Goal: Information Seeking & Learning: Learn about a topic

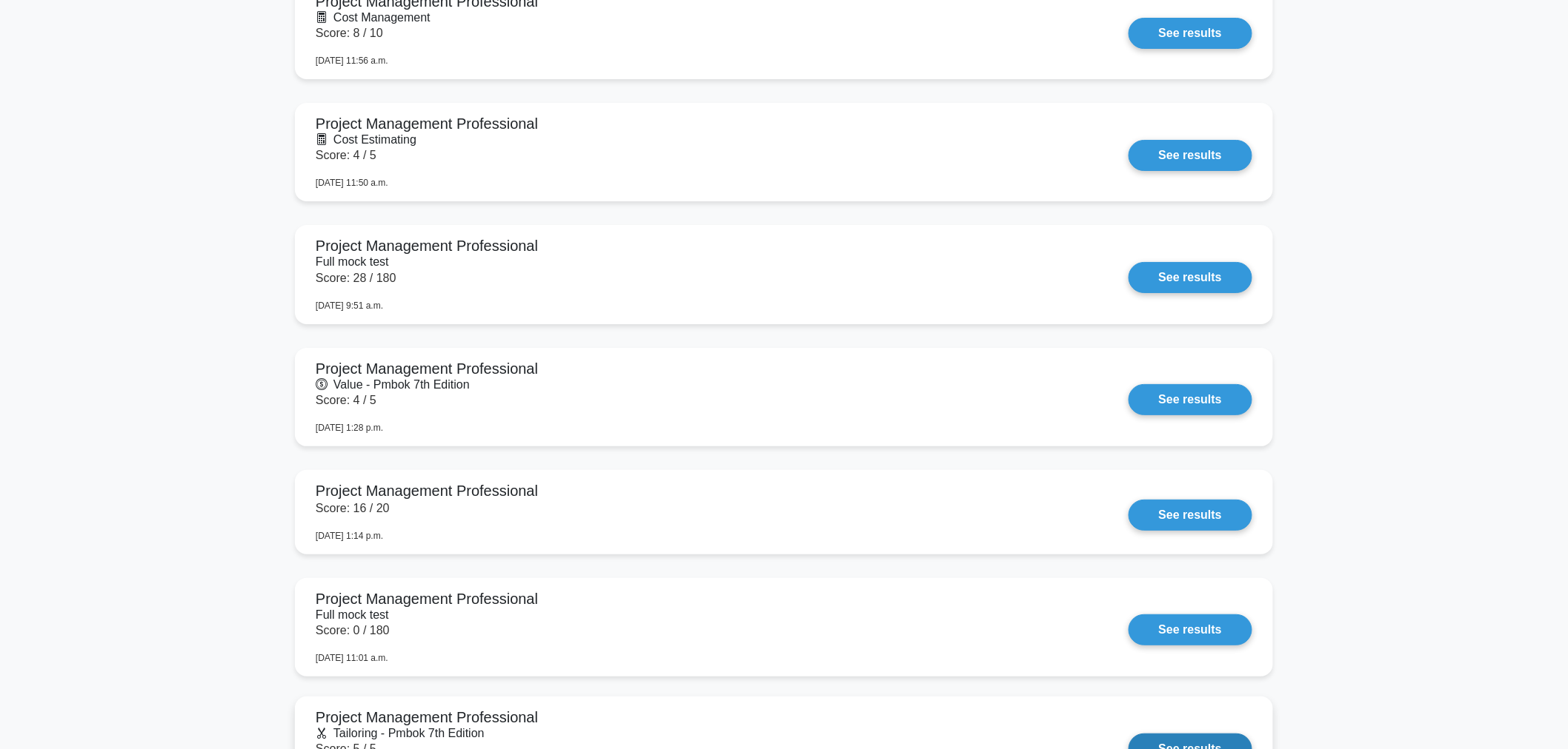
scroll to position [1987, 0]
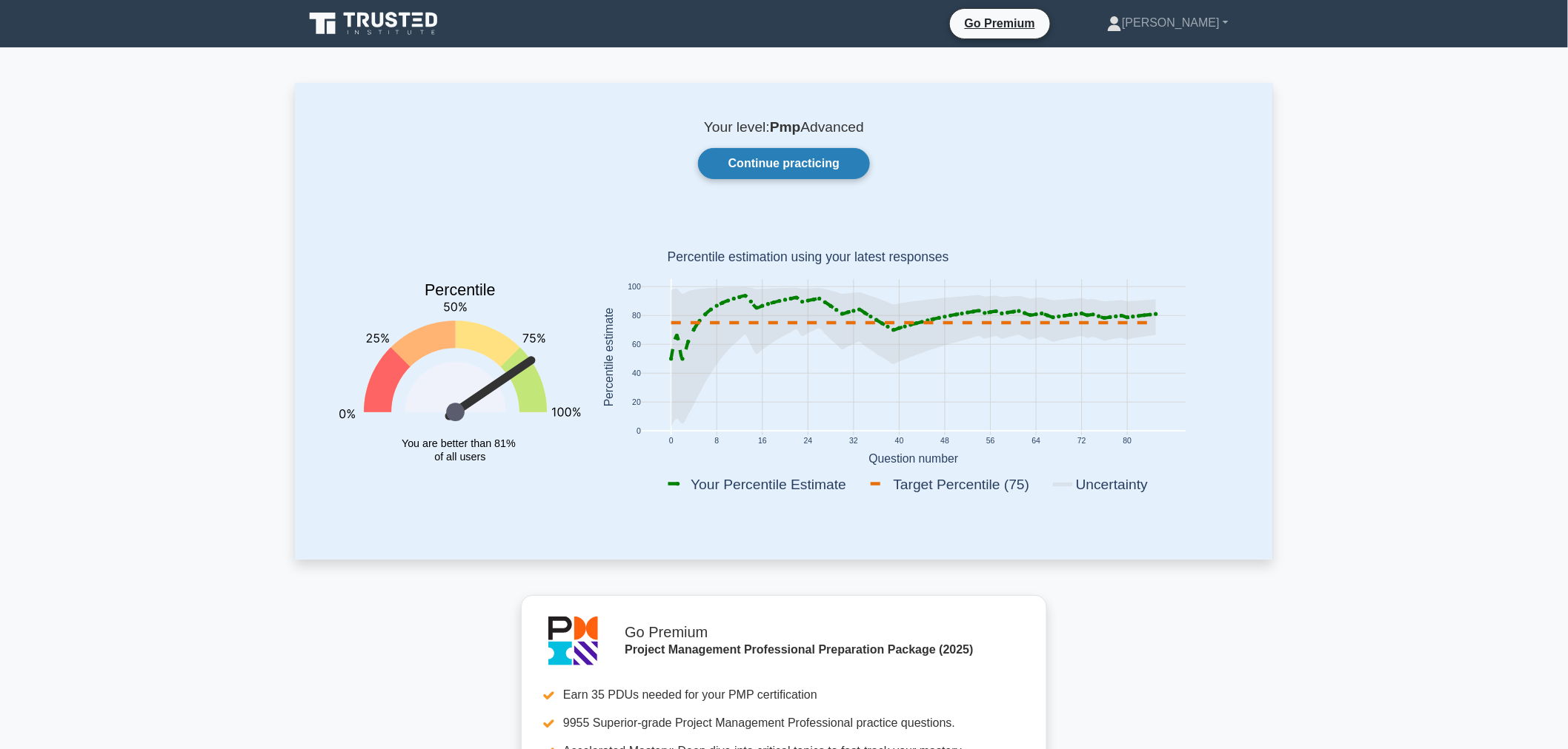
click at [763, 159] on link "Continue practicing" at bounding box center [783, 163] width 172 height 31
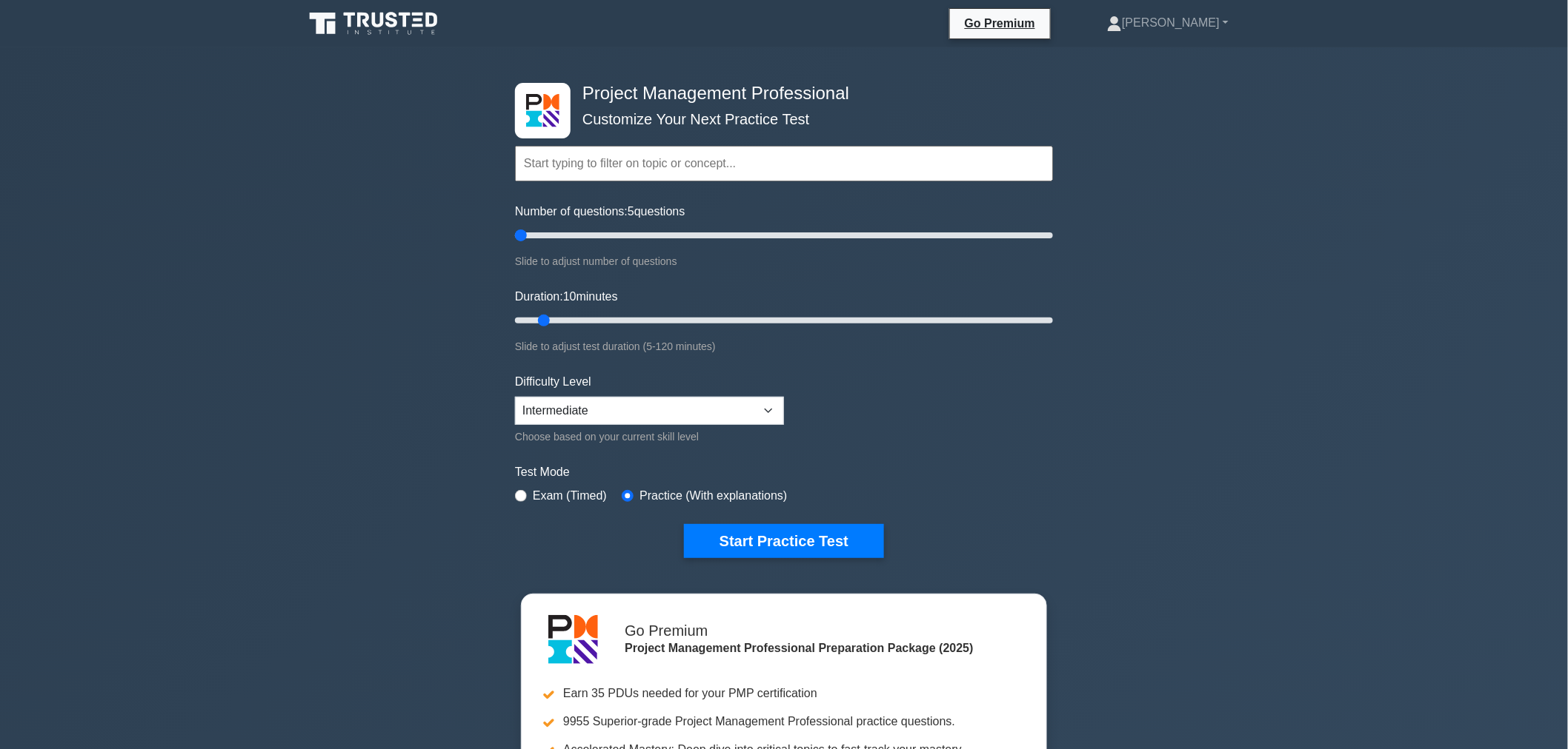
drag, startPoint x: 529, startPoint y: 238, endPoint x: 305, endPoint y: 170, distance: 234.1
type input "5"
click at [515, 227] on input "Number of questions: 5 questions" at bounding box center [784, 236] width 538 height 18
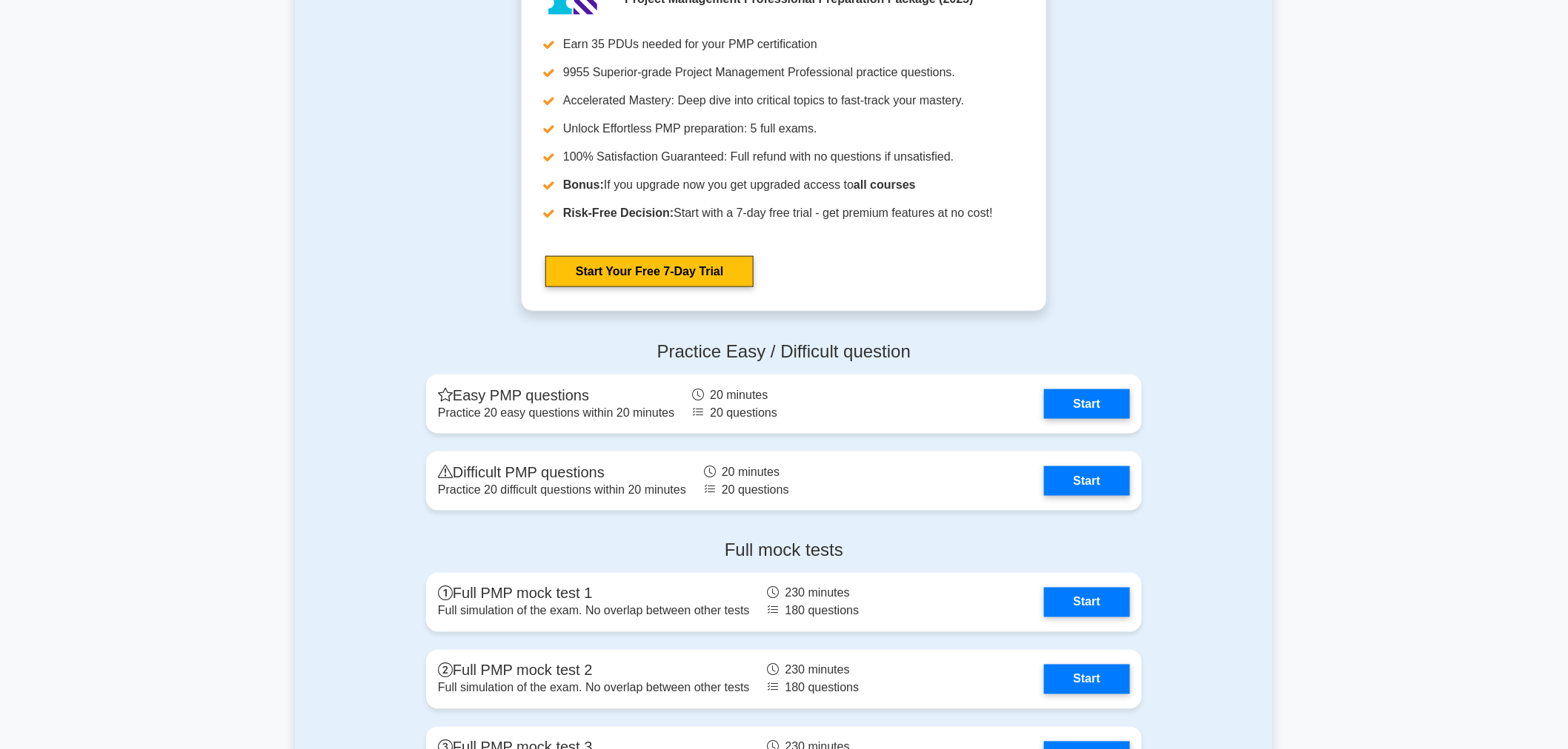
scroll to position [5677, 0]
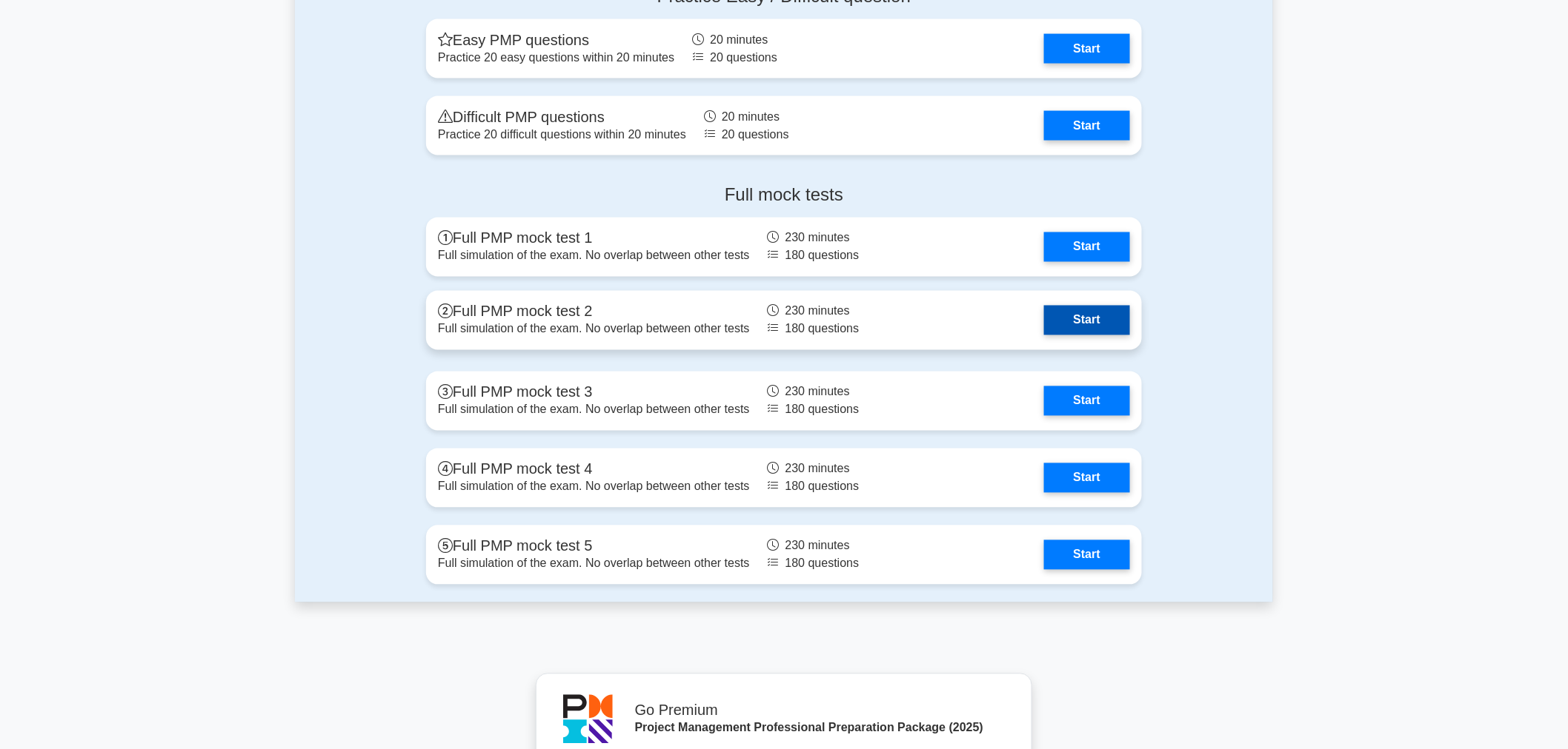
click at [1061, 309] on link "Start" at bounding box center [1086, 320] width 86 height 30
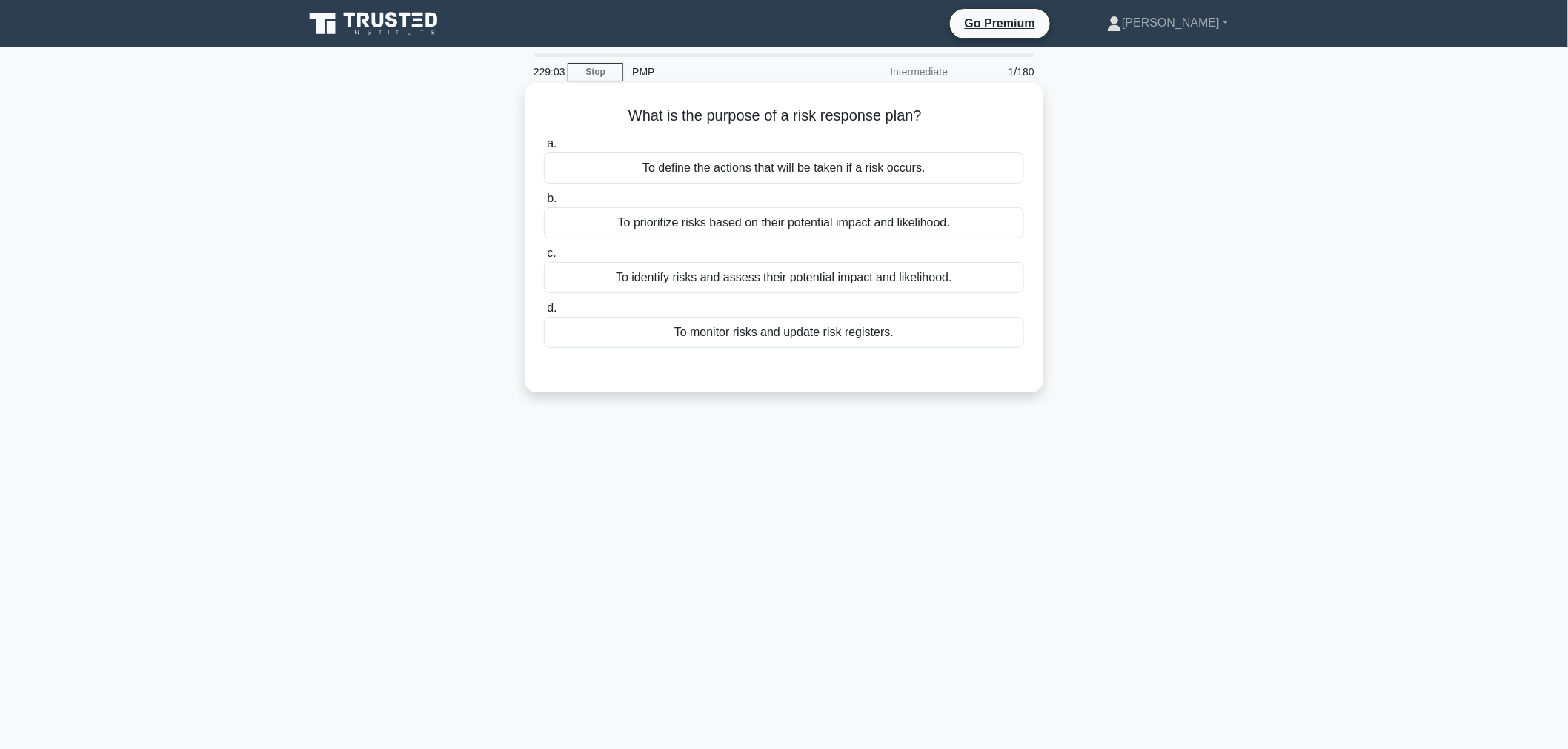
click at [703, 164] on div "To define the actions that will be taken if a risk occurs." at bounding box center [784, 168] width 480 height 31
click at [544, 149] on input "a. To define the actions that will be taken if a risk occurs." at bounding box center [544, 145] width 0 height 10
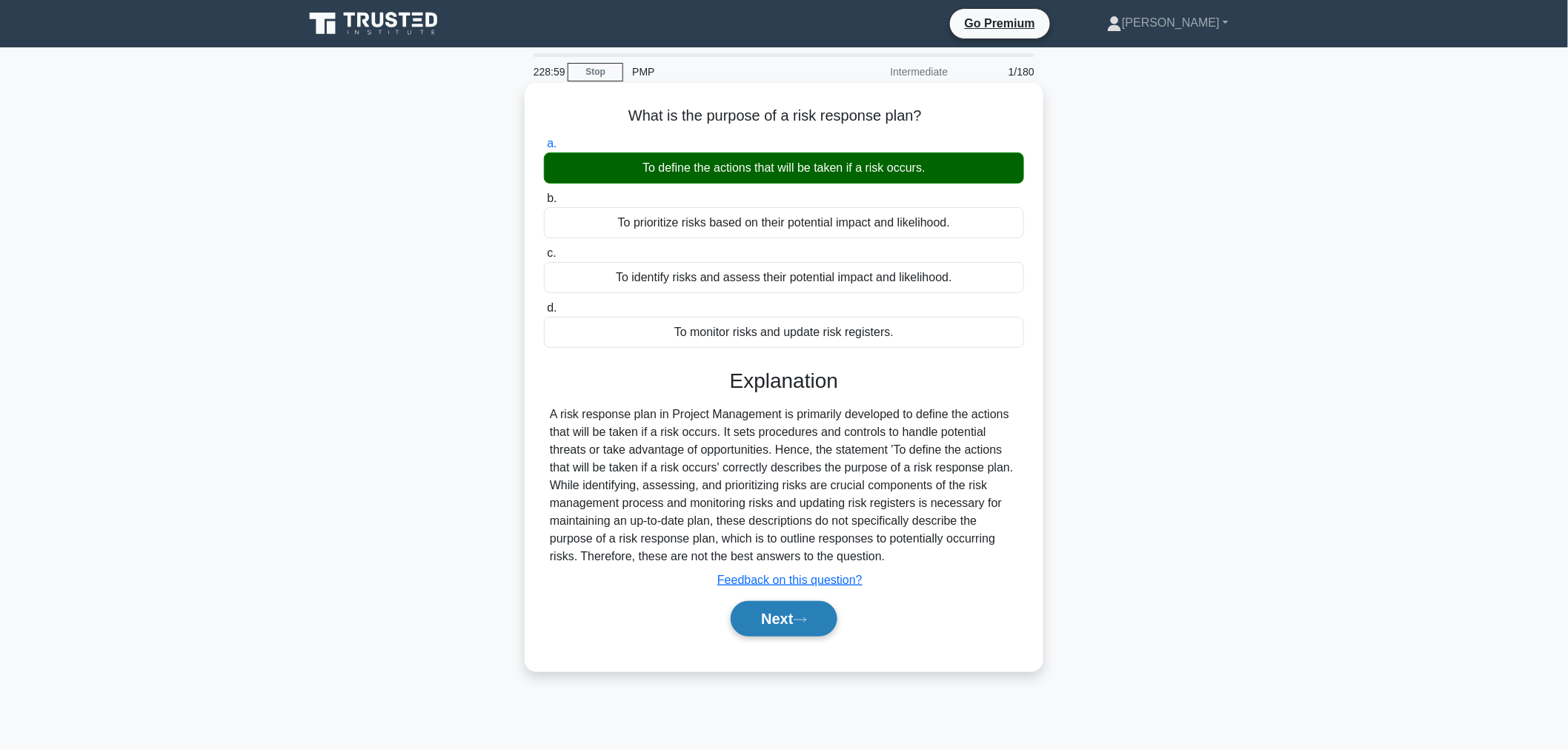
click at [782, 610] on button "Next" at bounding box center [783, 618] width 106 height 35
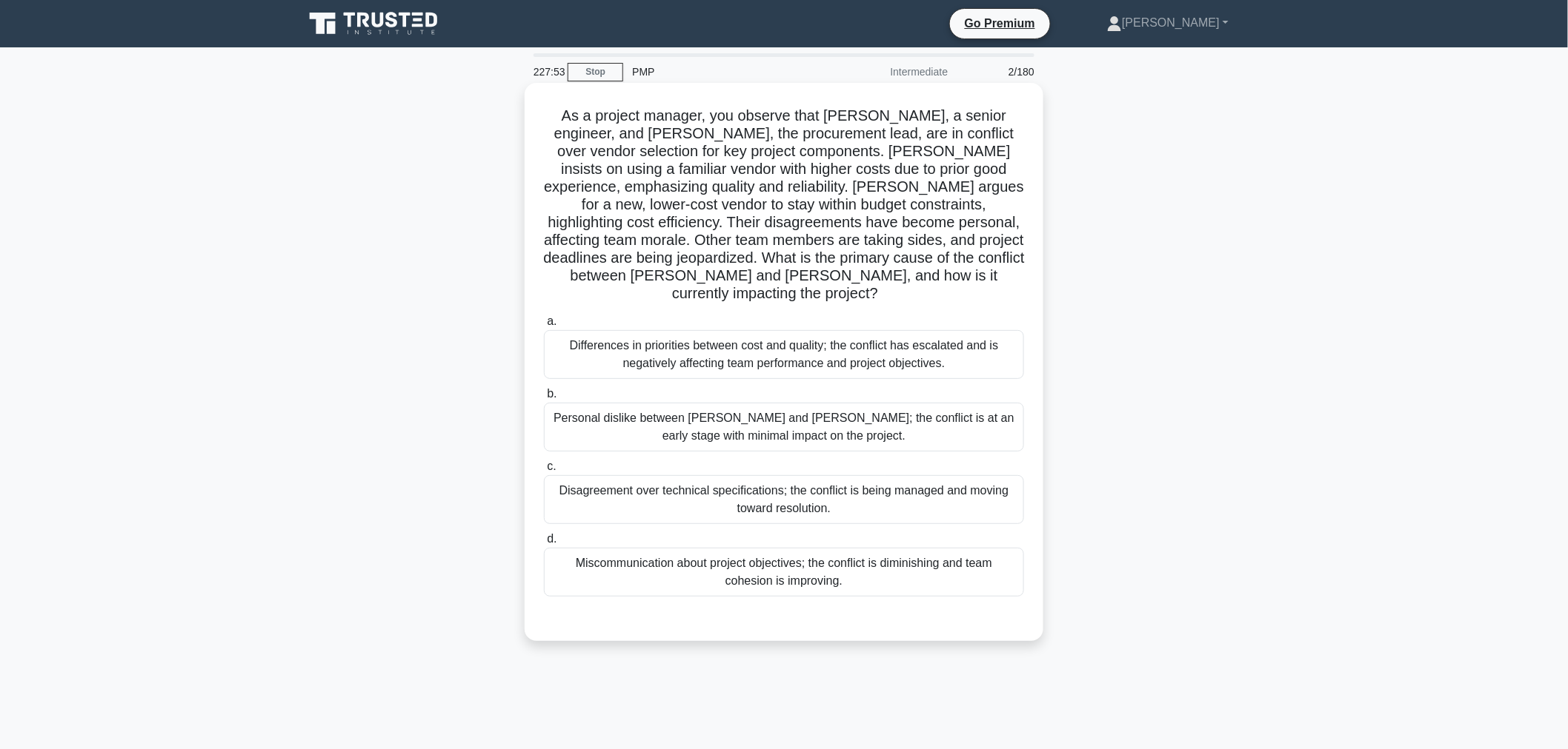
click at [806, 341] on div "Differences in priorities between cost and quality; the conflict has escalated …" at bounding box center [784, 355] width 480 height 49
click at [544, 327] on input "a. Differences in priorities between cost and quality; the conflict has escalat…" at bounding box center [544, 322] width 0 height 10
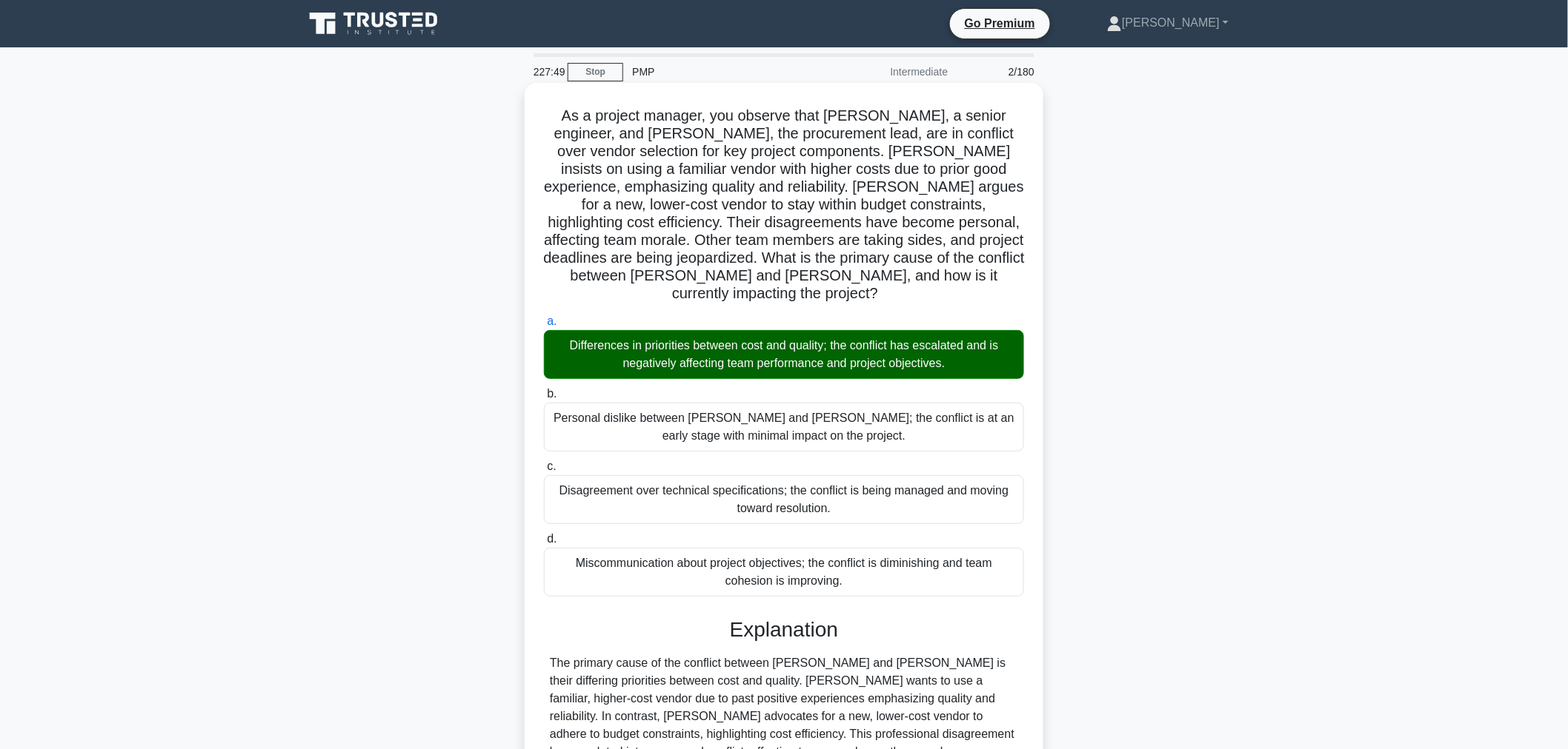
scroll to position [145, 0]
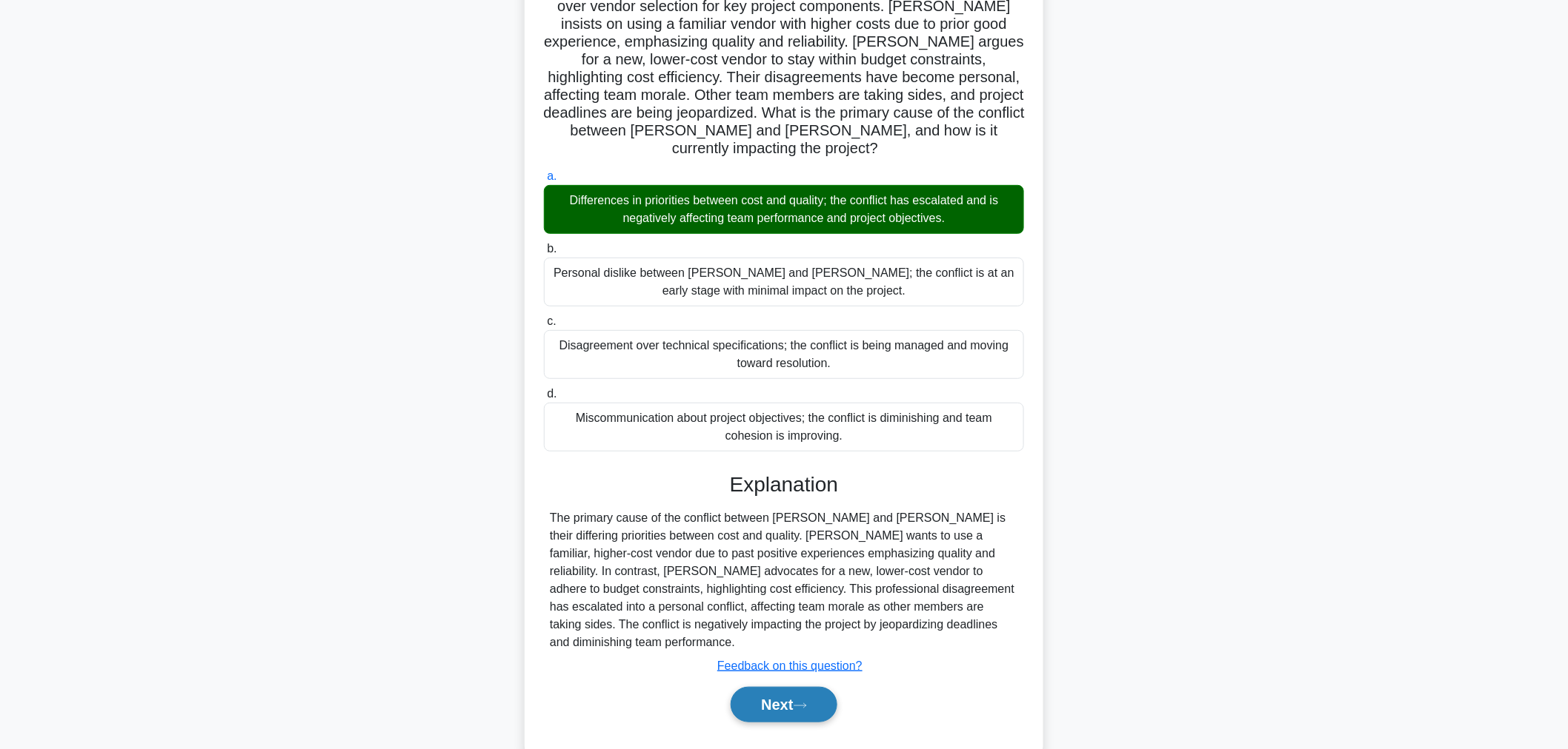
click at [765, 687] on button "Next" at bounding box center [783, 705] width 106 height 35
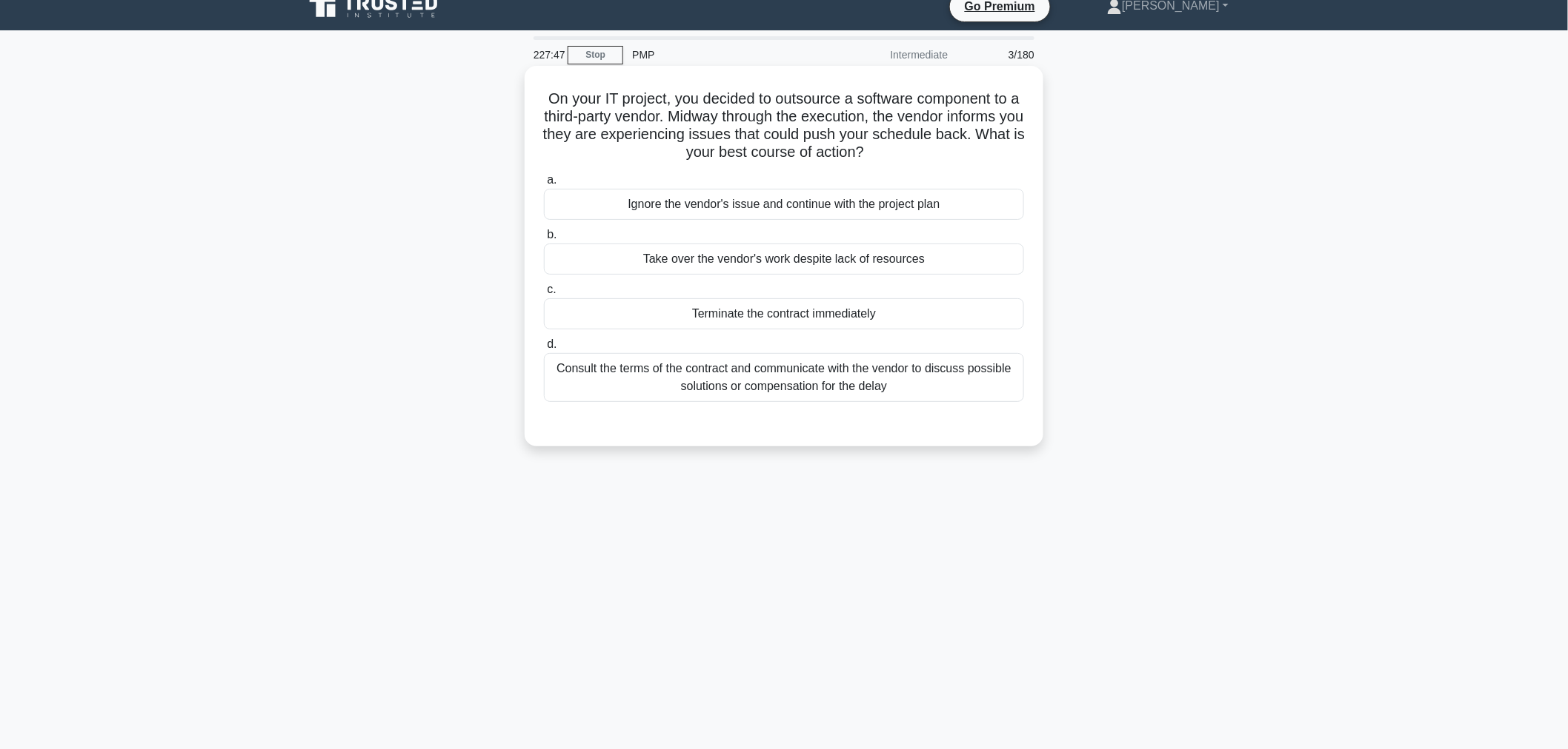
scroll to position [0, 0]
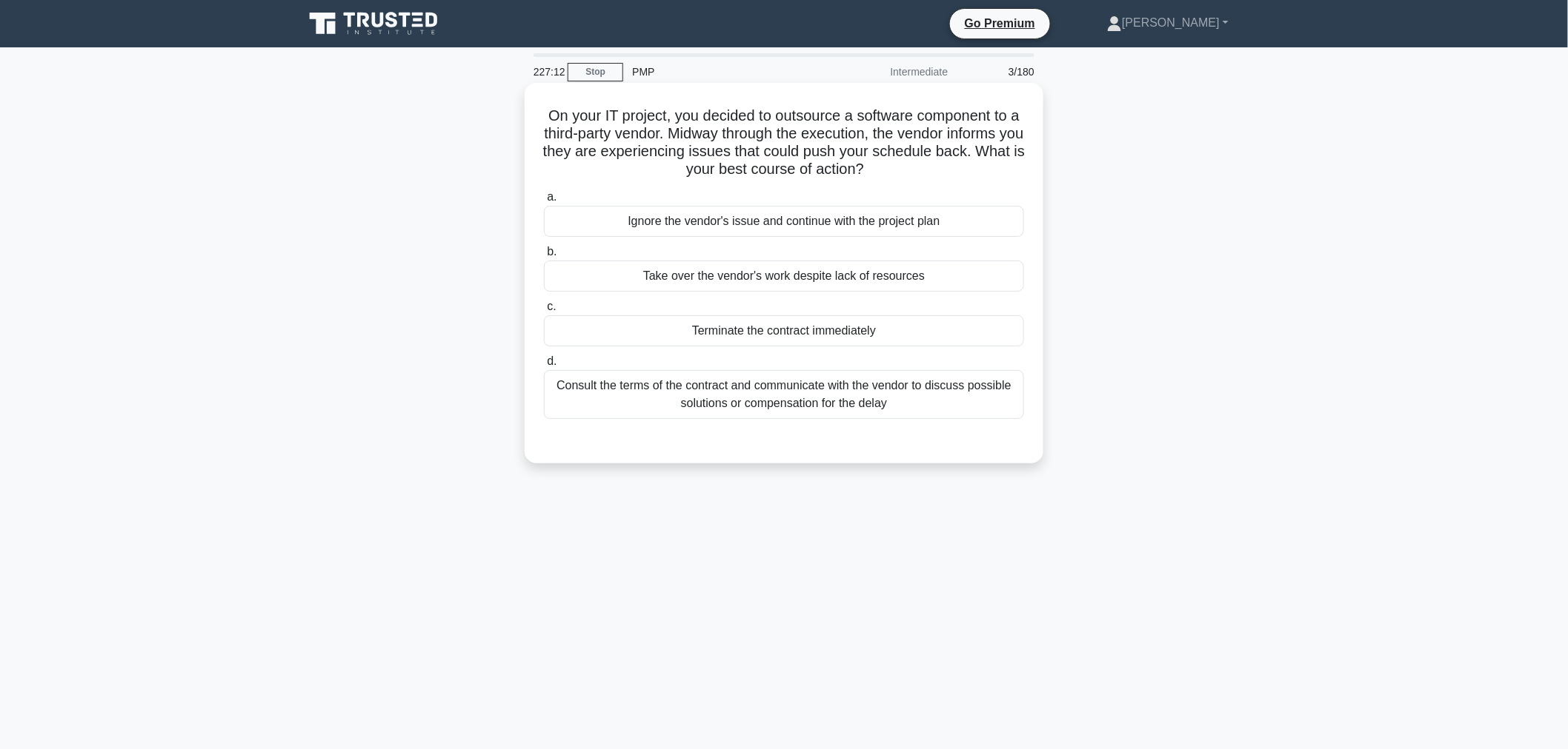
click at [741, 402] on div "Consult the terms of the contract and communicate with the vendor to discuss po…" at bounding box center [784, 395] width 480 height 49
click at [544, 366] on input "d. Consult the terms of the contract and communicate with the vendor to discuss…" at bounding box center [544, 362] width 0 height 10
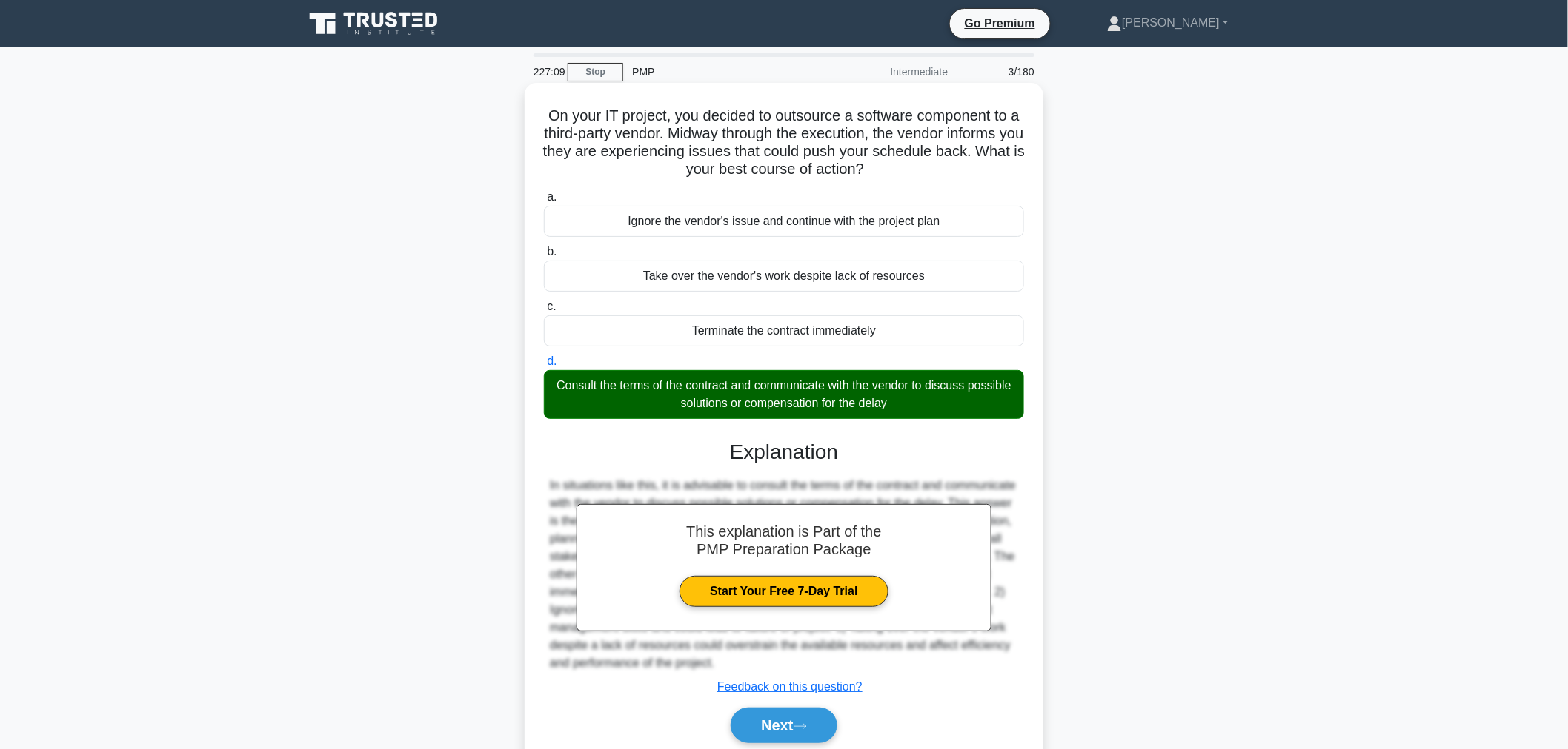
scroll to position [57, 0]
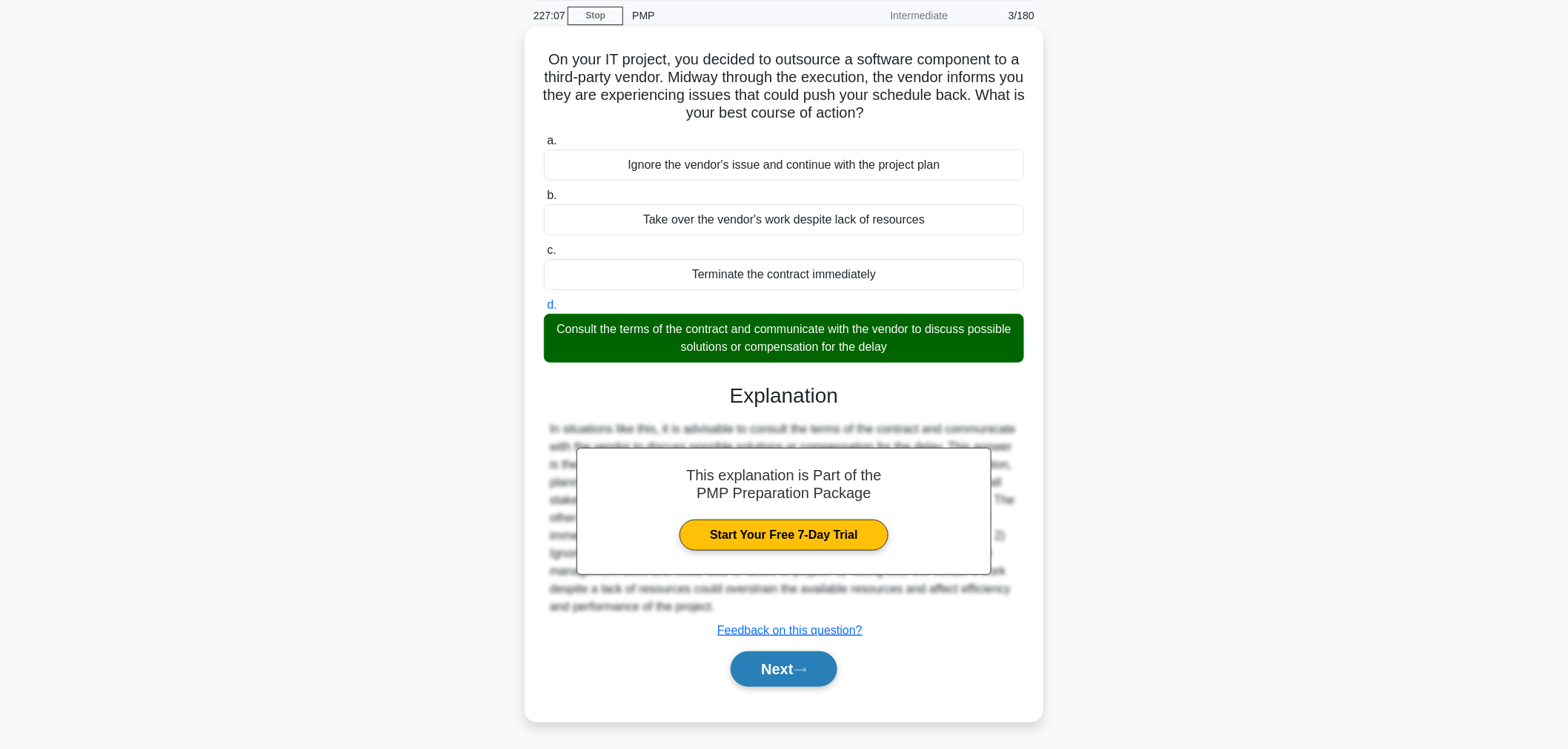
click at [772, 682] on button "Next" at bounding box center [783, 669] width 106 height 35
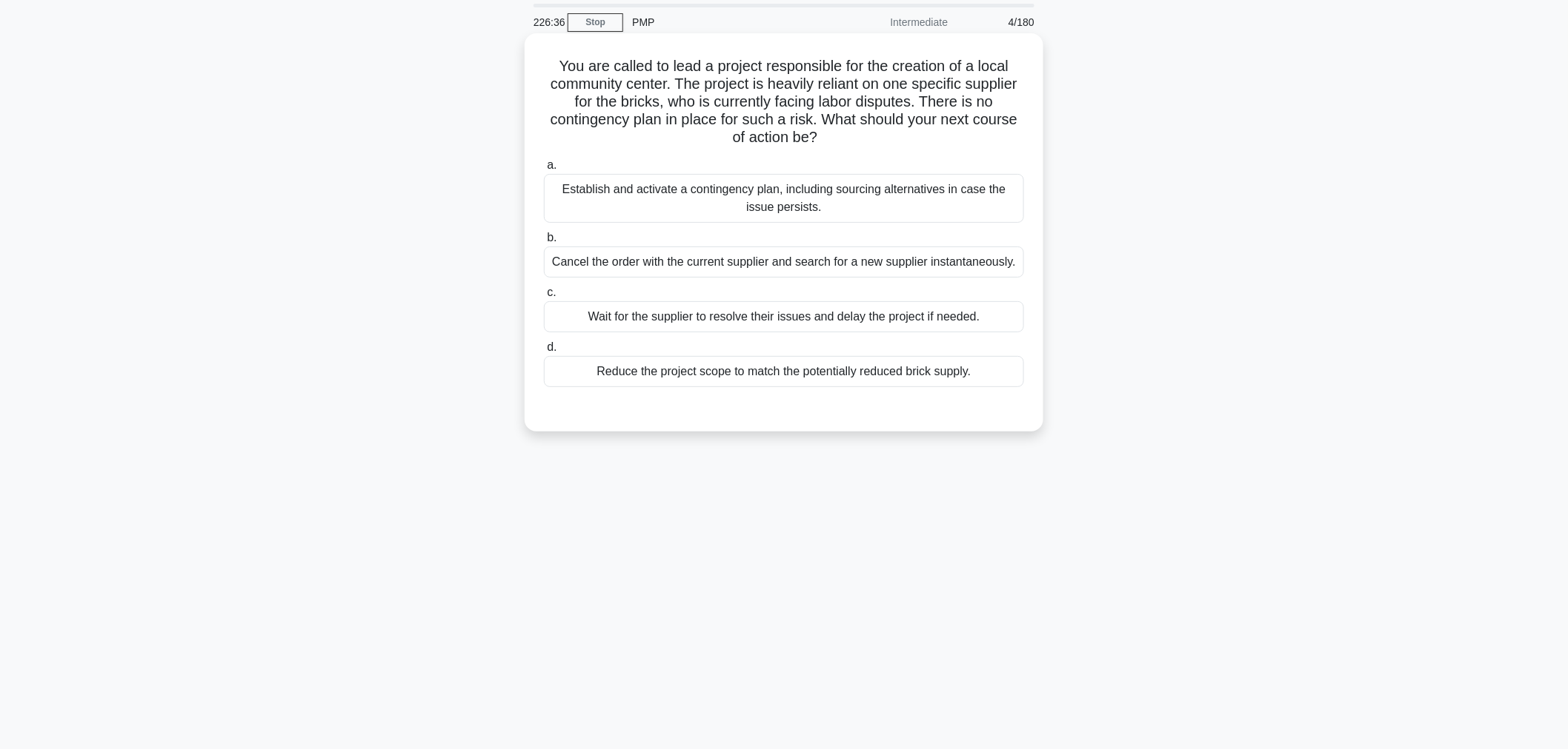
click at [720, 194] on div "Establish and activate a contingency plan, including sourcing alternatives in c…" at bounding box center [784, 199] width 480 height 49
click at [544, 170] on input "a. Establish and activate a contingency plan, including sourcing alternatives i…" at bounding box center [544, 166] width 0 height 10
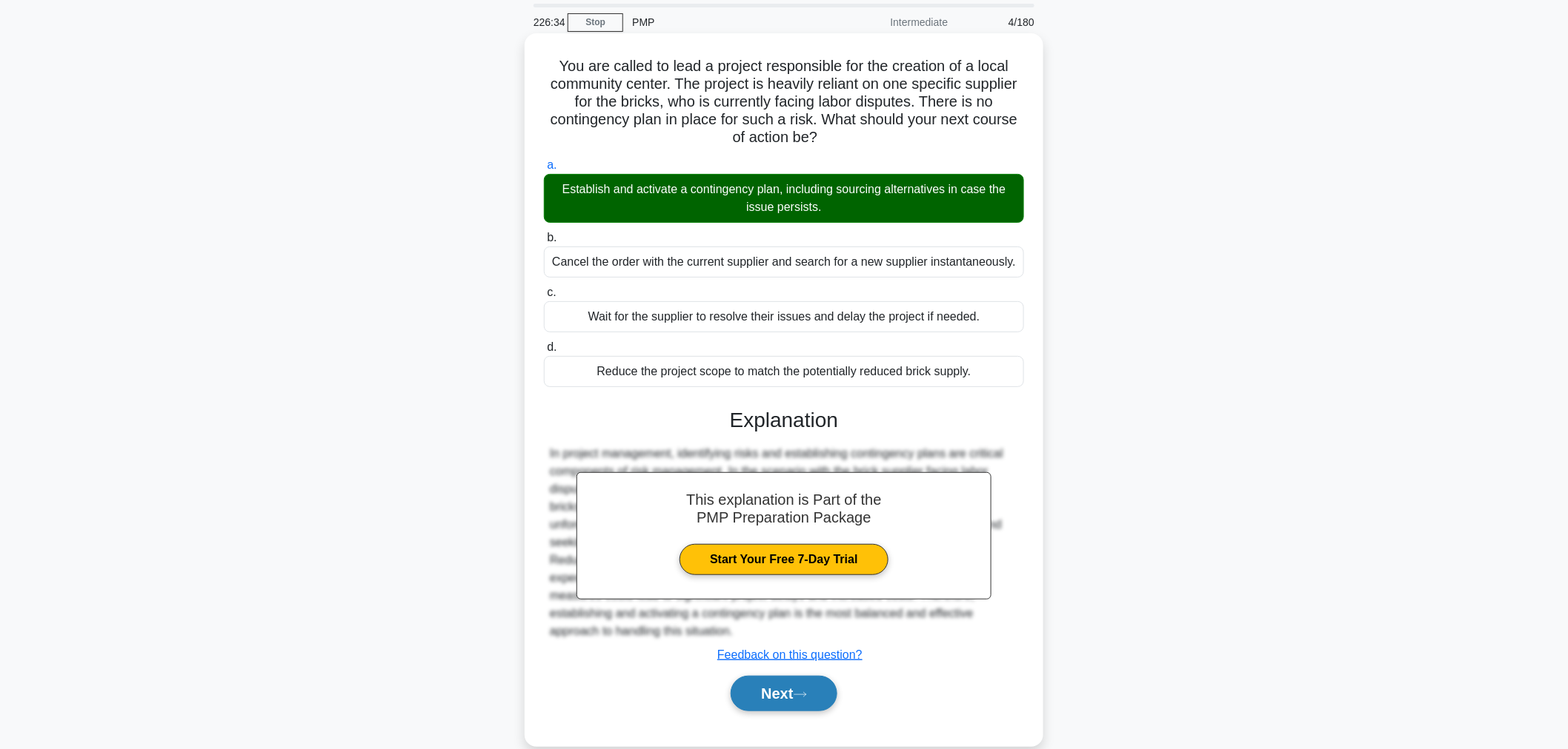
click at [777, 690] on button "Next" at bounding box center [783, 693] width 106 height 35
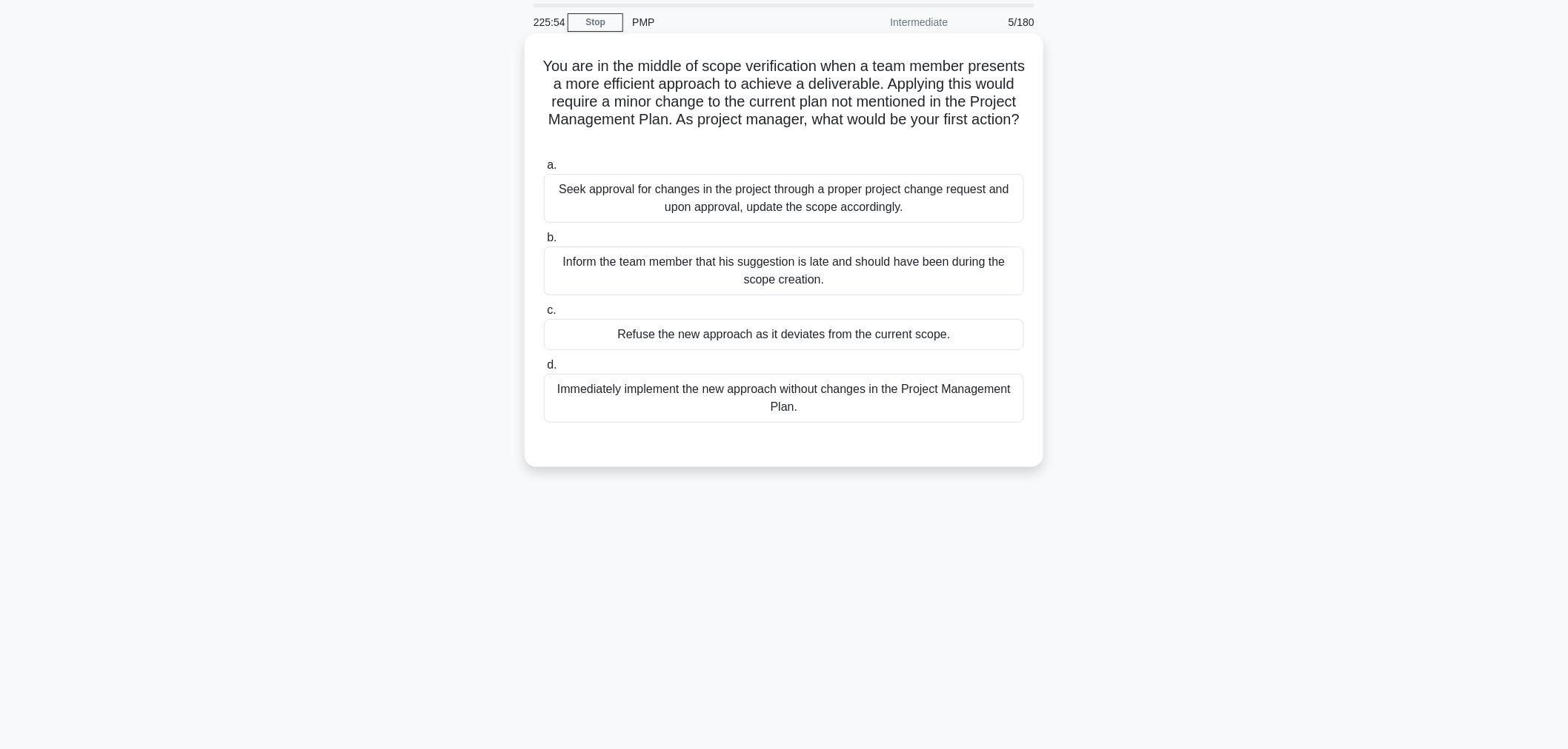
click at [782, 190] on div "Seek approval for changes in the project through a proper project change reques…" at bounding box center [784, 199] width 480 height 49
click at [544, 170] on input "a. Seek approval for changes in the project through a proper project change req…" at bounding box center [544, 166] width 0 height 10
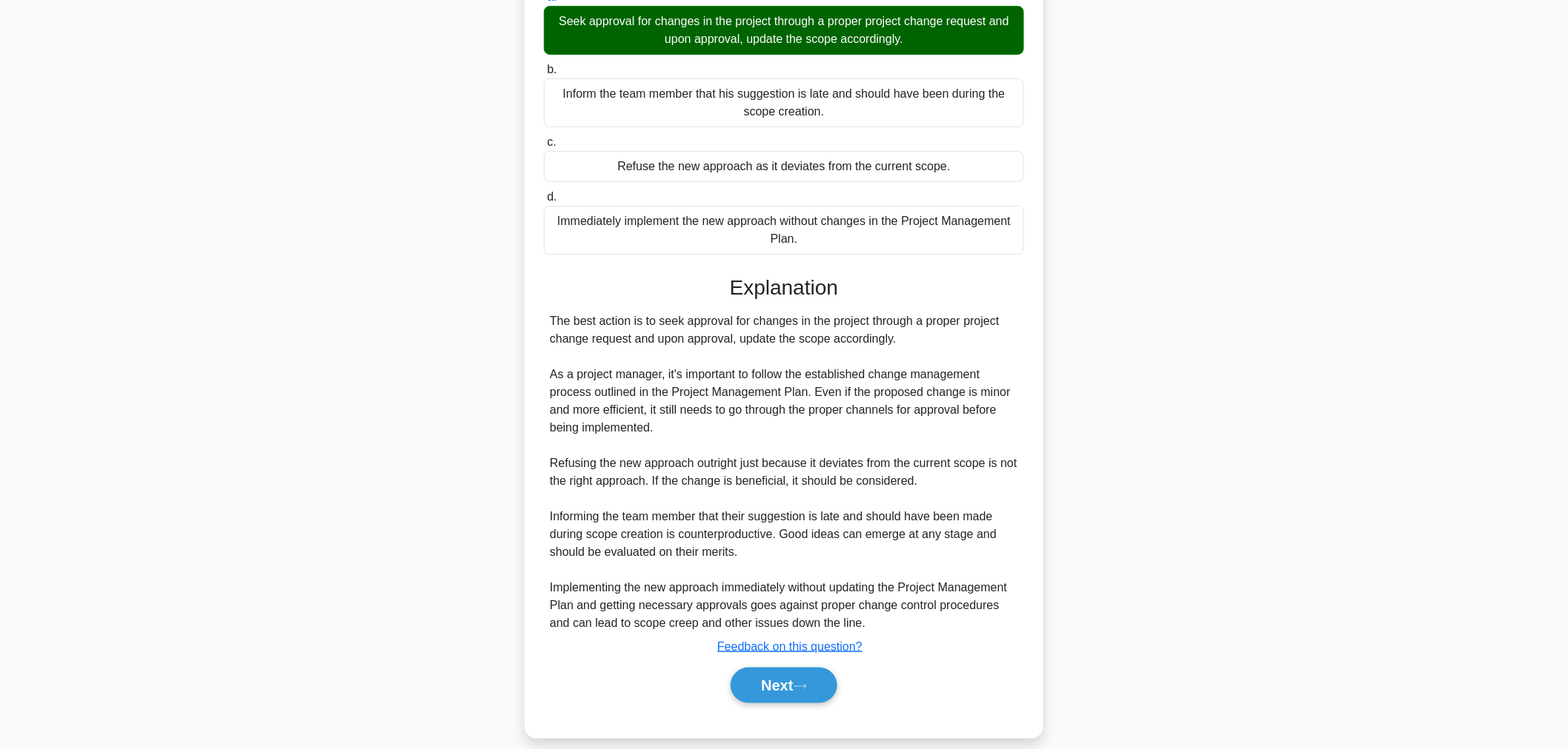
scroll to position [234, 0]
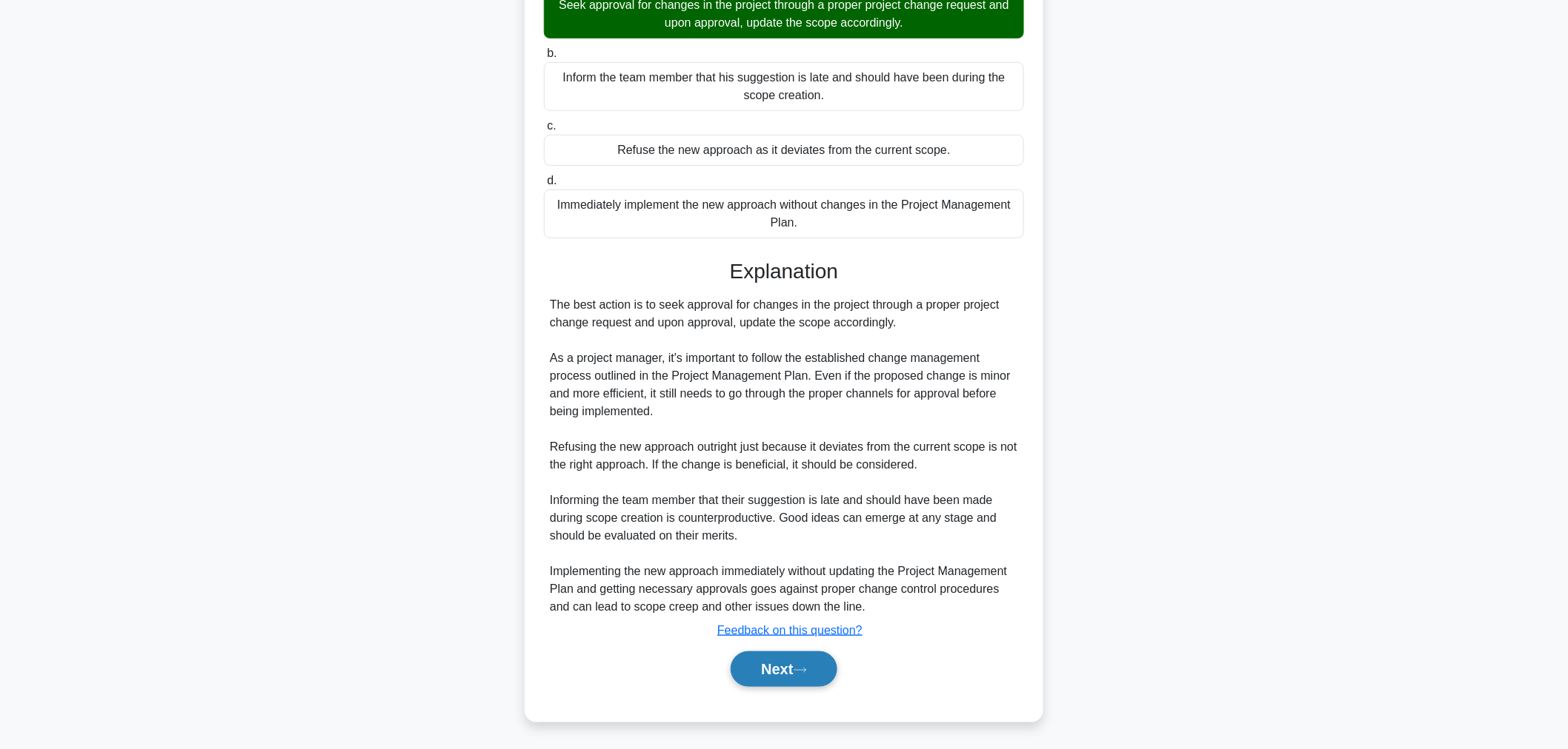
click at [772, 667] on button "Next" at bounding box center [783, 669] width 106 height 35
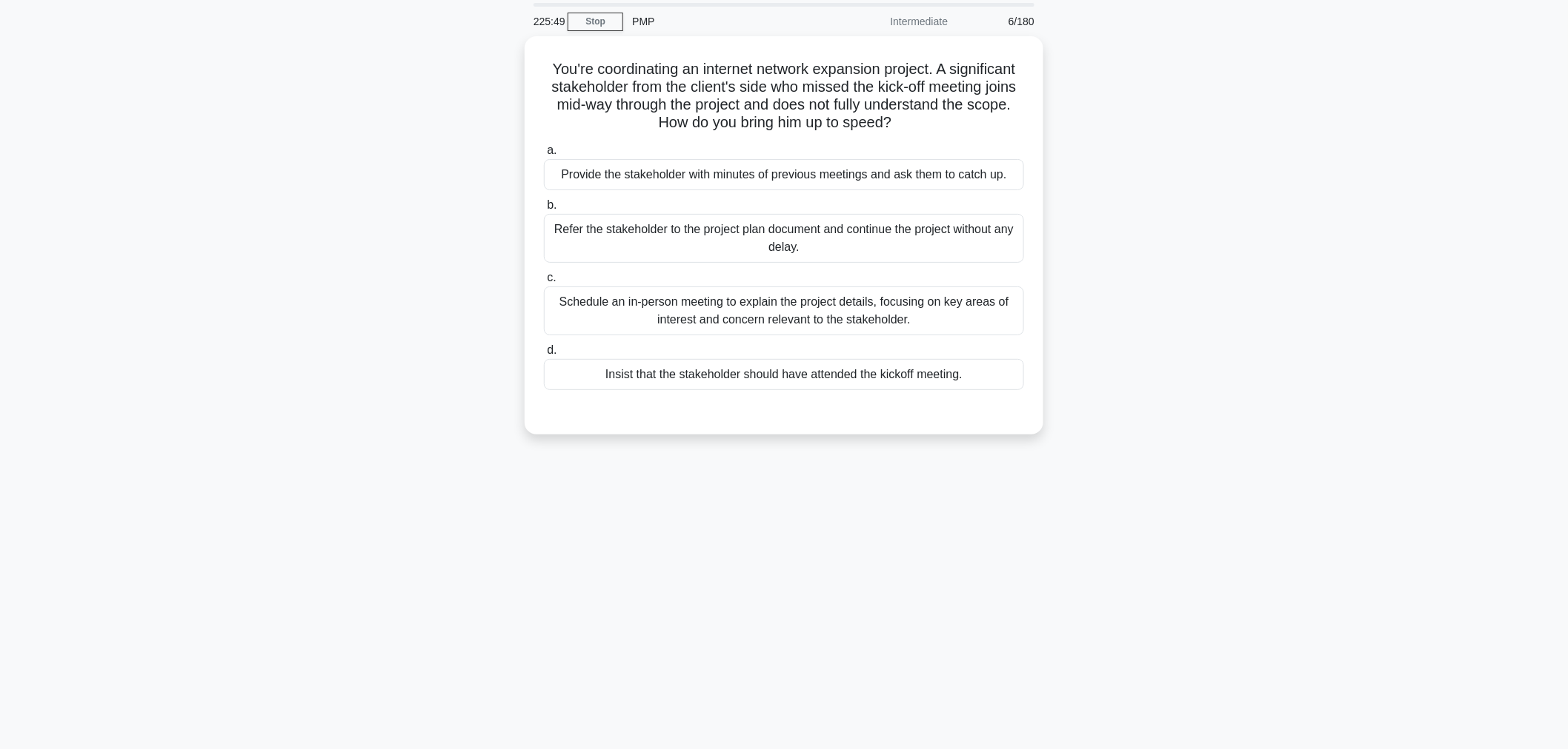
scroll to position [49, 0]
click at [742, 290] on div "Schedule an in-person meeting to explain the project details, focusing on key a…" at bounding box center [784, 308] width 480 height 49
click at [544, 280] on input "c. Schedule an in-person meeting to explain the project details, focusing on ke…" at bounding box center [544, 275] width 0 height 10
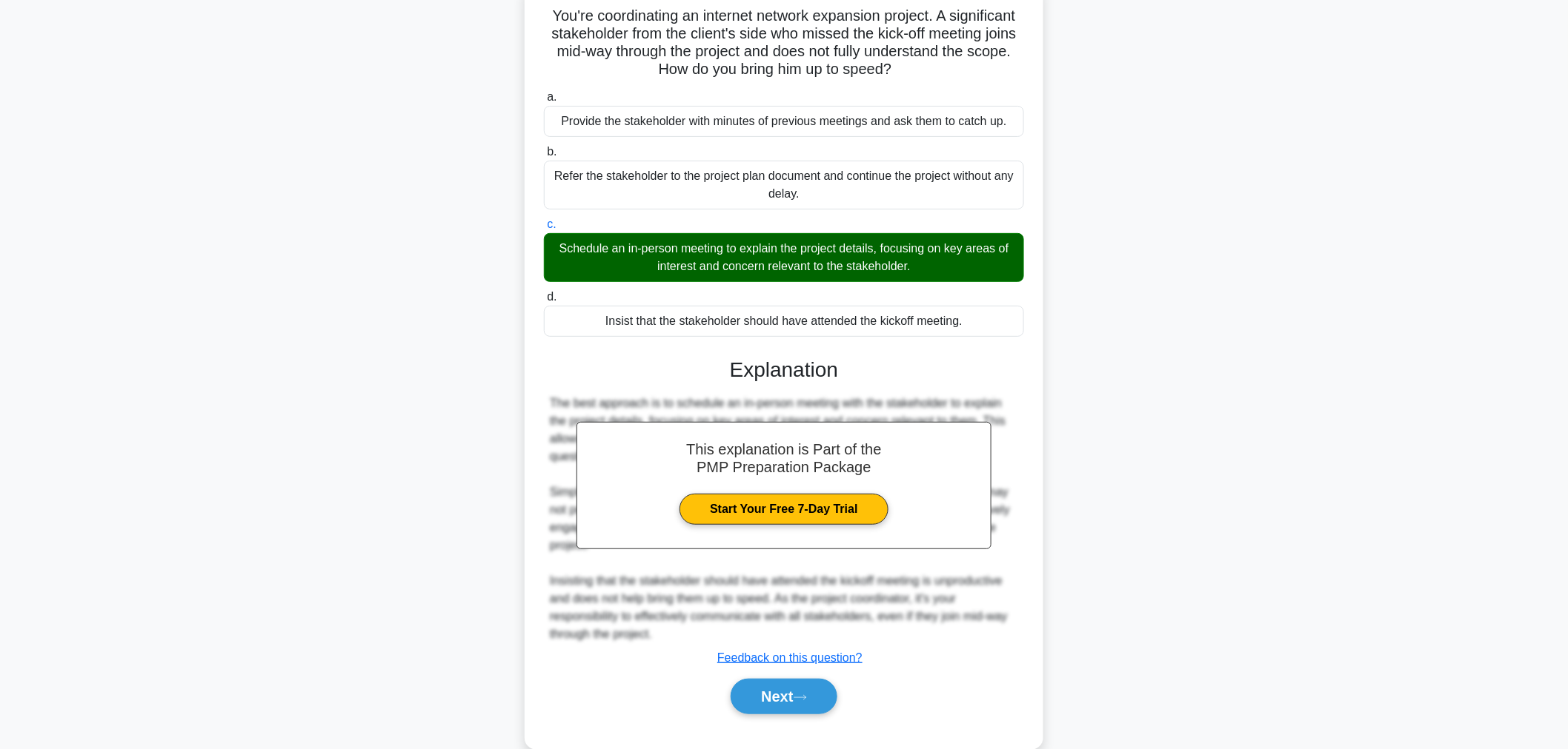
scroll to position [128, 0]
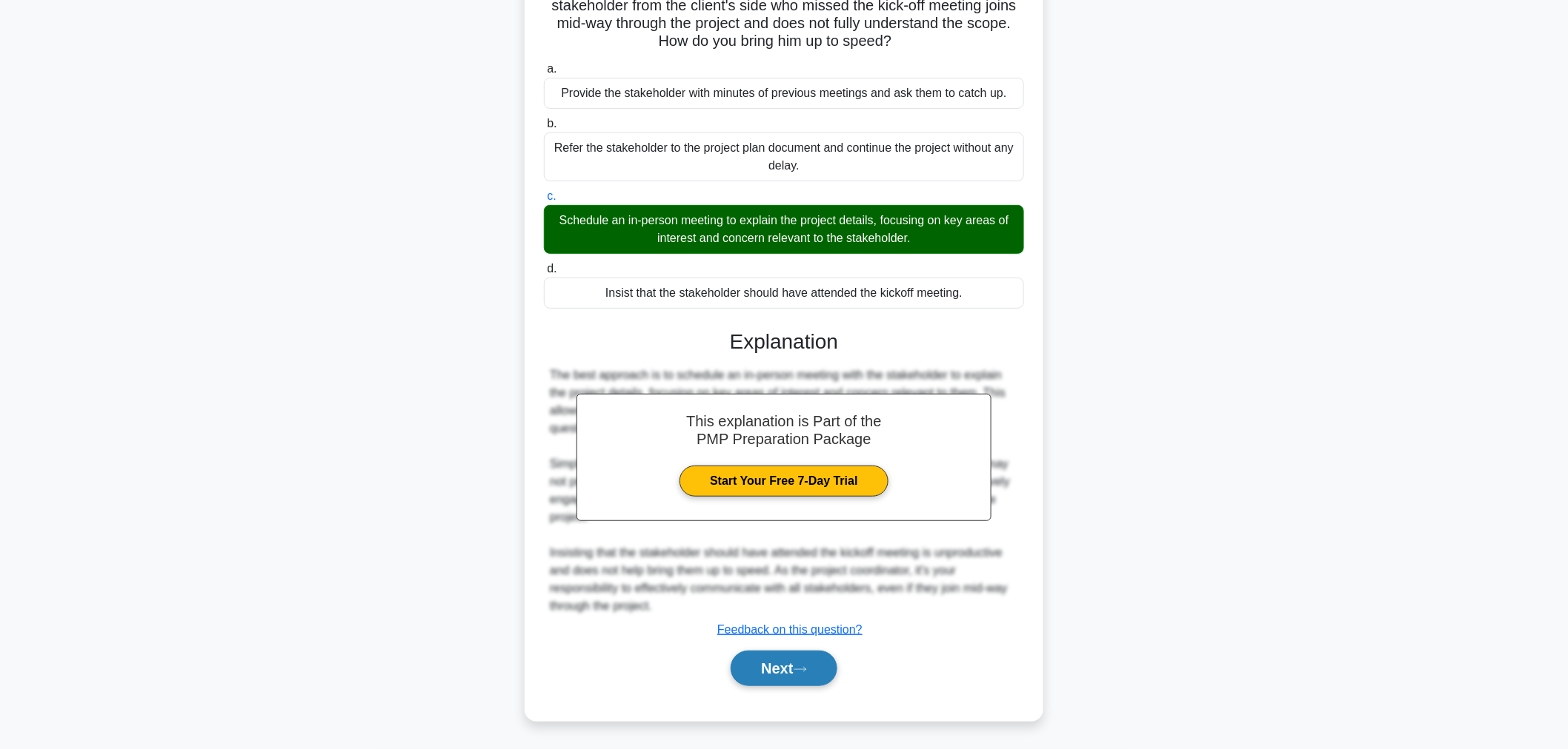
click at [768, 665] on button "Next" at bounding box center [783, 669] width 106 height 35
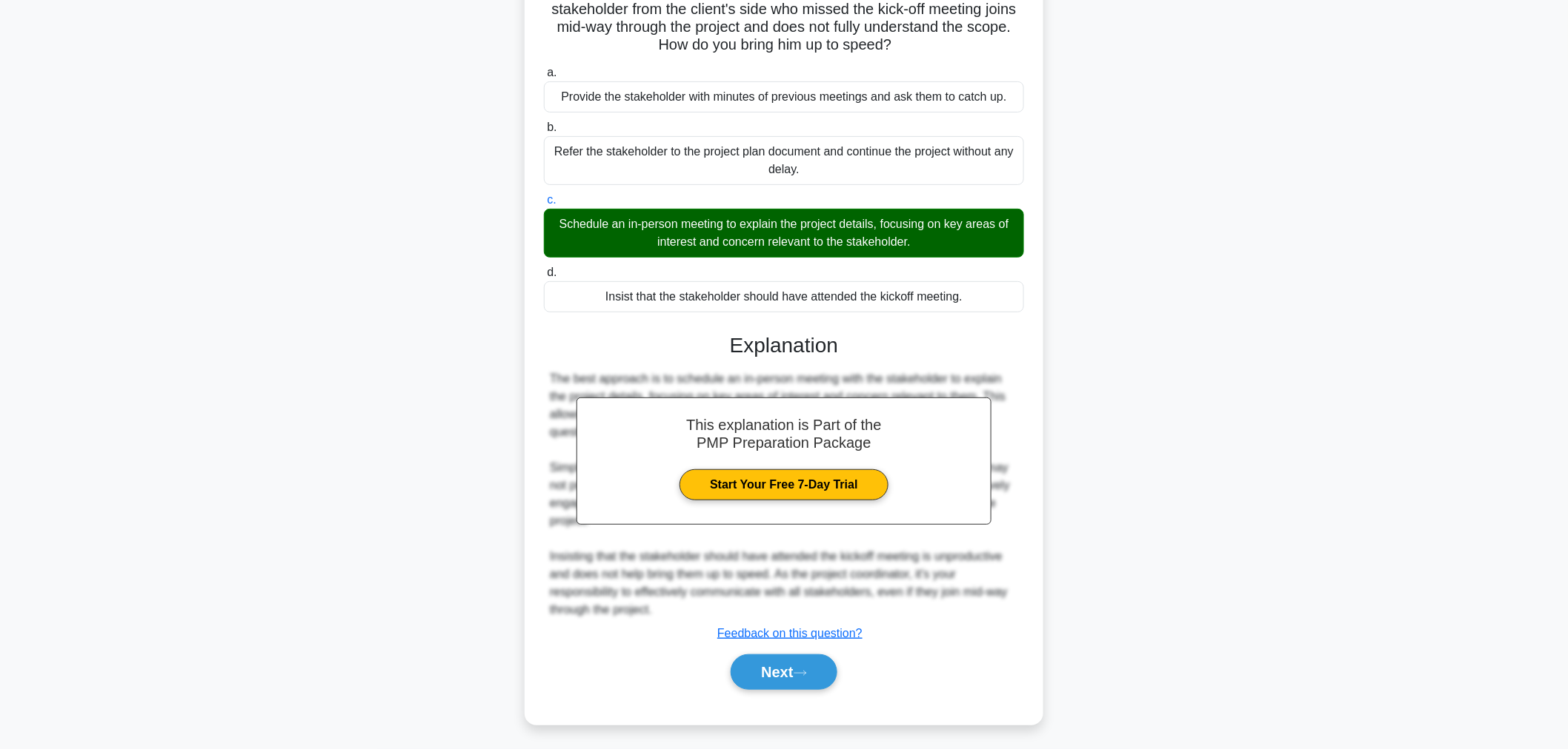
scroll to position [49, 0]
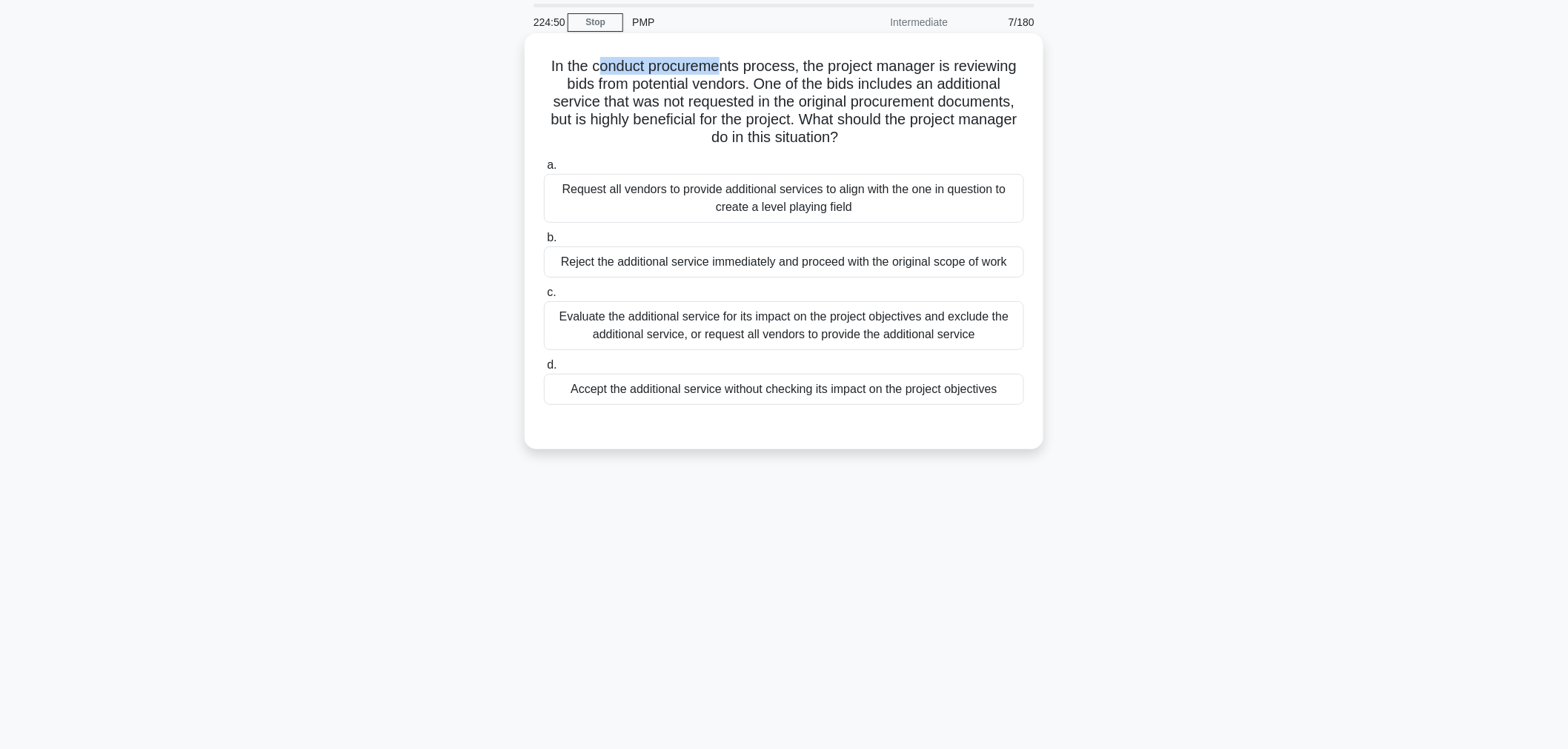
drag, startPoint x: 594, startPoint y: 70, endPoint x: 717, endPoint y: 68, distance: 123.0
click at [717, 68] on h5 "In the conduct procurements process, the project manager is reviewing bids from…" at bounding box center [784, 102] width 483 height 90
click at [727, 327] on div "Evaluate the additional service for its impact on the project objectives and ex…" at bounding box center [784, 326] width 480 height 49
click at [544, 297] on input "c. Evaluate the additional service for its impact on the project objectives and…" at bounding box center [544, 293] width 0 height 10
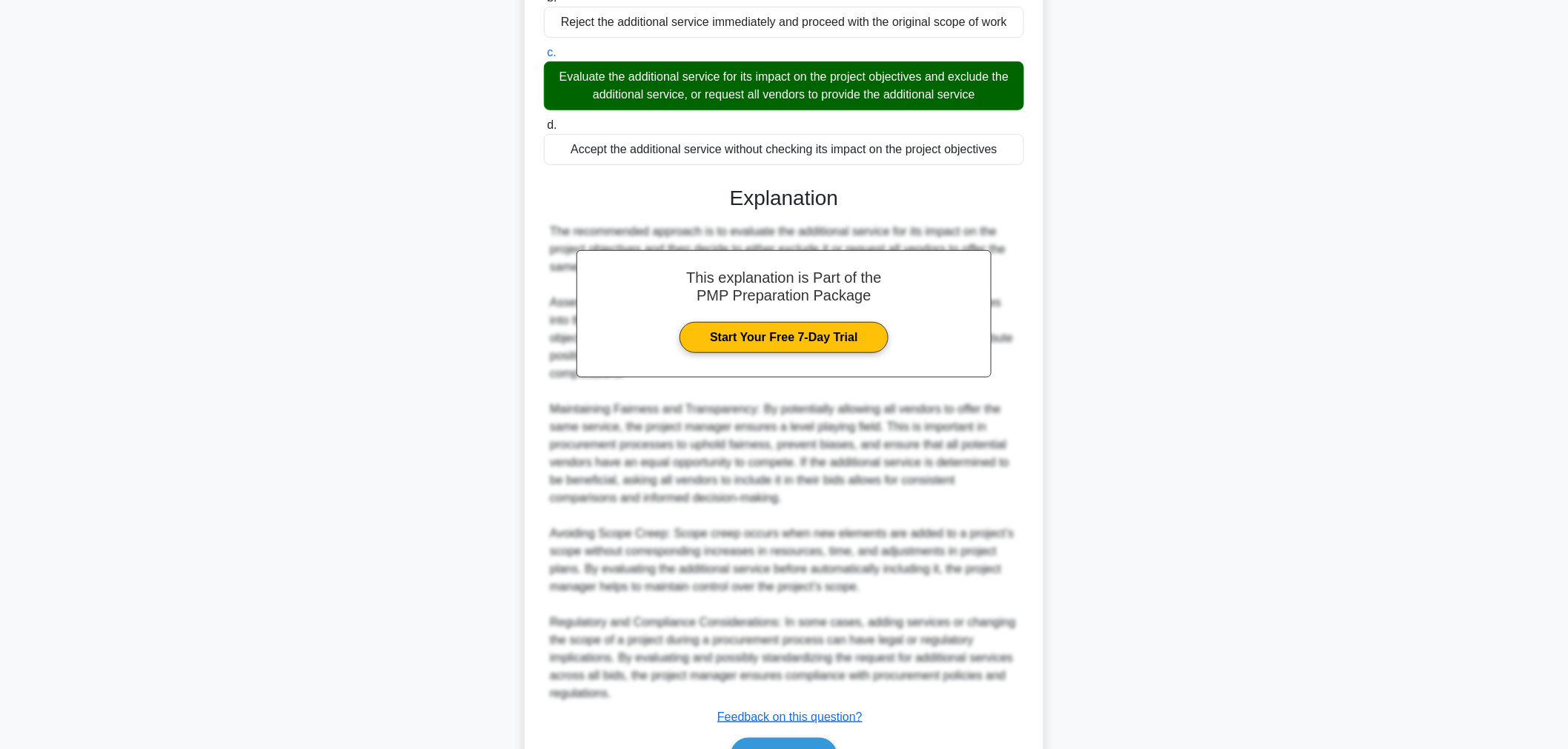
scroll to position [297, 0]
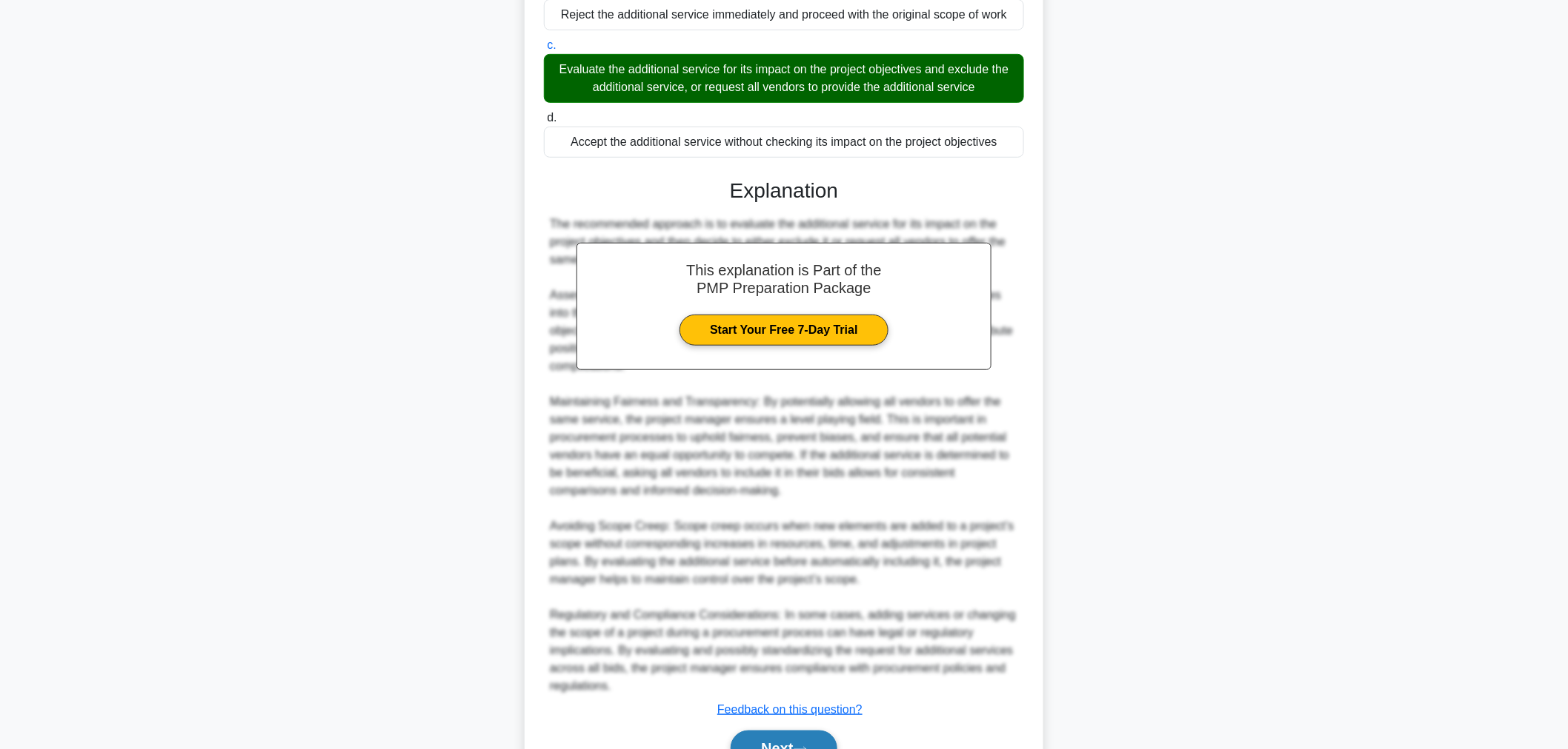
click at [780, 734] on button "Next" at bounding box center [783, 748] width 106 height 35
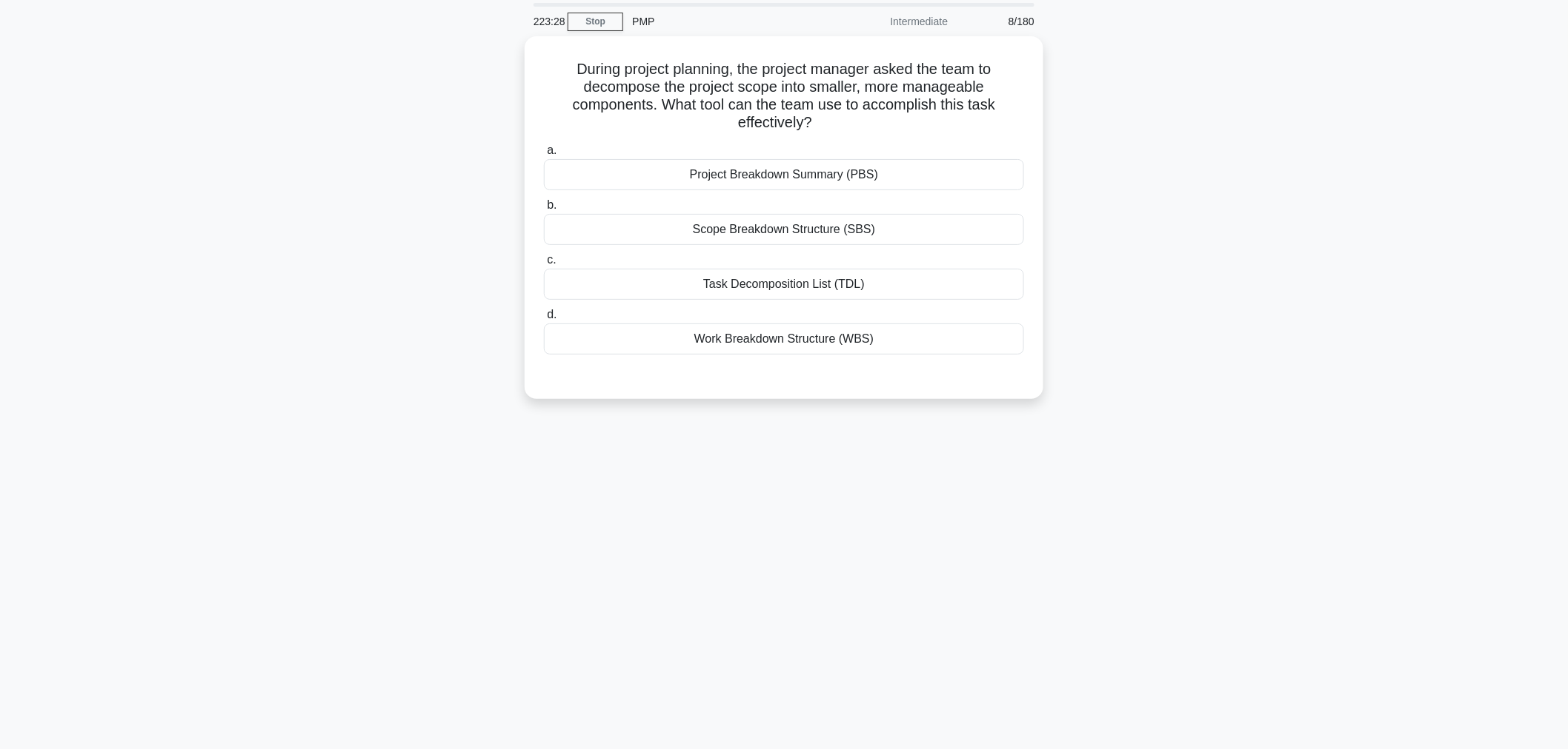
scroll to position [49, 0]
click at [757, 335] on div "Work Breakdown Structure (WBS)" at bounding box center [784, 336] width 480 height 31
click at [544, 317] on input "d. Work Breakdown Structure (WBS)" at bounding box center [544, 312] width 0 height 10
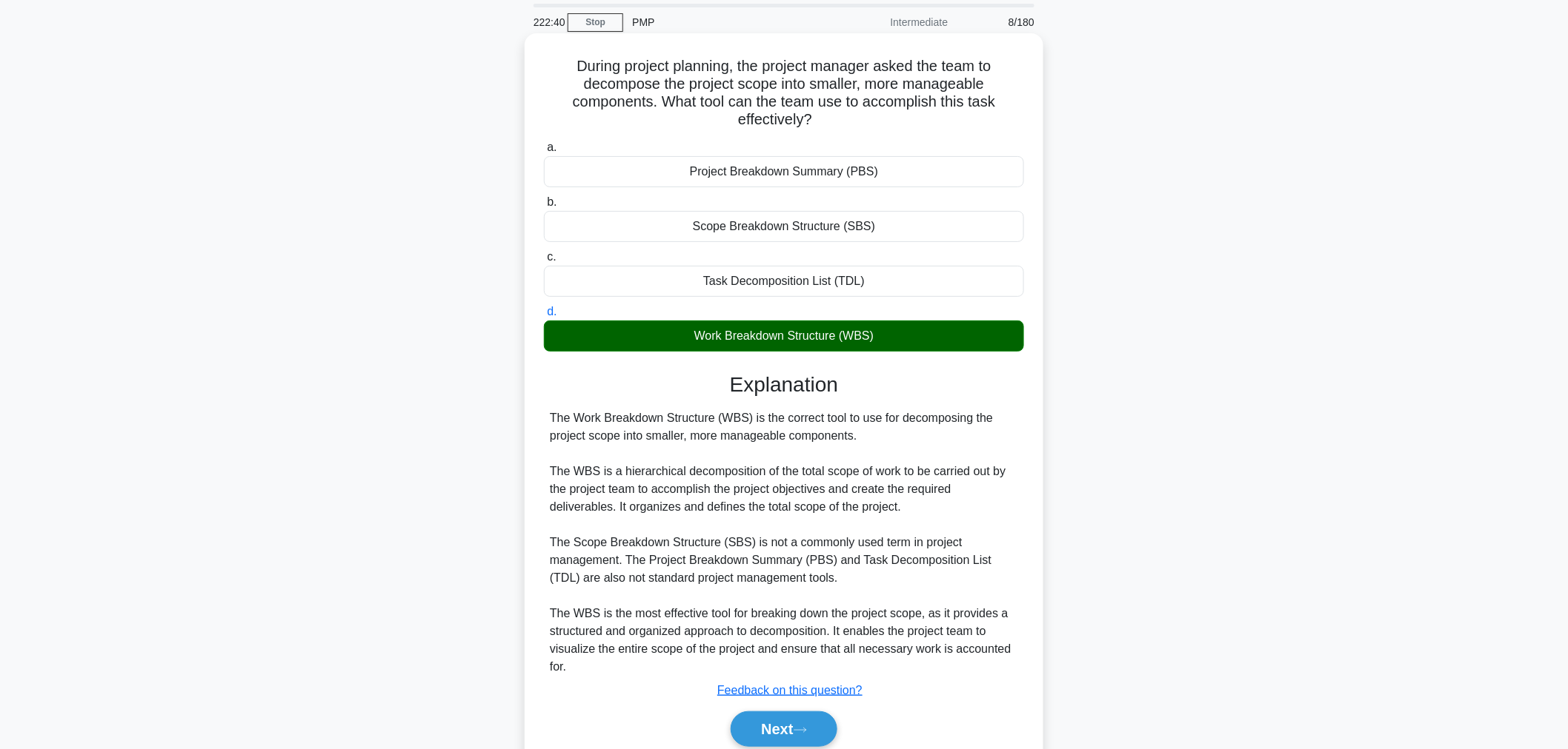
drag, startPoint x: 757, startPoint y: 335, endPoint x: 944, endPoint y: 508, distance: 254.8
click at [944, 508] on div "The Work Breakdown Structure (WBS) is the correct tool to use for decomposing t…" at bounding box center [784, 543] width 468 height 267
click at [776, 738] on button "Next" at bounding box center [783, 728] width 106 height 35
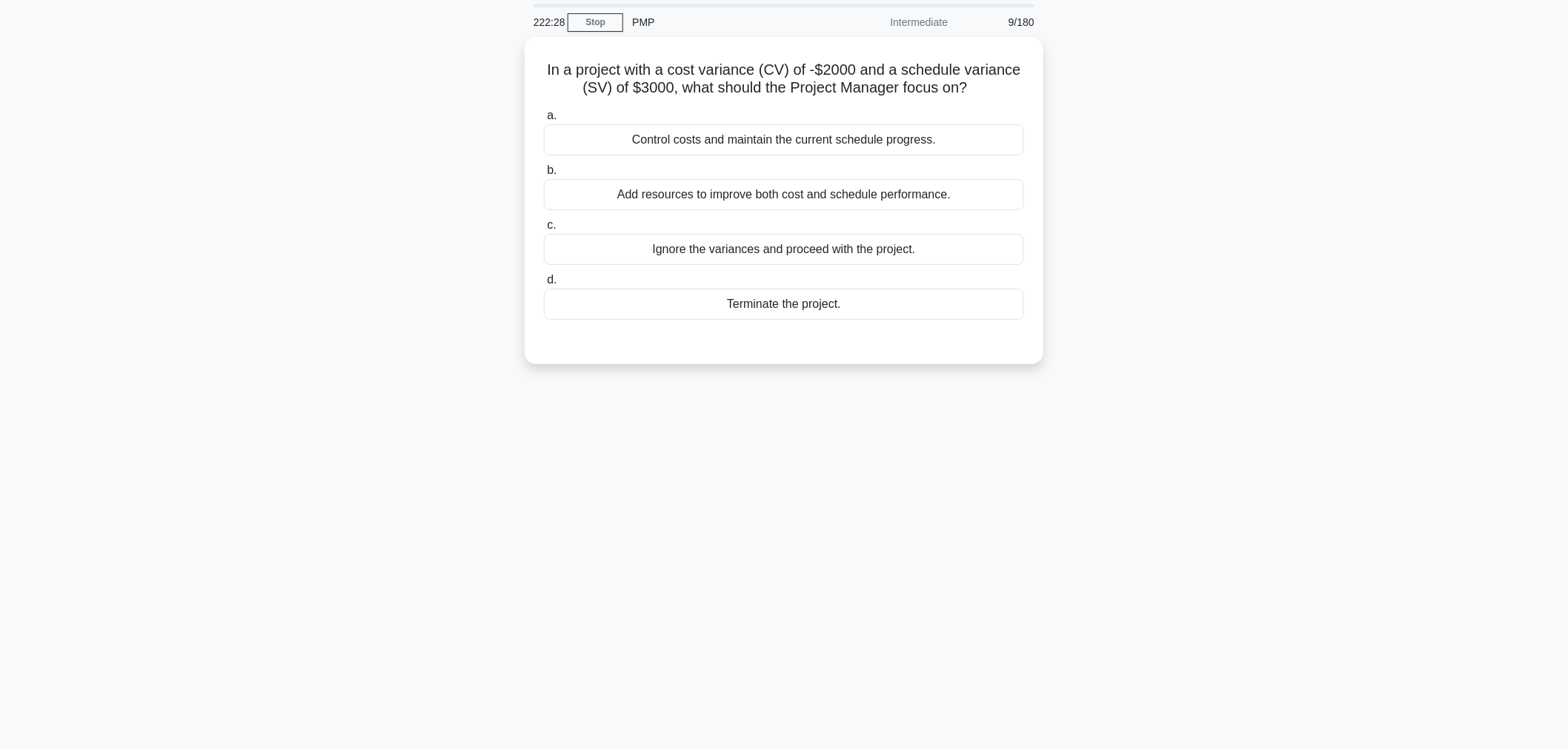
scroll to position [0, 0]
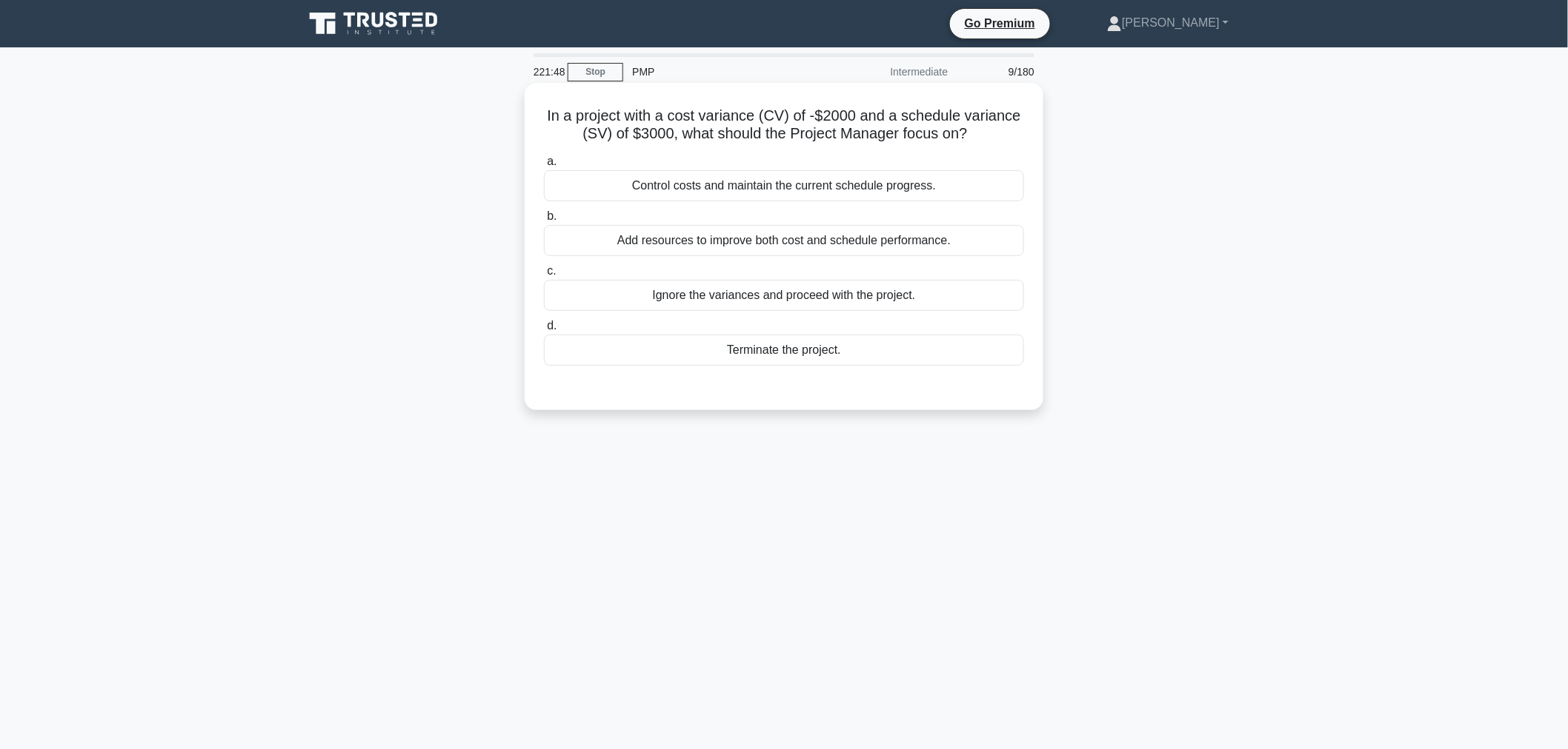
click at [763, 184] on div "Control costs and maintain the current schedule progress." at bounding box center [784, 186] width 480 height 31
click at [544, 167] on input "a. Control costs and maintain the current schedule progress." at bounding box center [544, 162] width 0 height 10
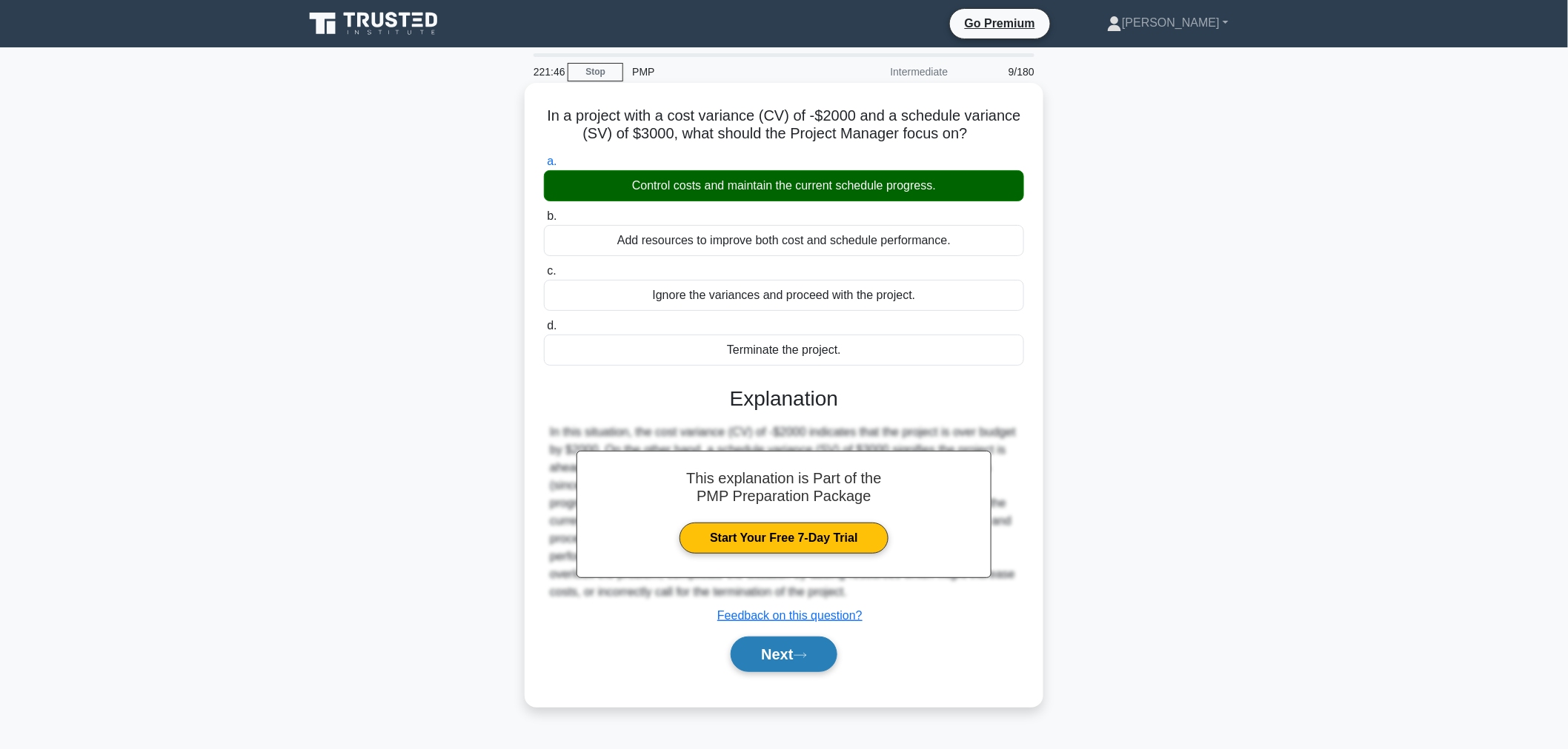
click at [778, 636] on button "Next" at bounding box center [783, 654] width 106 height 35
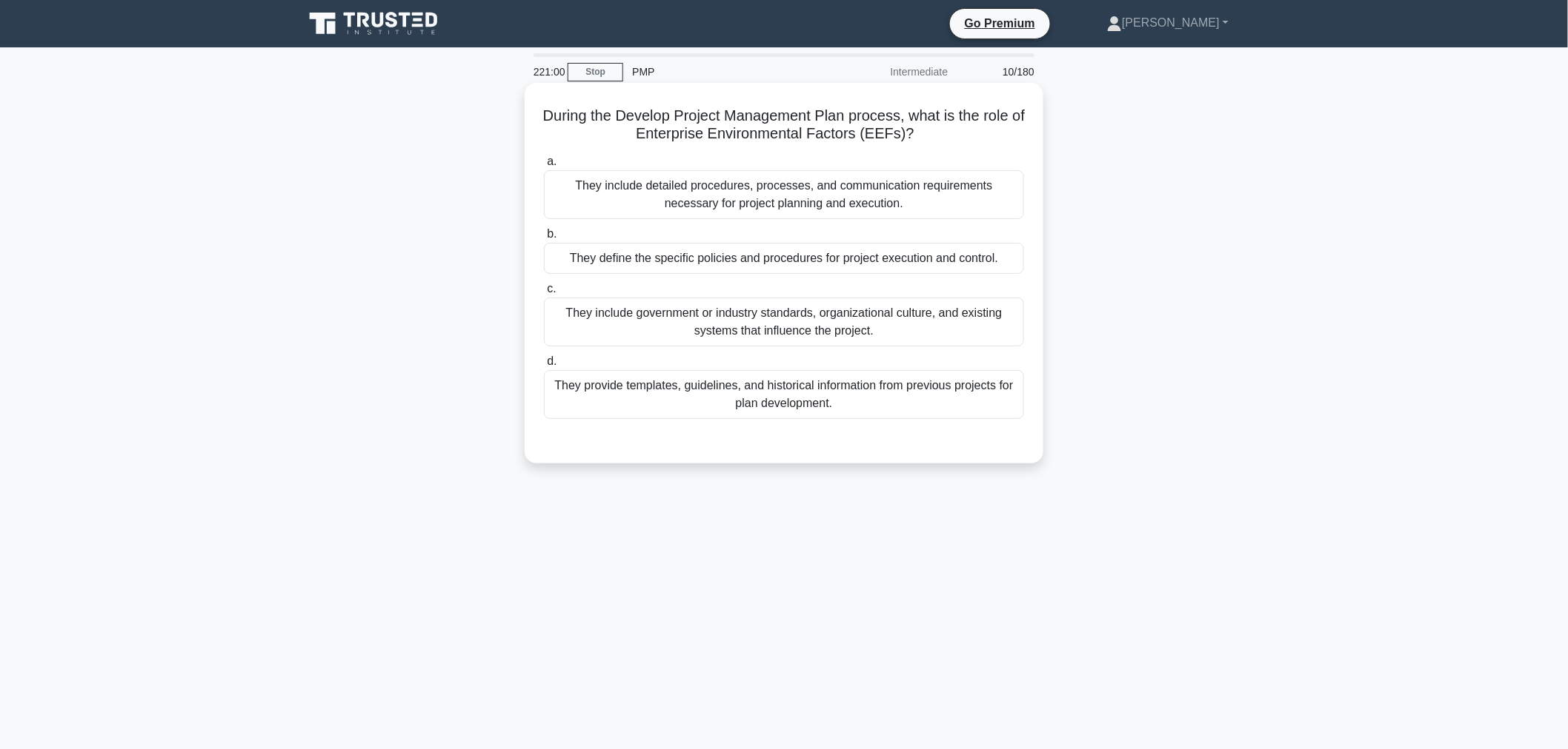
click at [731, 322] on div "They include government or industry standards, organizational culture, and exis…" at bounding box center [784, 322] width 480 height 49
click at [544, 294] on input "c. They include government or industry standards, organizational culture, and e…" at bounding box center [544, 289] width 0 height 10
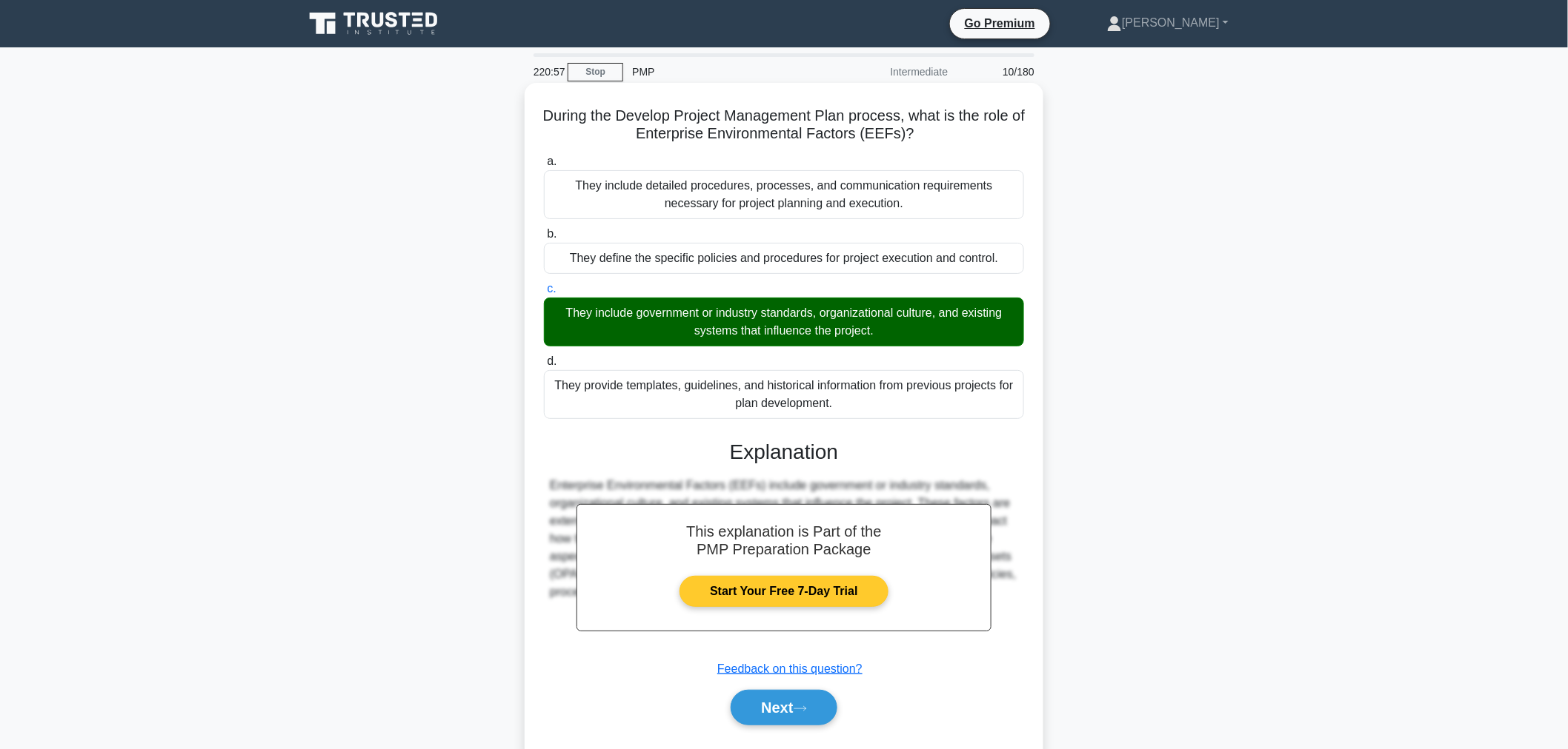
scroll to position [49, 0]
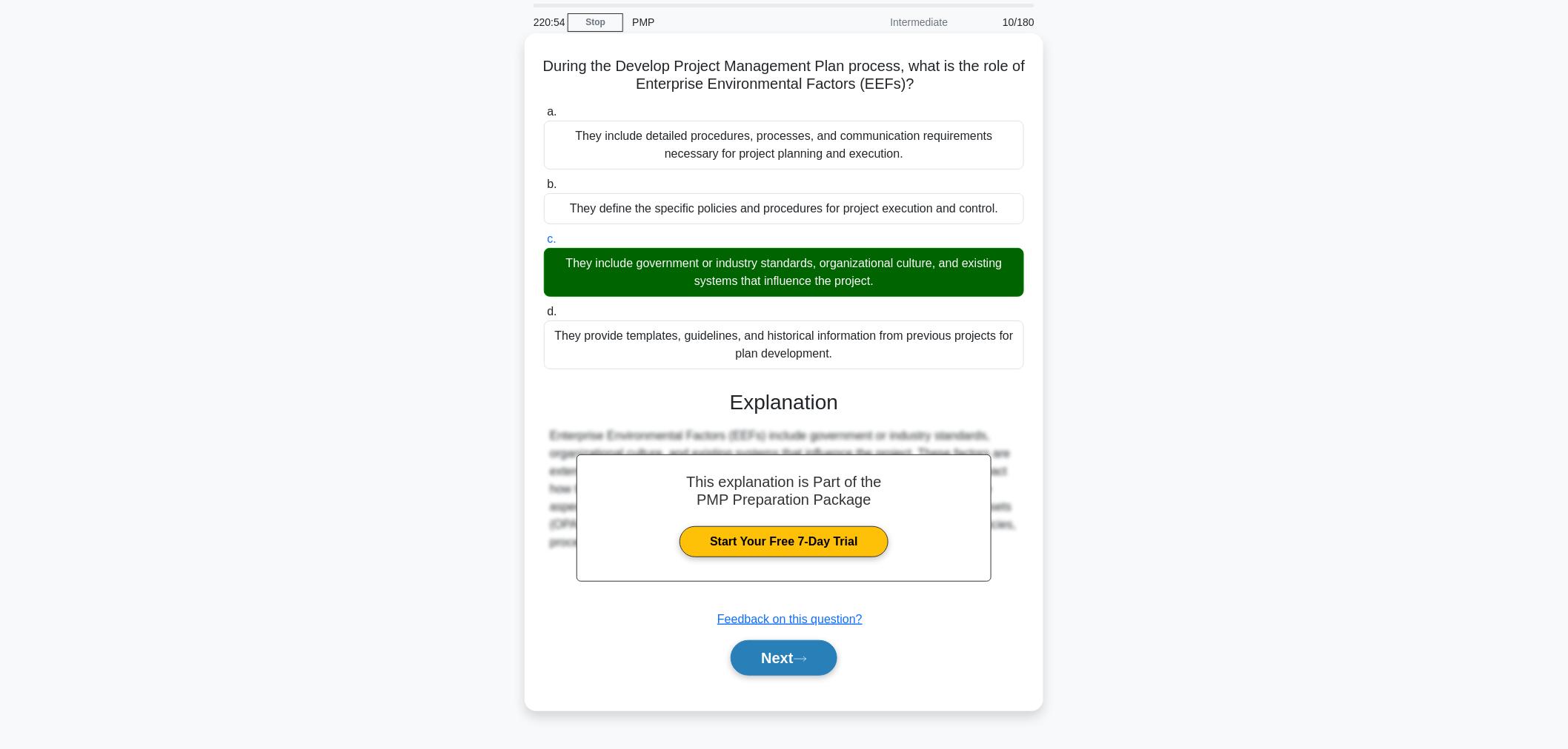
click at [799, 655] on icon at bounding box center [800, 659] width 13 height 8
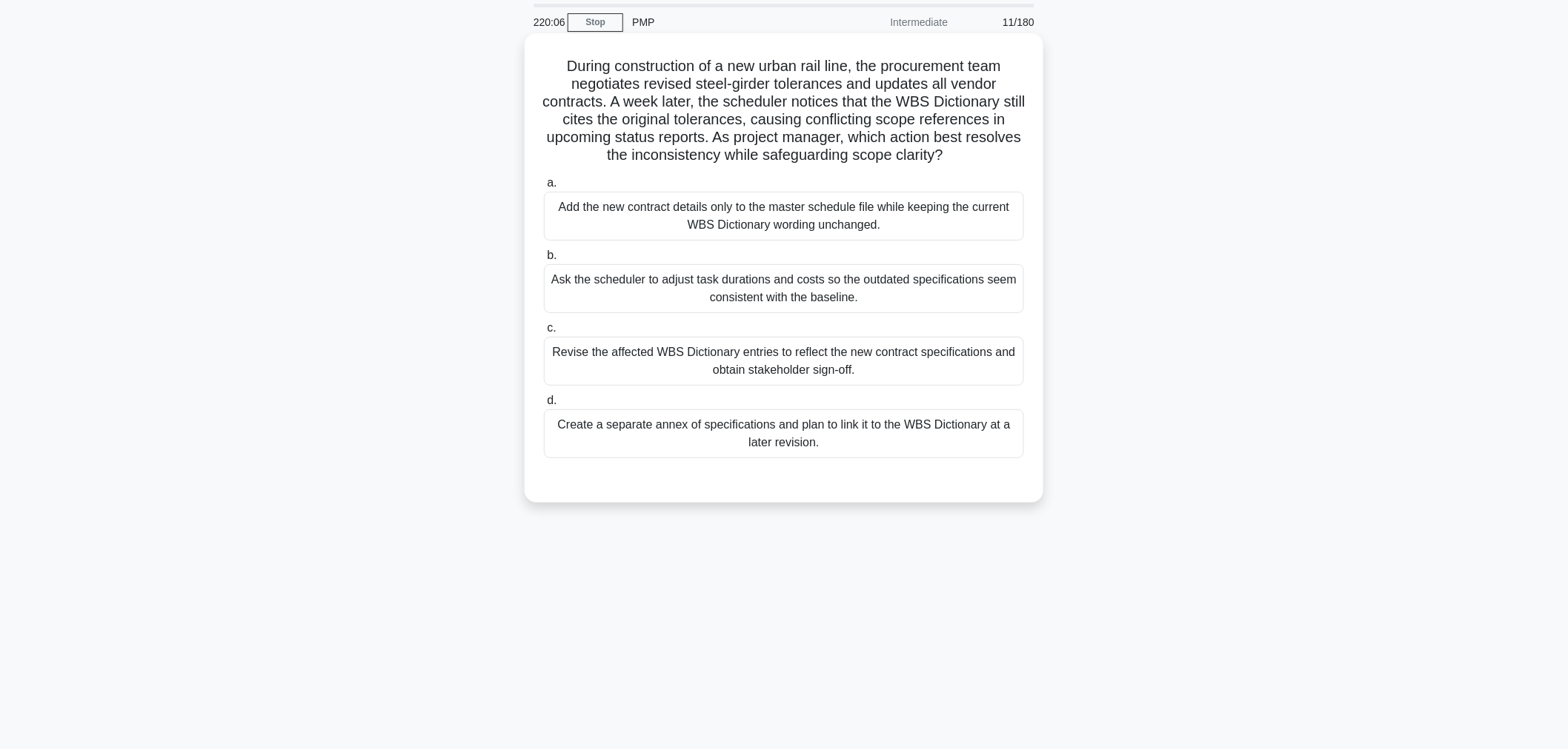
click at [671, 357] on div "Revise the affected WBS Dictionary entries to reflect the new contract specific…" at bounding box center [784, 361] width 480 height 49
click at [544, 333] on input "c. Revise the affected WBS Dictionary entries to reflect the new contract speci…" at bounding box center [544, 329] width 0 height 10
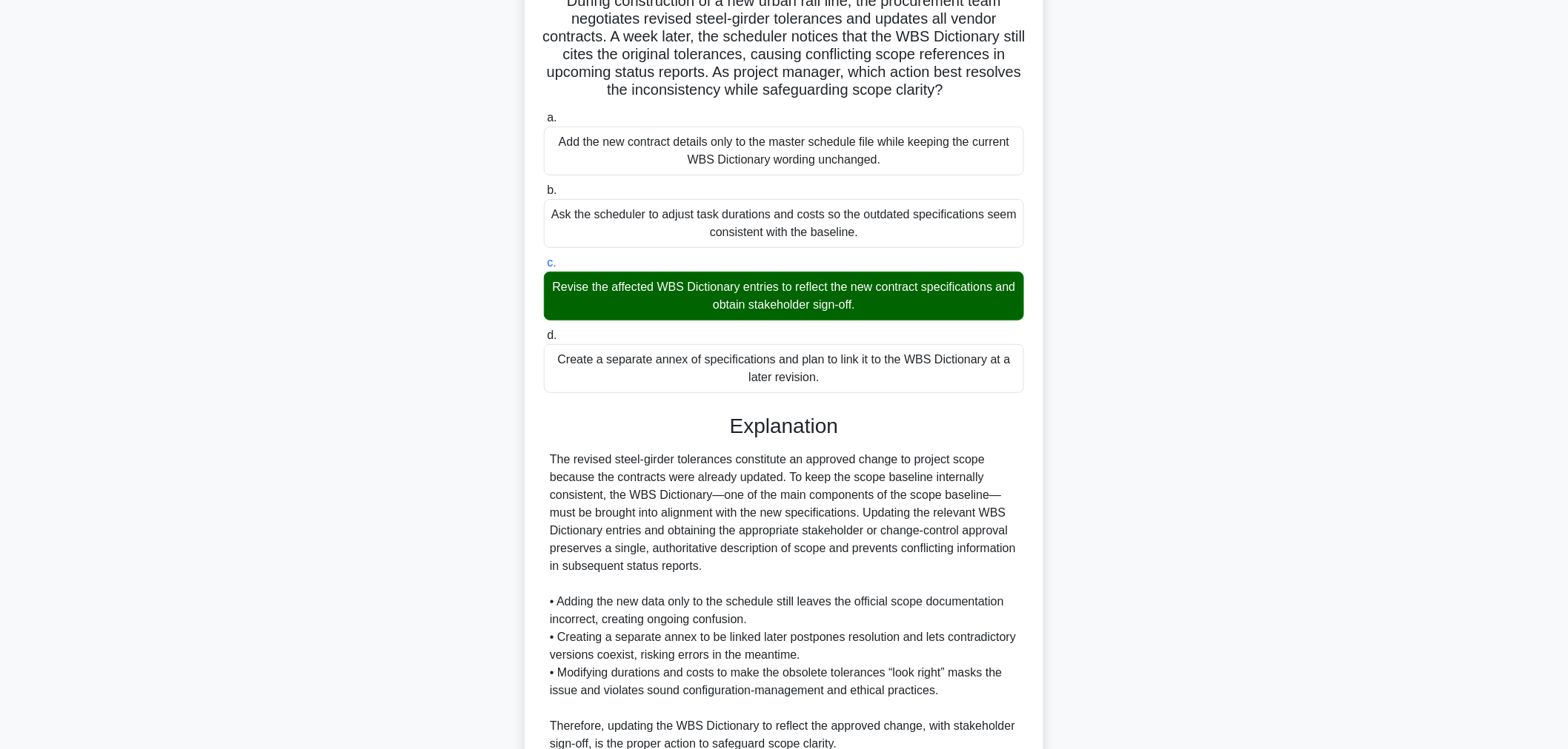
scroll to position [214, 0]
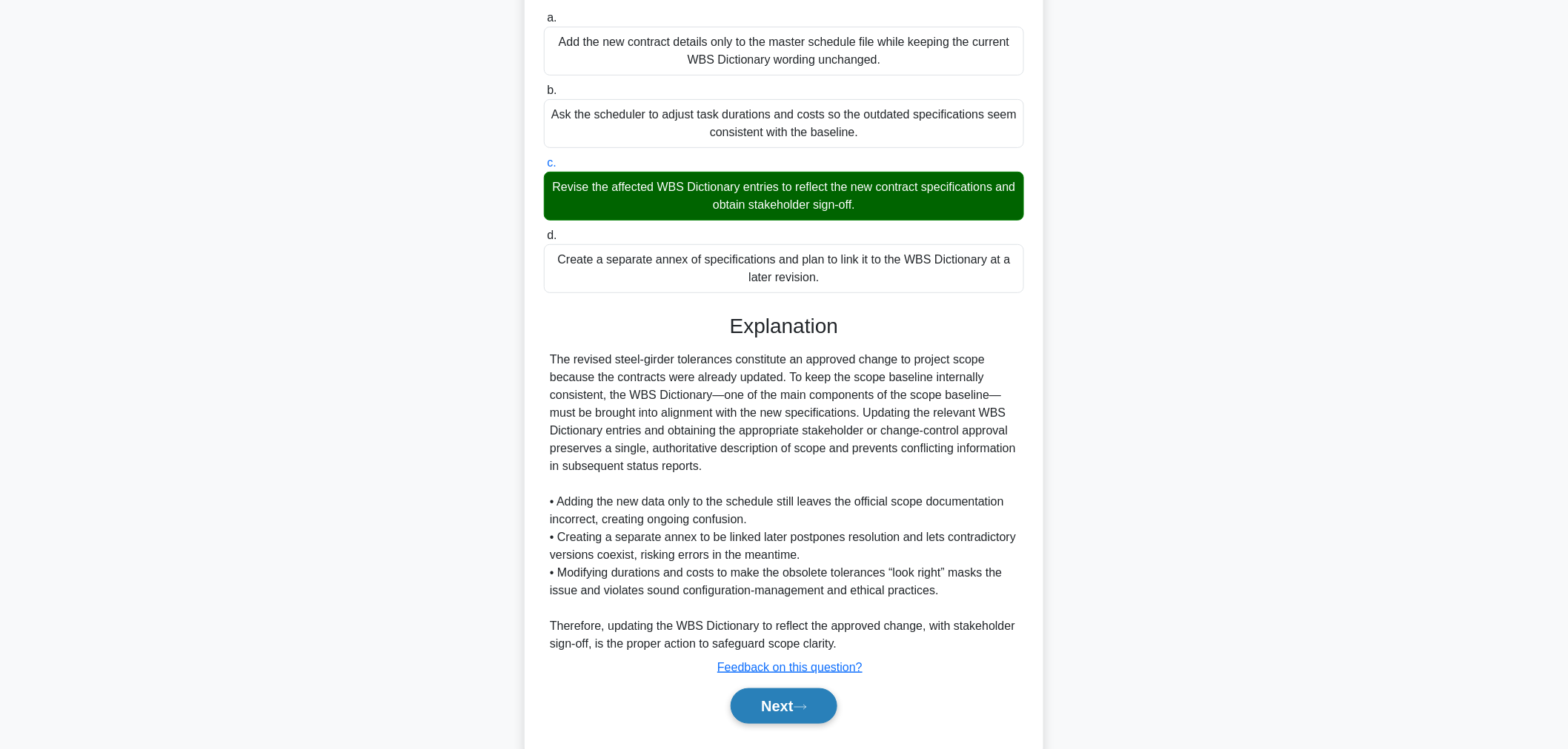
click at [791, 715] on button "Next" at bounding box center [783, 706] width 106 height 35
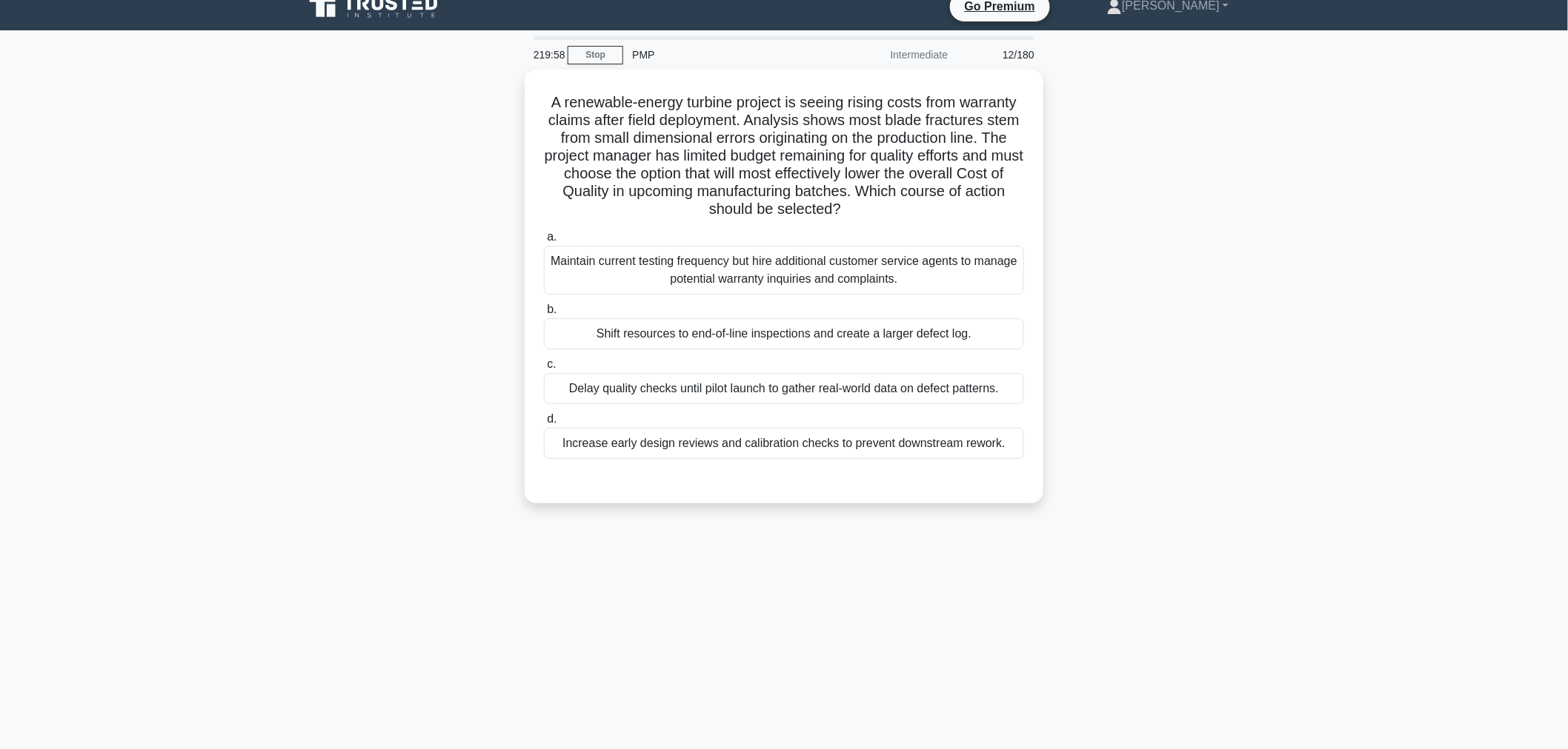
scroll to position [0, 0]
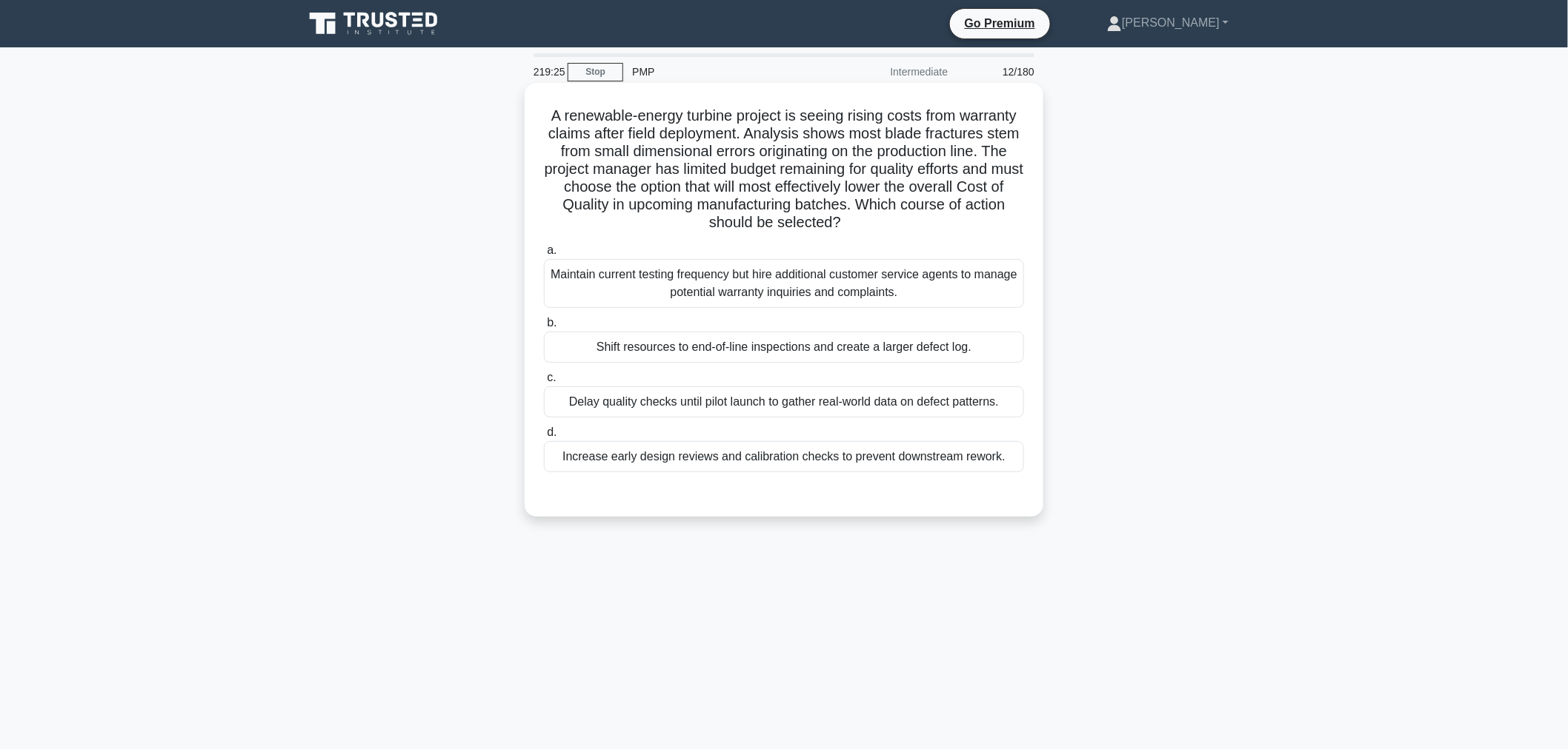
click at [701, 457] on div "Increase early design reviews and calibration checks to prevent downstream rewo…" at bounding box center [784, 457] width 480 height 31
click at [544, 438] on input "d. Increase early design reviews and calibration checks to prevent downstream r…" at bounding box center [544, 433] width 0 height 10
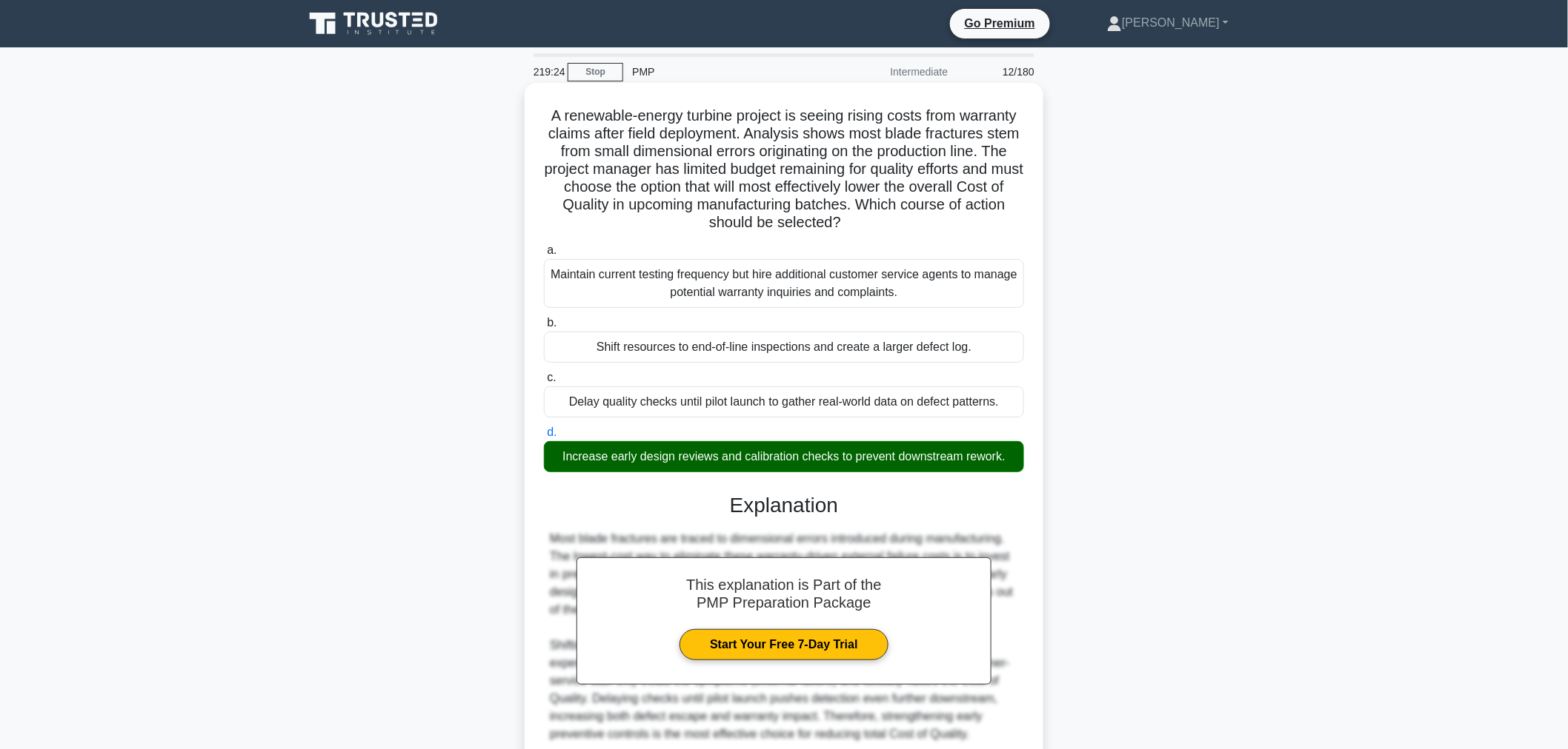
scroll to position [128, 0]
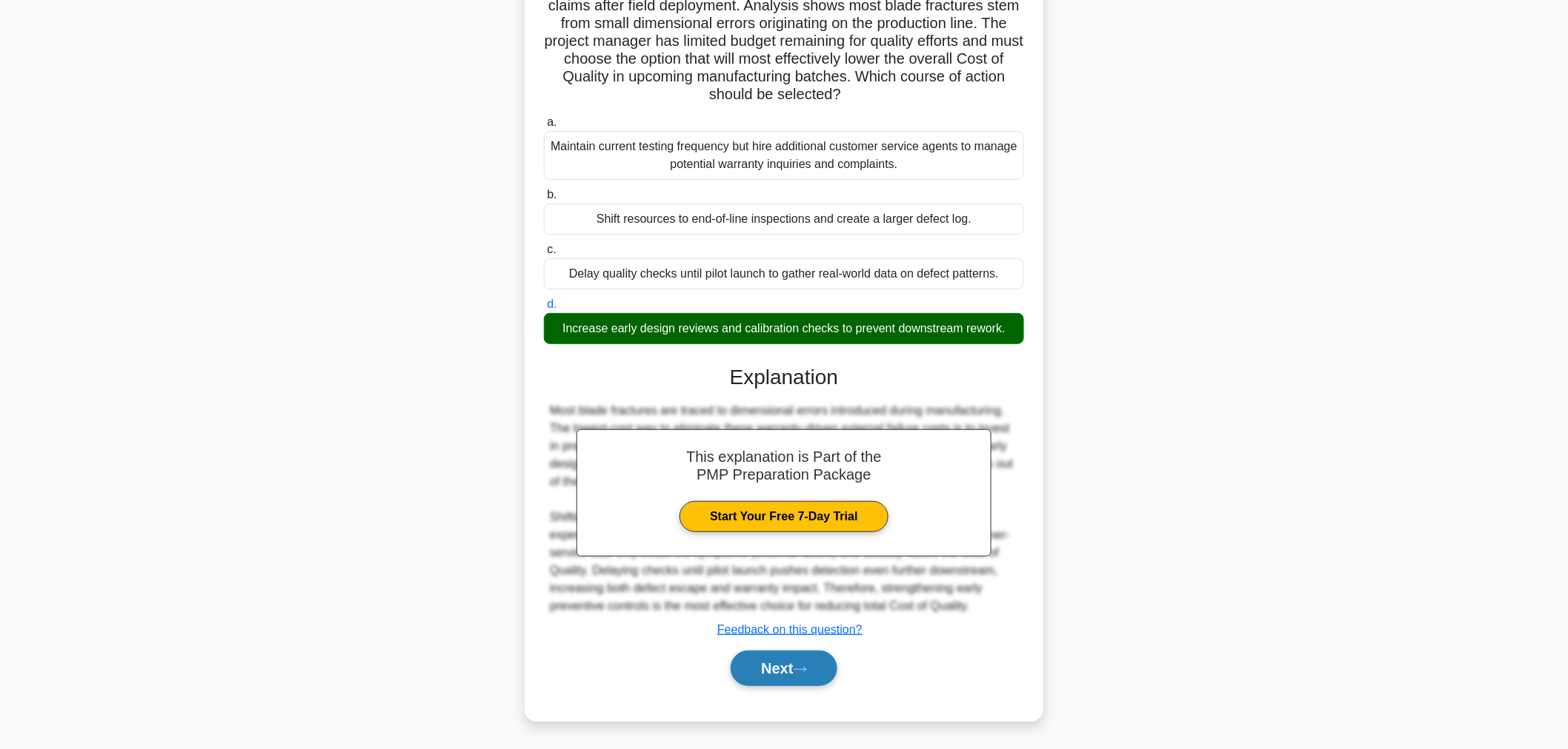
click at [749, 670] on button "Next" at bounding box center [783, 669] width 106 height 35
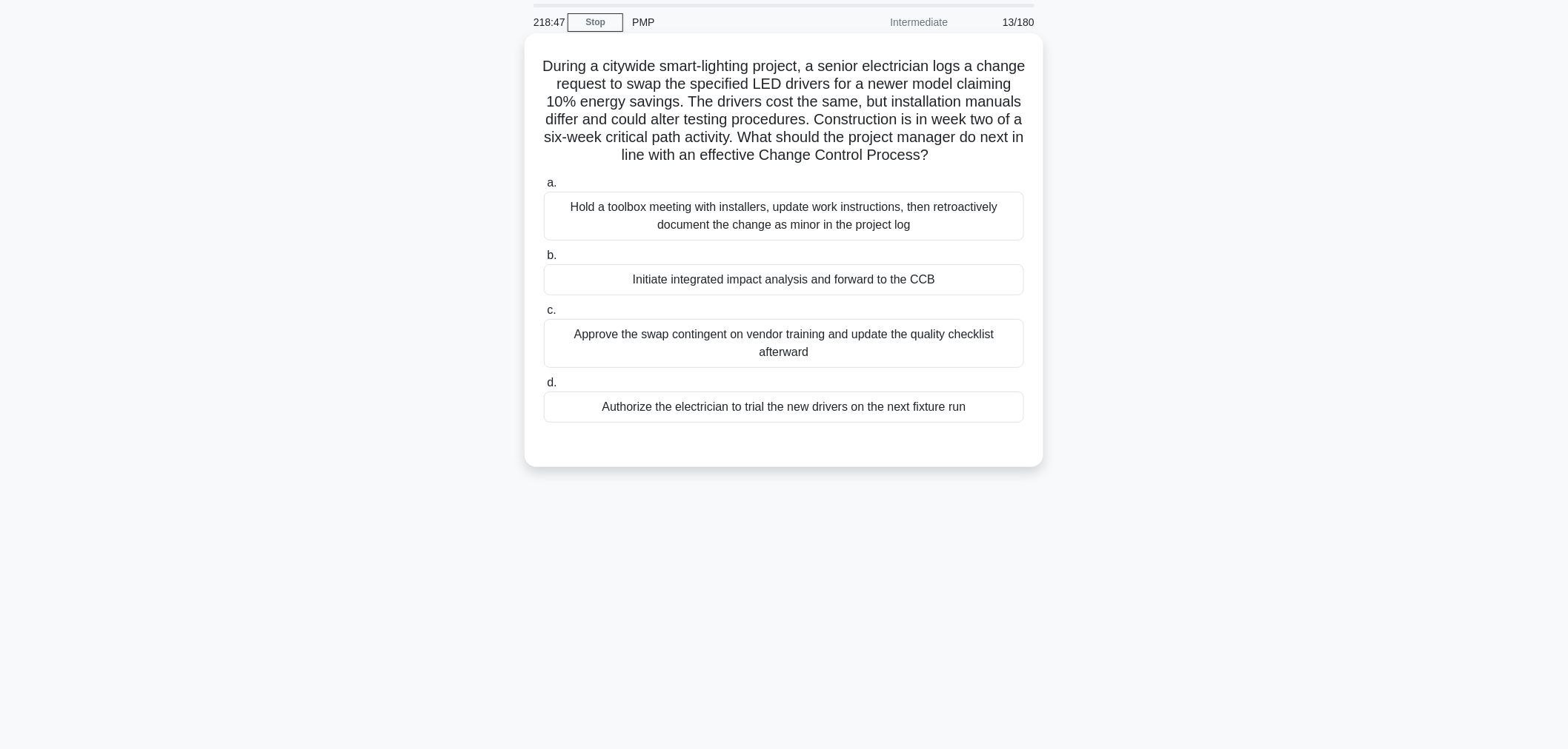
click at [732, 284] on div "Initiate integrated impact analysis and forward to the CCB" at bounding box center [784, 280] width 480 height 31
click at [544, 260] on input "b. Initiate integrated impact analysis and forward to the CCB" at bounding box center [544, 256] width 0 height 10
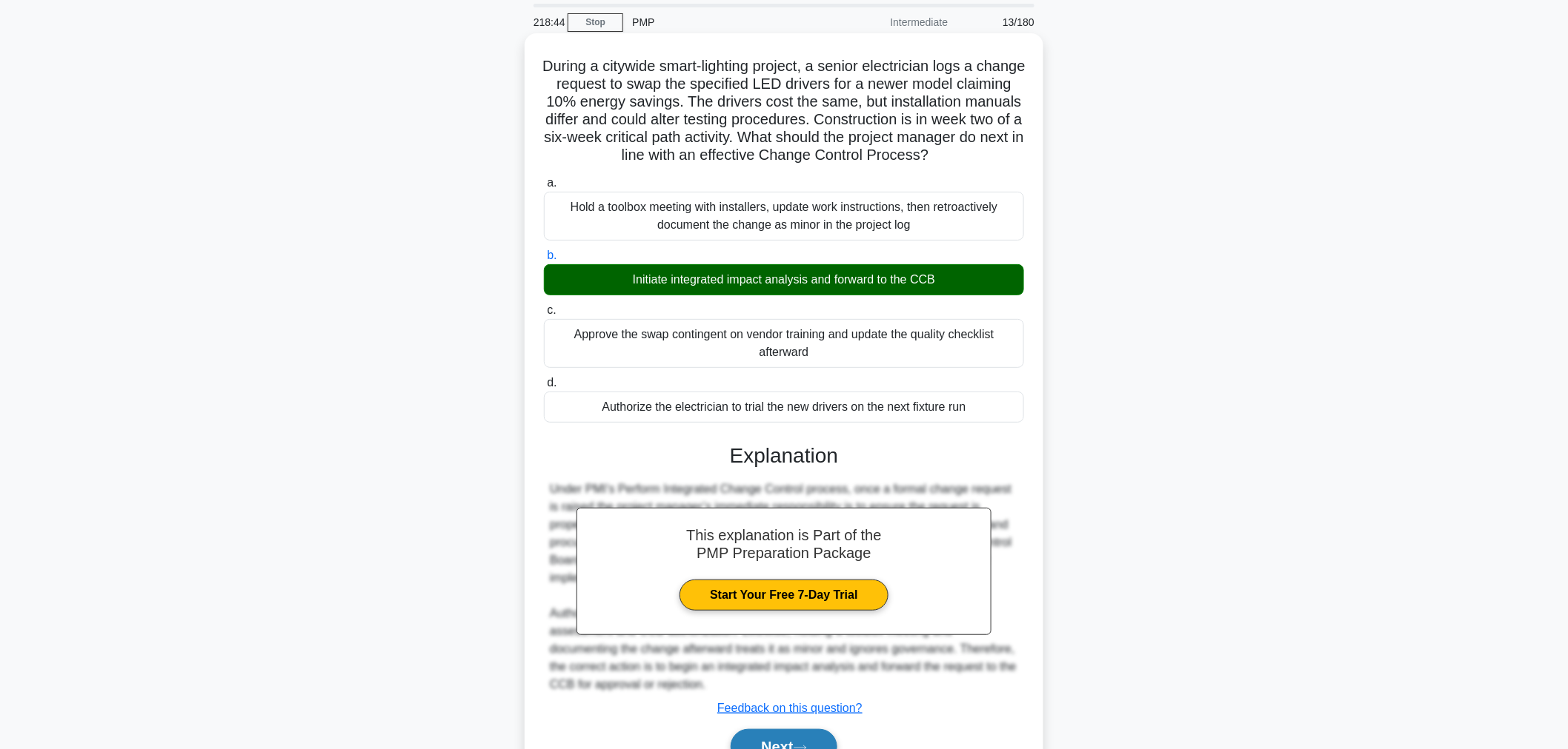
click at [779, 742] on button "Next" at bounding box center [783, 747] width 106 height 35
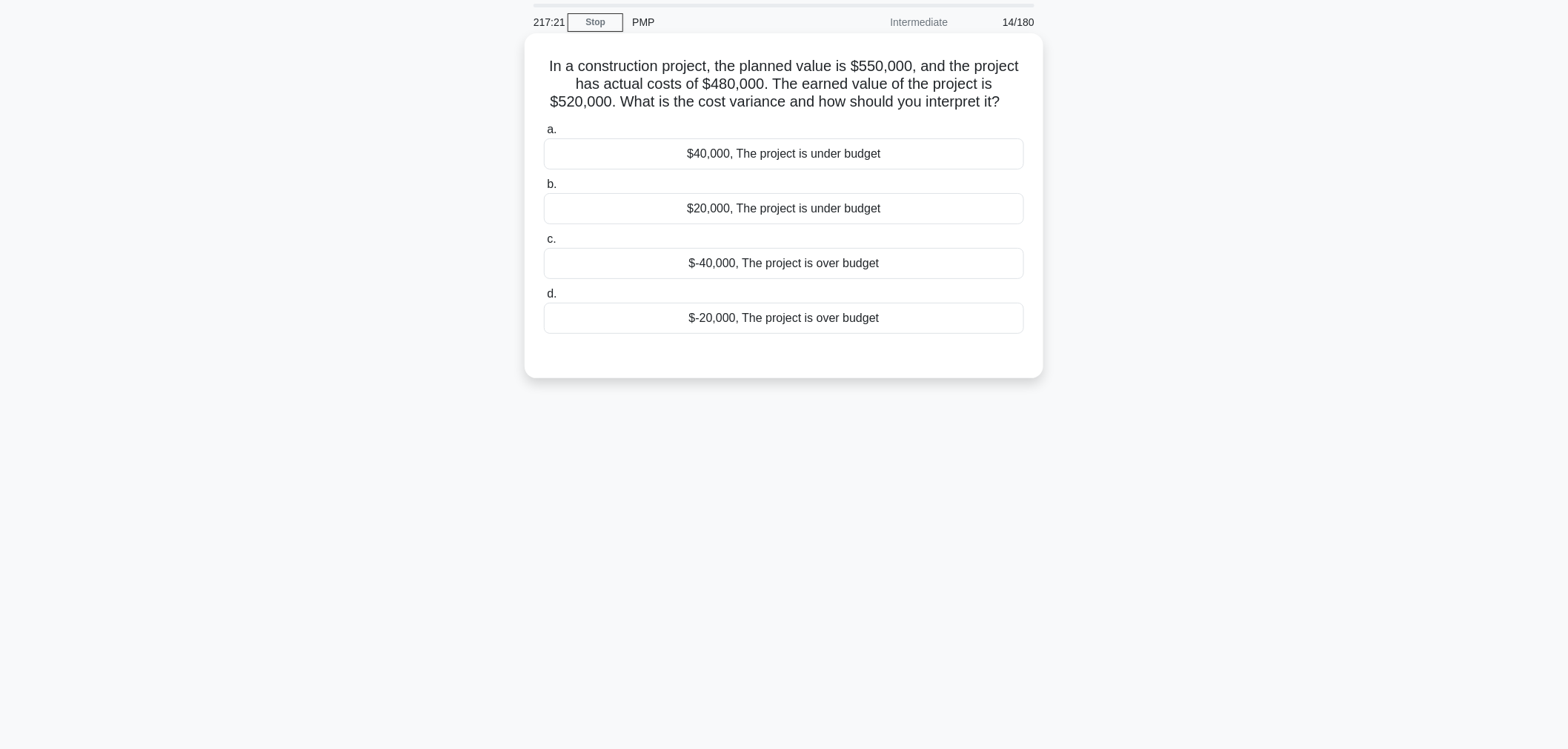
click at [740, 157] on div "$40,000, The project is under budget" at bounding box center [784, 154] width 480 height 31
click at [544, 135] on input "a. $40,000, The project is under budget" at bounding box center [544, 130] width 0 height 10
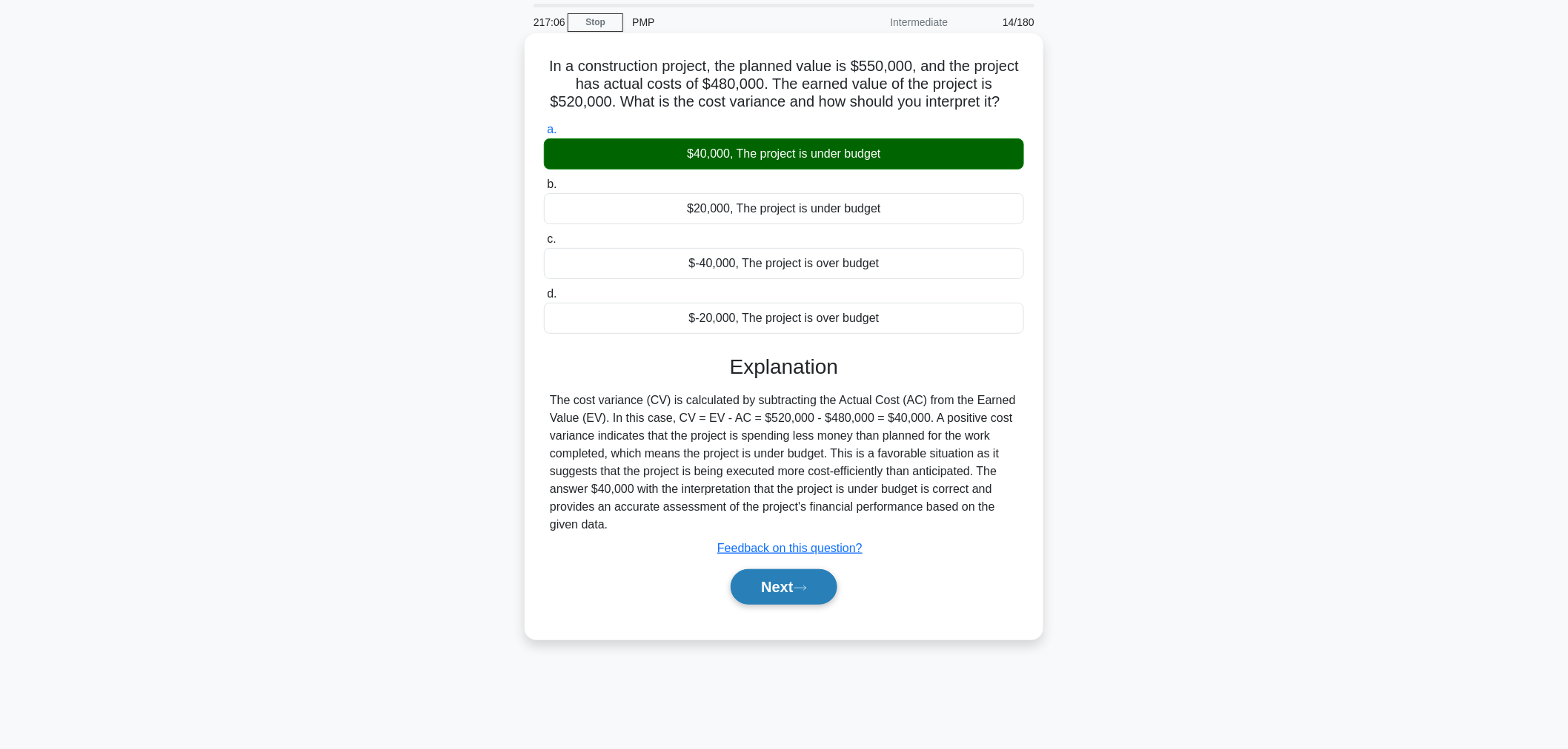
click at [796, 599] on button "Next" at bounding box center [783, 586] width 106 height 35
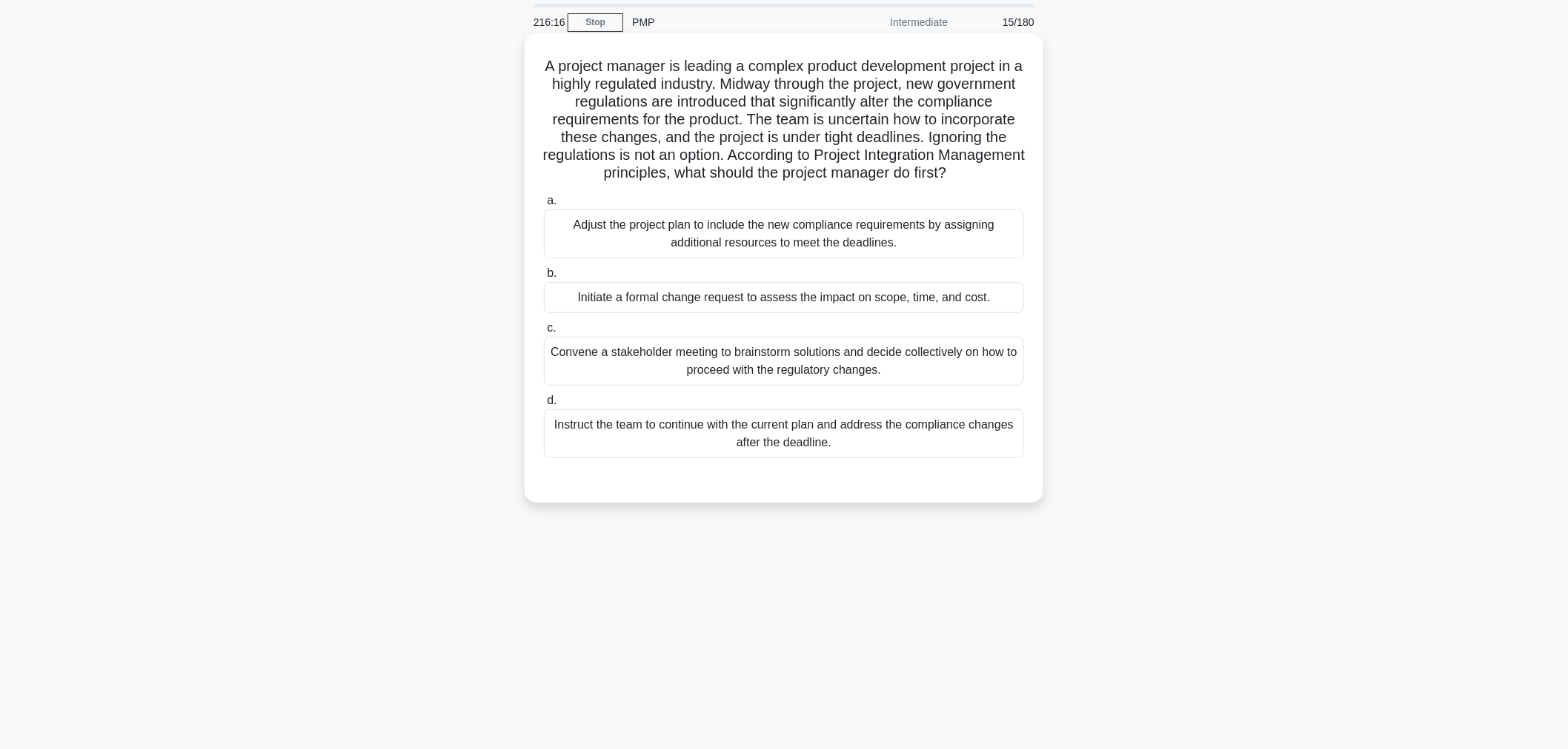
click at [757, 306] on div "Initiate a formal change request to assess the impact on scope, time, and cost." at bounding box center [784, 298] width 480 height 31
click at [544, 278] on input "b. Initiate a formal change request to assess the impact on scope, time, and co…" at bounding box center [544, 273] width 0 height 10
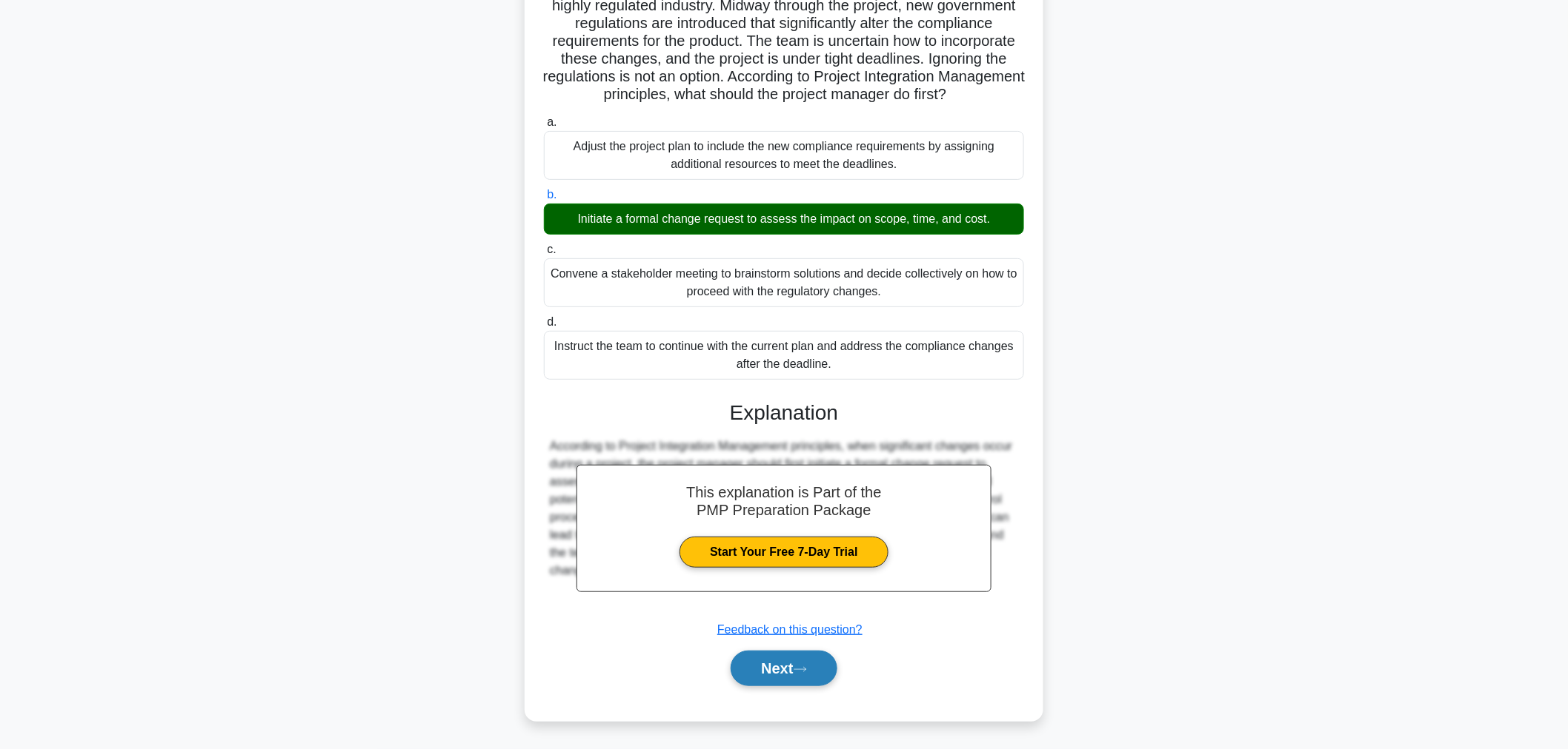
click at [793, 656] on button "Next" at bounding box center [783, 669] width 106 height 35
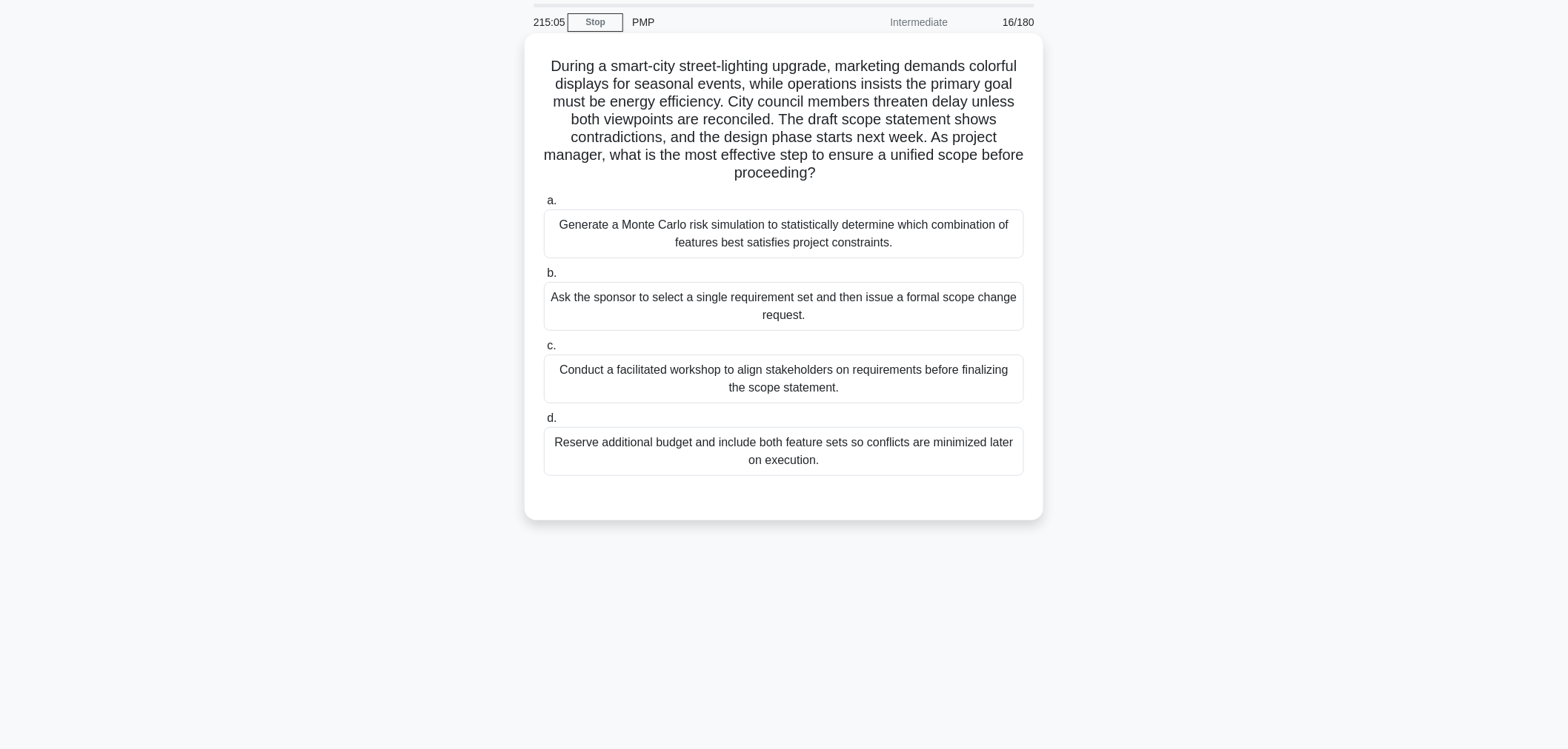
click at [721, 385] on div "Conduct a facilitated workshop to align stakeholders on requirements before fin…" at bounding box center [784, 379] width 480 height 49
click at [544, 351] on input "c. Conduct a facilitated workshop to align stakeholders on requirements before …" at bounding box center [544, 347] width 0 height 10
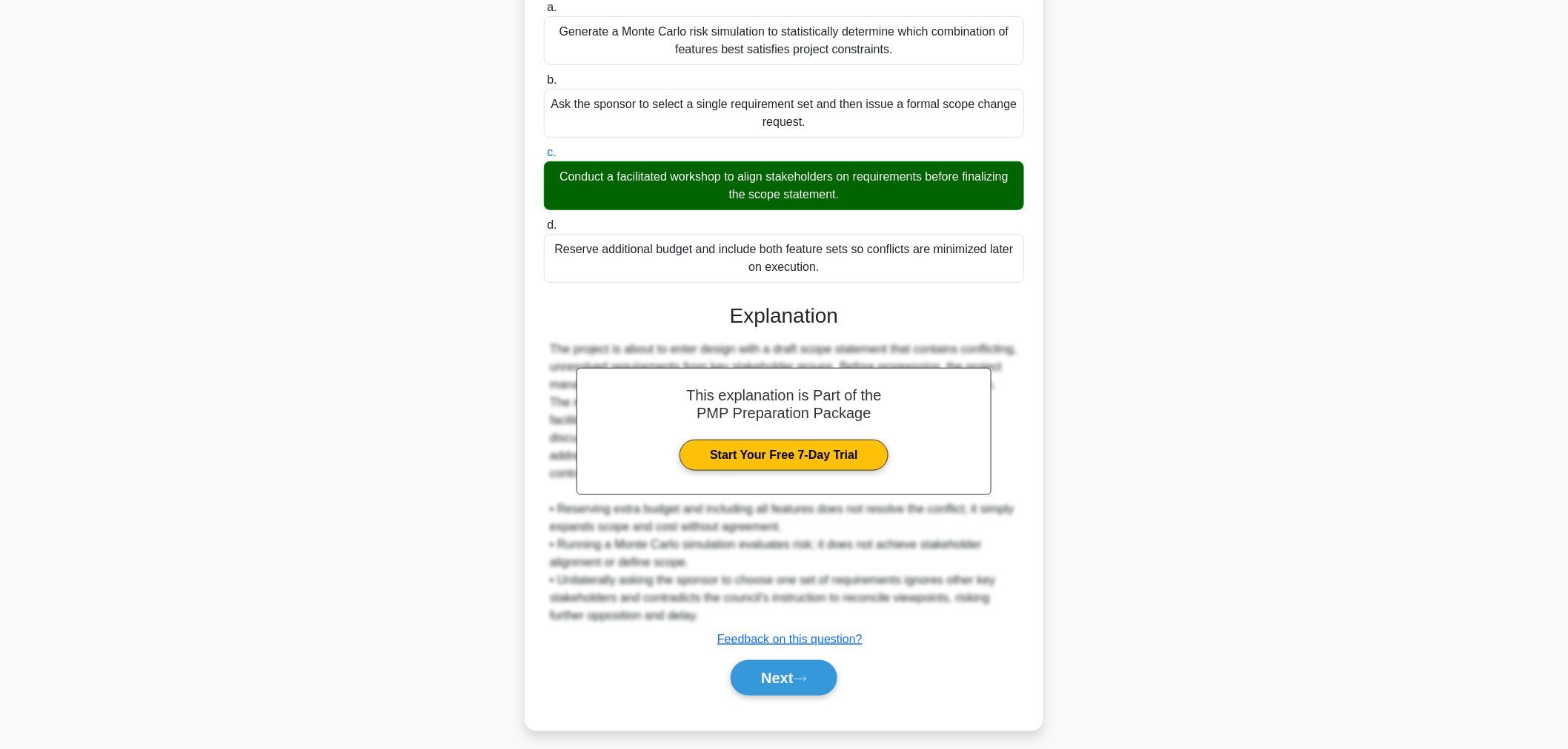
scroll to position [252, 0]
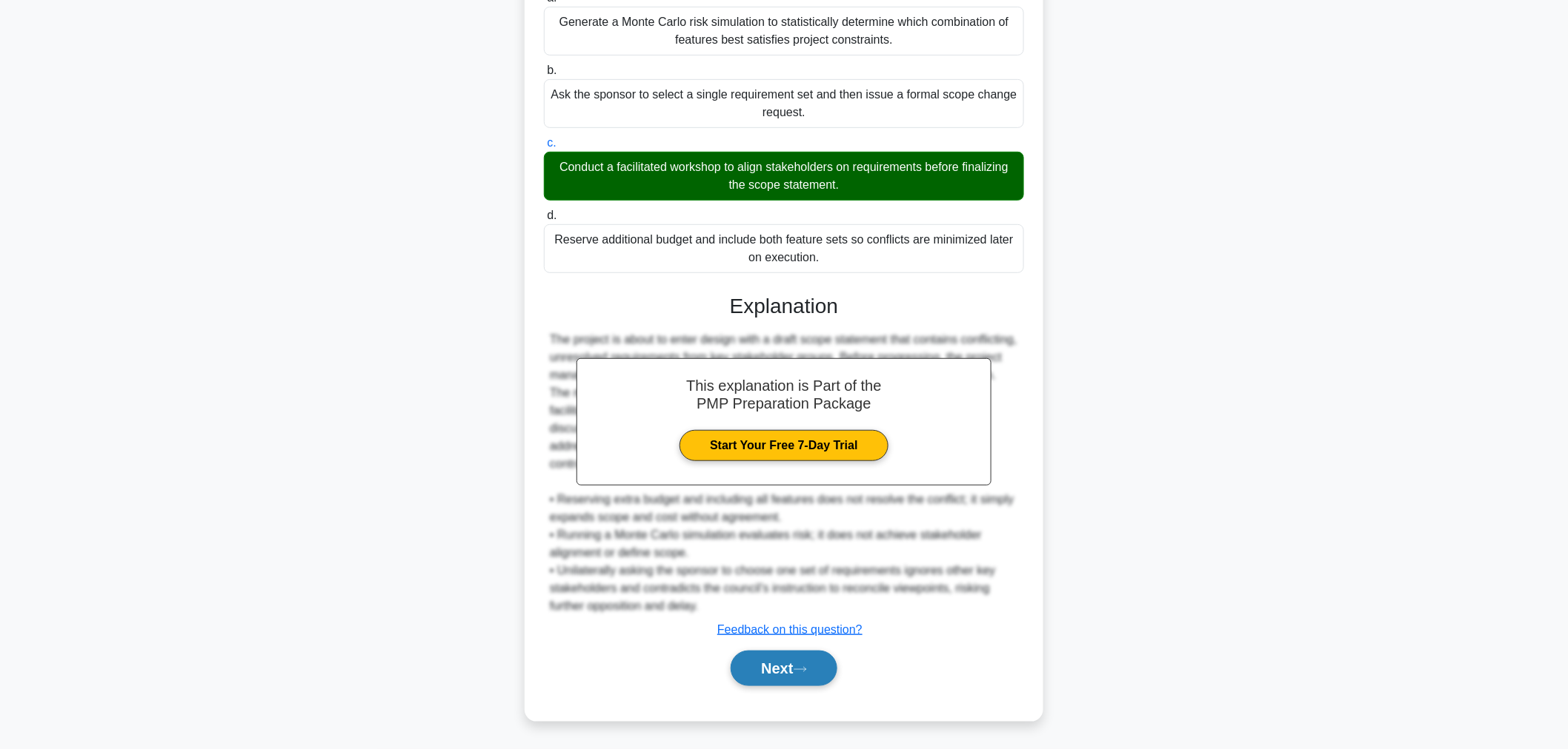
click at [771, 661] on button "Next" at bounding box center [783, 669] width 106 height 35
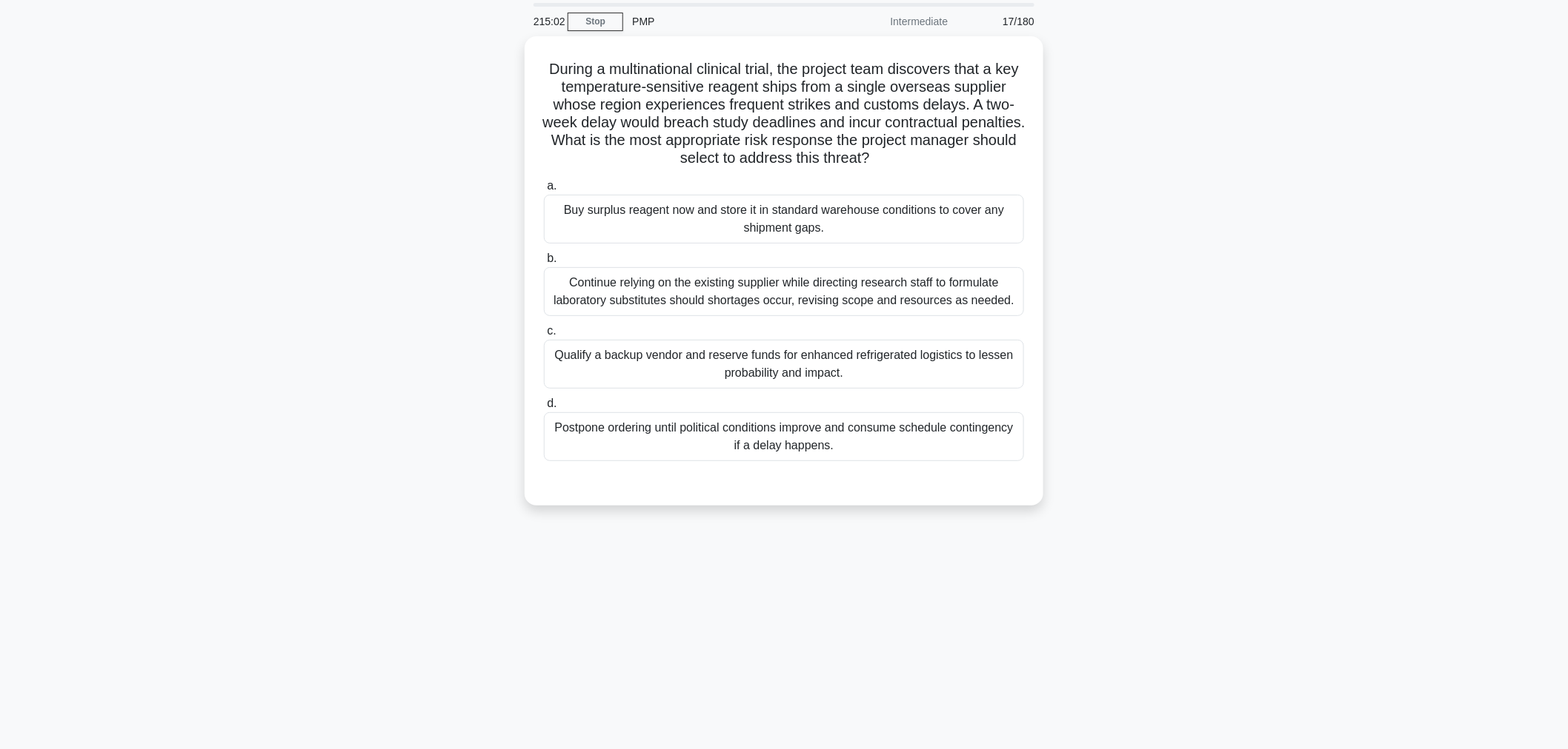
scroll to position [49, 0]
click at [709, 363] on div "Qualify a backup vendor and reserve funds for enhanced refrigerated logistics t…" at bounding box center [784, 361] width 480 height 49
click at [544, 333] on input "c. Qualify a backup vendor and reserve funds for enhanced refrigerated logistic…" at bounding box center [544, 329] width 0 height 10
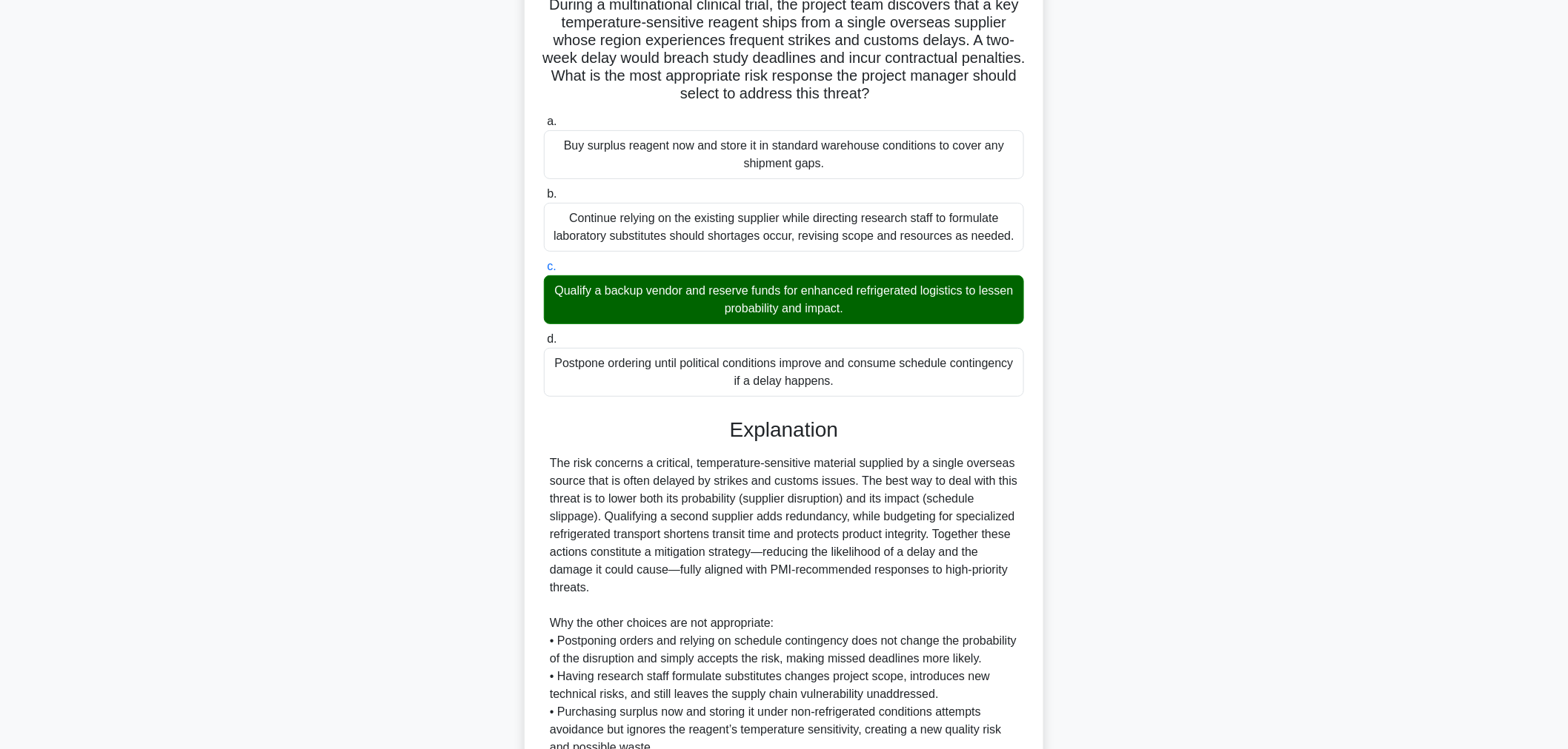
scroll to position [214, 0]
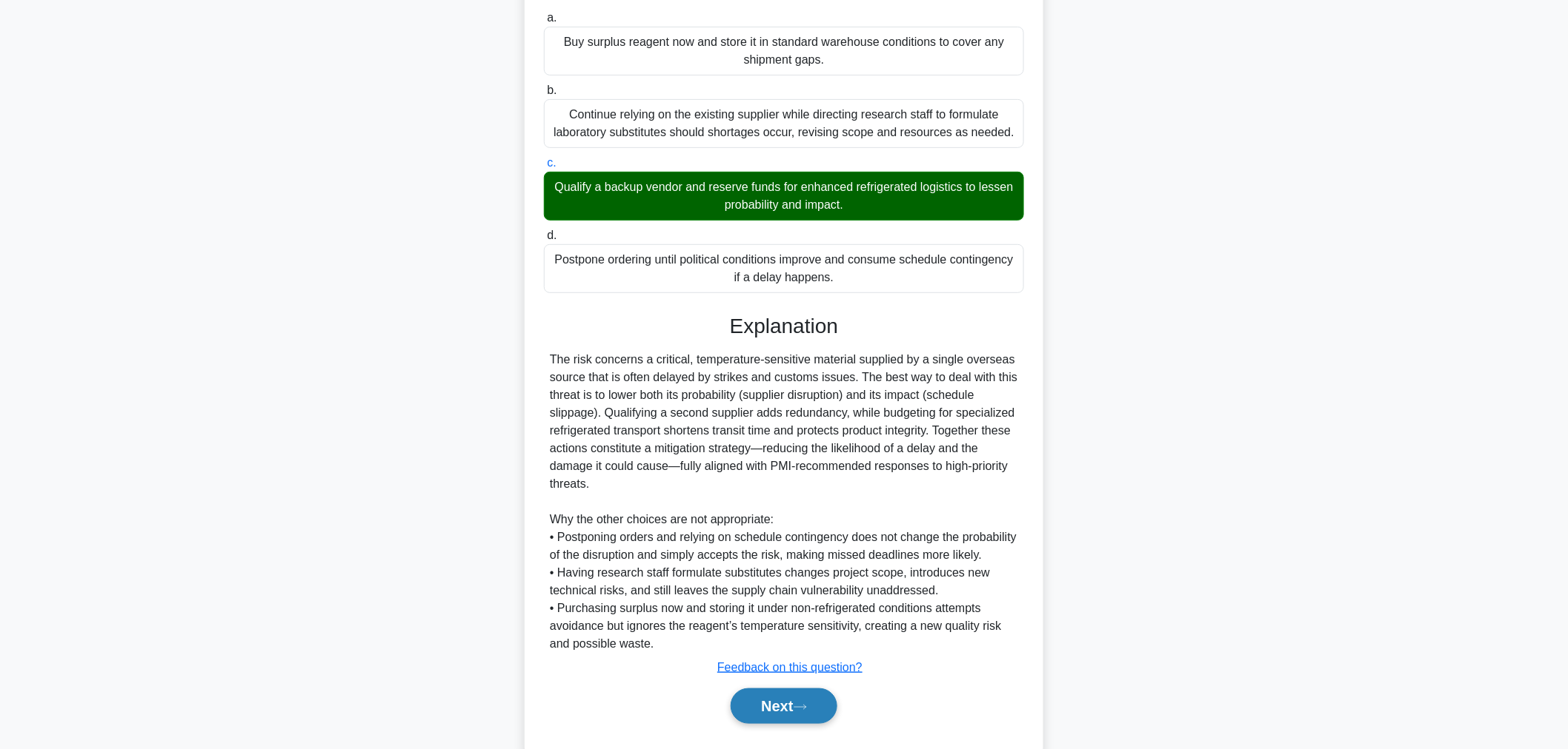
click at [760, 714] on button "Next" at bounding box center [783, 706] width 106 height 35
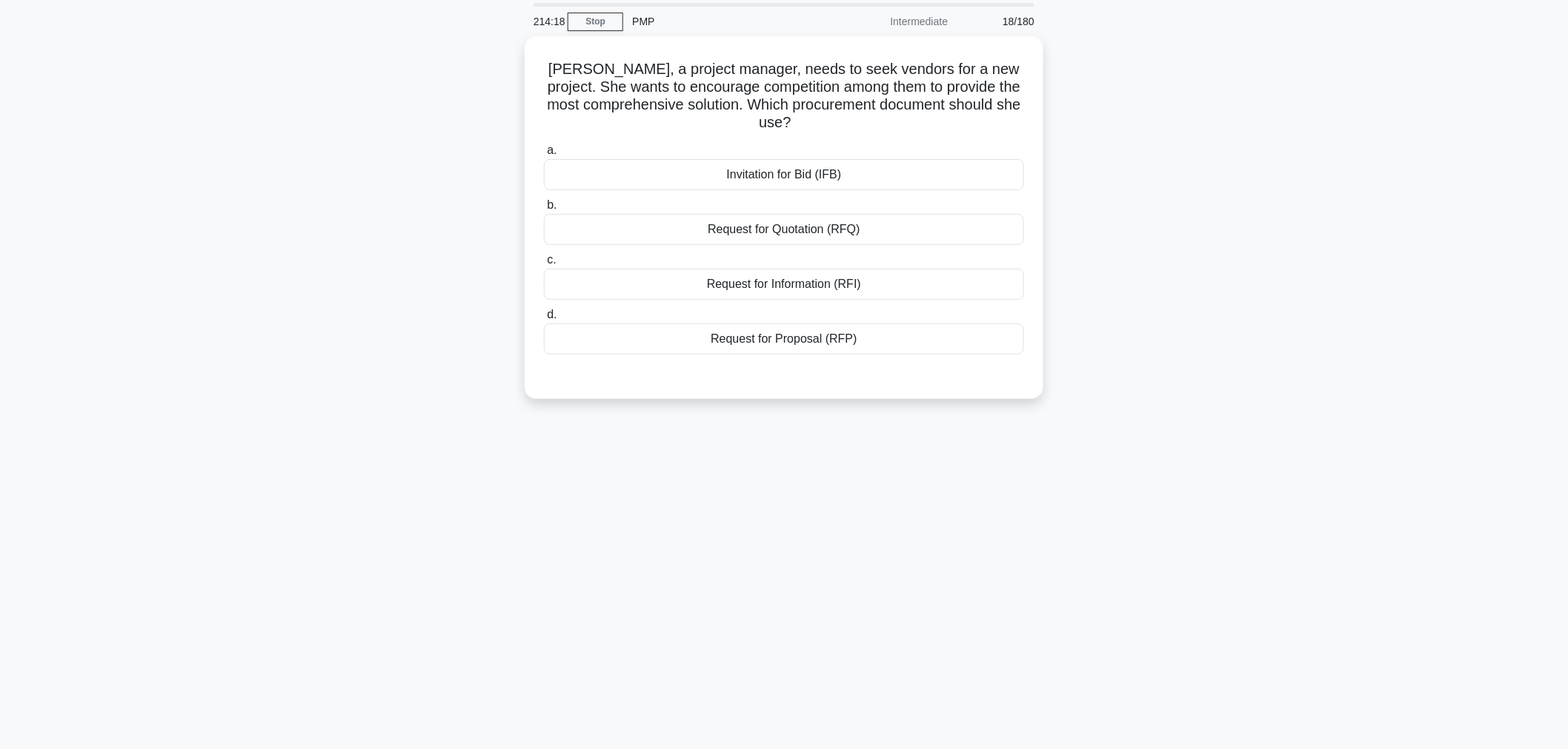
scroll to position [49, 0]
click at [747, 230] on div "Request for Quotation (RFQ)" at bounding box center [784, 227] width 480 height 31
click at [544, 207] on input "b. Request for Quotation (RFQ)" at bounding box center [544, 203] width 0 height 10
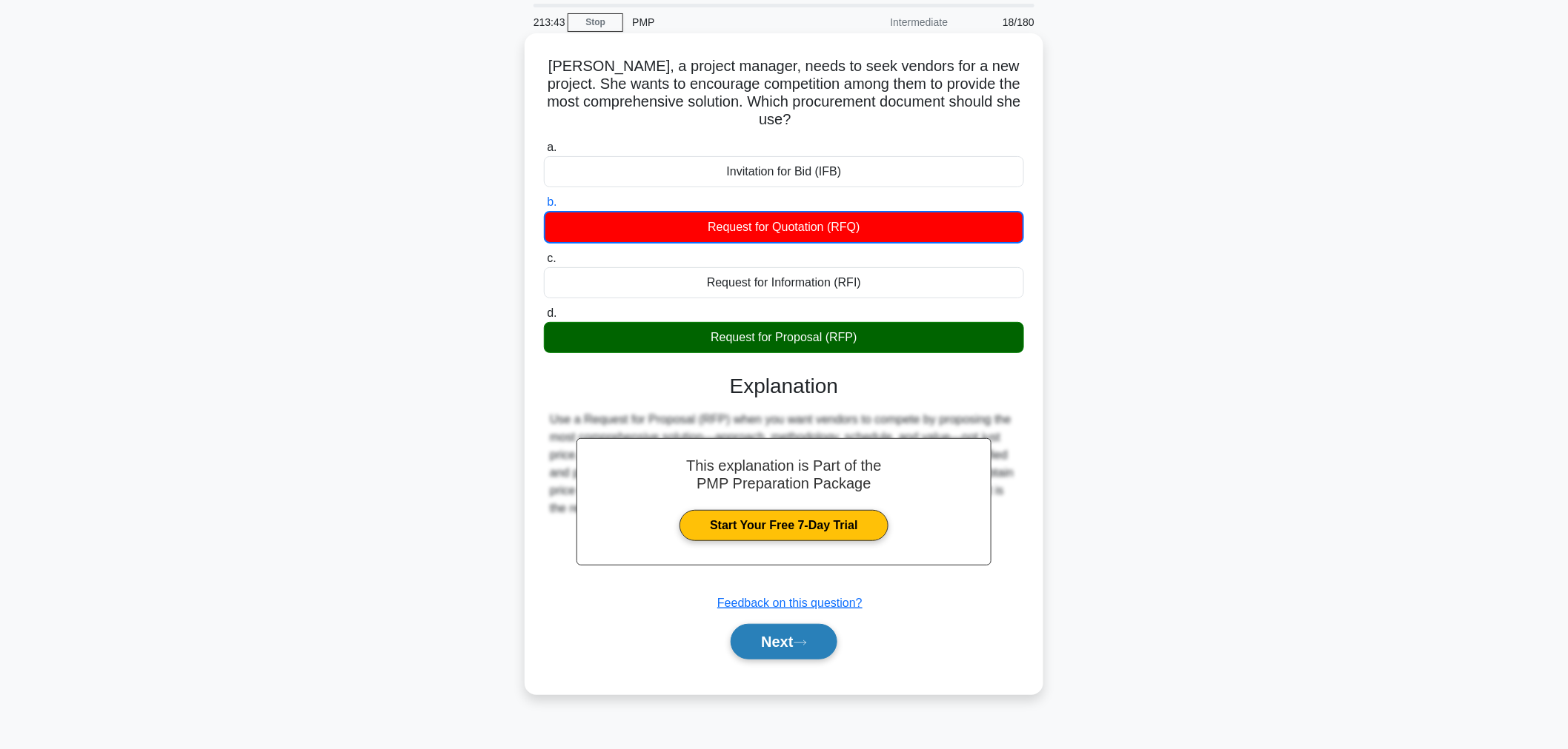
click at [782, 645] on button "Next" at bounding box center [783, 641] width 106 height 35
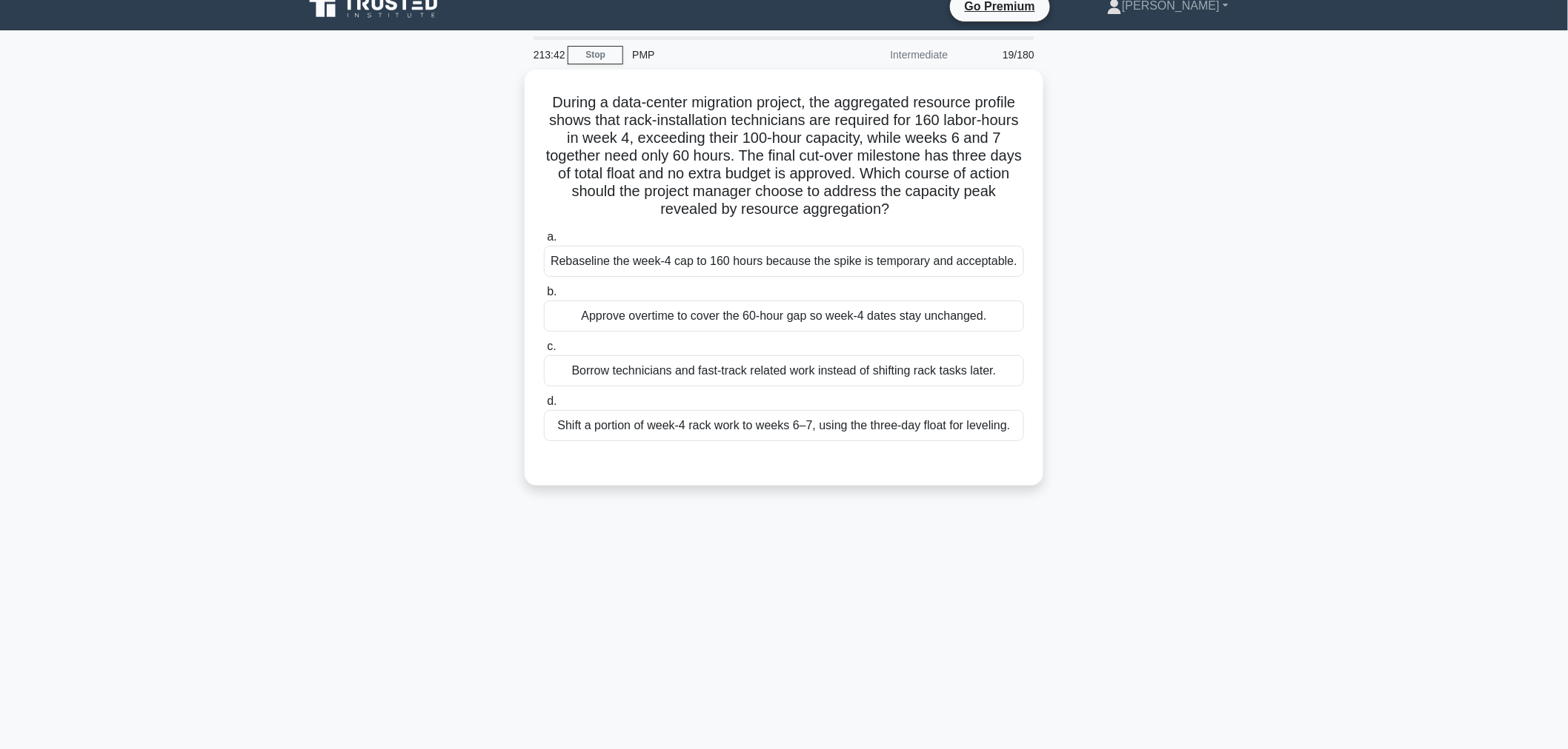
scroll to position [0, 0]
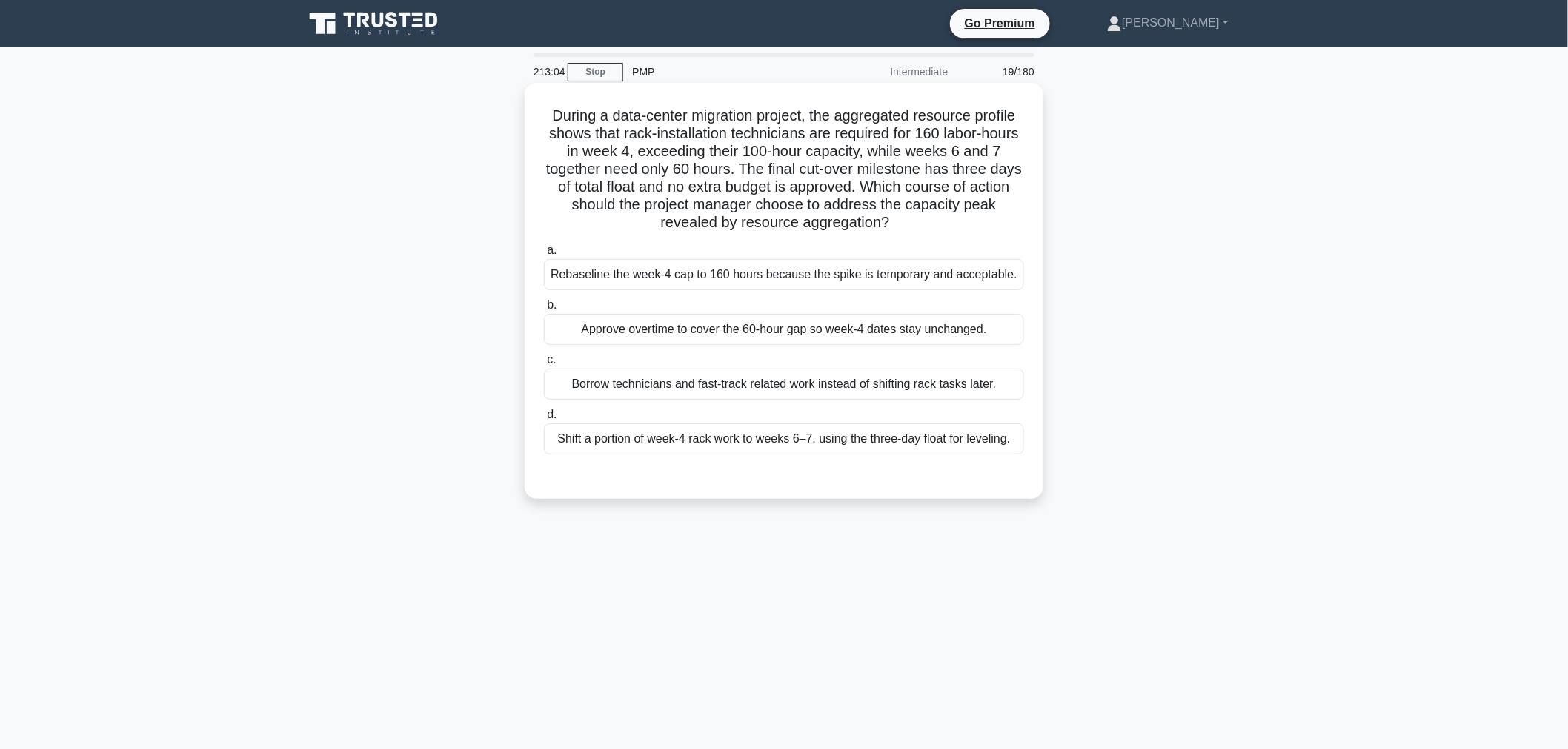
click at [763, 435] on div "Shift a portion of week-4 rack work to weeks 6–7, using the three-day float for…" at bounding box center [784, 439] width 480 height 31
click at [544, 420] on input "d. Shift a portion of week-4 rack work to weeks 6–7, using the three-day float …" at bounding box center [544, 416] width 0 height 10
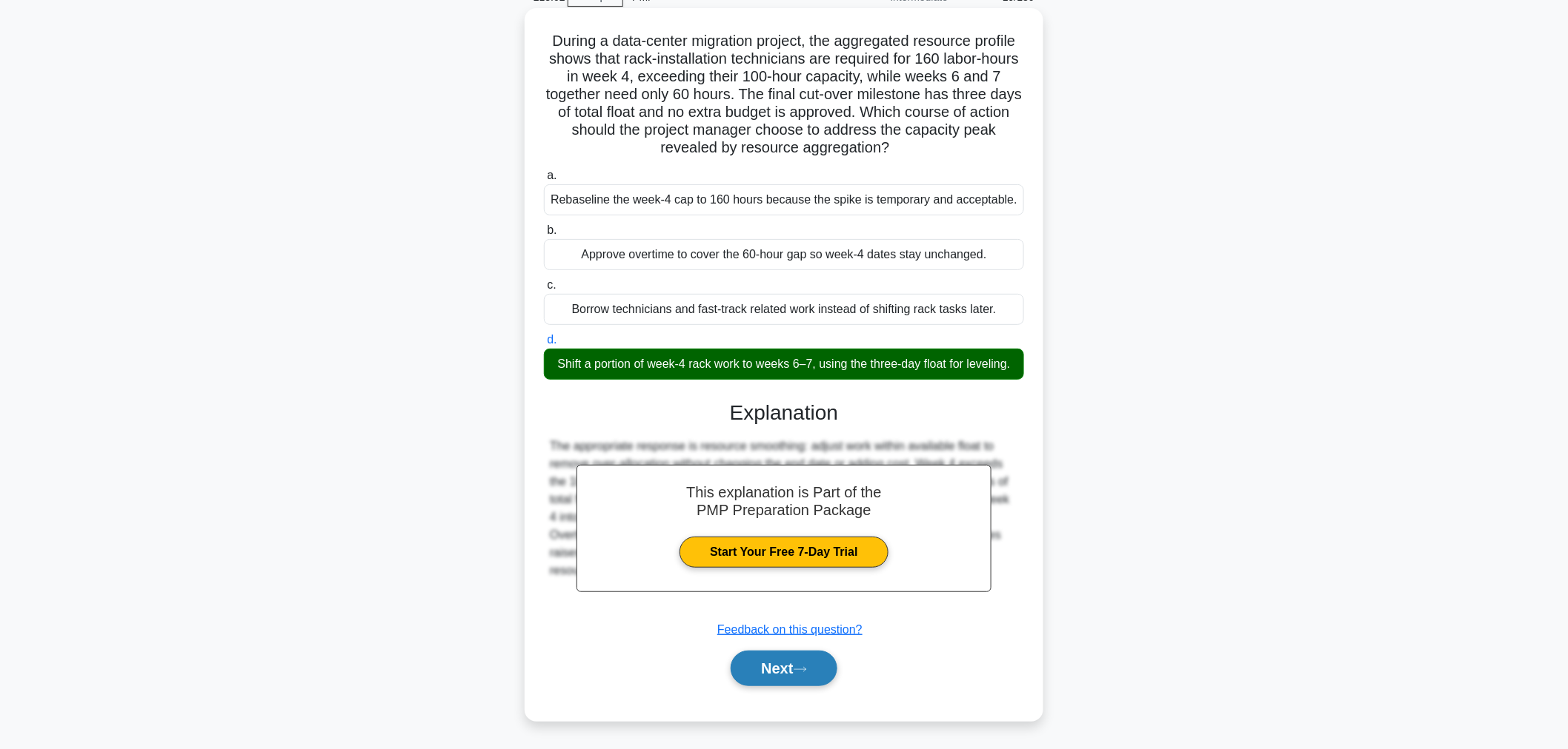
click at [814, 672] on button "Next" at bounding box center [783, 669] width 106 height 35
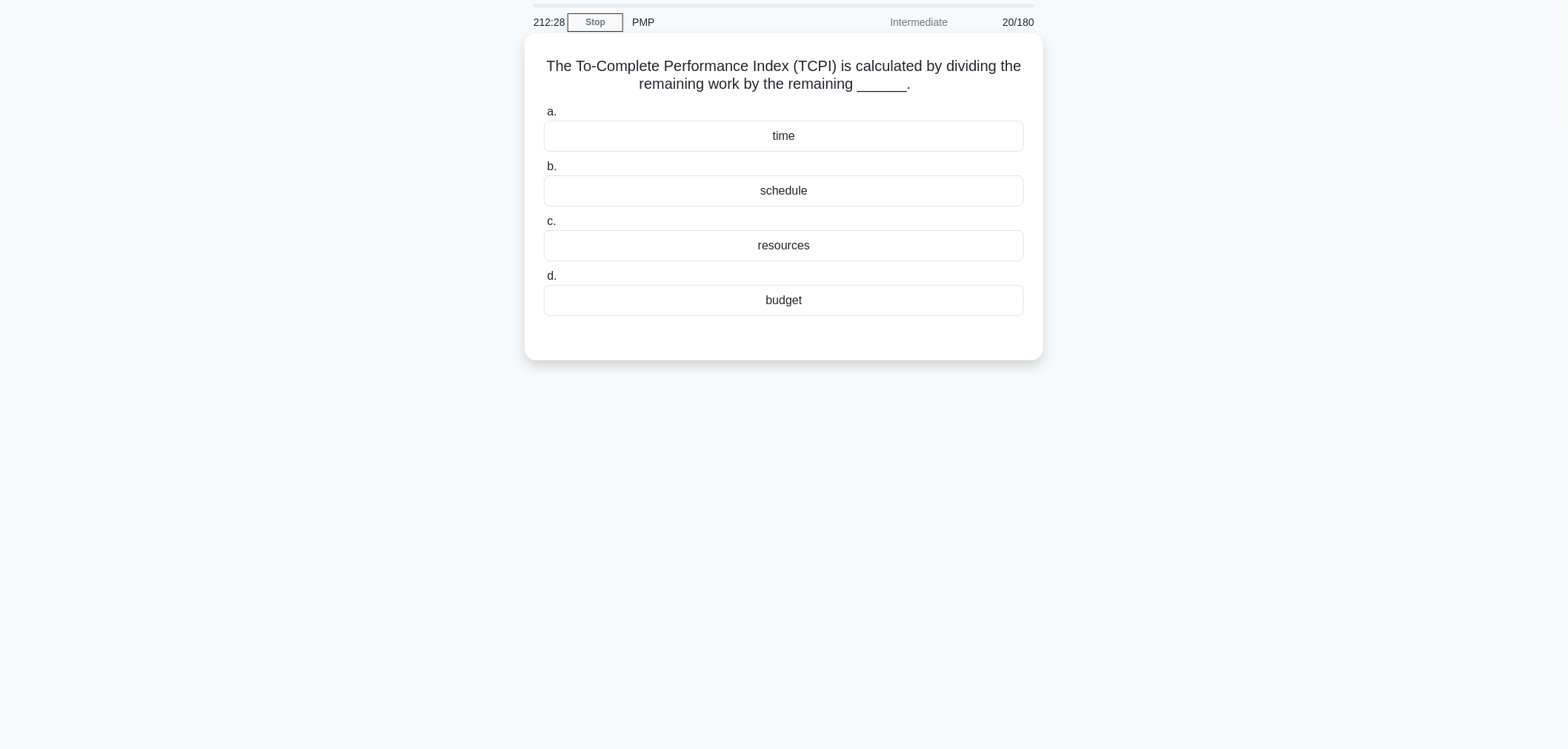
click at [787, 307] on div "budget" at bounding box center [784, 301] width 480 height 31
click at [544, 282] on input "d. budget" at bounding box center [544, 277] width 0 height 10
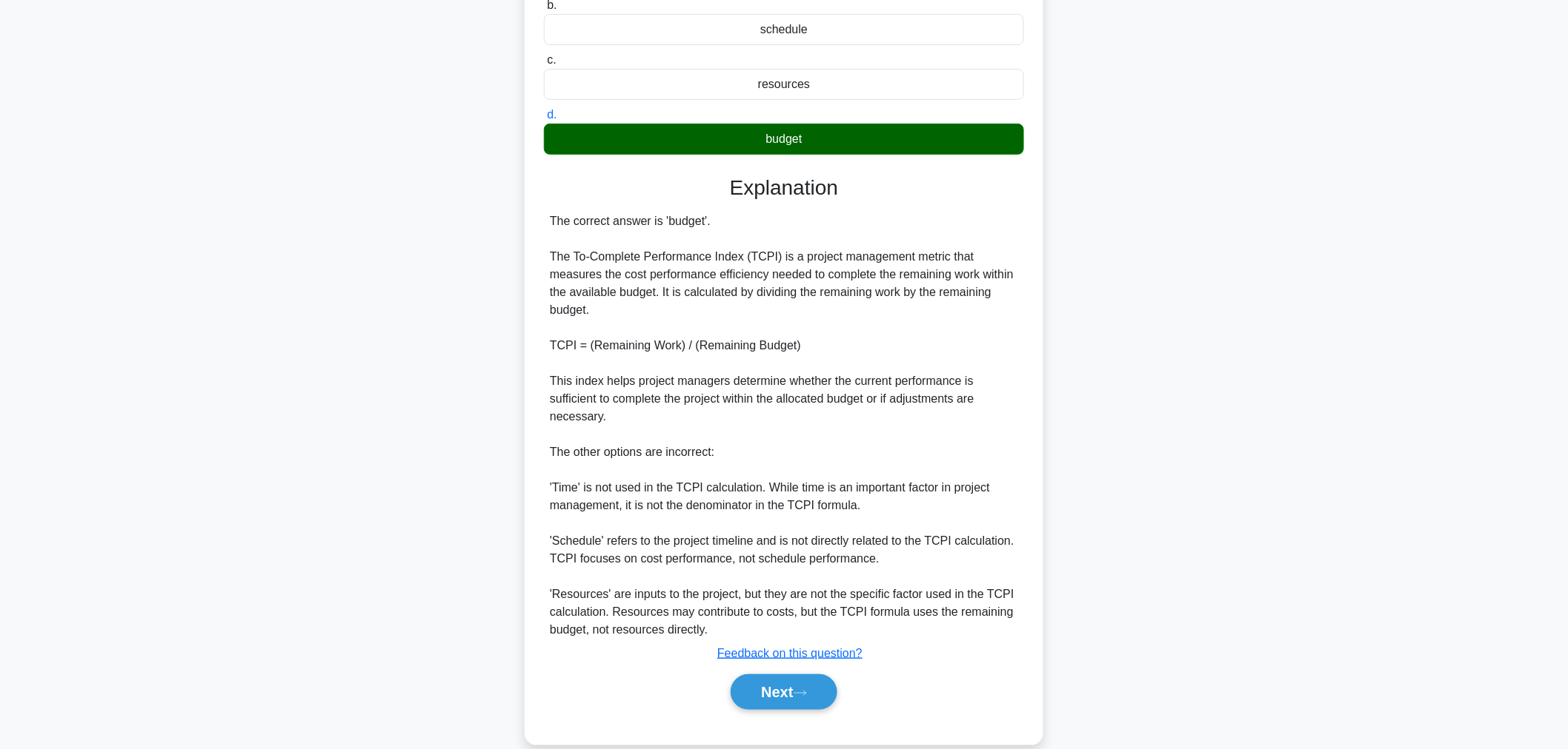
scroll to position [234, 0]
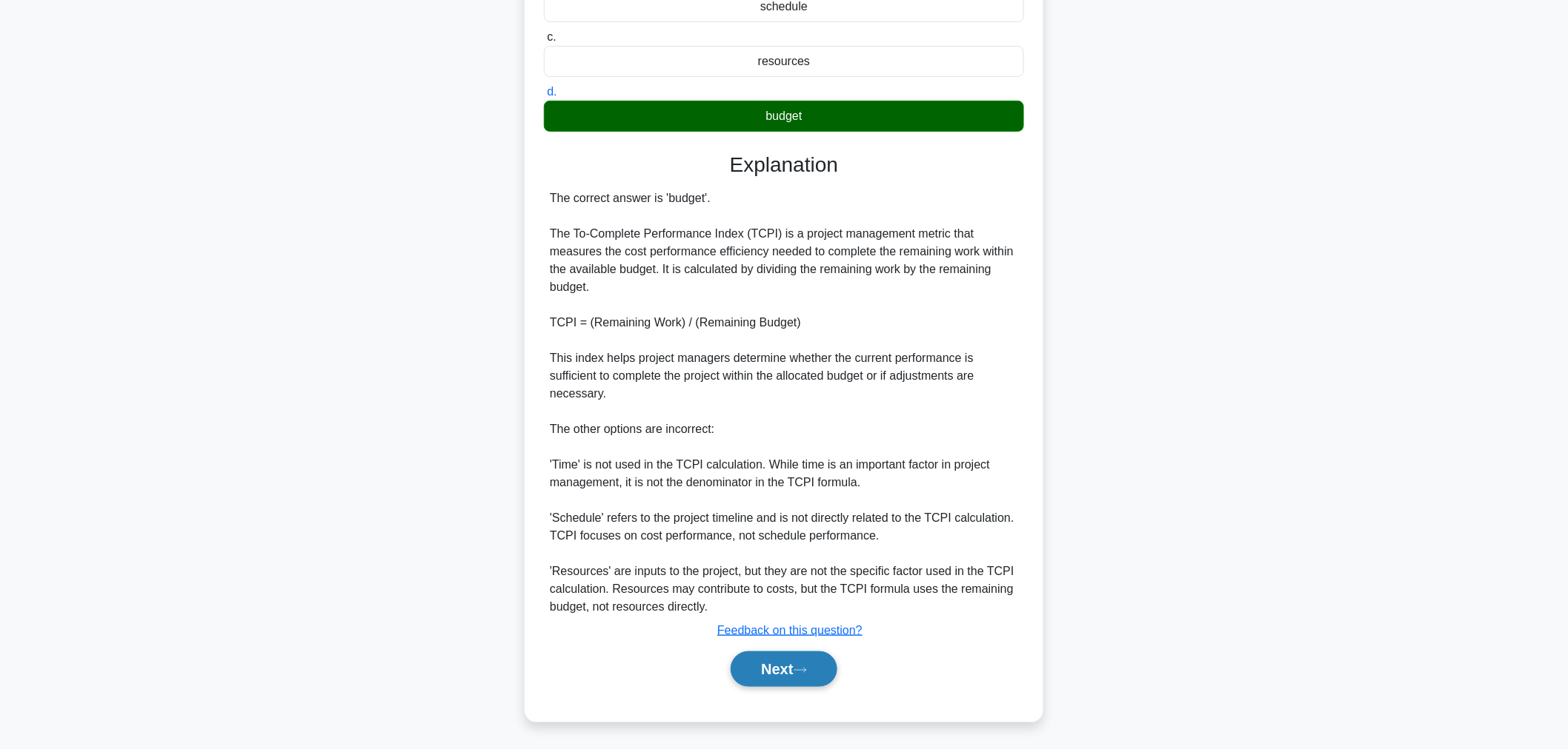
click at [795, 674] on button "Next" at bounding box center [783, 669] width 106 height 35
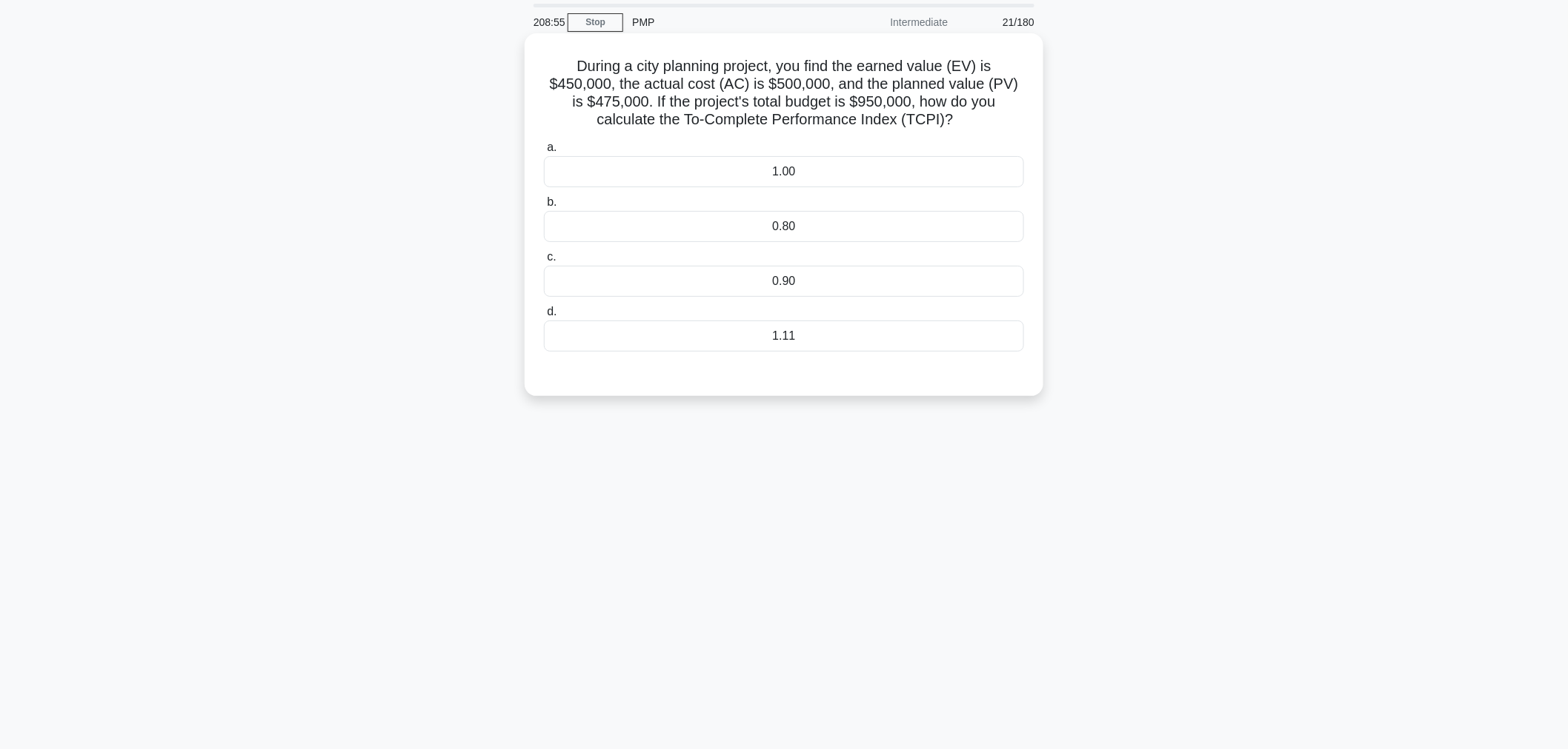
click at [882, 290] on div "0.90" at bounding box center [784, 282] width 480 height 31
click at [544, 262] on input "c. 0.90" at bounding box center [544, 257] width 0 height 10
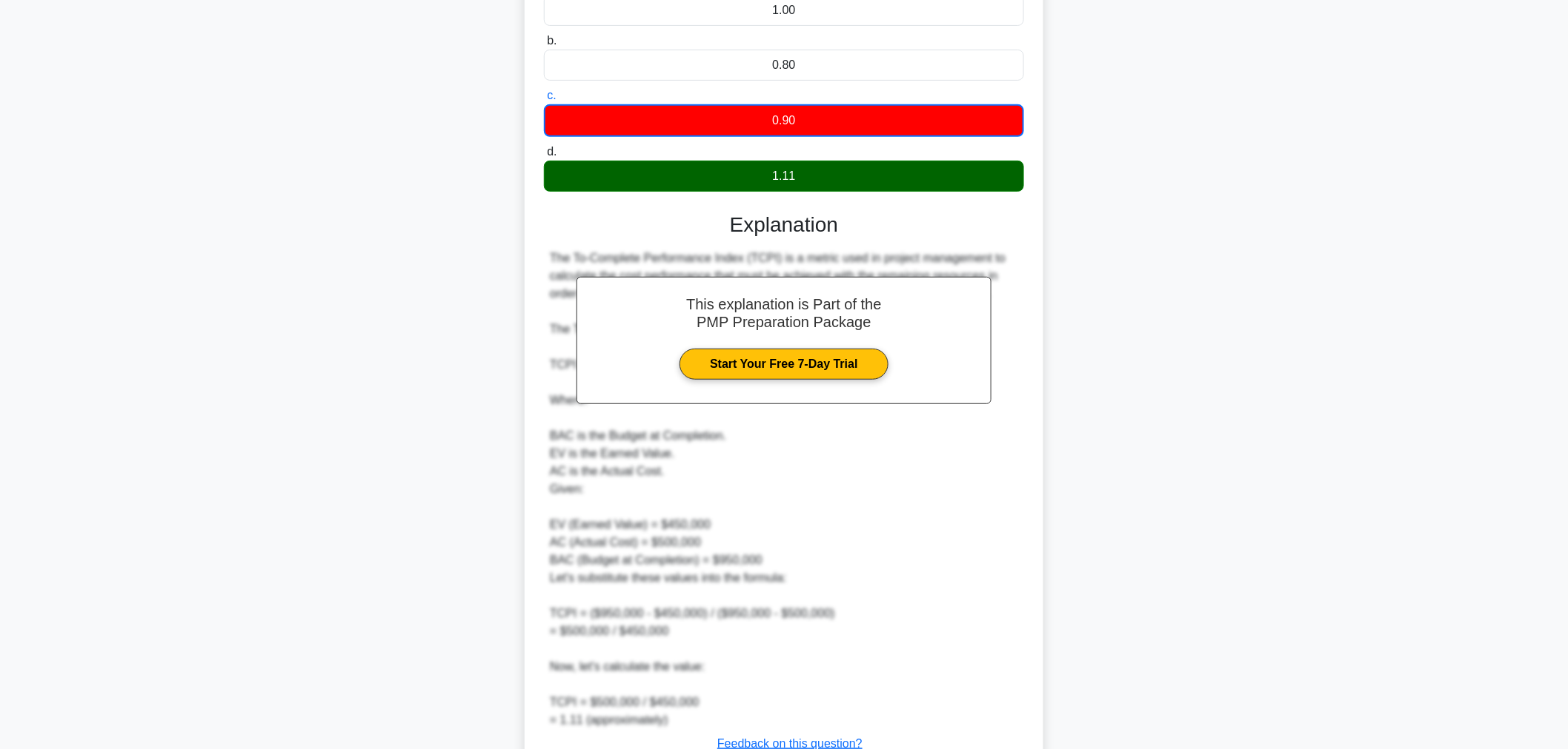
scroll to position [297, 0]
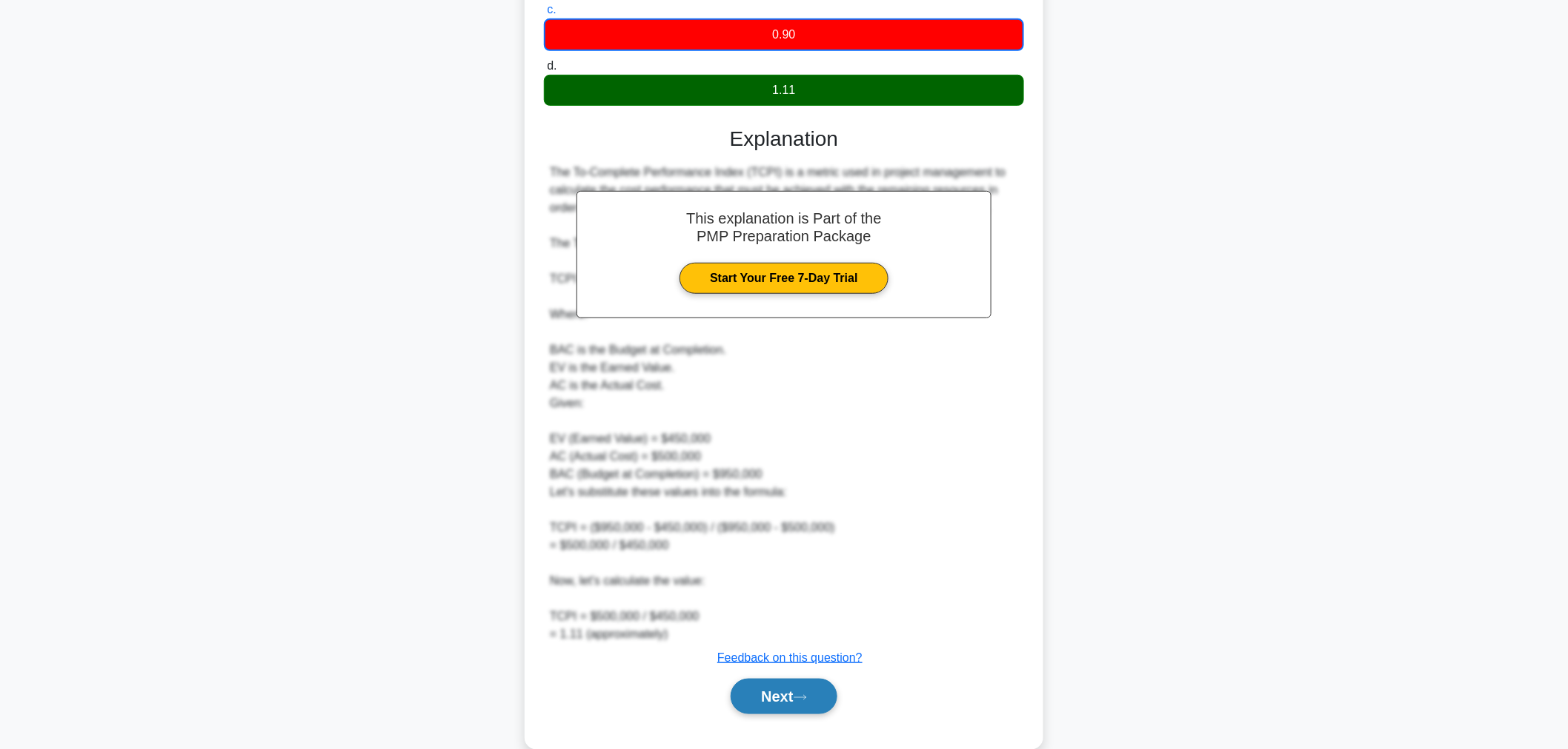
click at [775, 697] on button "Next" at bounding box center [783, 696] width 106 height 35
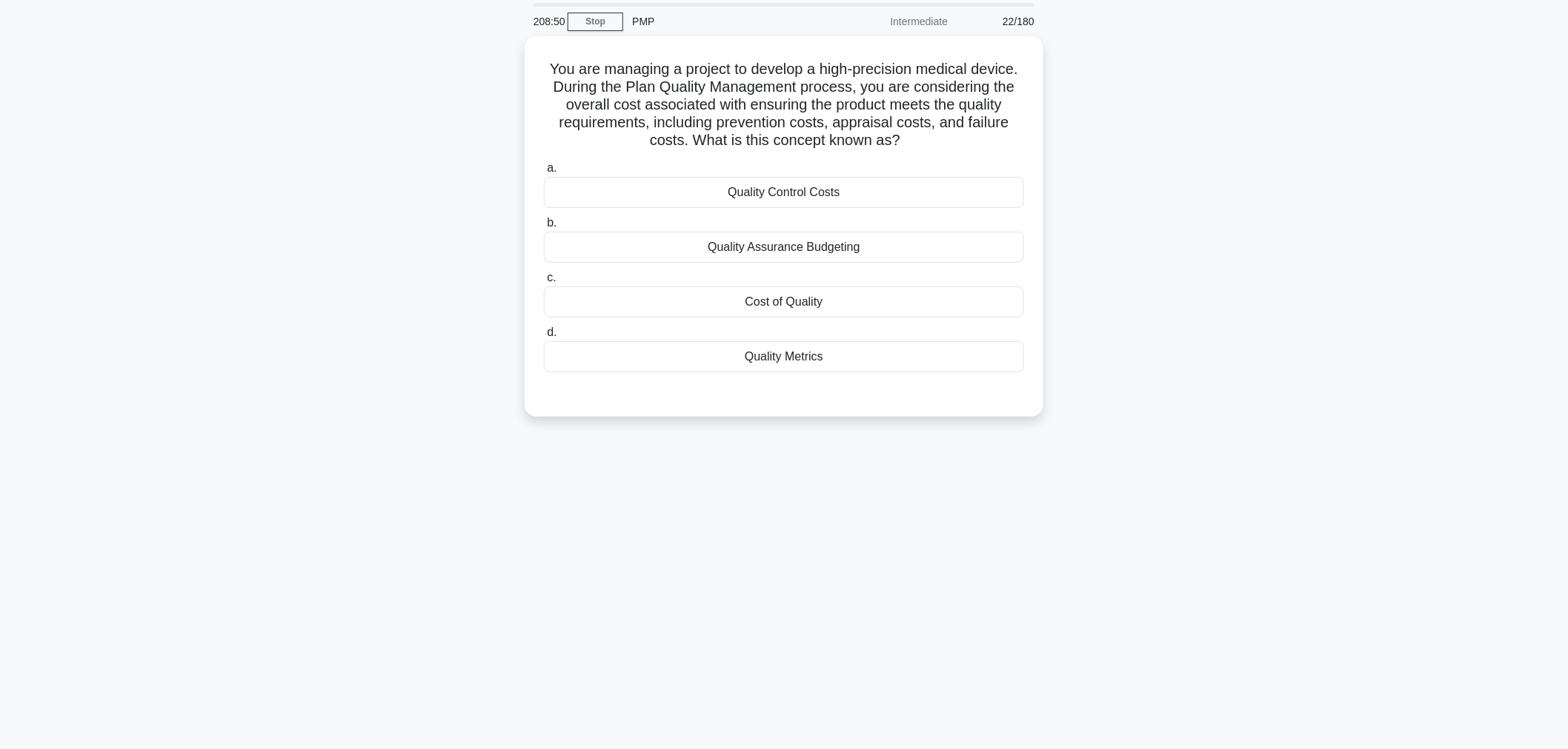
scroll to position [49, 0]
click at [775, 301] on div "Cost of Quality" at bounding box center [784, 299] width 480 height 31
click at [544, 280] on input "c. Cost of Quality" at bounding box center [544, 275] width 0 height 10
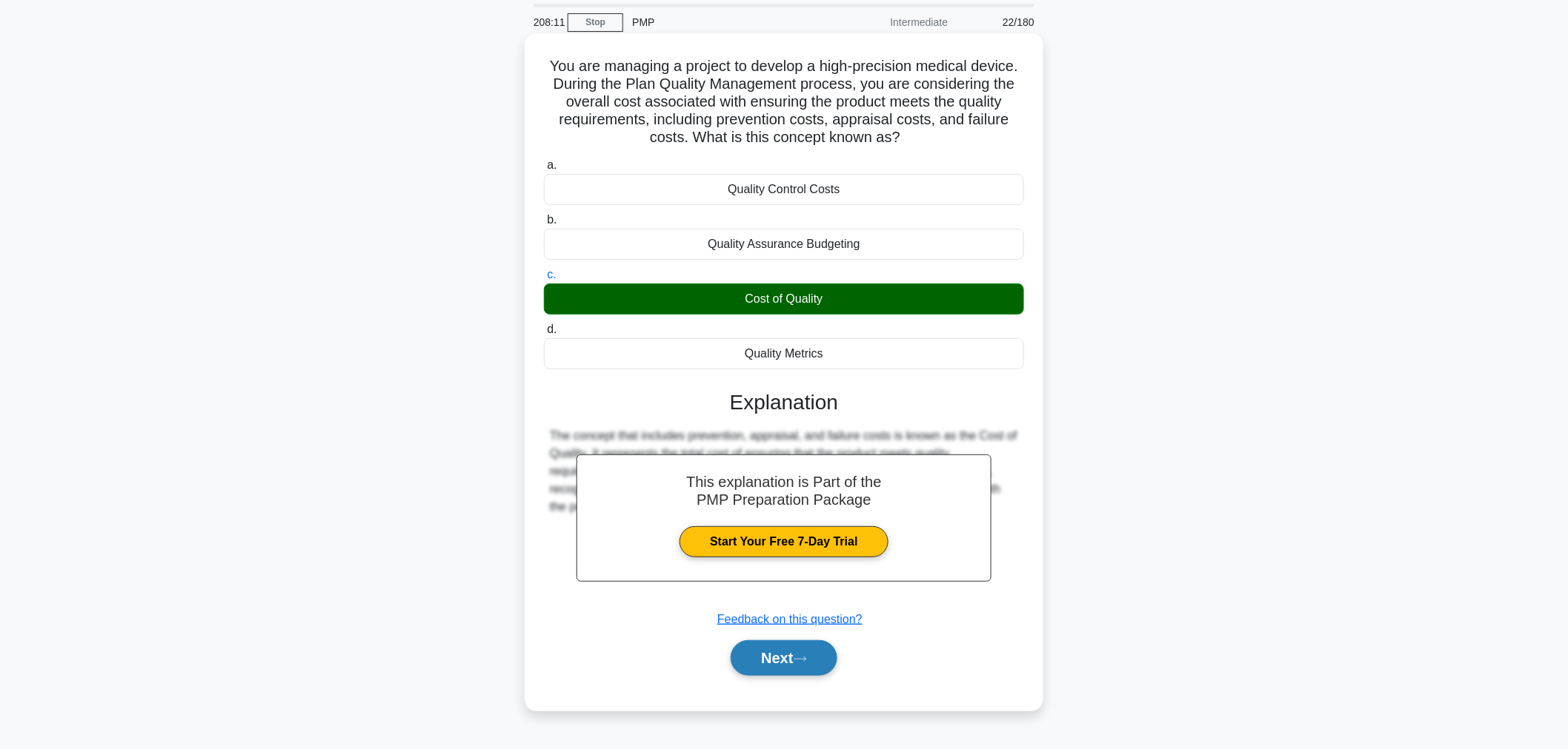
click at [772, 673] on button "Next" at bounding box center [783, 658] width 106 height 35
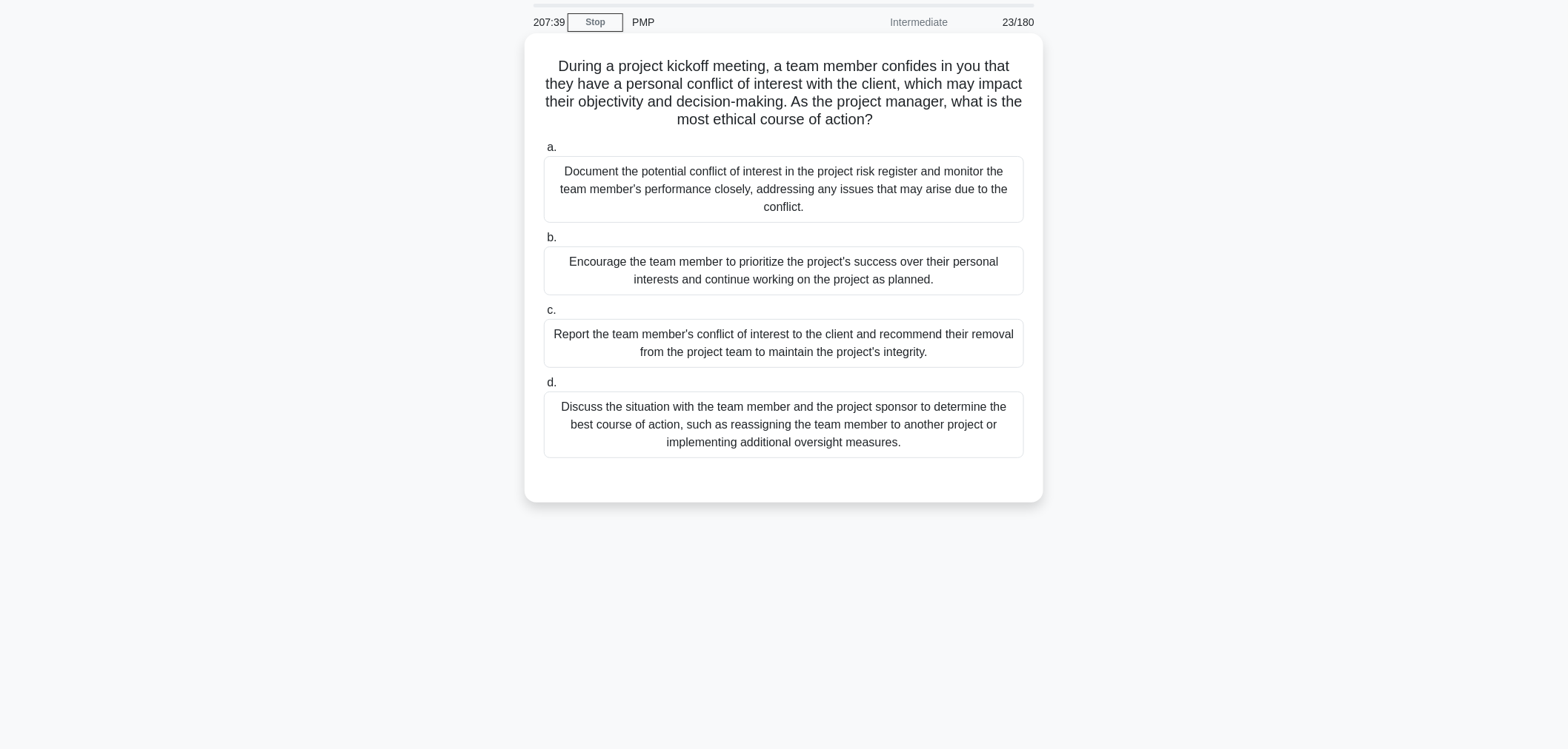
click at [767, 431] on div "Discuss the situation with the team member and the project sponsor to determine…" at bounding box center [784, 425] width 480 height 67
click at [544, 388] on input "d. Discuss the situation with the team member and the project sponsor to determ…" at bounding box center [544, 384] width 0 height 10
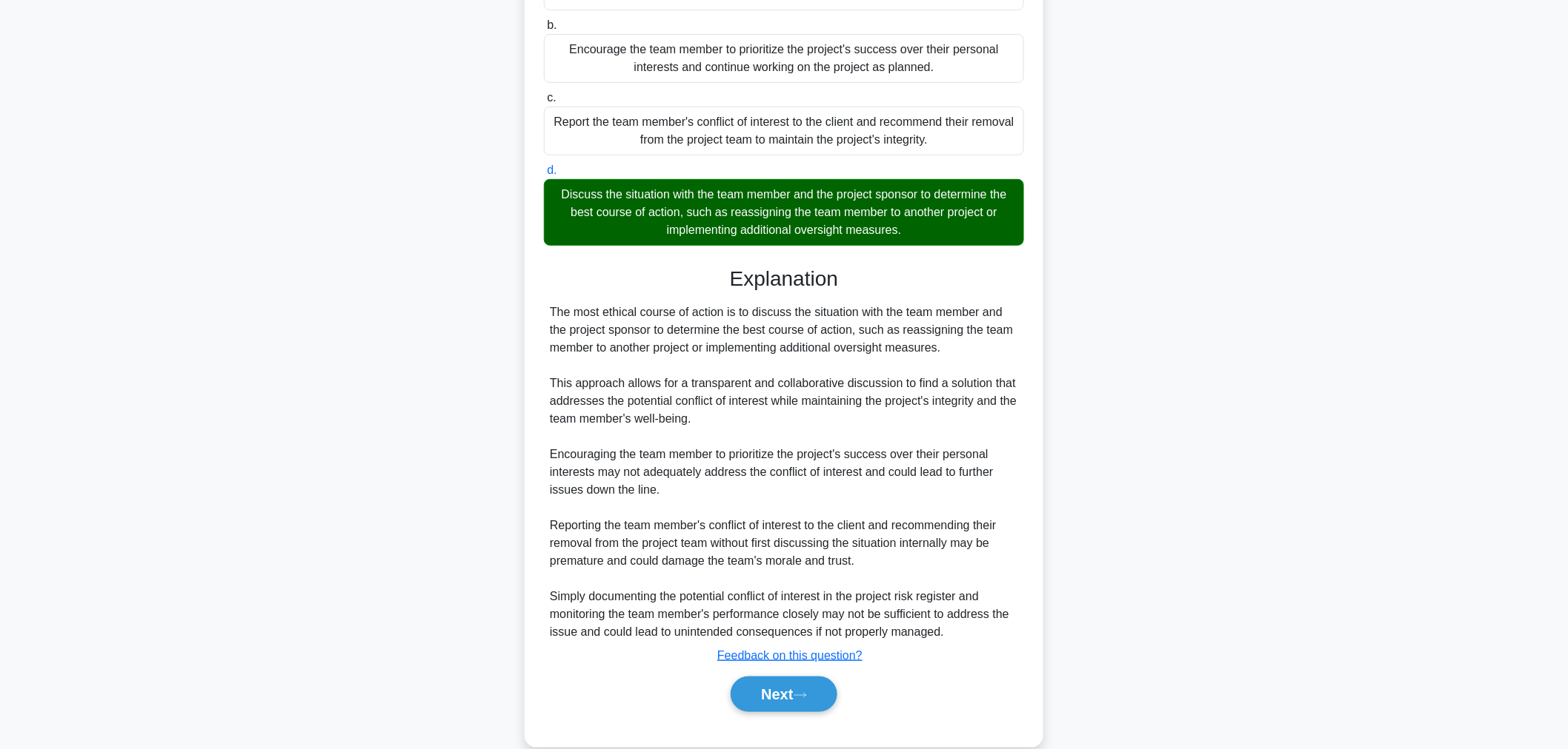
scroll to position [287, 0]
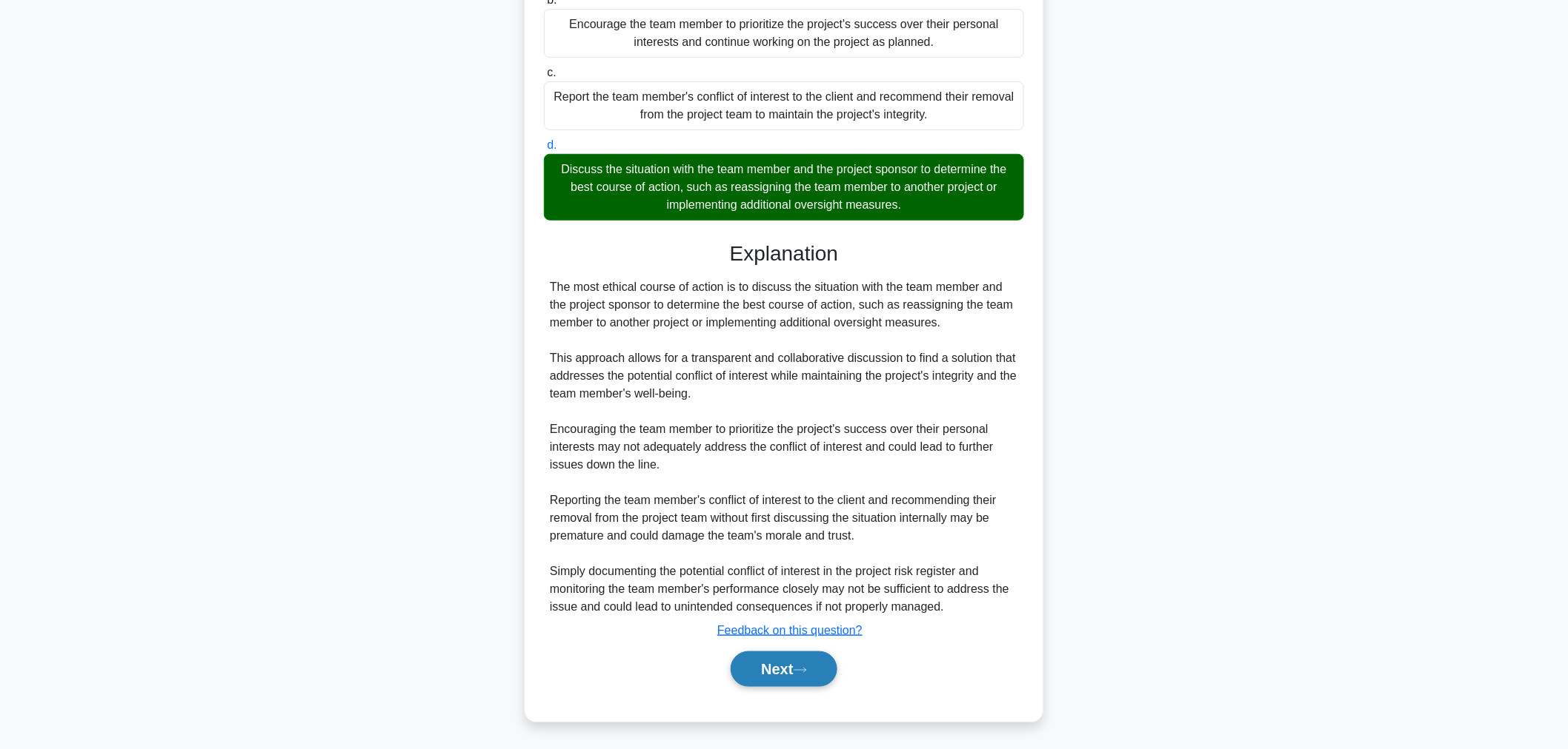
click at [780, 669] on button "Next" at bounding box center [783, 669] width 106 height 35
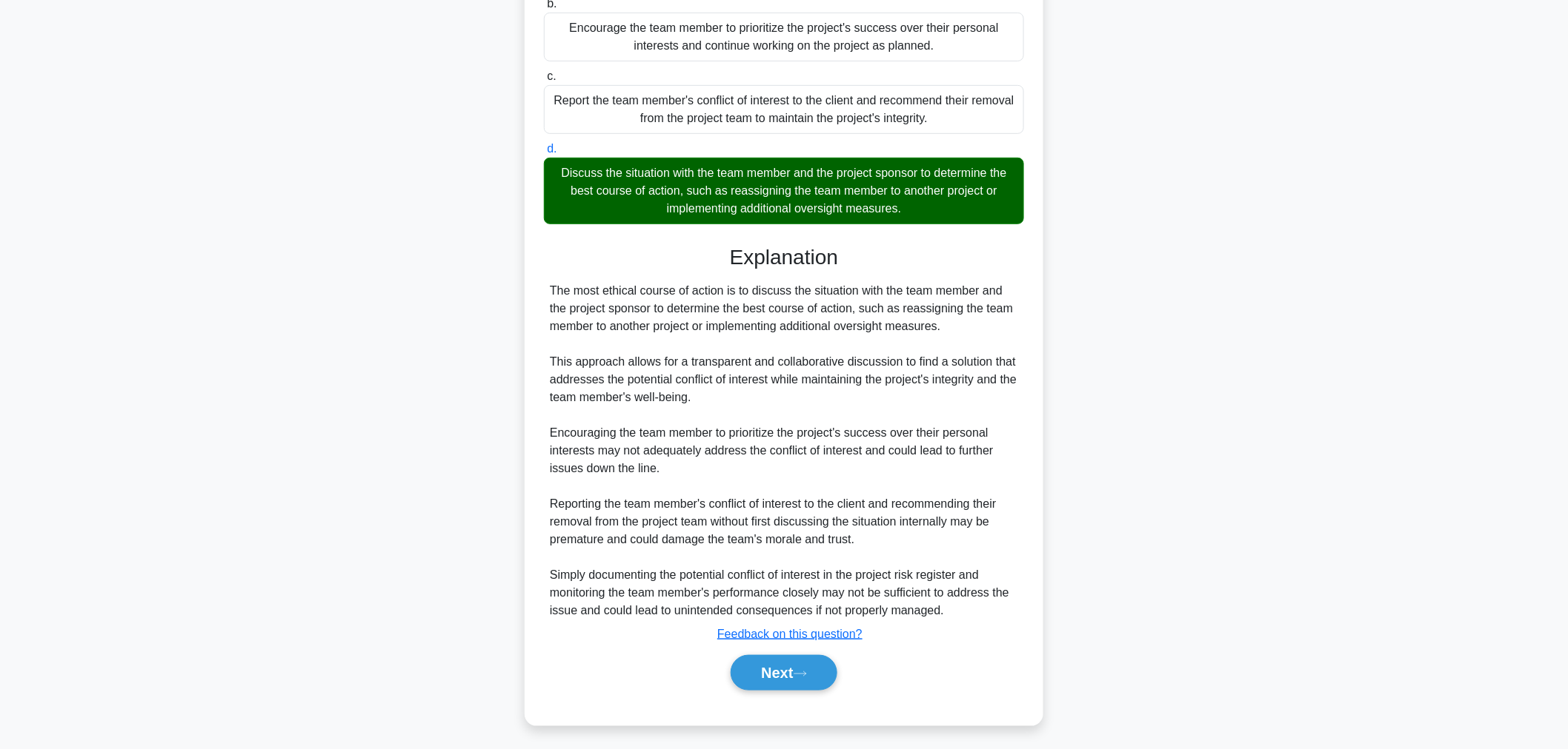
scroll to position [49, 0]
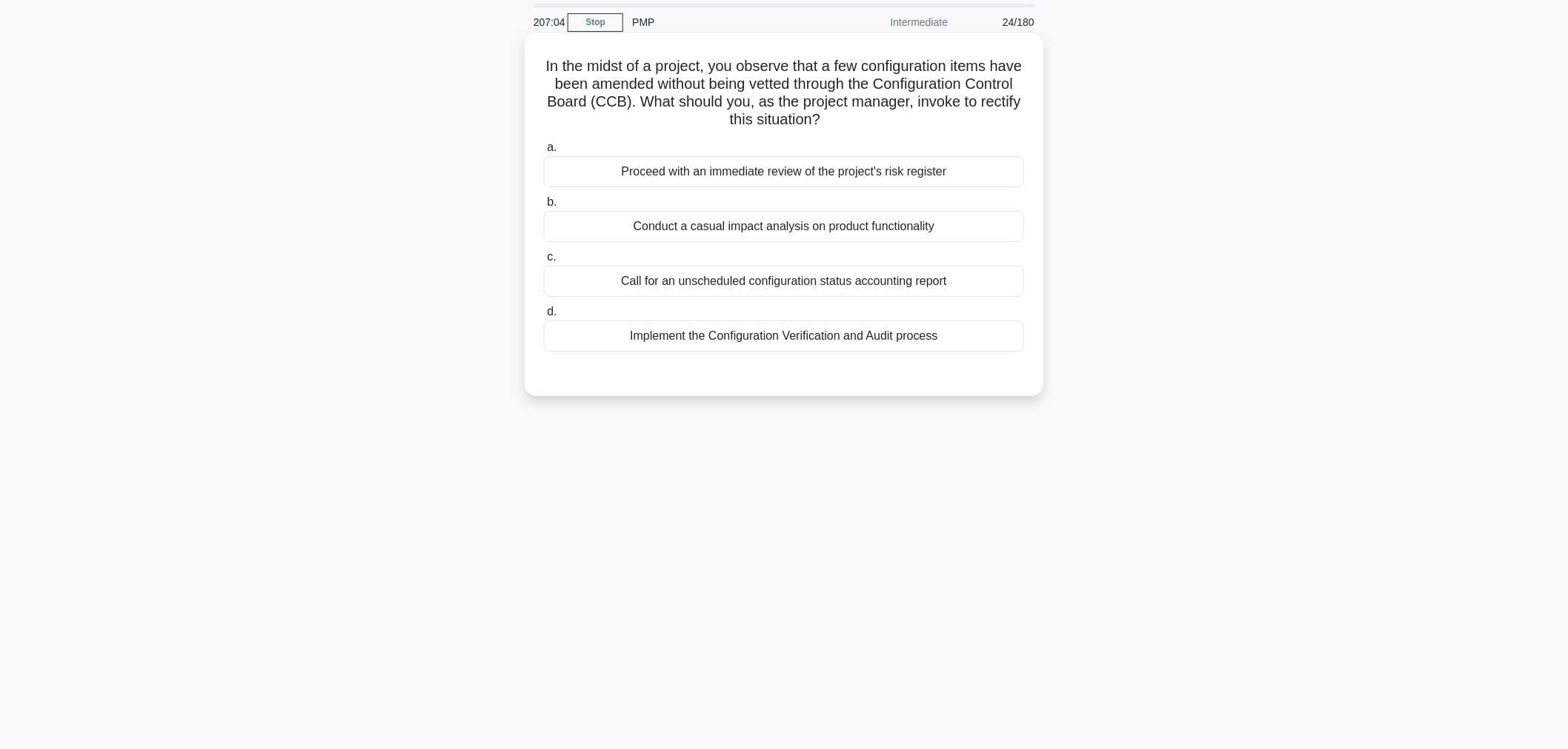
click at [756, 336] on div "Implement the Configuration Verification and Audit process" at bounding box center [784, 336] width 480 height 31
click at [544, 317] on input "d. Implement the Configuration Verification and Audit process" at bounding box center [544, 312] width 0 height 10
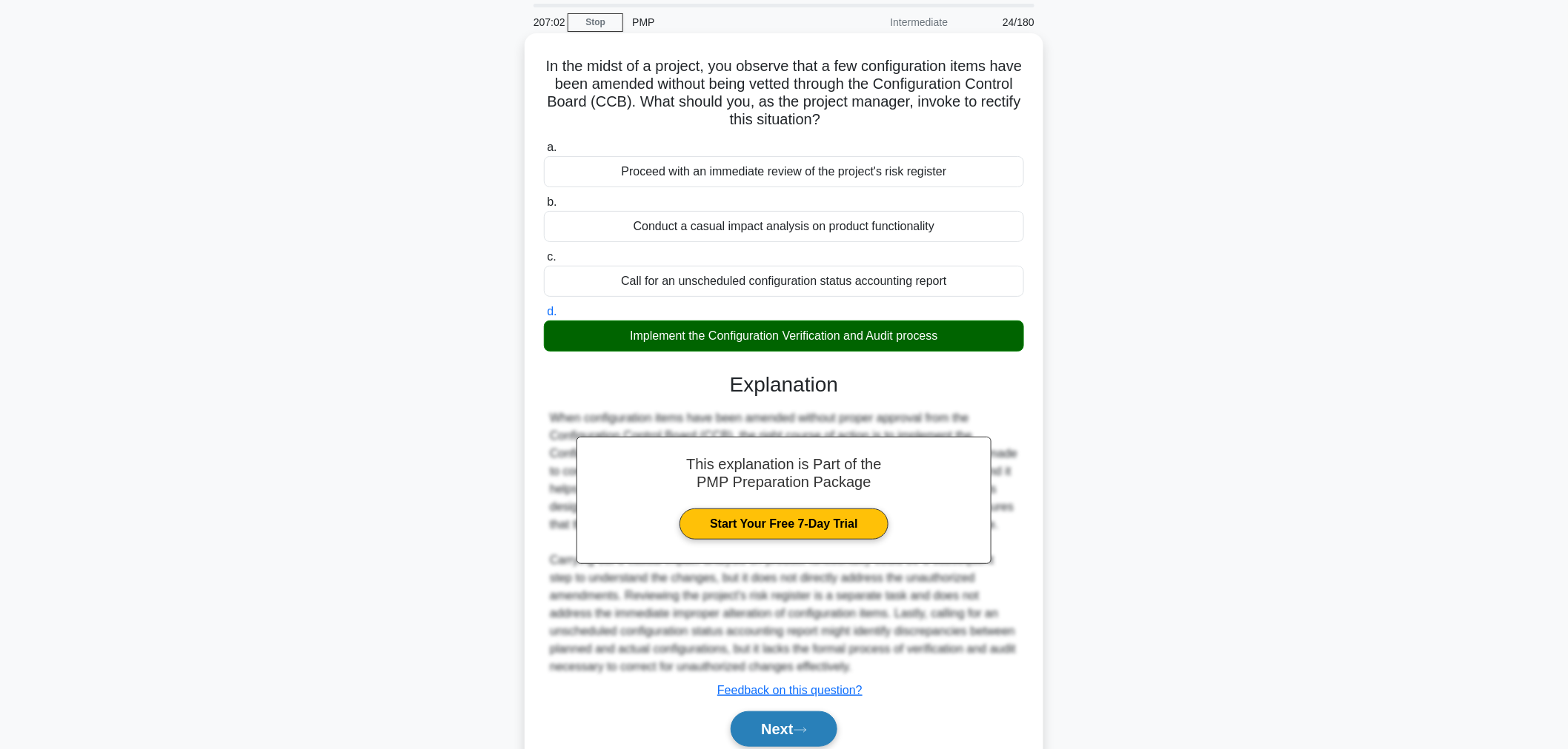
click at [797, 729] on button "Next" at bounding box center [783, 728] width 106 height 35
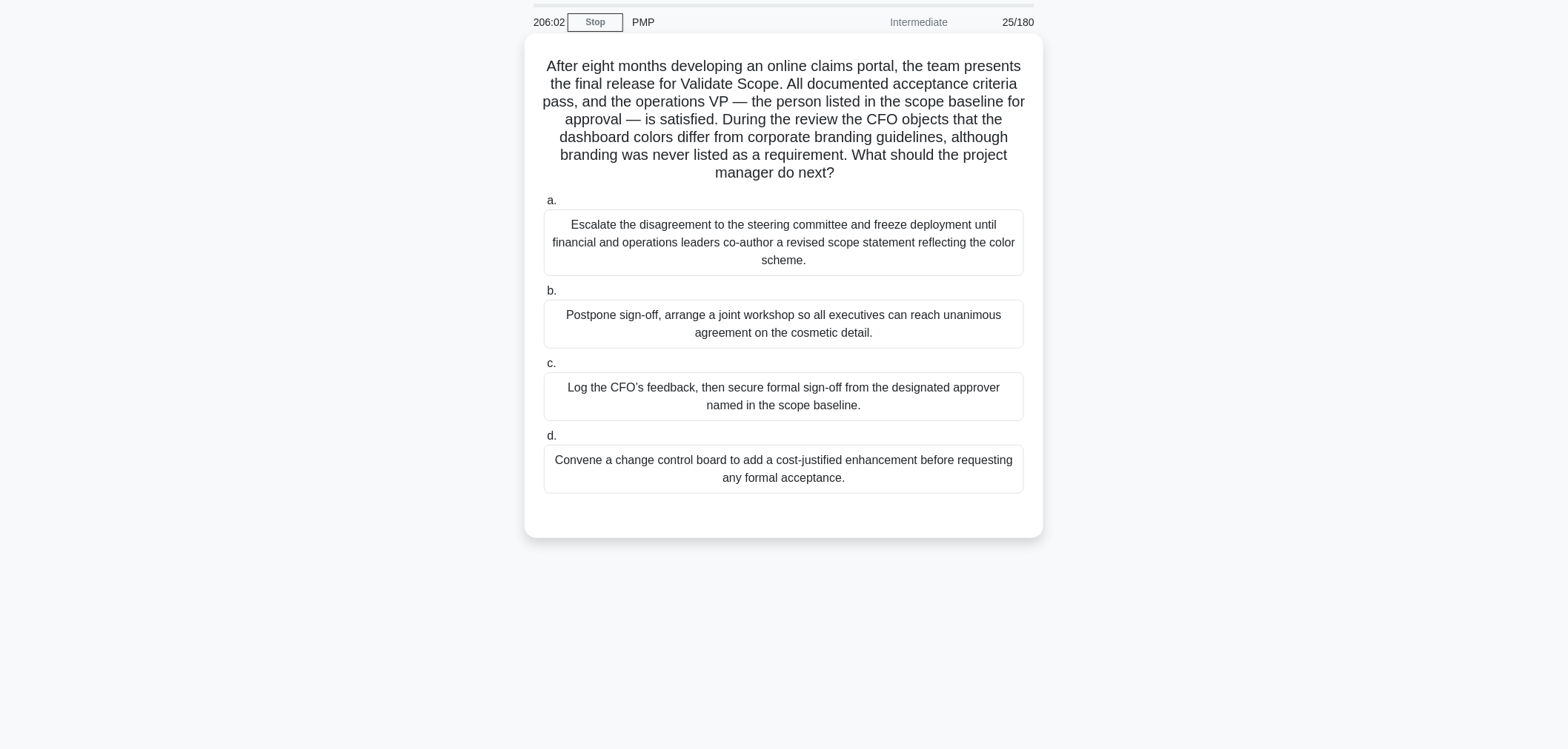
click at [713, 456] on div "Convene a change control board to add a cost-justified enhancement before reque…" at bounding box center [784, 470] width 480 height 49
click at [544, 441] on input "d. Convene a change control board to add a cost-justified enhancement before re…" at bounding box center [544, 437] width 0 height 10
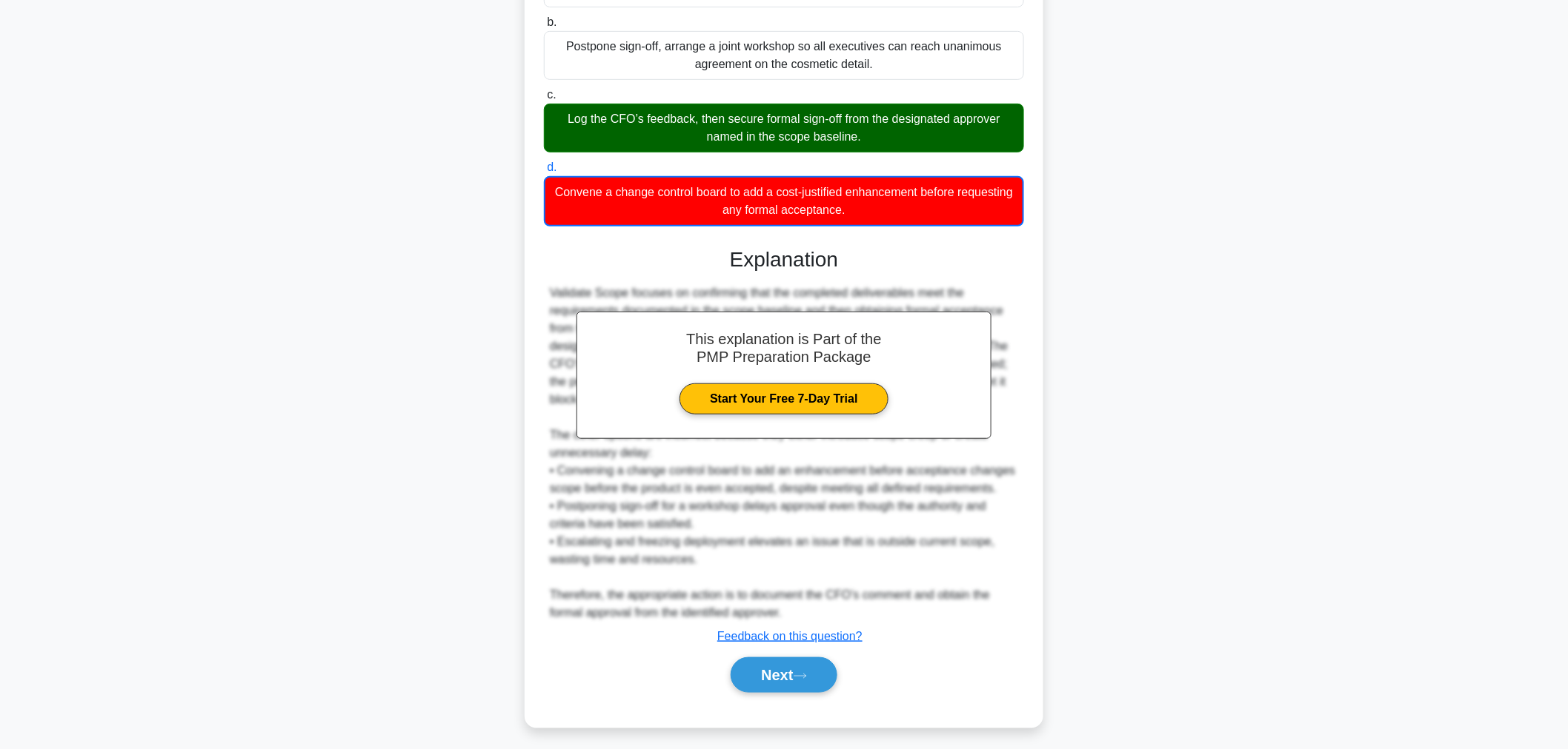
scroll to position [323, 0]
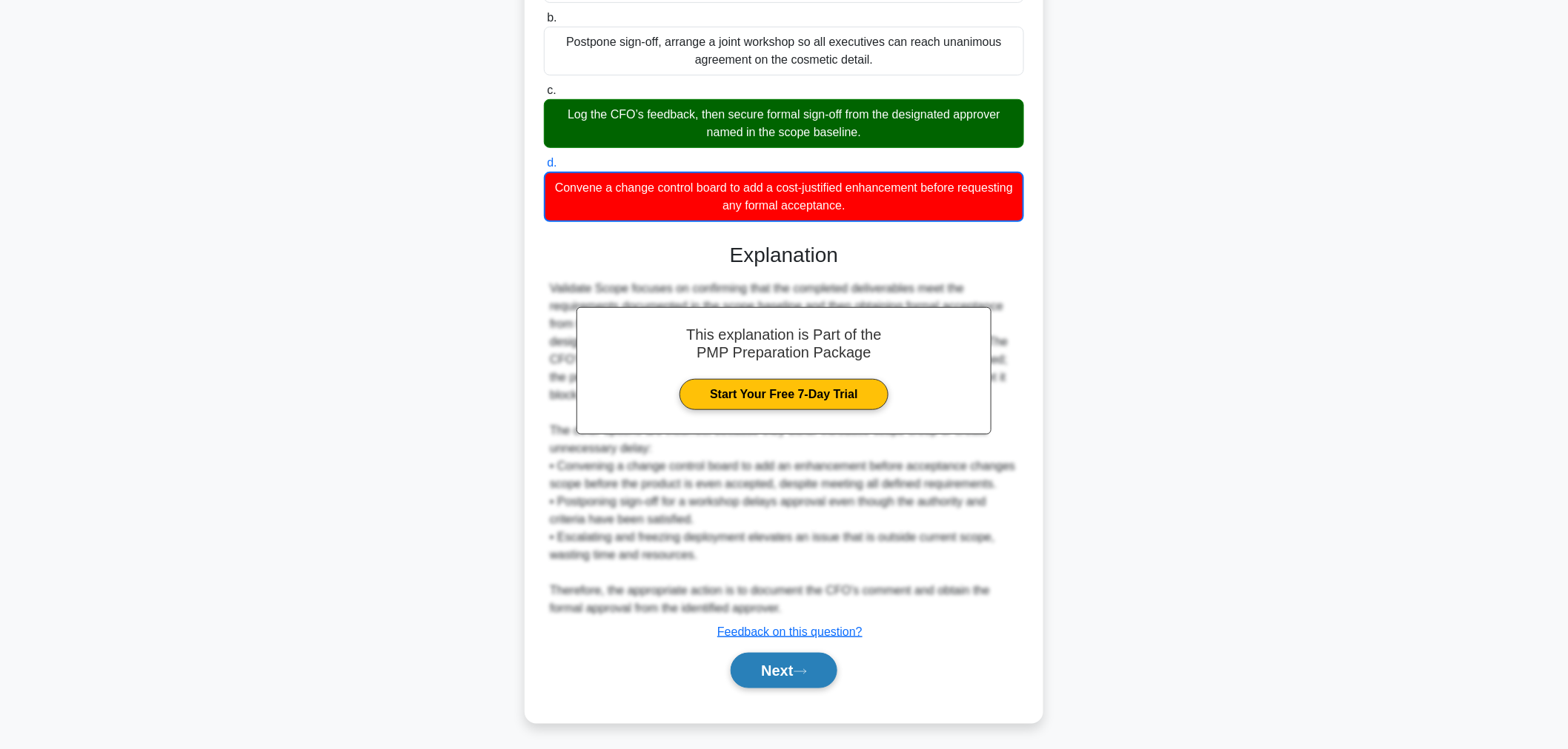
click at [764, 664] on button "Next" at bounding box center [783, 670] width 106 height 35
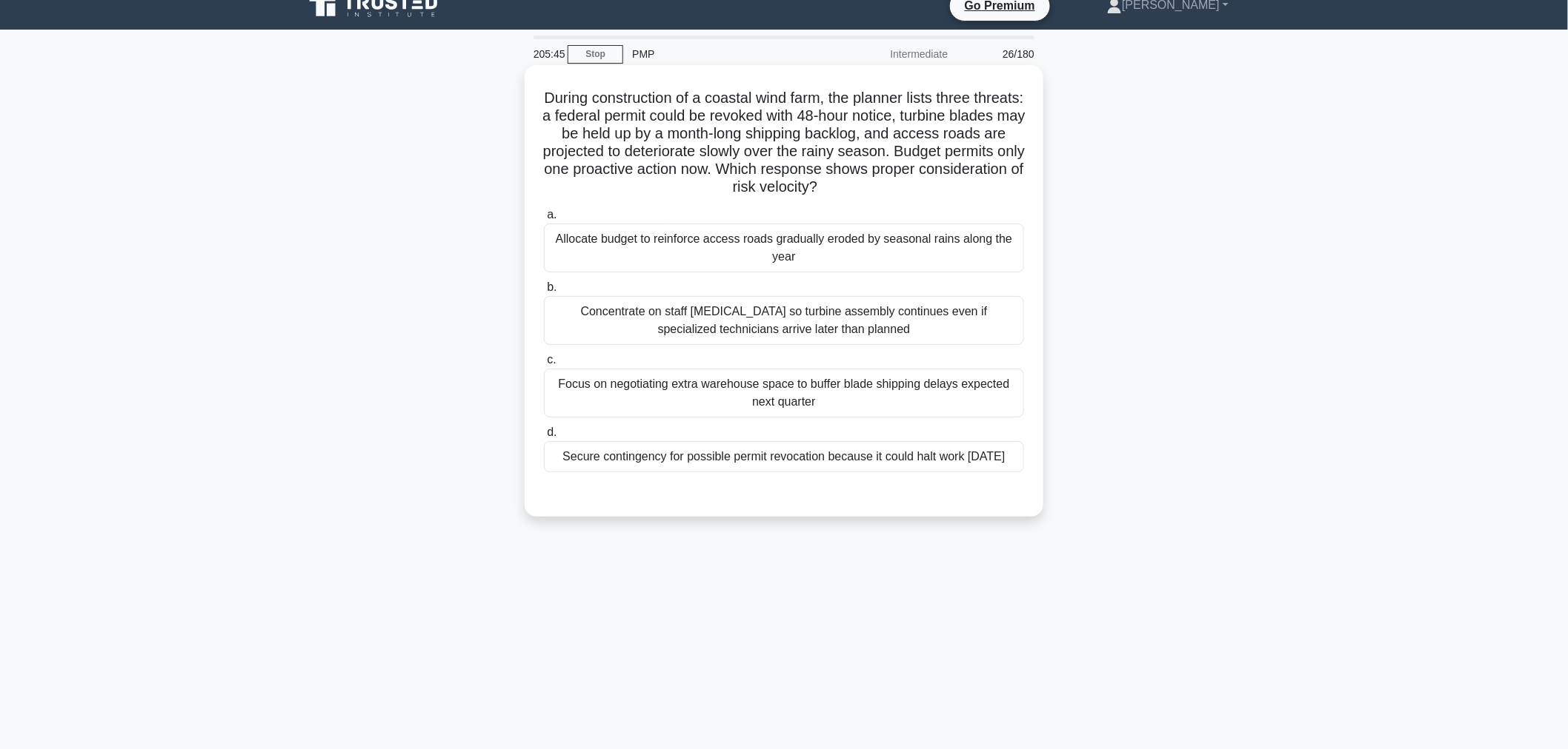
scroll to position [0, 0]
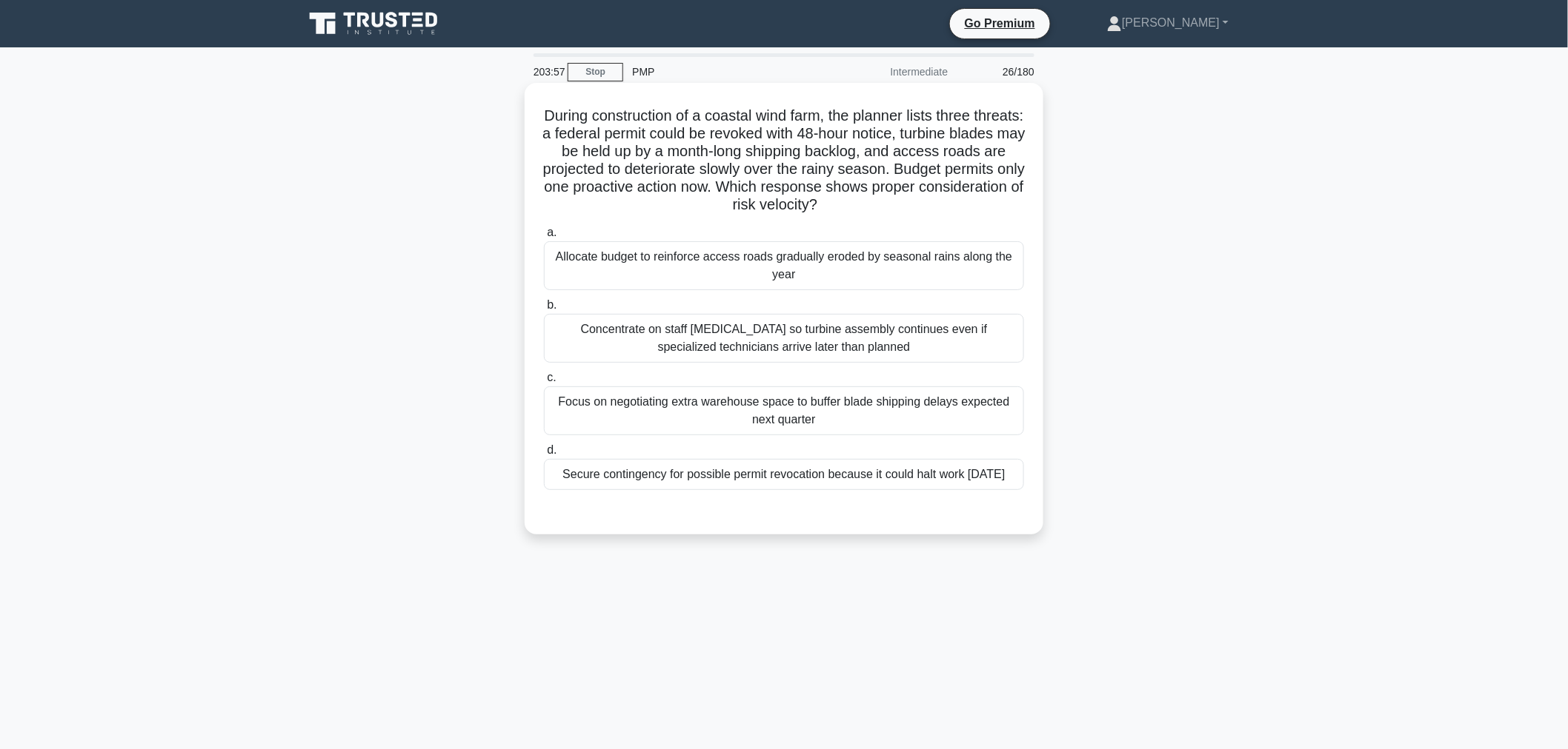
click at [786, 468] on div "Secure contingency for possible permit revocation because it could halt work wi…" at bounding box center [784, 475] width 480 height 31
click at [544, 456] on input "d. Secure contingency for possible permit revocation because it could halt work…" at bounding box center [544, 451] width 0 height 10
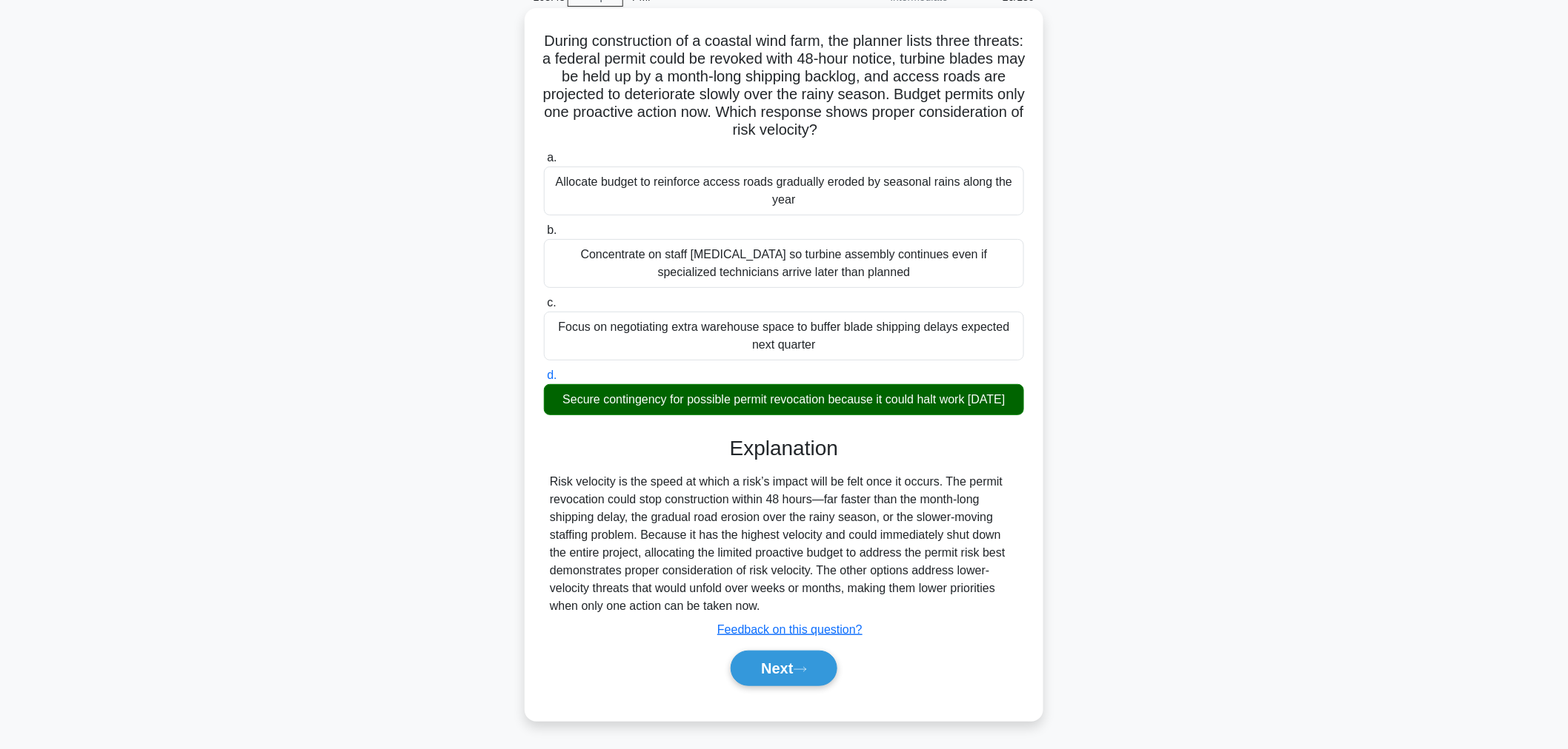
scroll to position [93, 0]
click at [786, 666] on button "Next" at bounding box center [783, 669] width 106 height 35
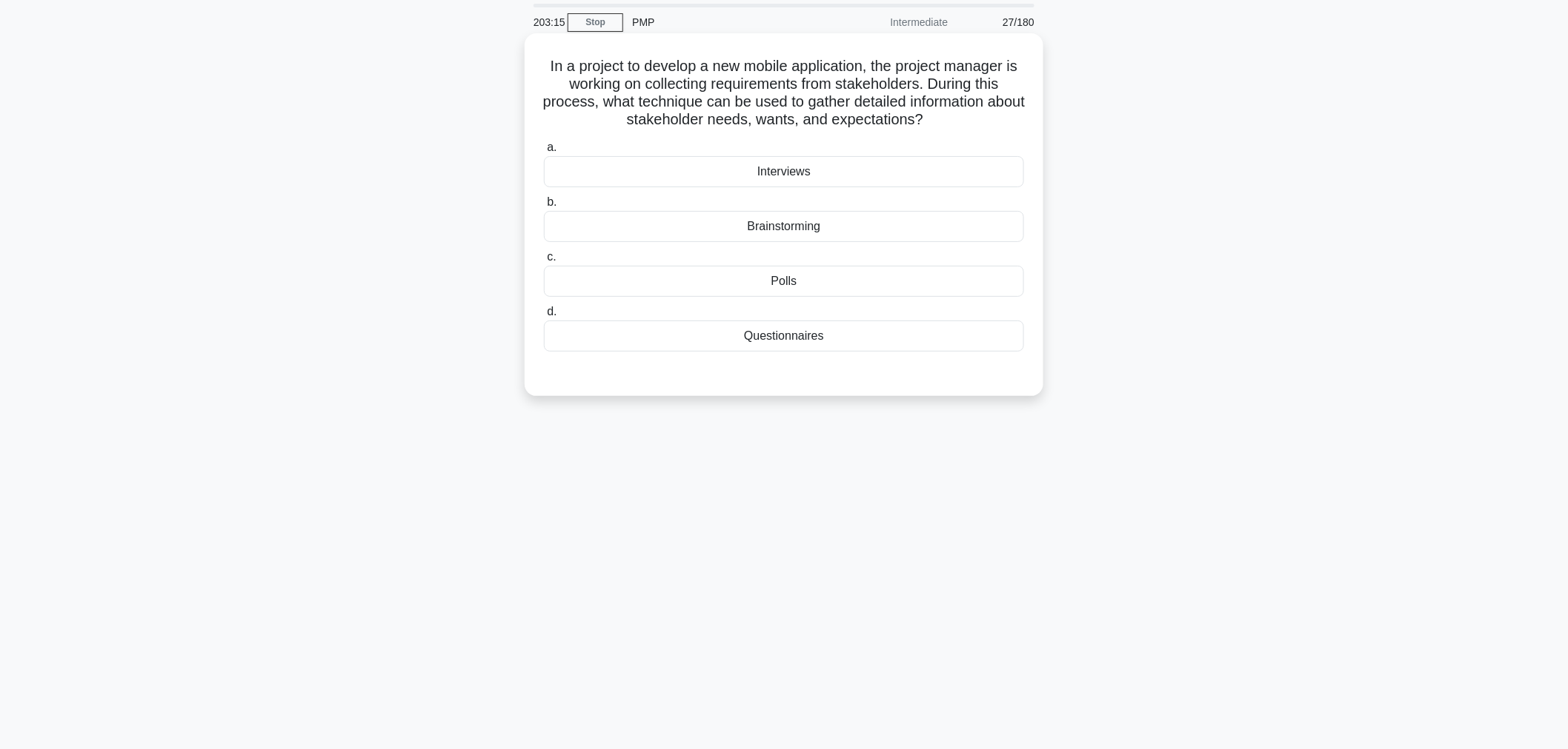
click at [809, 338] on div "Questionnaires" at bounding box center [784, 336] width 480 height 31
click at [544, 317] on input "d. Questionnaires" at bounding box center [544, 312] width 0 height 10
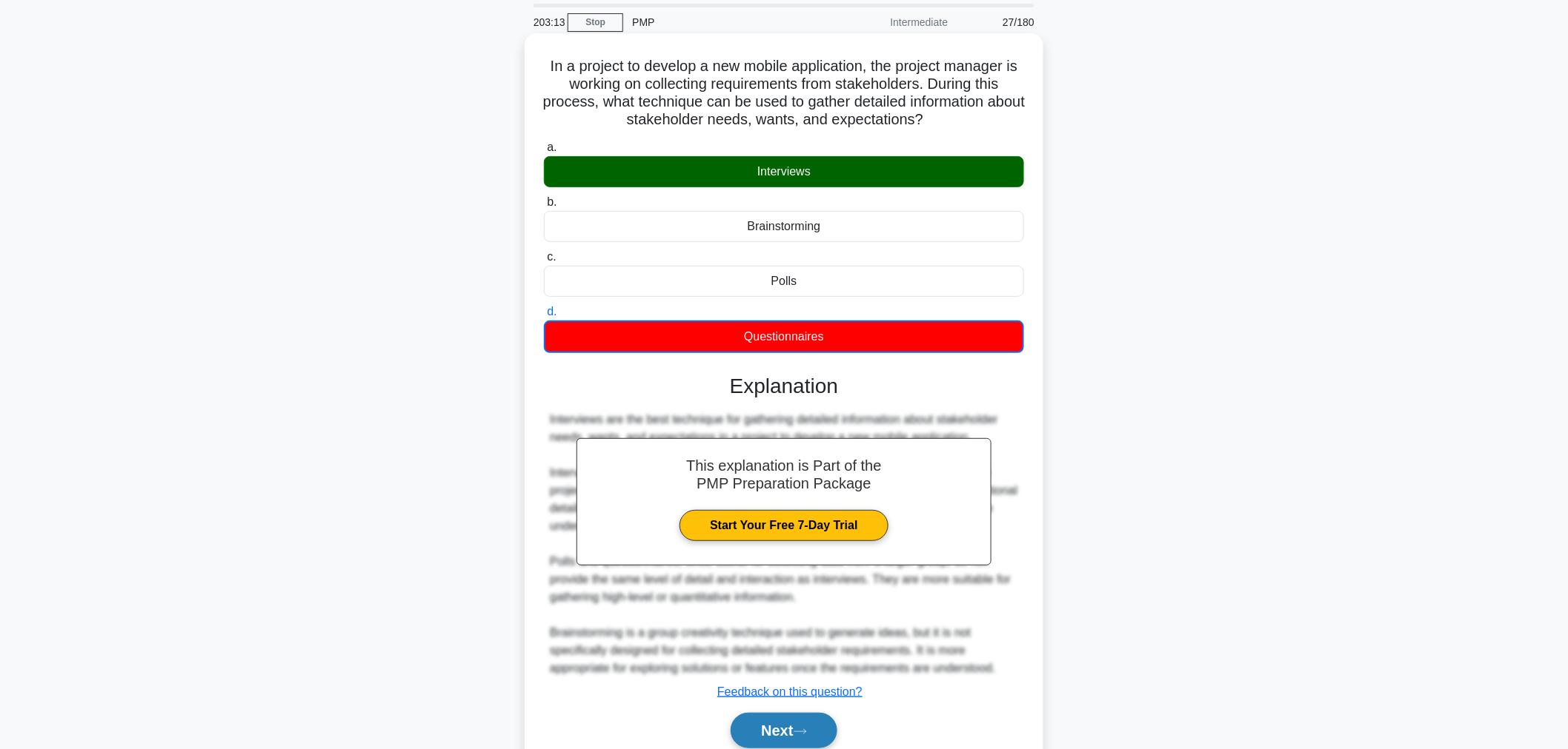
click at [789, 728] on button "Next" at bounding box center [783, 730] width 106 height 35
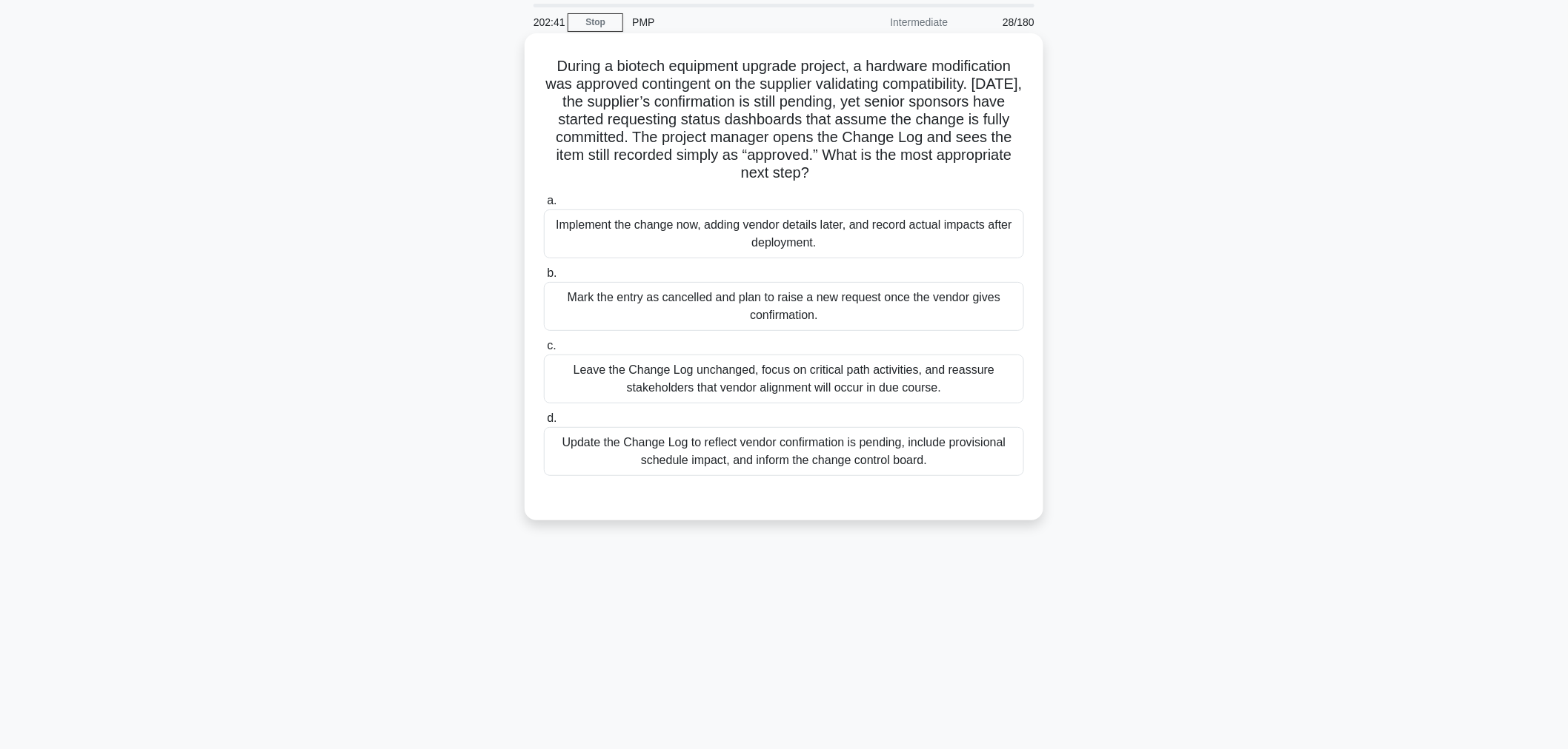
click at [780, 456] on div "Update the Change Log to reflect vendor confirmation is pending, include provis…" at bounding box center [784, 452] width 480 height 49
click at [544, 424] on input "d. Update the Change Log to reflect vendor confirmation is pending, include pro…" at bounding box center [544, 419] width 0 height 10
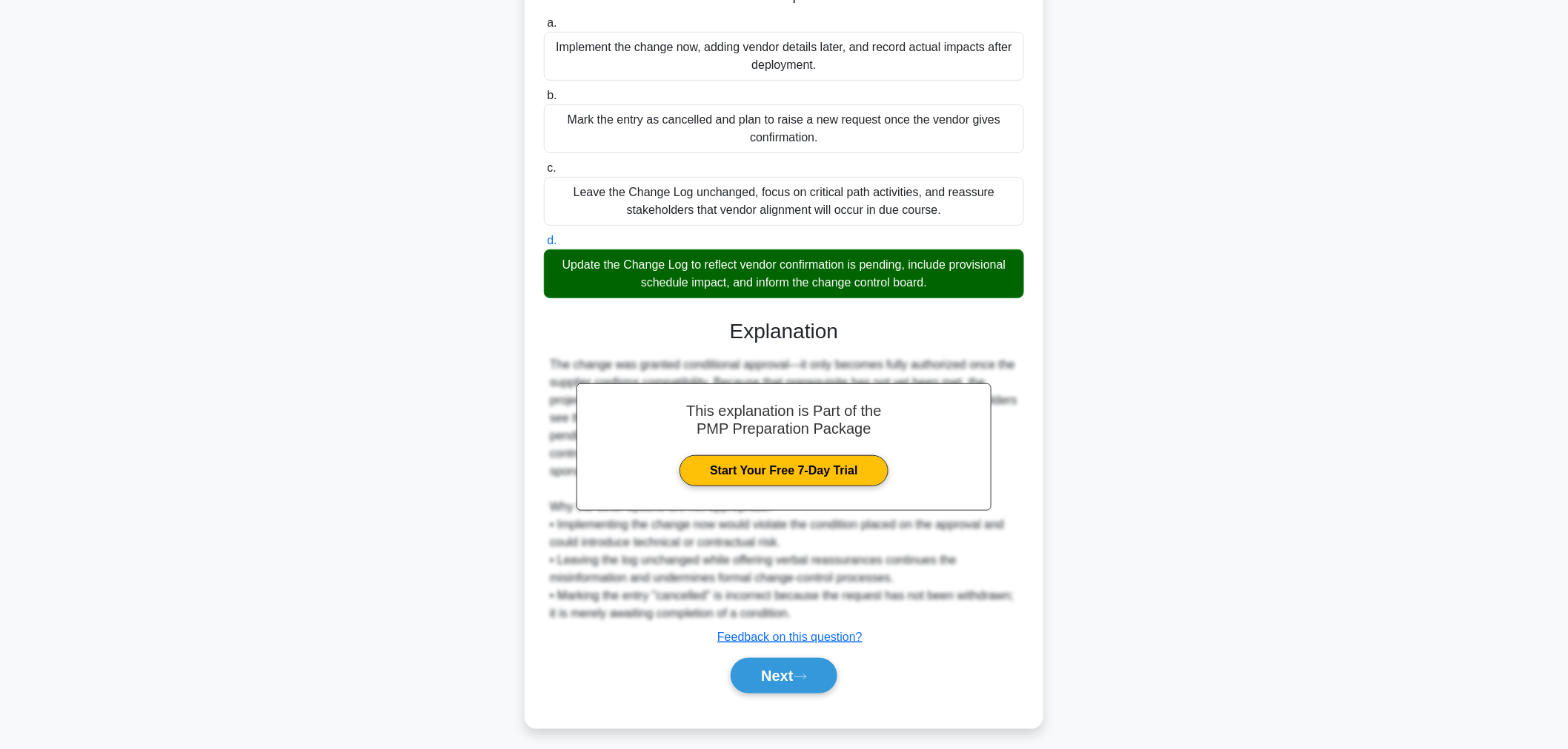
scroll to position [234, 0]
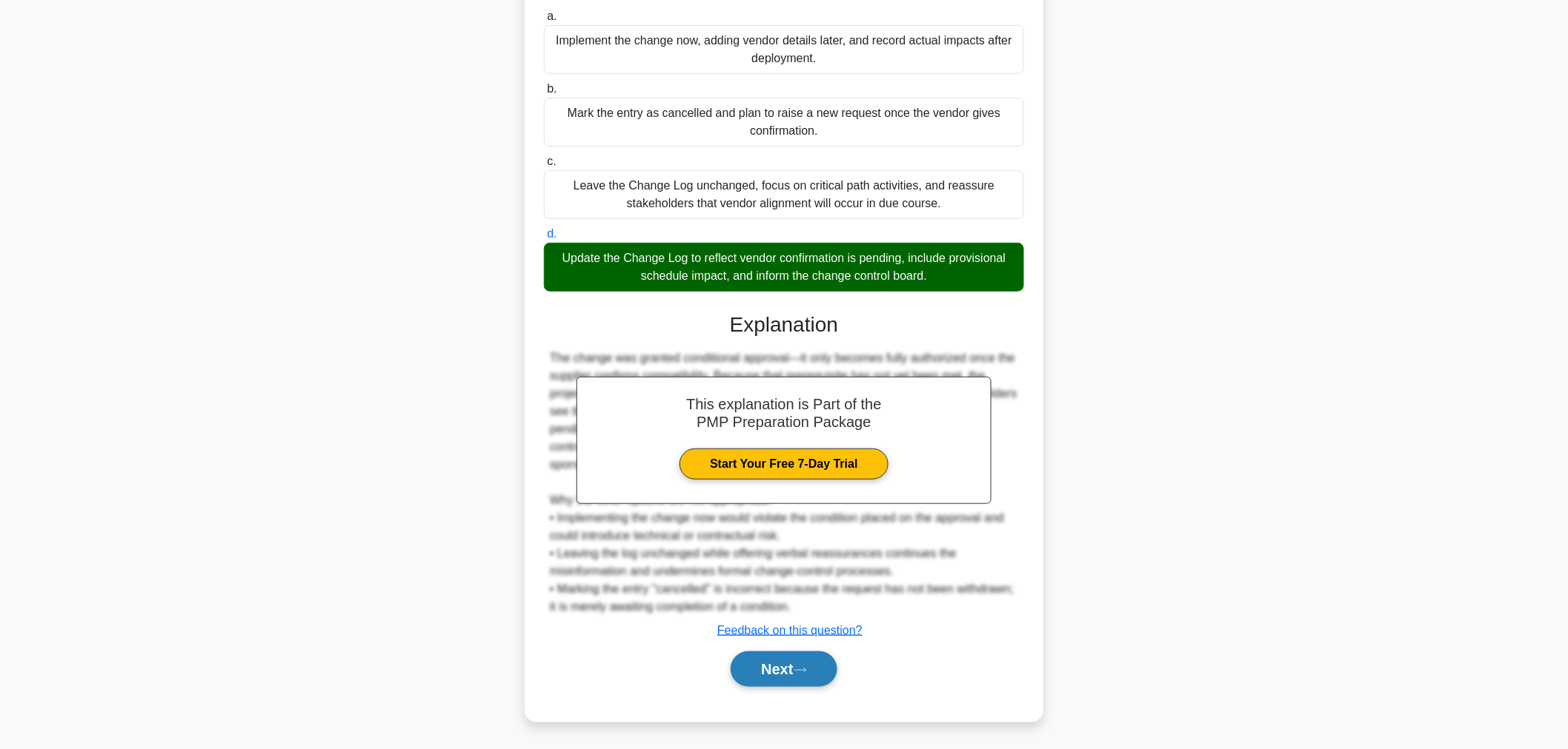
click at [766, 666] on button "Next" at bounding box center [783, 669] width 106 height 35
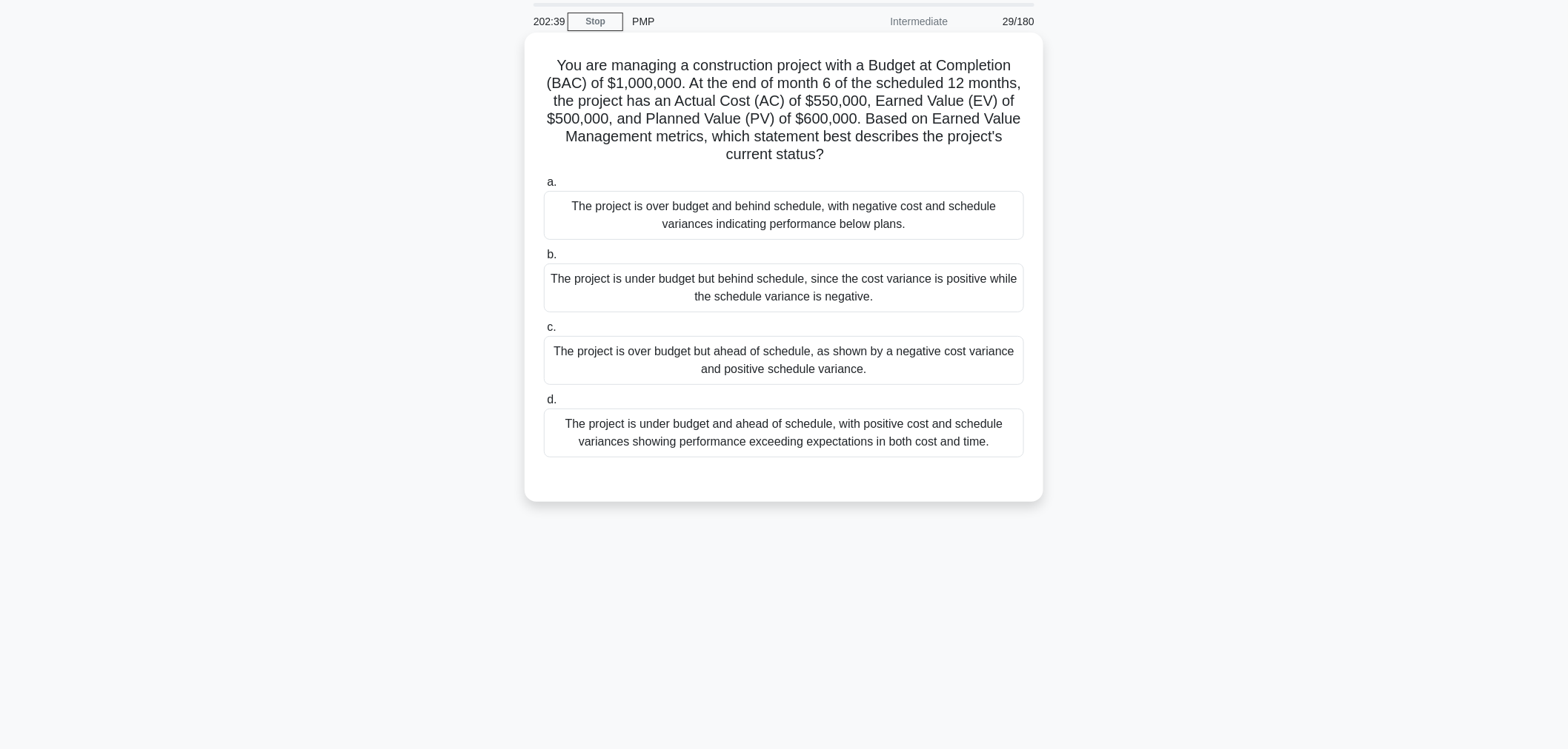
scroll to position [49, 0]
click at [639, 216] on div "The project is over budget and behind schedule, with negative cost and schedule…" at bounding box center [784, 217] width 480 height 49
click at [544, 188] on input "a. The project is over budget and behind schedule, with negative cost and sched…" at bounding box center [544, 183] width 0 height 10
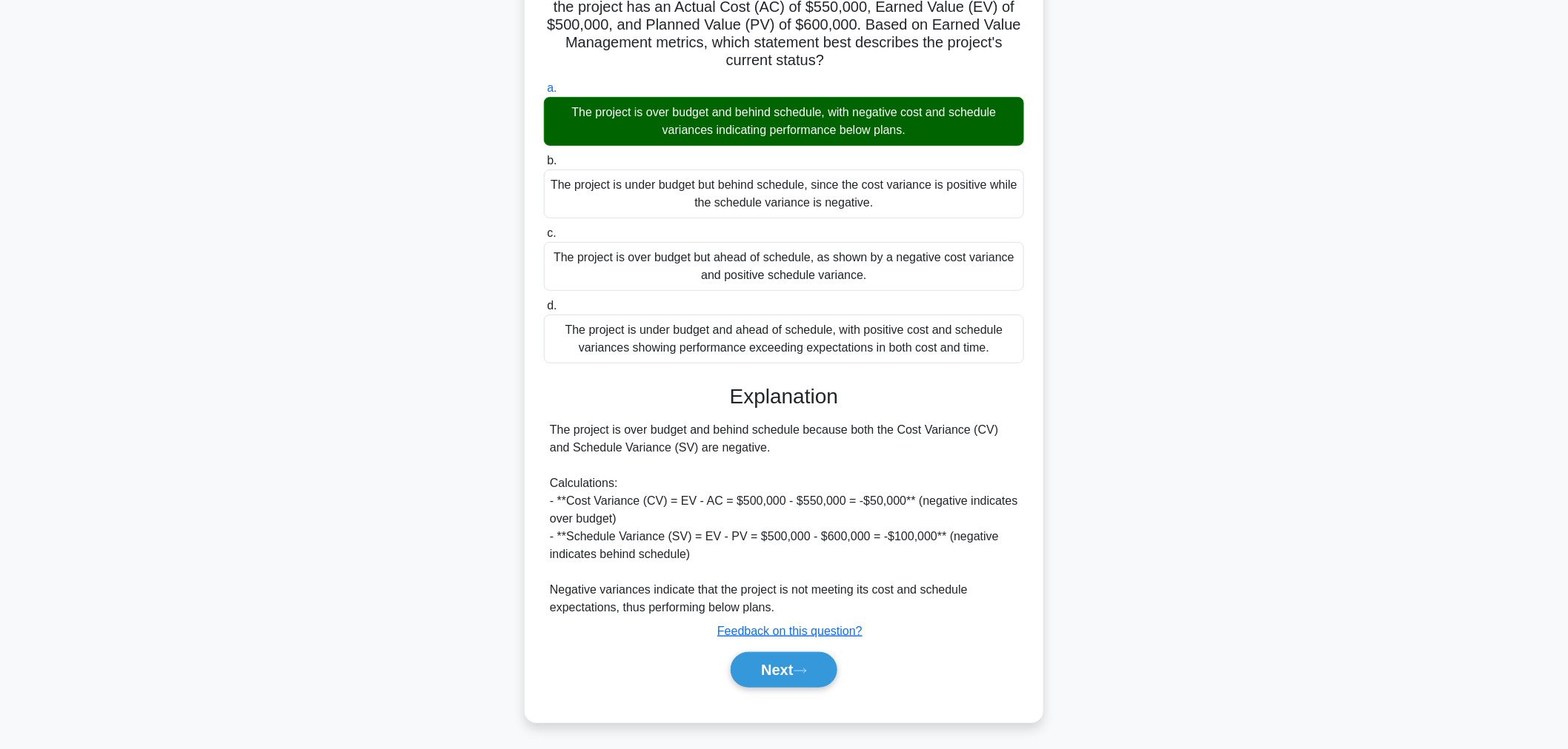
scroll to position [145, 0]
click at [754, 666] on button "Next" at bounding box center [783, 669] width 106 height 35
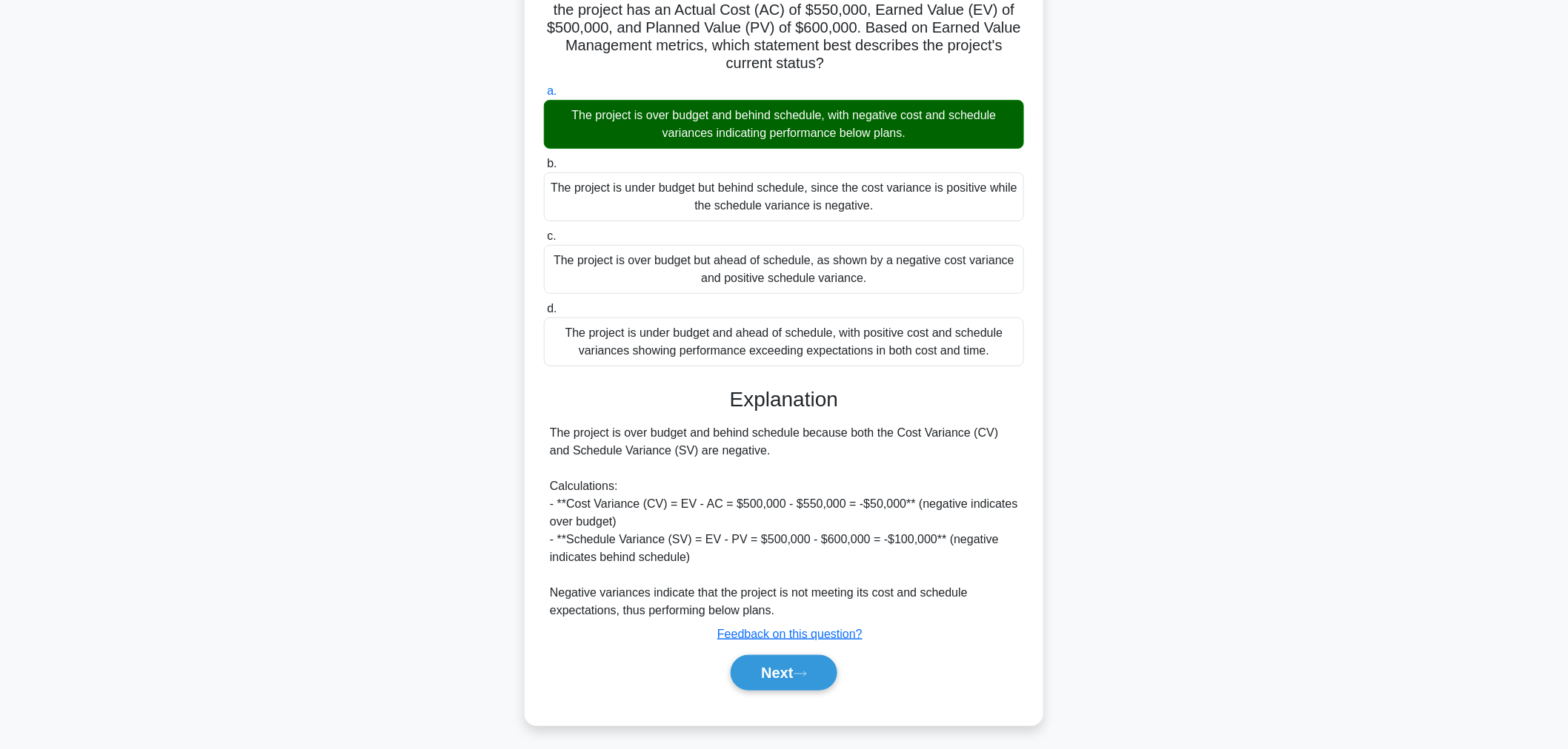
scroll to position [49, 0]
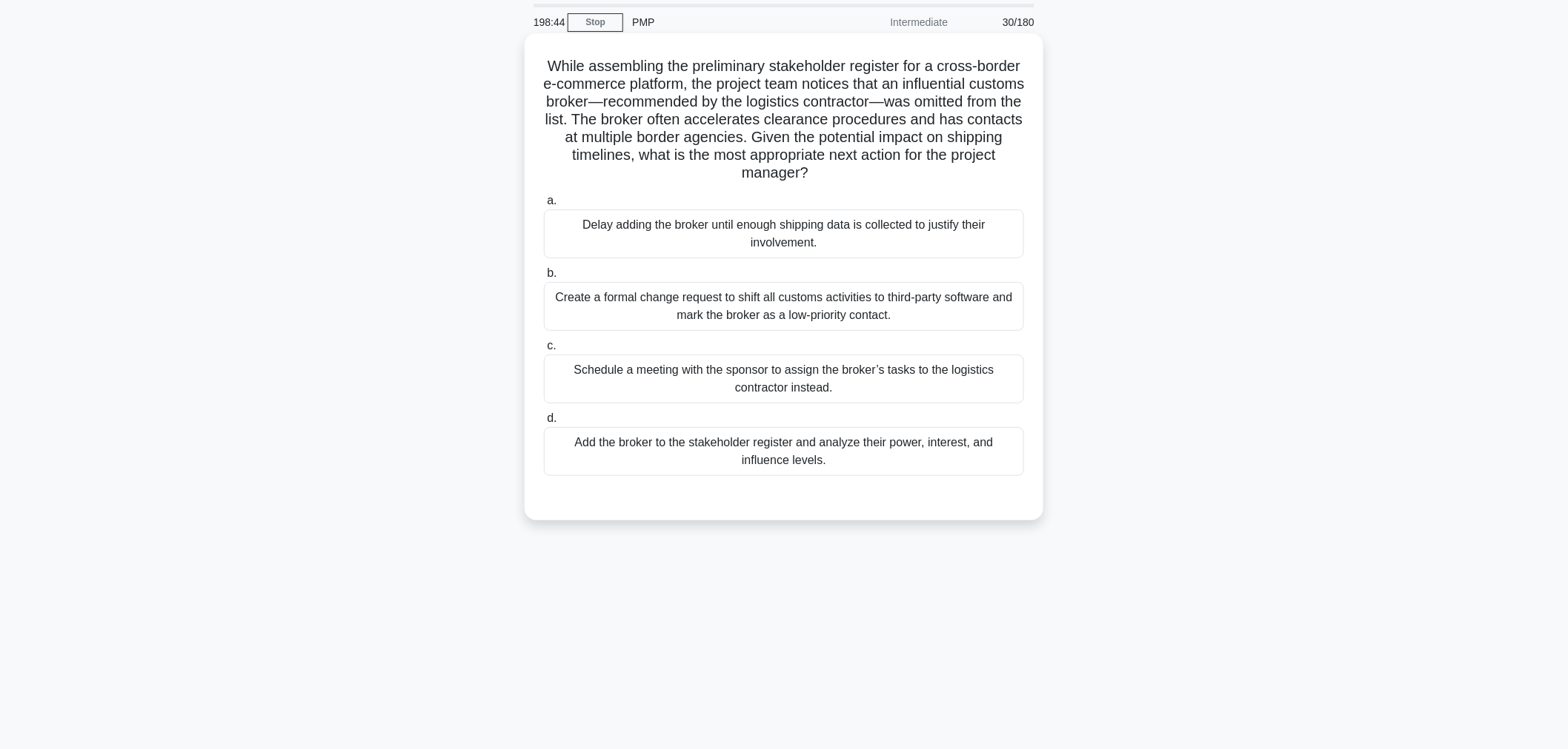
click at [817, 456] on div "Add the broker to the stakeholder register and analyze their power, interest, a…" at bounding box center [784, 452] width 480 height 49
click at [544, 424] on input "d. Add the broker to the stakeholder register and analyze their power, interest…" at bounding box center [544, 419] width 0 height 10
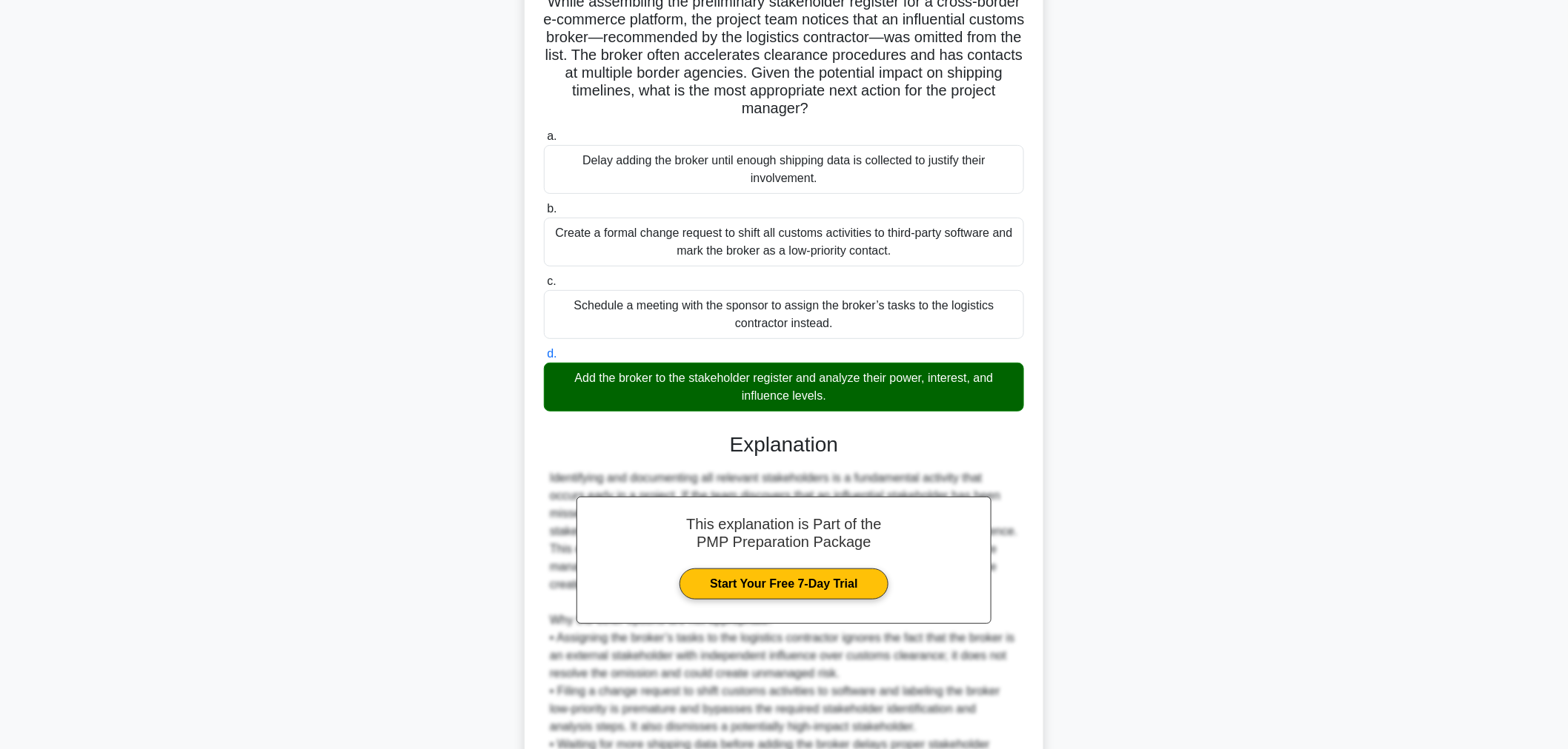
scroll to position [287, 0]
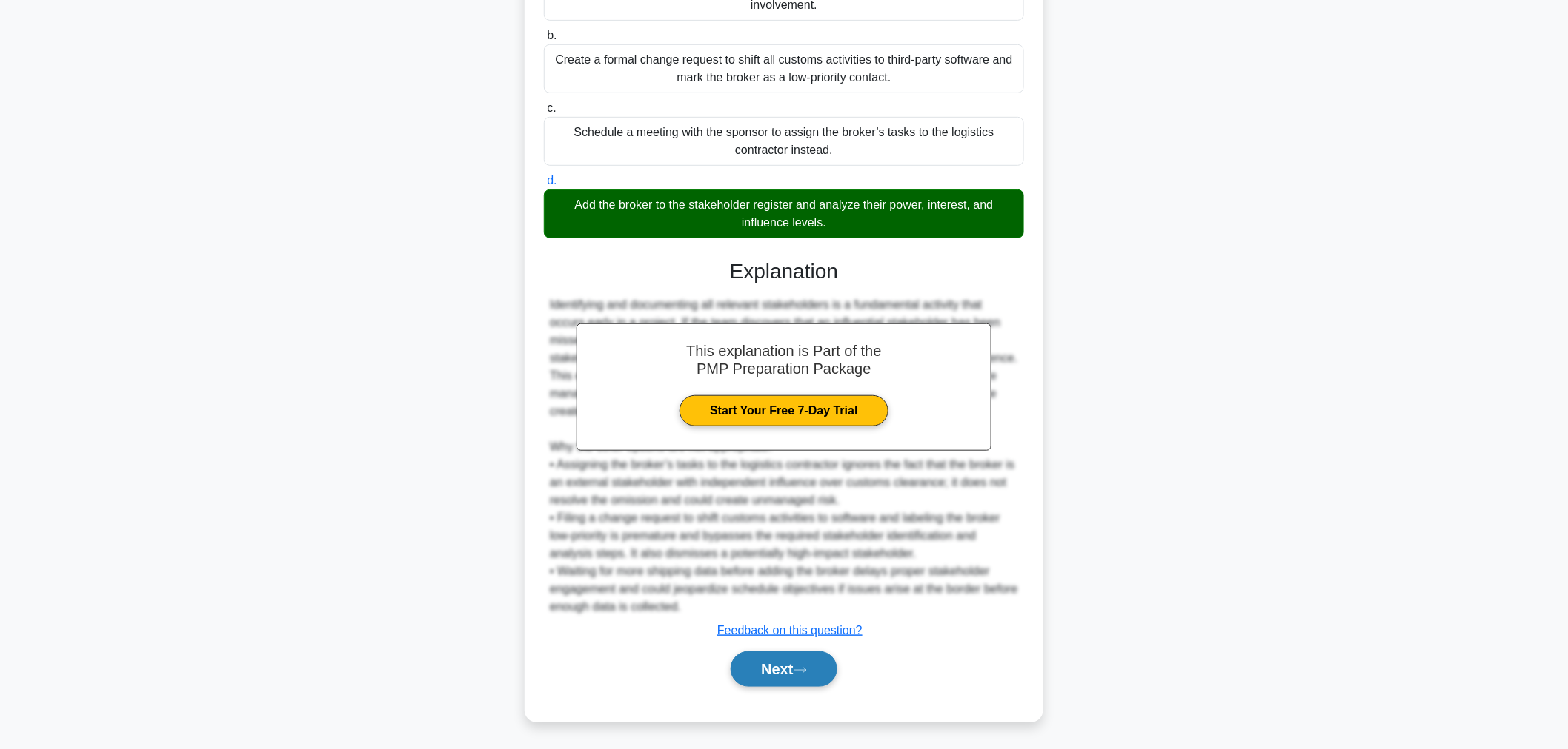
click at [819, 666] on button "Next" at bounding box center [783, 669] width 106 height 35
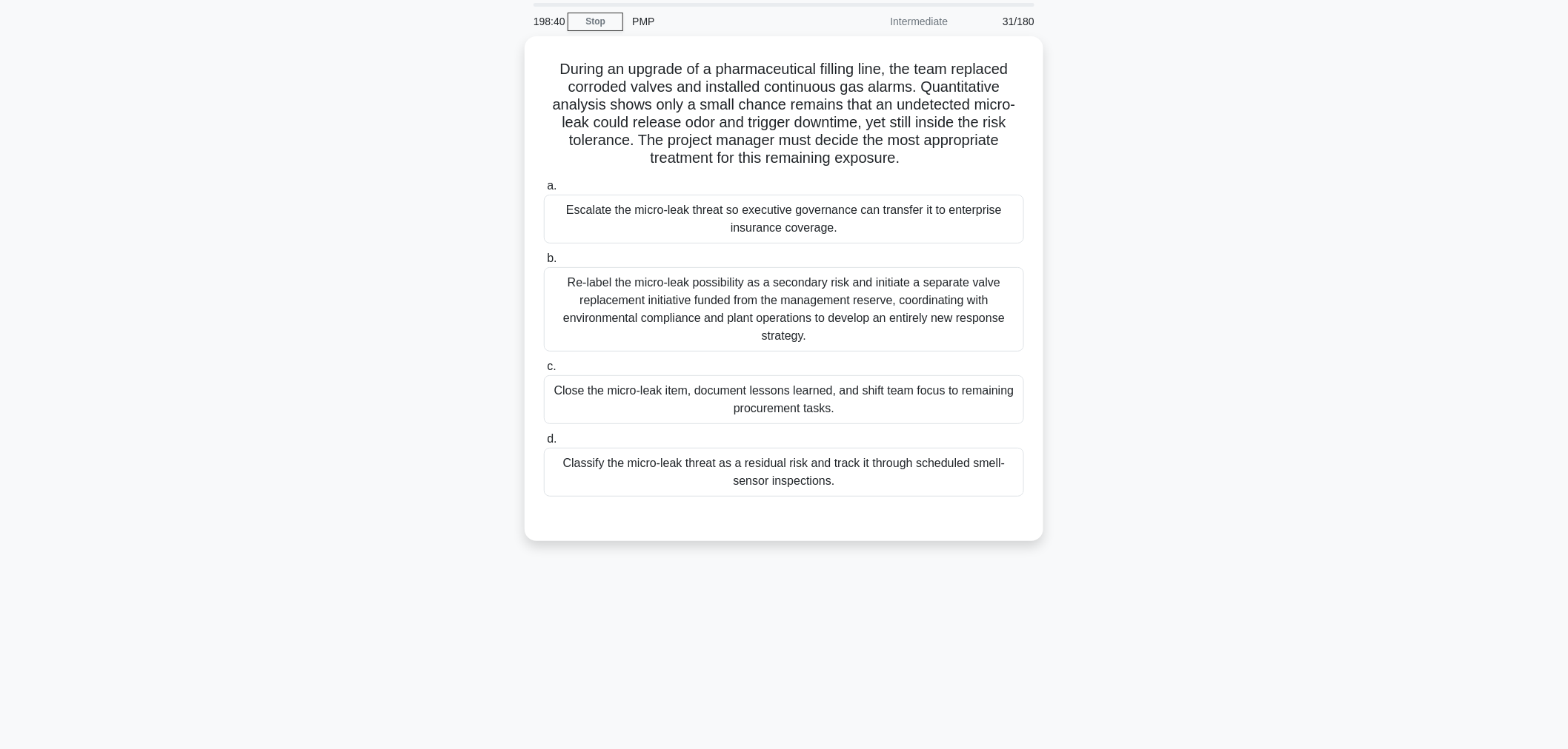
scroll to position [49, 0]
click at [823, 452] on div "Classify the micro-leak threat as a residual risk and track it through schedule…" at bounding box center [784, 470] width 480 height 49
click at [544, 441] on input "d. Classify the micro-leak threat as a residual risk and track it through sched…" at bounding box center [544, 437] width 0 height 10
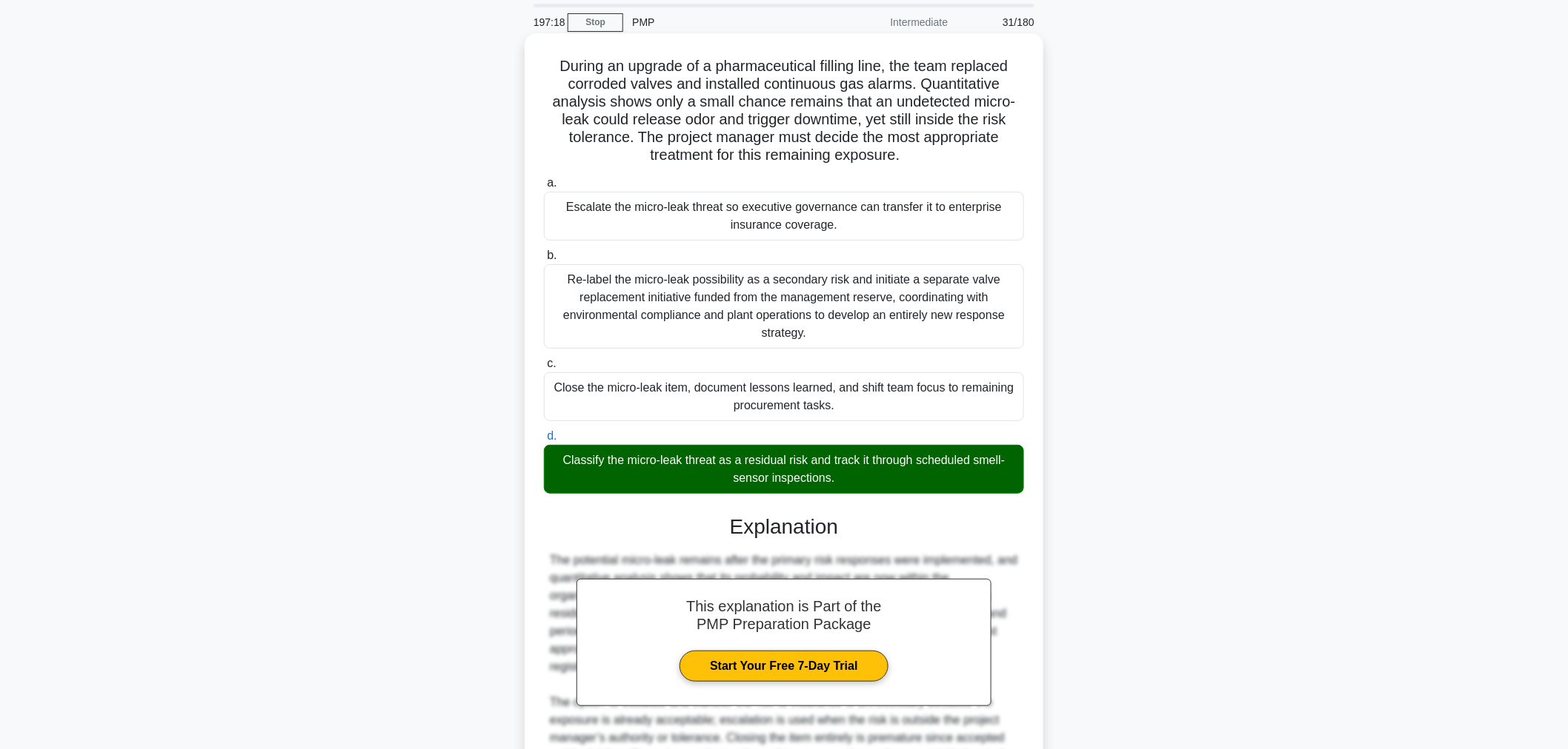
scroll to position [252, 0]
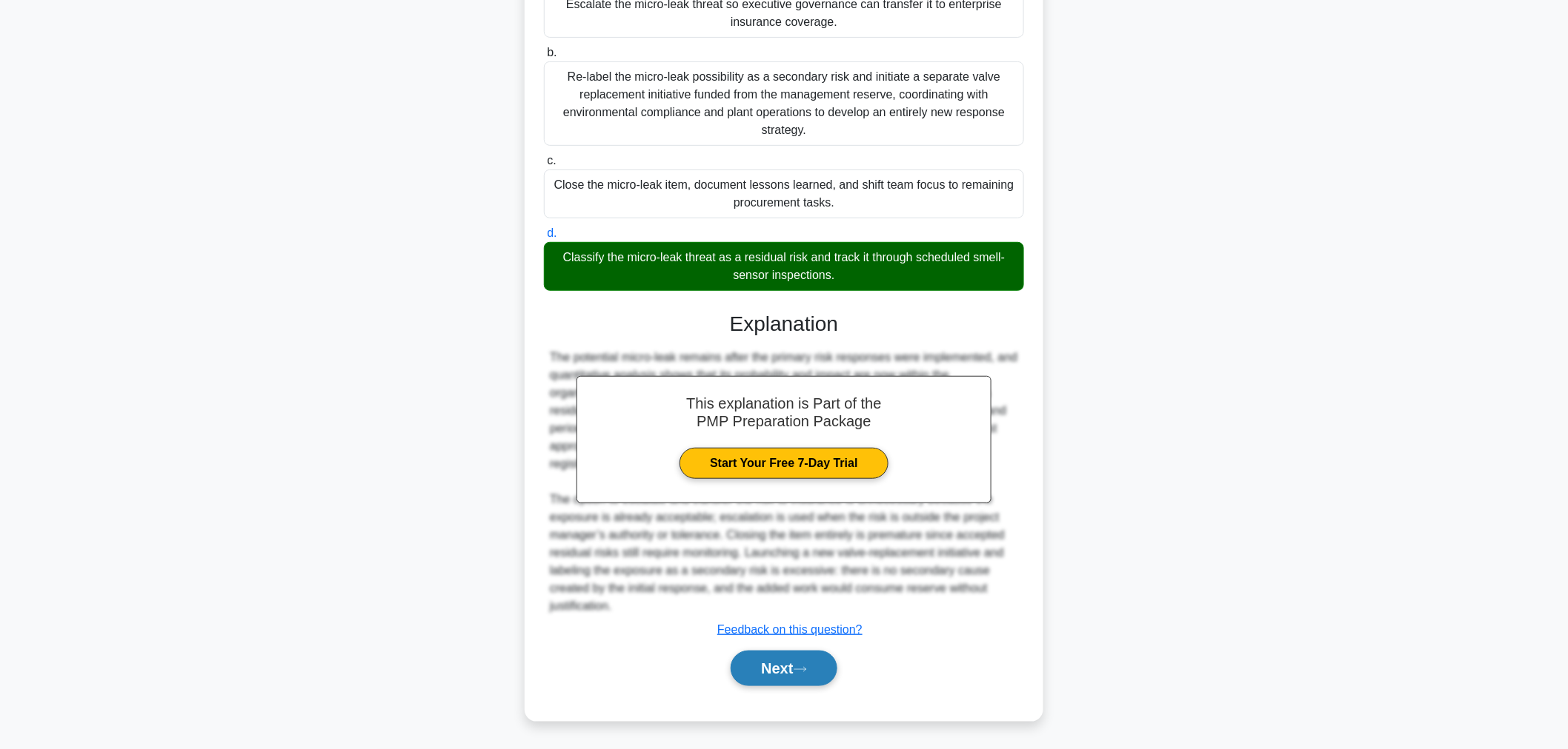
click at [777, 664] on button "Next" at bounding box center [783, 669] width 106 height 35
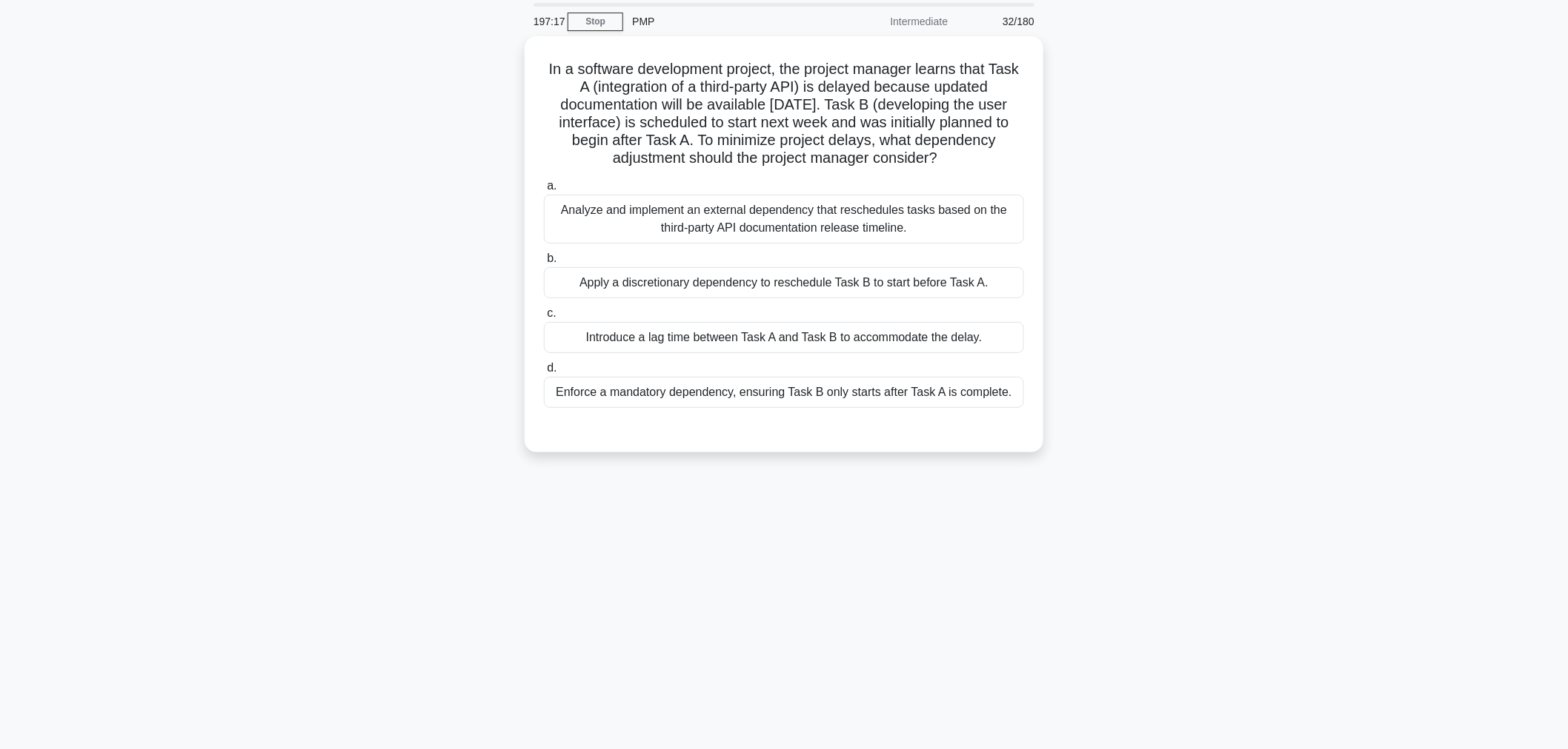
scroll to position [49, 0]
click at [708, 215] on div "Analyze and implement an external dependency that reschedules tasks based on th…" at bounding box center [784, 217] width 480 height 49
click at [544, 188] on input "a. Analyze and implement an external dependency that reschedules tasks based on…" at bounding box center [544, 183] width 0 height 10
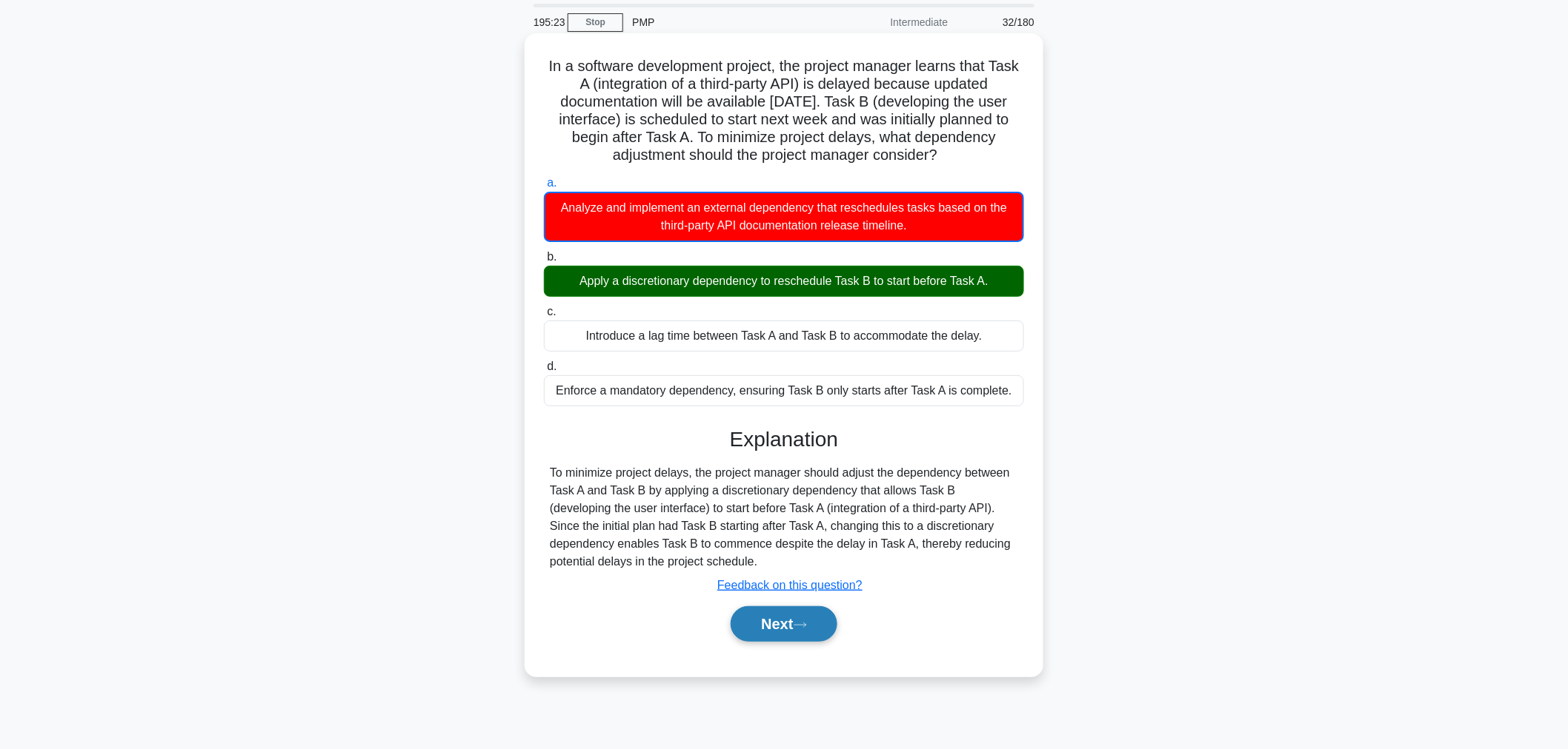
click at [766, 620] on button "Next" at bounding box center [783, 623] width 106 height 35
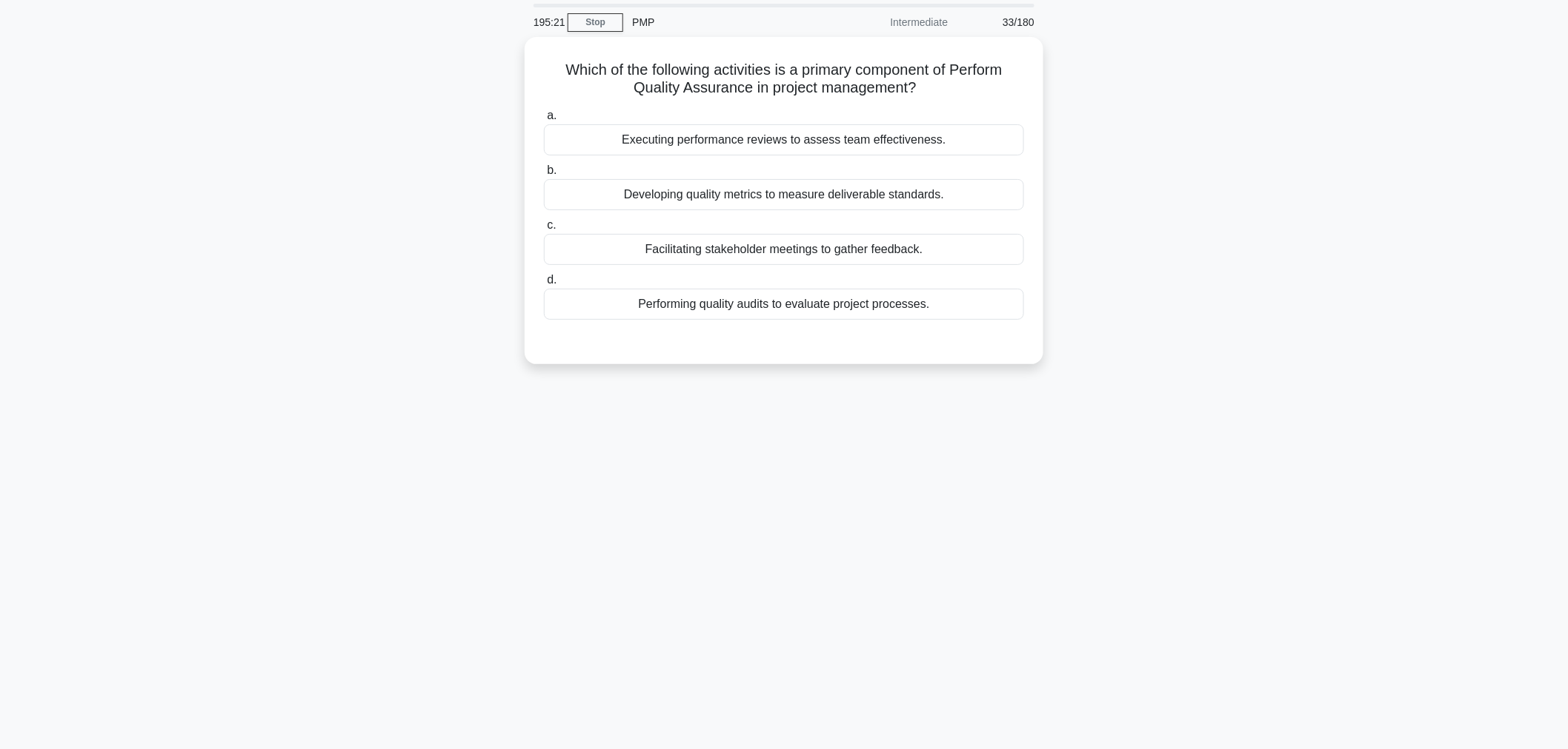
scroll to position [0, 0]
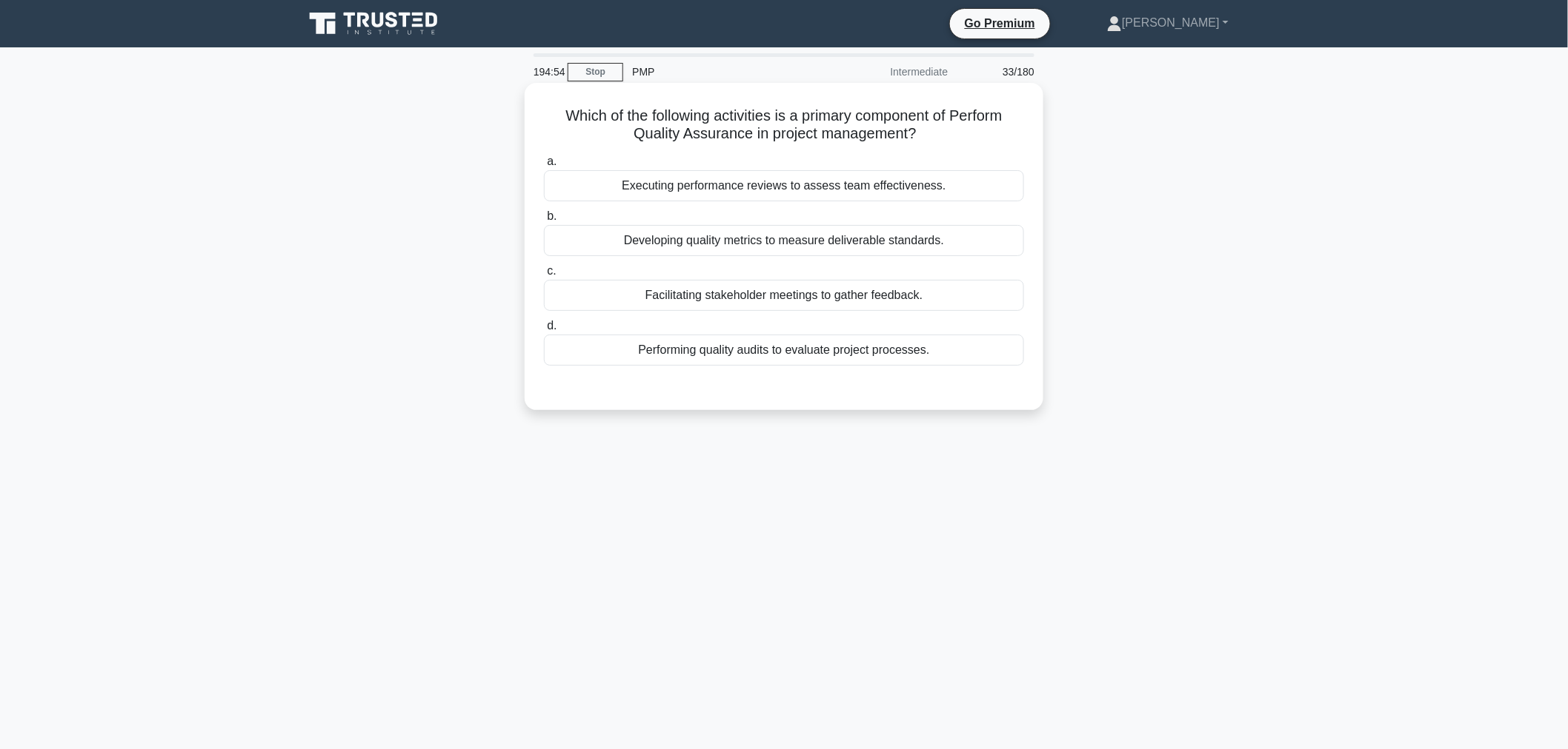
click at [682, 356] on div "Performing quality audits to evaluate project processes." at bounding box center [784, 351] width 480 height 31
click at [544, 331] on input "d. Performing quality audits to evaluate project processes." at bounding box center [544, 326] width 0 height 10
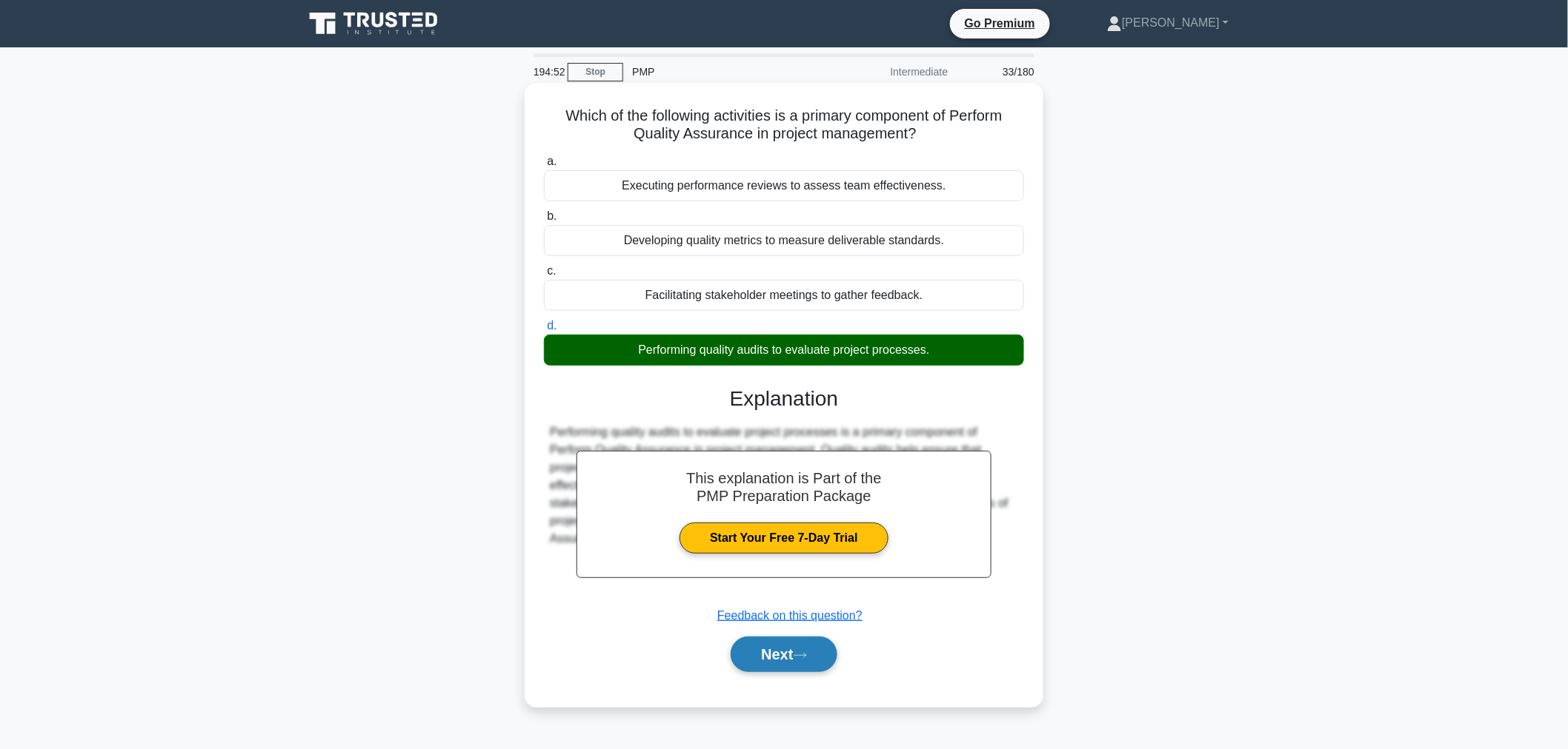
click at [757, 655] on button "Next" at bounding box center [783, 654] width 106 height 35
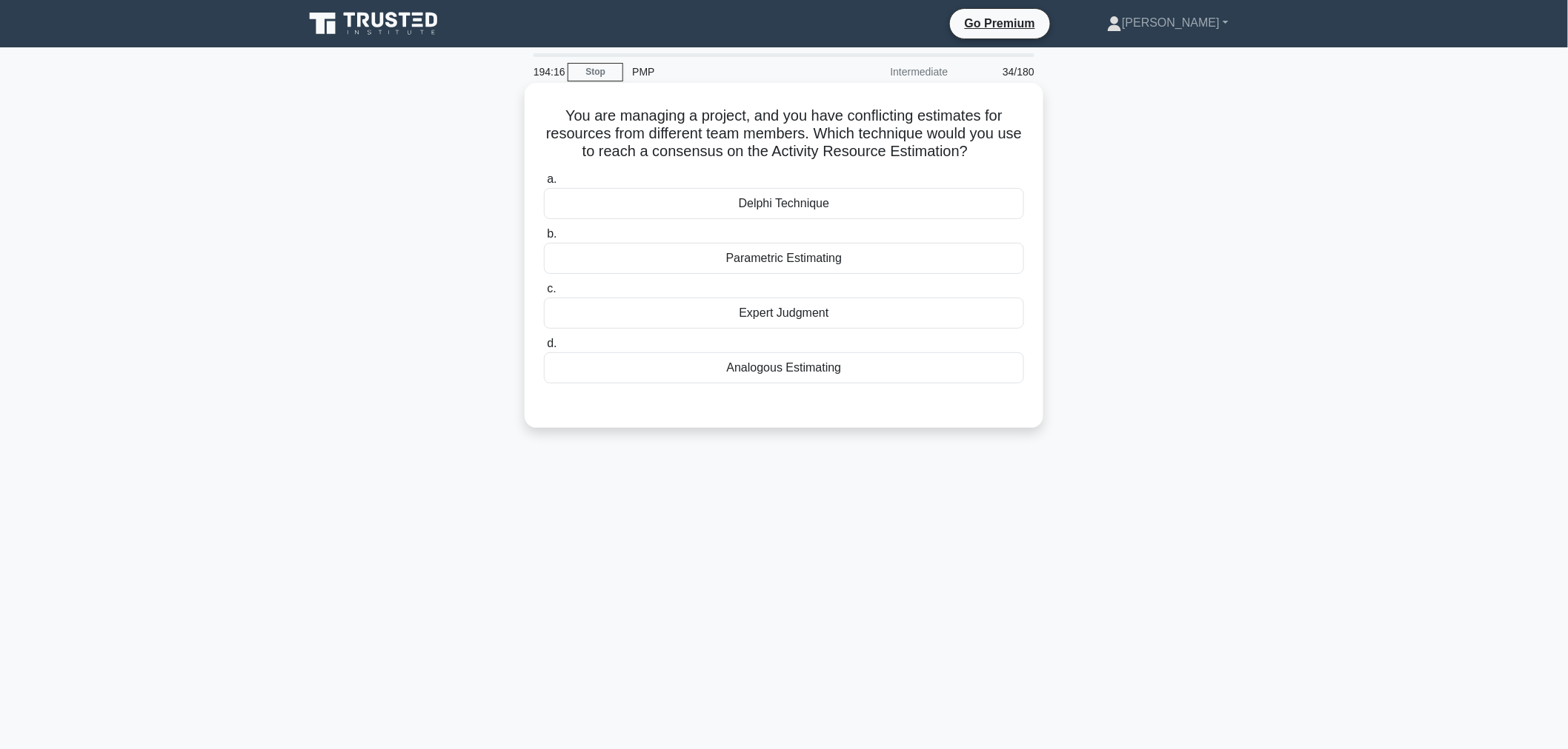
click at [790, 261] on div "Parametric Estimating" at bounding box center [784, 259] width 480 height 31
click at [544, 239] on input "b. Parametric Estimating" at bounding box center [544, 235] width 0 height 10
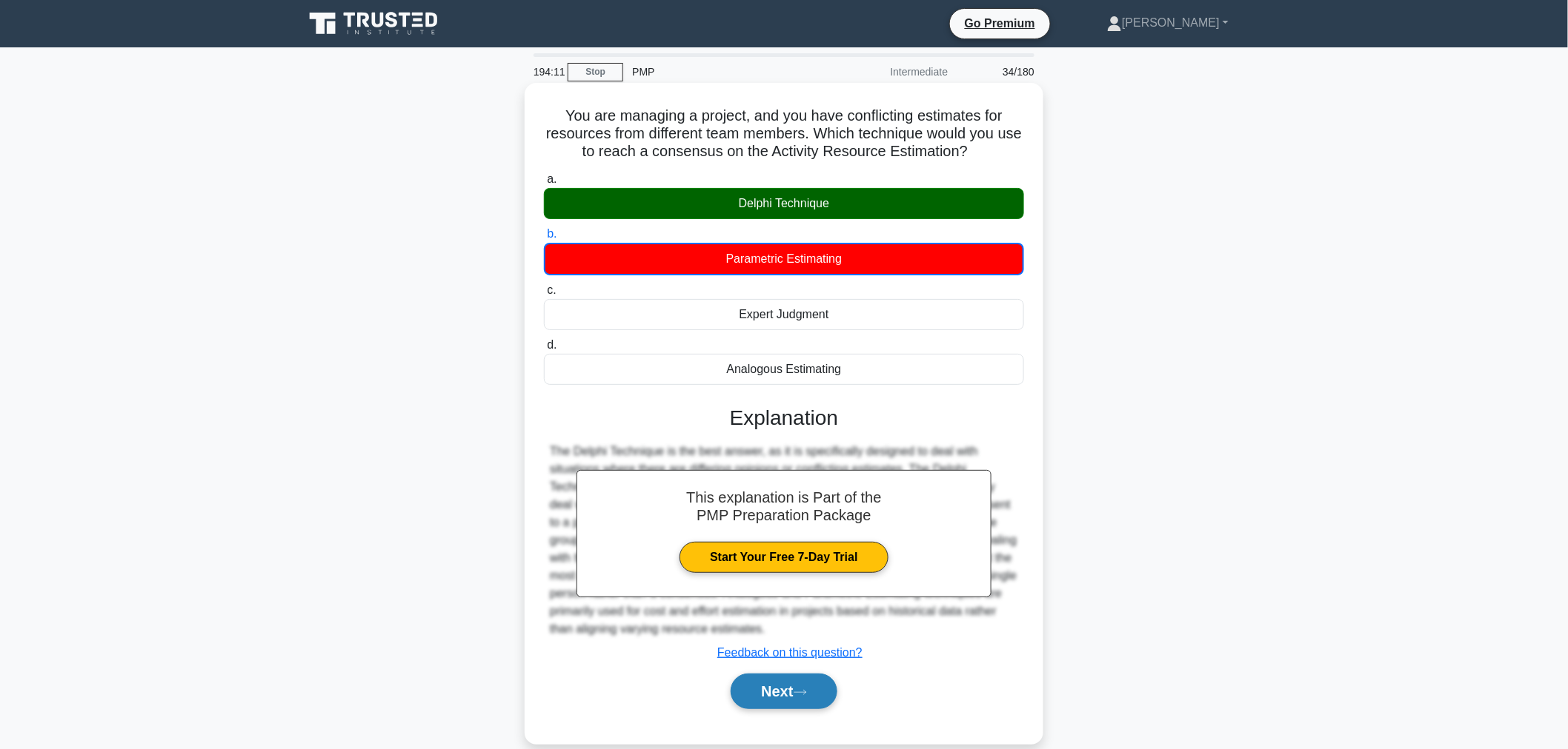
click at [761, 689] on button "Next" at bounding box center [783, 691] width 106 height 35
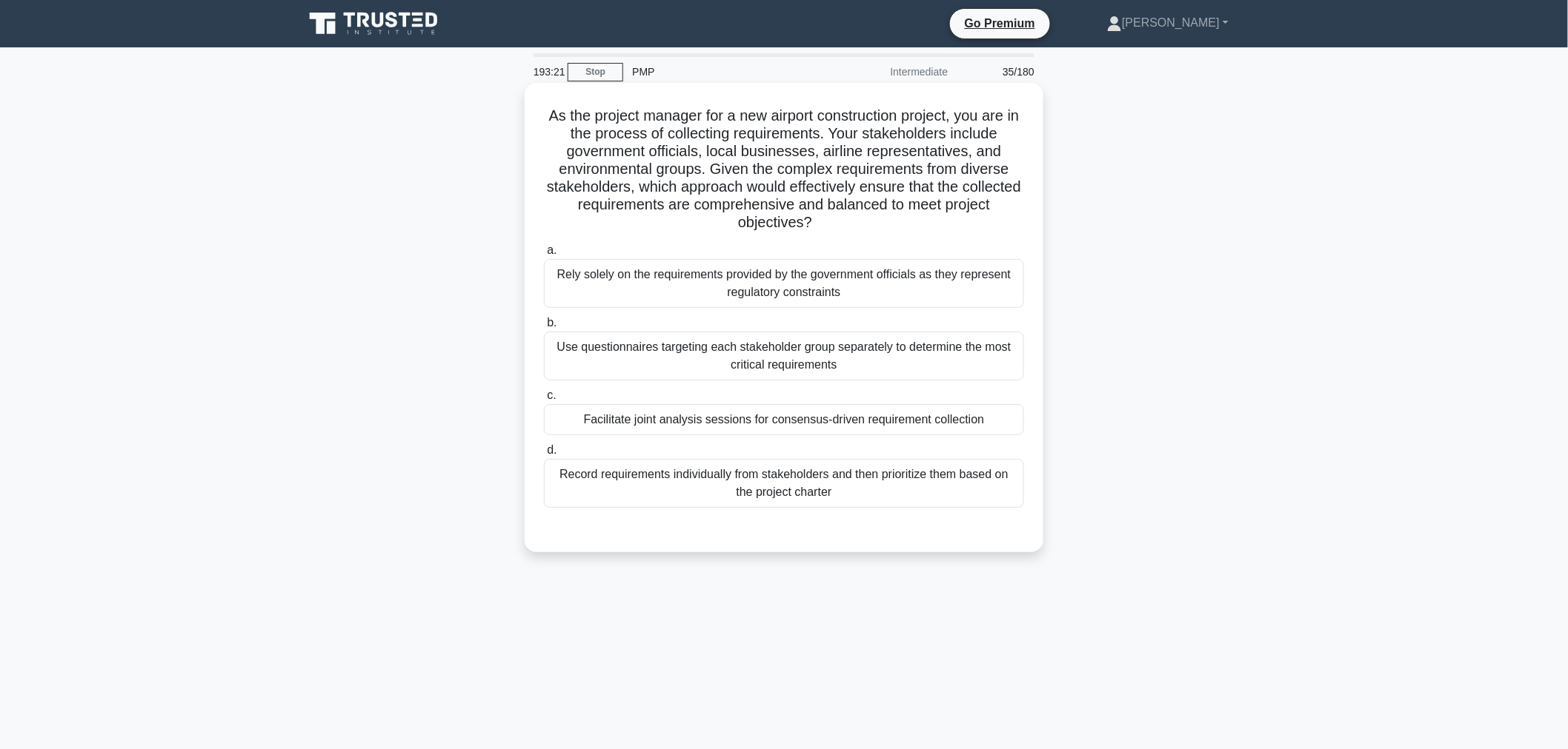
click at [737, 336] on div "Use questionnaires targeting each stakeholder group separately to determine the…" at bounding box center [784, 356] width 480 height 49
click at [544, 328] on input "b. Use questionnaires targeting each stakeholder group separately to determine …" at bounding box center [544, 324] width 0 height 10
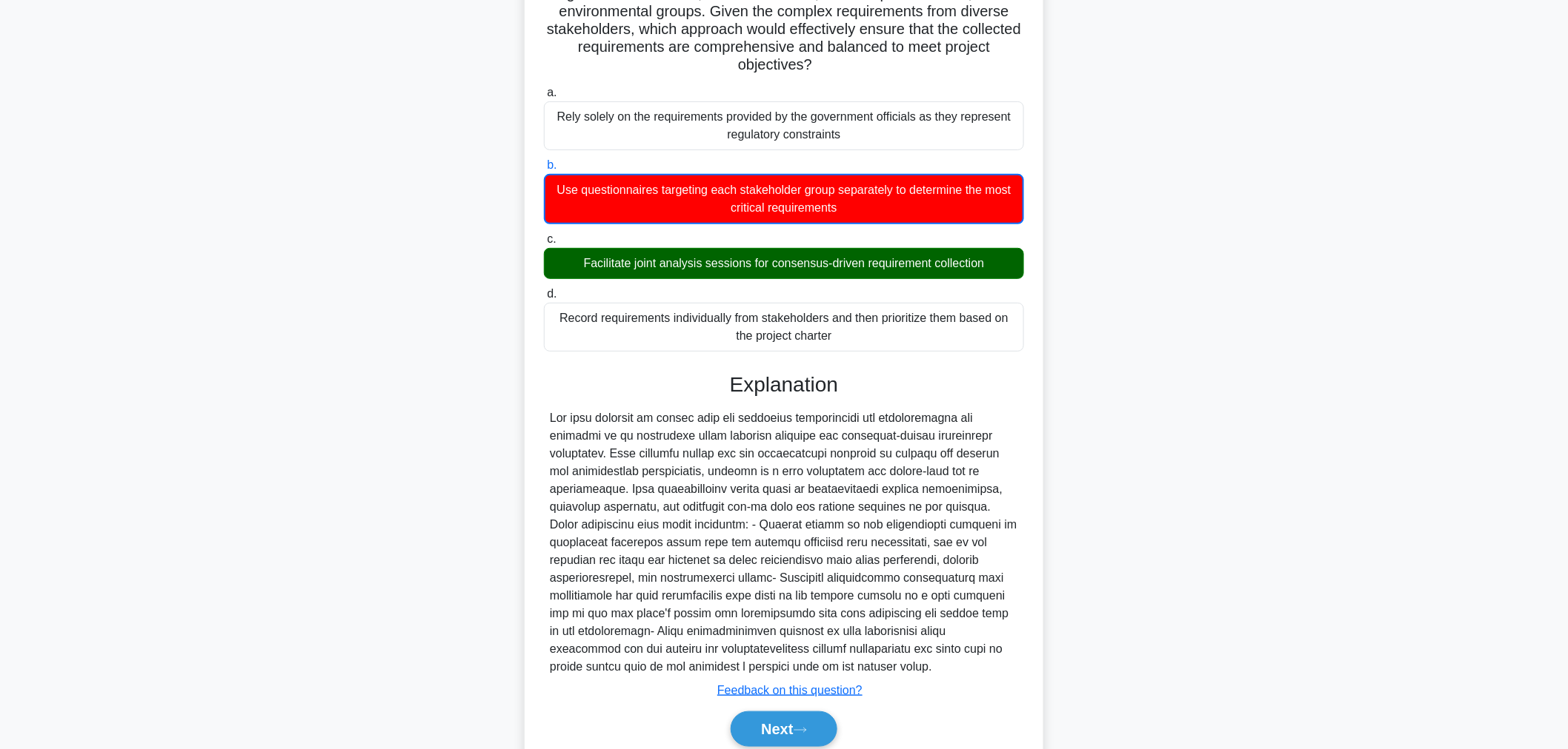
scroll to position [164, 0]
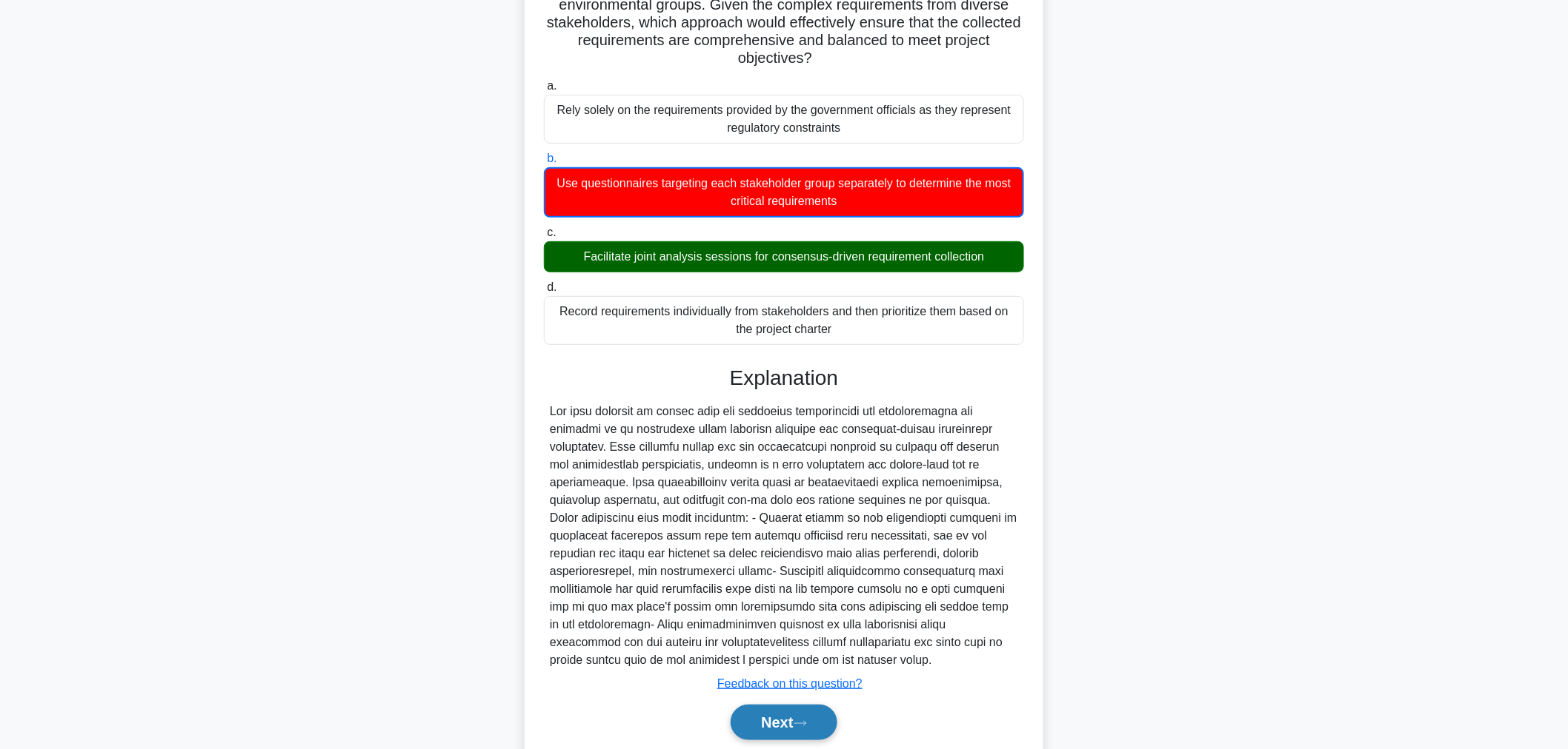
click at [746, 716] on button "Next" at bounding box center [783, 722] width 106 height 35
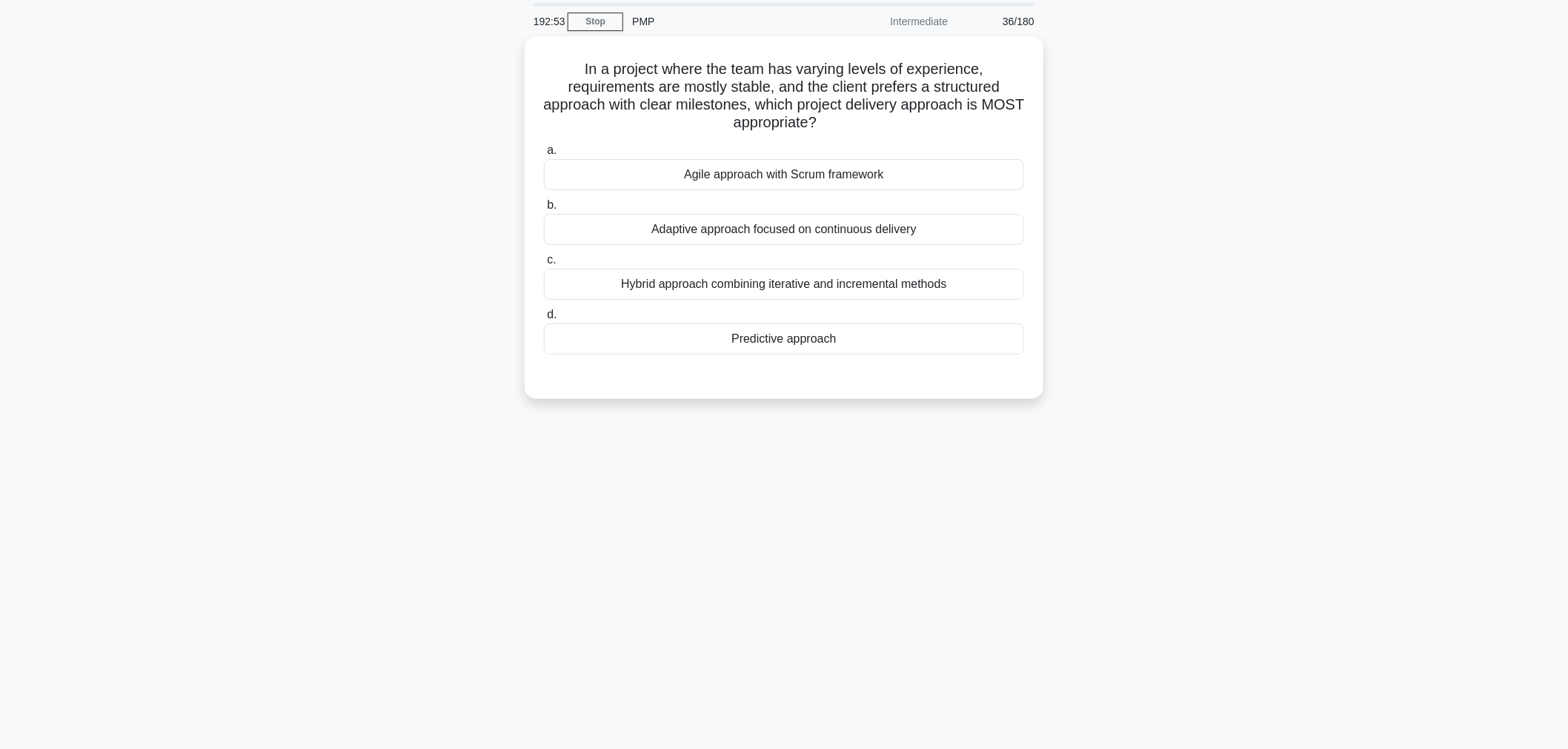
scroll to position [49, 0]
click at [647, 285] on div "Hybrid approach combining iterative and incremental methods" at bounding box center [784, 282] width 480 height 31
click at [544, 262] on input "c. Hybrid approach combining iterative and incremental methods" at bounding box center [544, 257] width 0 height 10
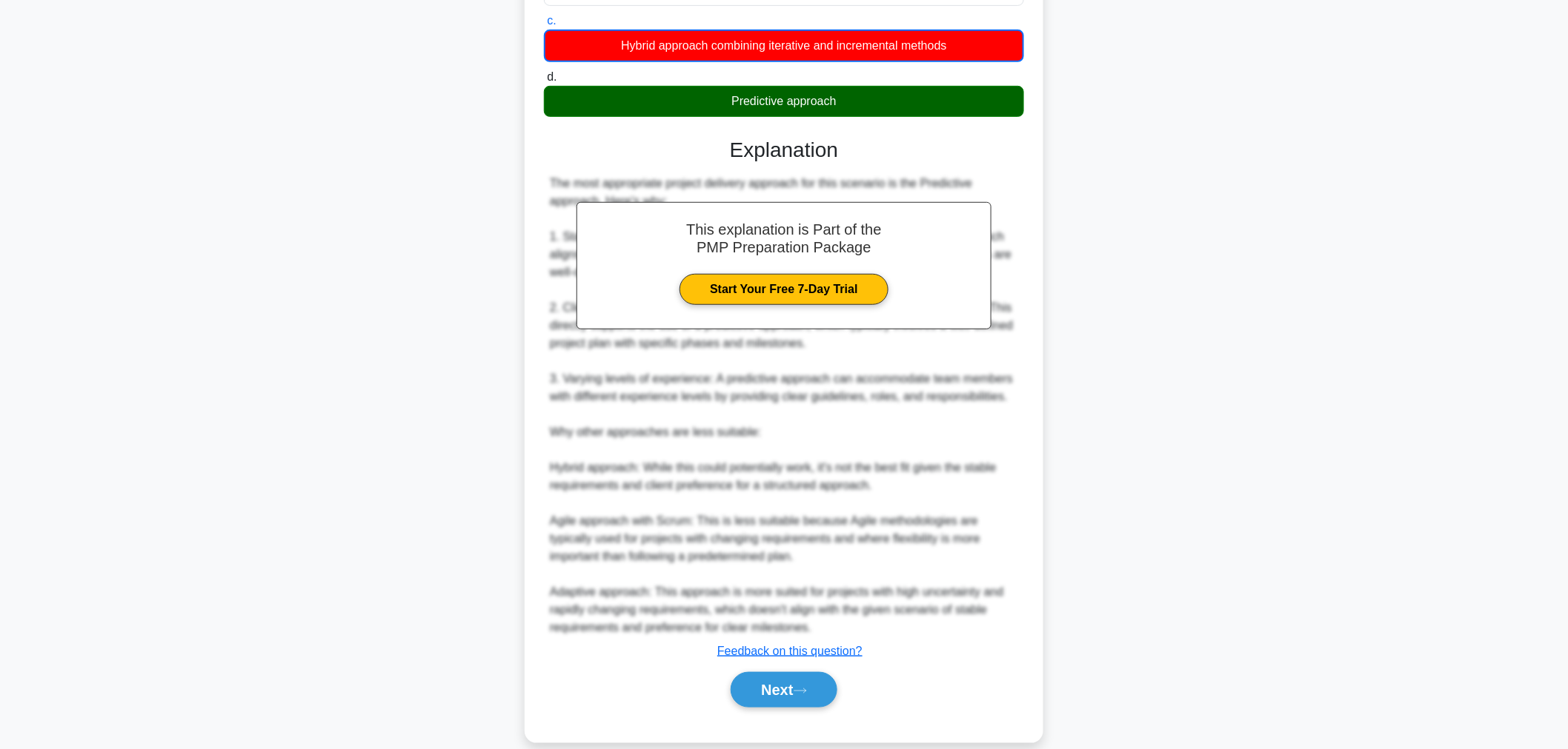
scroll to position [297, 0]
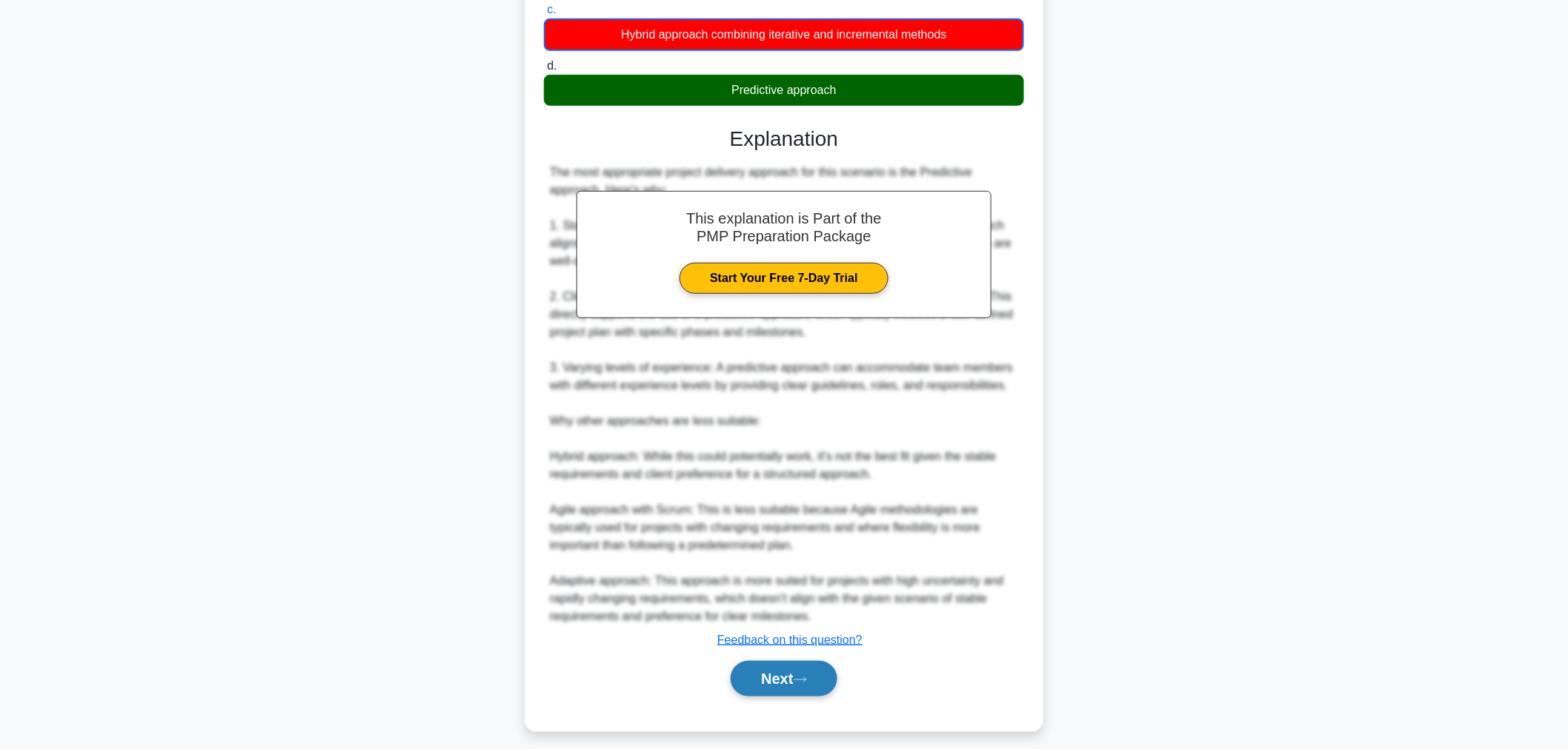
click at [798, 673] on button "Next" at bounding box center [783, 678] width 106 height 35
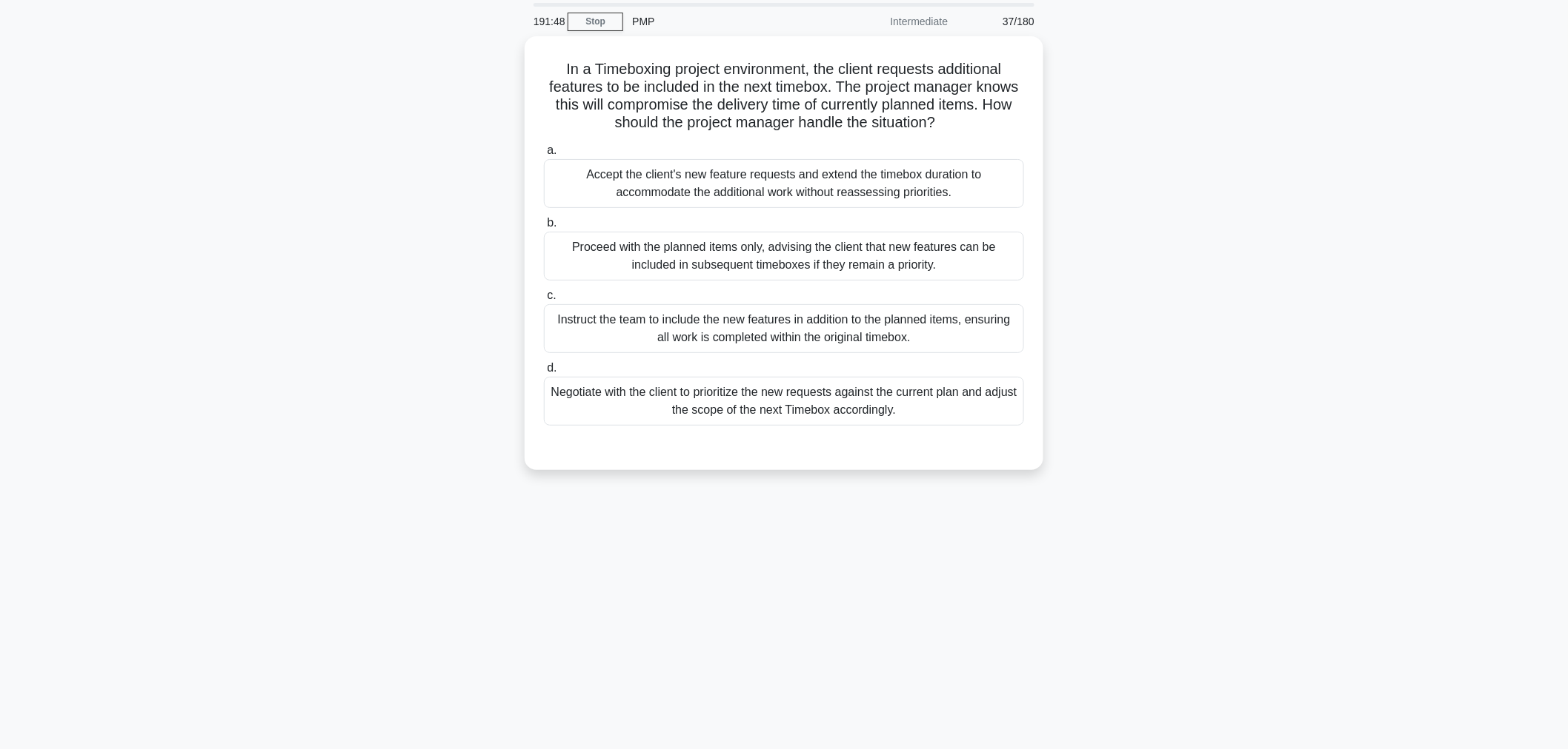
scroll to position [49, 0]
click at [749, 398] on div "Negotiate with the client to prioritize the new requests against the current pl…" at bounding box center [784, 398] width 480 height 49
click at [544, 370] on input "d. Negotiate with the client to prioritize the new requests against the current…" at bounding box center [544, 365] width 0 height 10
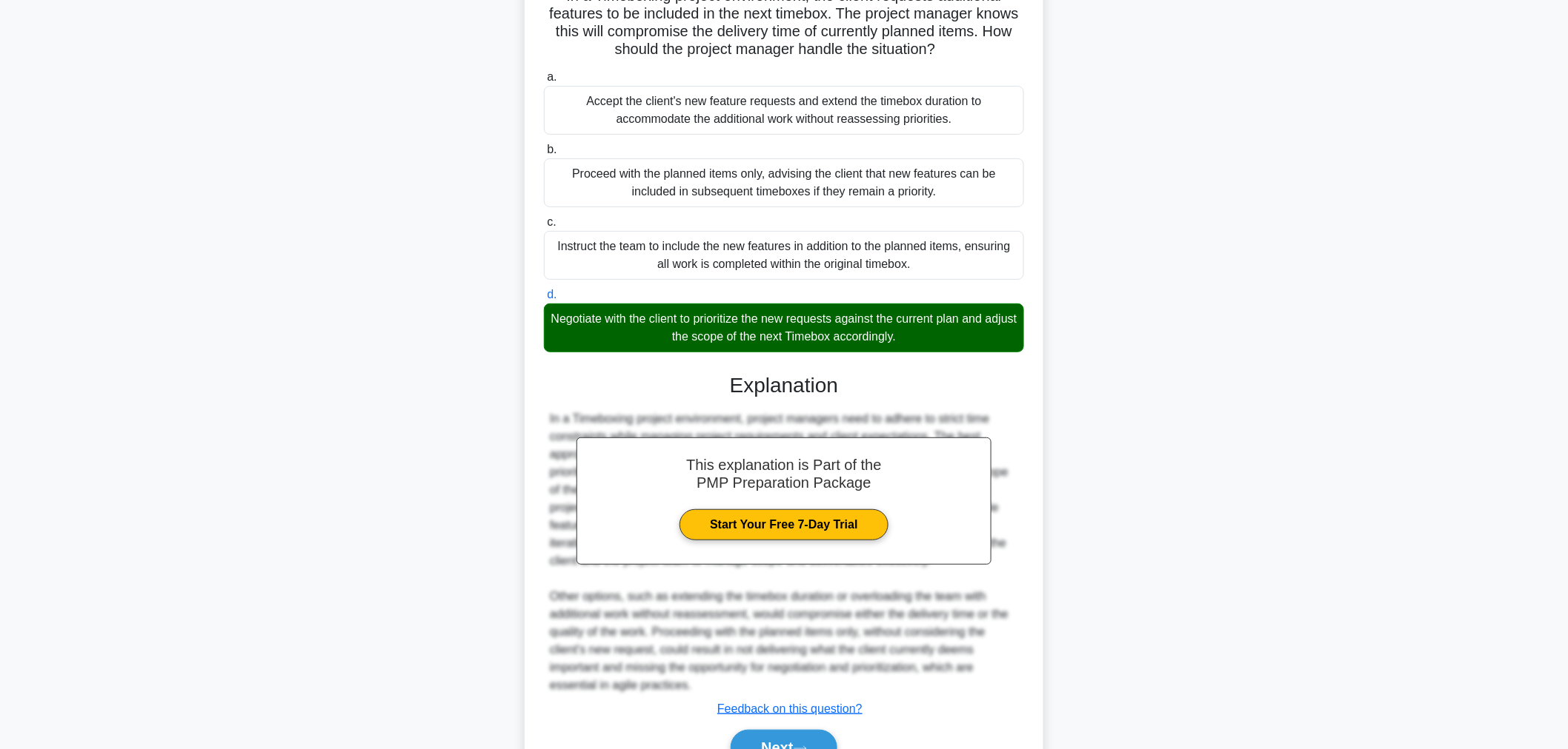
scroll to position [199, 0]
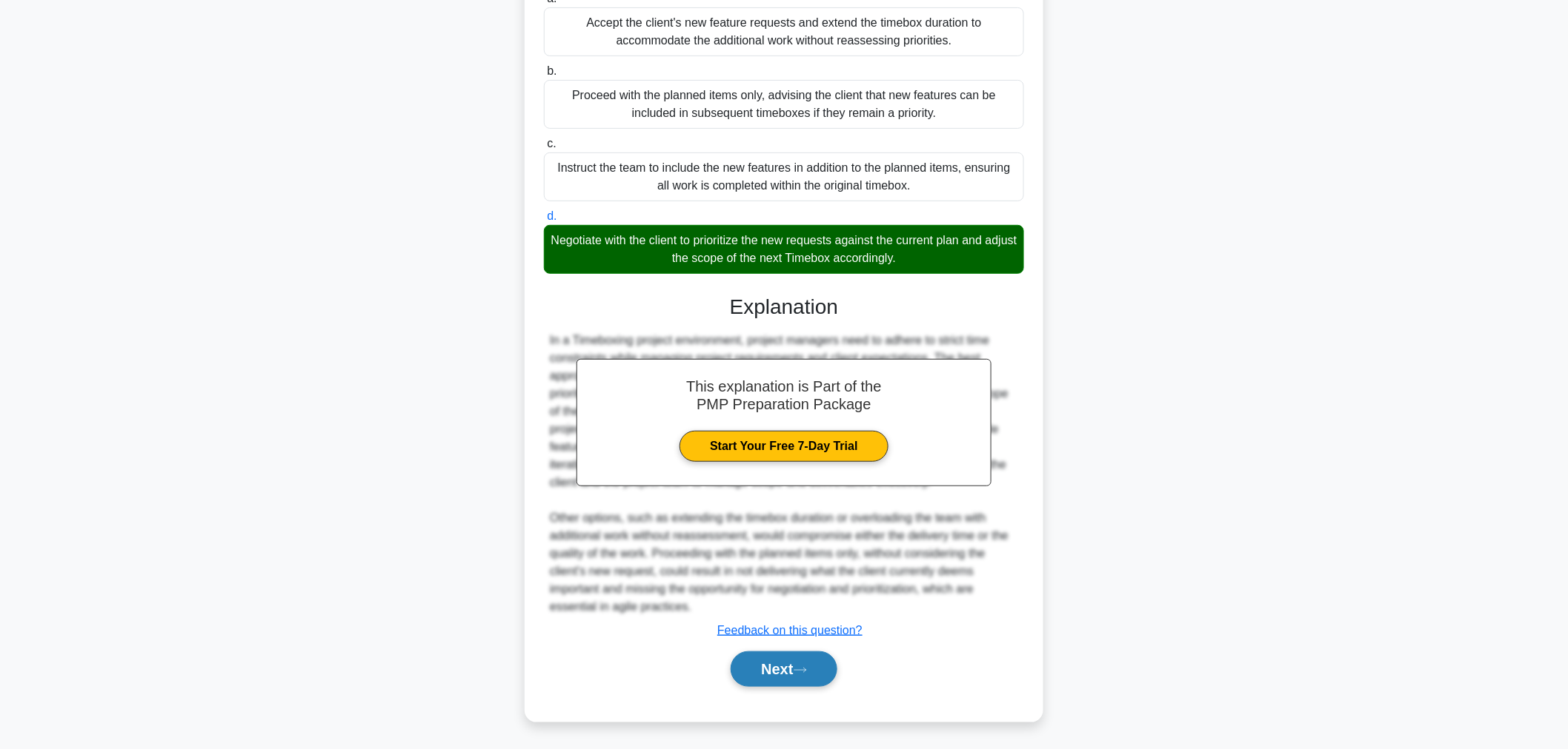
click at [809, 654] on button "Next" at bounding box center [783, 669] width 106 height 35
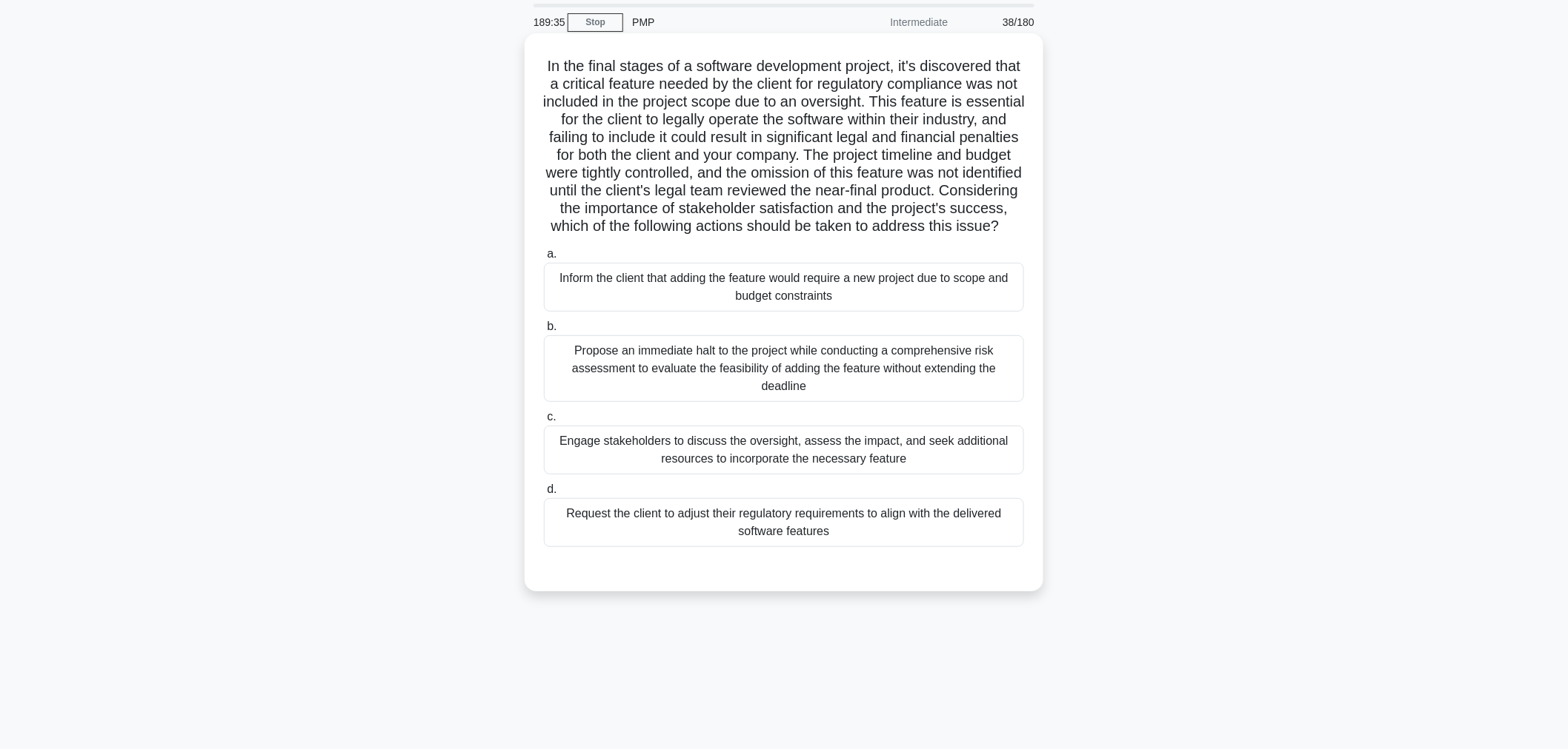
click at [619, 472] on div "Engage stakeholders to discuss the oversight, assess the impact, and seek addit…" at bounding box center [784, 450] width 480 height 49
click at [544, 422] on input "c. Engage stakeholders to discuss the oversight, assess the impact, and seek ad…" at bounding box center [544, 417] width 0 height 10
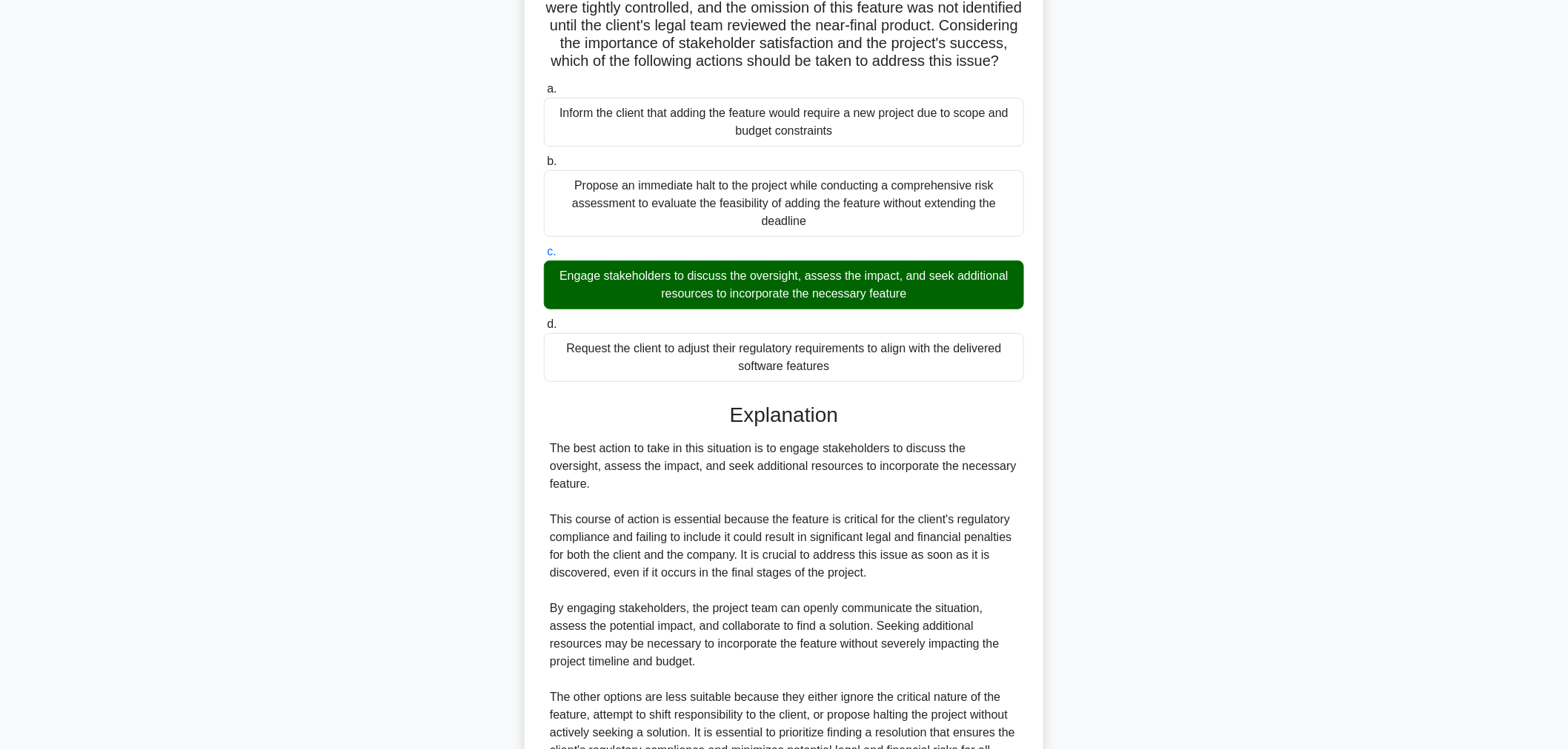
scroll to position [379, 0]
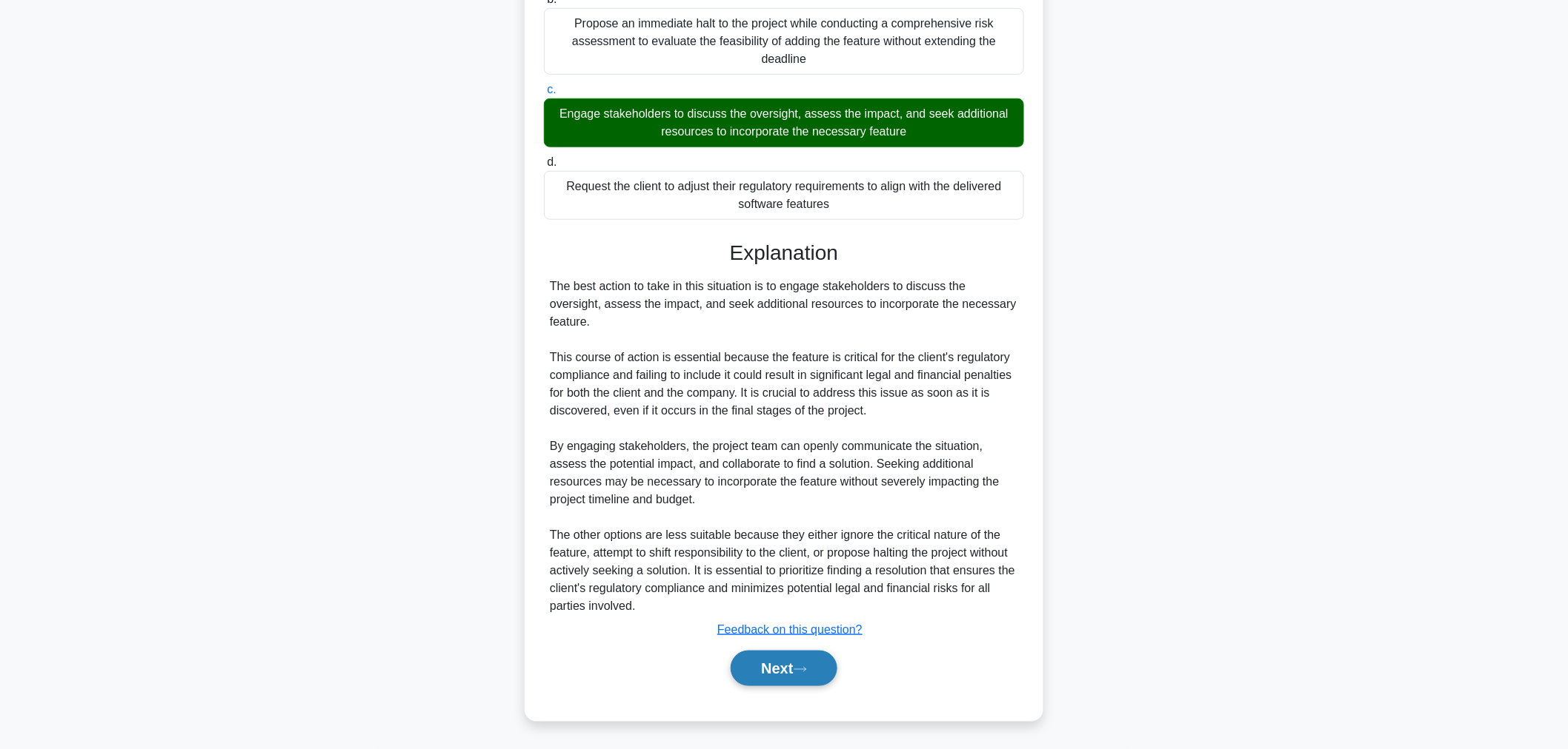
click at [757, 687] on button "Next" at bounding box center [783, 669] width 106 height 35
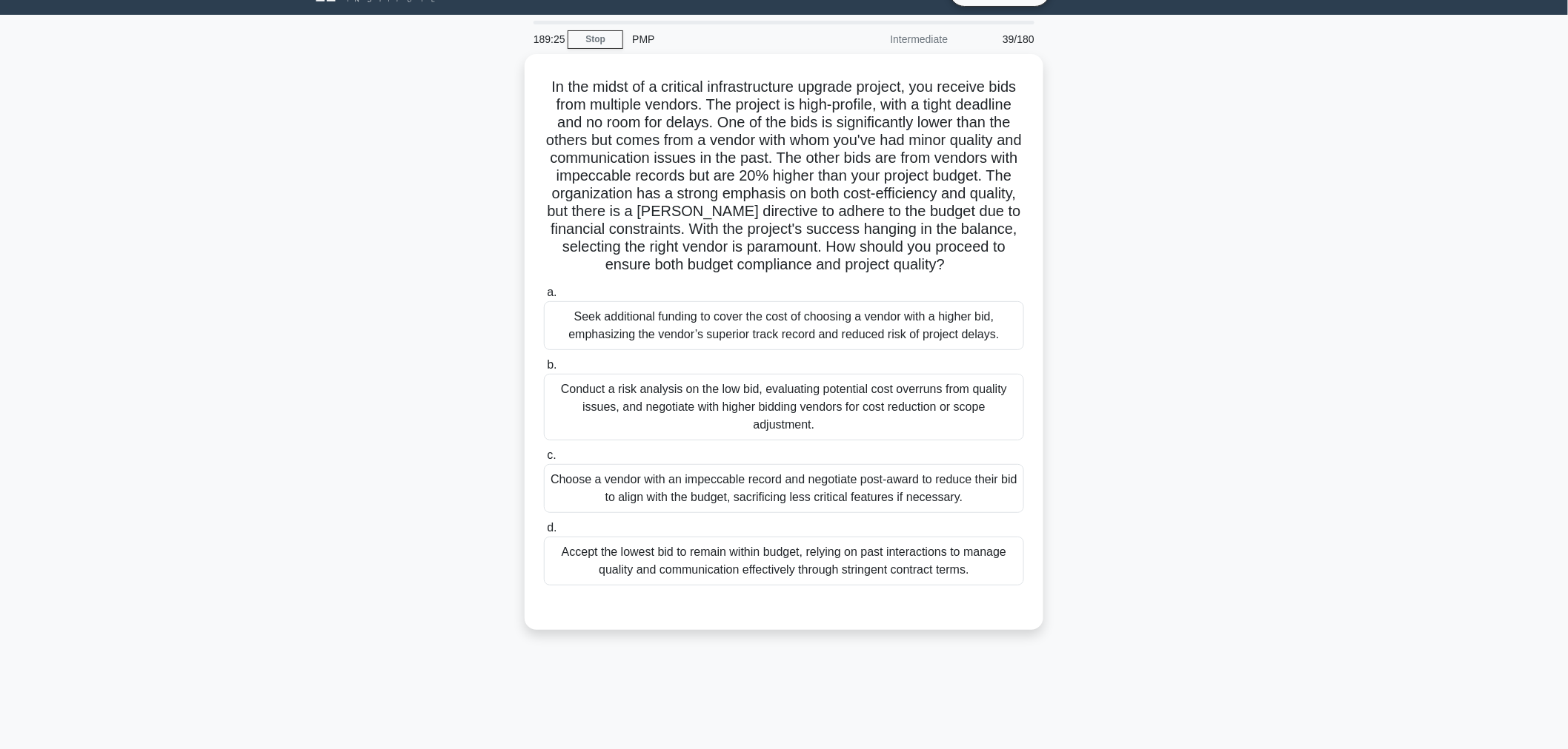
scroll to position [49, 0]
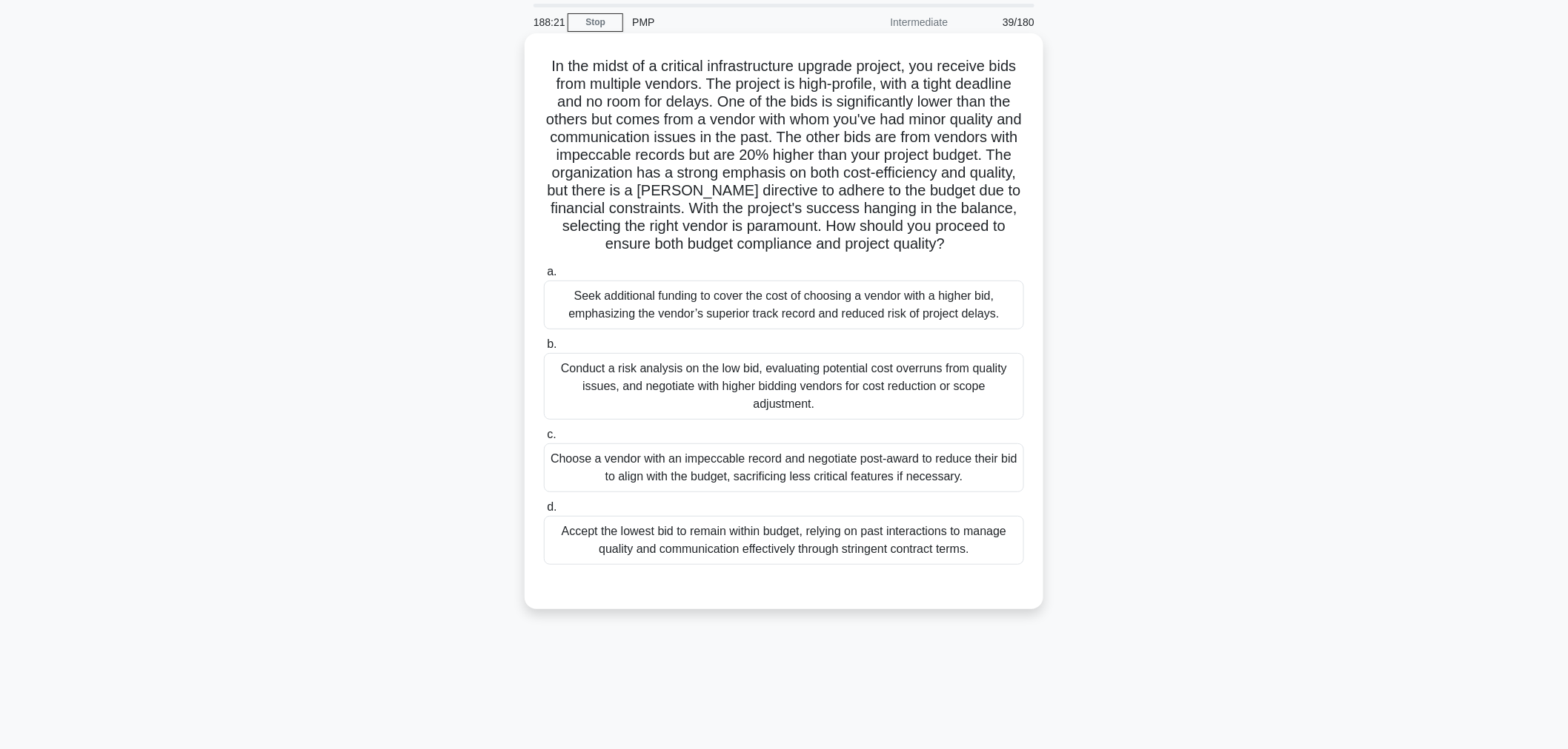
click at [806, 545] on div "Accept the lowest bid to remain within budget, relying on past interactions to …" at bounding box center [784, 540] width 480 height 49
click at [544, 512] on input "d. Accept the lowest bid to remain within budget, relying on past interactions …" at bounding box center [544, 508] width 0 height 10
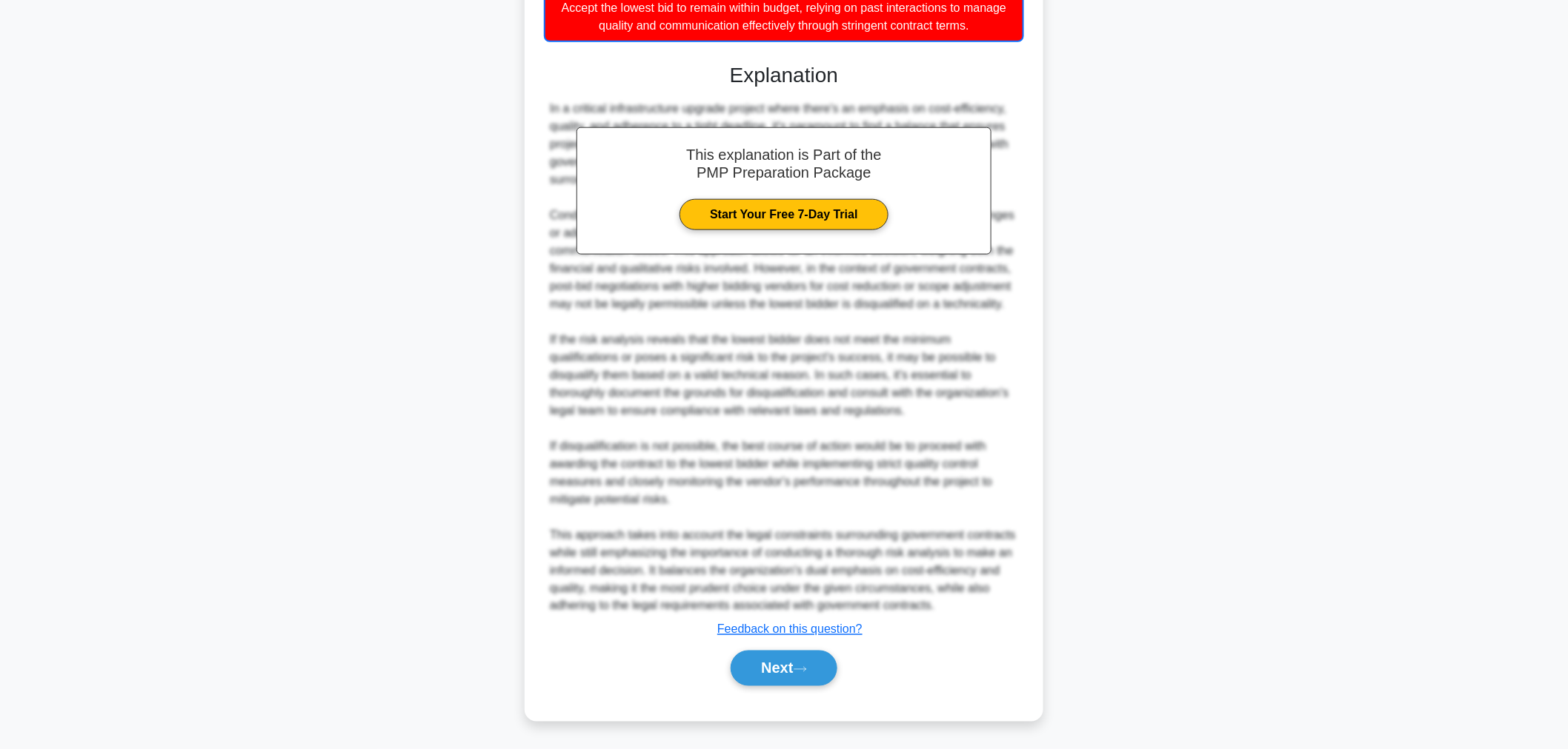
scroll to position [590, 0]
click at [787, 665] on button "Next" at bounding box center [783, 669] width 106 height 35
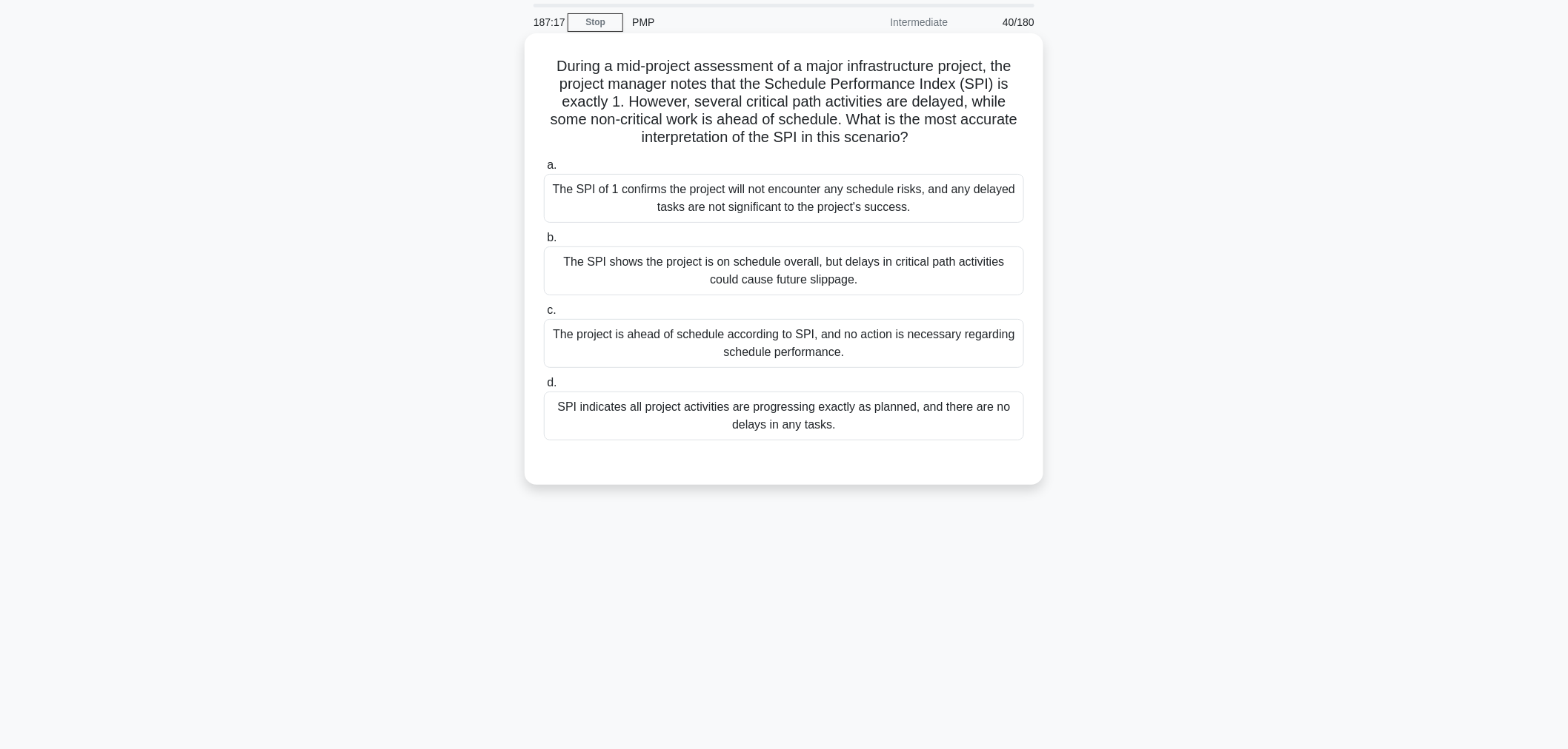
click at [799, 277] on div "The SPI shows the project is on schedule overall, but delays in critical path a…" at bounding box center [784, 271] width 480 height 49
click at [544, 243] on input "b. The SPI shows the project is on schedule overall, but delays in critical pat…" at bounding box center [544, 238] width 0 height 10
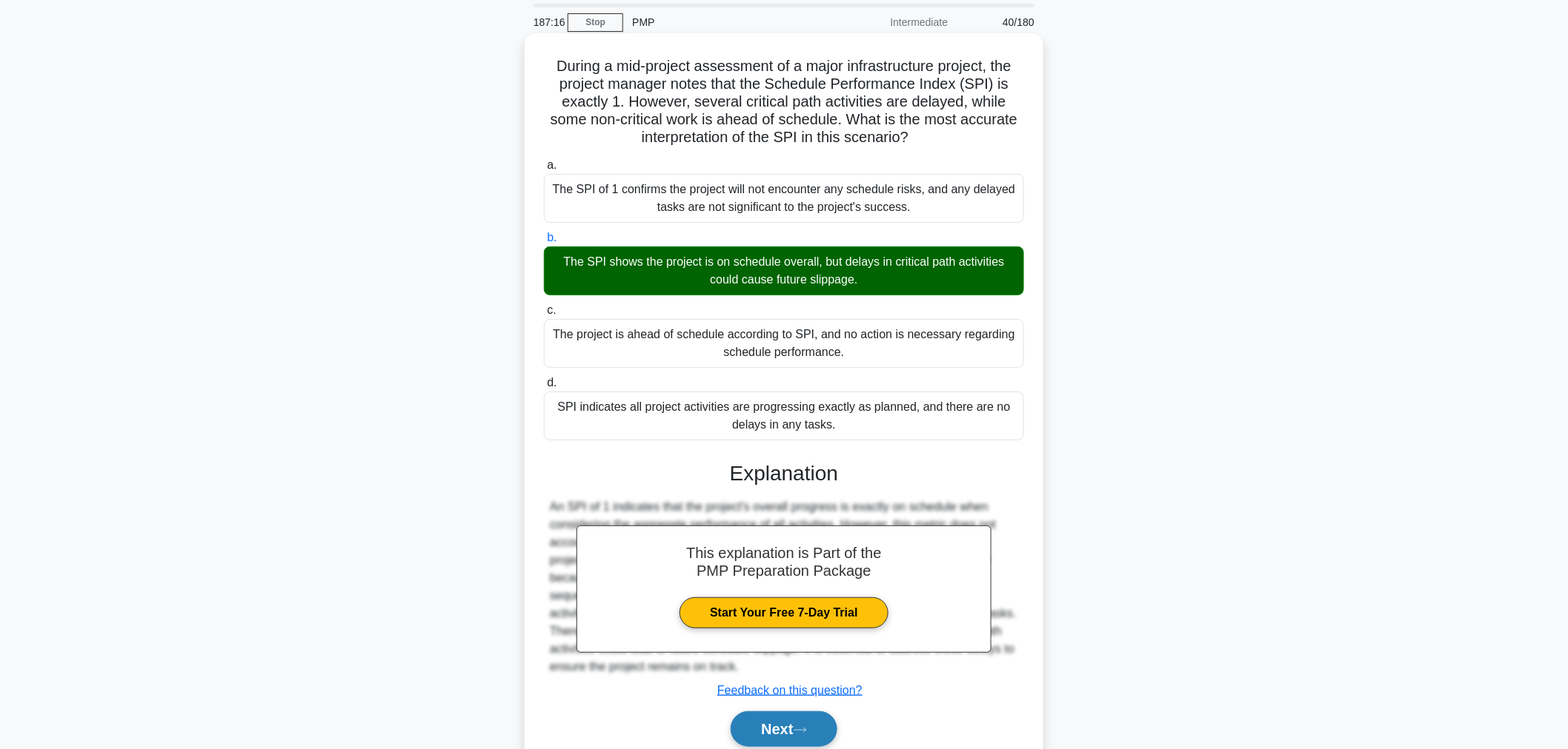
click at [802, 724] on button "Next" at bounding box center [783, 728] width 106 height 35
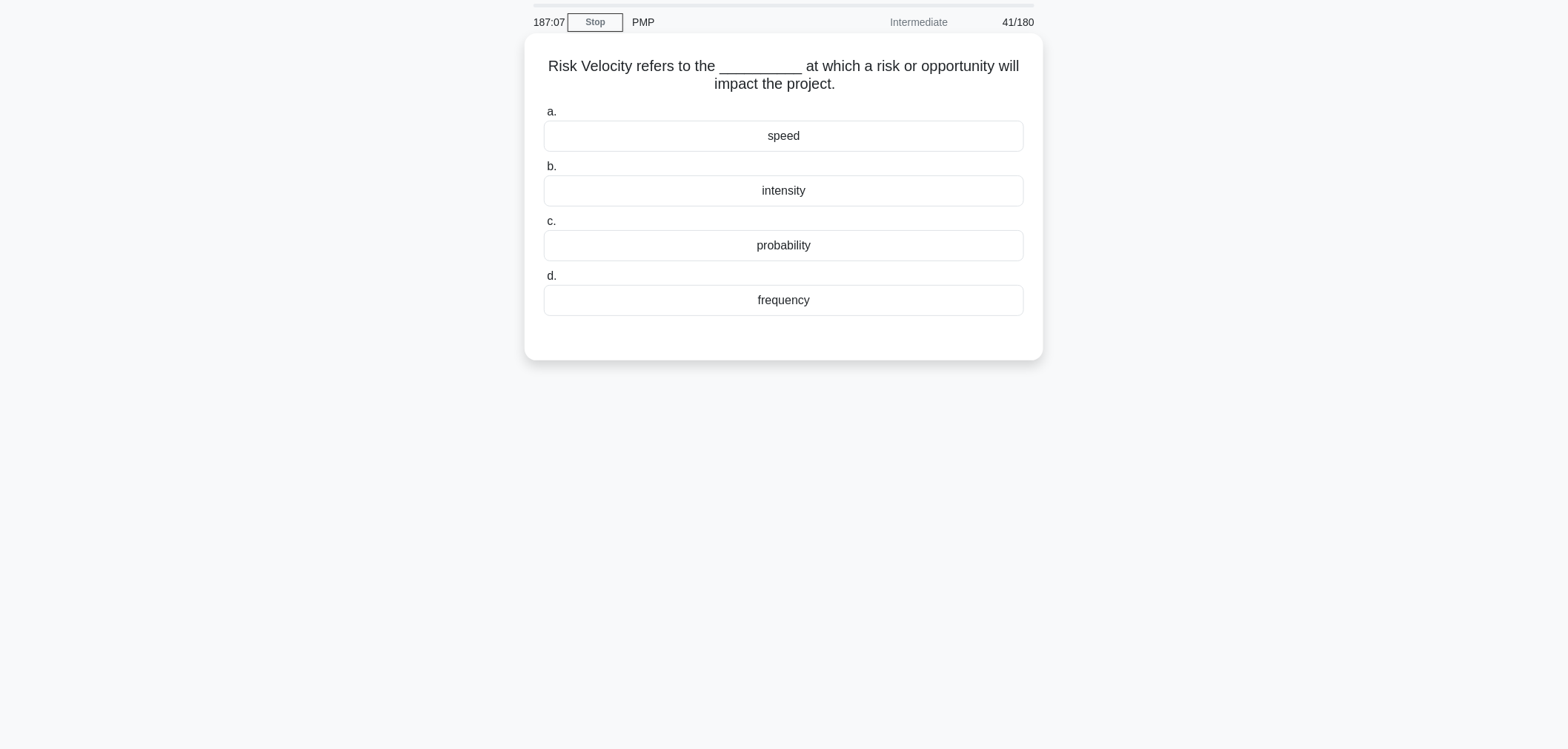
click at [783, 130] on div "speed" at bounding box center [784, 136] width 480 height 31
click at [544, 117] on input "a. speed" at bounding box center [544, 113] width 0 height 10
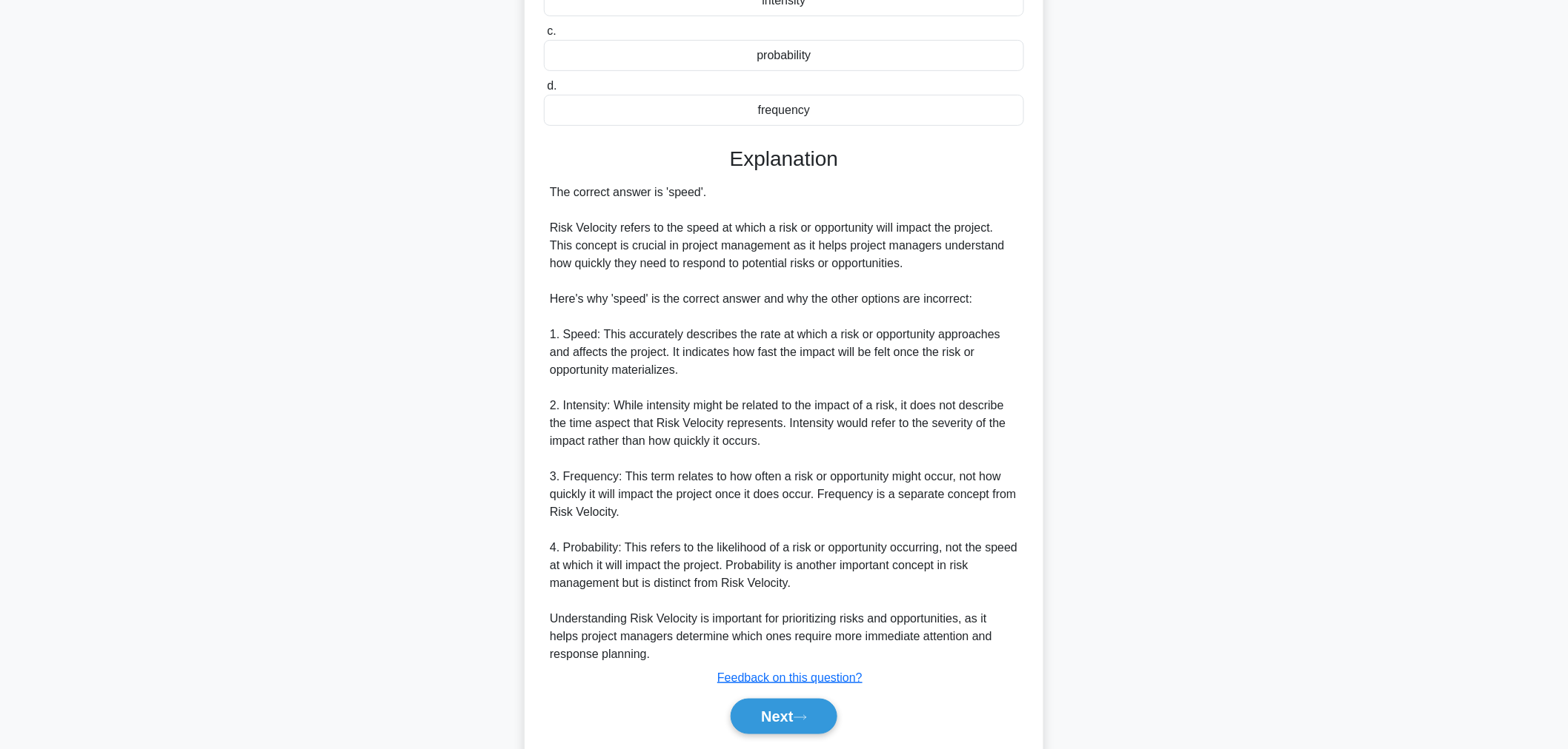
scroll to position [287, 0]
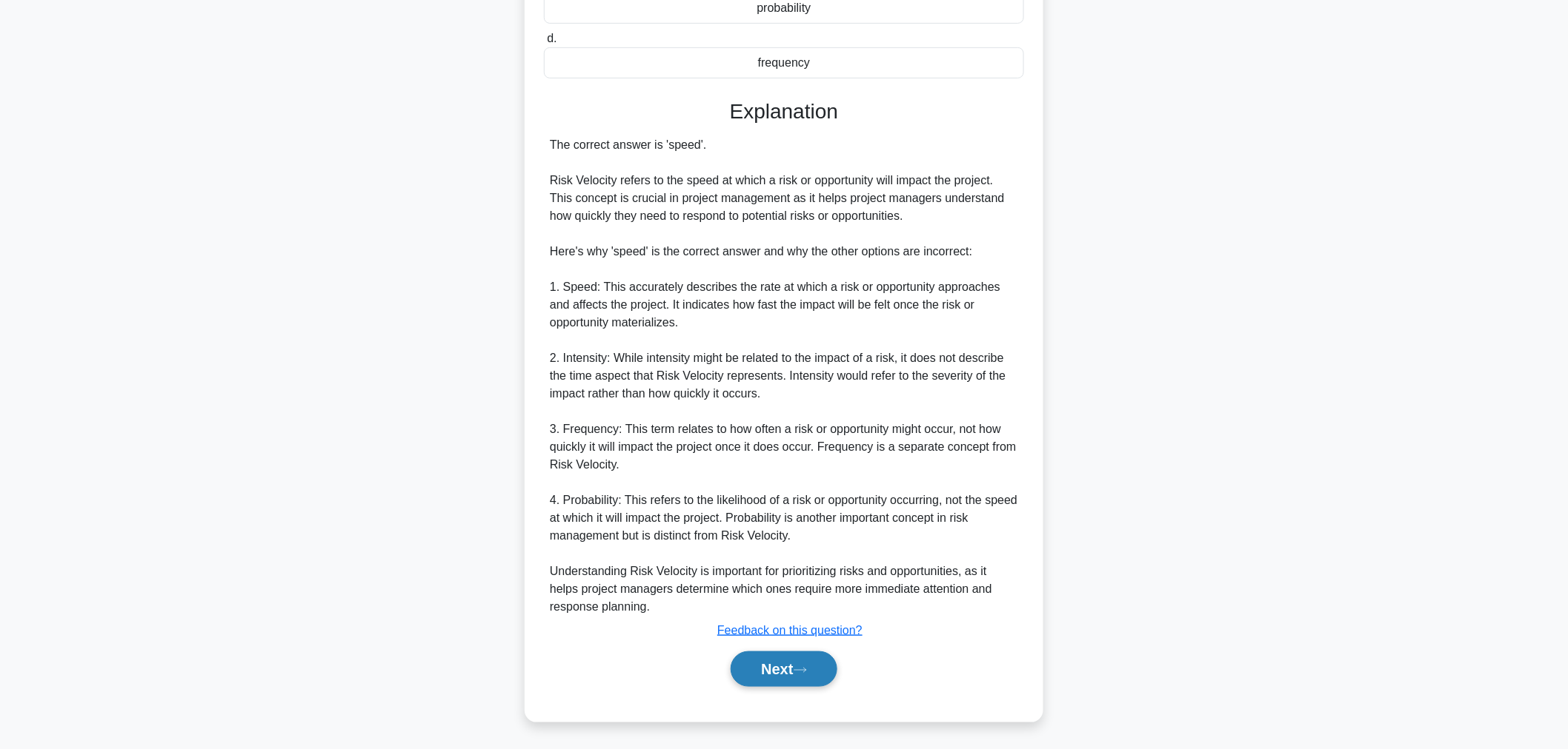
click at [766, 674] on button "Next" at bounding box center [783, 669] width 106 height 35
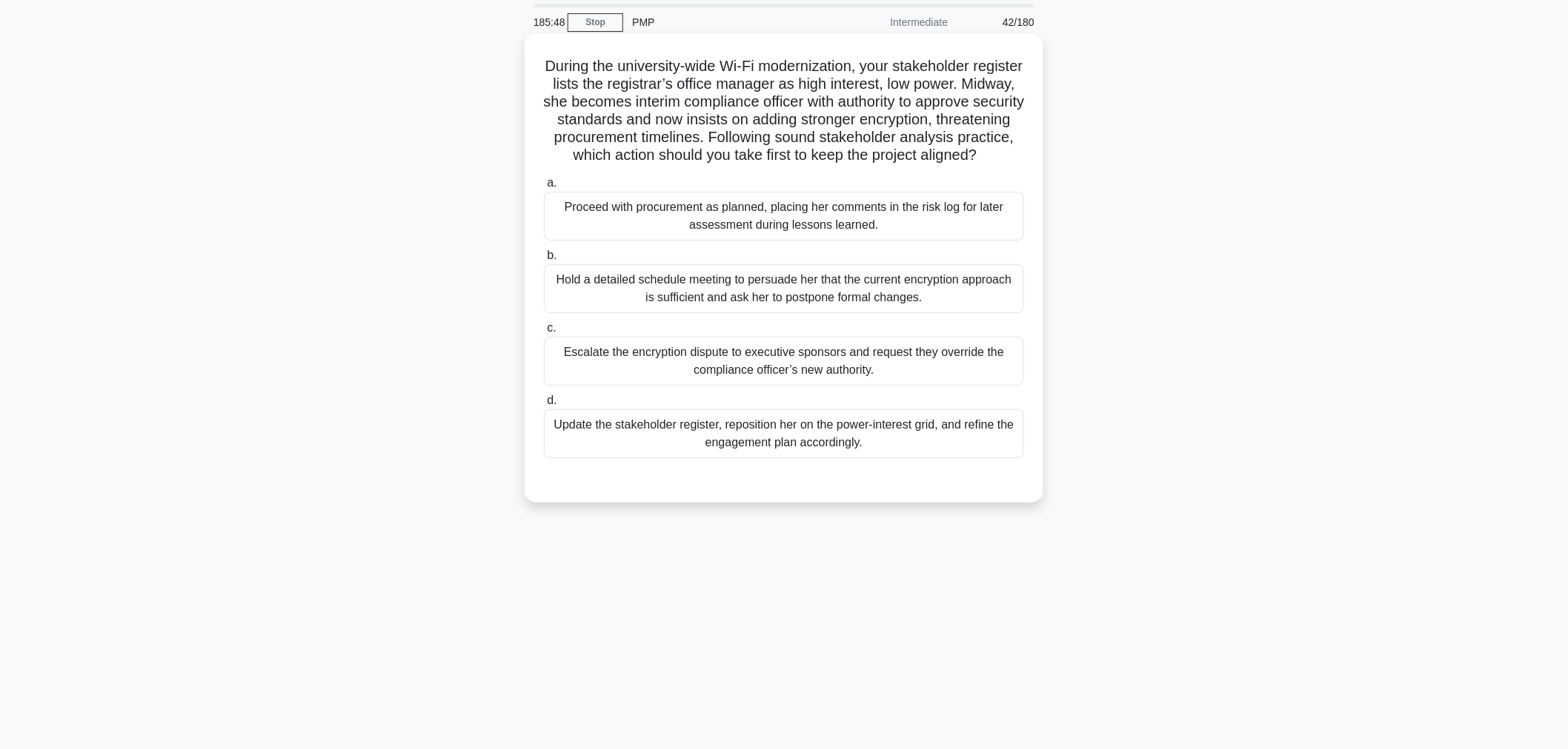
click at [798, 457] on div "Update the stakeholder register, reposition her on the power-interest grid, and…" at bounding box center [784, 434] width 480 height 49
click at [544, 406] on input "d. Update the stakeholder register, reposition her on the power-interest grid, …" at bounding box center [544, 401] width 0 height 10
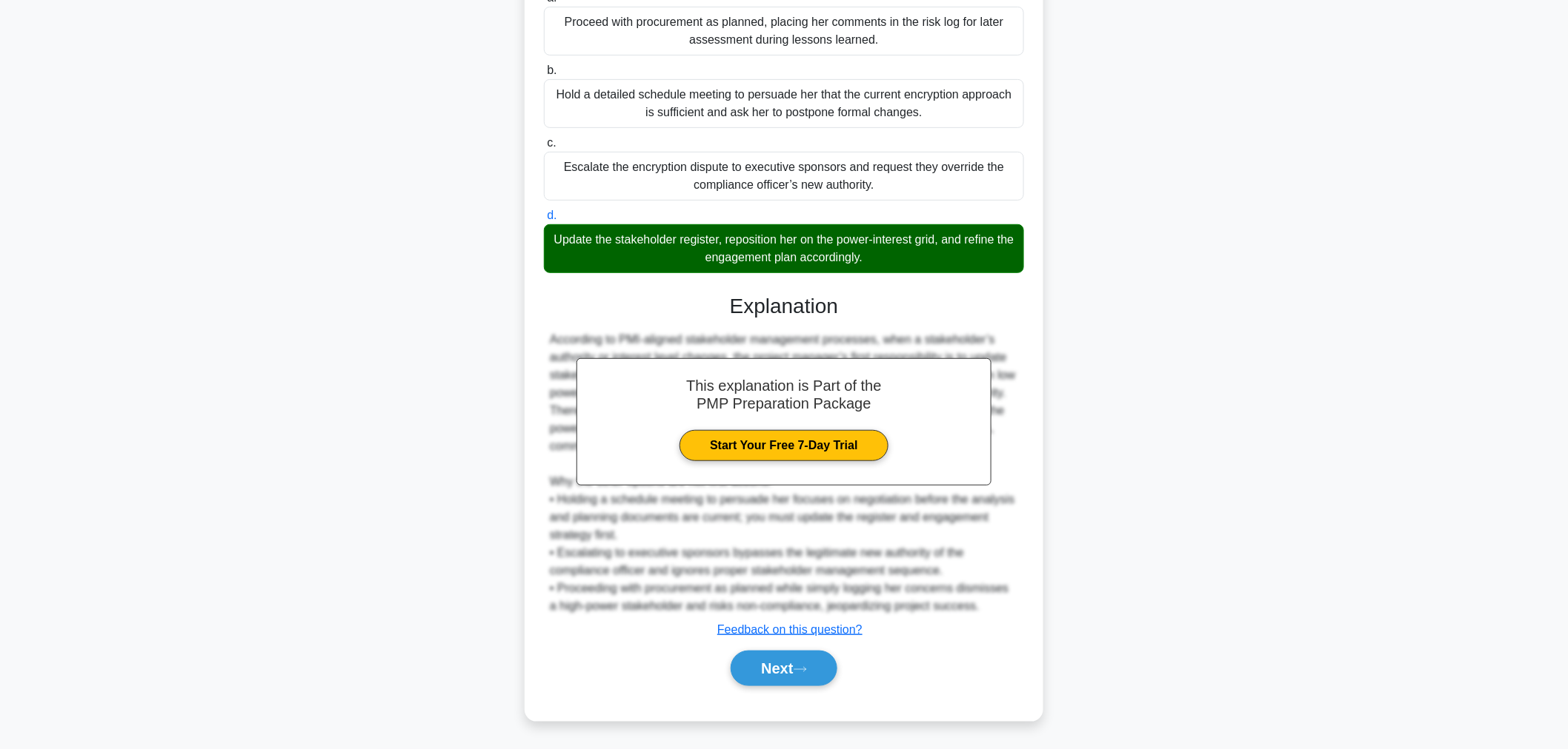
scroll to position [252, 0]
click at [787, 673] on button "Next" at bounding box center [783, 669] width 106 height 35
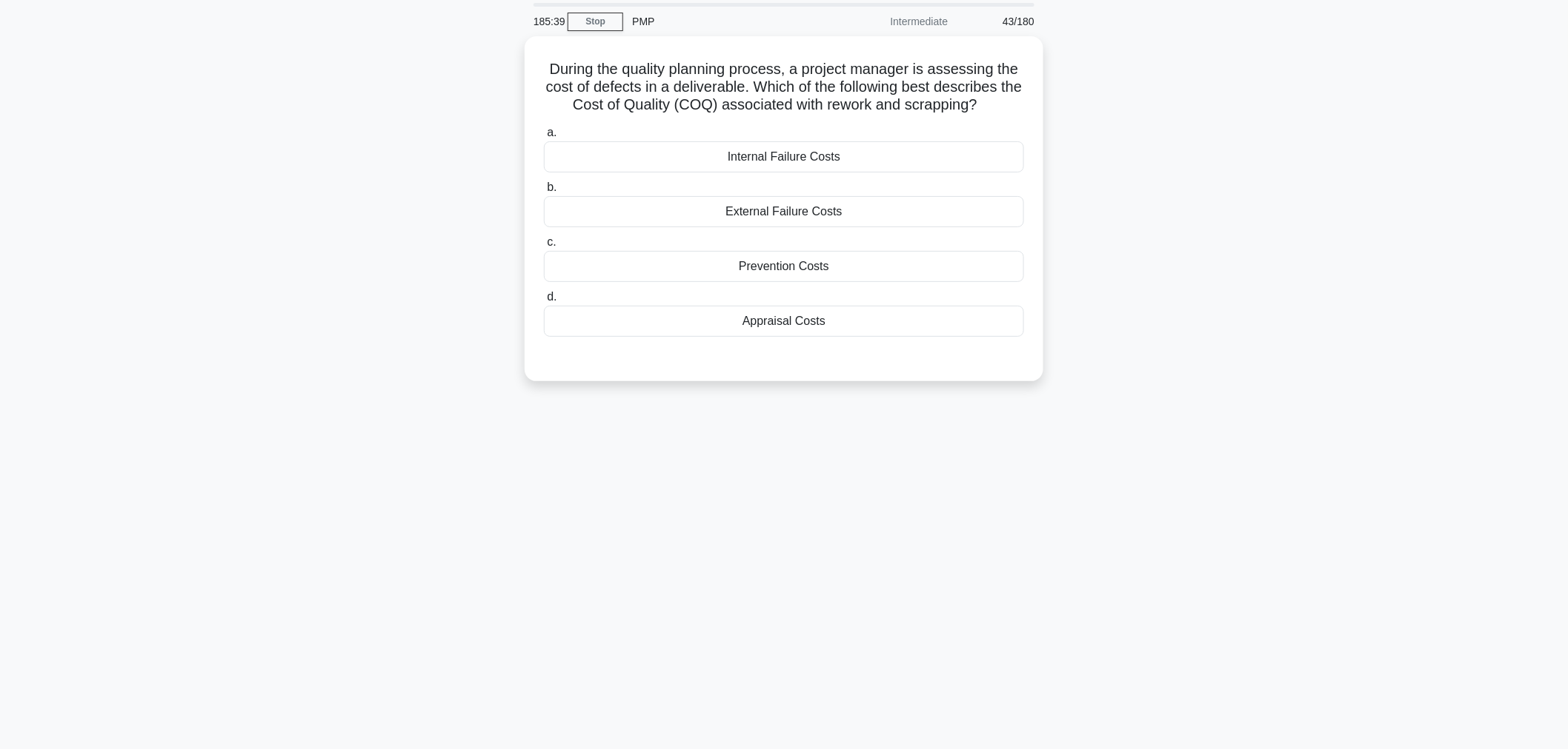
scroll to position [49, 0]
click at [754, 324] on div "Appraisal Costs" at bounding box center [784, 319] width 480 height 31
click at [544, 299] on input "d. Appraisal Costs" at bounding box center [544, 295] width 0 height 10
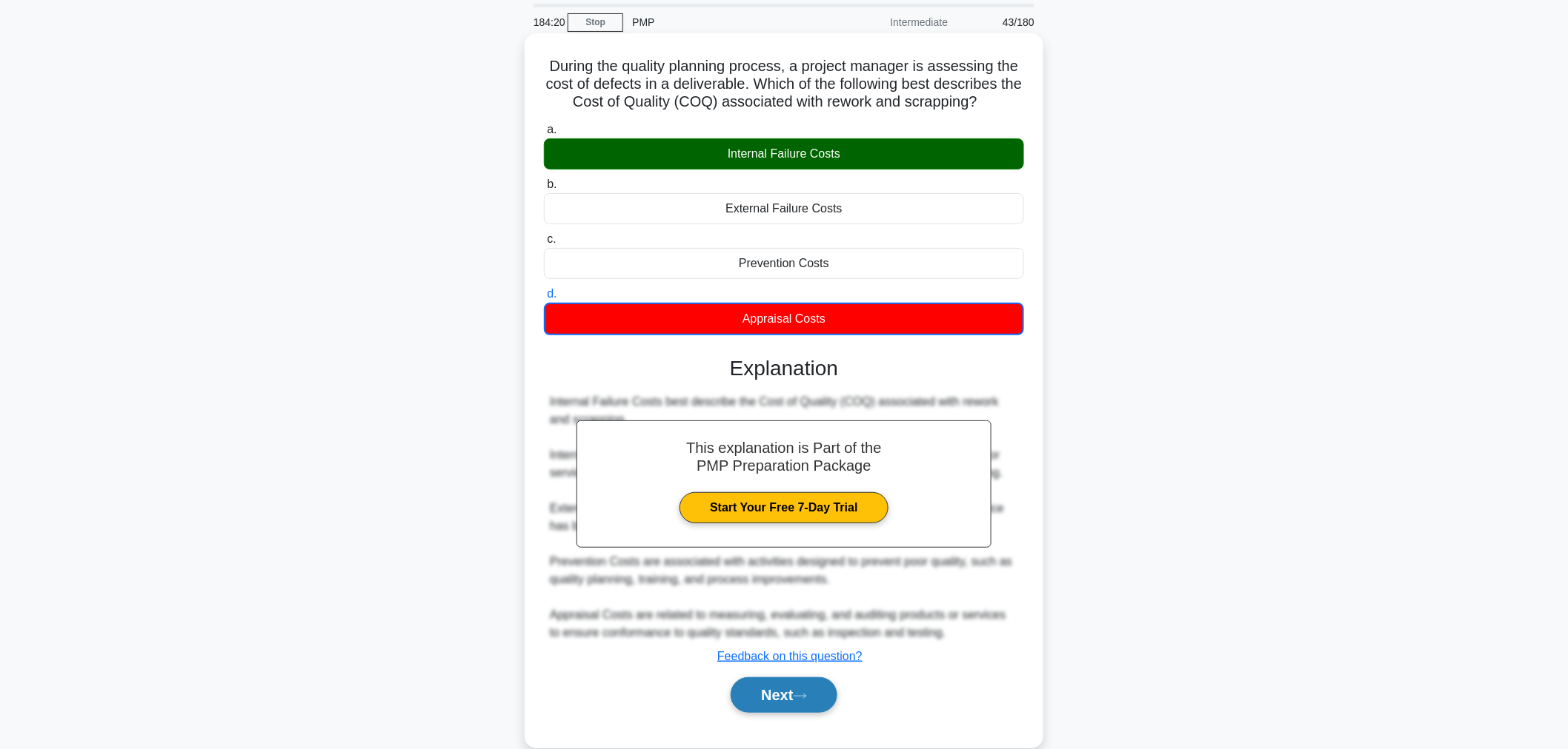
click at [790, 699] on button "Next" at bounding box center [783, 695] width 106 height 35
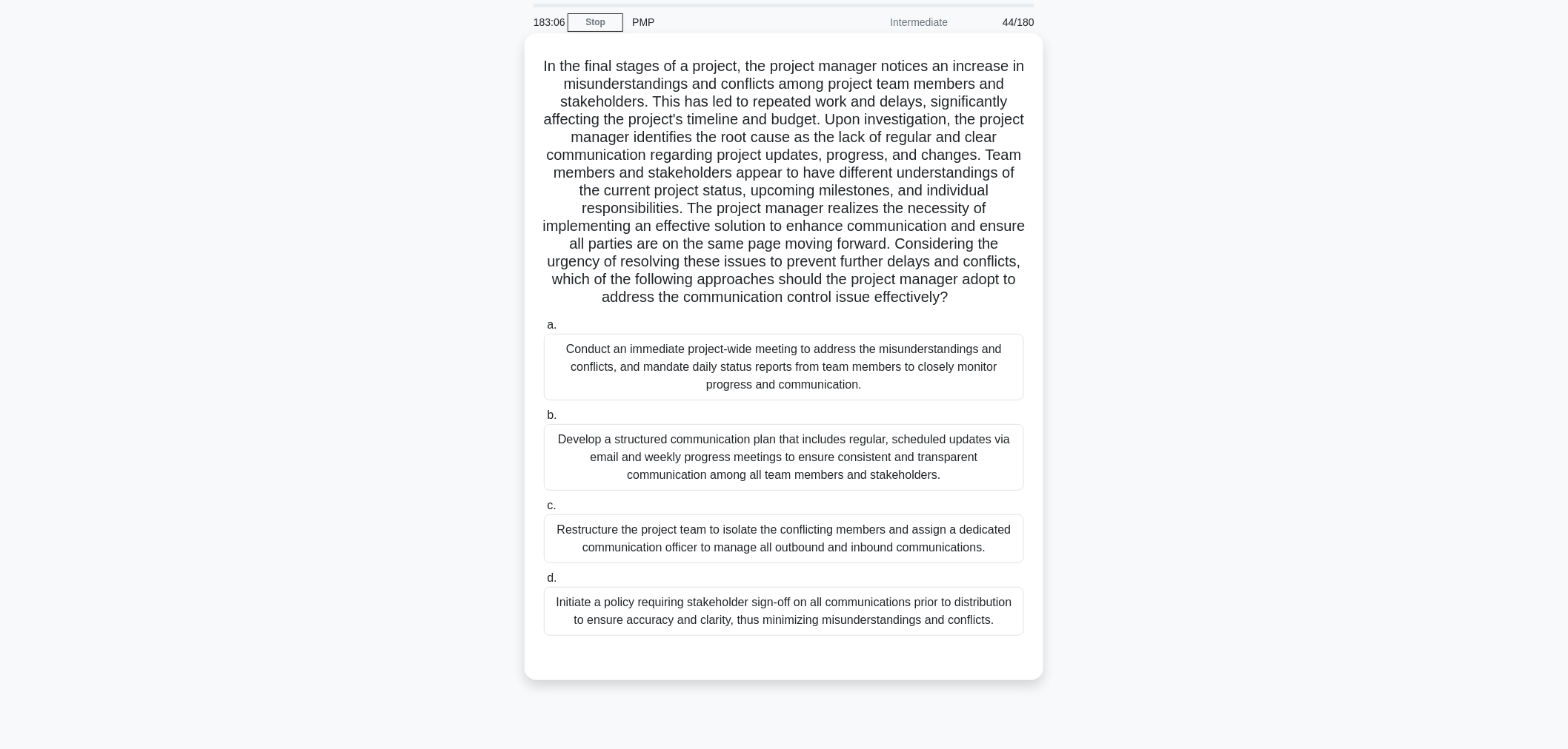
click at [766, 471] on div "Develop a structured communication plan that includes regular, scheduled update…" at bounding box center [784, 457] width 480 height 67
click at [544, 420] on input "b. Develop a structured communication plan that includes regular, scheduled upd…" at bounding box center [544, 416] width 0 height 10
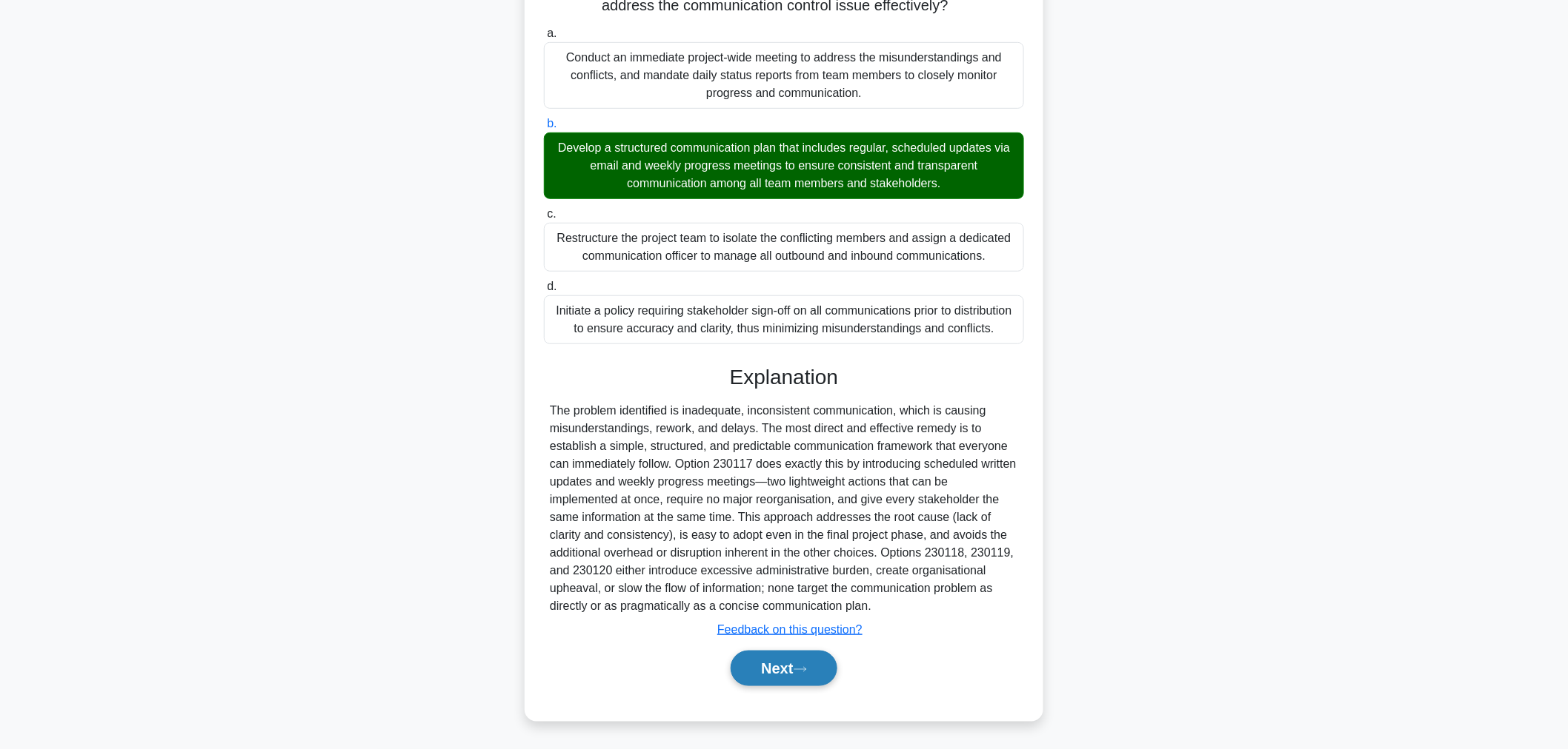
click at [803, 660] on button "Next" at bounding box center [783, 669] width 106 height 35
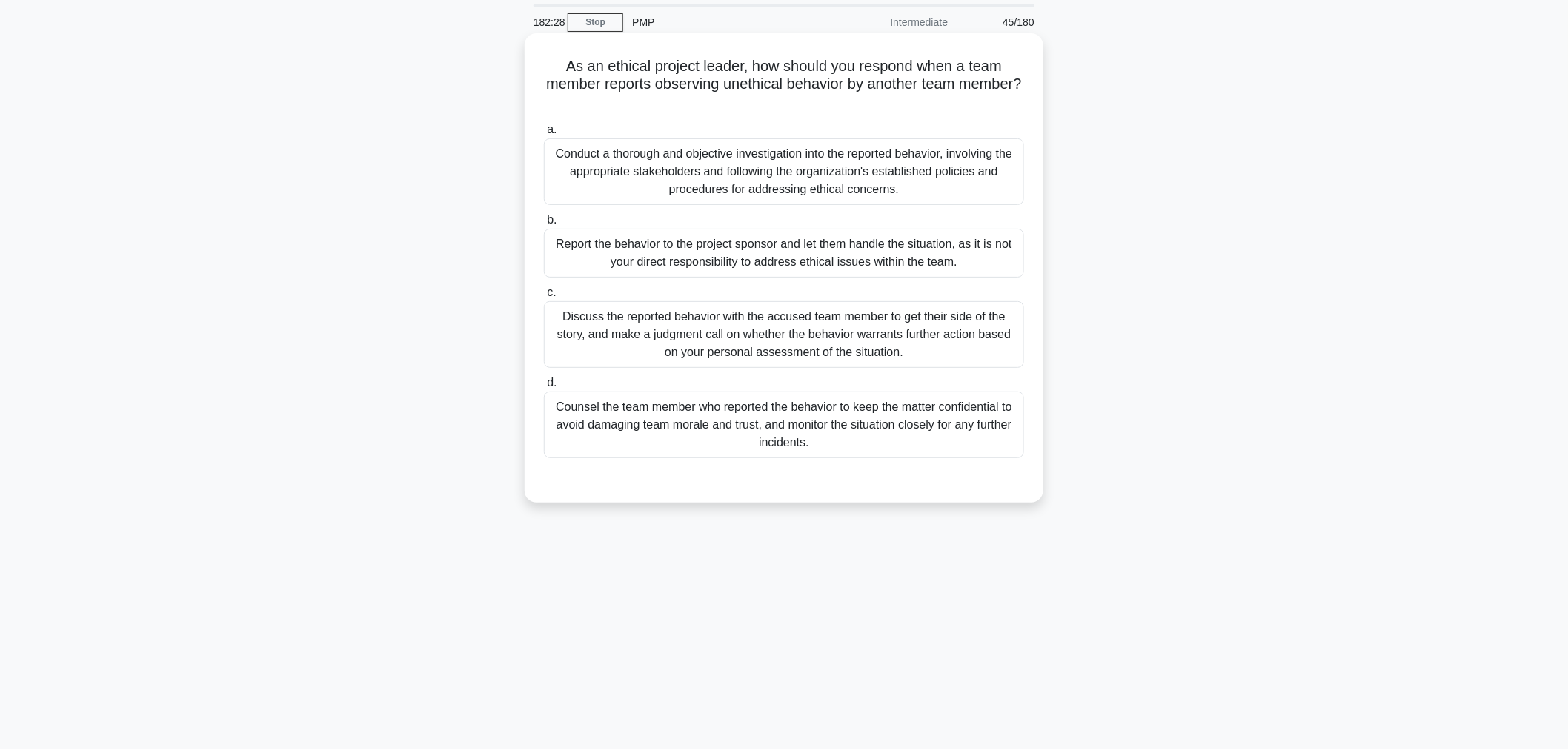
click at [819, 341] on div "Discuss the reported behavior with the accused team member to get their side of…" at bounding box center [784, 334] width 480 height 67
click at [544, 297] on input "c. Discuss the reported behavior with the accused team member to get their side…" at bounding box center [544, 293] width 0 height 10
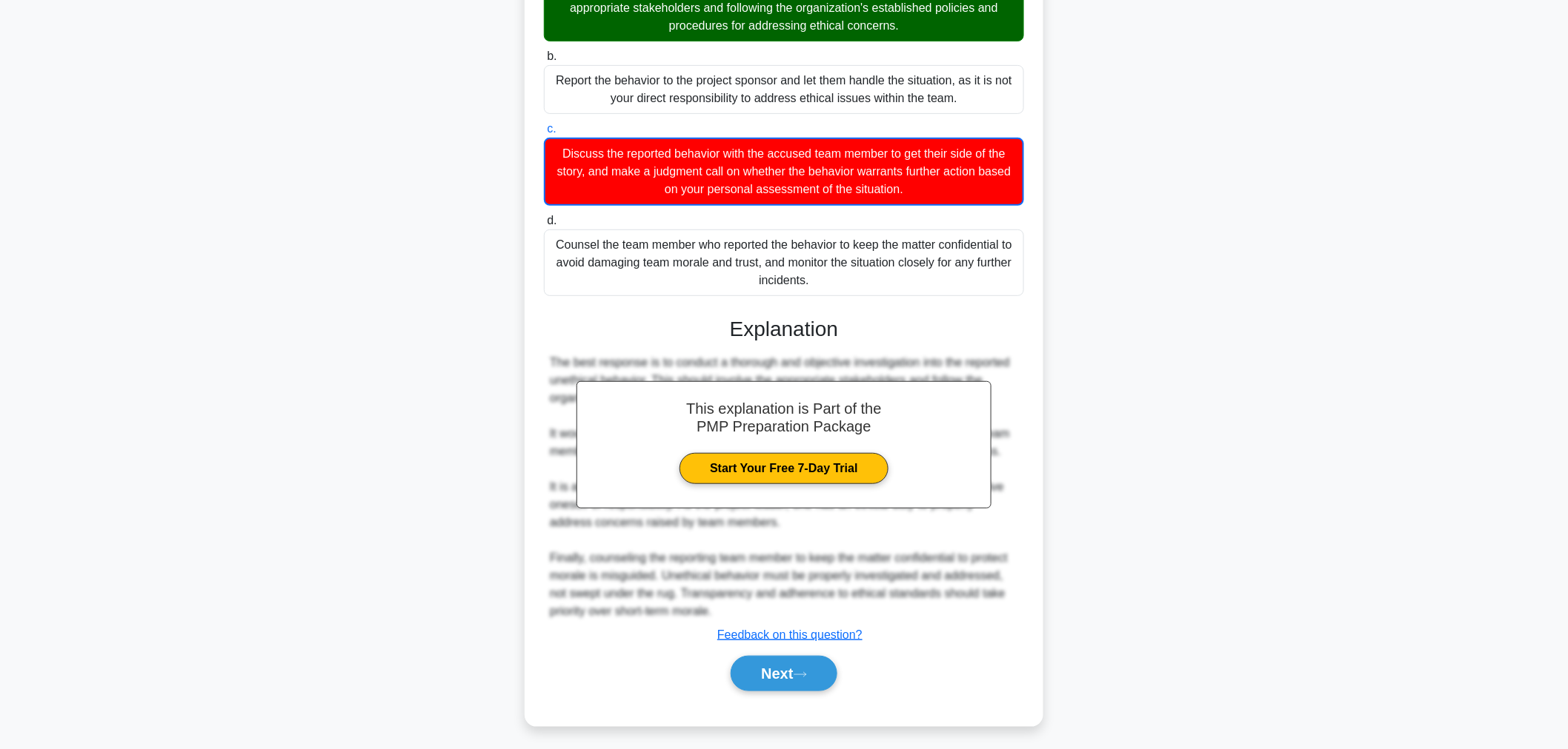
scroll to position [214, 0]
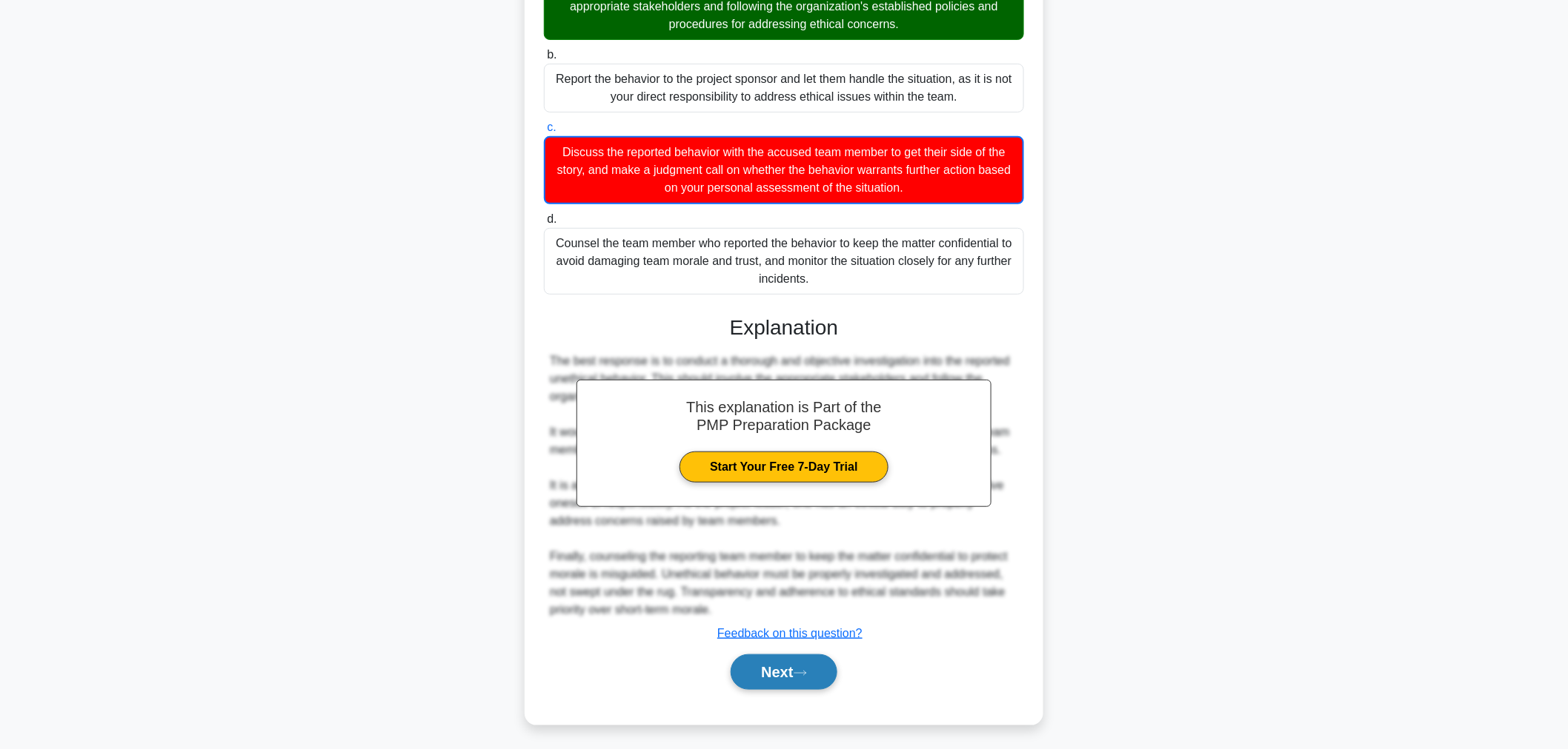
click at [779, 662] on button "Next" at bounding box center [783, 672] width 106 height 35
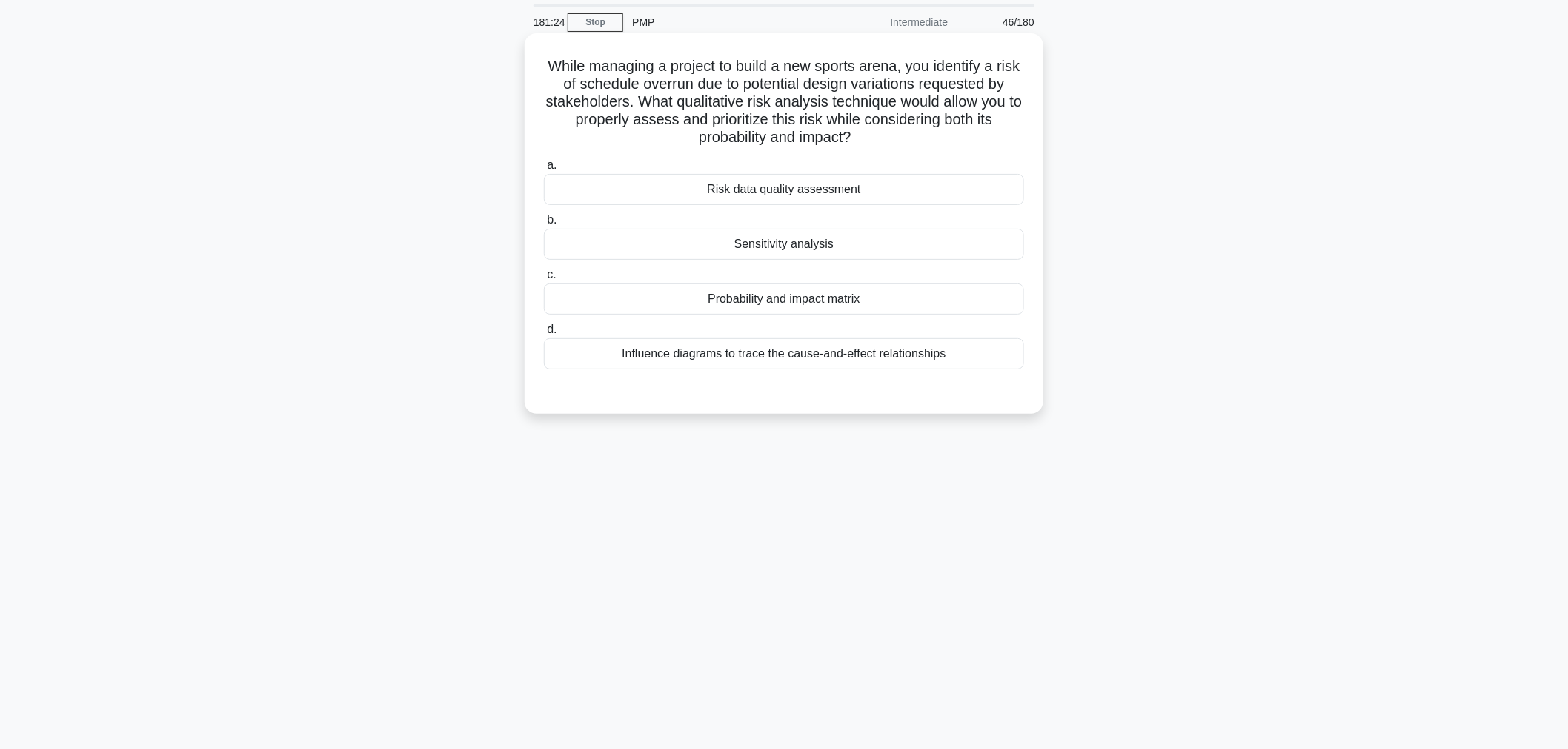
click at [709, 357] on div "Influence diagrams to trace the cause-and-effect relationships" at bounding box center [784, 354] width 480 height 31
click at [544, 335] on input "d. Influence diagrams to trace the cause-and-effect relationships" at bounding box center [544, 330] width 0 height 10
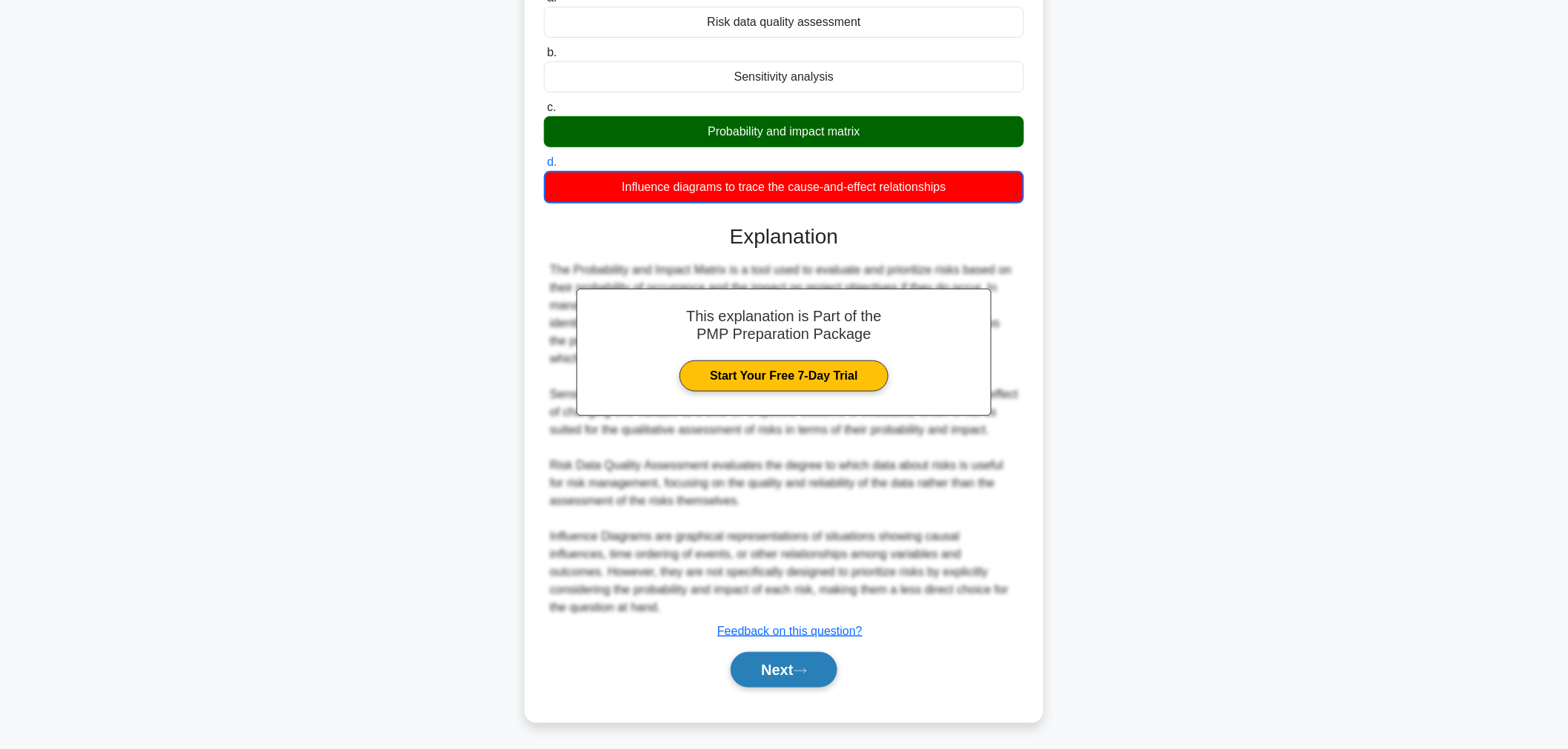
click at [743, 675] on button "Next" at bounding box center [783, 669] width 106 height 35
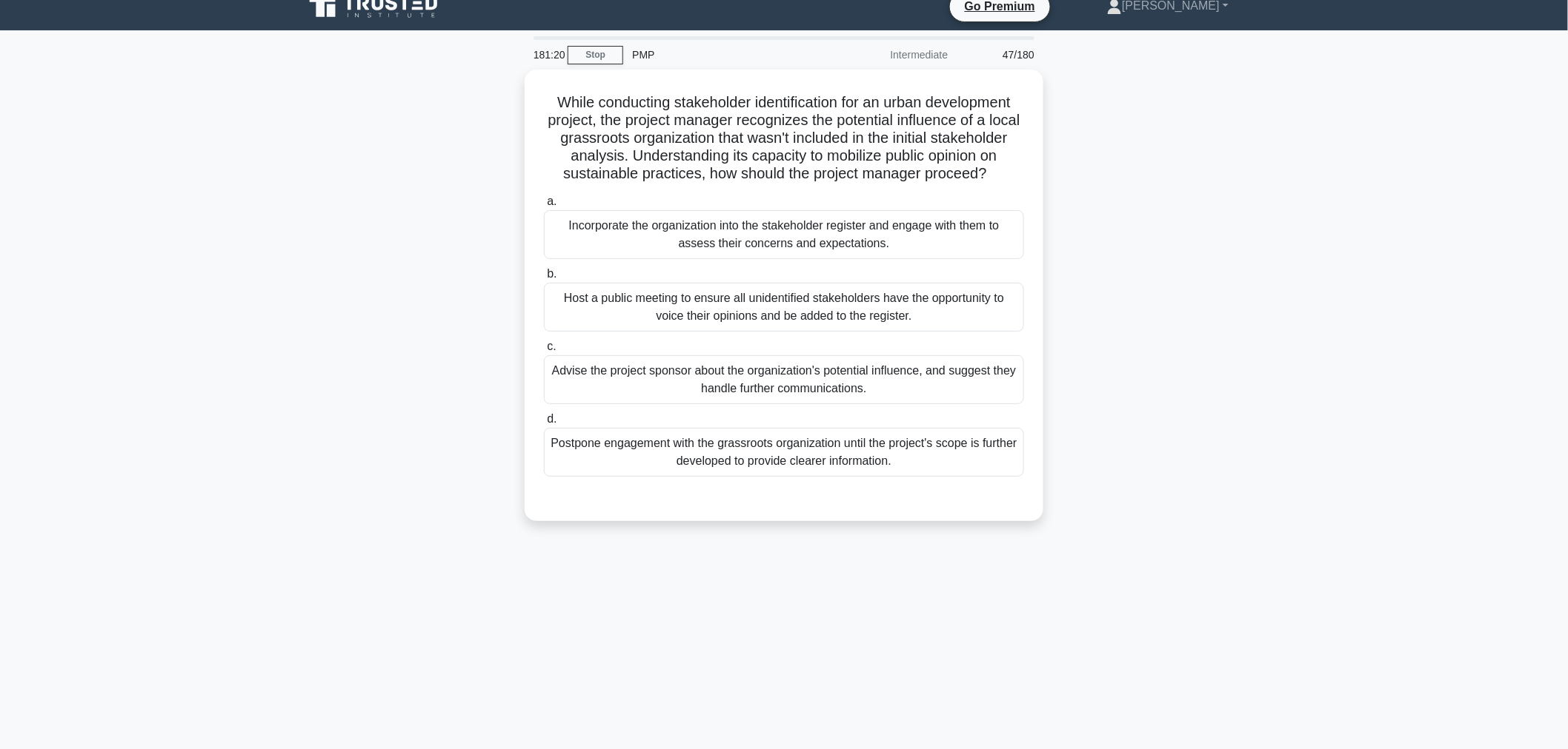
scroll to position [0, 0]
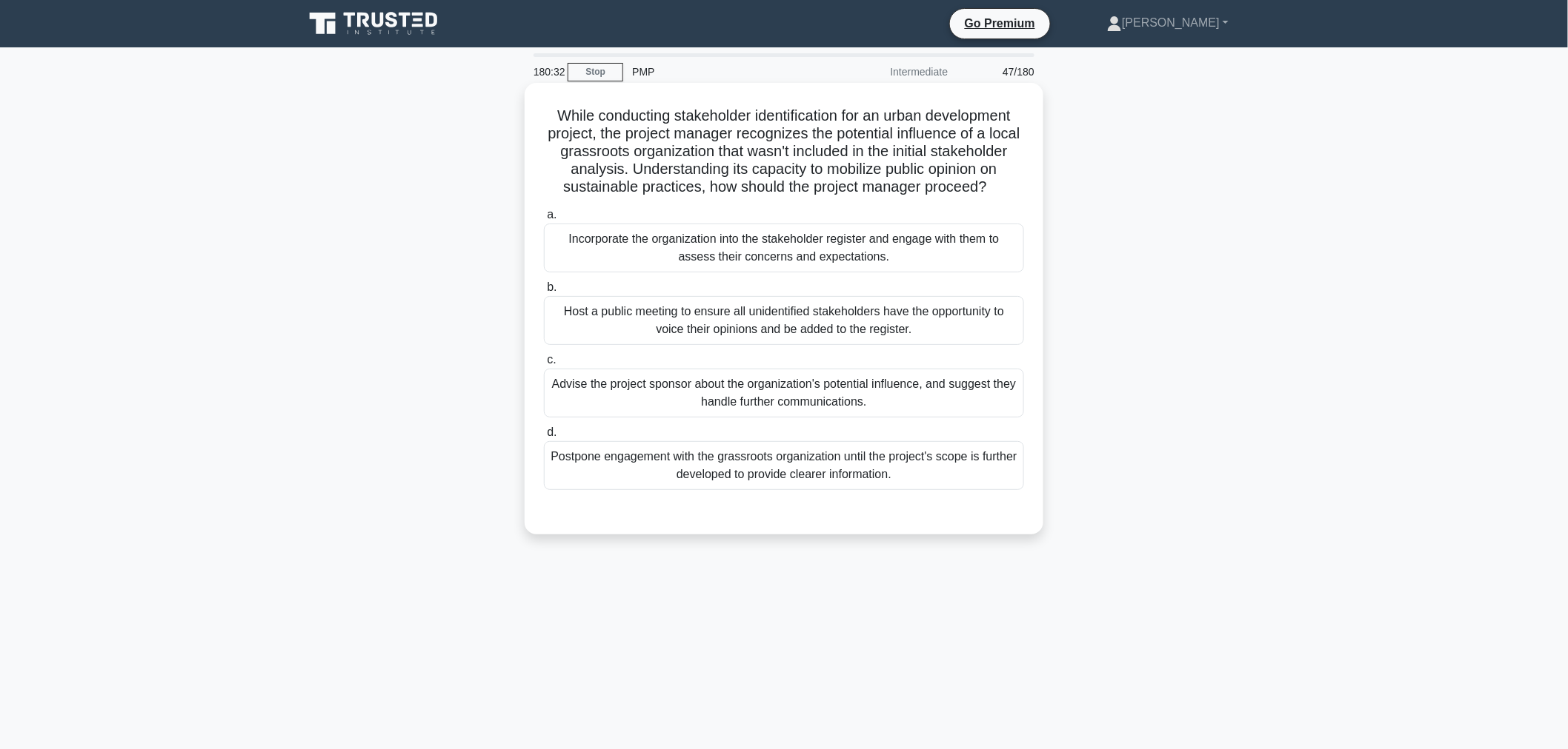
click at [753, 273] on div "Incorporate the organization into the stakeholder register and engage with them…" at bounding box center [784, 248] width 480 height 49
click at [544, 220] on input "a. Incorporate the organization into the stakeholder register and engage with t…" at bounding box center [544, 215] width 0 height 10
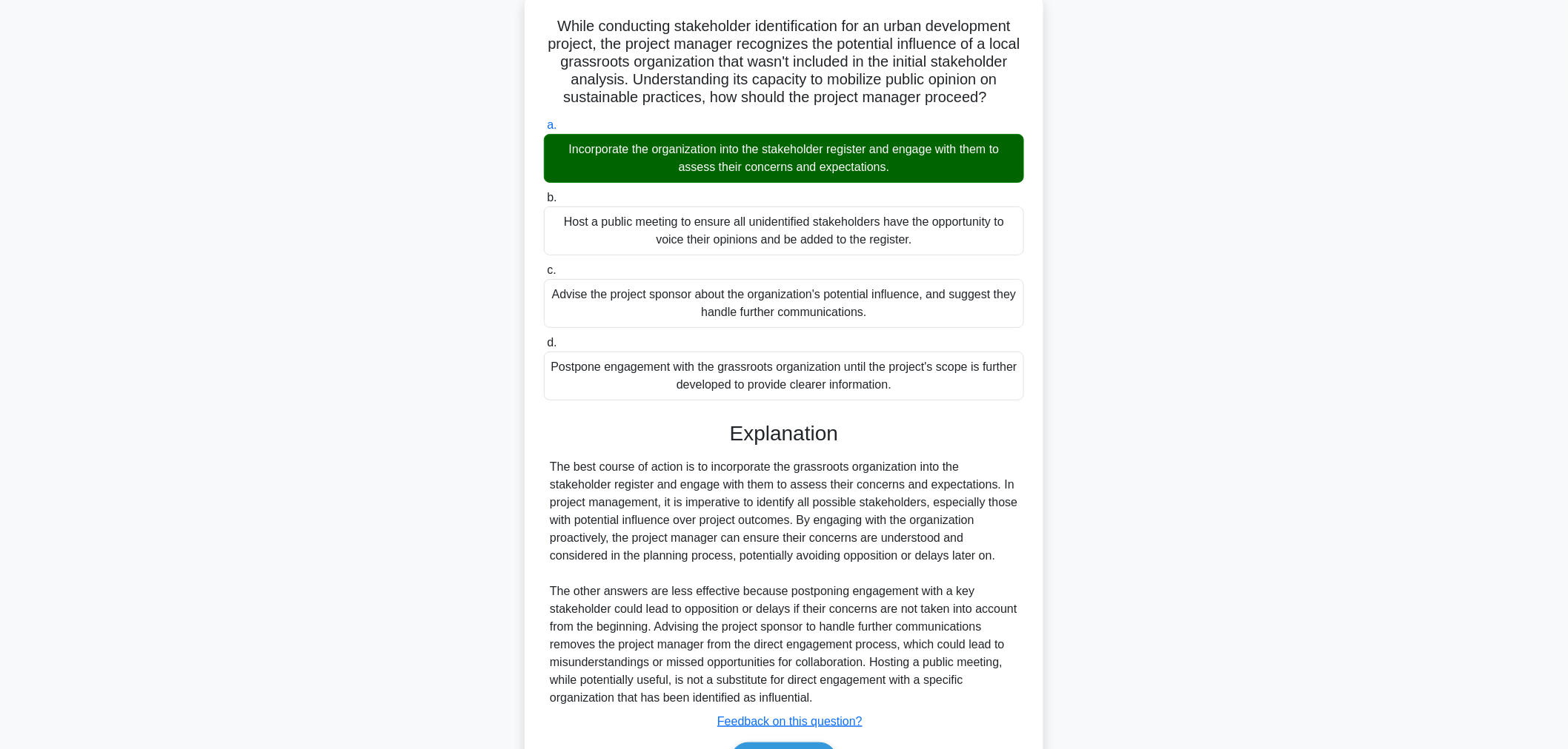
scroll to position [199, 0]
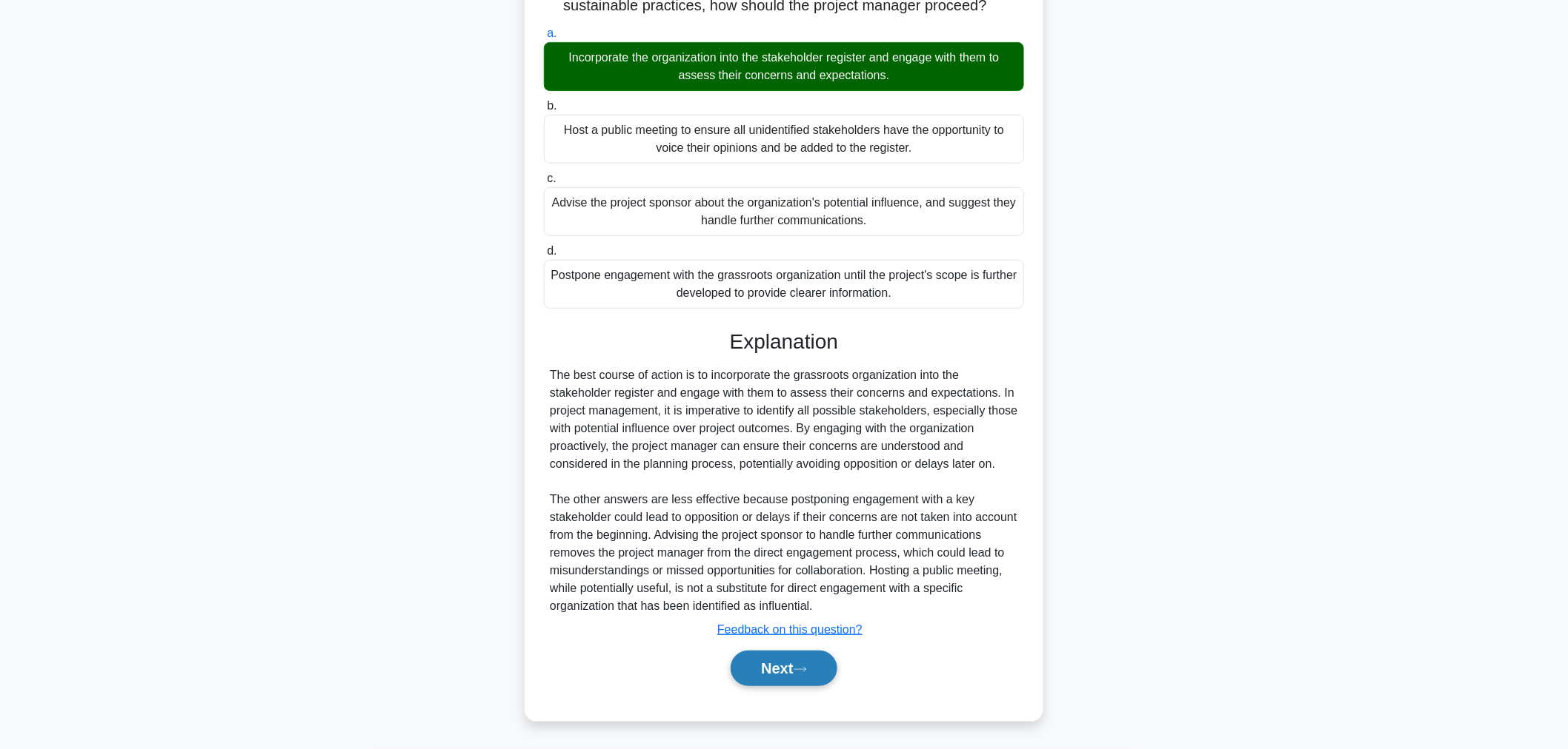
click at [777, 665] on button "Next" at bounding box center [783, 669] width 106 height 35
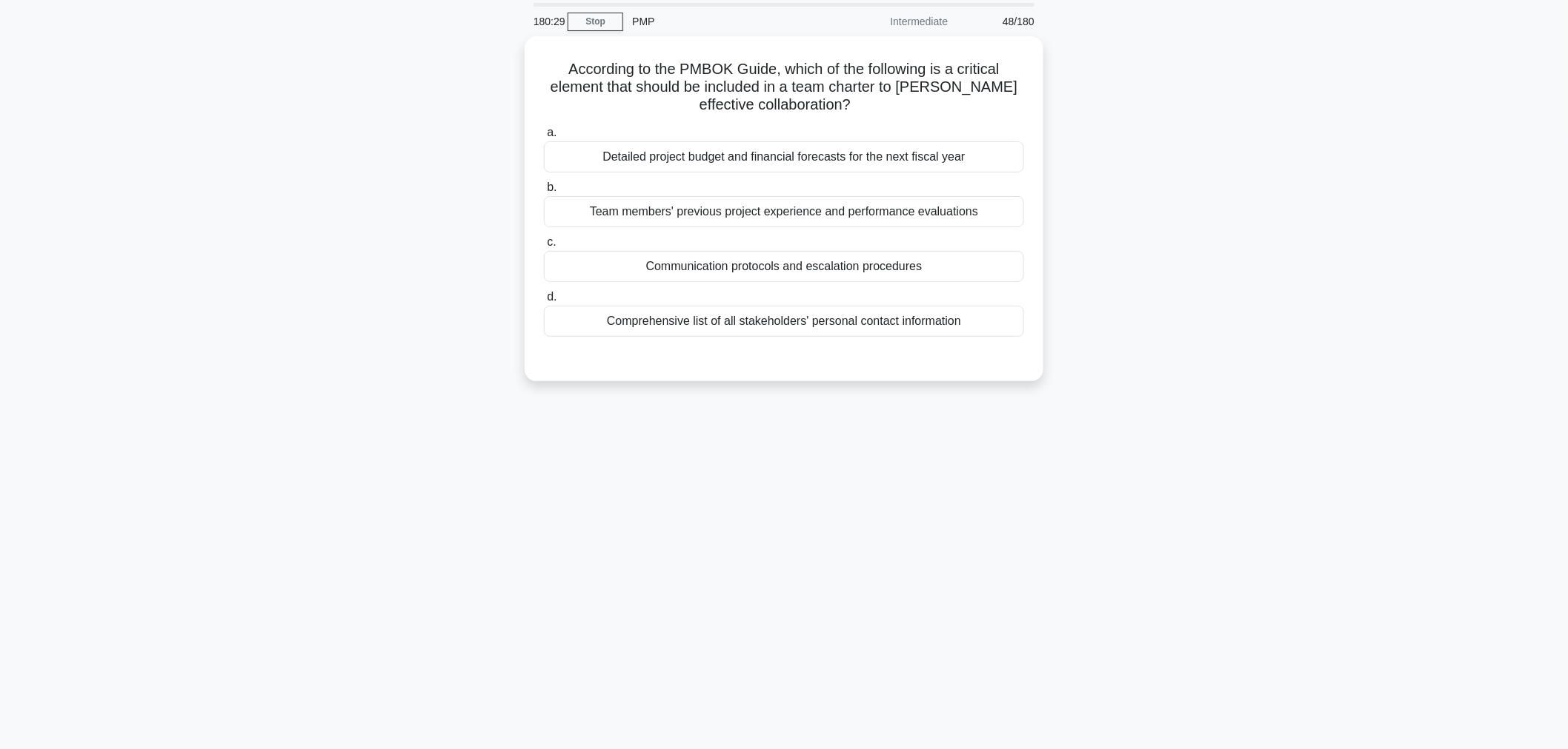
scroll to position [49, 0]
click at [735, 263] on div "Communication protocols and escalation procedures" at bounding box center [784, 264] width 480 height 31
click at [544, 245] on input "c. Communication protocols and escalation procedures" at bounding box center [544, 240] width 0 height 10
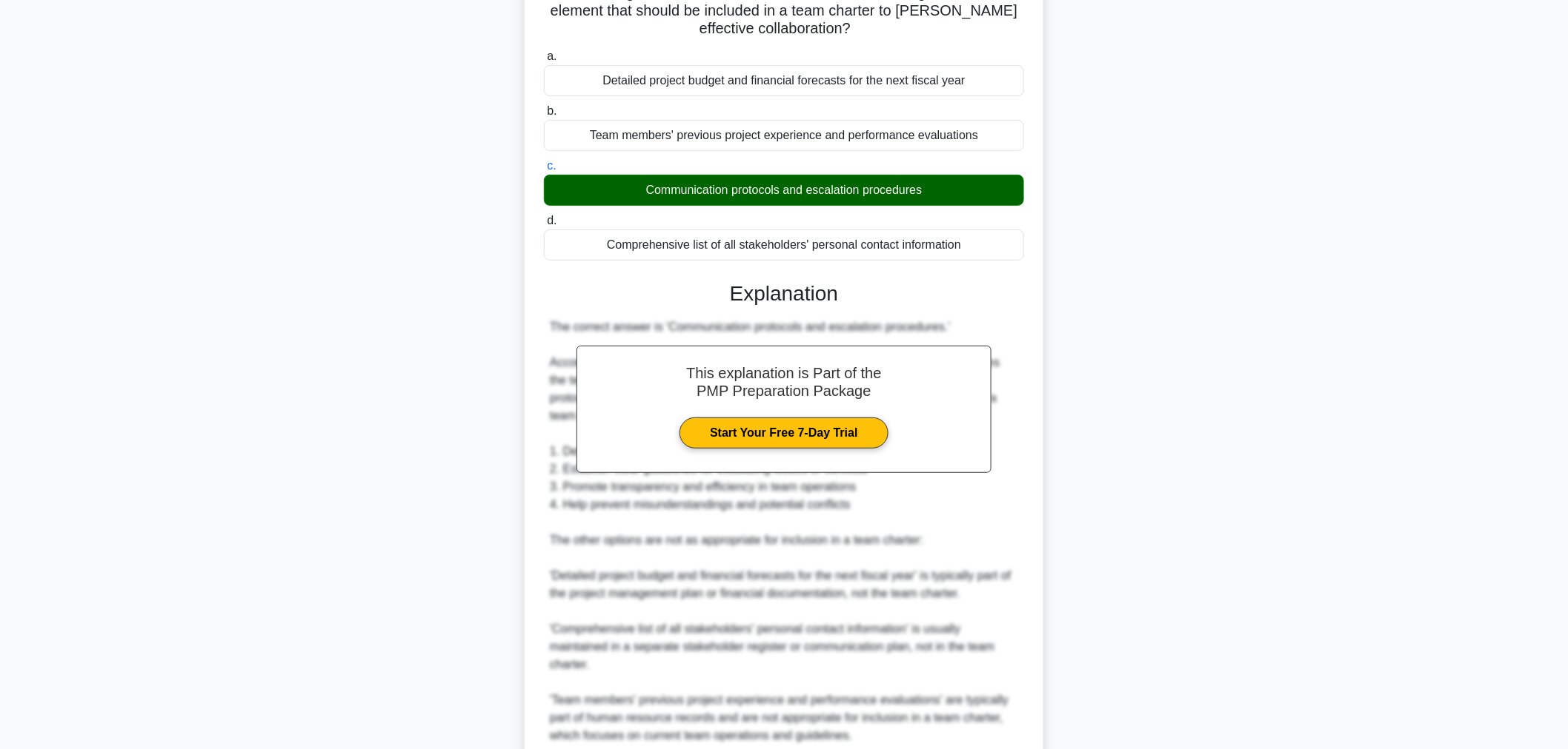
scroll to position [252, 0]
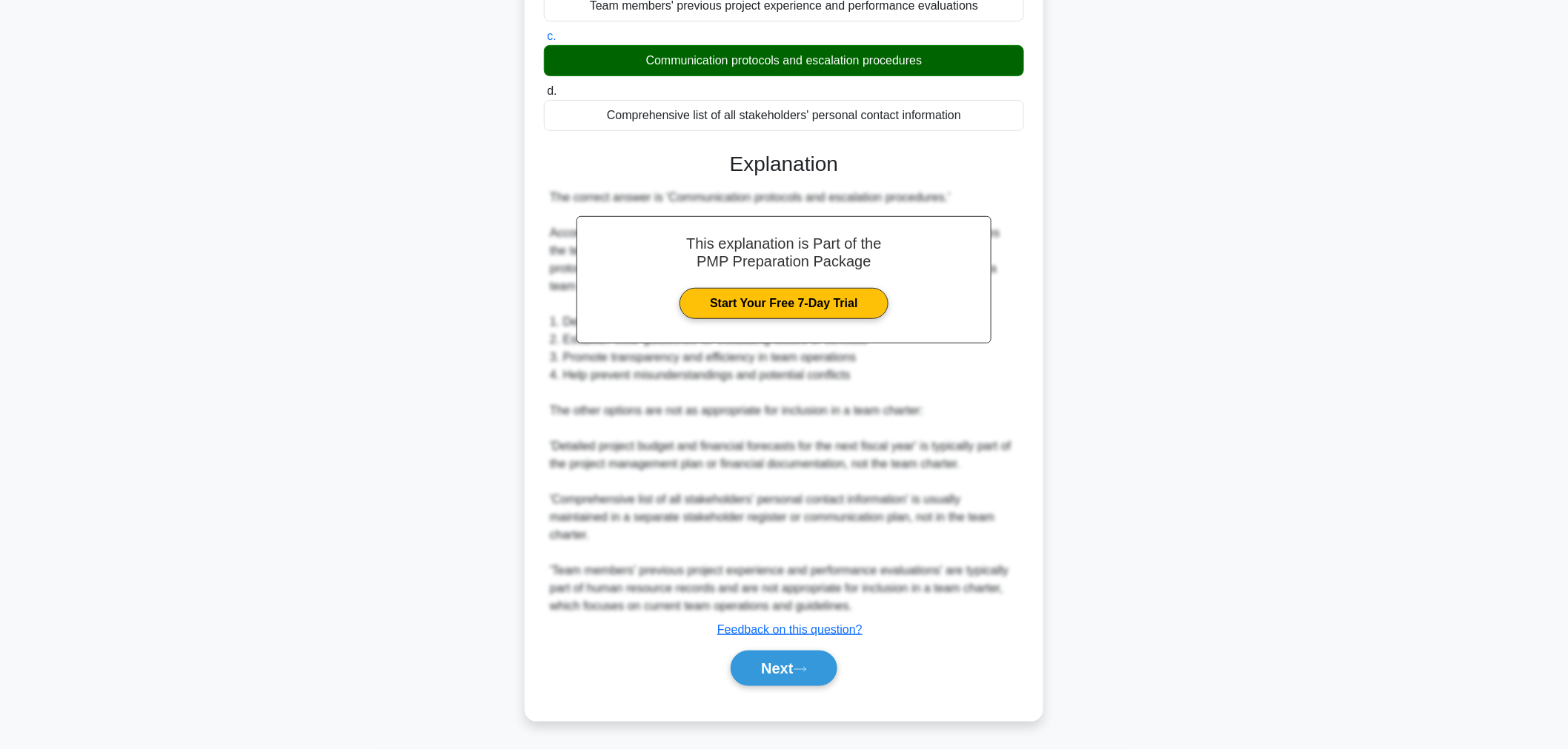
click at [790, 646] on div "Next" at bounding box center [784, 669] width 480 height 48
click at [787, 678] on button "Next" at bounding box center [783, 669] width 106 height 35
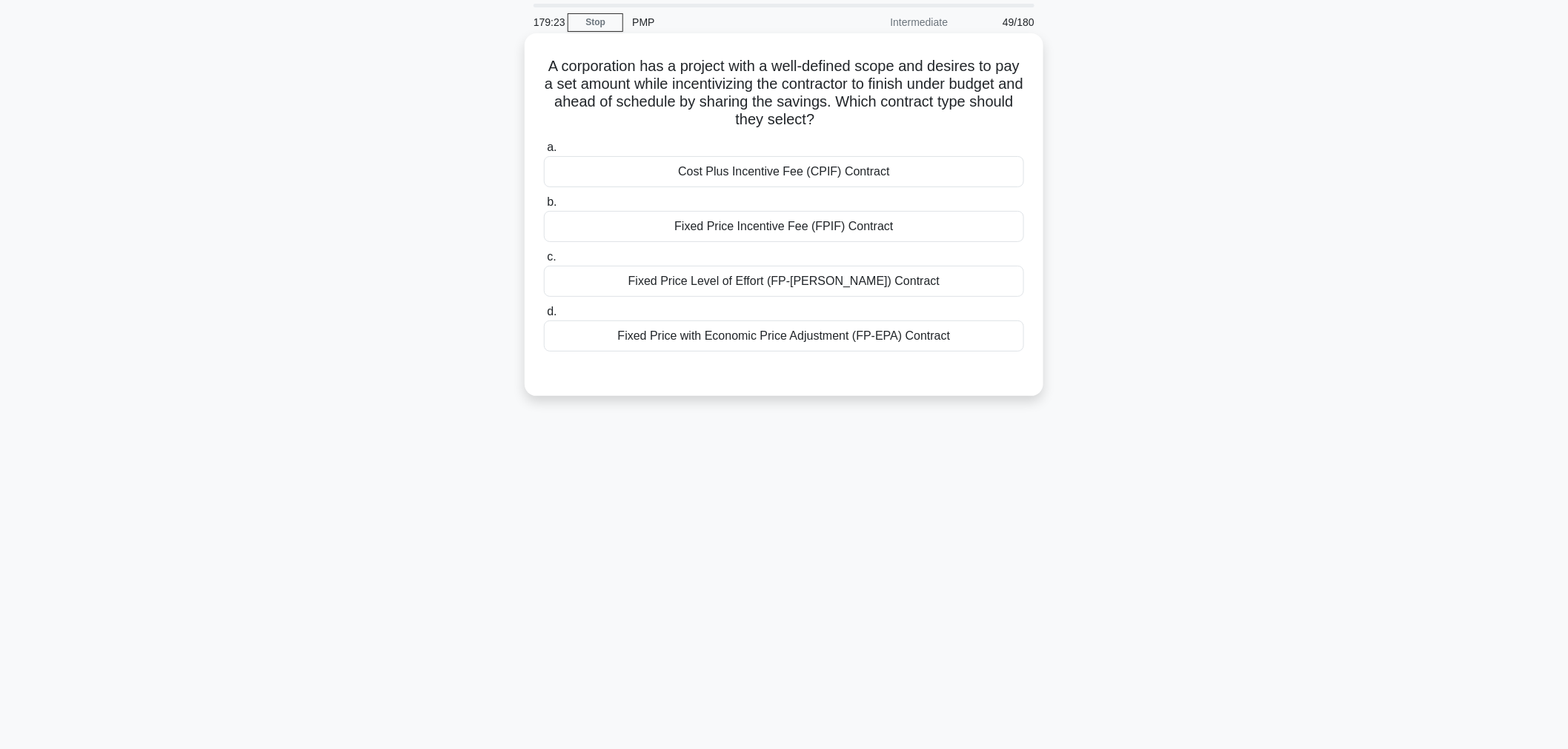
click at [749, 174] on div "Cost Plus Incentive Fee (CPIF) Contract" at bounding box center [784, 172] width 480 height 31
click at [544, 153] on input "a. Cost Plus Incentive Fee (CPIF) Contract" at bounding box center [544, 148] width 0 height 10
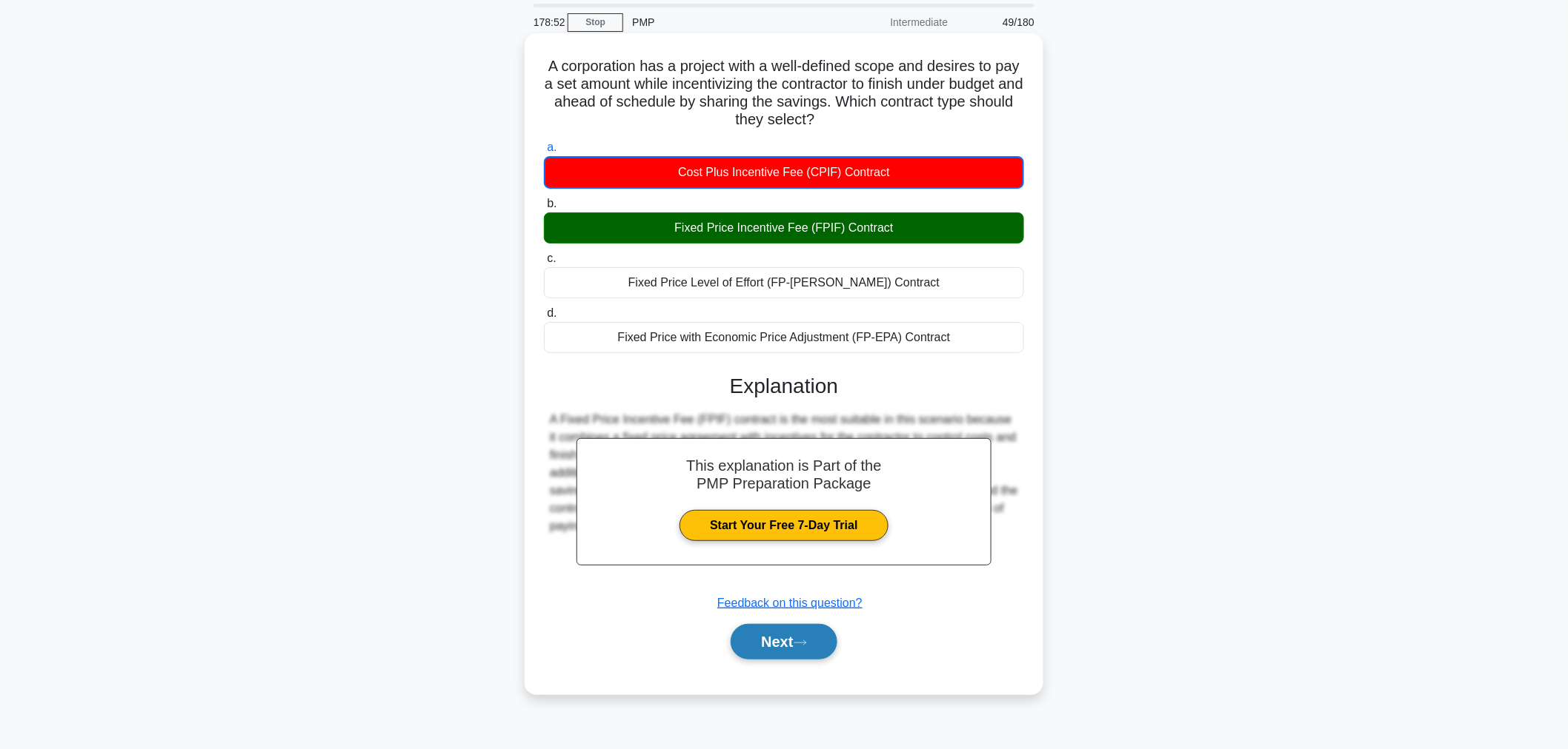
click at [802, 643] on icon at bounding box center [800, 643] width 13 height 8
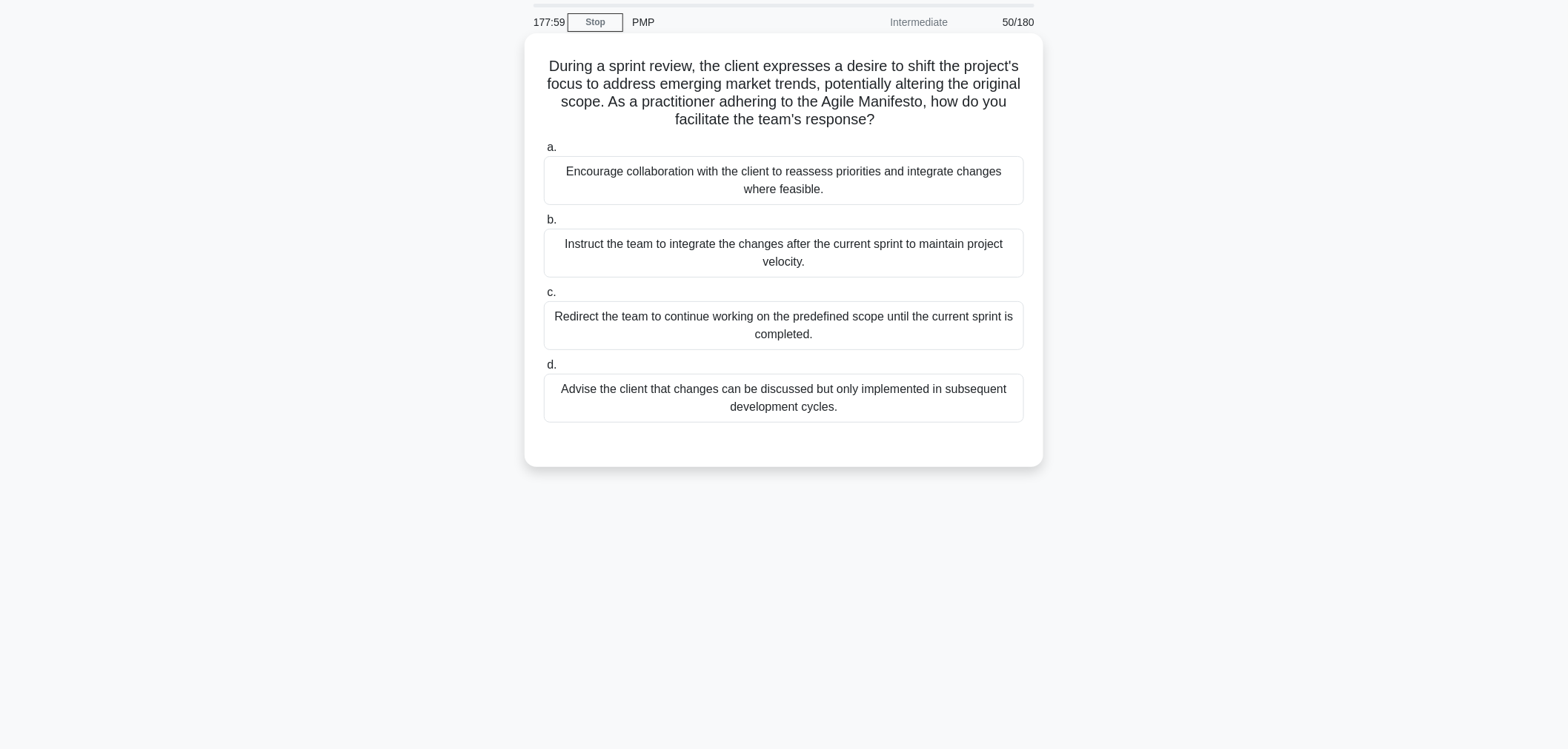
click at [786, 190] on div "Encourage collaboration with the client to reassess priorities and integrate ch…" at bounding box center [784, 181] width 480 height 49
click at [544, 153] on input "a. Encourage collaboration with the client to reassess priorities and integrate…" at bounding box center [544, 148] width 0 height 10
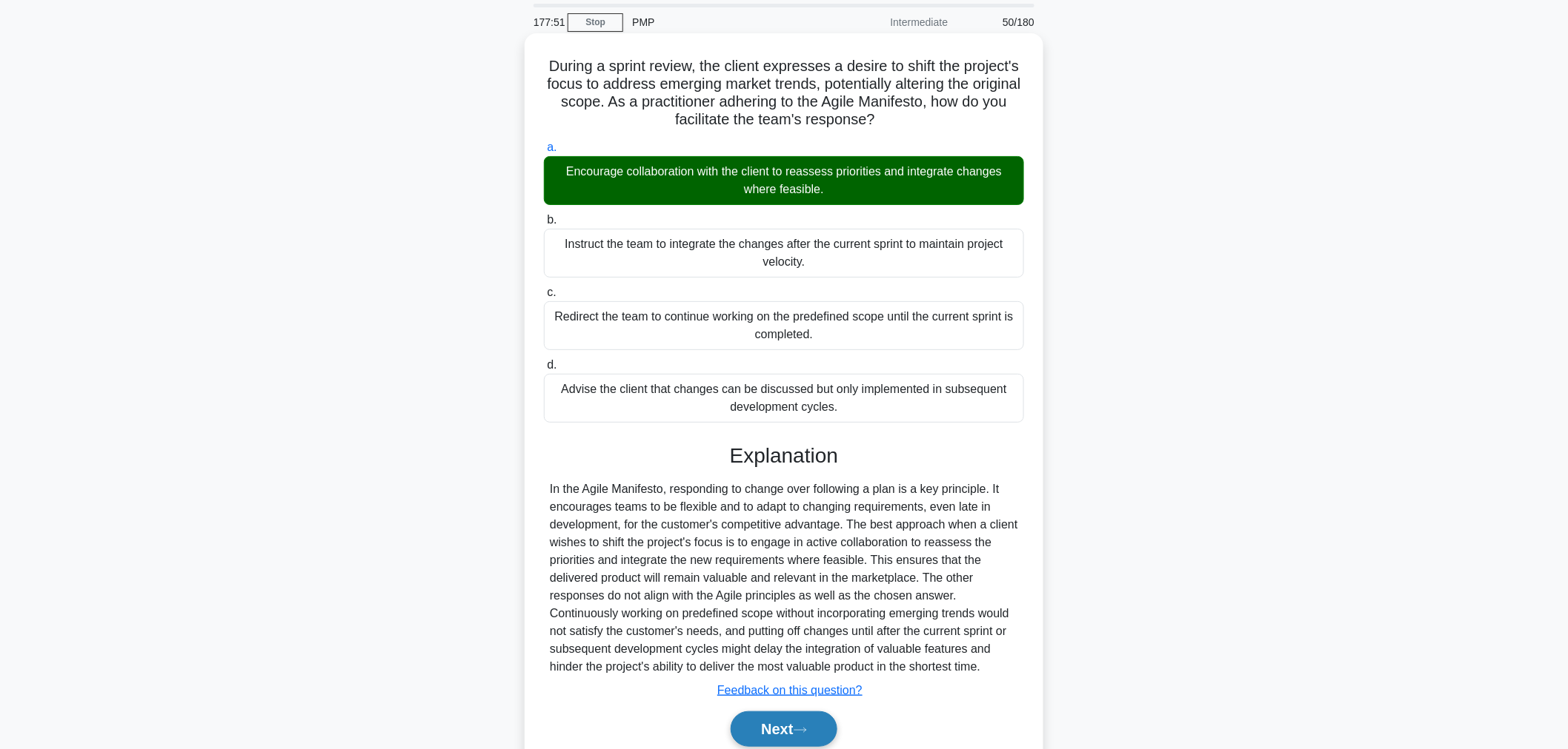
click at [775, 734] on button "Next" at bounding box center [783, 728] width 106 height 35
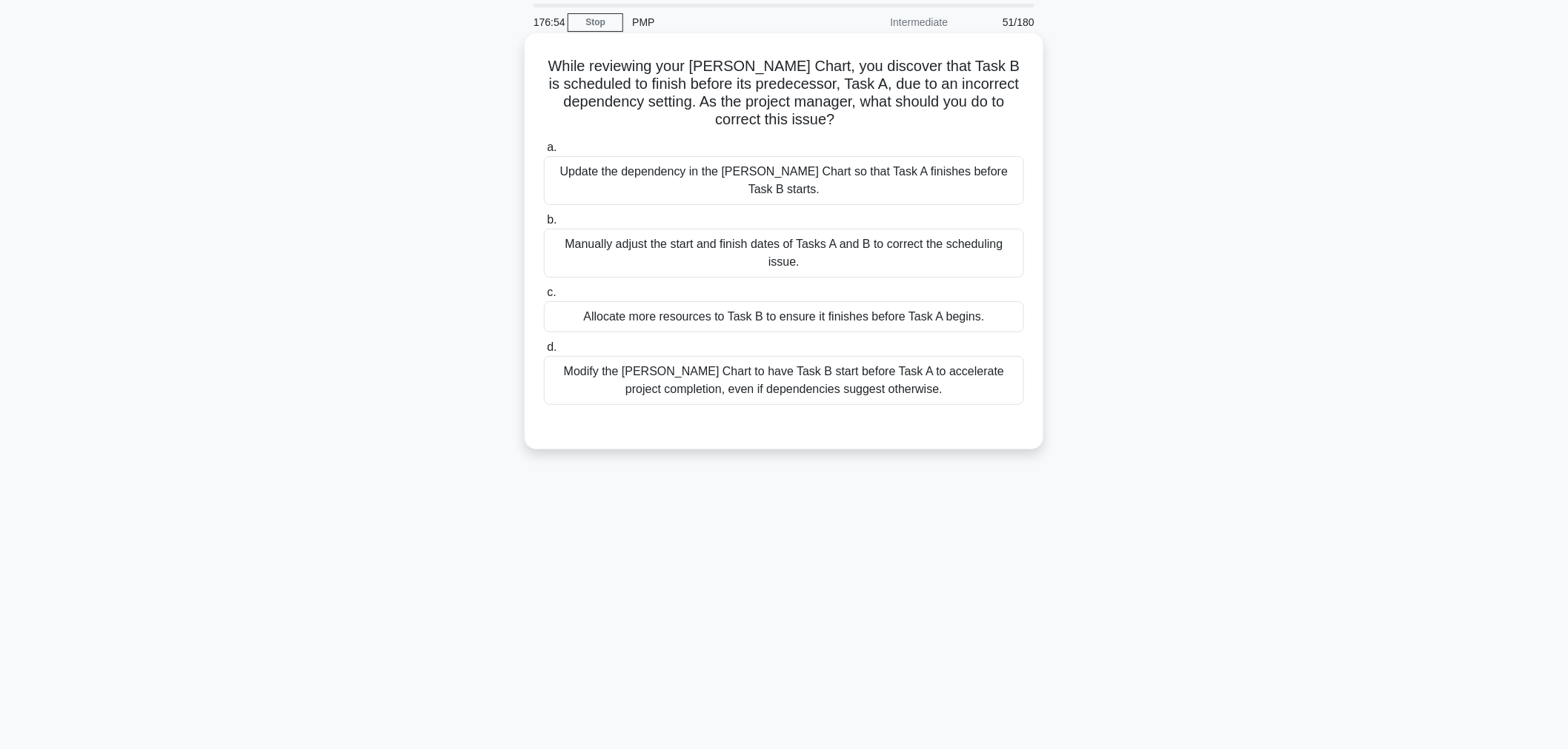
click at [727, 169] on div "Update the dependency in the Gantt Chart so that Task A finishes before Task B …" at bounding box center [784, 181] width 480 height 49
click at [544, 153] on input "a. Update the dependency in the Gantt Chart so that Task A finishes before Task…" at bounding box center [544, 148] width 0 height 10
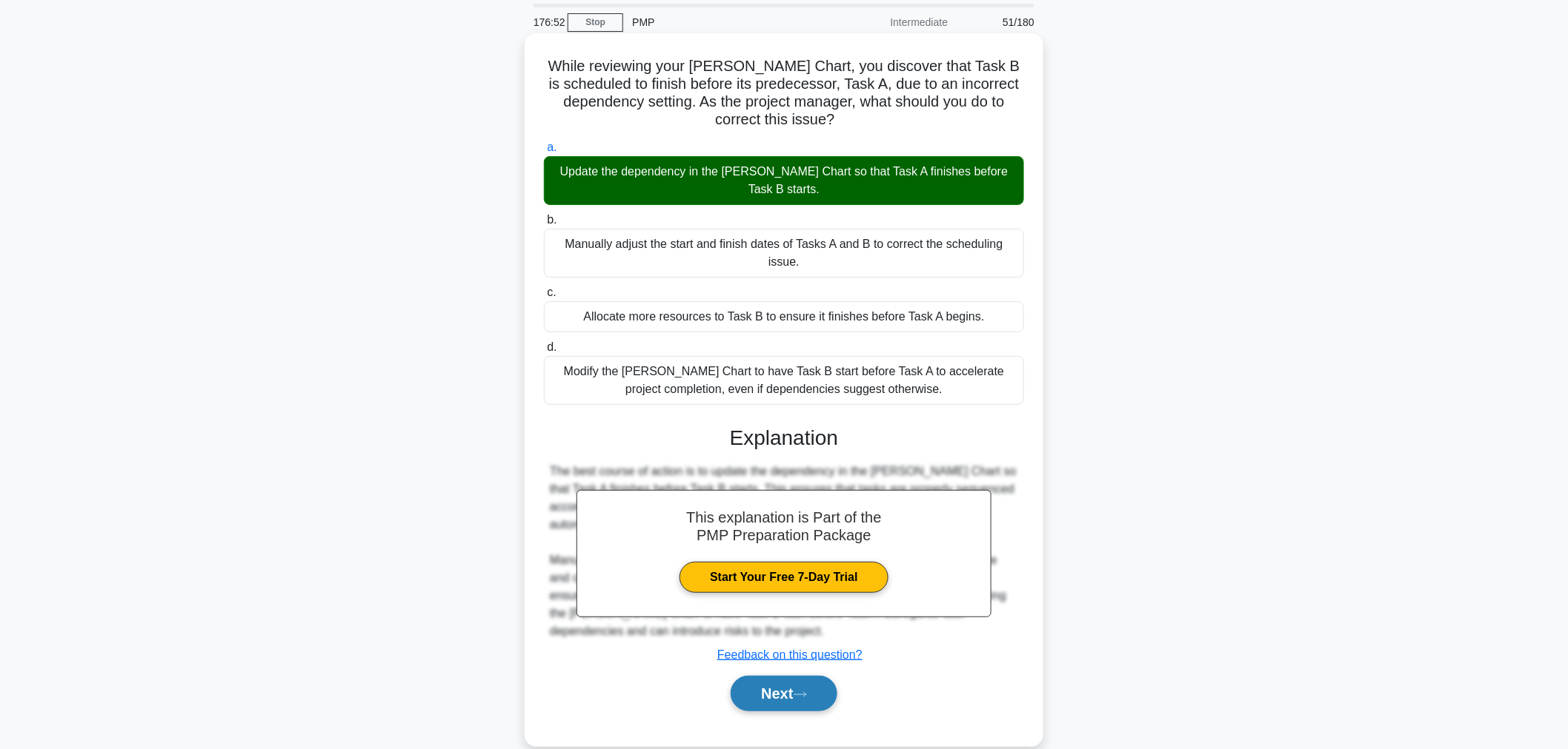
click at [776, 677] on button "Next" at bounding box center [783, 693] width 106 height 35
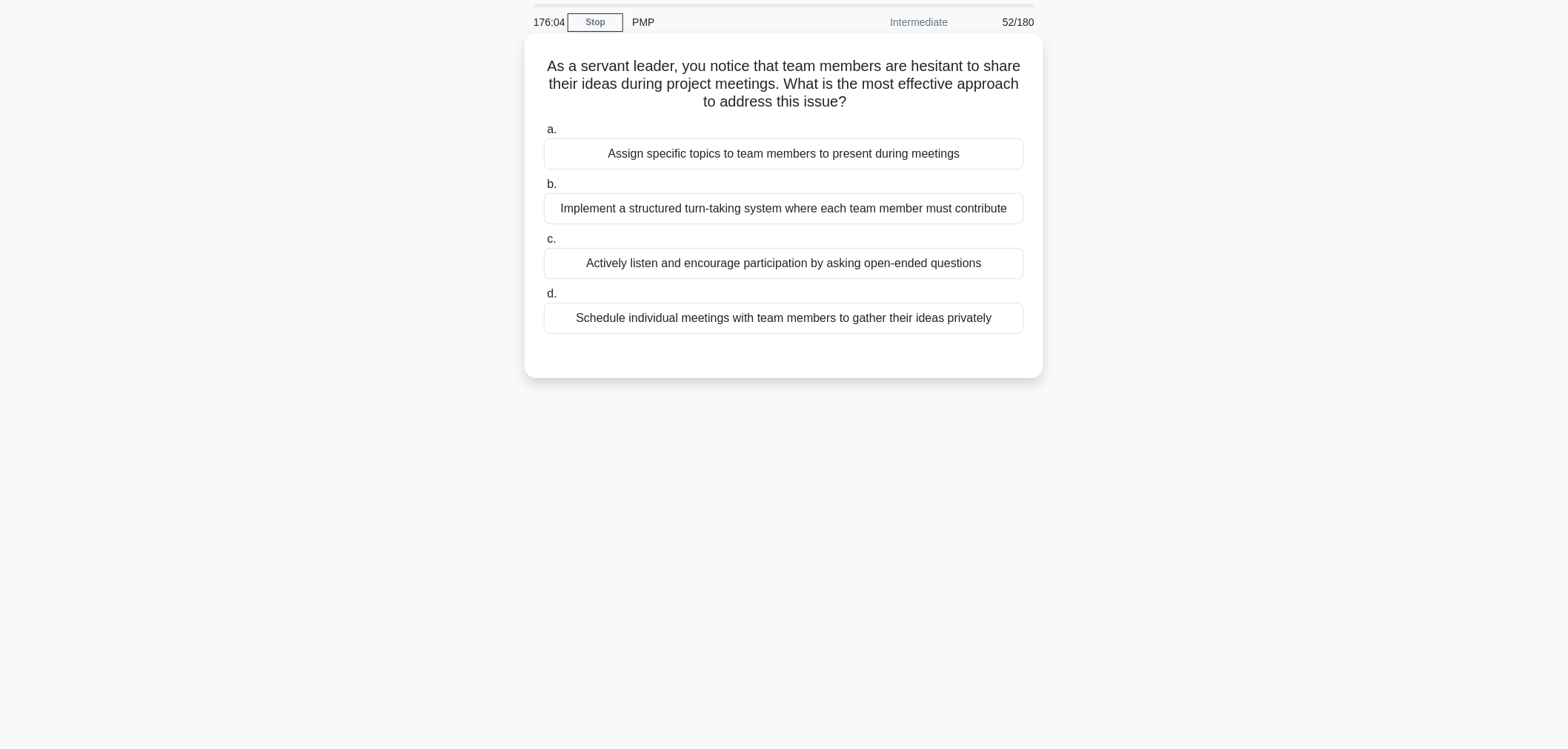
click at [627, 208] on div "Implement a structured turn-taking system where each team member must contribute" at bounding box center [784, 209] width 480 height 31
click at [544, 190] on input "b. Implement a structured turn-taking system where each team member must contri…" at bounding box center [544, 185] width 0 height 10
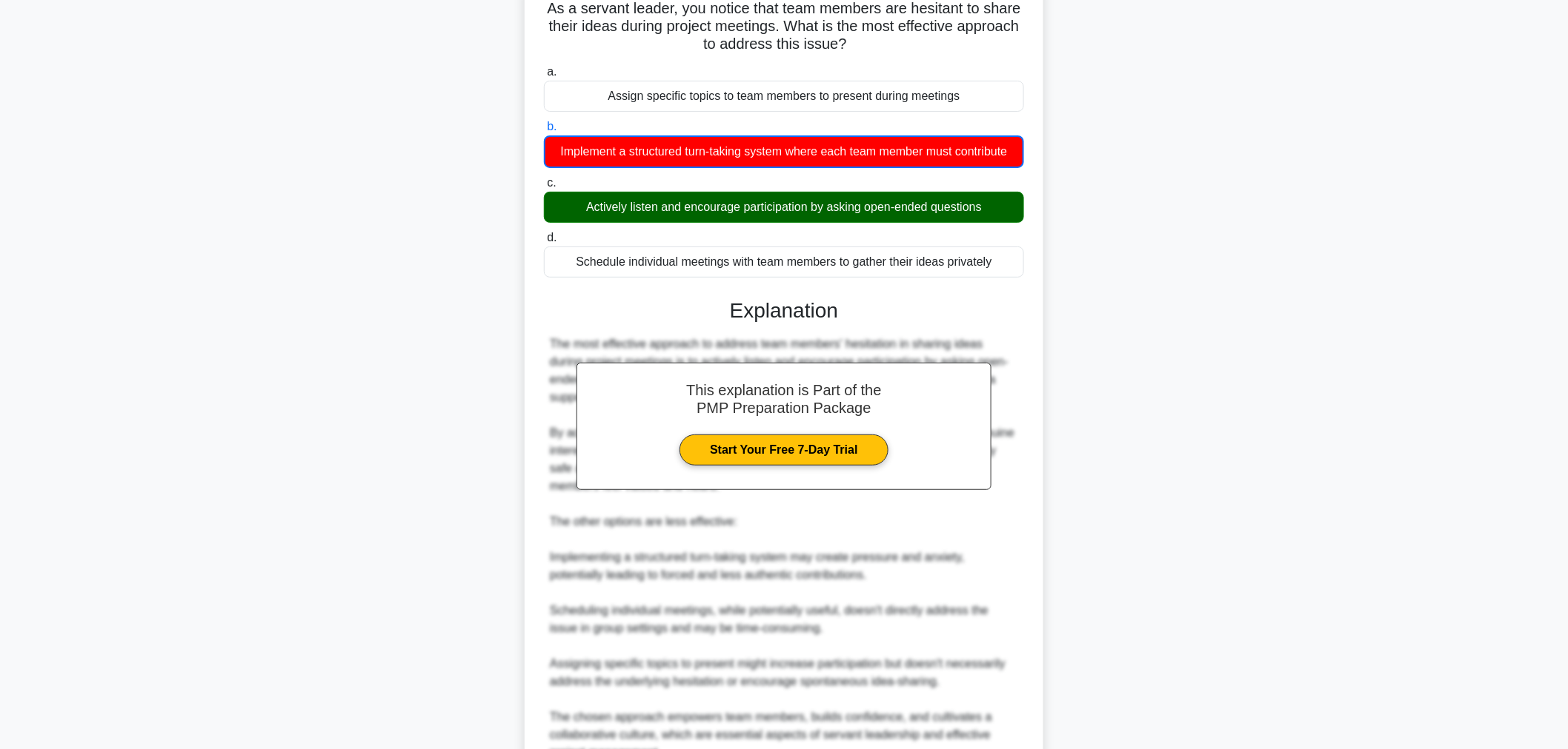
scroll to position [214, 0]
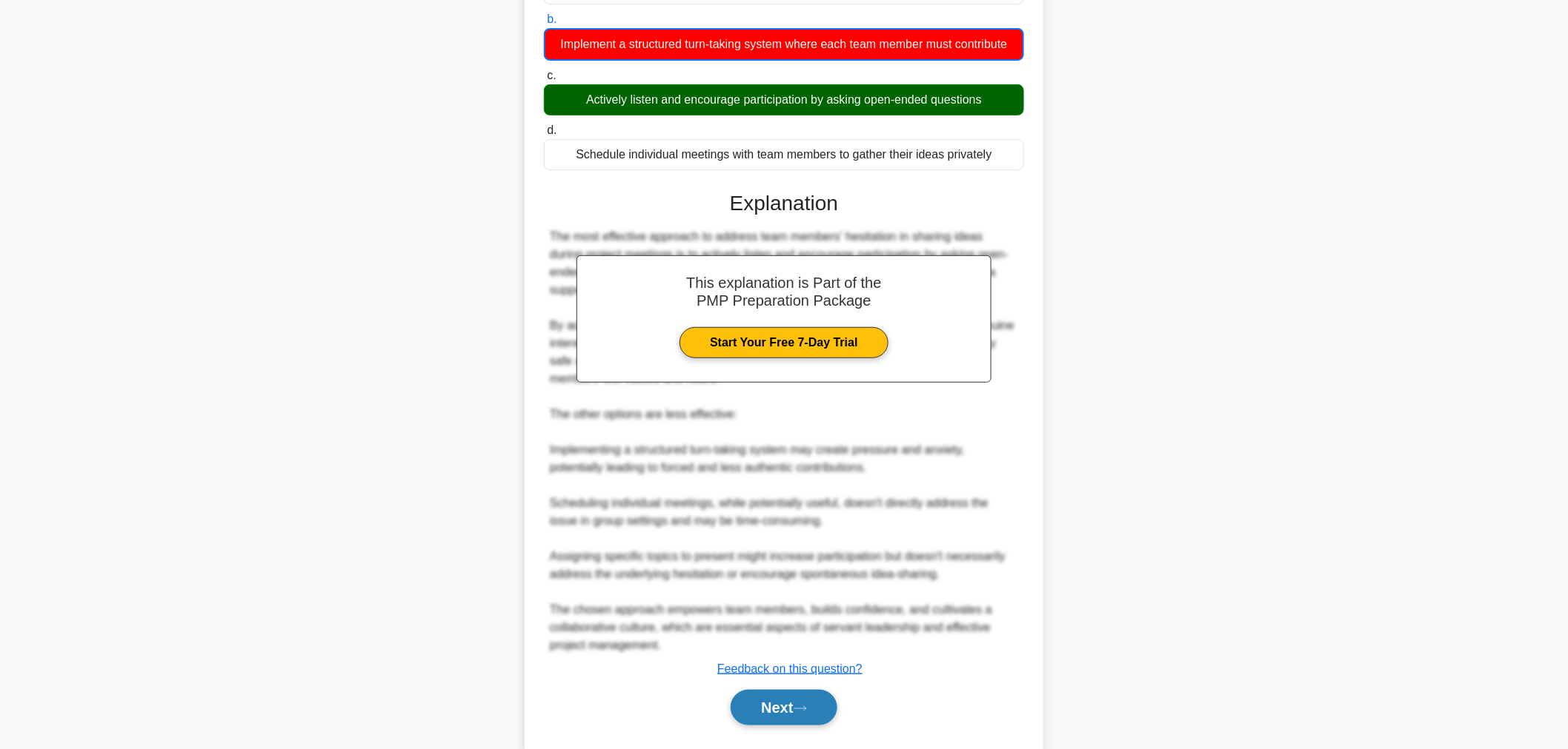
click at [772, 701] on button "Next" at bounding box center [783, 707] width 106 height 35
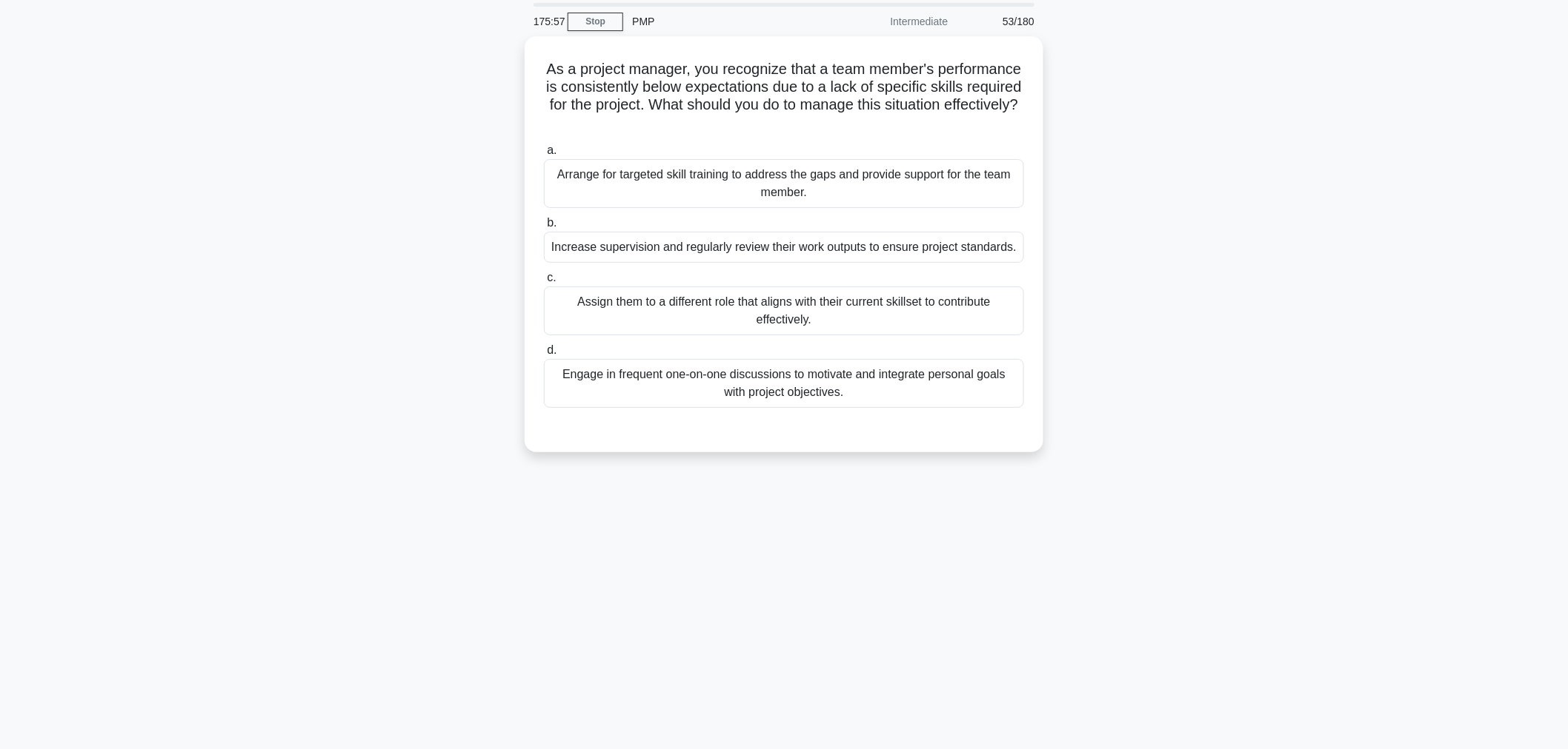
scroll to position [49, 0]
click at [708, 177] on div "Arrange for targeted skill training to address the gaps and provide support for…" at bounding box center [784, 181] width 480 height 49
click at [544, 153] on input "a. Arrange for targeted skill training to address the gaps and provide support …" at bounding box center [544, 148] width 0 height 10
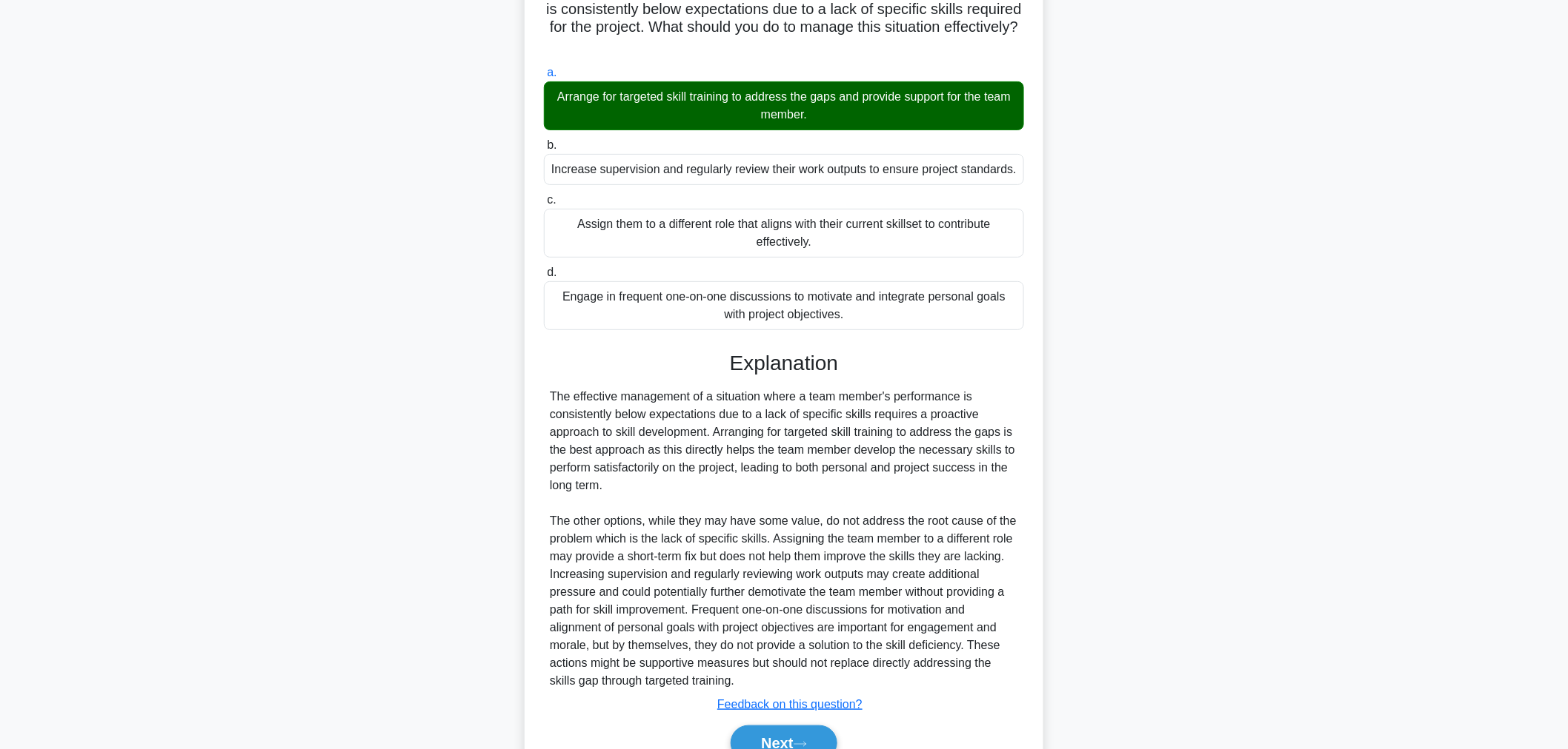
scroll to position [199, 0]
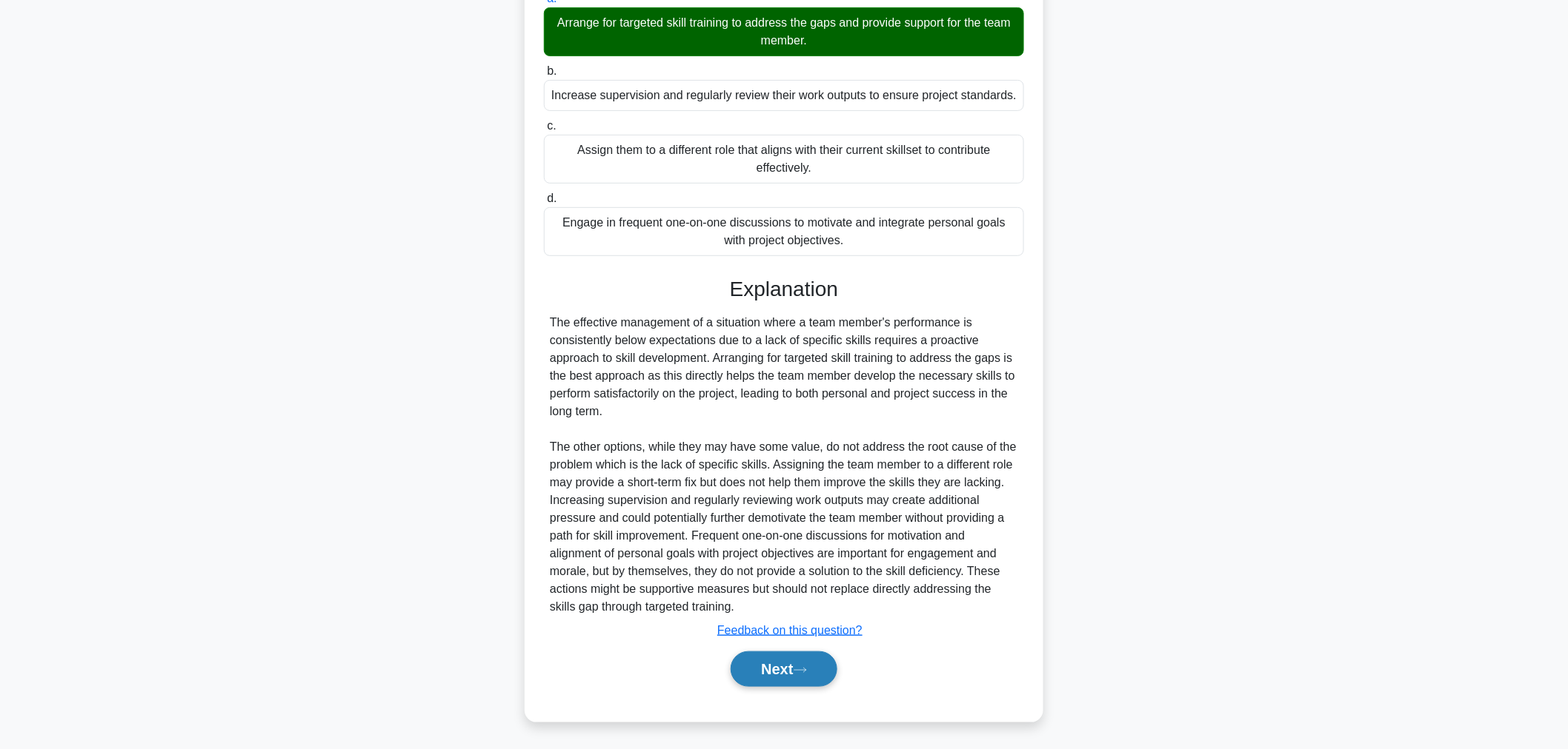
click at [788, 656] on button "Next" at bounding box center [783, 669] width 106 height 35
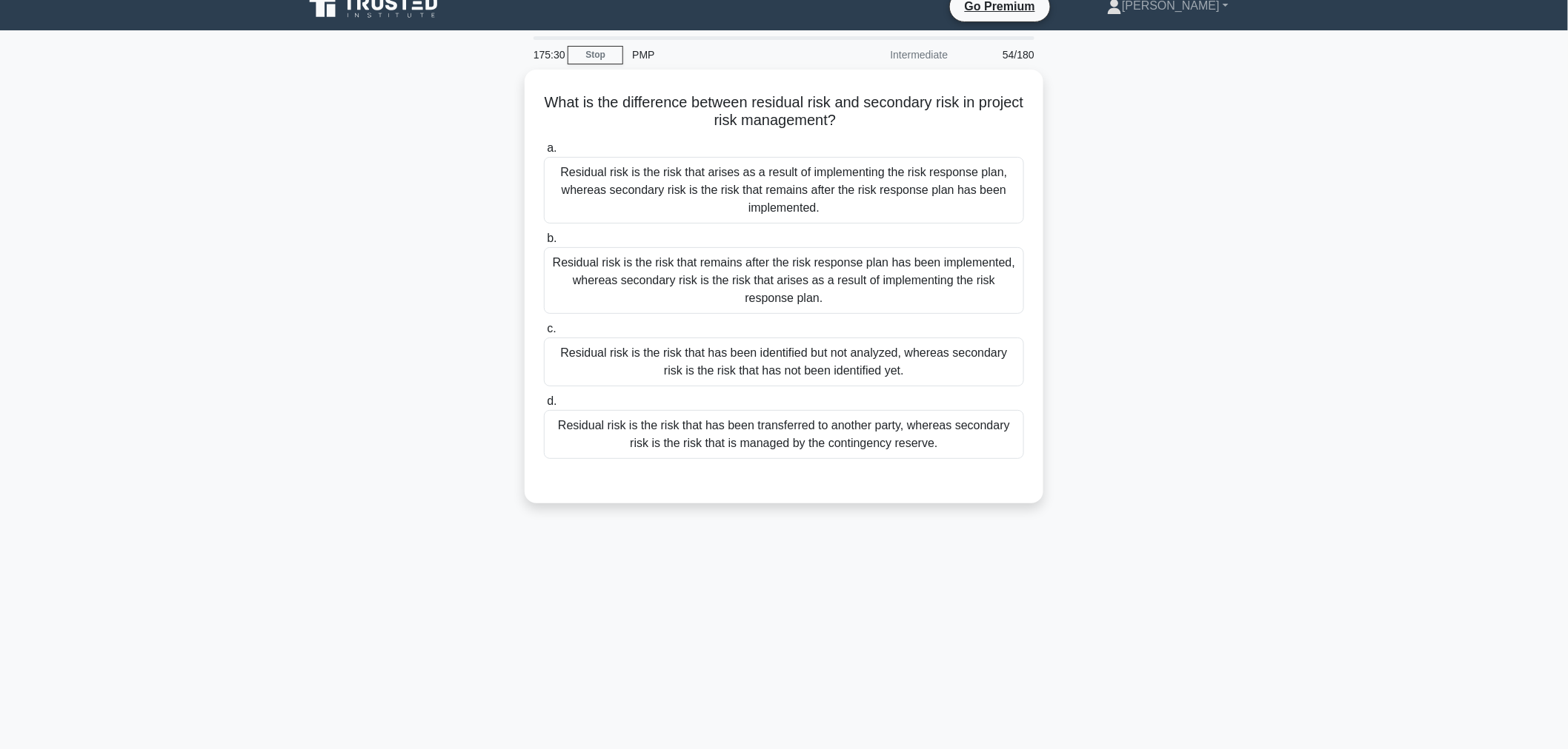
scroll to position [0, 0]
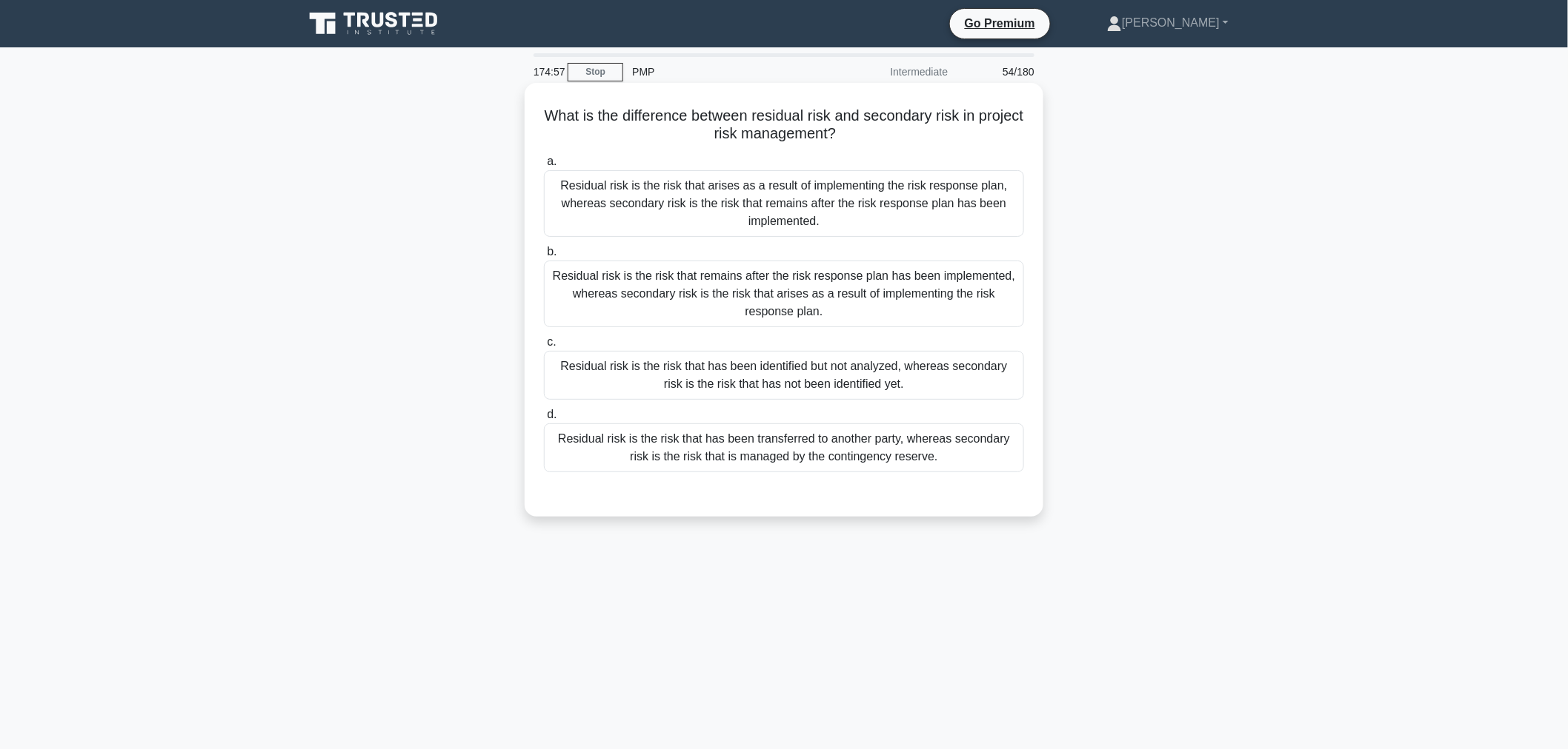
click at [764, 299] on div "Residual risk is the risk that remains after the risk response plan has been im…" at bounding box center [784, 293] width 480 height 67
click at [544, 257] on input "b. Residual risk is the risk that remains after the risk response plan has been…" at bounding box center [544, 252] width 0 height 10
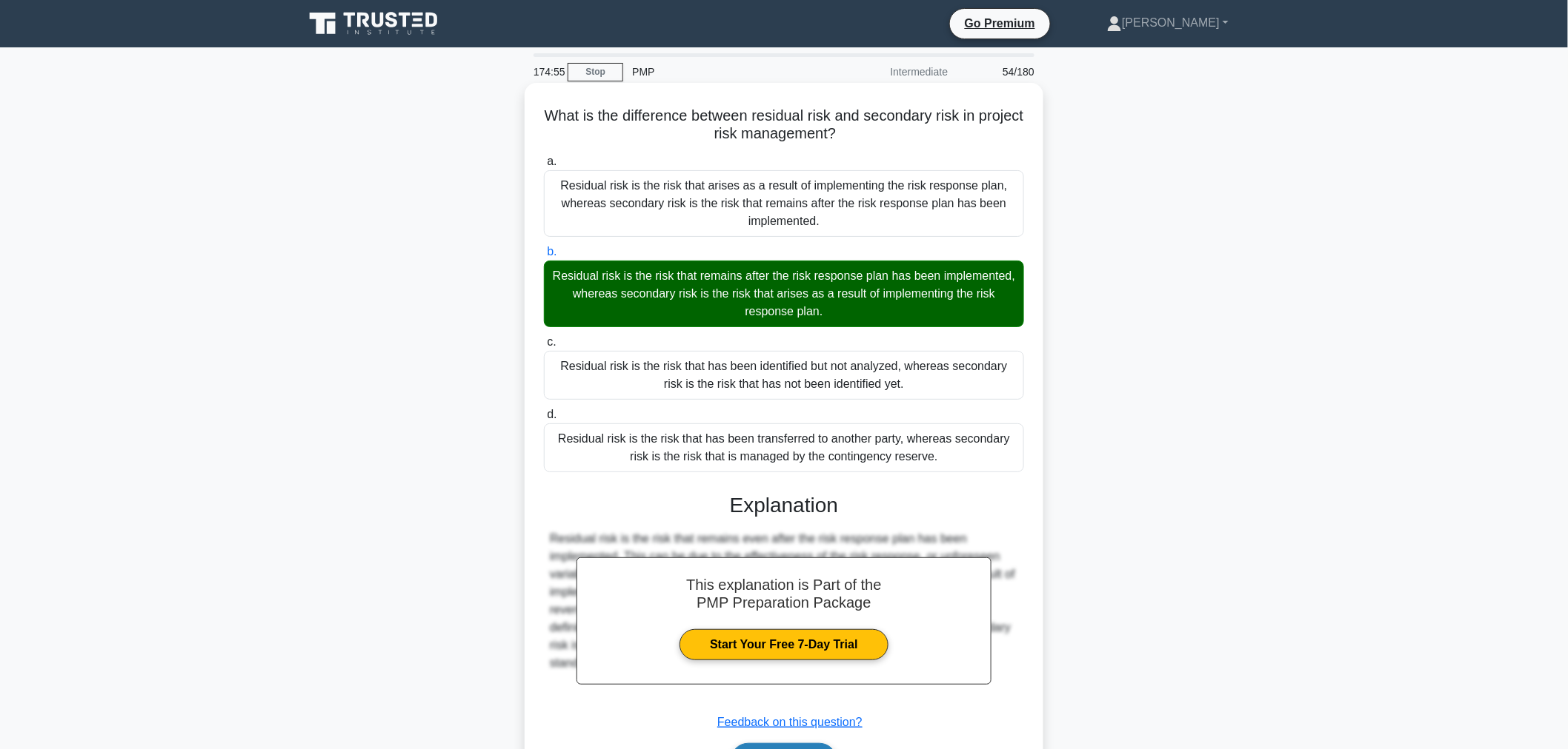
click at [818, 743] on button "Next" at bounding box center [783, 760] width 106 height 35
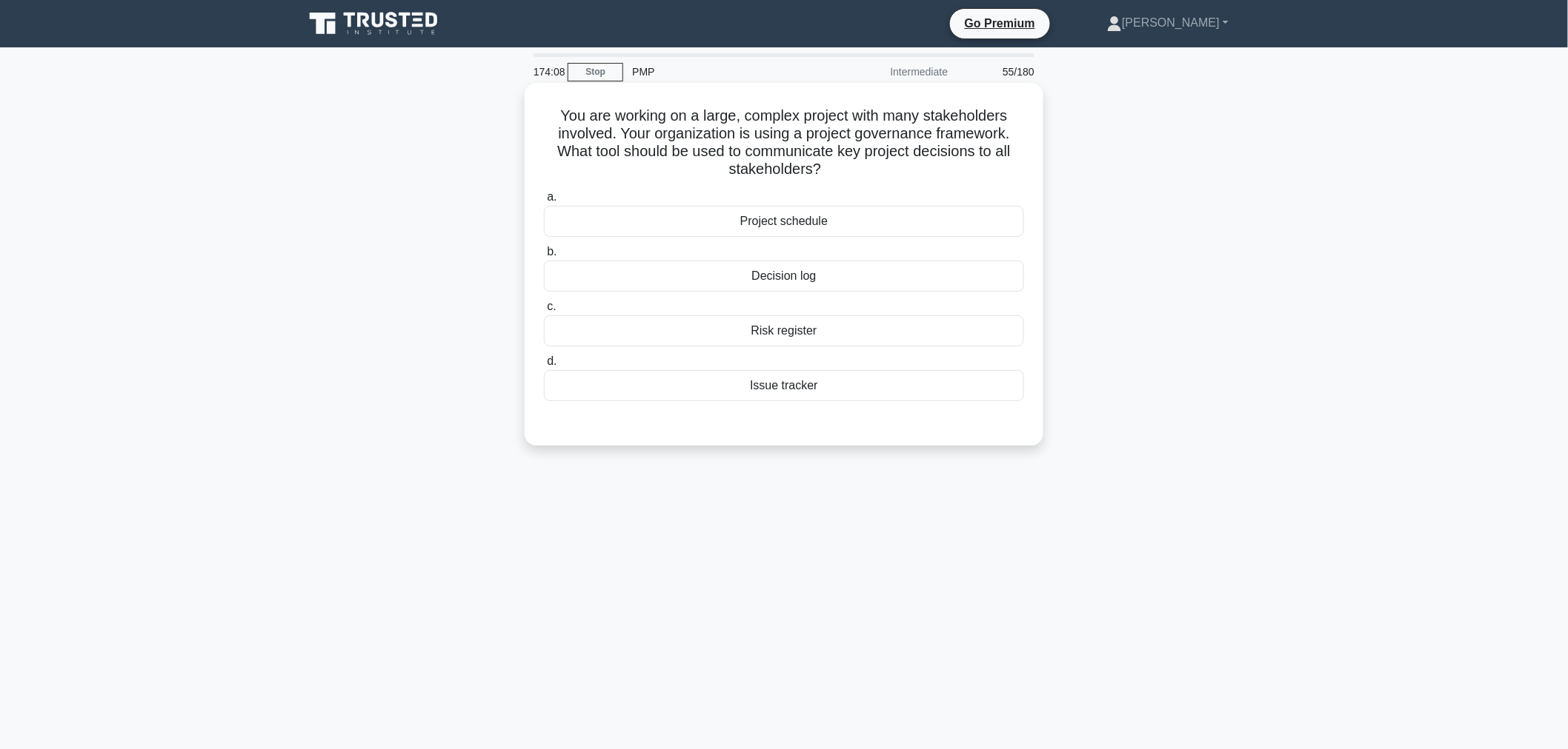
click at [791, 278] on div "Decision log" at bounding box center [784, 276] width 480 height 31
click at [544, 257] on input "b. Decision log" at bounding box center [544, 252] width 0 height 10
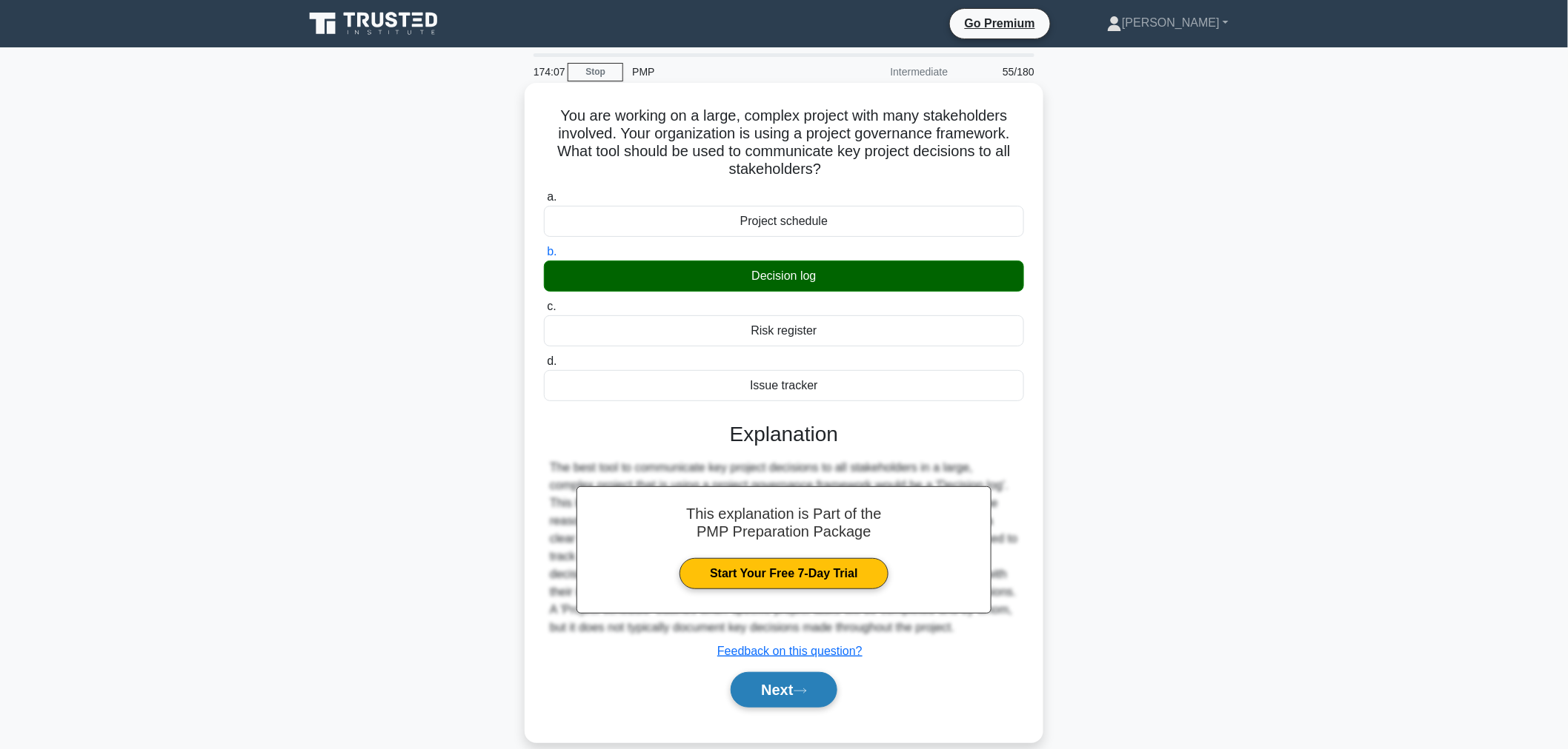
click at [795, 692] on button "Next" at bounding box center [783, 690] width 106 height 35
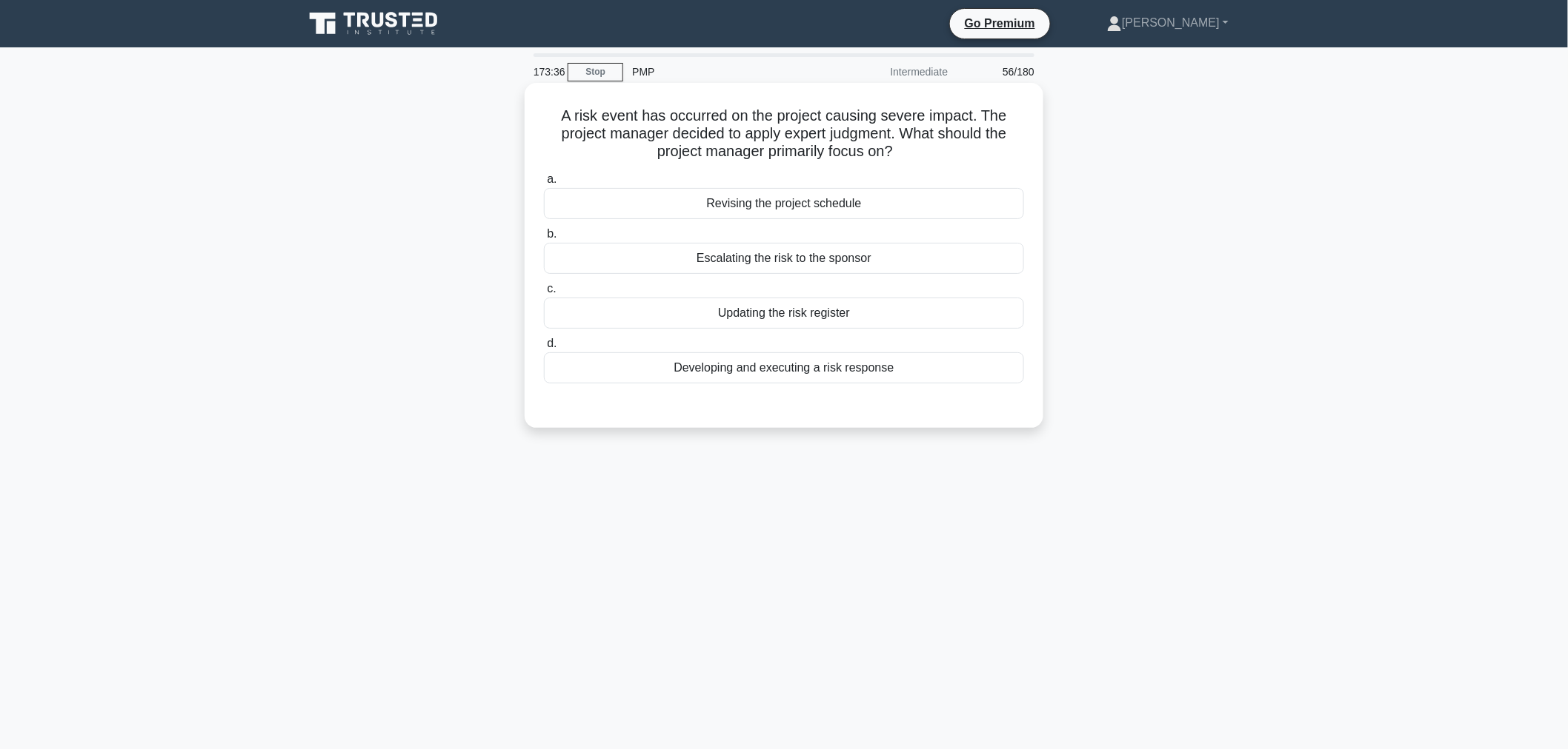
click at [714, 365] on div "Developing and executing a risk response" at bounding box center [784, 368] width 480 height 31
click at [544, 349] on input "d. Developing and executing a risk response" at bounding box center [544, 344] width 0 height 10
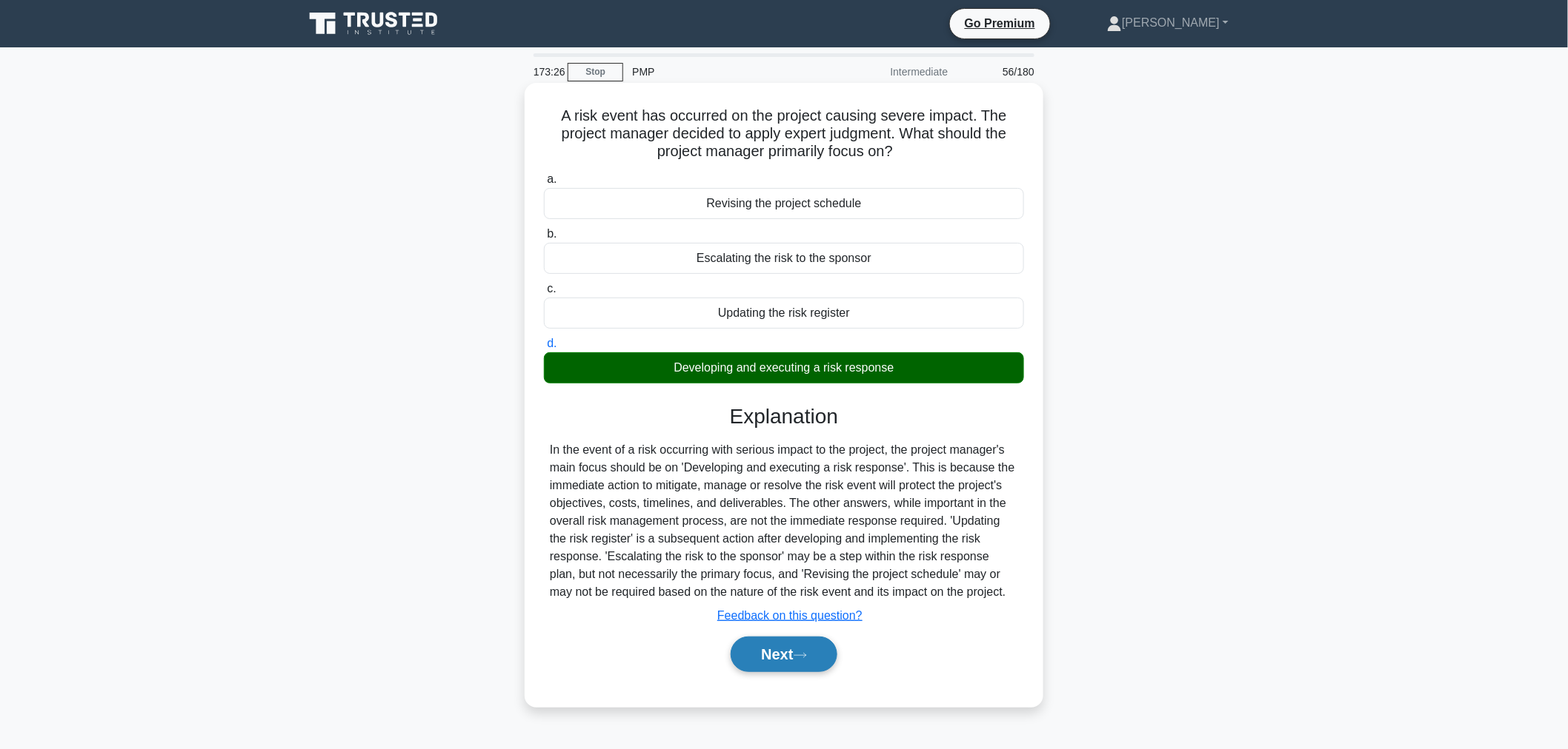
click at [804, 658] on icon at bounding box center [800, 655] width 13 height 8
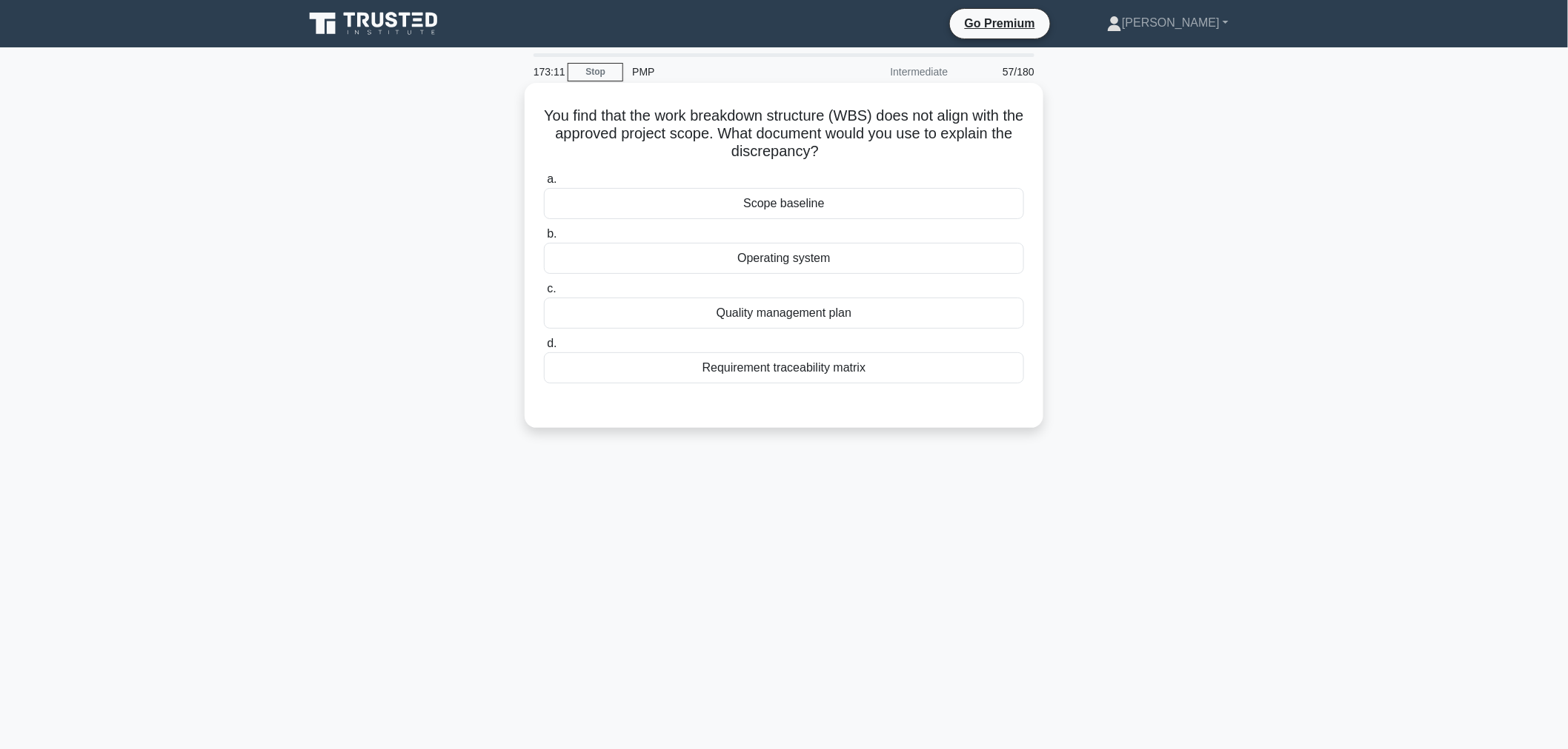
click at [790, 186] on label "a. Scope baseline" at bounding box center [784, 195] width 480 height 49
click at [544, 185] on input "a. Scope baseline" at bounding box center [544, 180] width 0 height 10
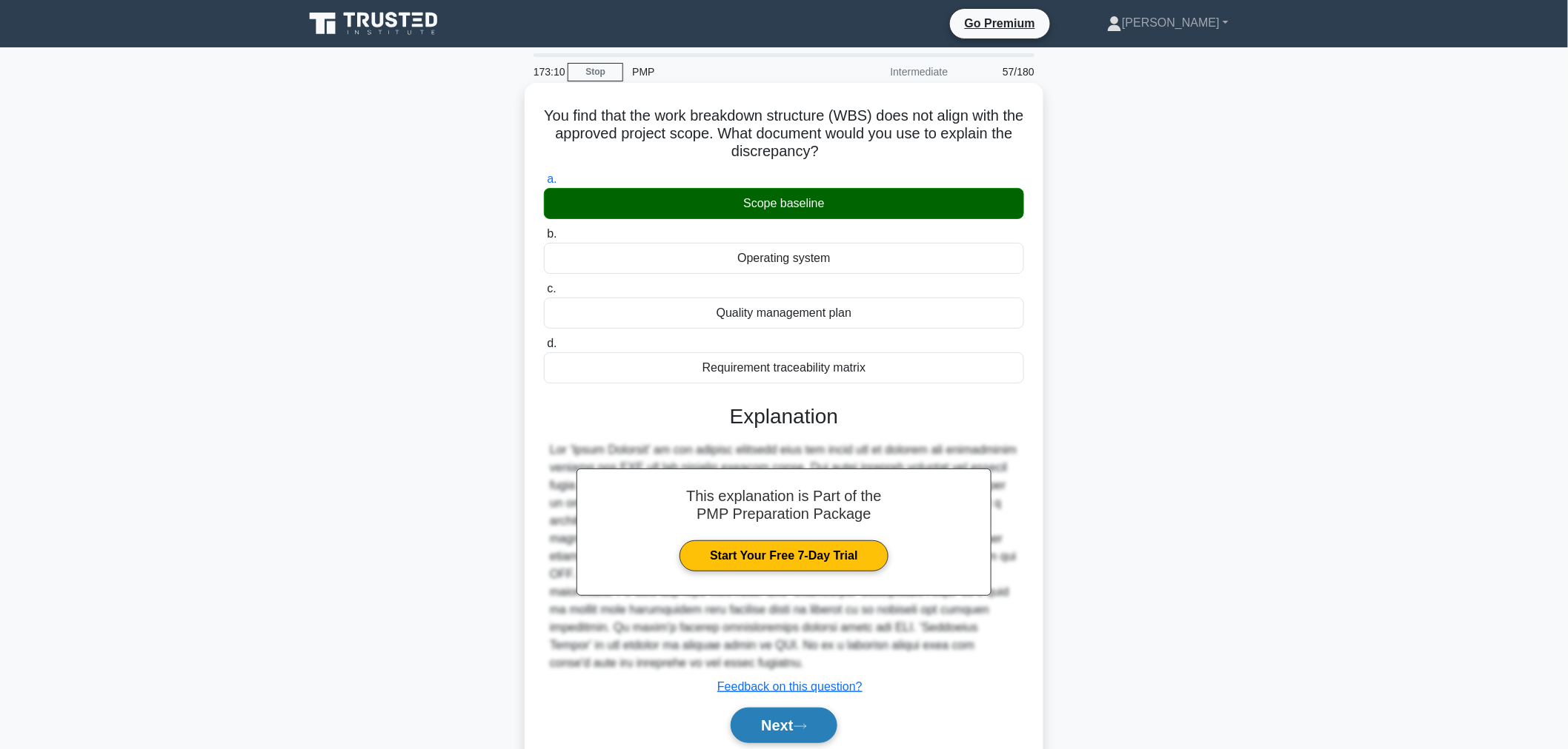
click at [780, 727] on button "Next" at bounding box center [783, 725] width 106 height 35
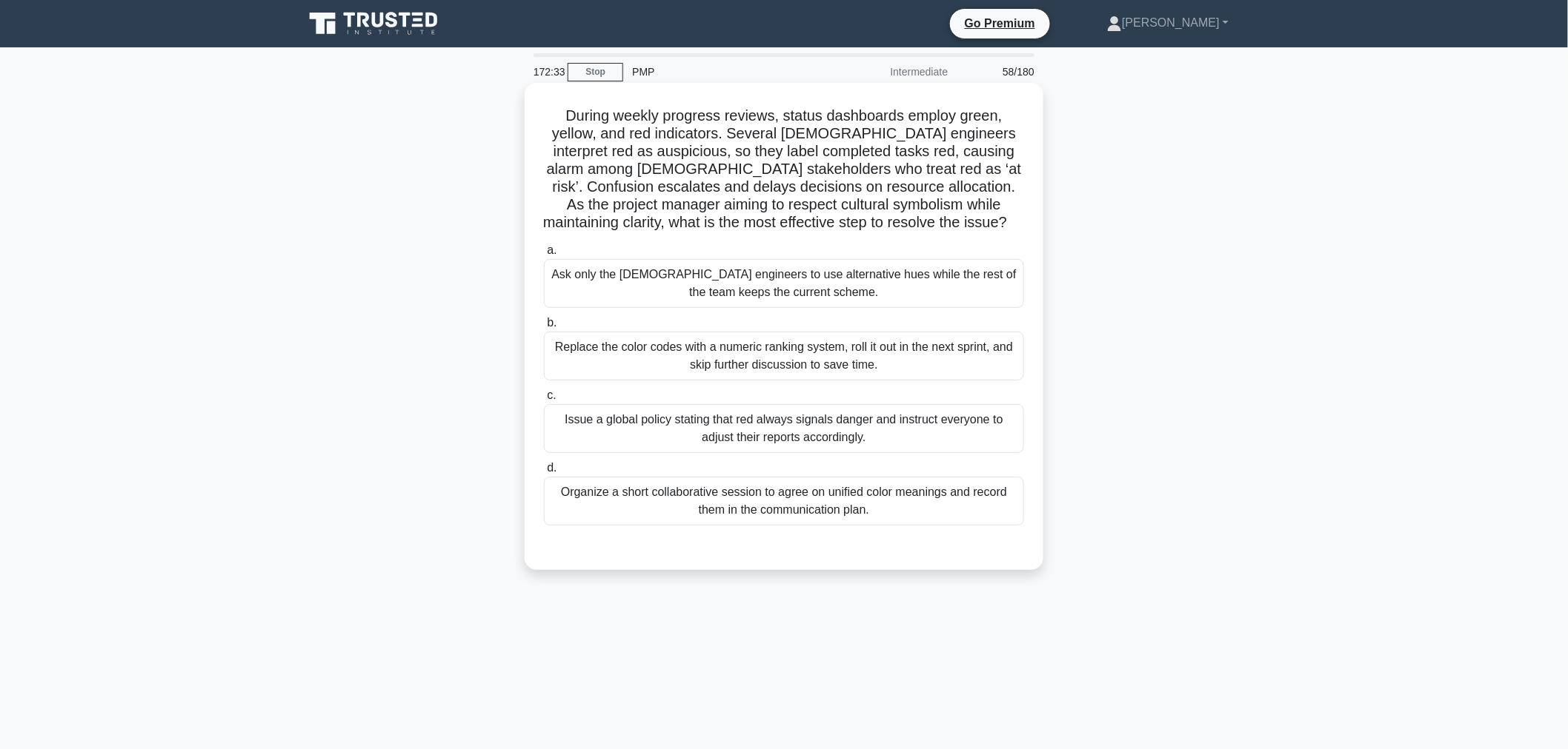
click at [740, 507] on div "Organize a short collaborative session to agree on unified color meanings and r…" at bounding box center [784, 502] width 480 height 49
click at [544, 473] on input "d. Organize a short collaborative session to agree on unified color meanings an…" at bounding box center [544, 468] width 0 height 10
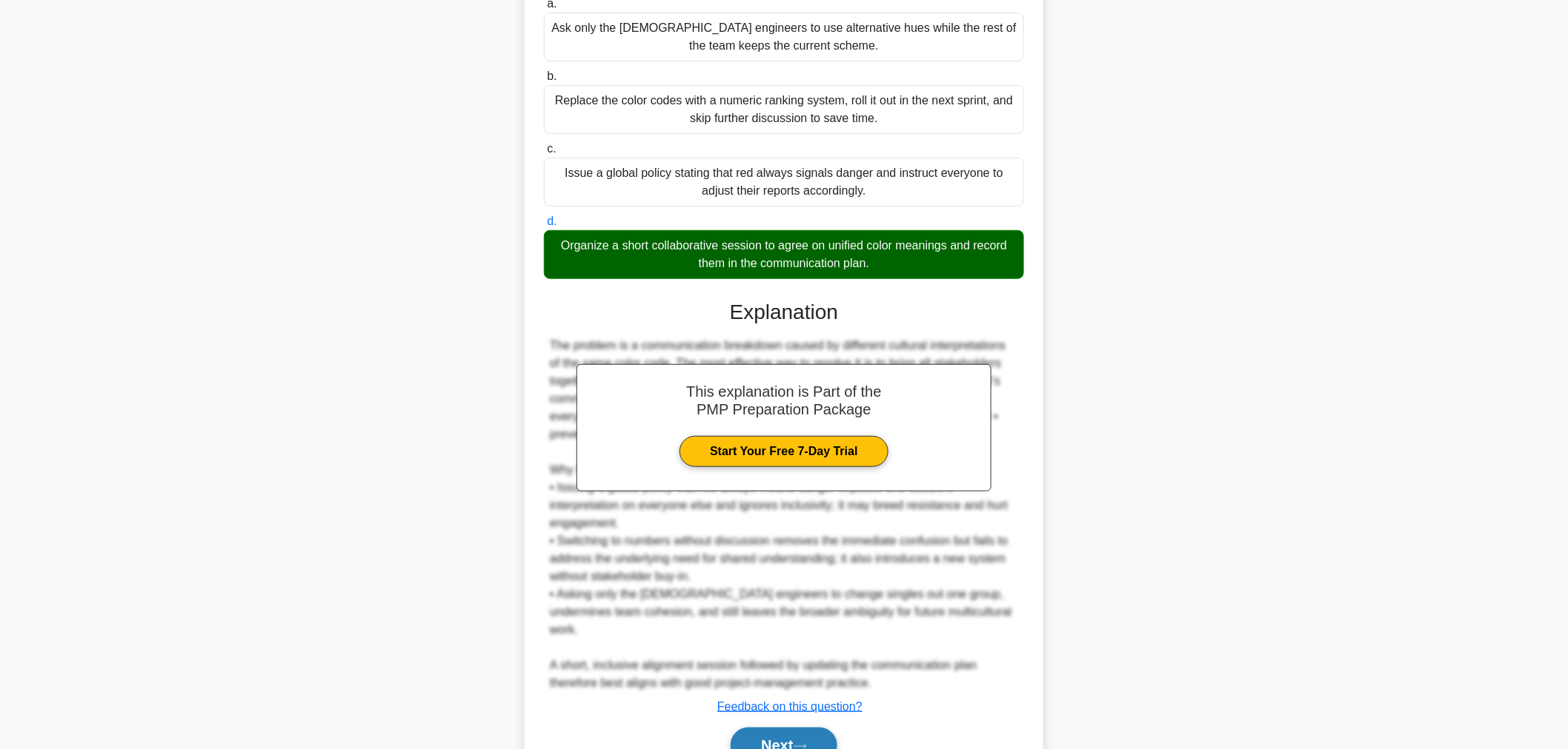
click at [772, 728] on button "Next" at bounding box center [783, 745] width 106 height 35
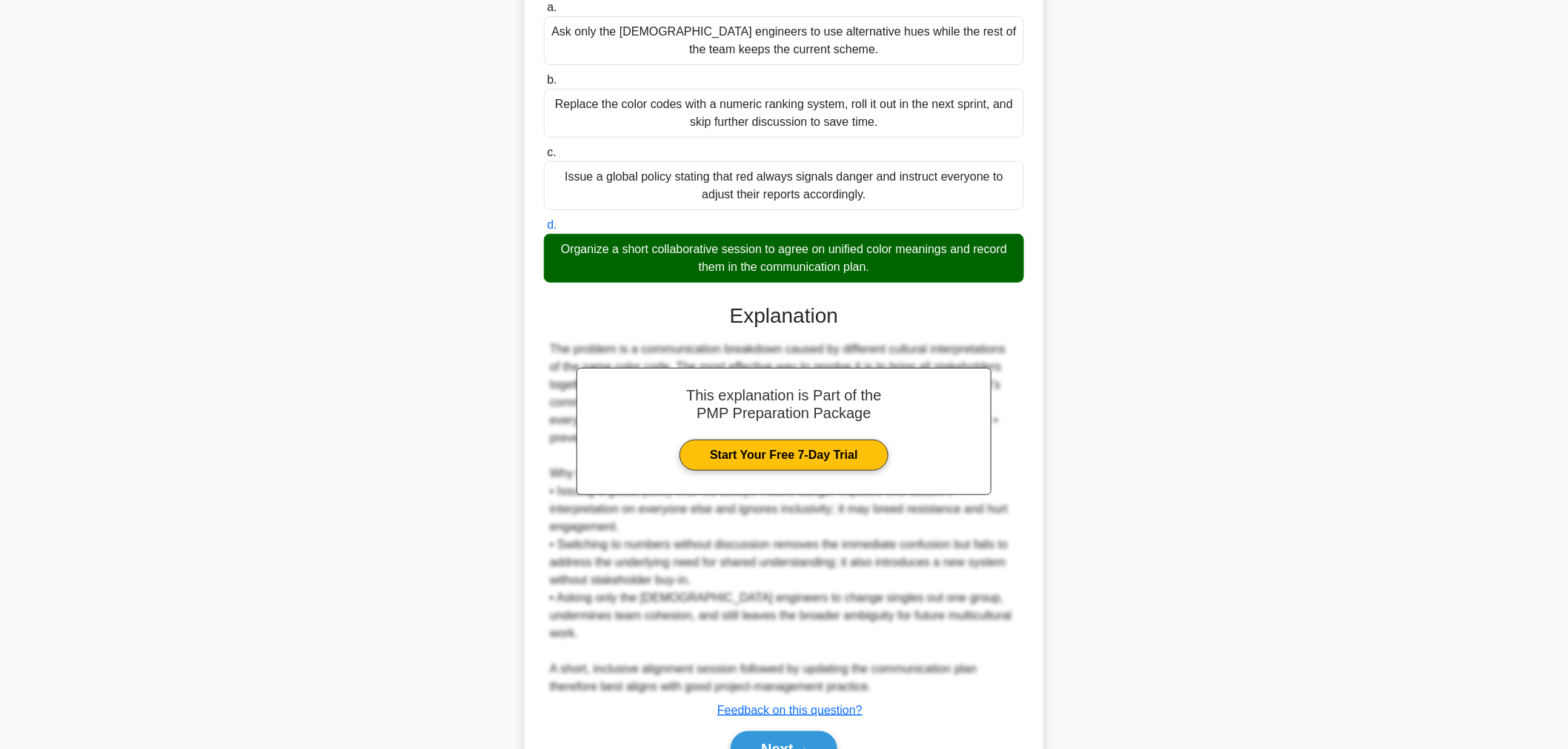
scroll to position [49, 0]
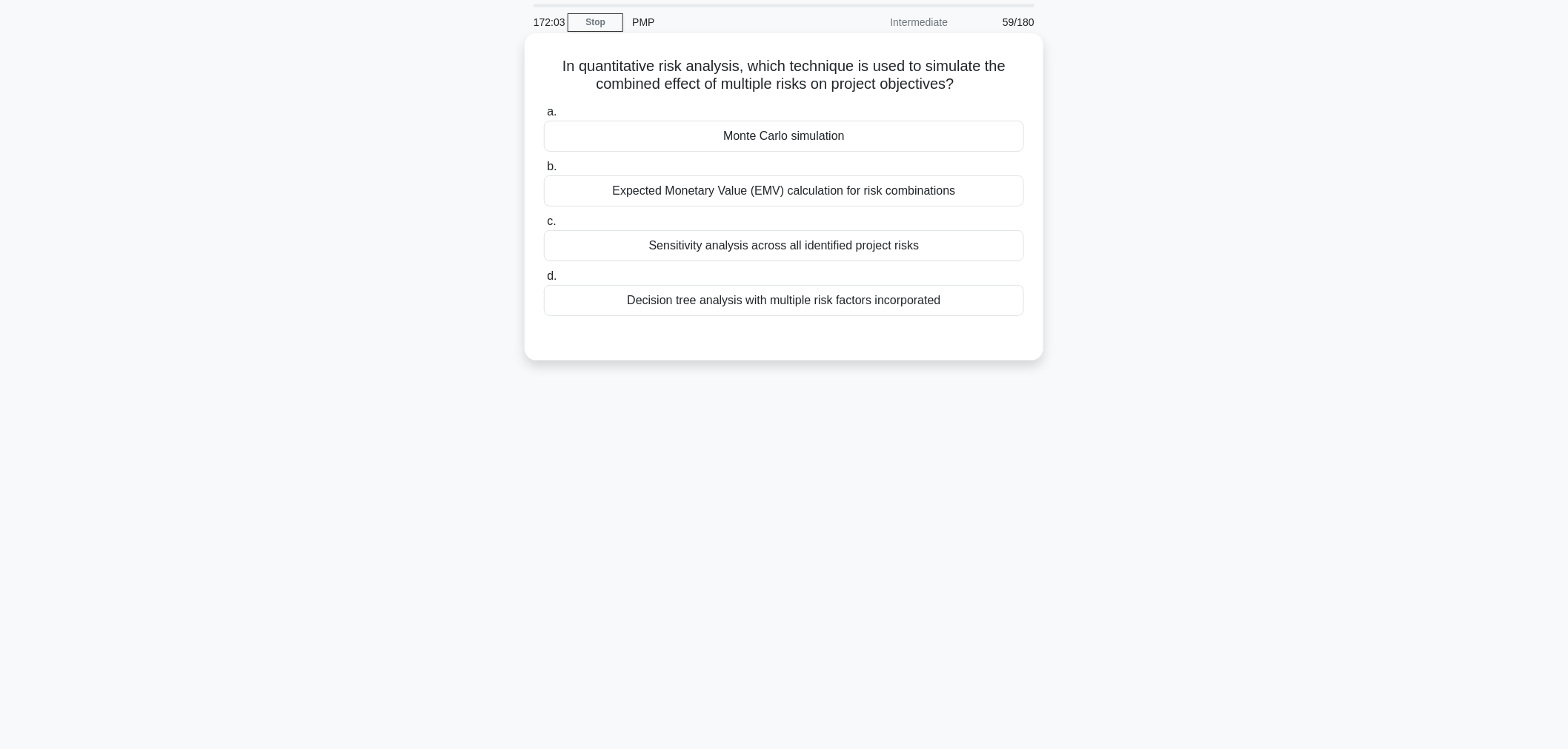
click at [759, 130] on div "Monte Carlo simulation" at bounding box center [784, 136] width 480 height 31
click at [544, 117] on input "a. Monte Carlo simulation" at bounding box center [544, 113] width 0 height 10
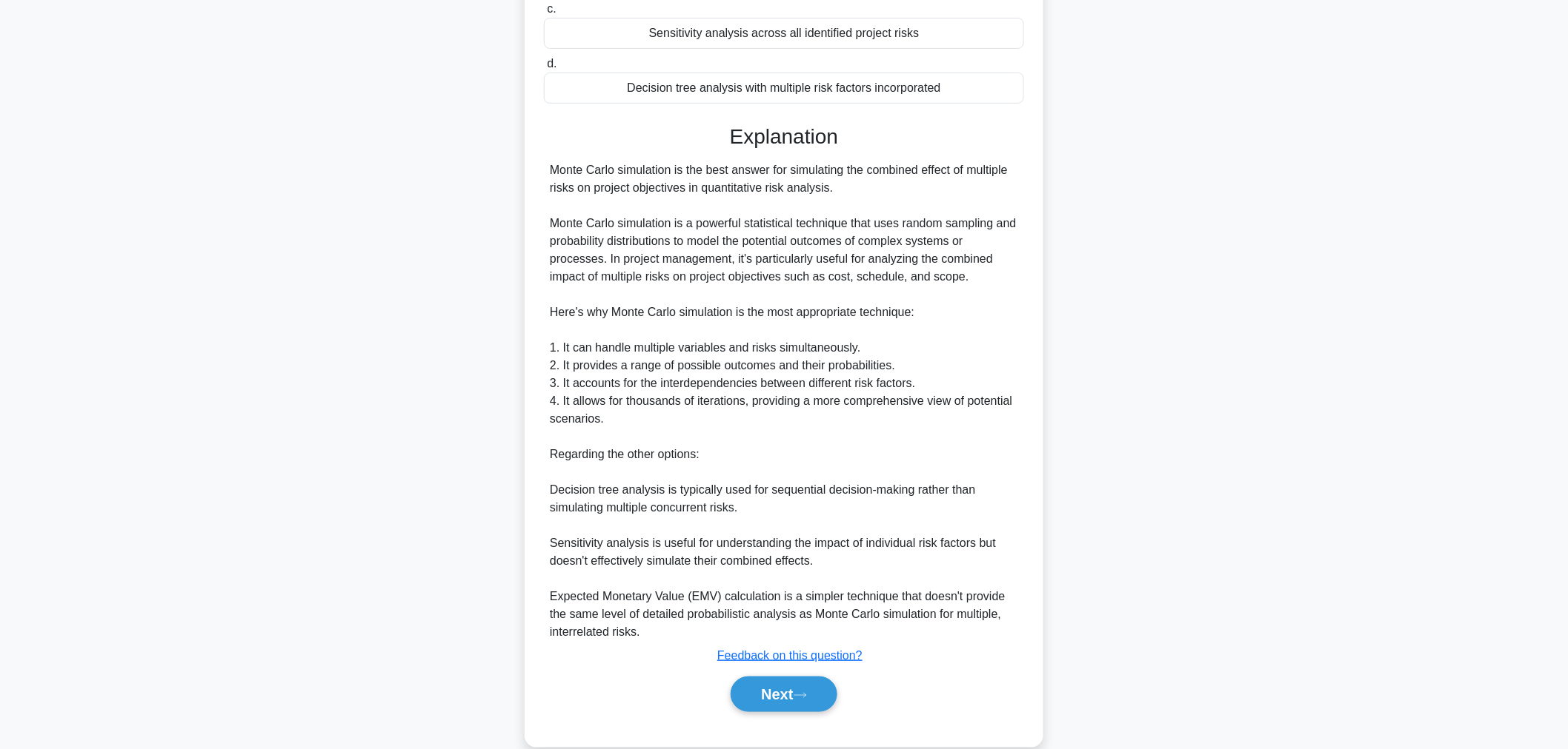
scroll to position [287, 0]
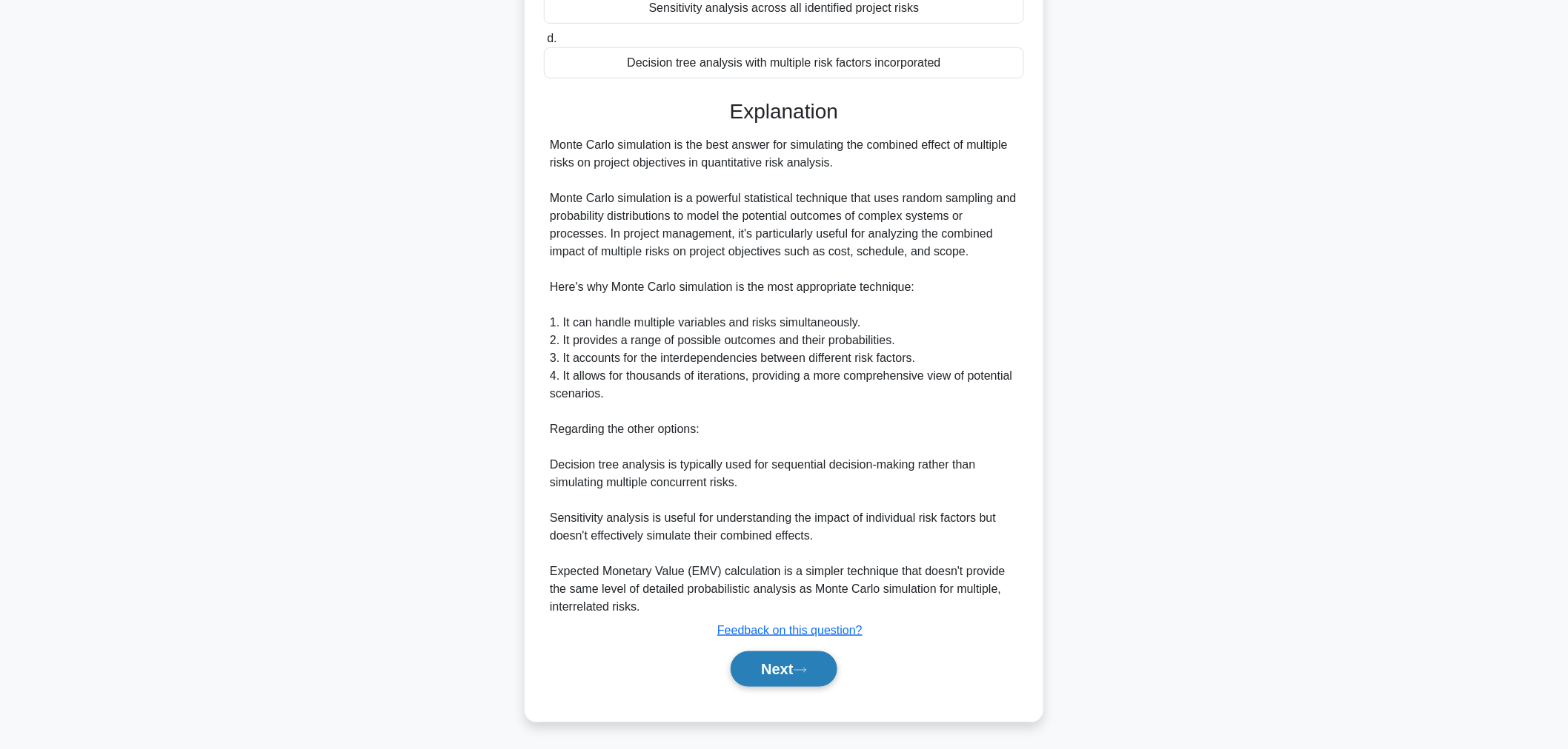
click at [809, 659] on button "Next" at bounding box center [783, 669] width 106 height 35
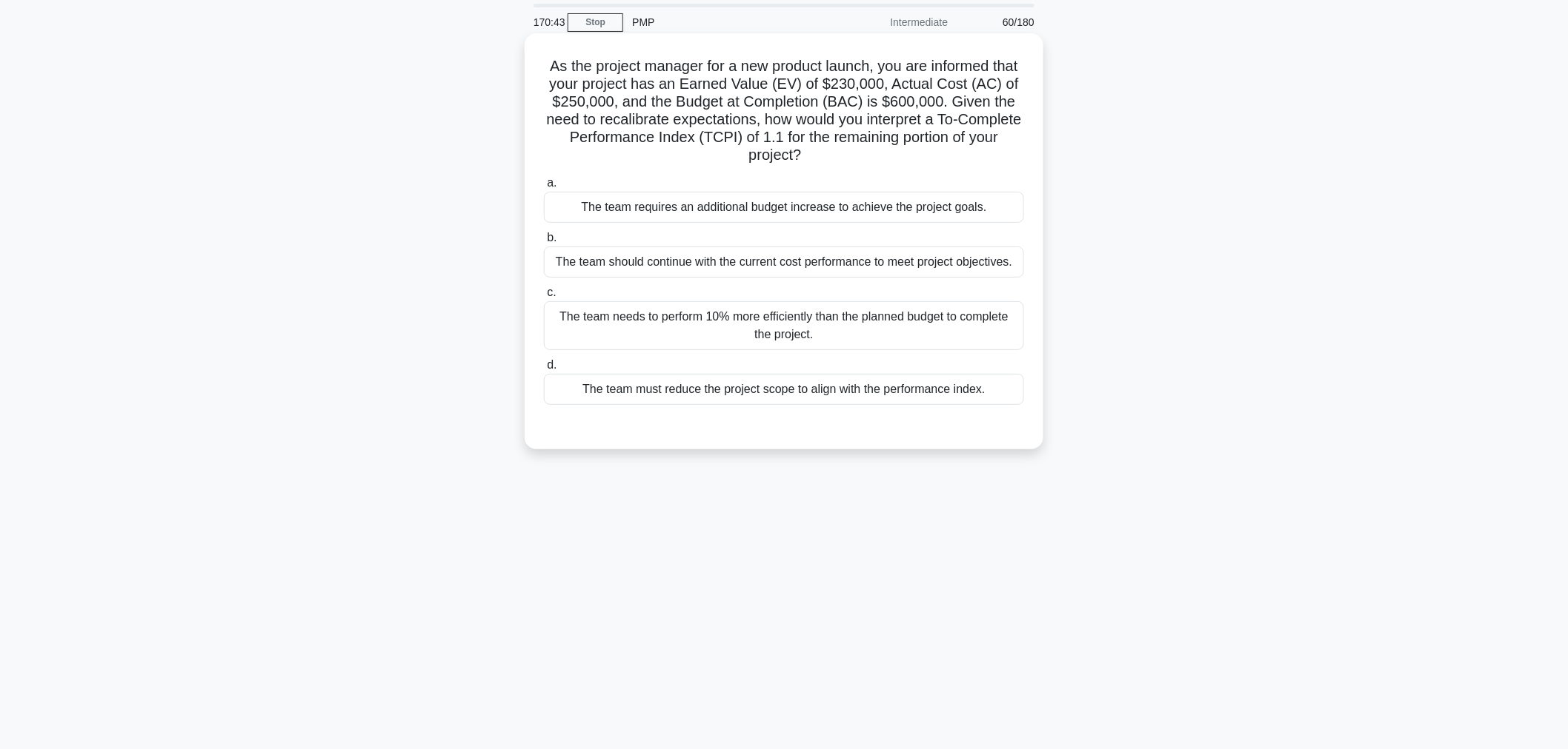
click at [771, 331] on div "The team needs to perform 10% more efficiently than the planned budget to compl…" at bounding box center [784, 326] width 480 height 49
click at [544, 297] on input "c. The team needs to perform 10% more efficiently than the planned budget to co…" at bounding box center [544, 293] width 0 height 10
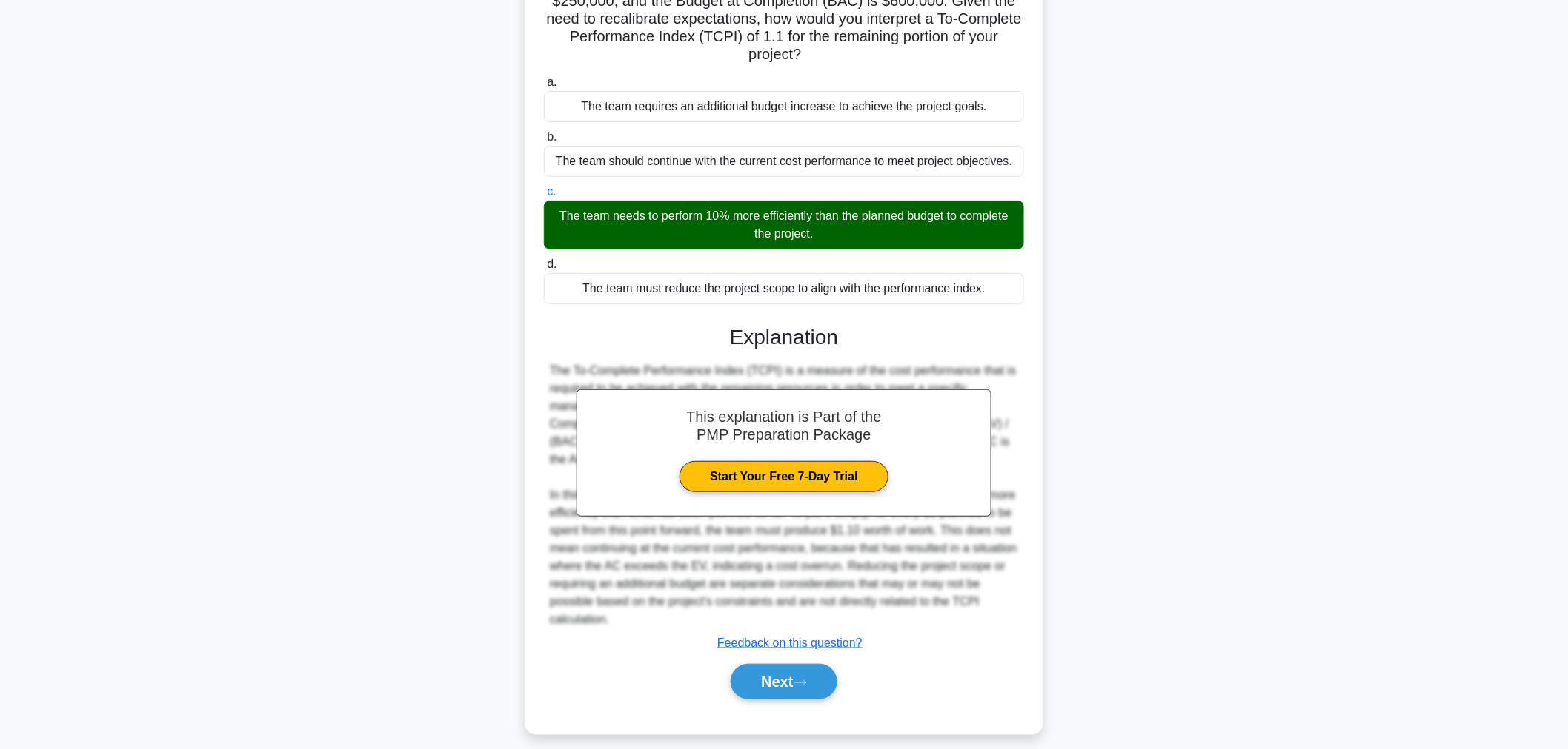
scroll to position [163, 0]
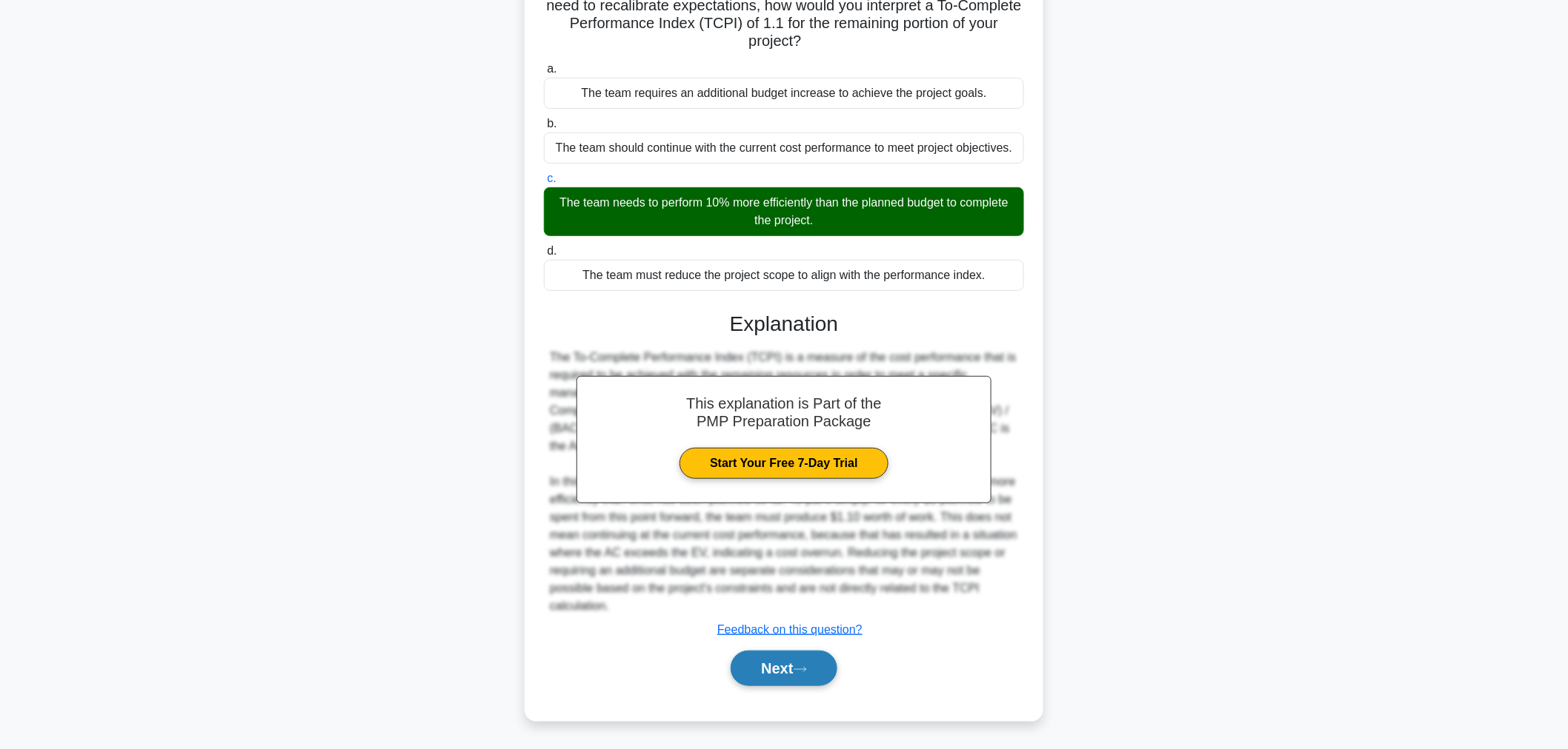
click at [805, 671] on icon at bounding box center [800, 670] width 13 height 8
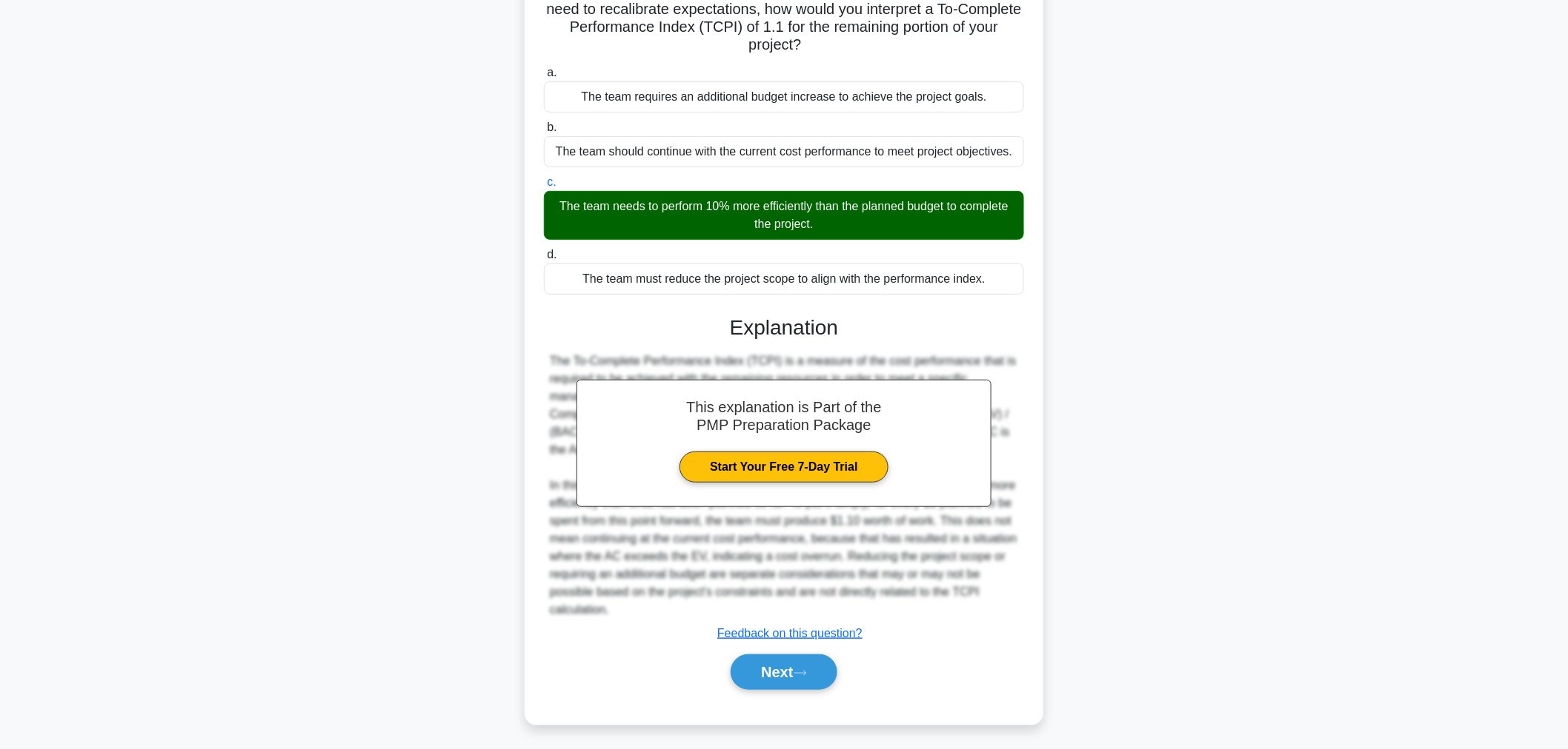
scroll to position [49, 0]
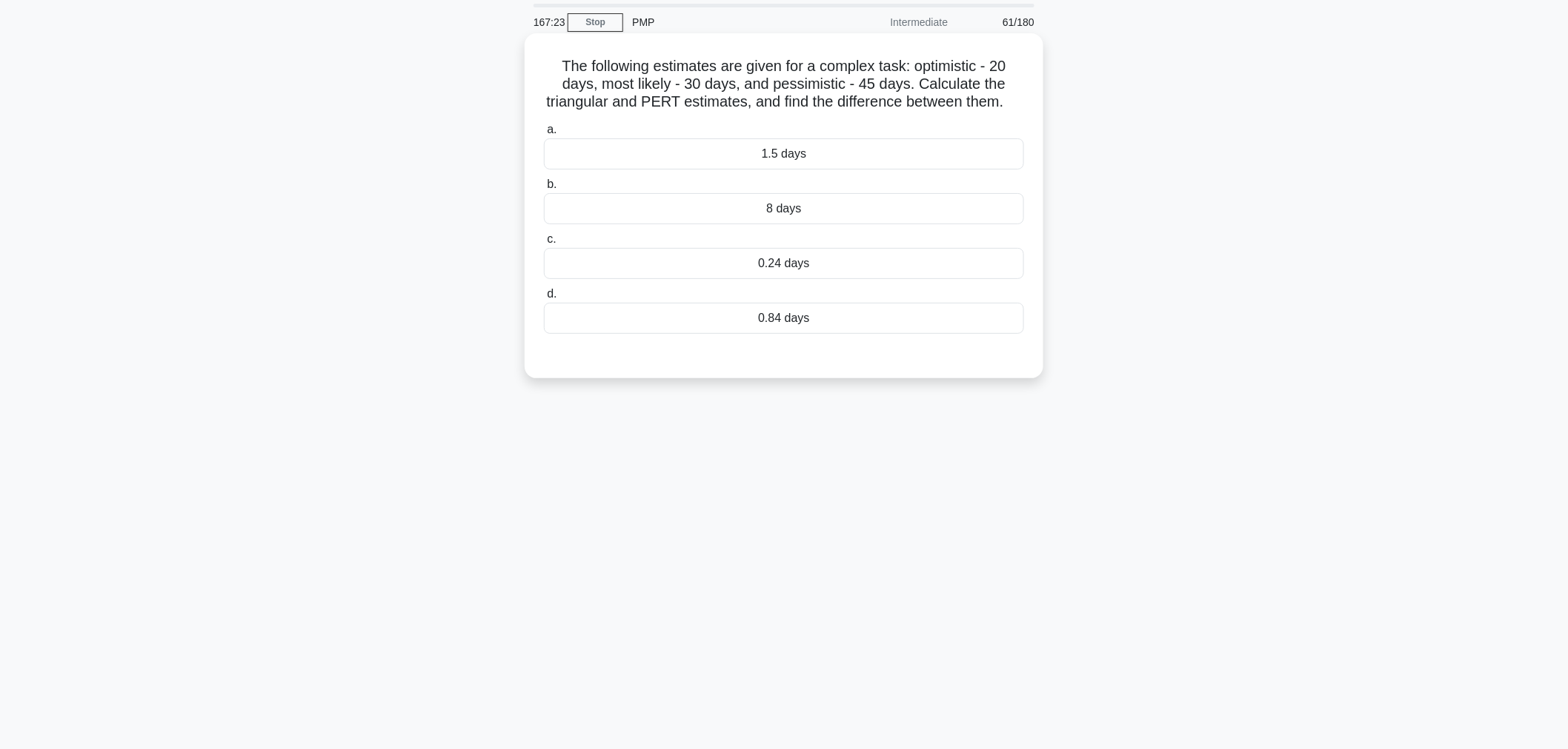
click at [775, 167] on div "1.5 days" at bounding box center [784, 154] width 480 height 31
click at [544, 135] on input "a. 1.5 days" at bounding box center [544, 130] width 0 height 10
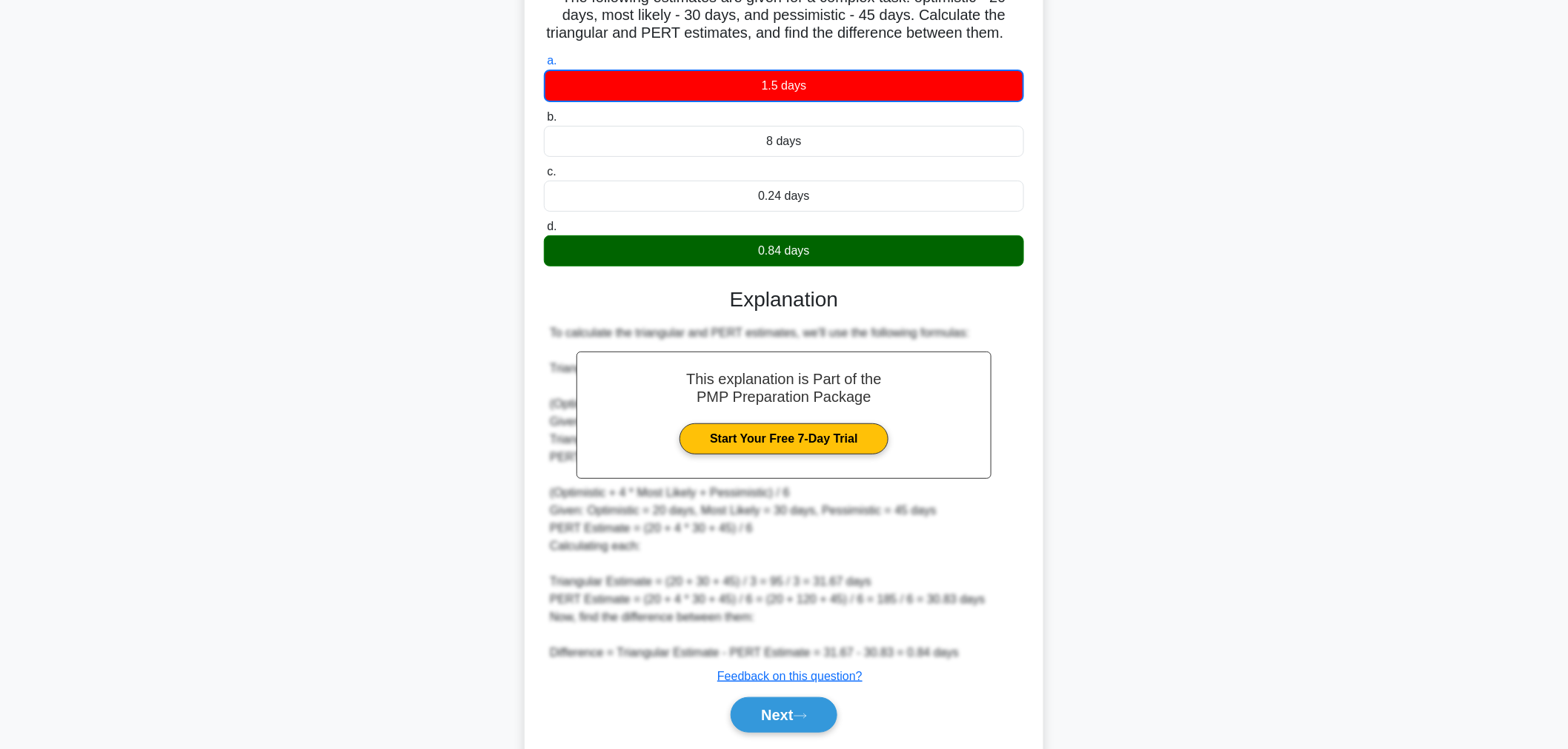
scroll to position [182, 0]
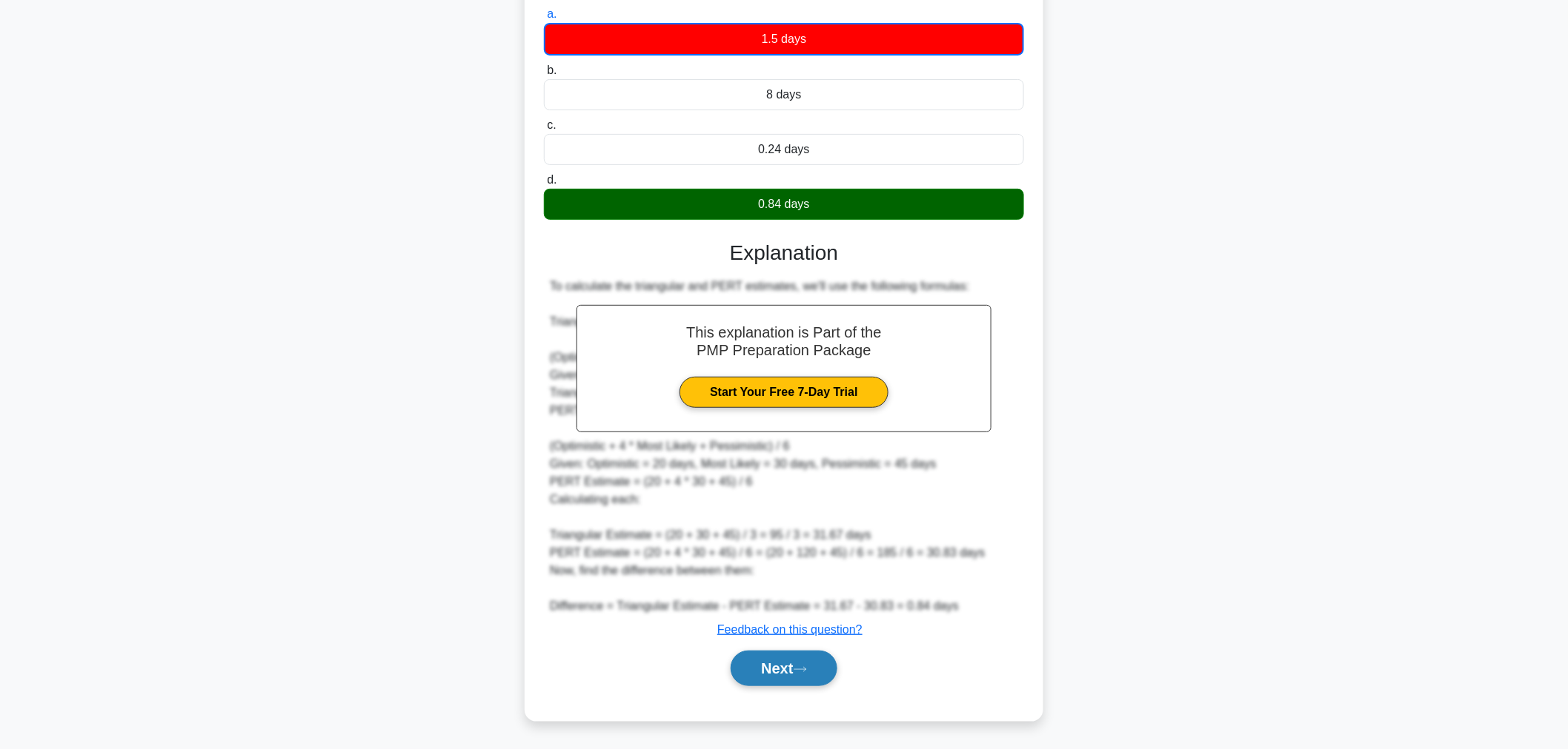
click at [819, 661] on button "Next" at bounding box center [783, 669] width 106 height 35
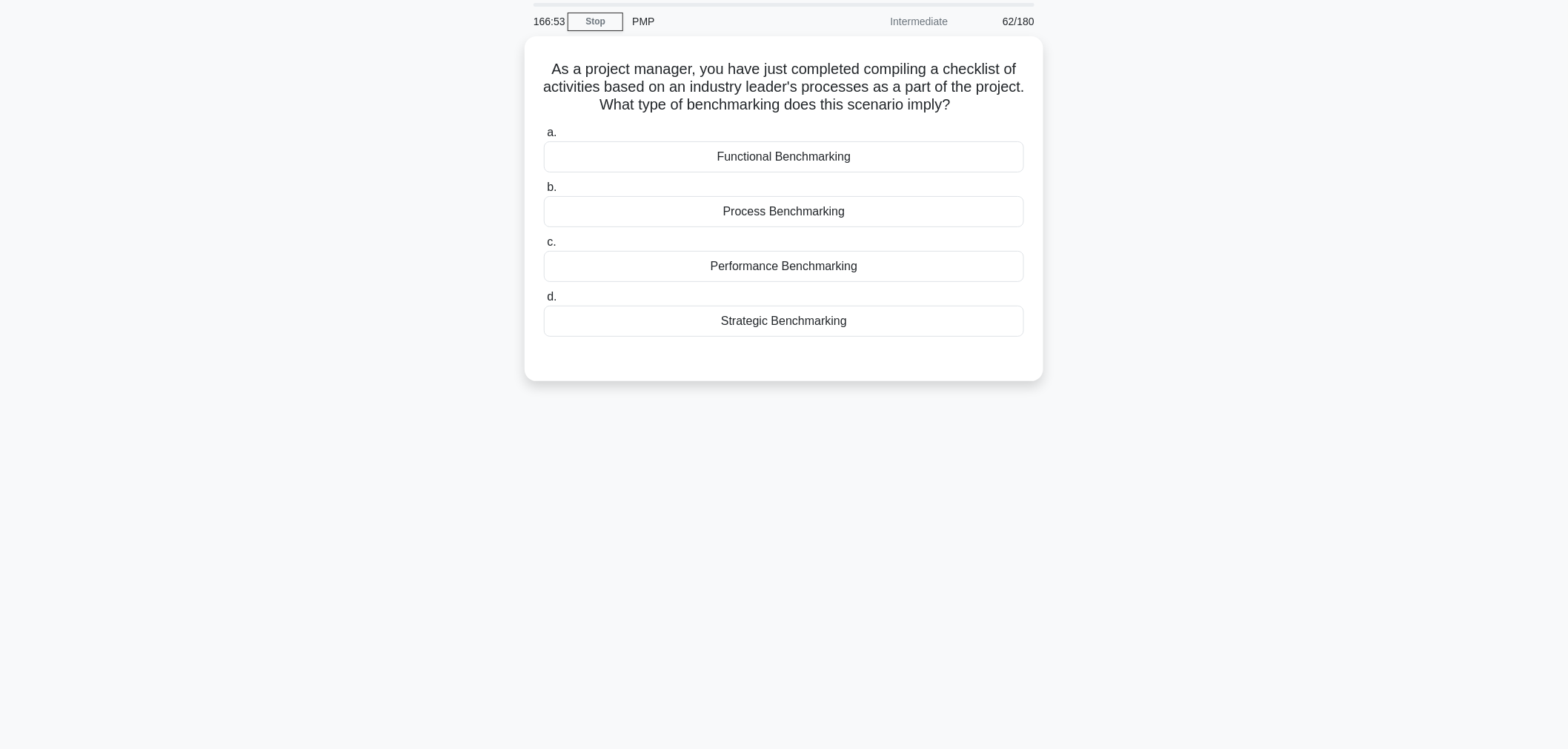
scroll to position [49, 0]
click at [749, 214] on div "Process Benchmarking" at bounding box center [784, 209] width 480 height 31
click at [544, 190] on input "b. Process Benchmarking" at bounding box center [544, 185] width 0 height 10
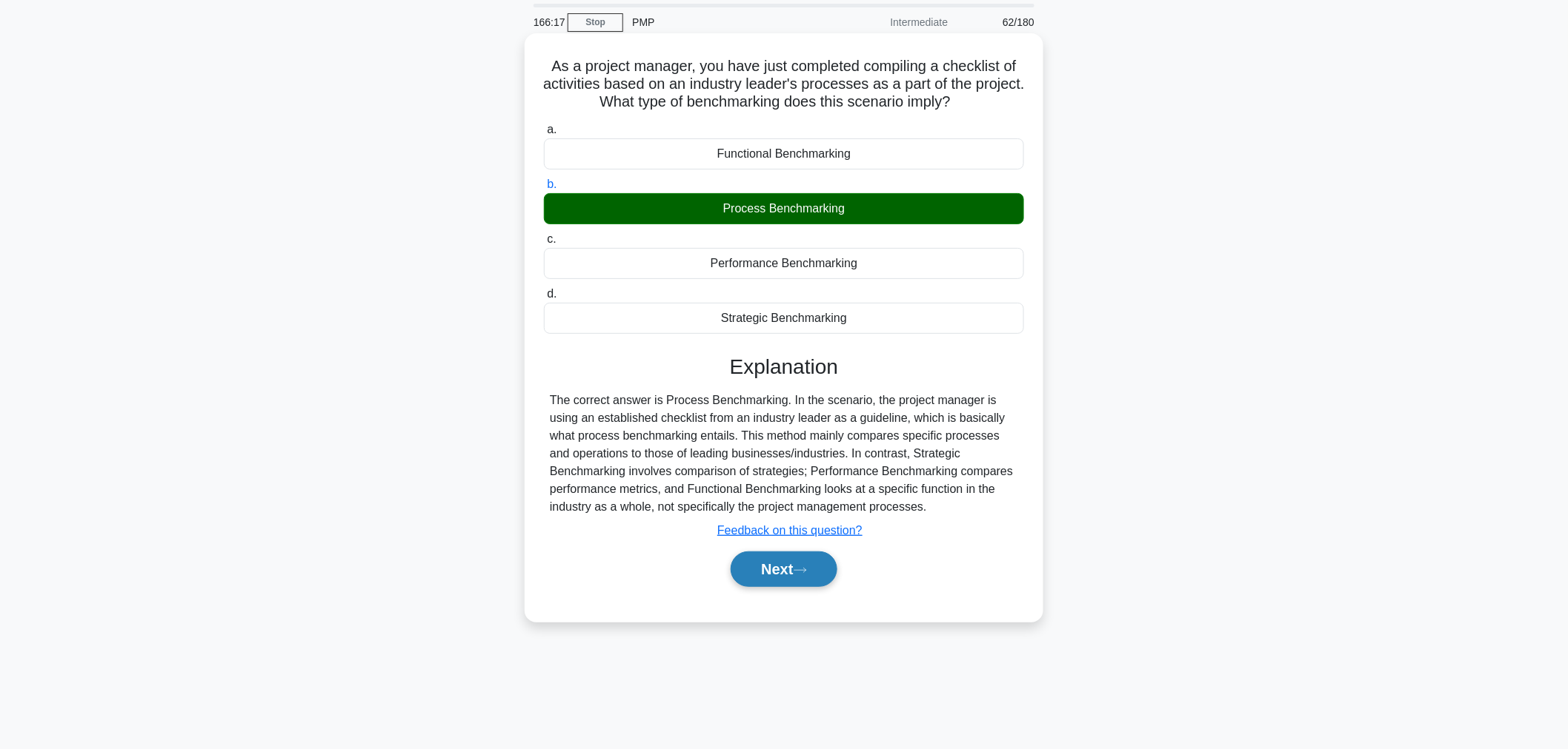
click at [786, 578] on button "Next" at bounding box center [783, 569] width 106 height 35
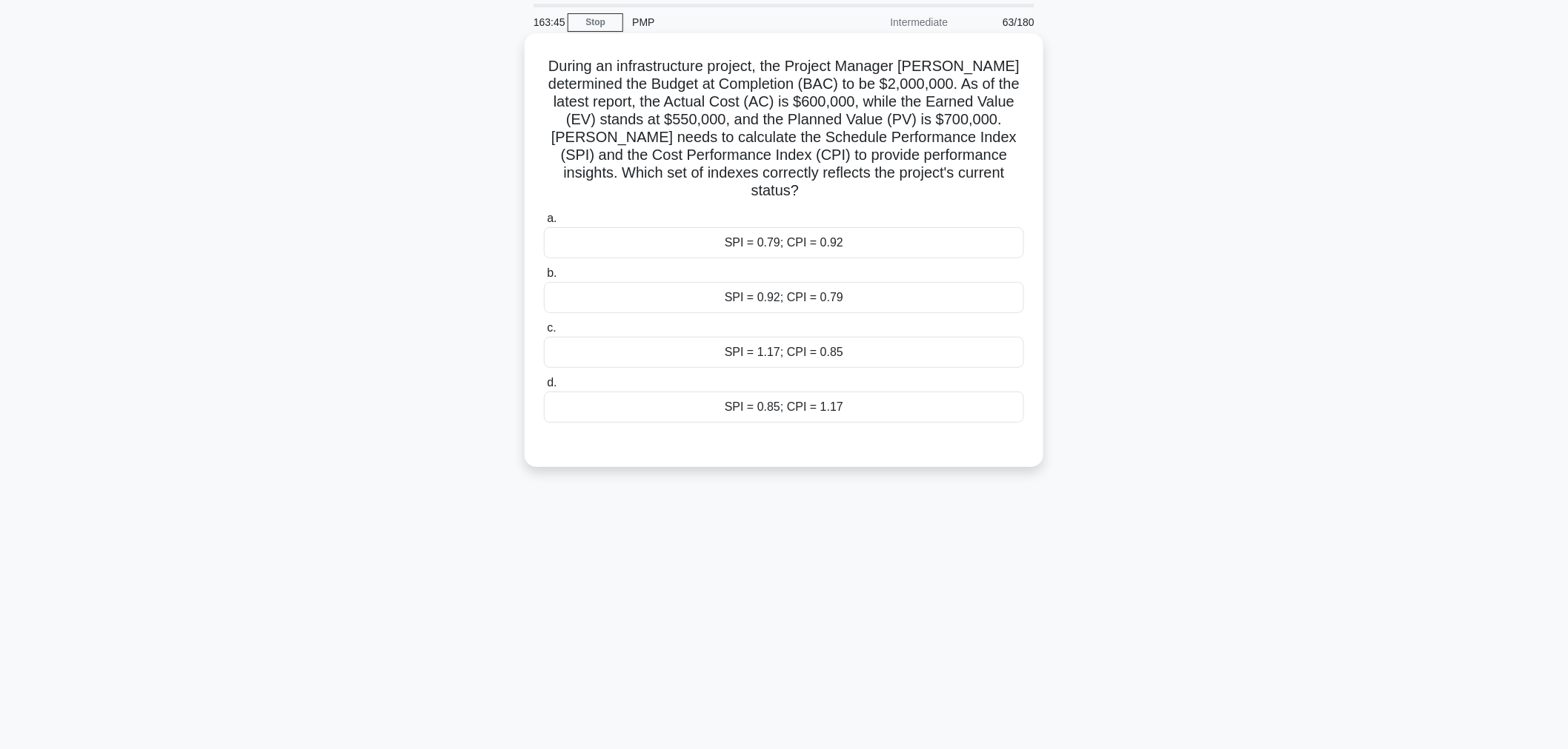
click at [771, 285] on div "SPI = 0.92; CPI = 0.79" at bounding box center [784, 298] width 480 height 31
click at [544, 278] on input "b. SPI = 0.92; CPI = 0.79" at bounding box center [544, 273] width 0 height 10
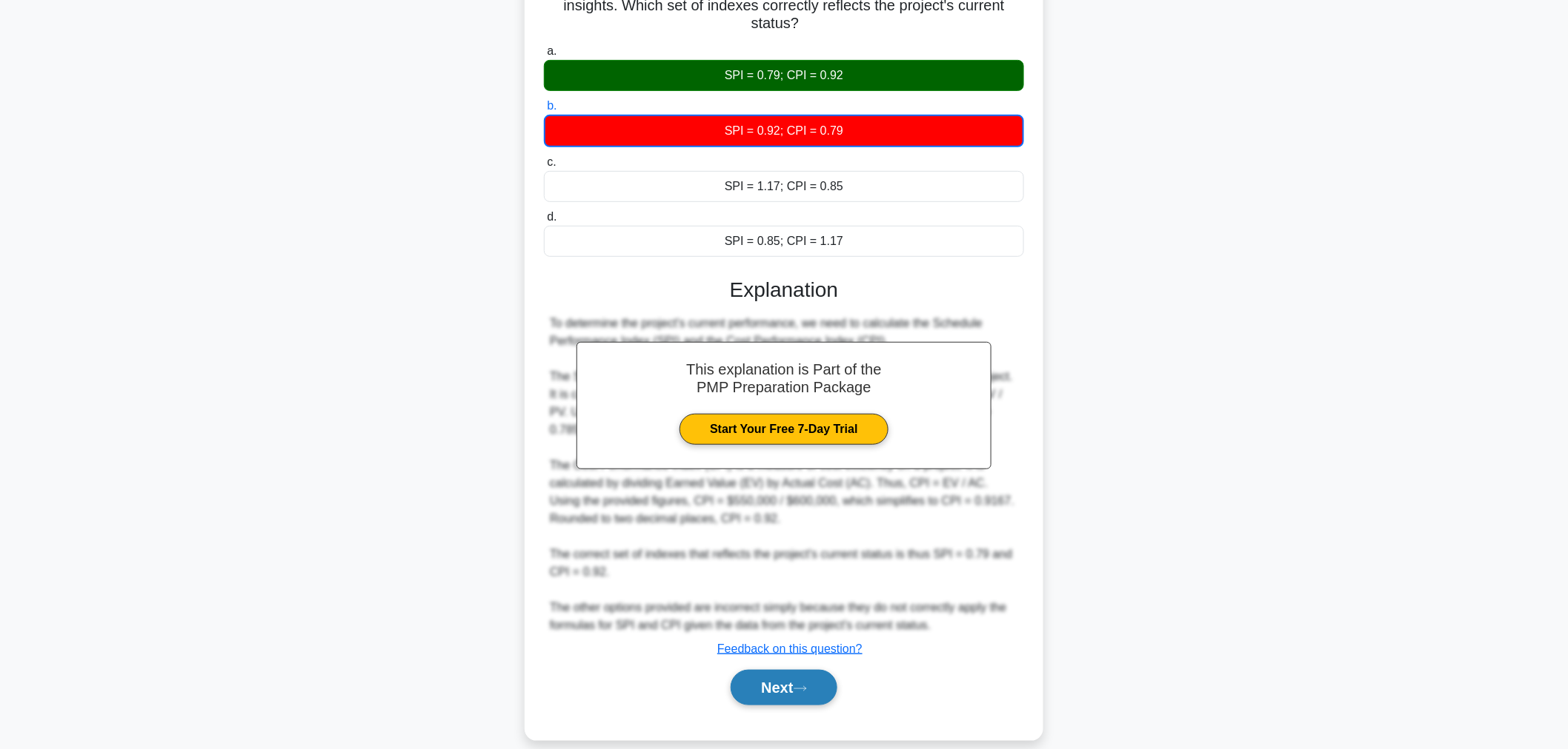
click at [823, 670] on button "Next" at bounding box center [783, 687] width 106 height 35
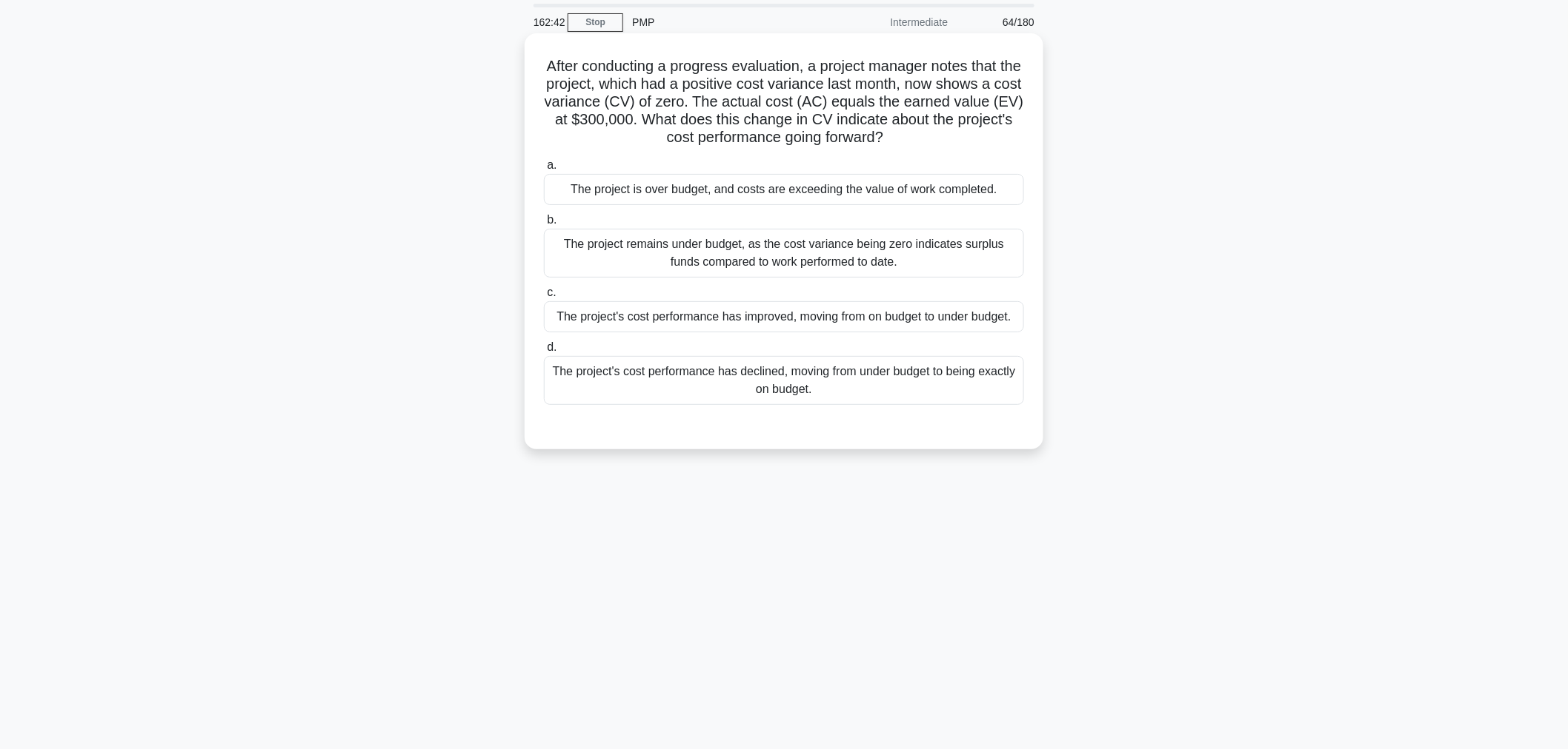
click at [804, 387] on div "The project's cost performance has declined, moving from under budget to being …" at bounding box center [784, 381] width 480 height 49
click at [544, 352] on input "d. The project's cost performance has declined, moving from under budget to bei…" at bounding box center [544, 347] width 0 height 10
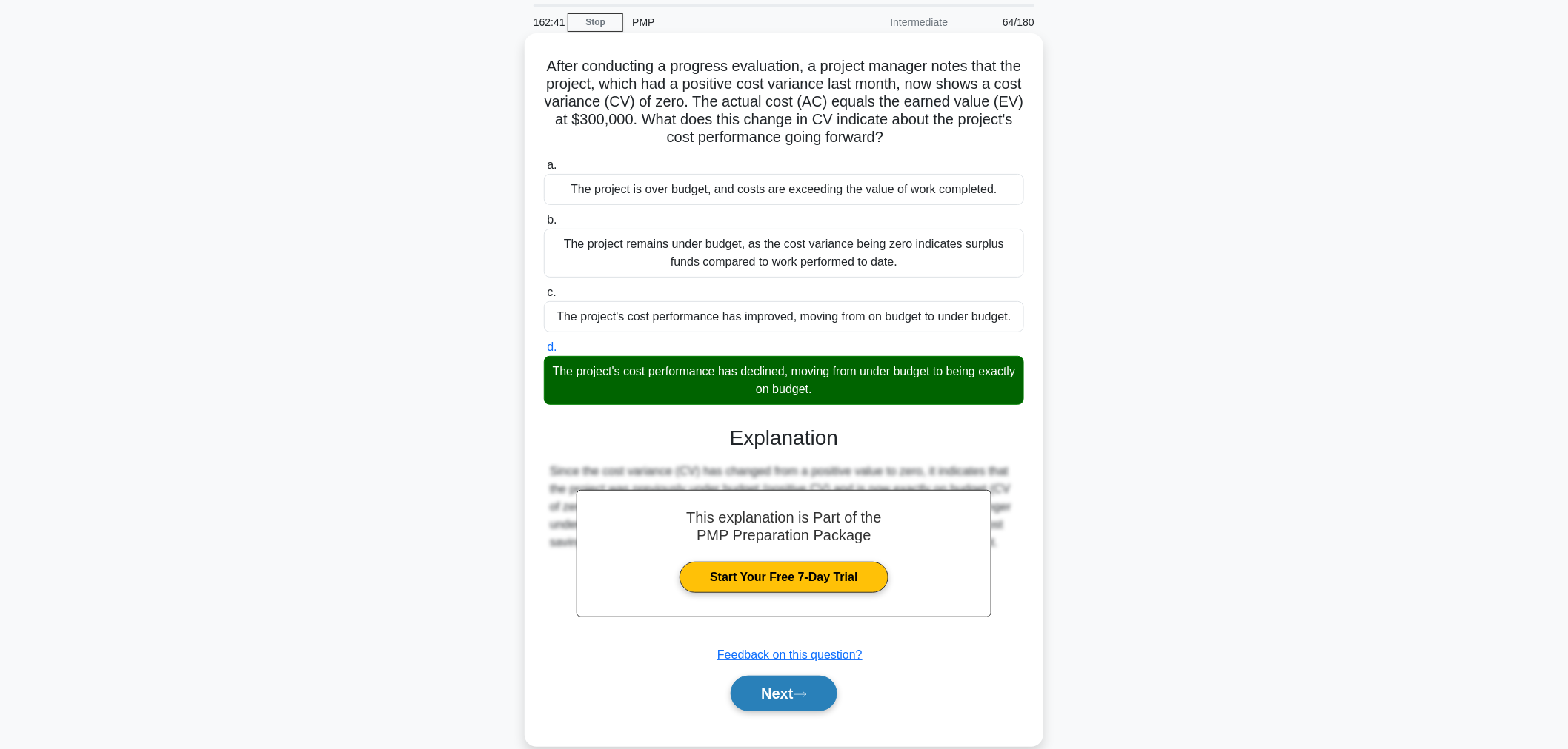
click at [788, 691] on button "Next" at bounding box center [783, 693] width 106 height 35
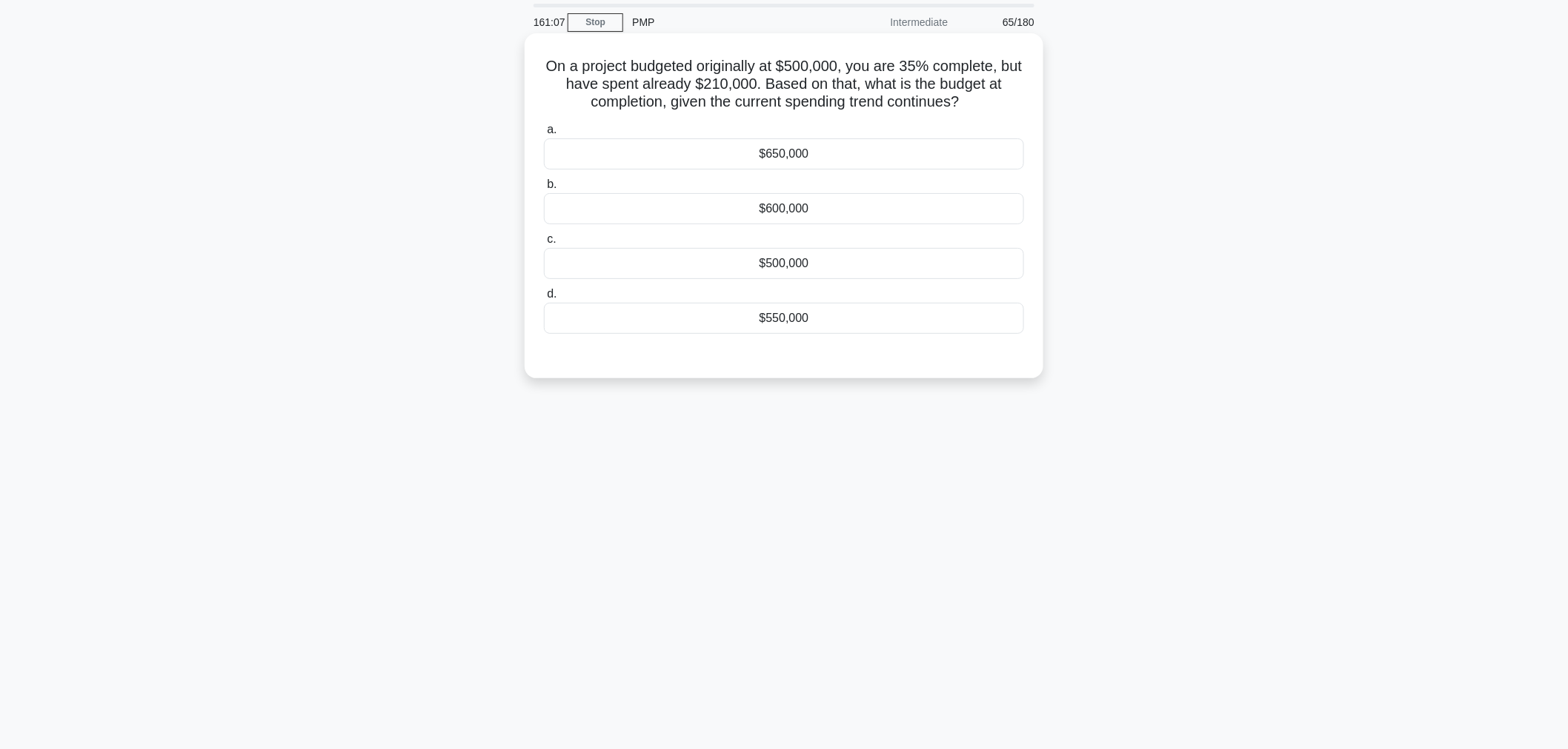
click at [772, 204] on div "$600,000" at bounding box center [784, 209] width 480 height 31
click at [544, 190] on input "b. $600,000" at bounding box center [544, 185] width 0 height 10
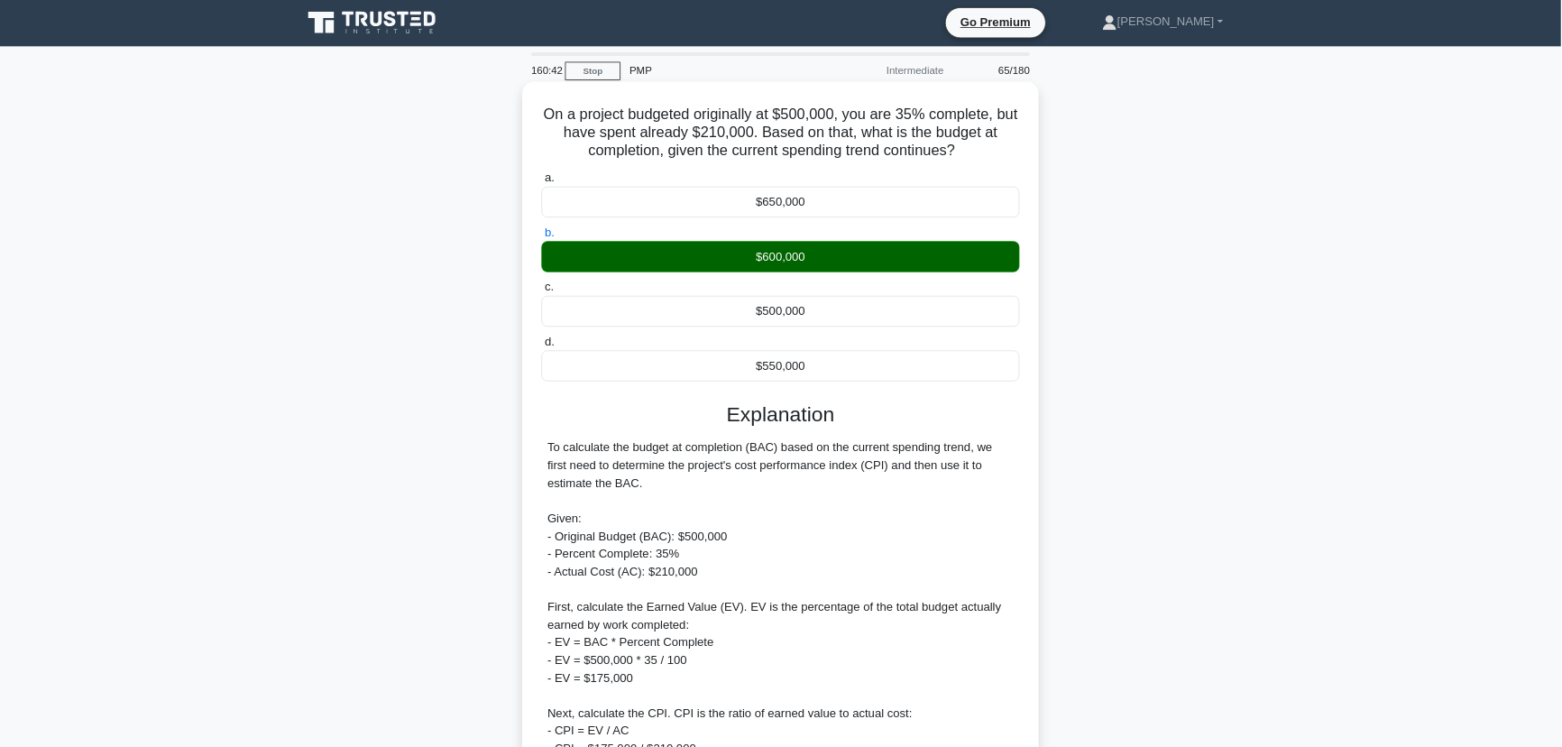
scroll to position [0, 0]
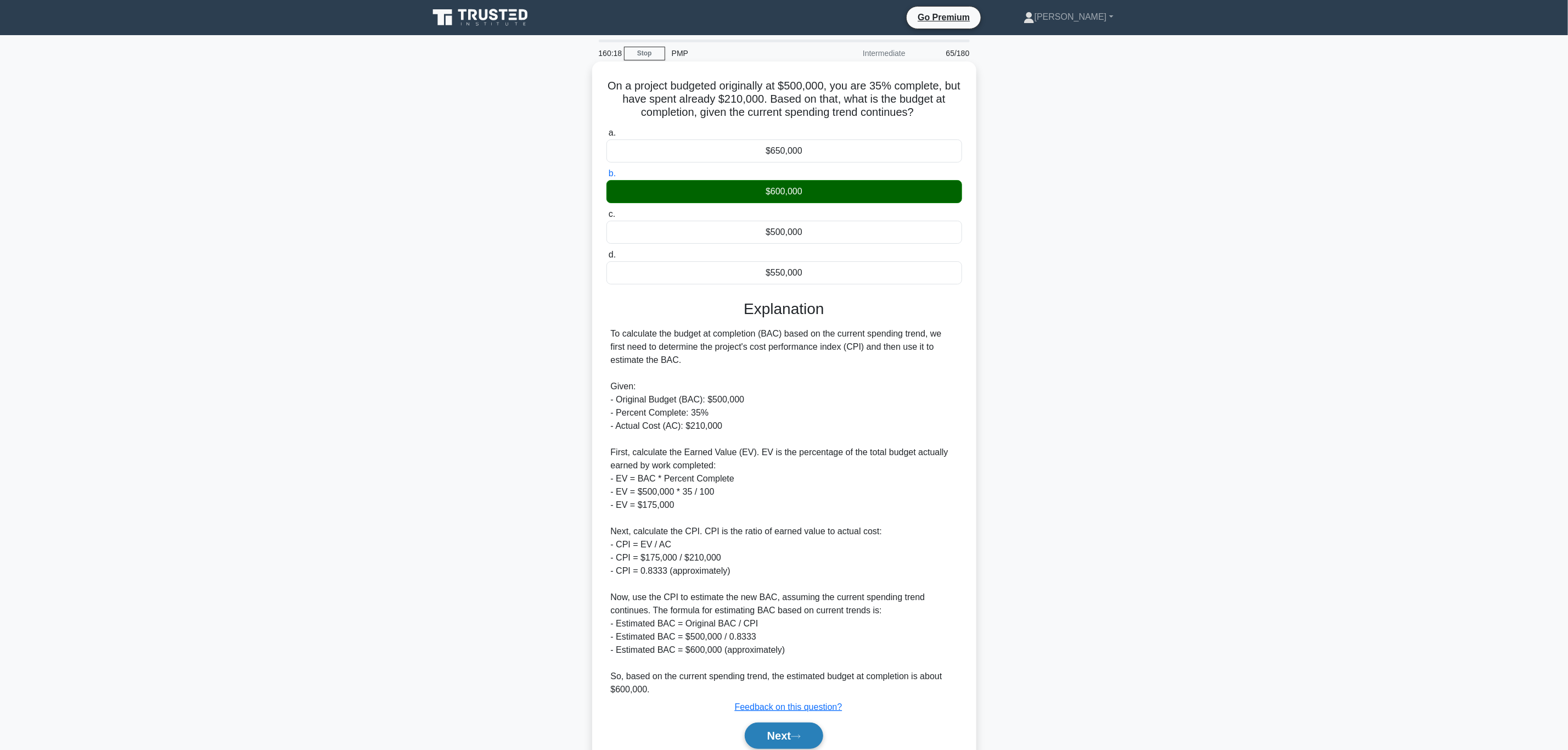
click at [762, 555] on button "Next" at bounding box center [784, 735] width 79 height 26
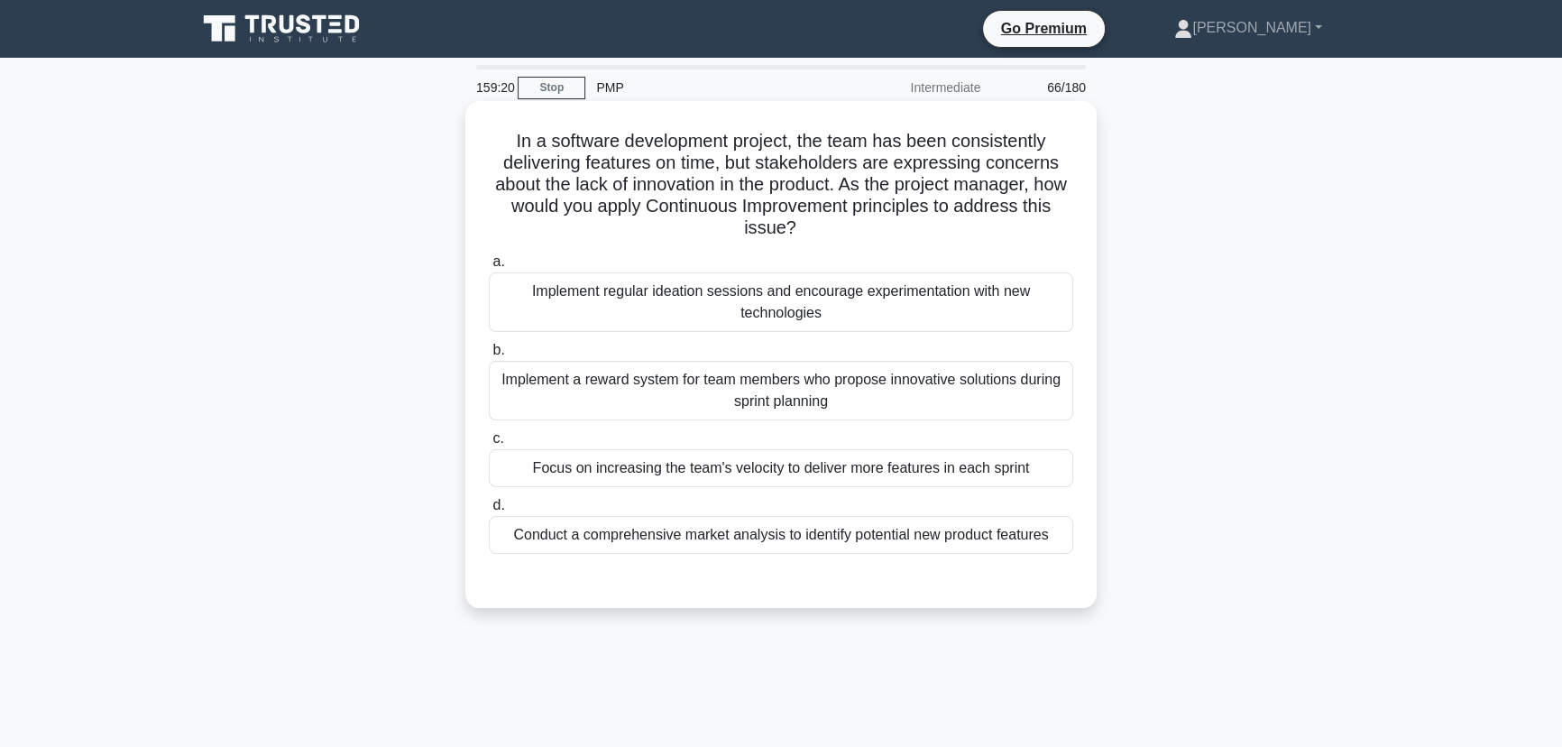
click at [659, 536] on div "Conduct a comprehensive market analysis to identify potential new product featu…" at bounding box center [781, 535] width 584 height 38
click at [489, 511] on input "d. Conduct a comprehensive market analysis to identify potential new product fe…" at bounding box center [489, 506] width 0 height 12
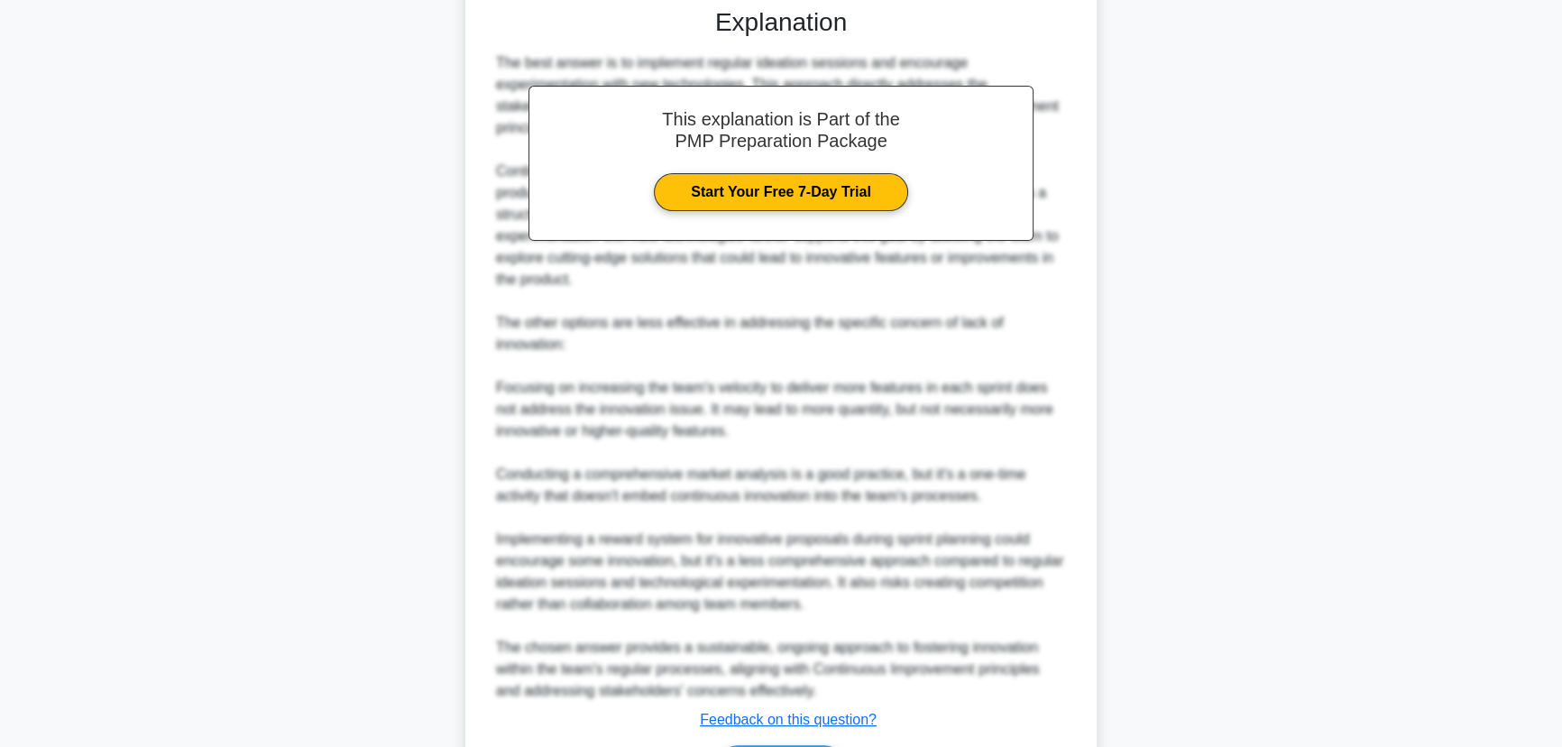
scroll to position [691, 0]
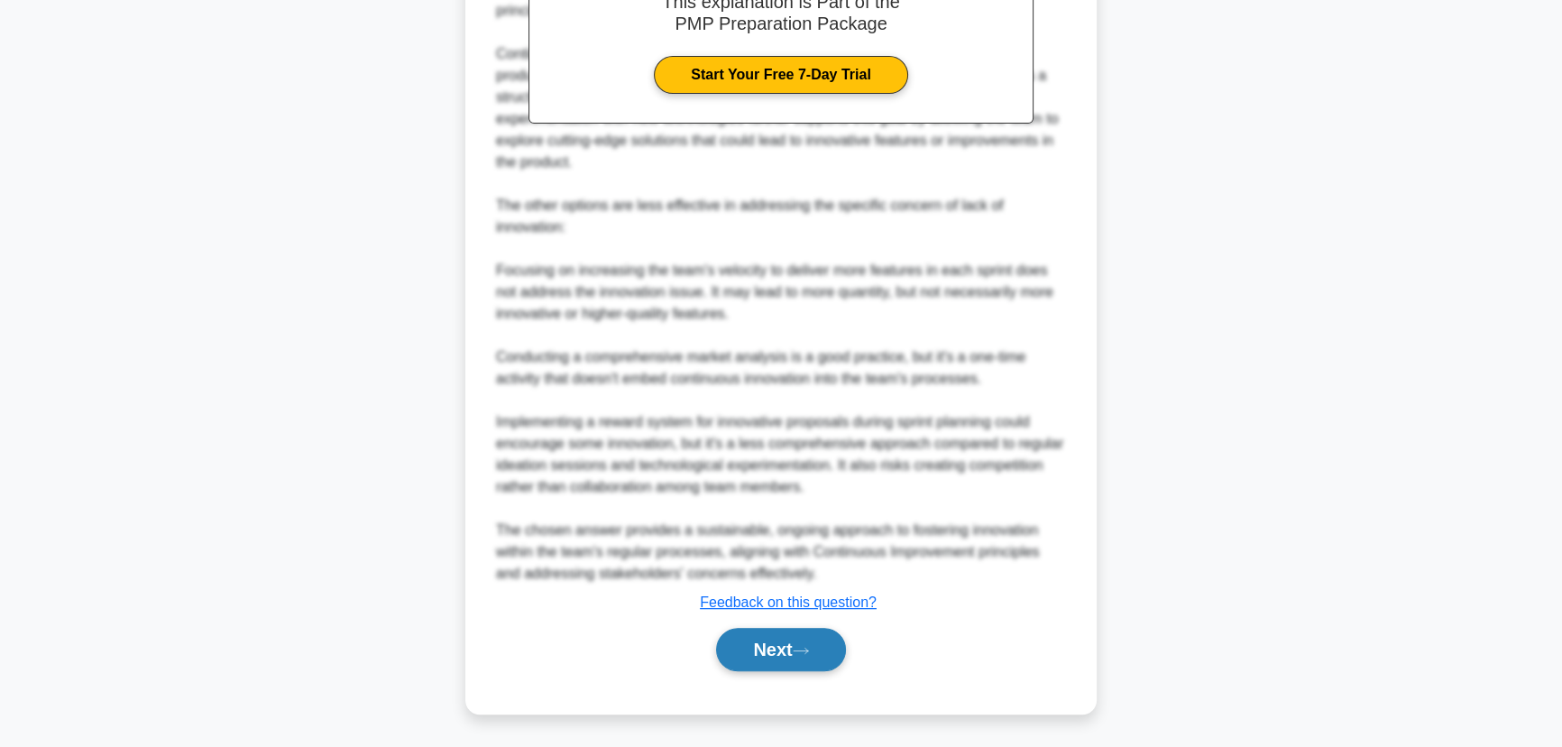
click at [746, 652] on button "Next" at bounding box center [780, 649] width 129 height 43
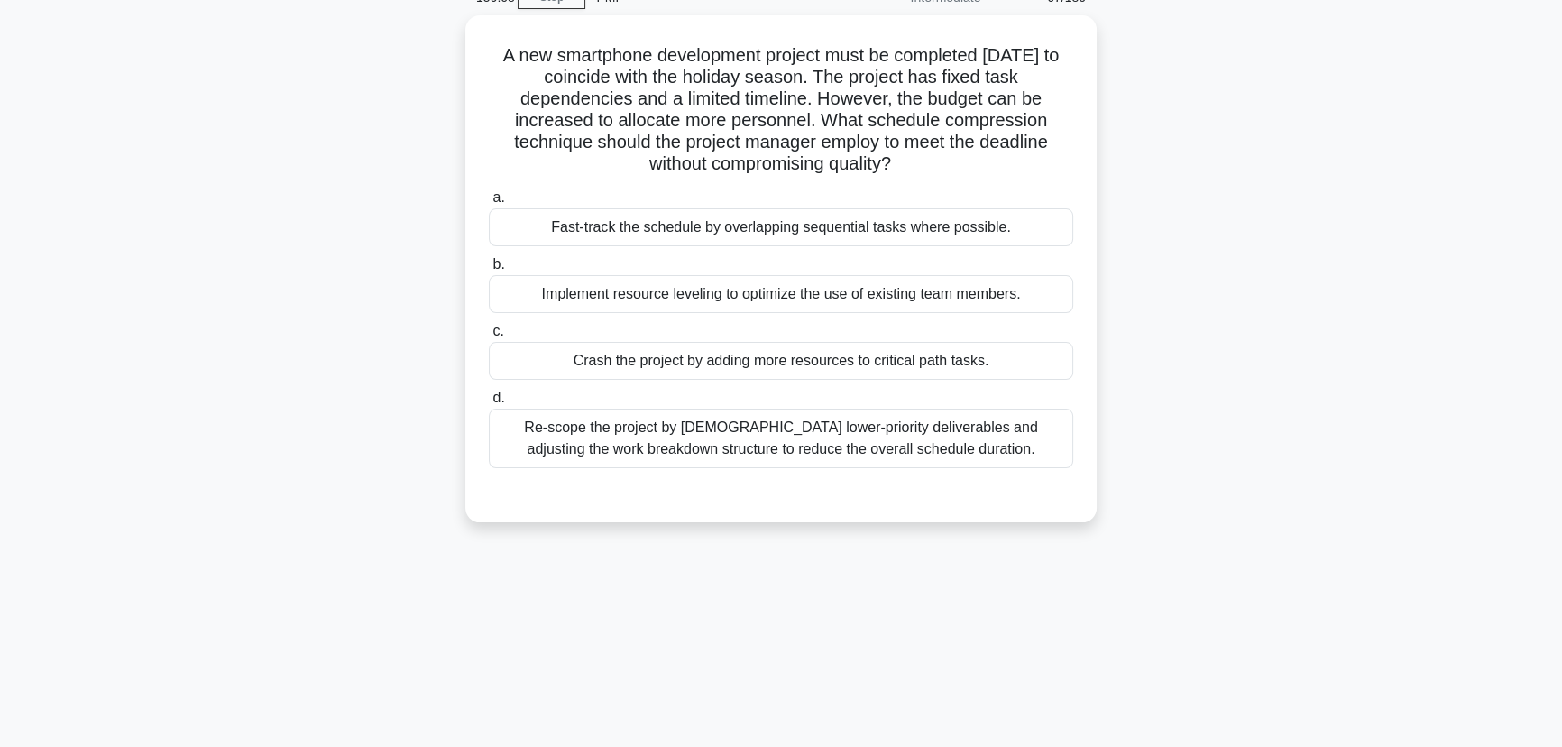
scroll to position [63, 0]
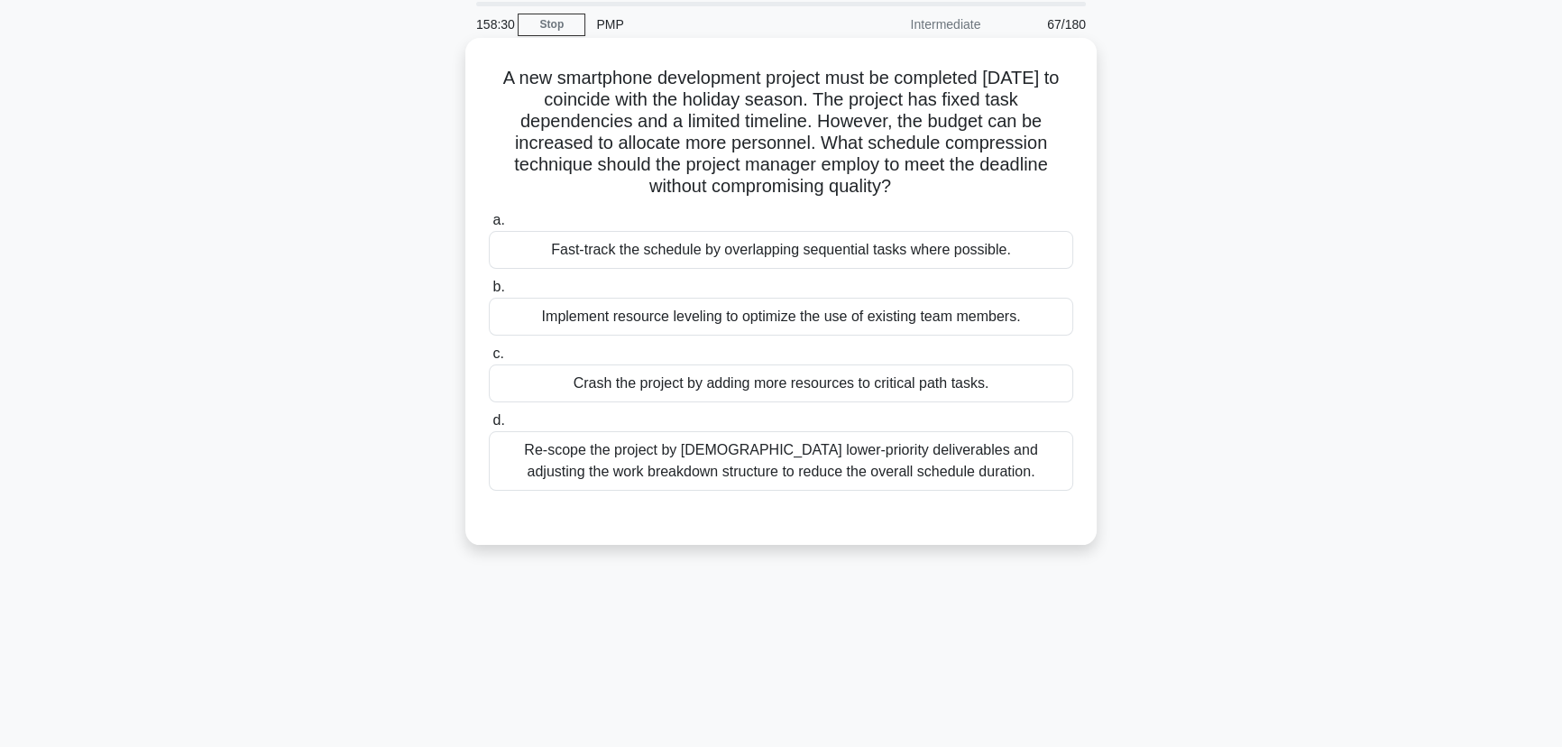
click at [739, 363] on label "c. Crash the project by adding more resources to critical path tasks." at bounding box center [781, 373] width 584 height 60
click at [489, 360] on input "c. Crash the project by adding more resources to critical path tasks." at bounding box center [489, 354] width 0 height 12
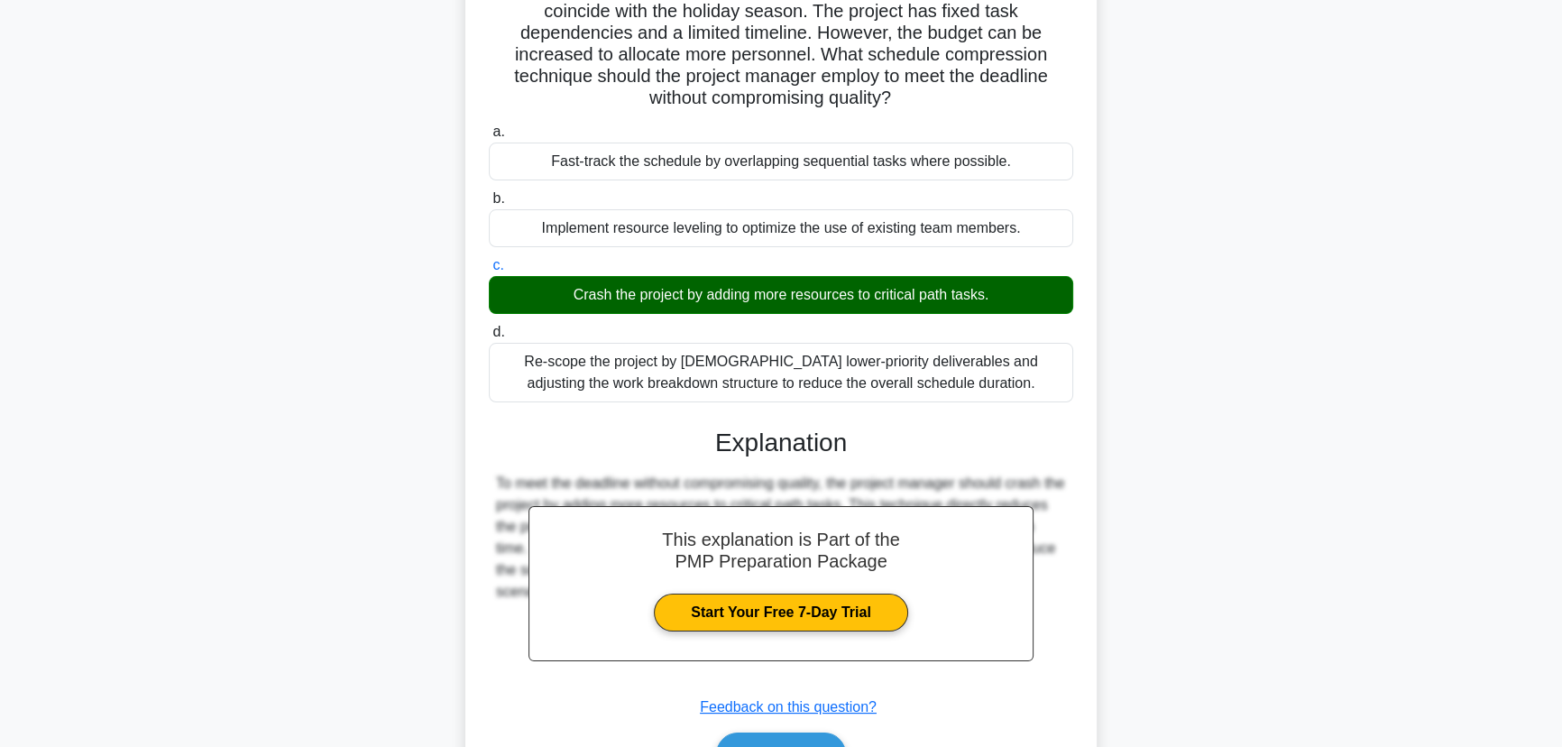
scroll to position [256, 0]
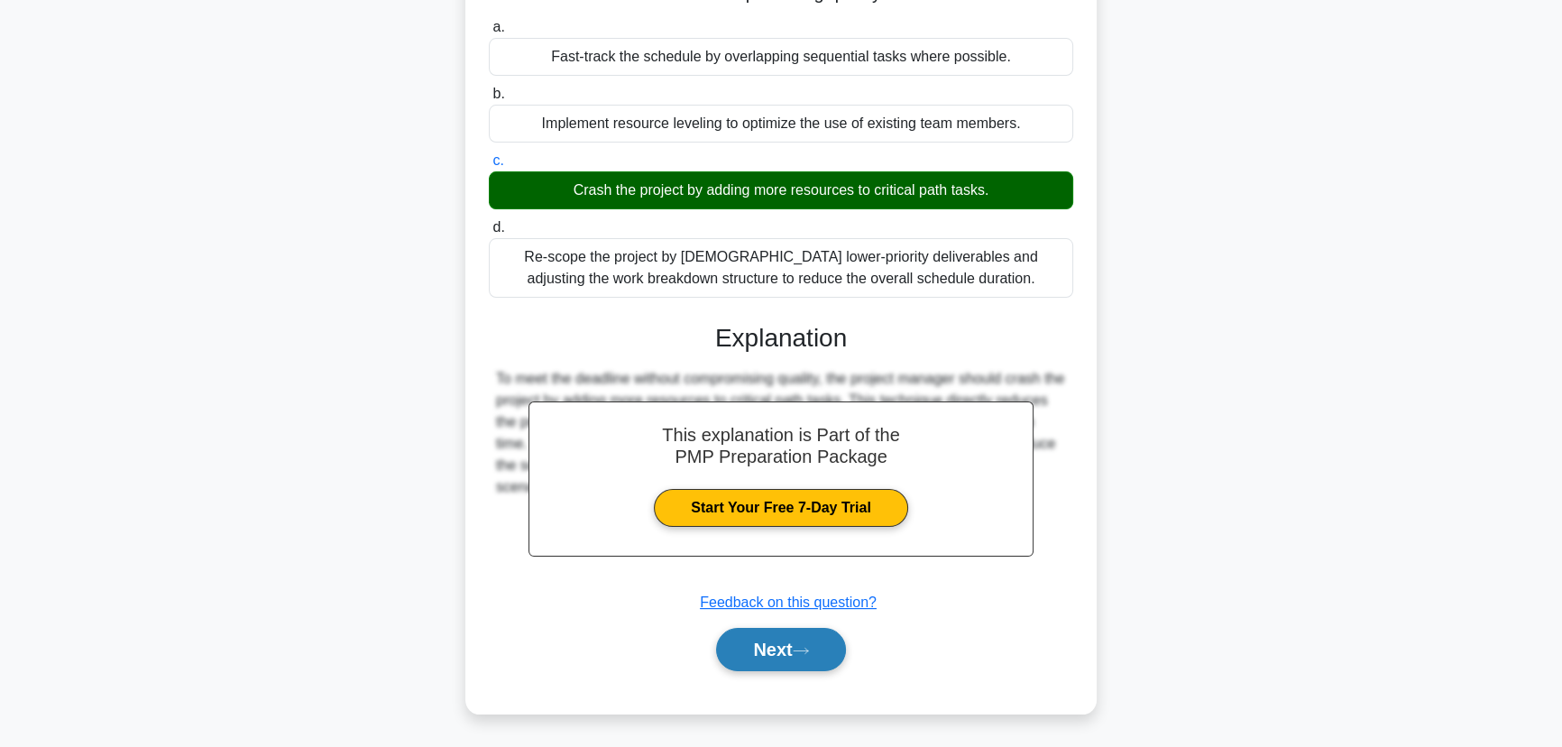
click at [808, 649] on icon at bounding box center [800, 649] width 14 height 5
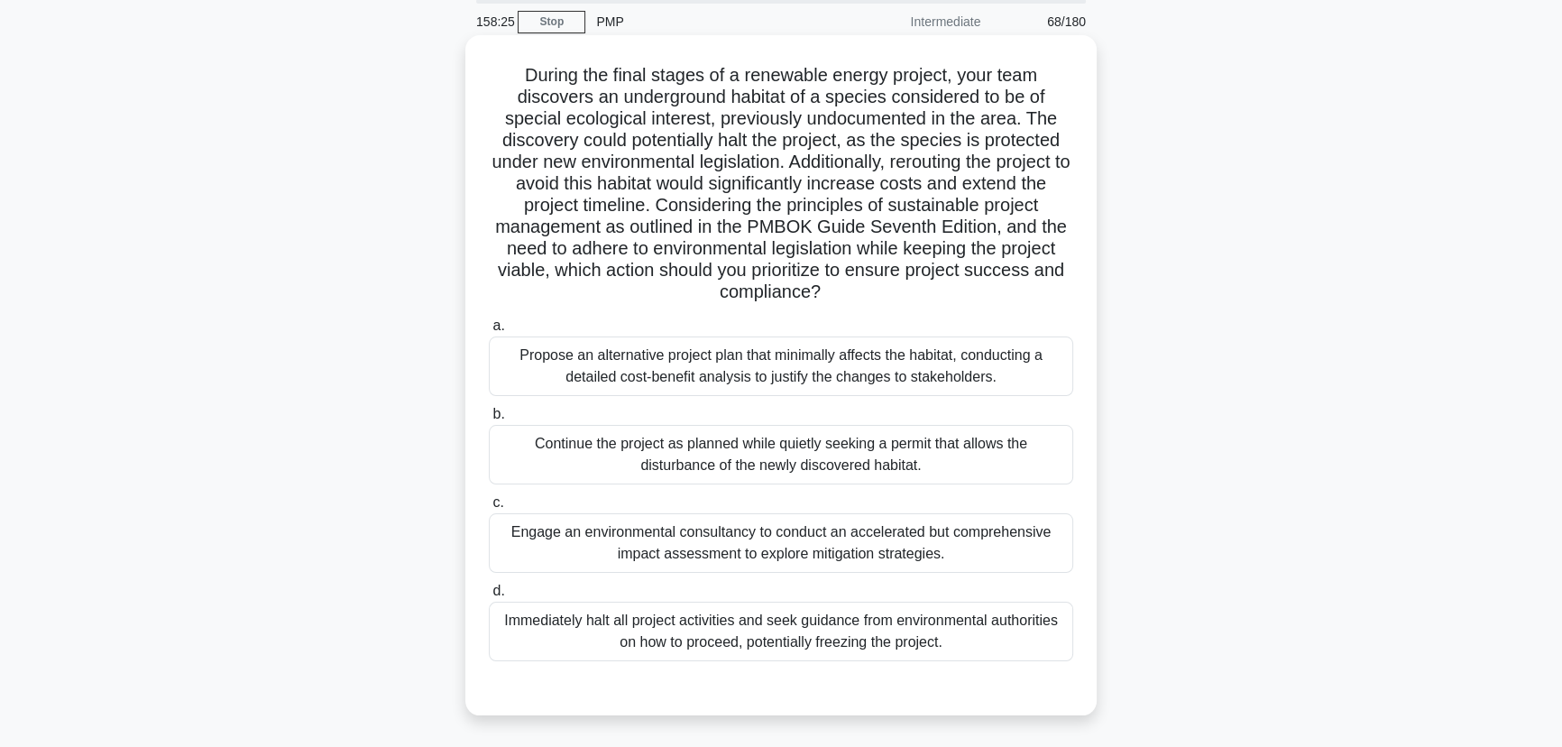
scroll to position [63, 0]
click at [731, 558] on div "Engage an environmental consultancy to conduct an accelerated but comprehensive…" at bounding box center [781, 546] width 584 height 60
click at [489, 511] on input "c. Engage an environmental consultancy to conduct an accelerated but comprehens…" at bounding box center [489, 506] width 0 height 12
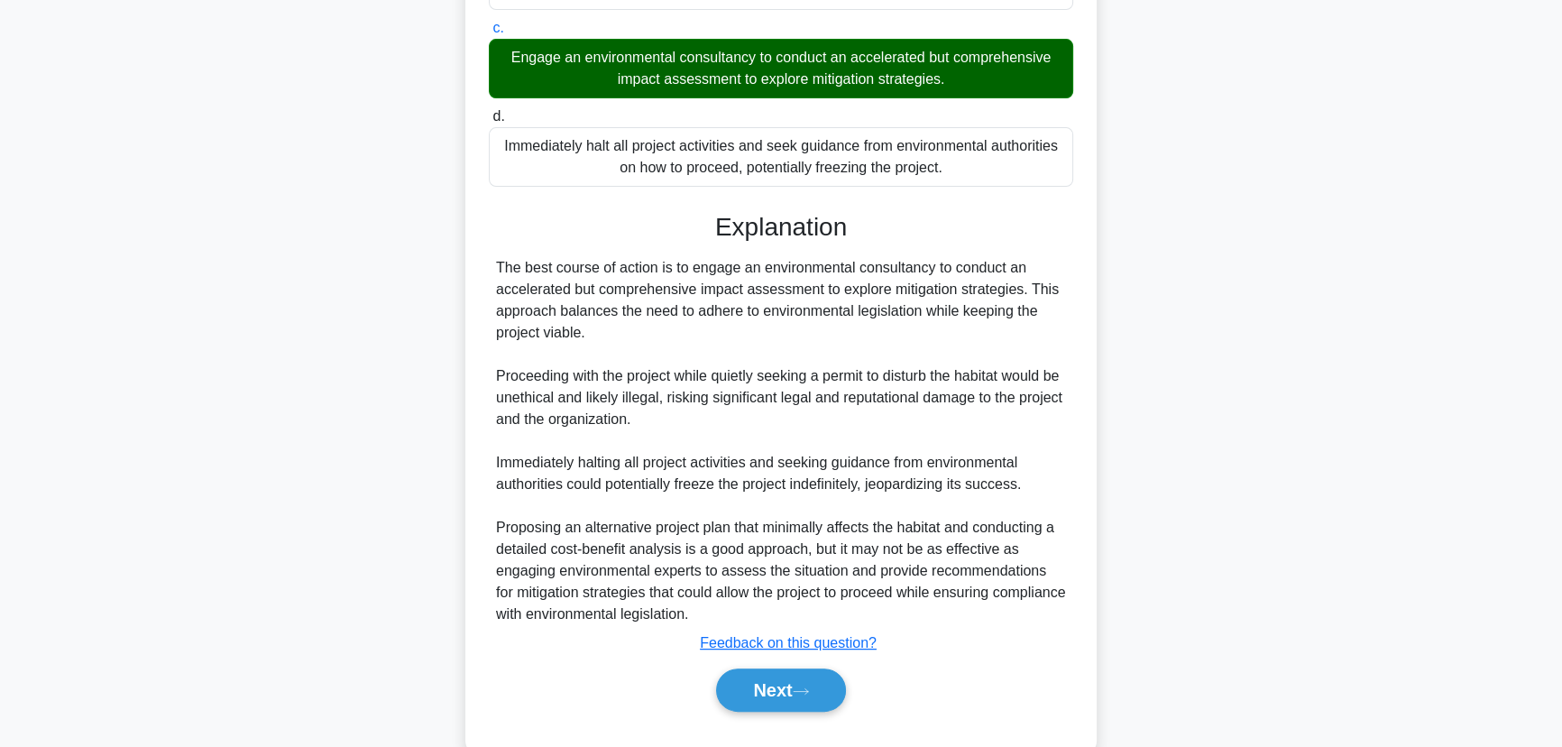
scroll to position [555, 0]
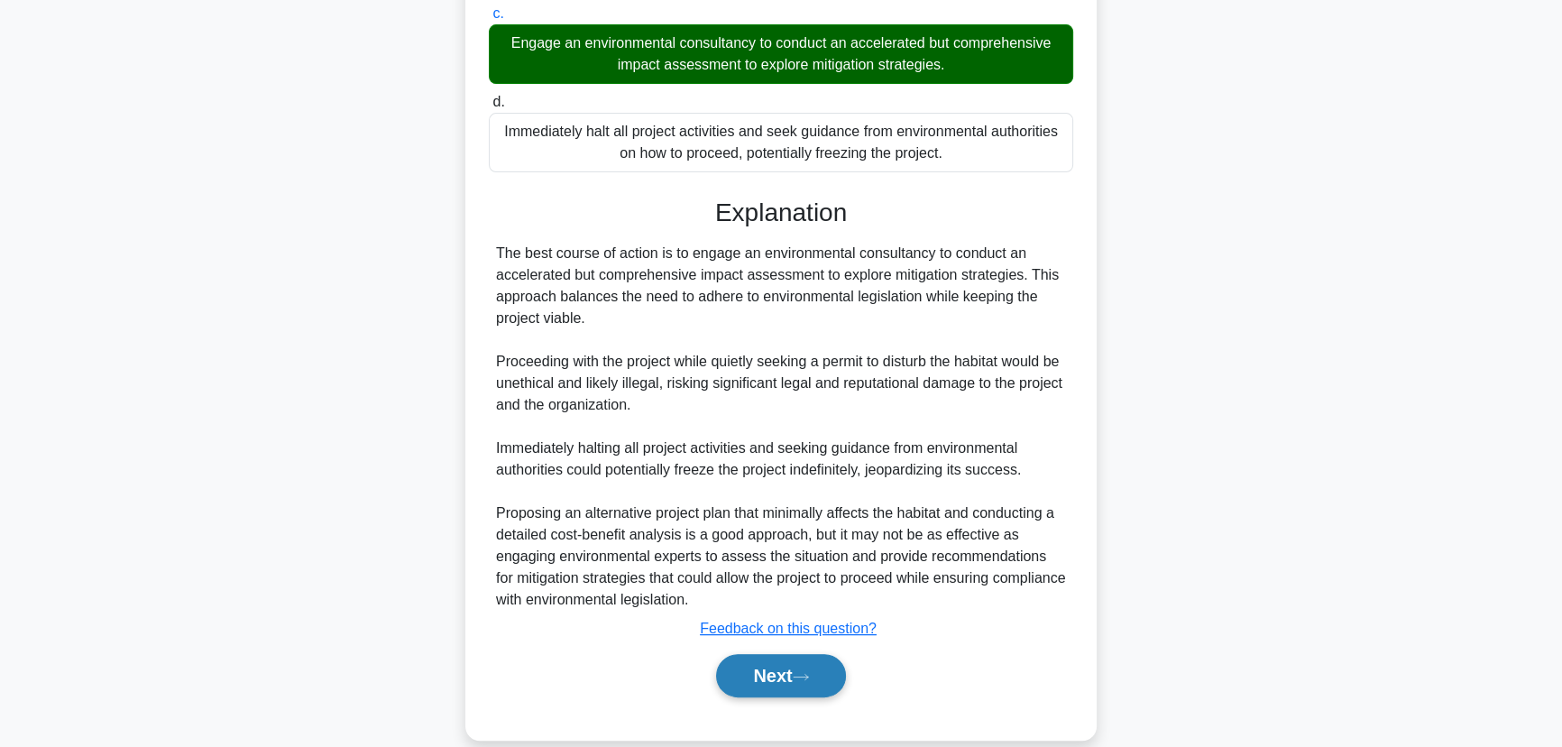
click at [766, 675] on button "Next" at bounding box center [780, 675] width 129 height 43
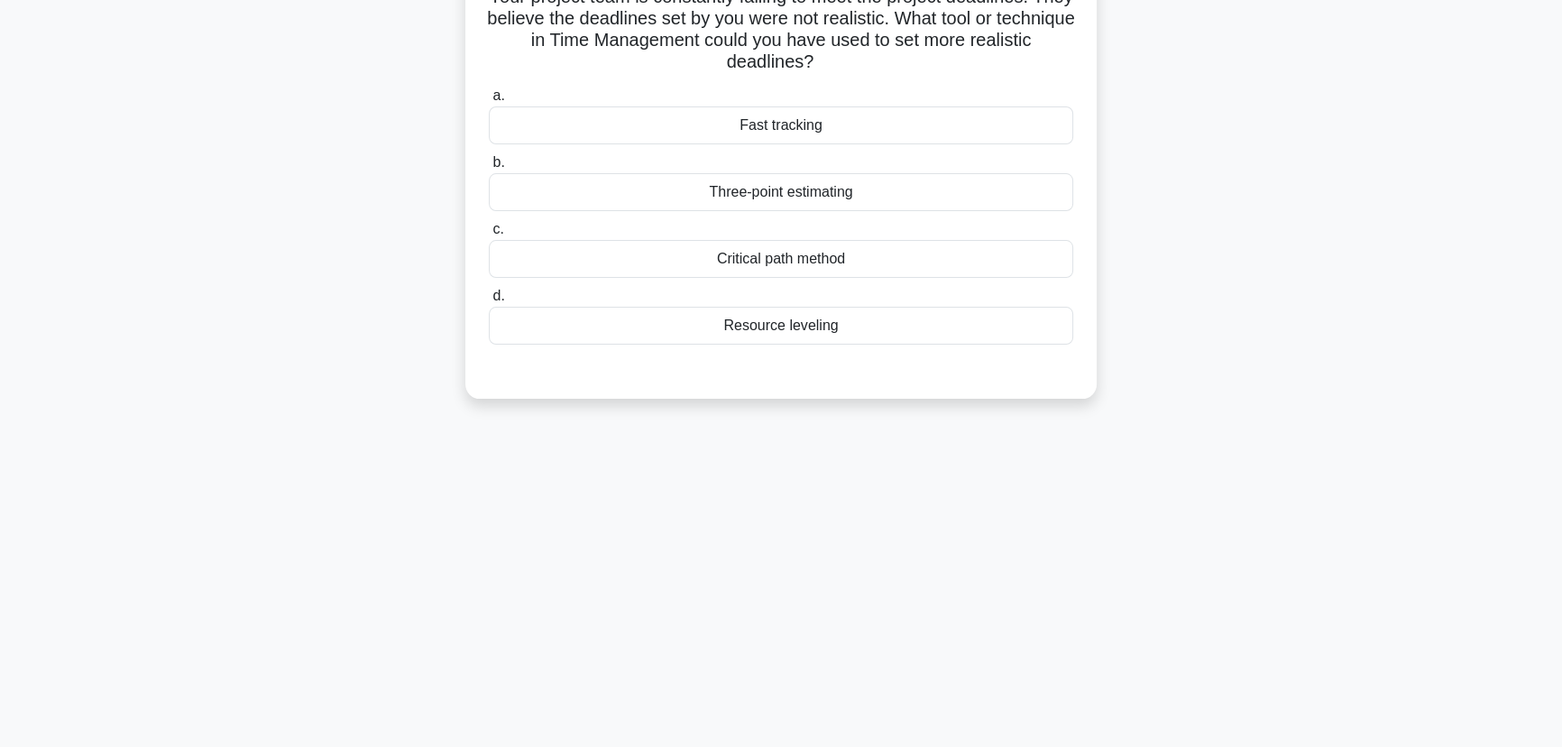
scroll to position [63, 0]
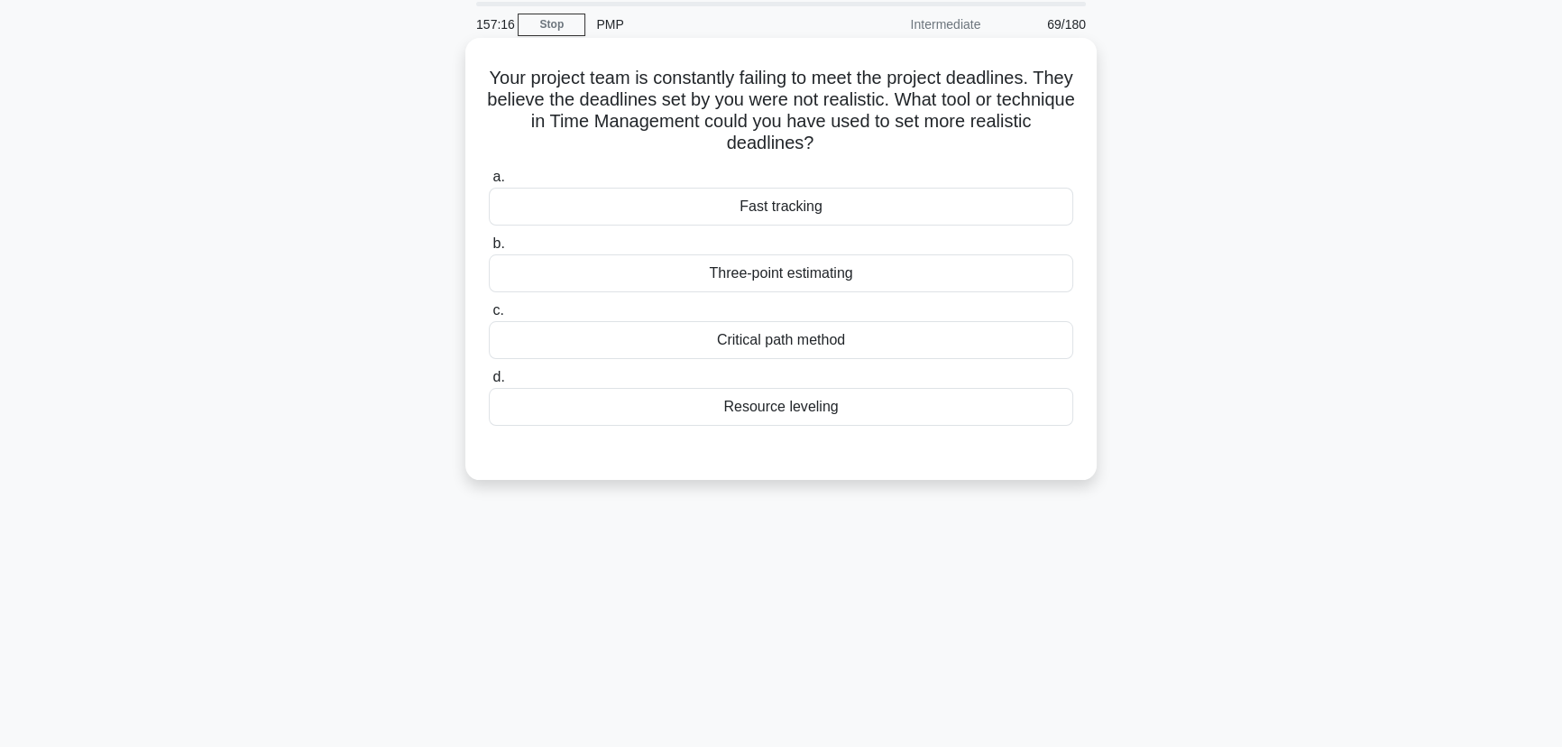
click at [784, 275] on div "Three-point estimating" at bounding box center [781, 273] width 584 height 38
click at [489, 250] on input "b. Three-point estimating" at bounding box center [489, 244] width 0 height 12
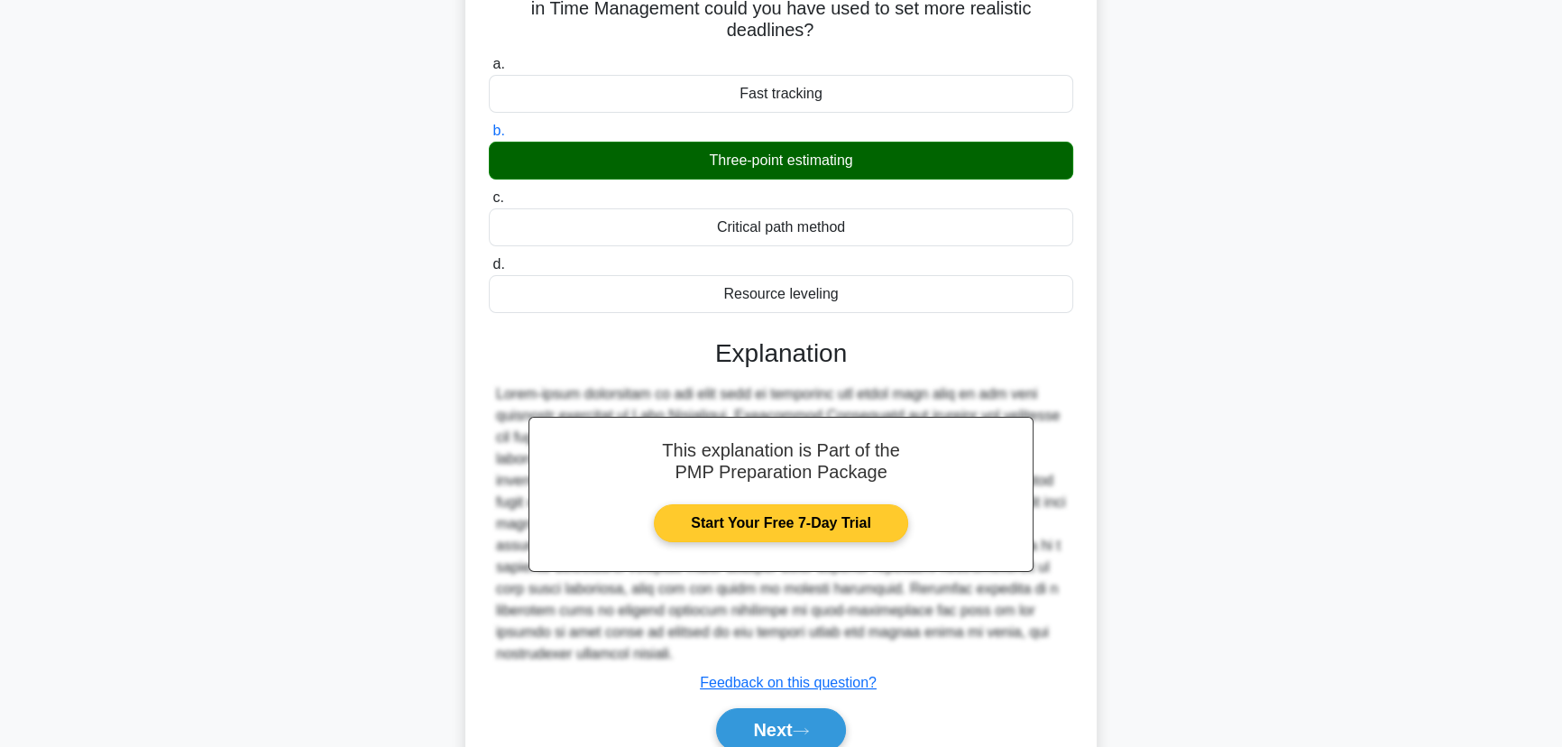
scroll to position [226, 0]
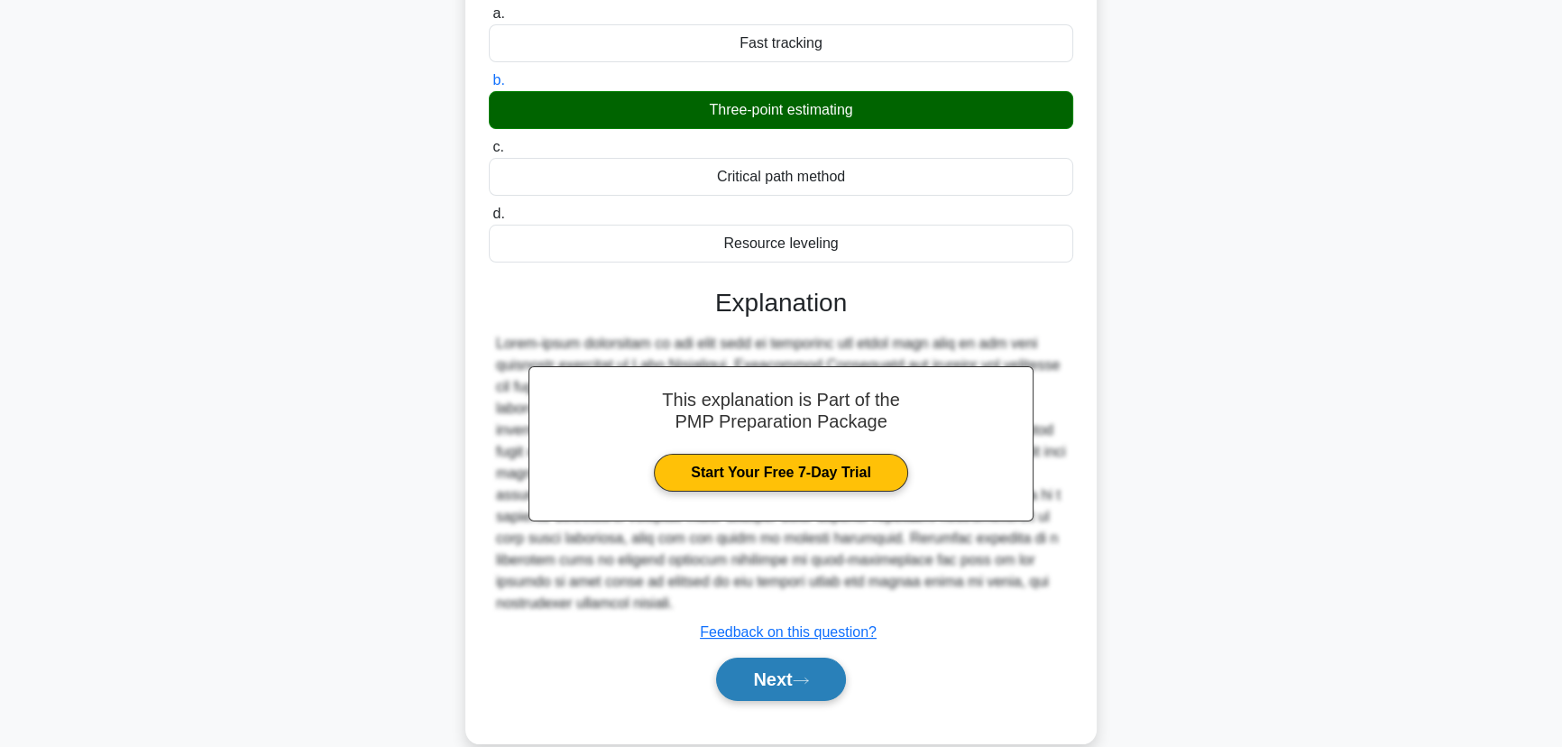
click at [762, 657] on button "Next" at bounding box center [780, 678] width 129 height 43
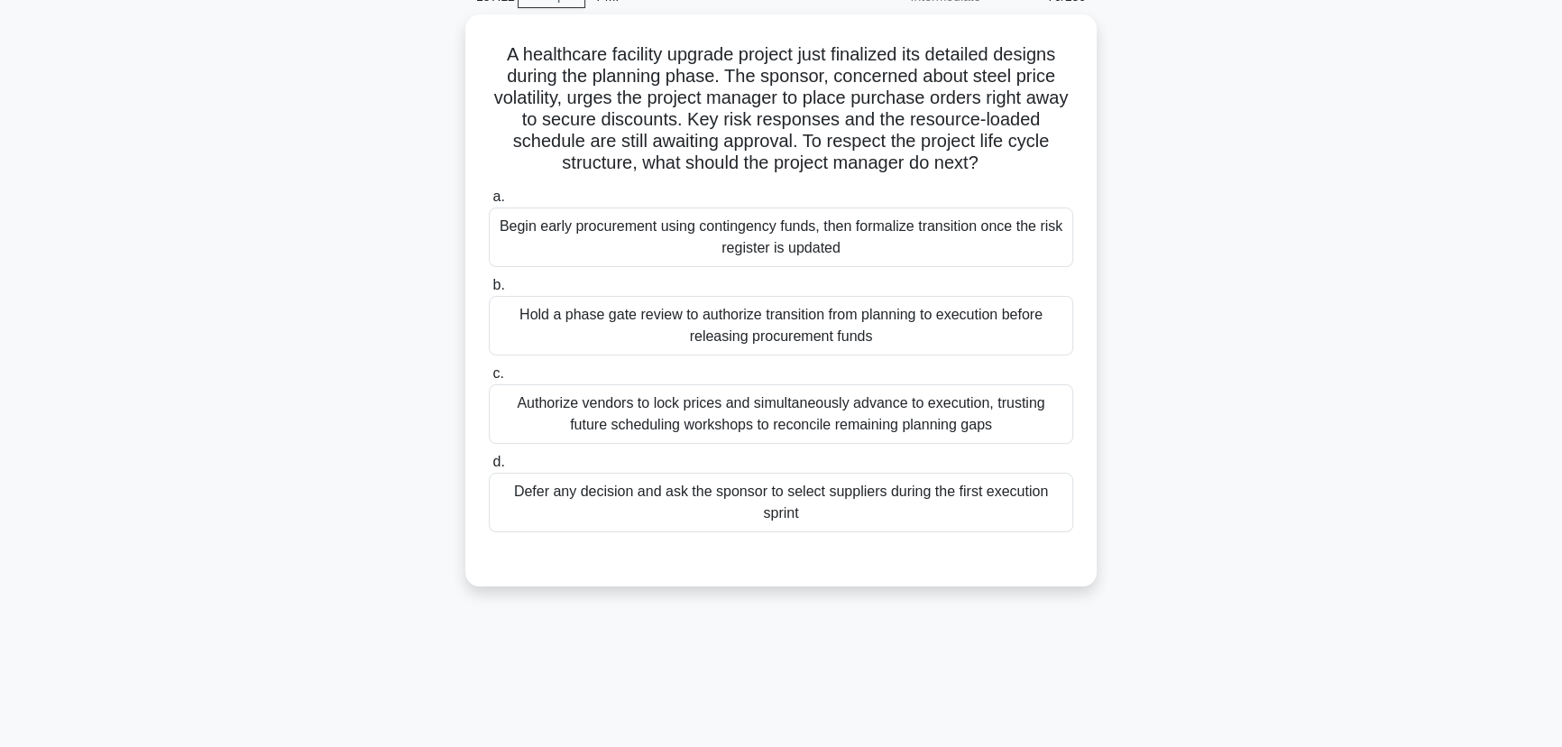
scroll to position [63, 0]
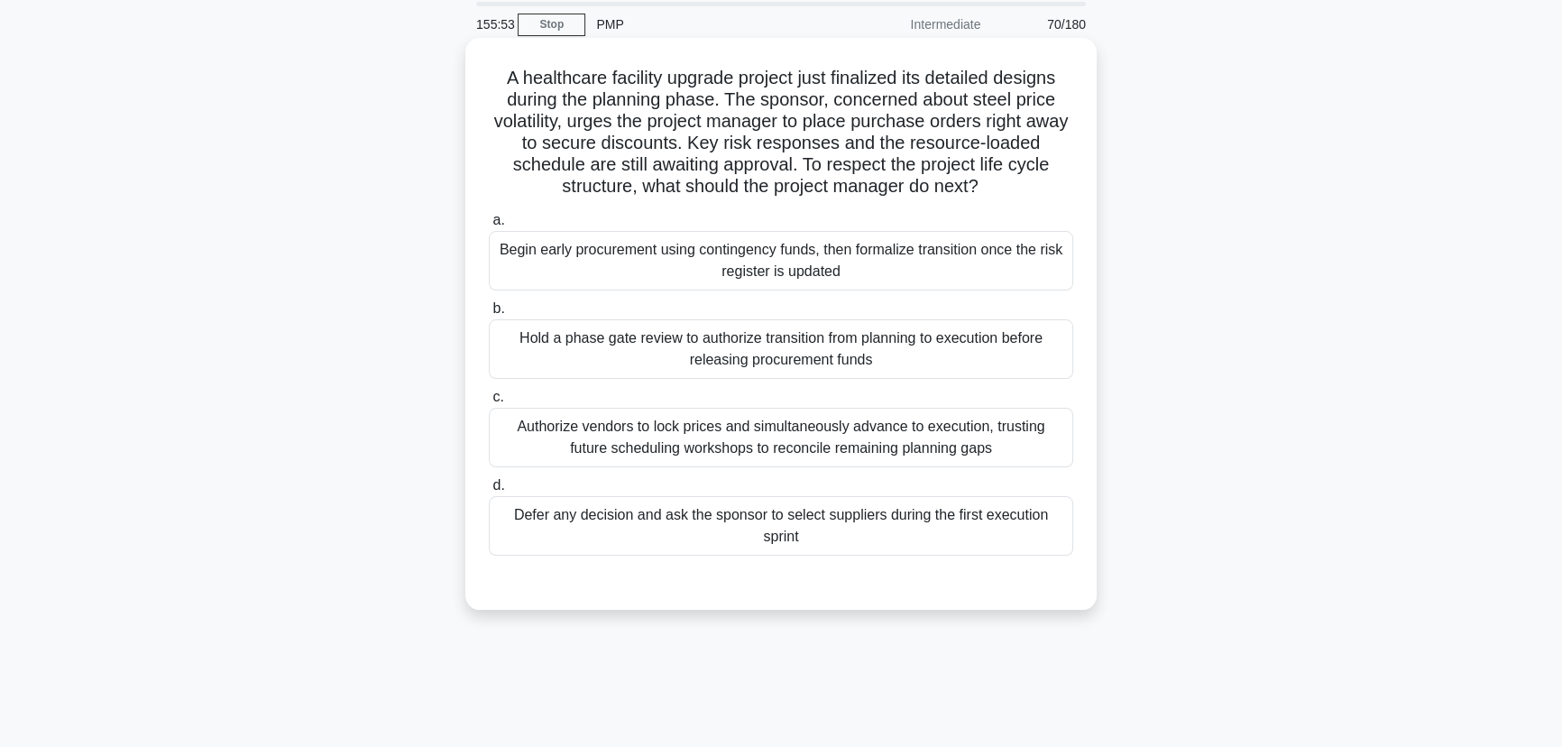
click at [755, 340] on div "Hold a phase gate review to authorize transition from planning to execution bef…" at bounding box center [781, 349] width 584 height 60
click at [489, 315] on input "b. Hold a phase gate review to authorize transition from planning to execution …" at bounding box center [489, 309] width 0 height 12
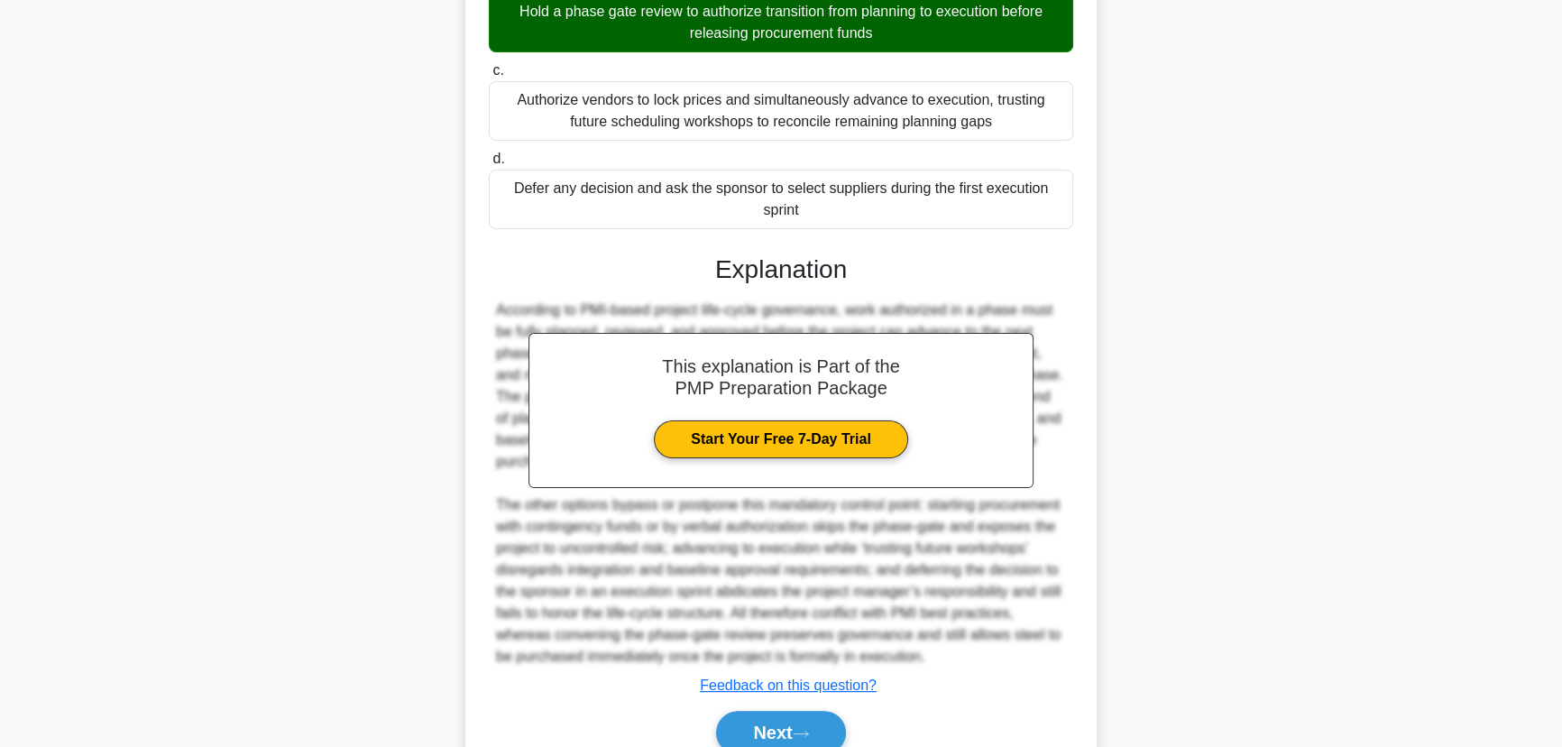
scroll to position [390, 0]
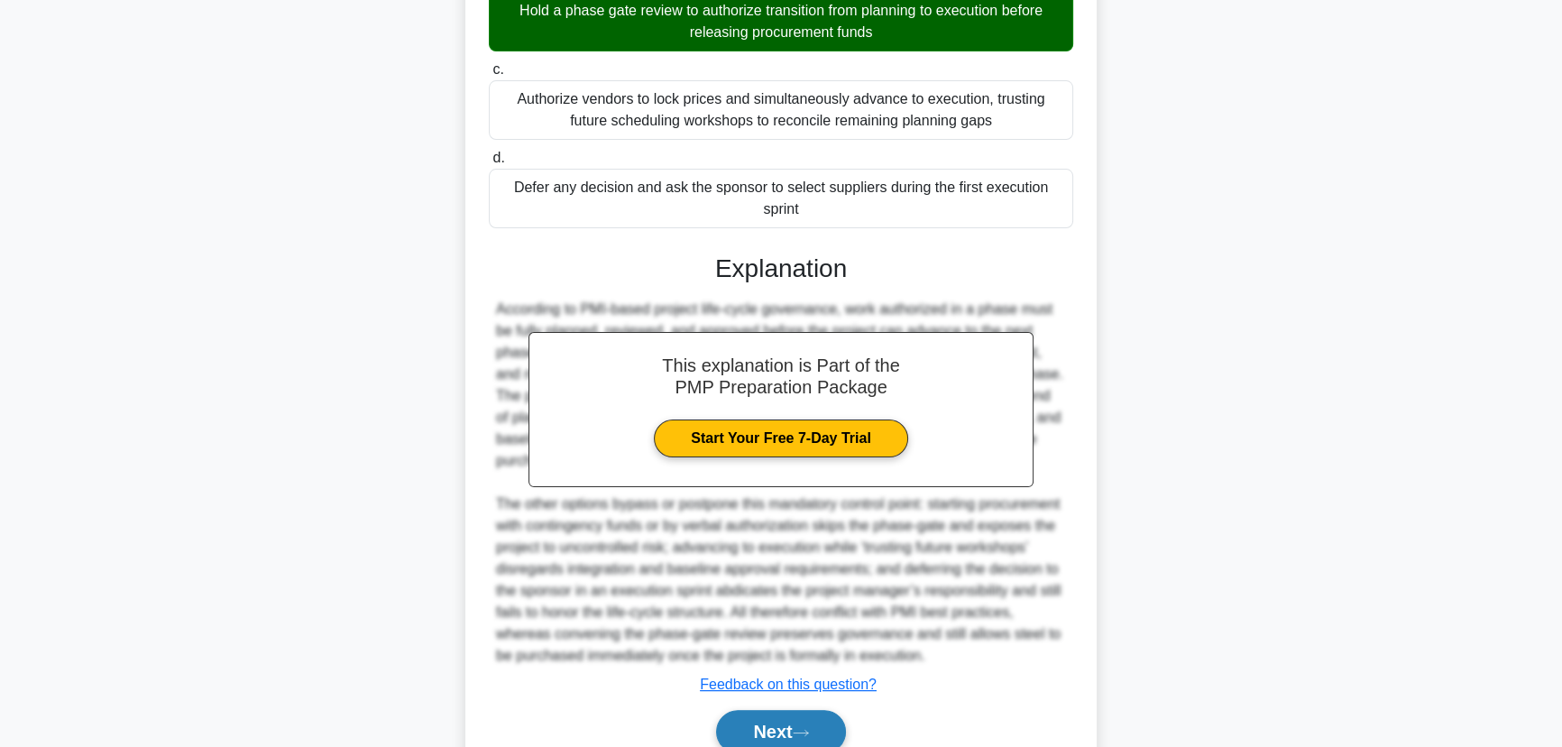
click at [806, 724] on button "Next" at bounding box center [780, 731] width 129 height 43
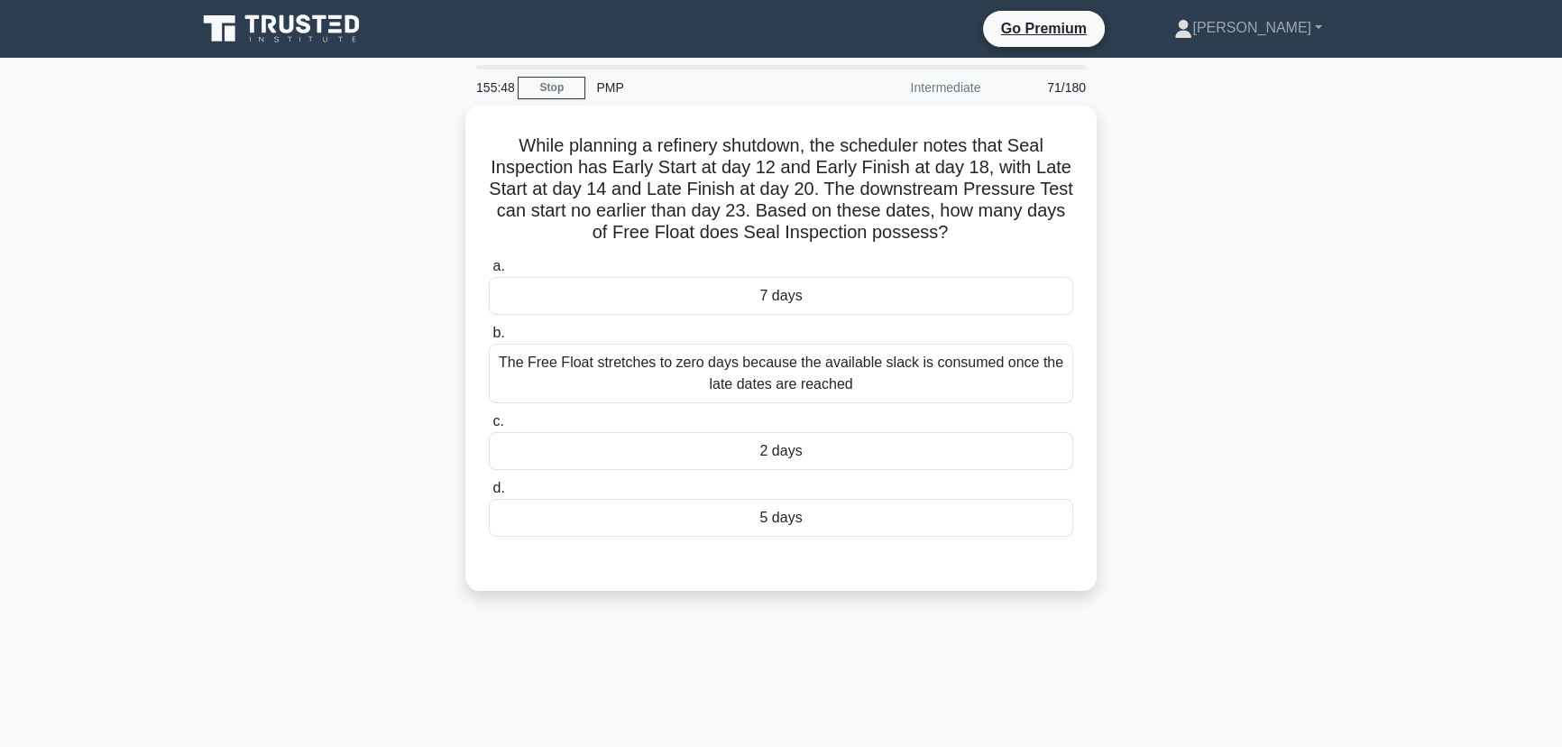
scroll to position [0, 0]
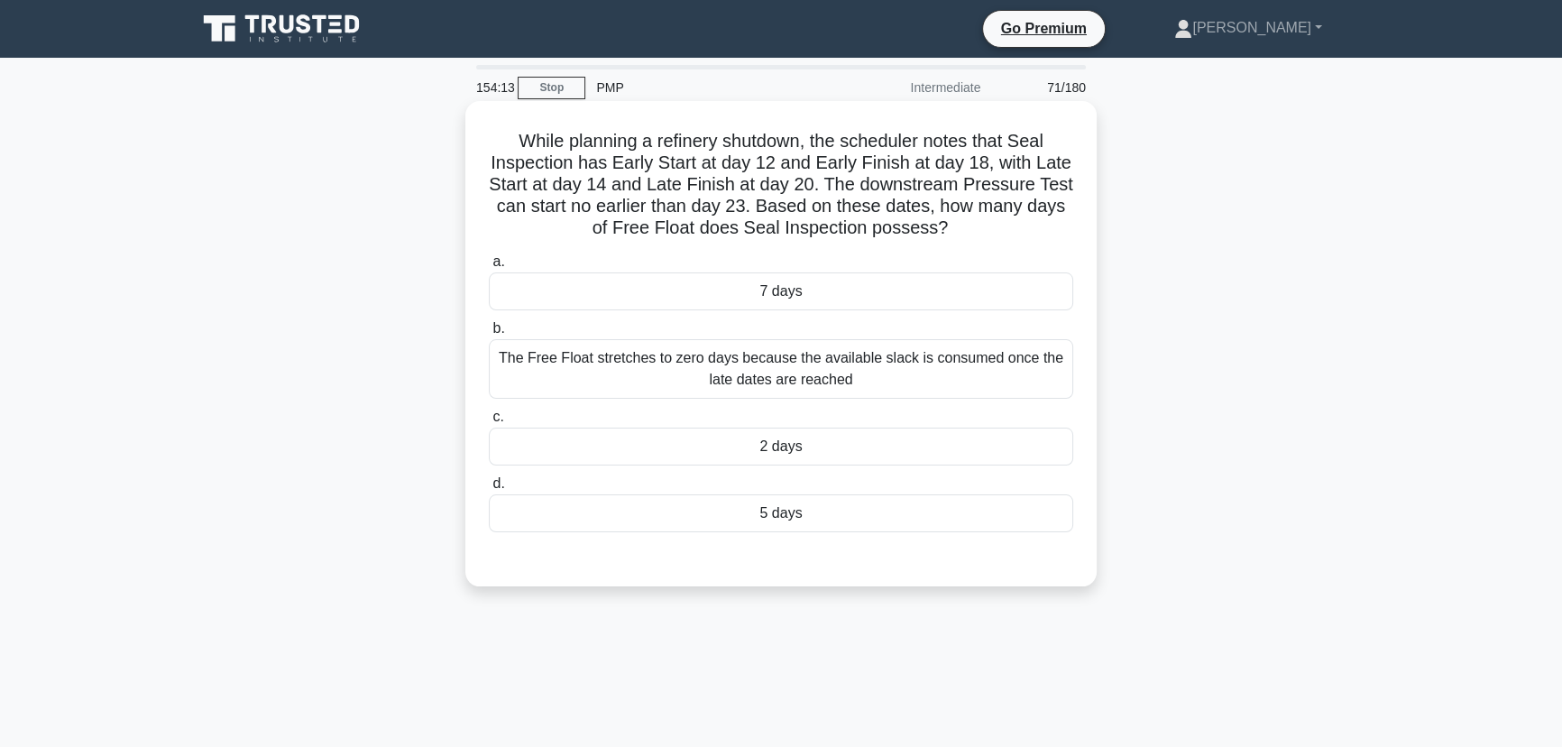
click at [710, 445] on div "2 days" at bounding box center [781, 446] width 584 height 38
click at [489, 423] on input "c. 2 days" at bounding box center [489, 417] width 0 height 12
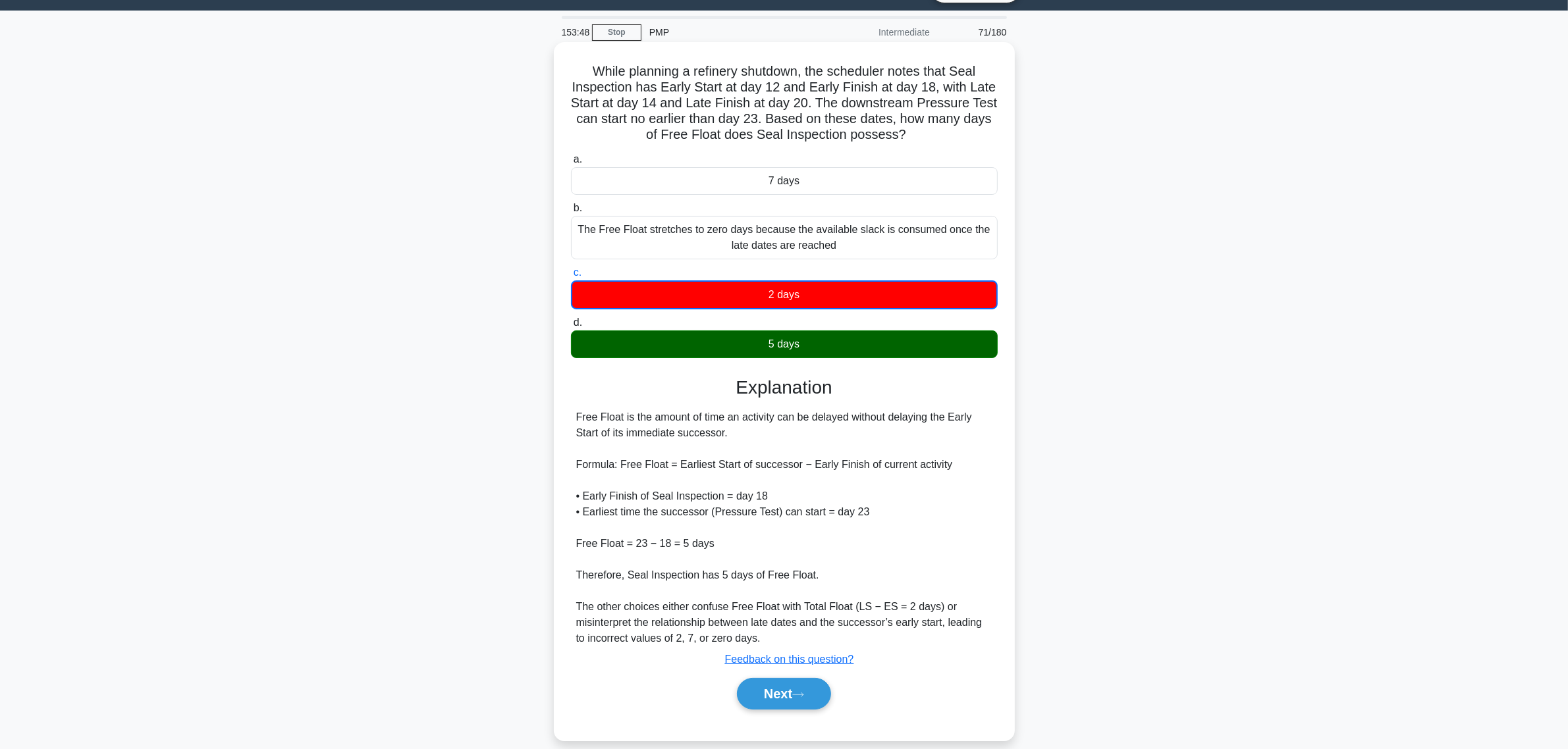
scroll to position [48, 0]
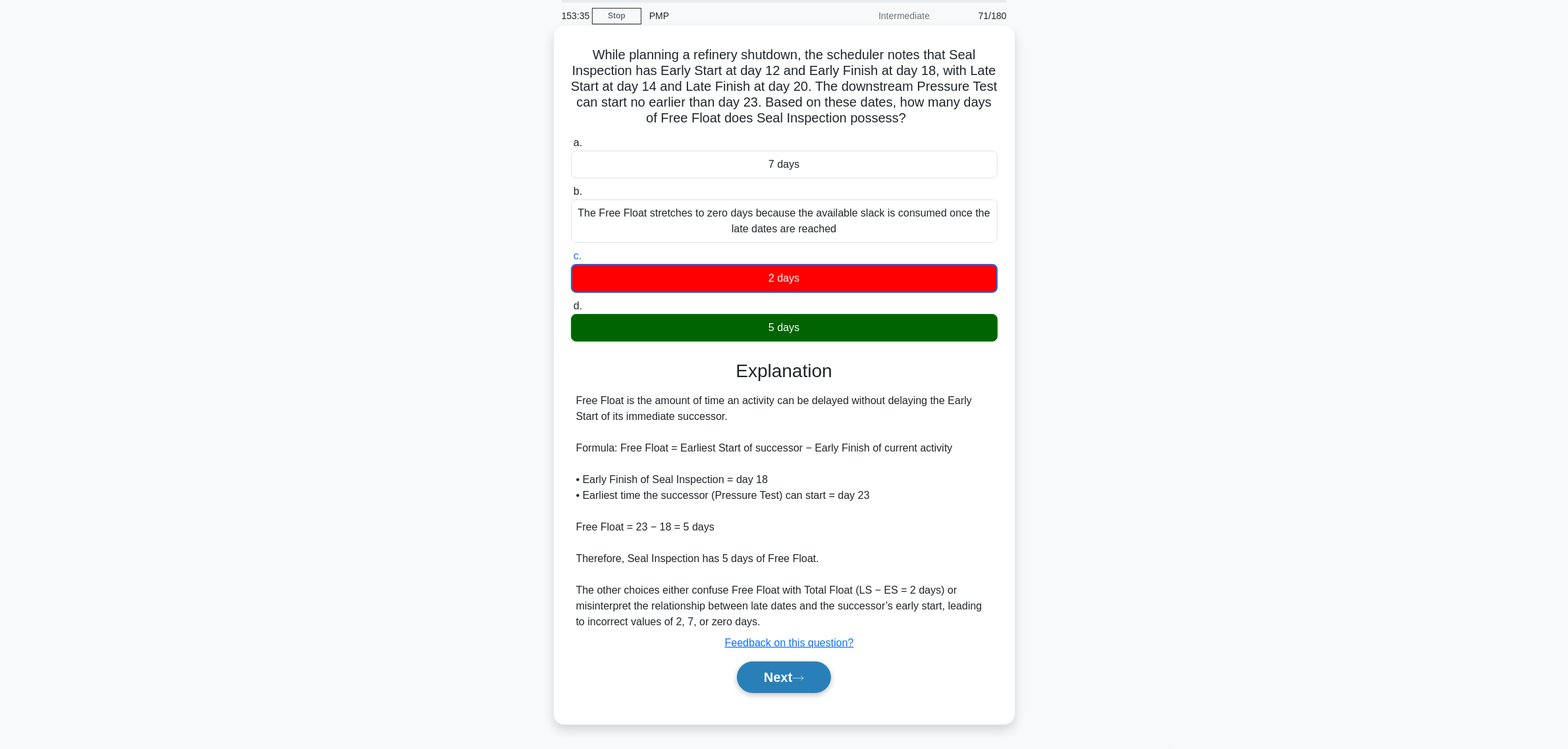
click at [779, 666] on button "Next" at bounding box center [784, 677] width 94 height 31
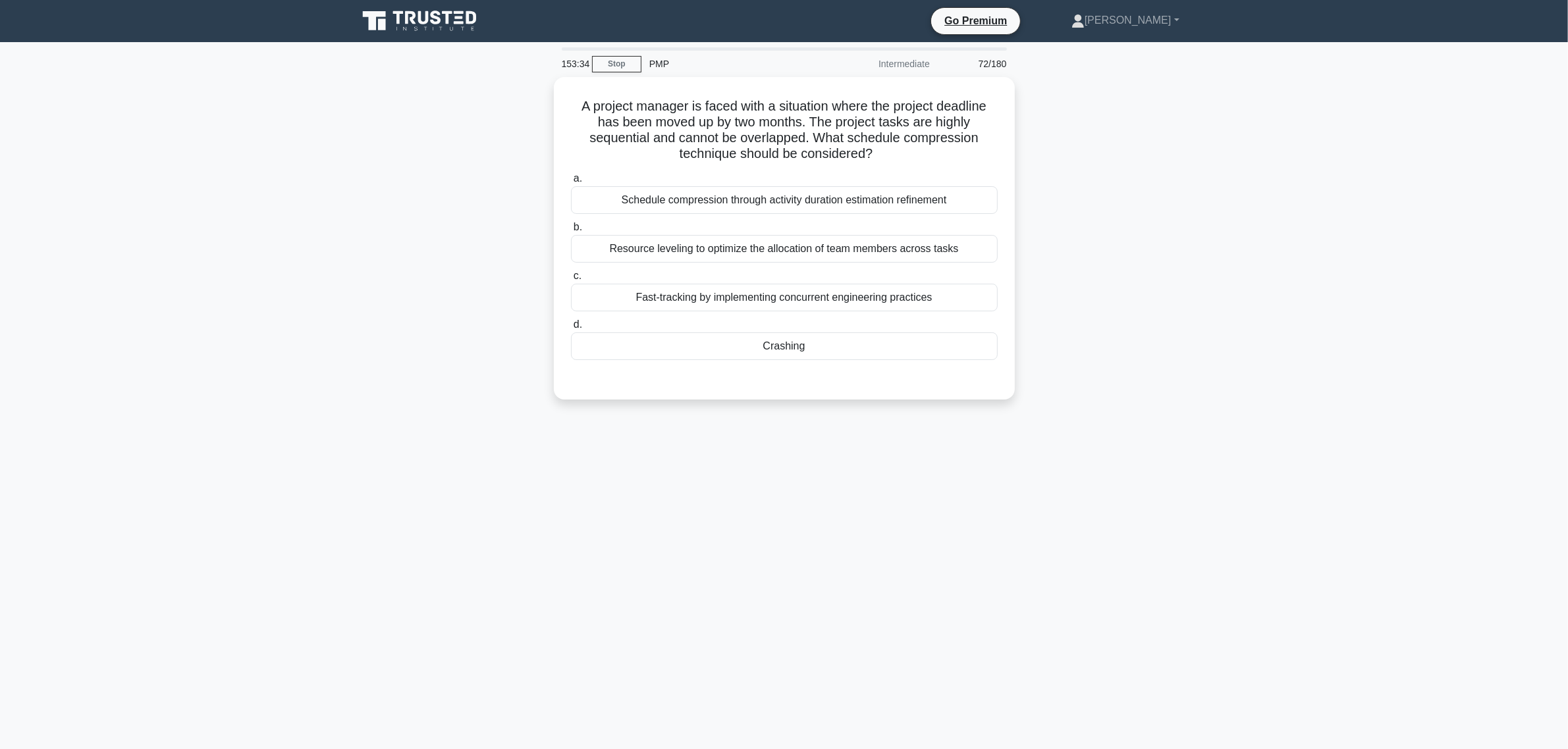
scroll to position [0, 0]
click at [800, 346] on div "Crashing" at bounding box center [790, 343] width 427 height 28
click at [577, 326] on input "d. Crashing" at bounding box center [577, 322] width 0 height 9
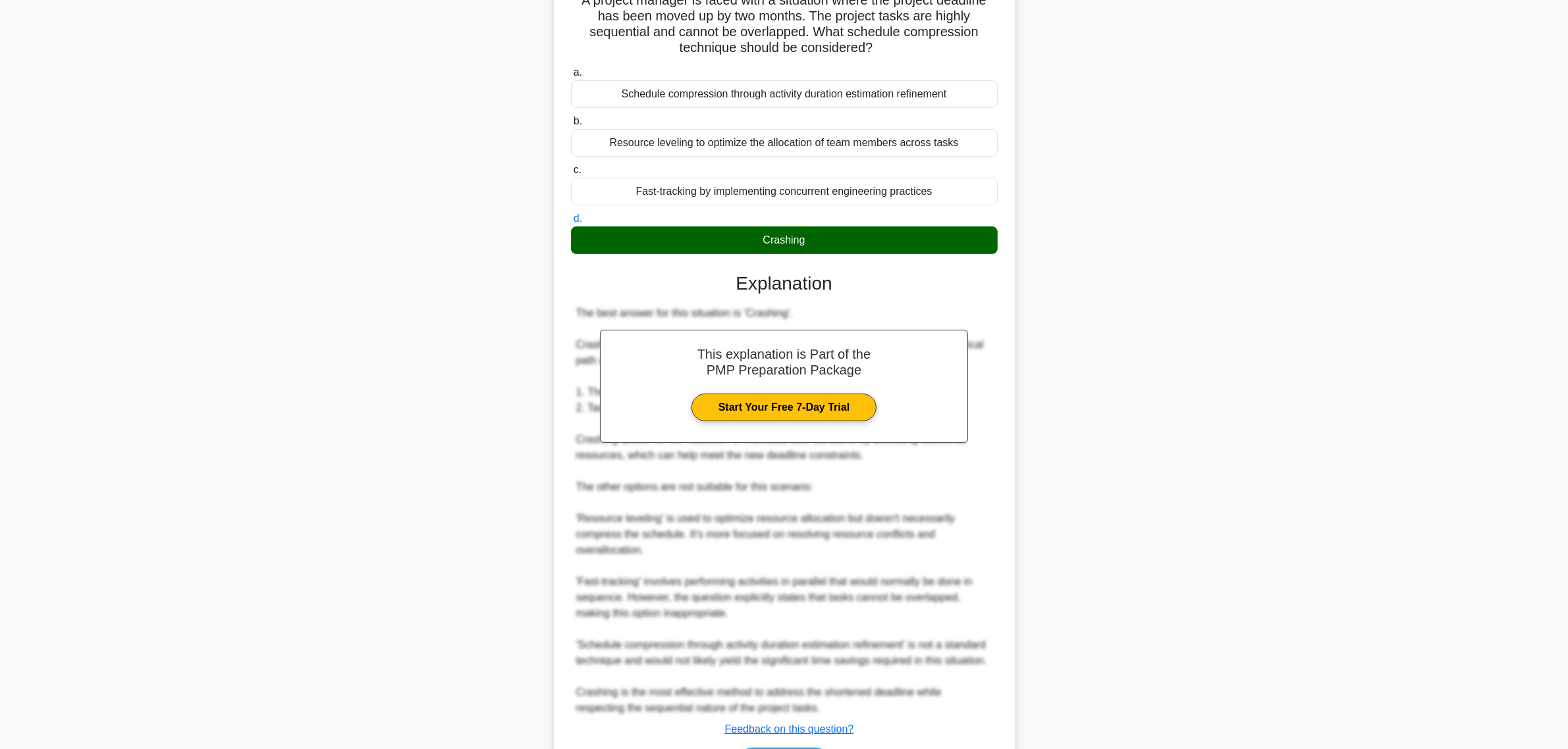
scroll to position [191, 0]
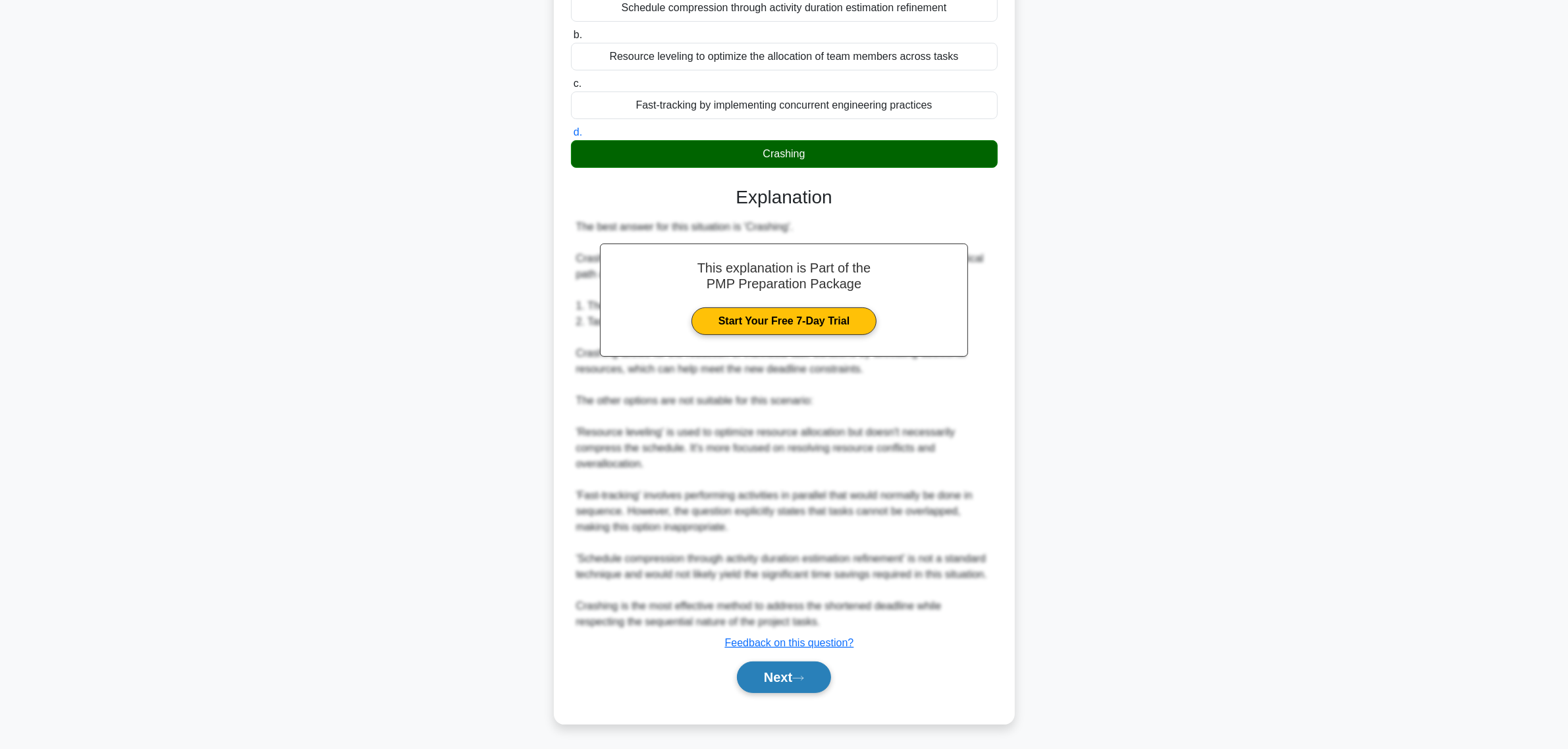
click at [811, 666] on button "Next" at bounding box center [784, 677] width 94 height 31
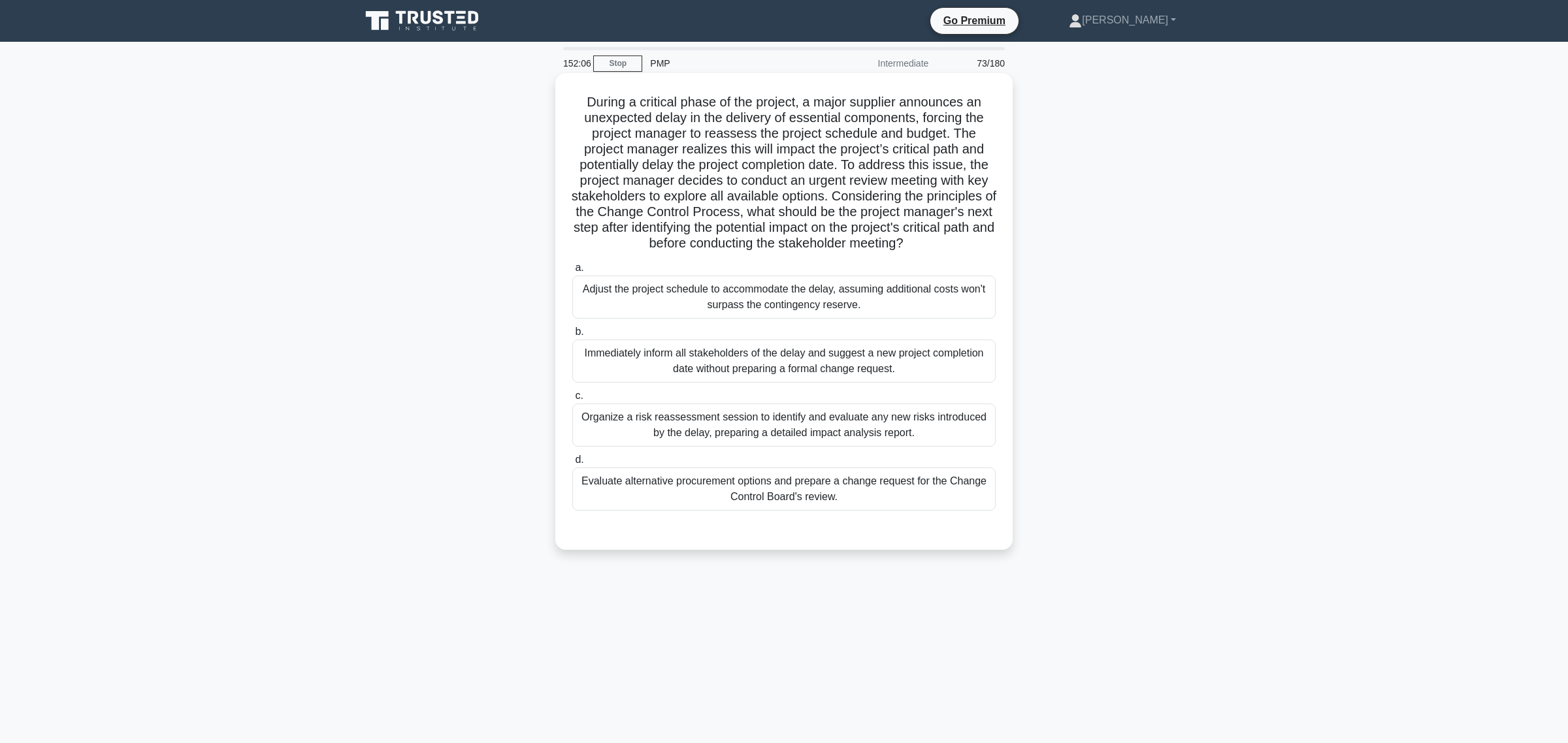
click at [681, 490] on div "Evaluate alternative procurement options and prepare a change request for the C…" at bounding box center [784, 490] width 423 height 43
click at [572, 464] on input "d. Evaluate alternative procurement options and prepare a change request for th…" at bounding box center [572, 460] width 0 height 9
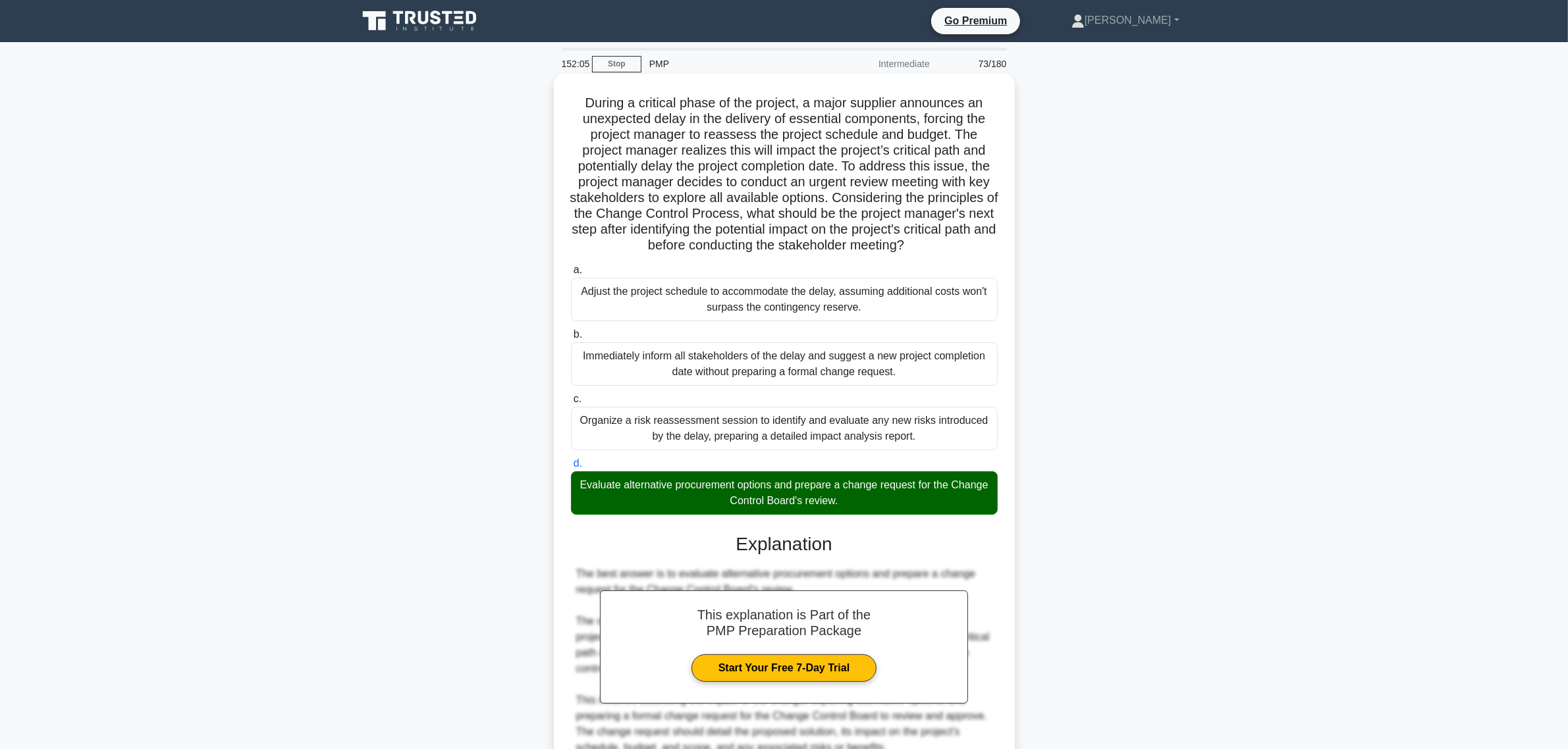
scroll to position [317, 0]
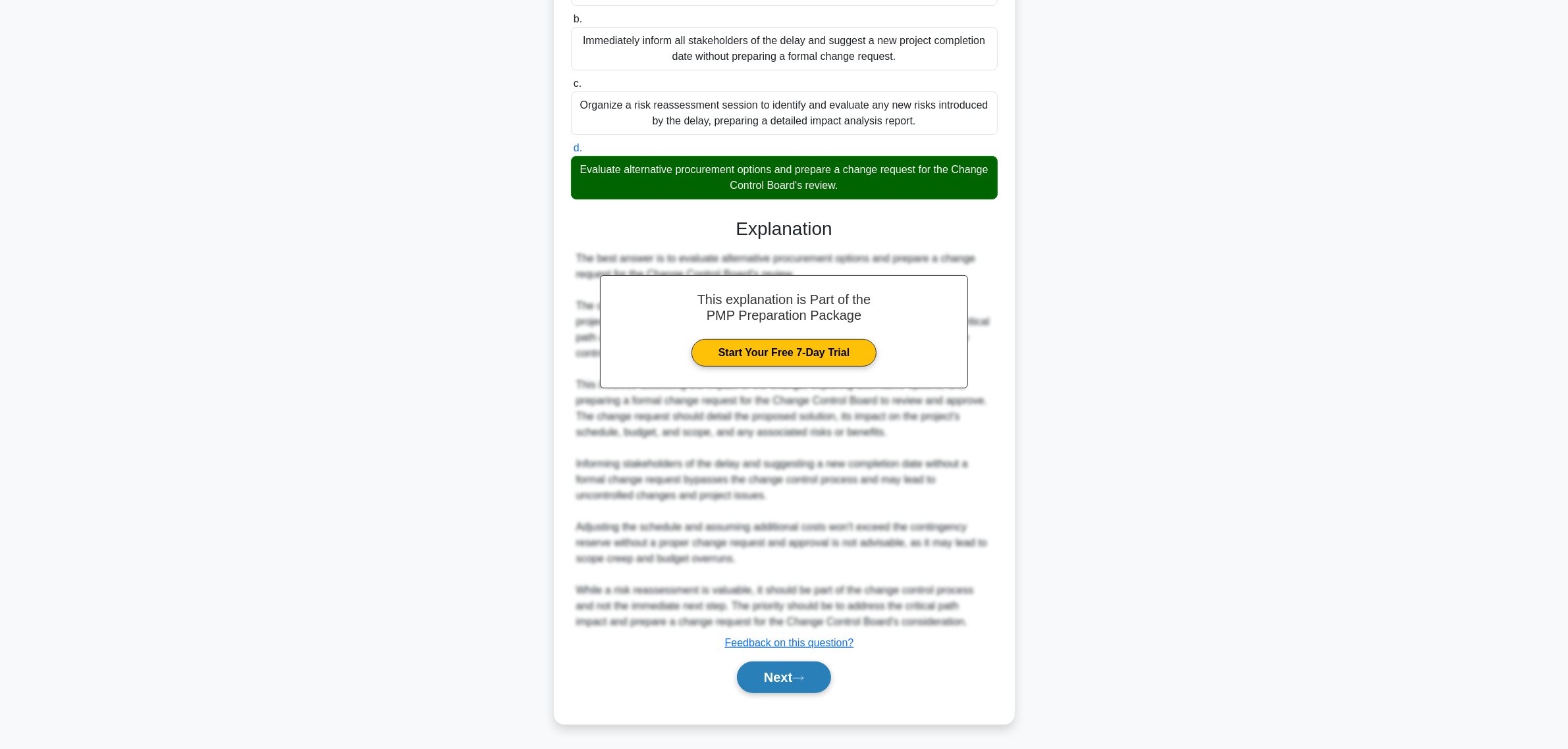
click at [794, 666] on button "Next" at bounding box center [784, 677] width 94 height 31
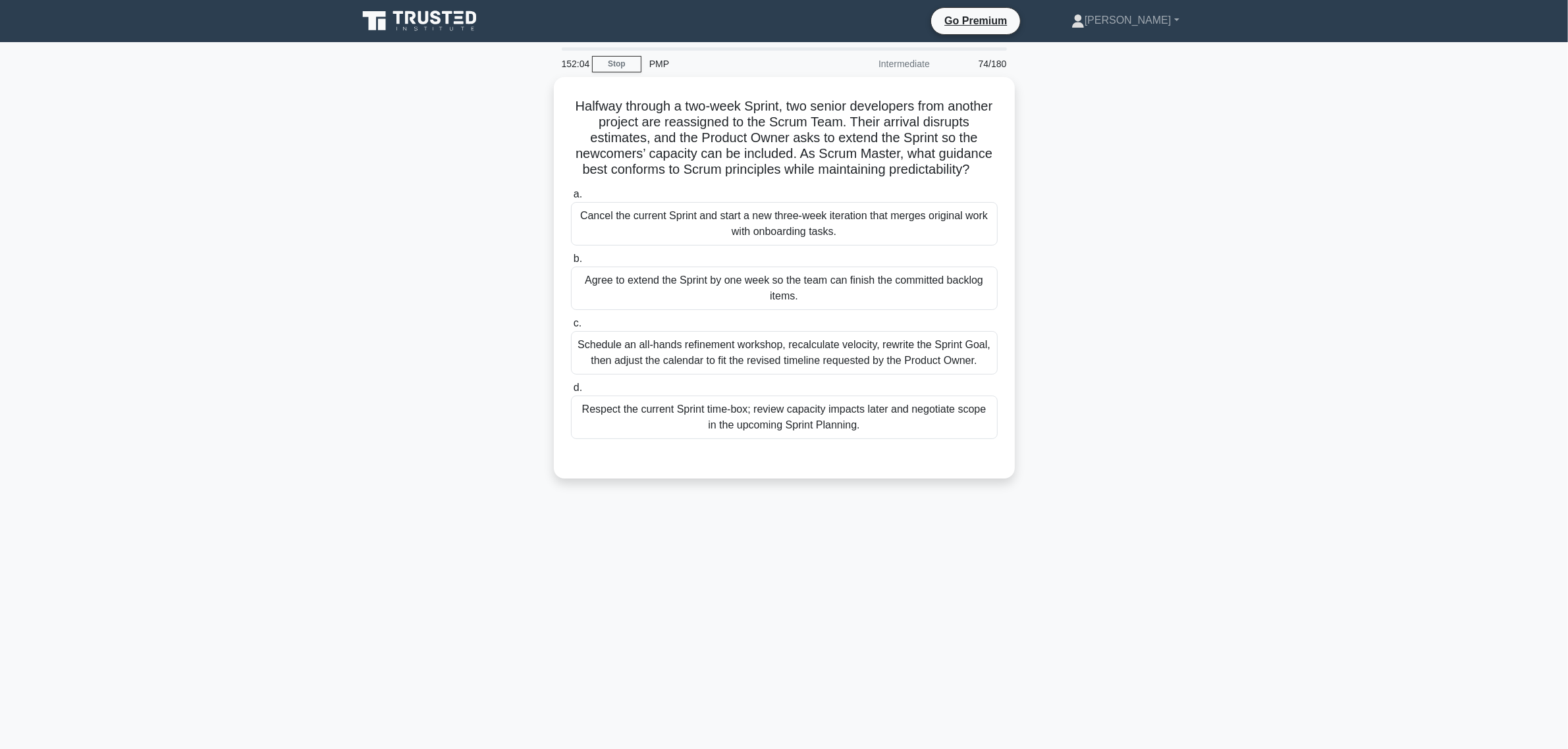
scroll to position [0, 0]
click at [756, 422] on div "Respect the current Sprint time-box; review capacity impacts later and negotiat…" at bounding box center [790, 414] width 427 height 44
click at [577, 389] on input "d. Respect the current Sprint time-box; review capacity impacts later and negot…" at bounding box center [577, 385] width 0 height 9
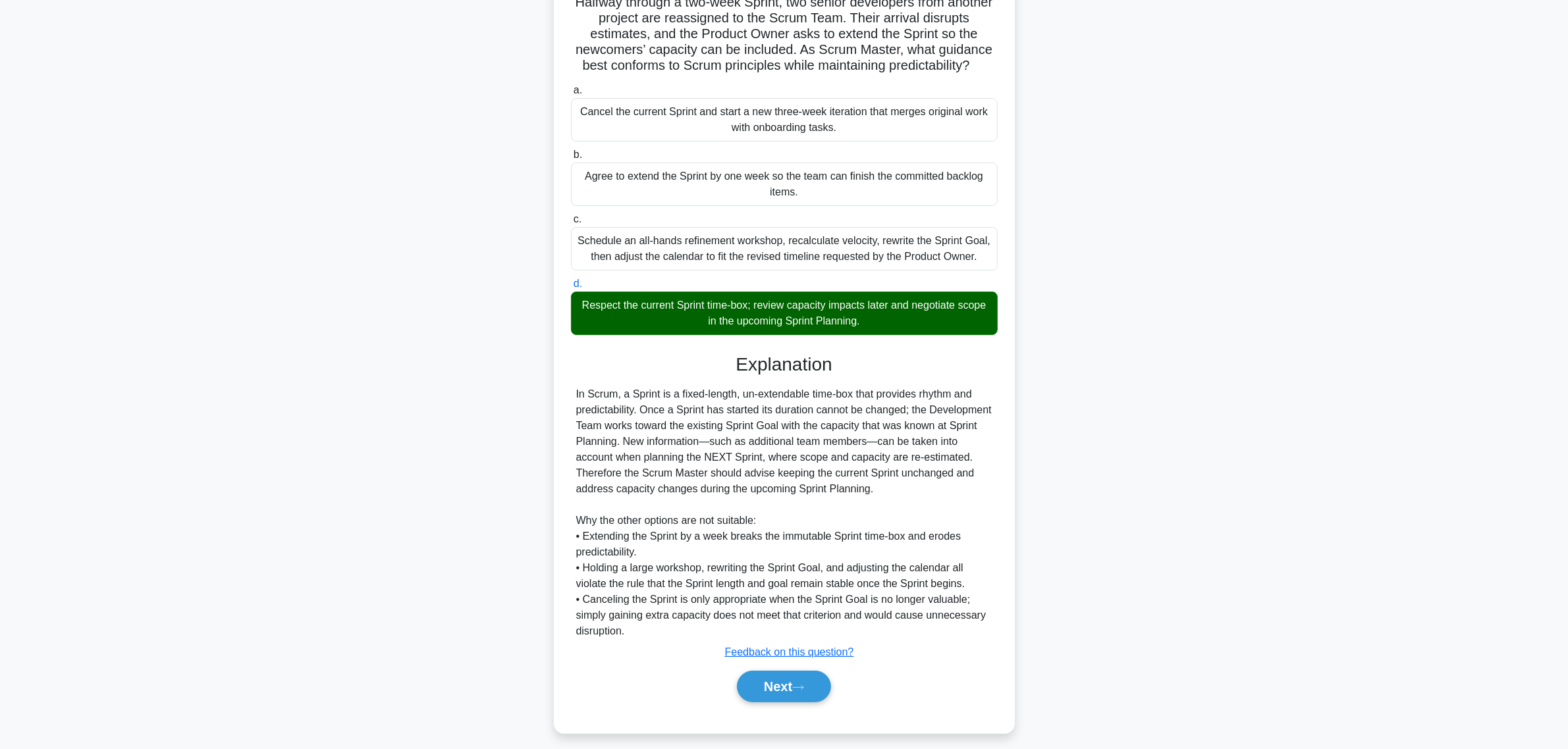
scroll to position [112, 0]
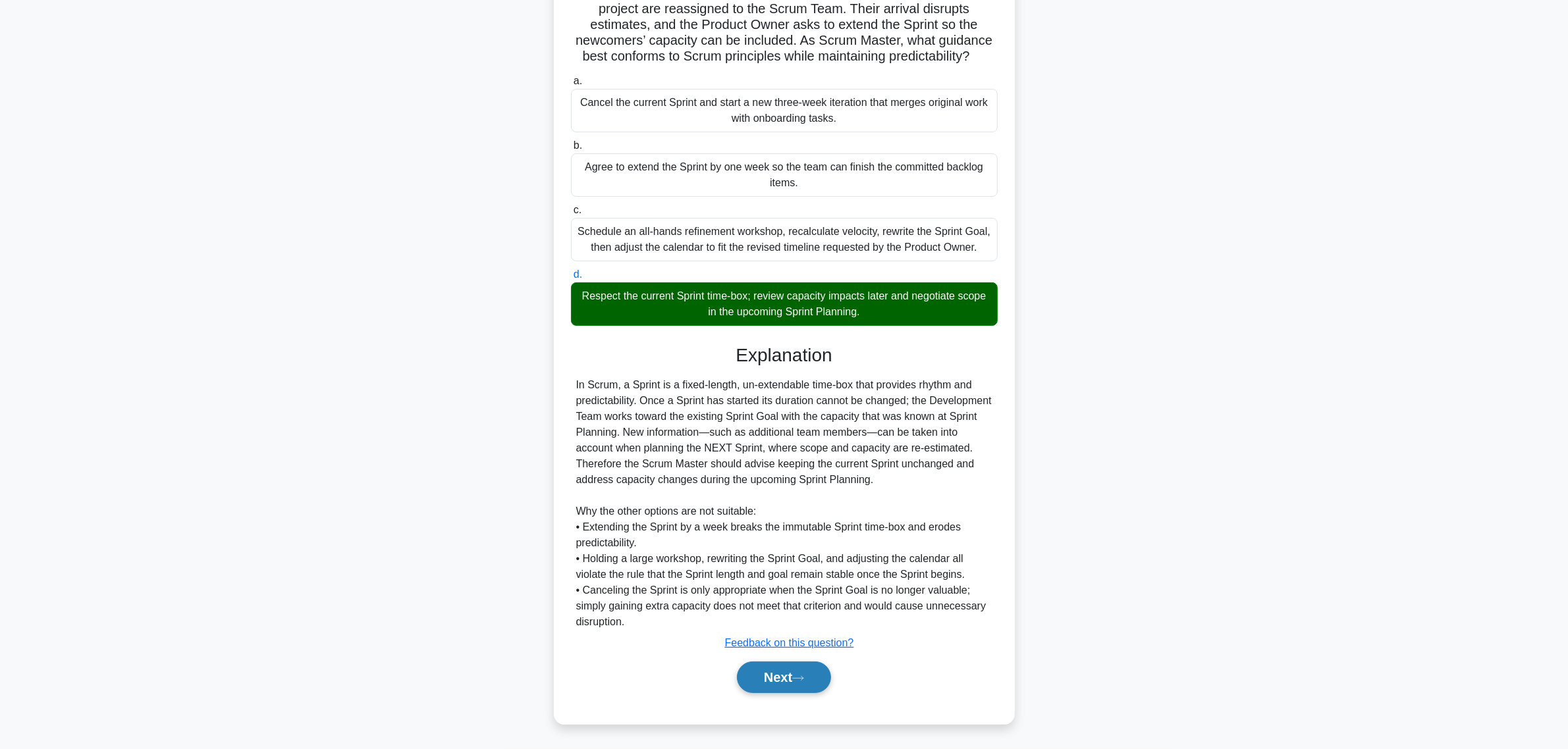
click at [819, 666] on button "Next" at bounding box center [784, 677] width 94 height 31
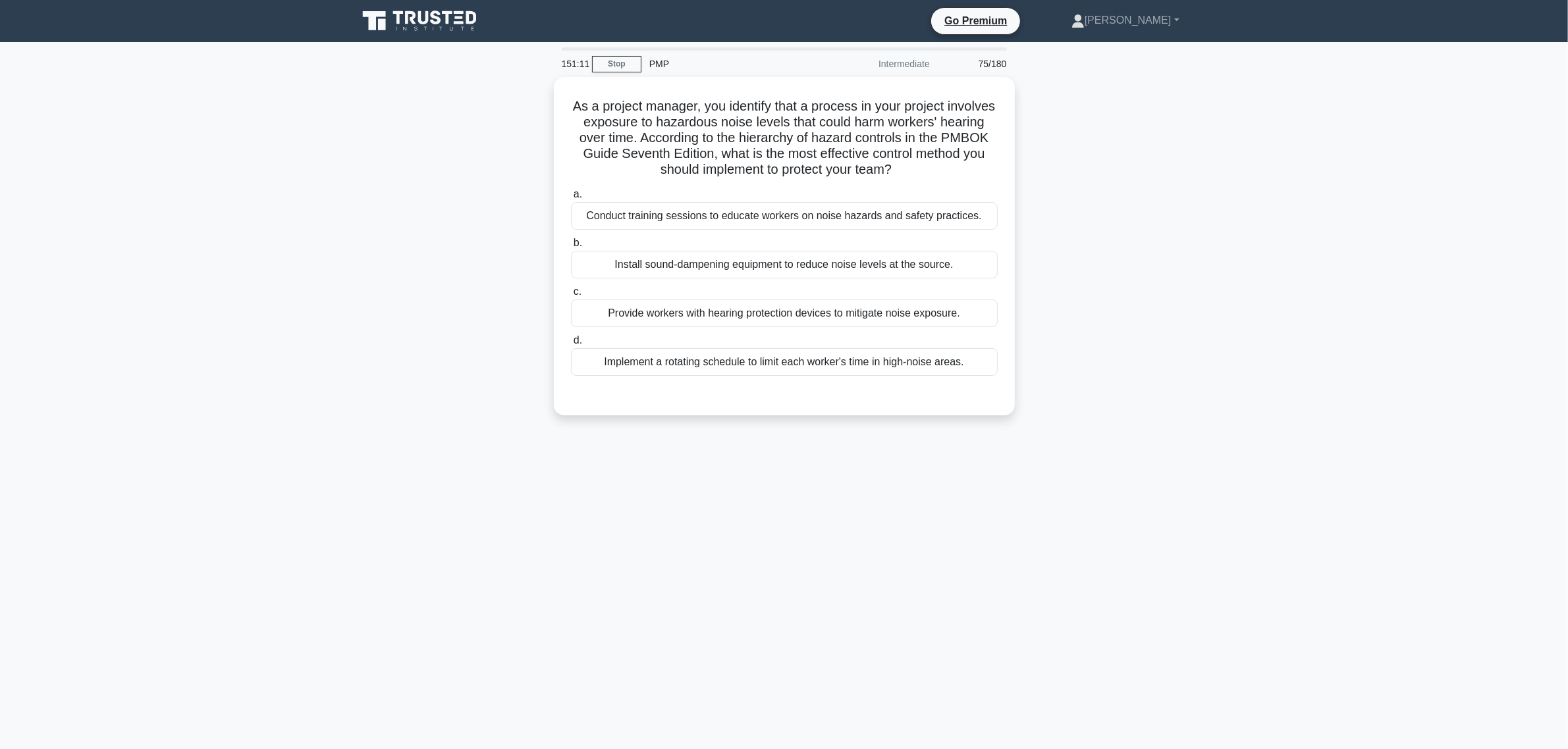
scroll to position [0, 0]
click at [646, 211] on div "Conduct training sessions to educate workers on noise hazards and safety practi…" at bounding box center [790, 212] width 427 height 28
click at [577, 196] on input "a. Conduct training sessions to educate workers on noise hazards and safety pra…" at bounding box center [577, 191] width 0 height 9
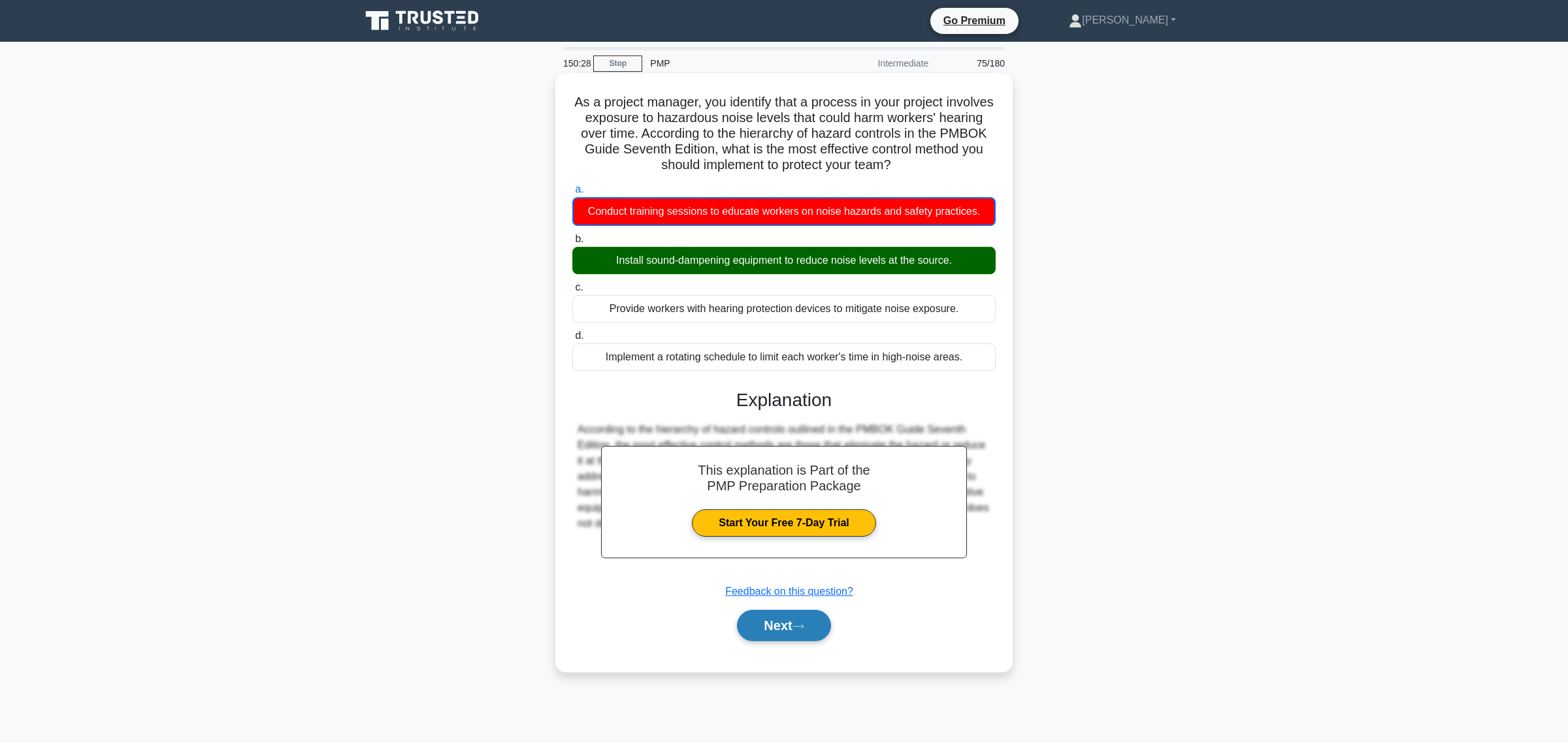
click at [801, 629] on icon at bounding box center [798, 626] width 12 height 7
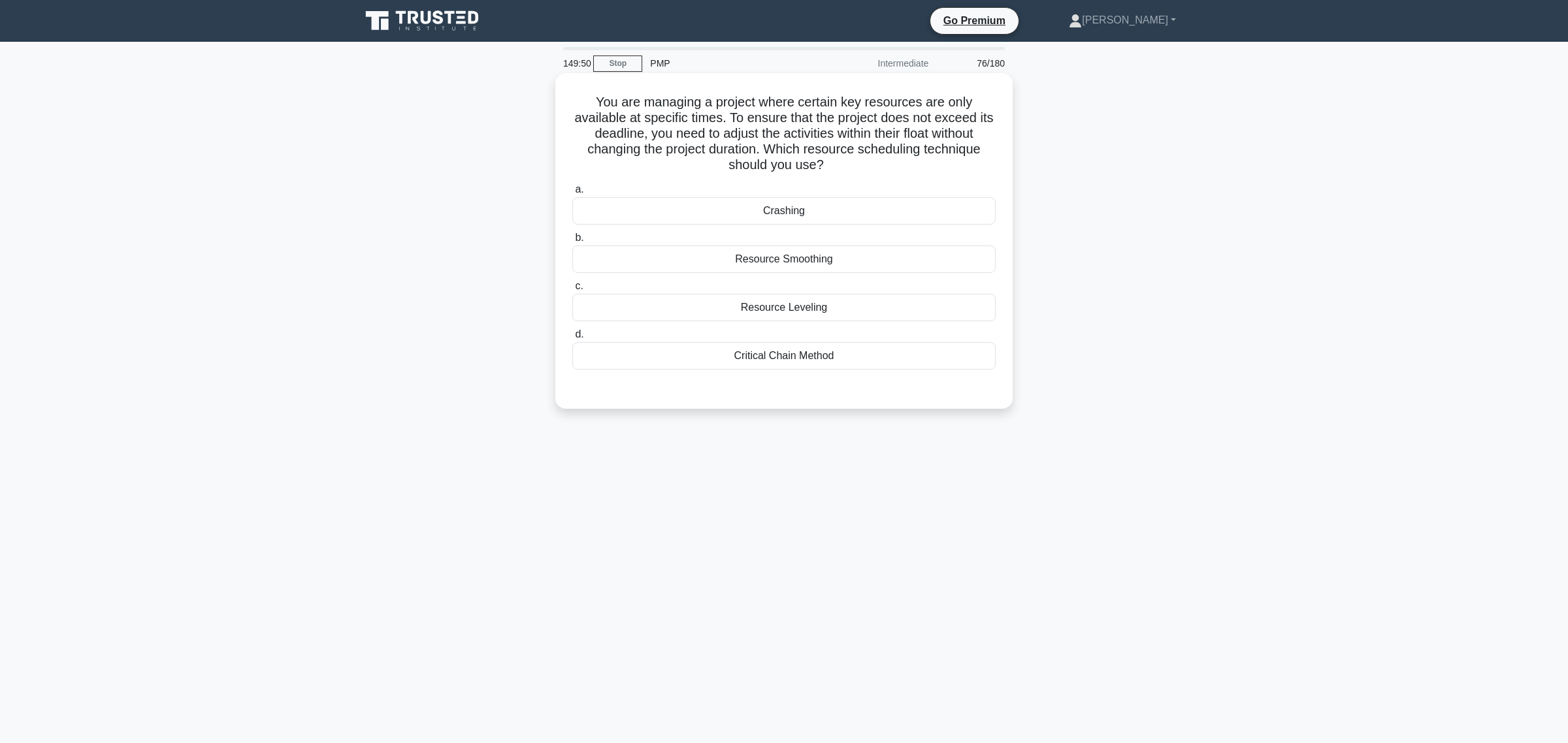
click at [761, 271] on div "Resource Smoothing" at bounding box center [784, 259] width 423 height 28
click at [572, 243] on input "b. Resource Smoothing" at bounding box center [572, 238] width 0 height 9
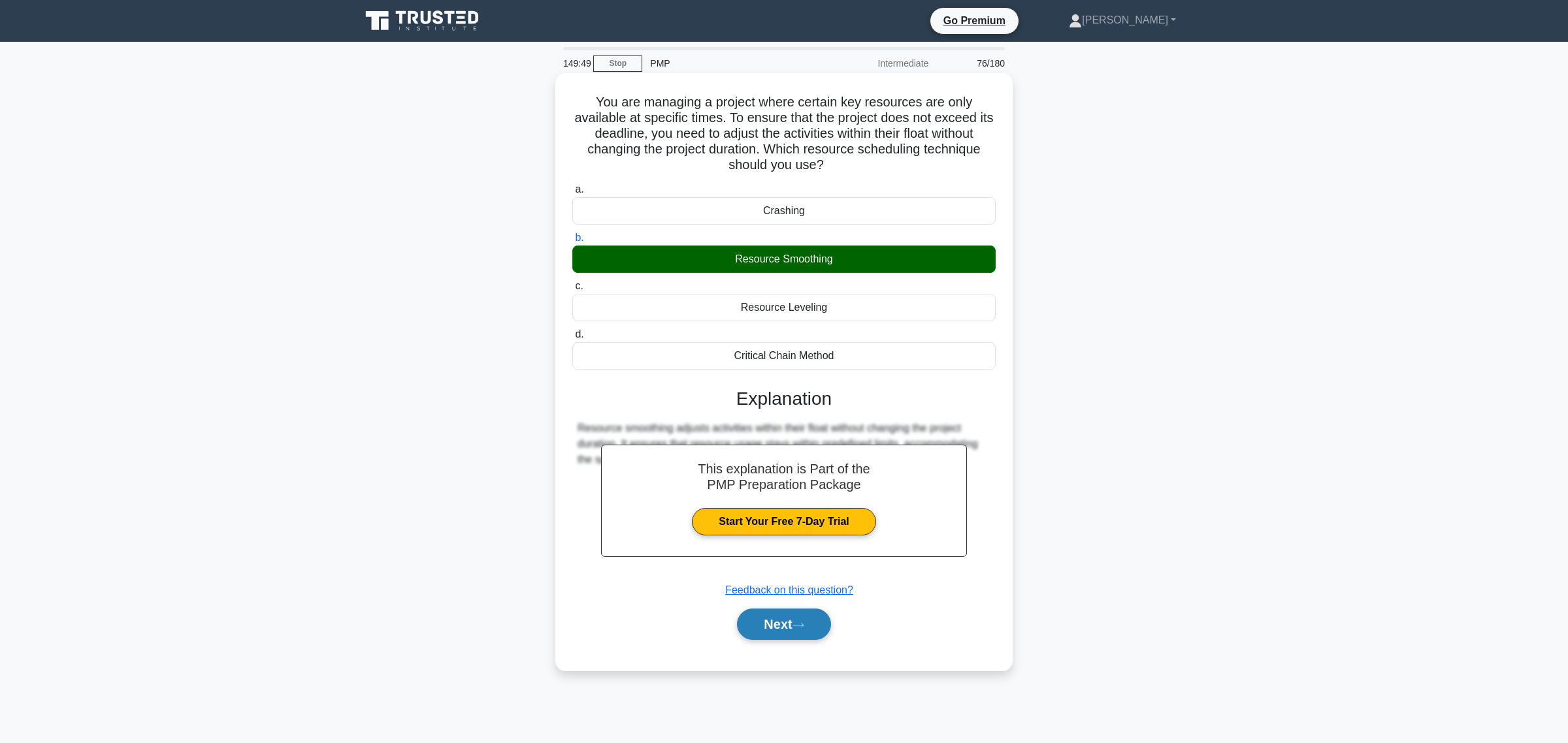
click at [781, 627] on button "Next" at bounding box center [783, 624] width 93 height 31
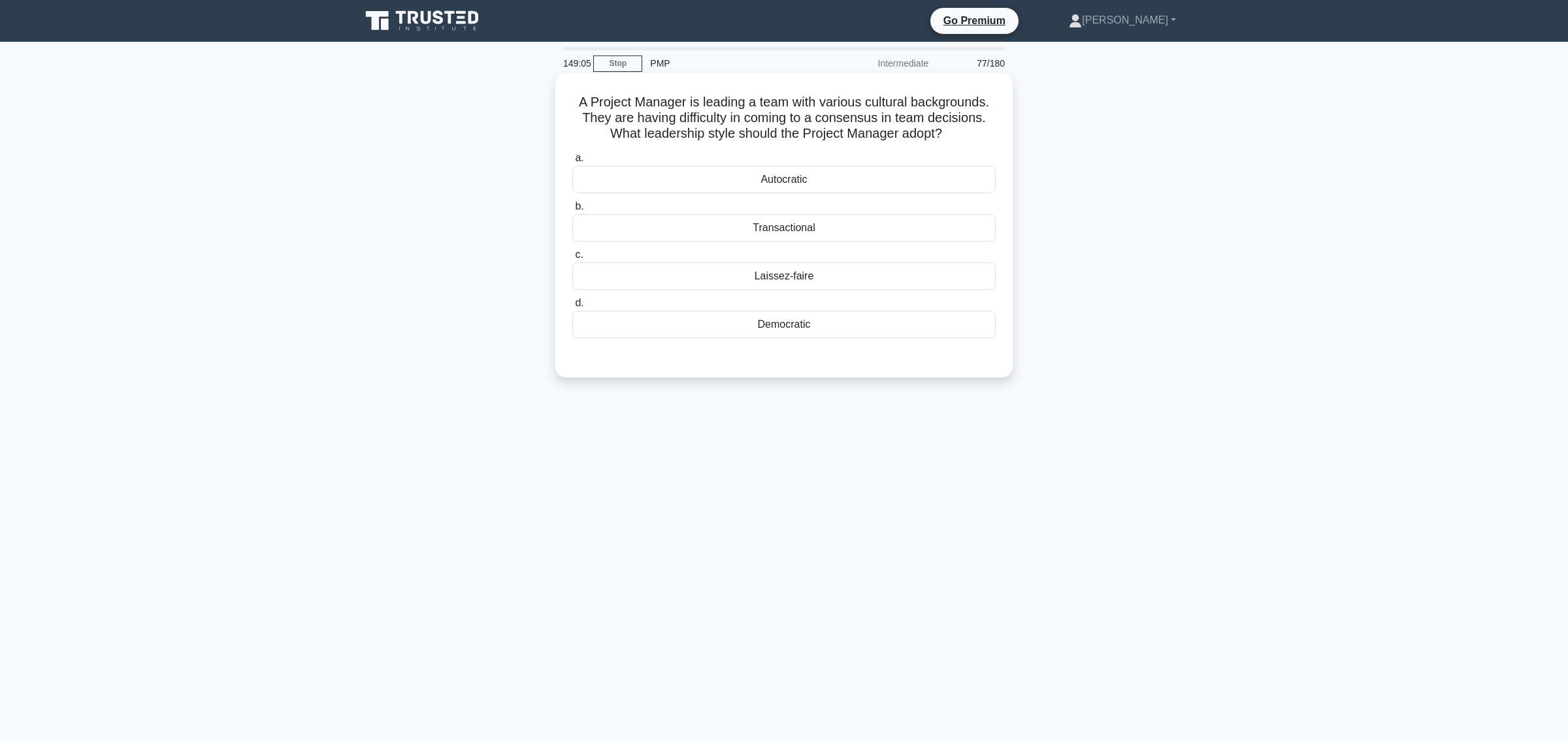
click at [779, 327] on div "Democratic" at bounding box center [784, 324] width 423 height 28
click at [572, 308] on input "d. Democratic" at bounding box center [572, 303] width 0 height 9
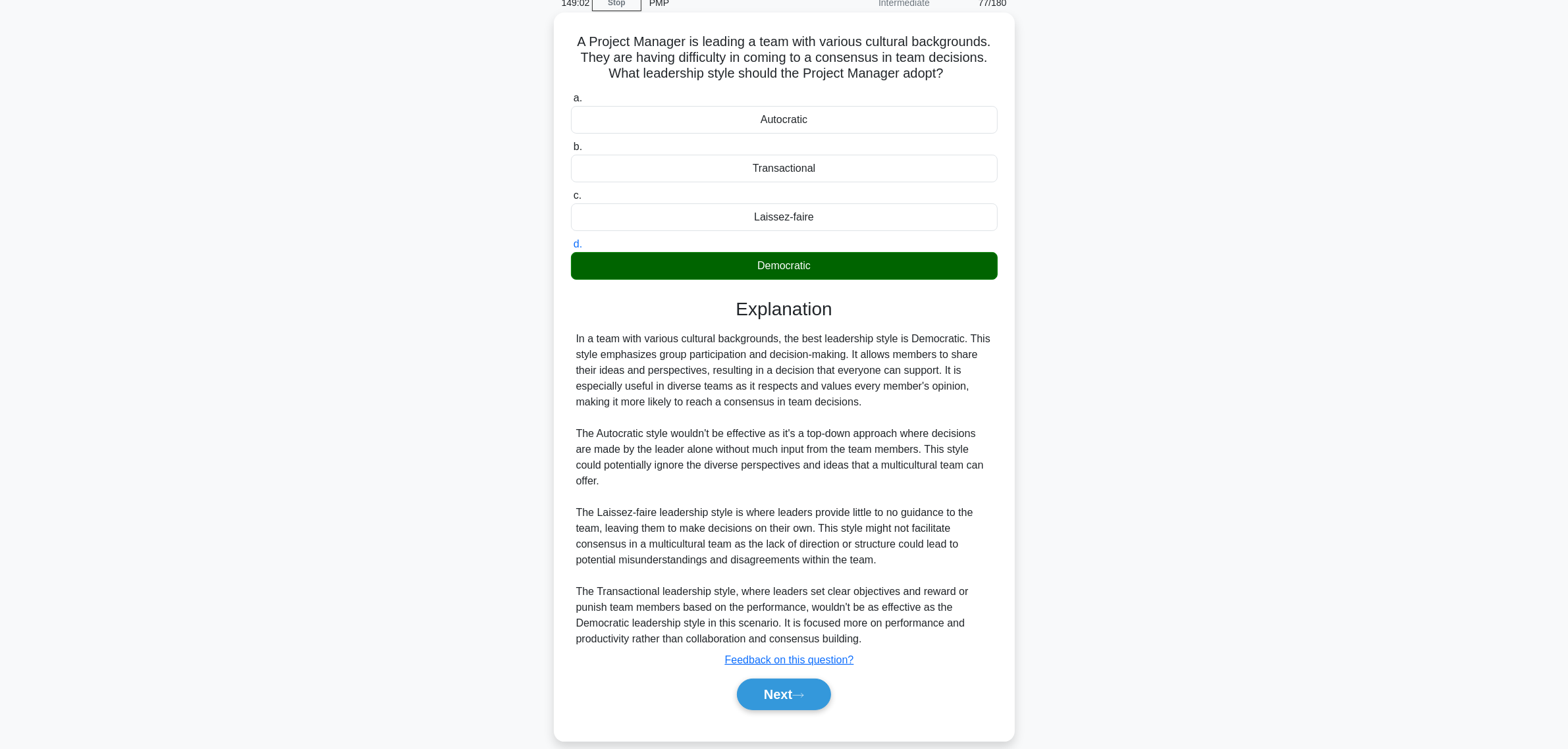
scroll to position [80, 0]
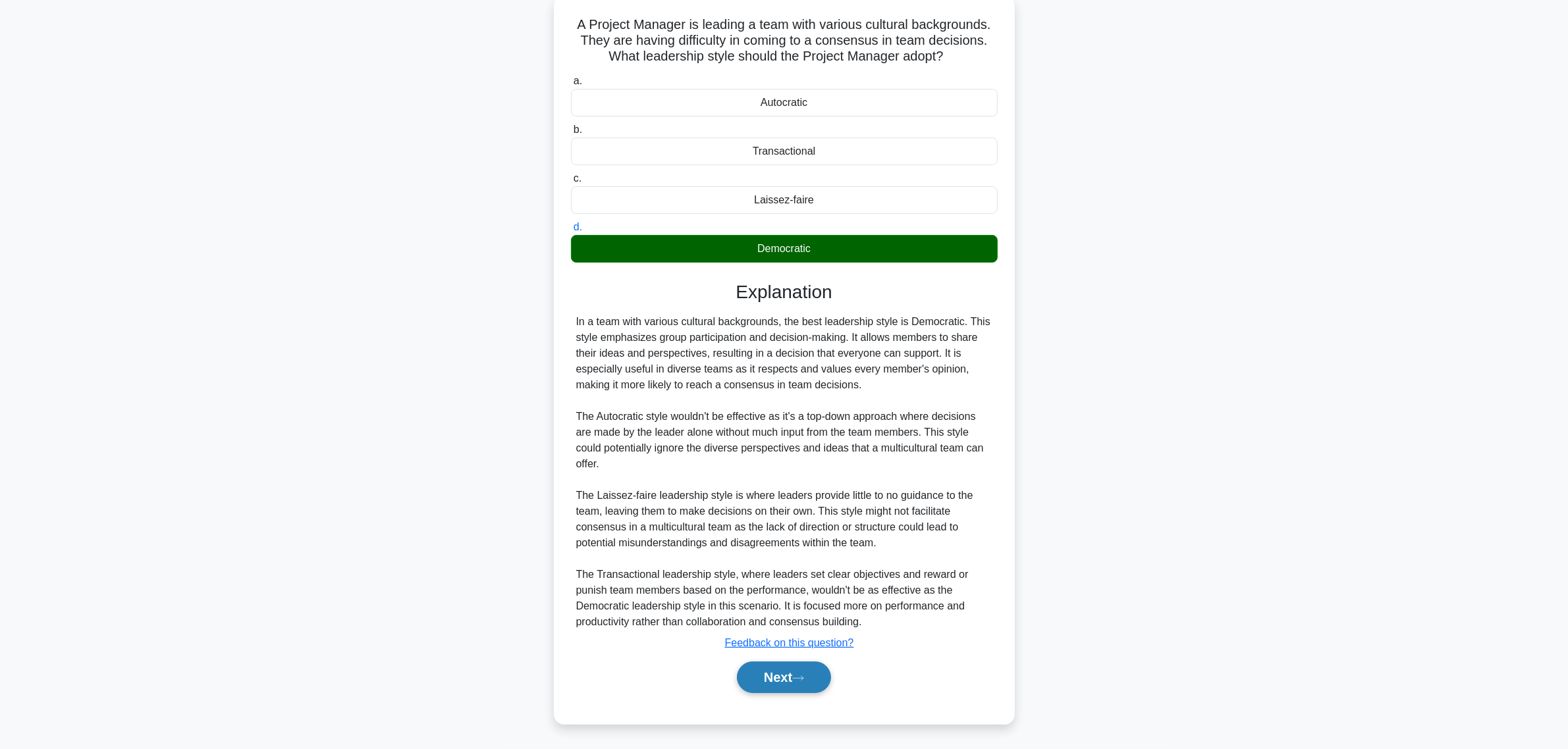
click at [781, 666] on button "Next" at bounding box center [784, 677] width 94 height 31
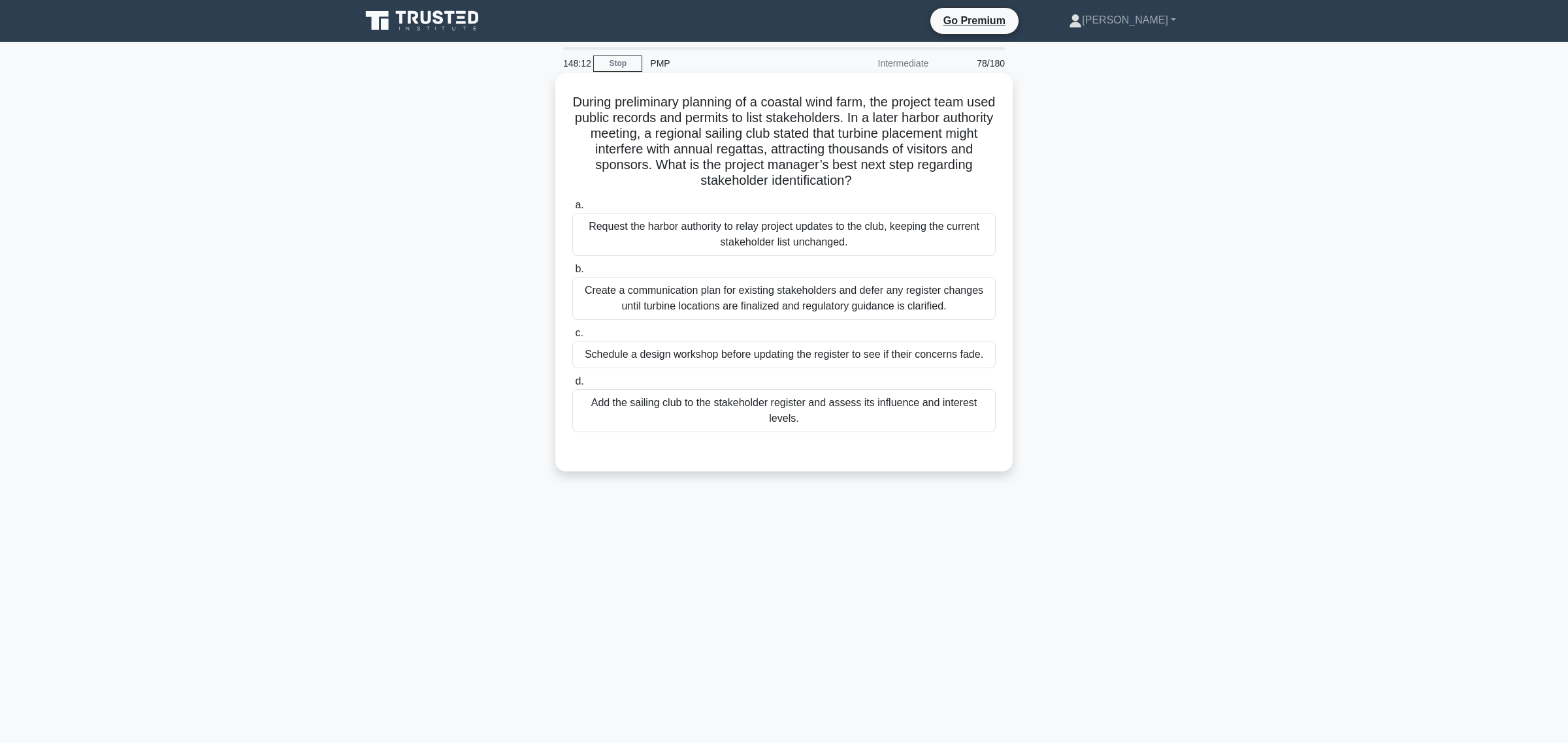
click at [676, 415] on div "Add the sailing club to the stakeholder register and assess its influence and i…" at bounding box center [784, 411] width 423 height 43
click at [572, 386] on input "d. Add the sailing club to the stakeholder register and assess its influence an…" at bounding box center [572, 382] width 0 height 9
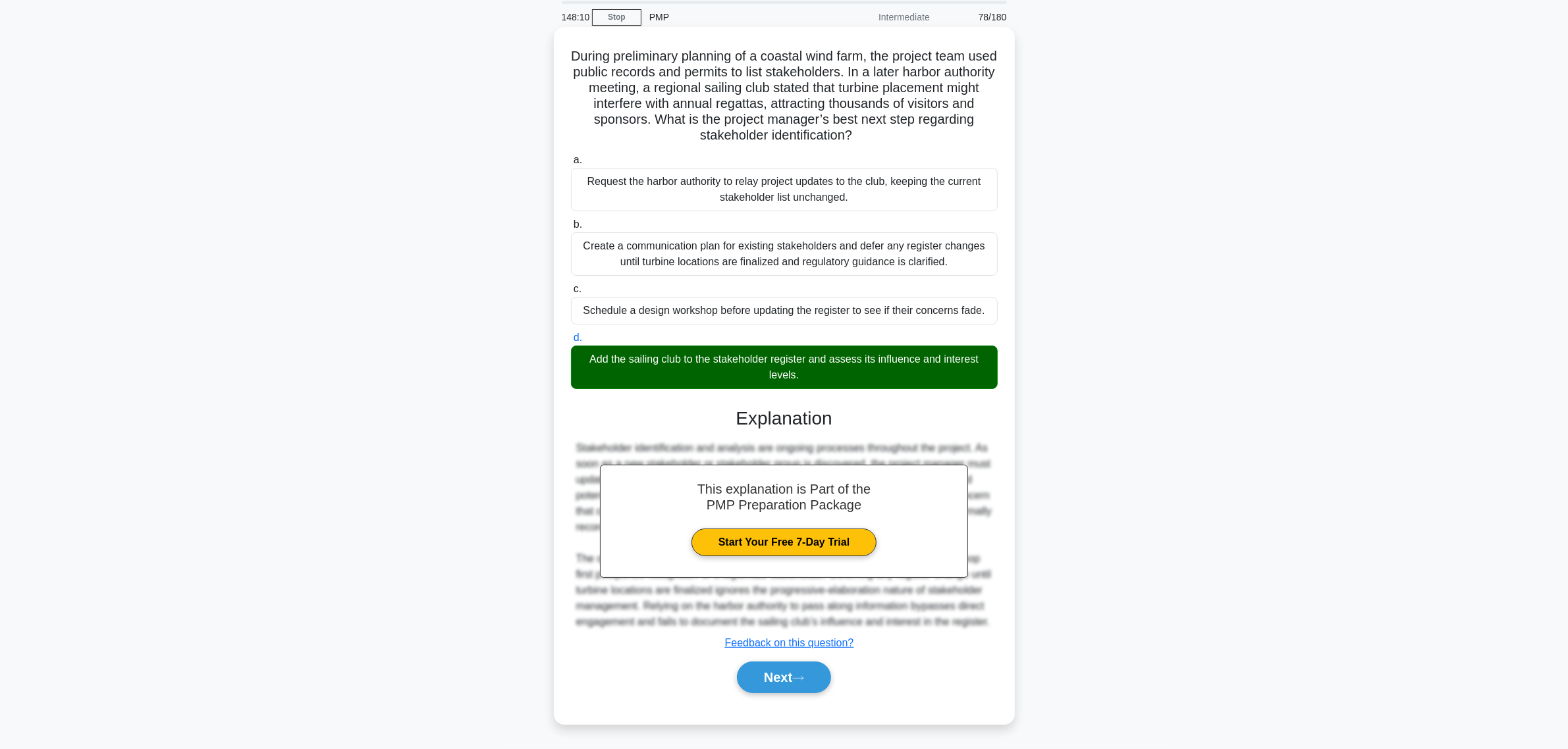
scroll to position [64, 0]
click at [770, 666] on button "Next" at bounding box center [784, 677] width 94 height 31
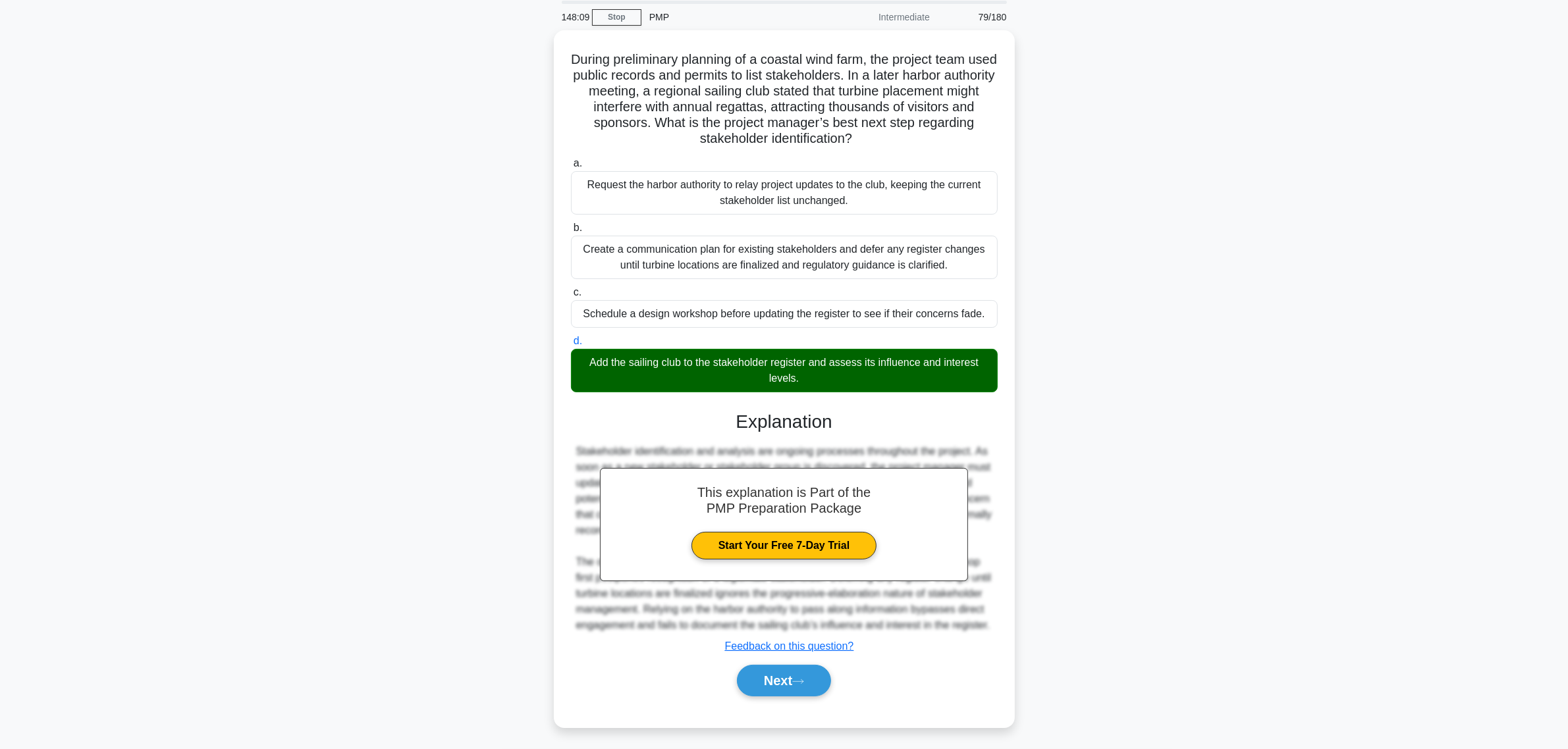
scroll to position [0, 0]
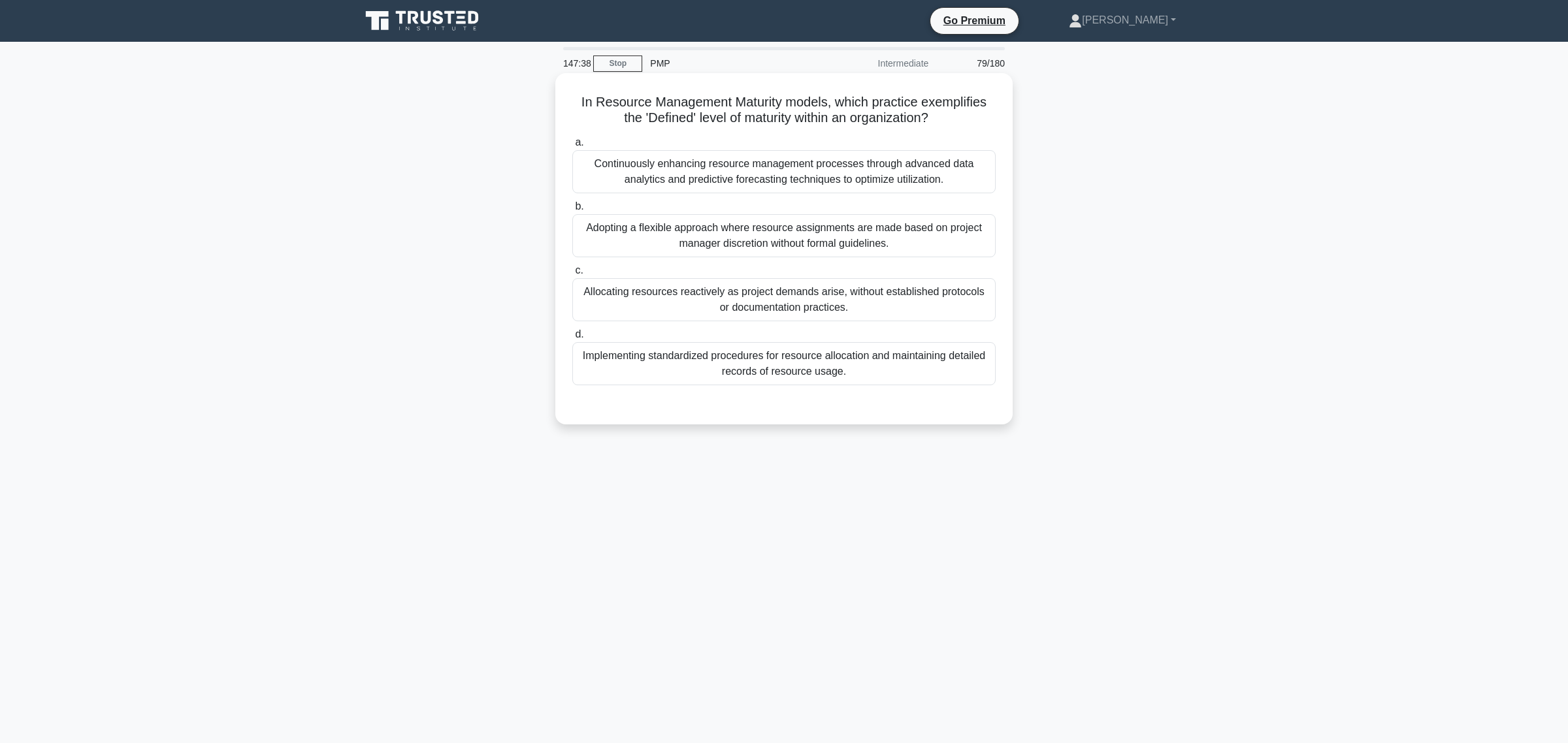
click at [778, 371] on div "Implementing standardized procedures for resource allocation and maintaining de…" at bounding box center [784, 364] width 423 height 43
click at [572, 339] on input "d. Implementing standardized procedures for resource allocation and maintaining…" at bounding box center [572, 335] width 0 height 9
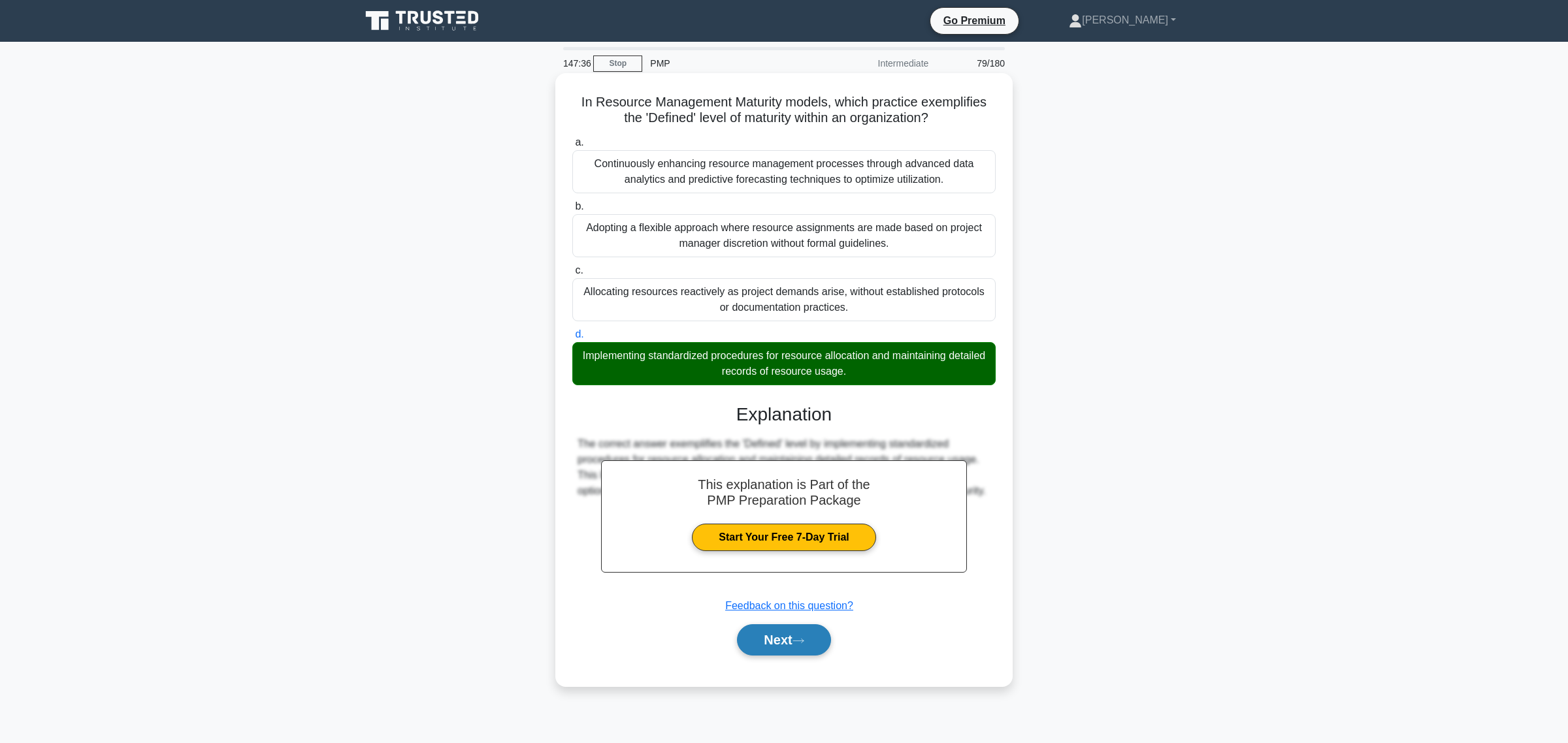
click at [802, 647] on button "Next" at bounding box center [783, 639] width 93 height 31
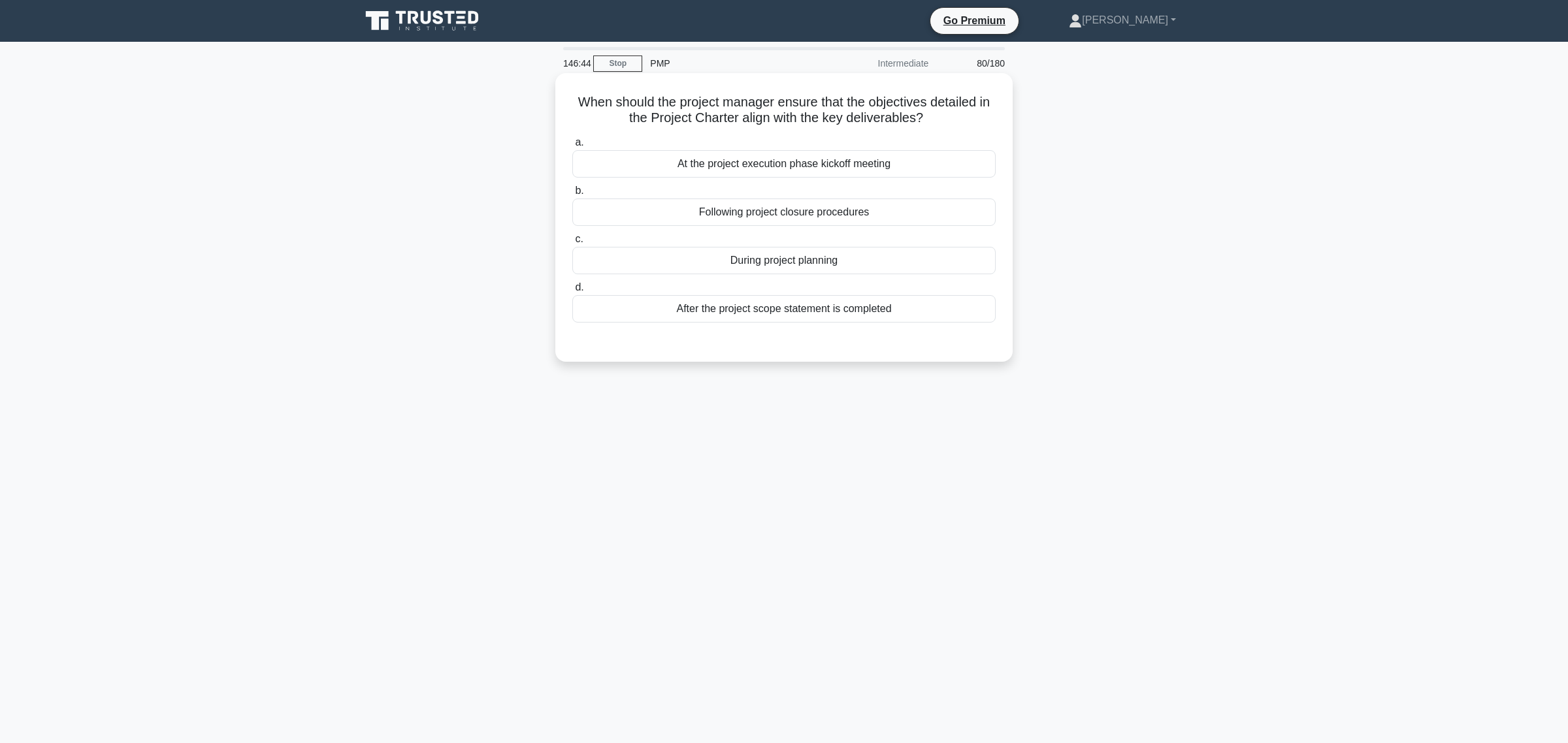
click at [741, 265] on div "During project planning" at bounding box center [784, 261] width 423 height 28
click at [572, 243] on input "c. During project planning" at bounding box center [572, 240] width 0 height 9
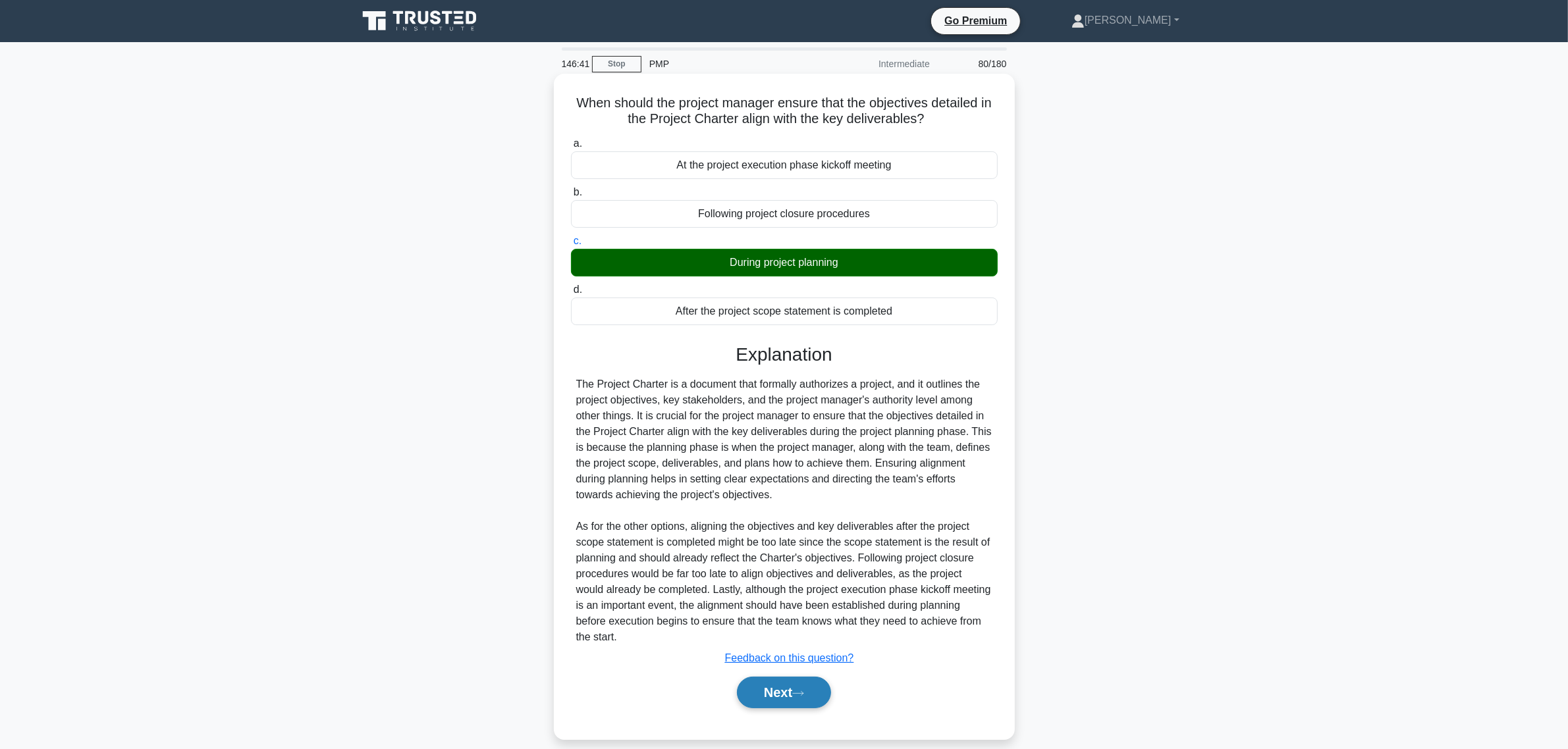
click at [792, 666] on button "Next" at bounding box center [784, 692] width 94 height 31
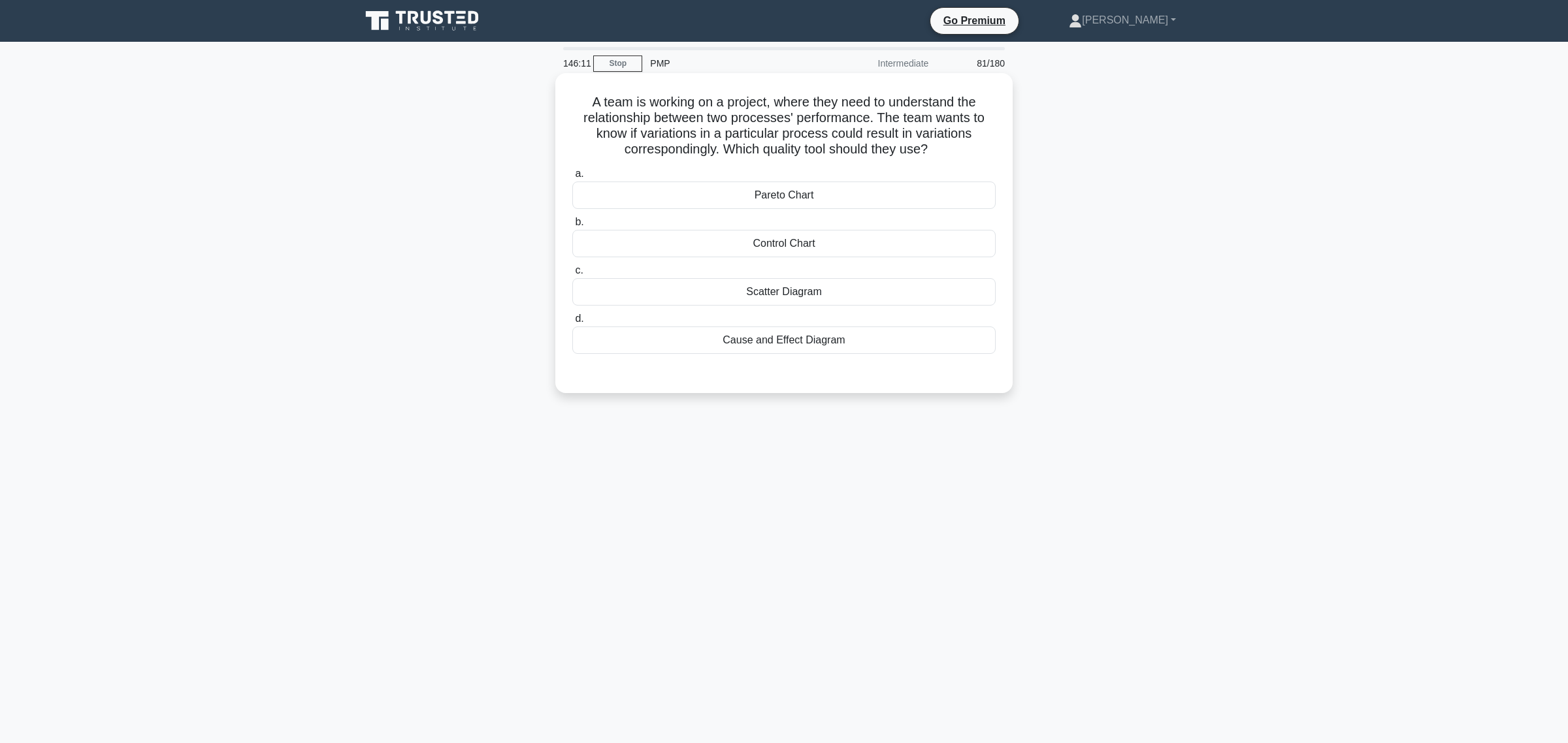
click at [753, 340] on div "Cause and Effect Diagram" at bounding box center [784, 340] width 423 height 28
click at [572, 323] on input "d. Cause and Effect Diagram" at bounding box center [572, 319] width 0 height 9
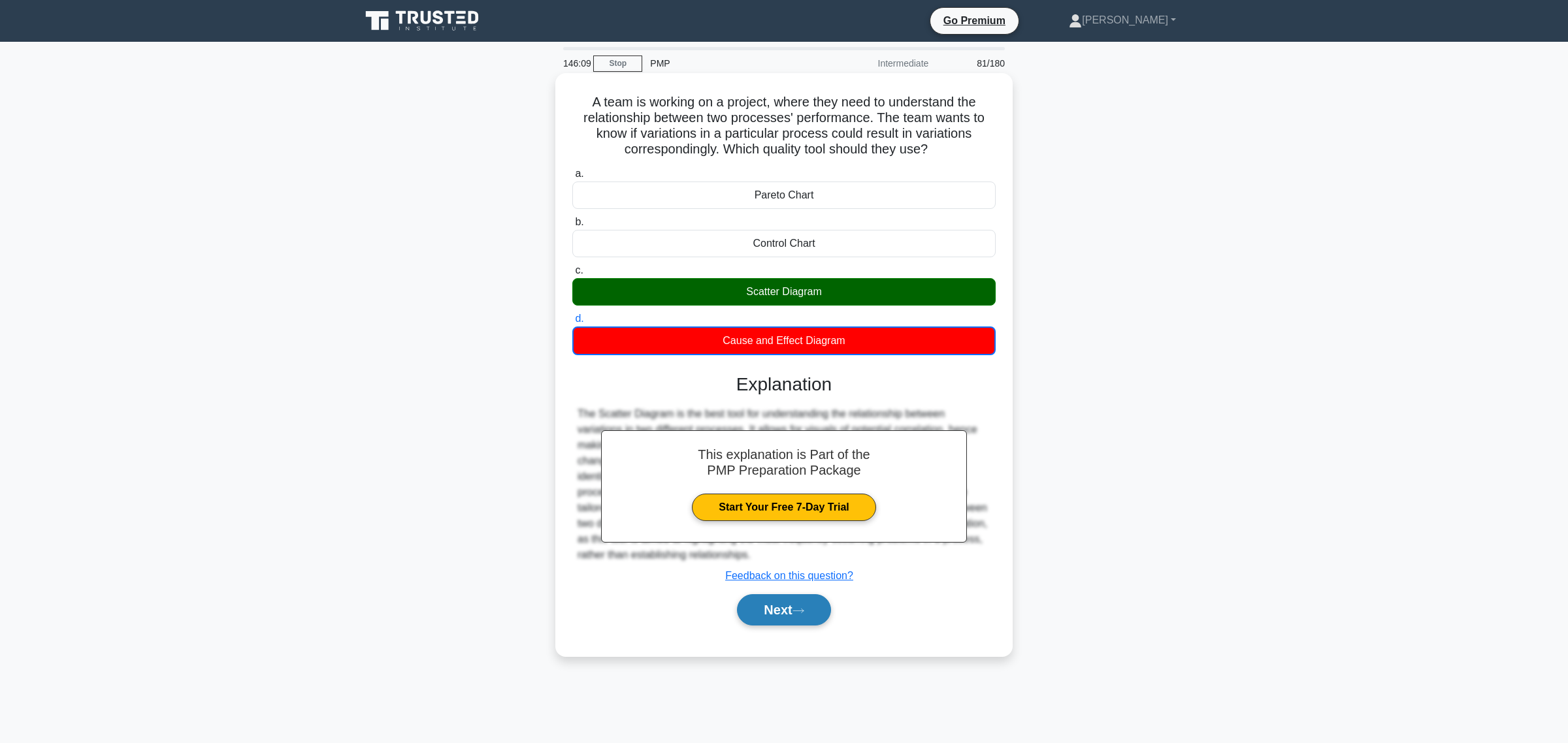
click at [776, 616] on button "Next" at bounding box center [783, 609] width 93 height 31
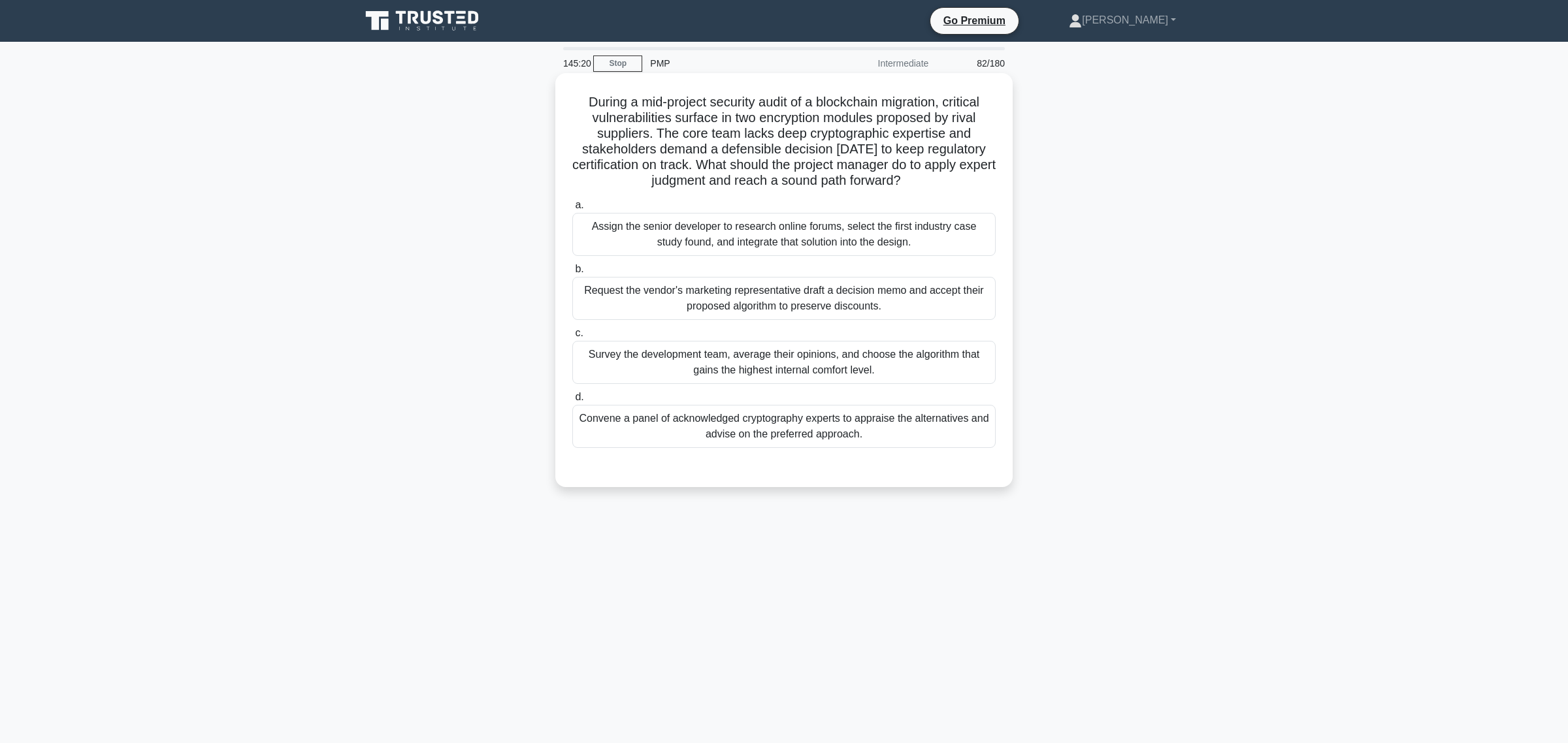
click at [767, 437] on div "Convene a panel of acknowledged cryptography experts to appraise the alternativ…" at bounding box center [784, 427] width 423 height 43
click at [572, 402] on input "d. Convene a panel of acknowledged cryptography experts to appraise the alterna…" at bounding box center [572, 398] width 0 height 9
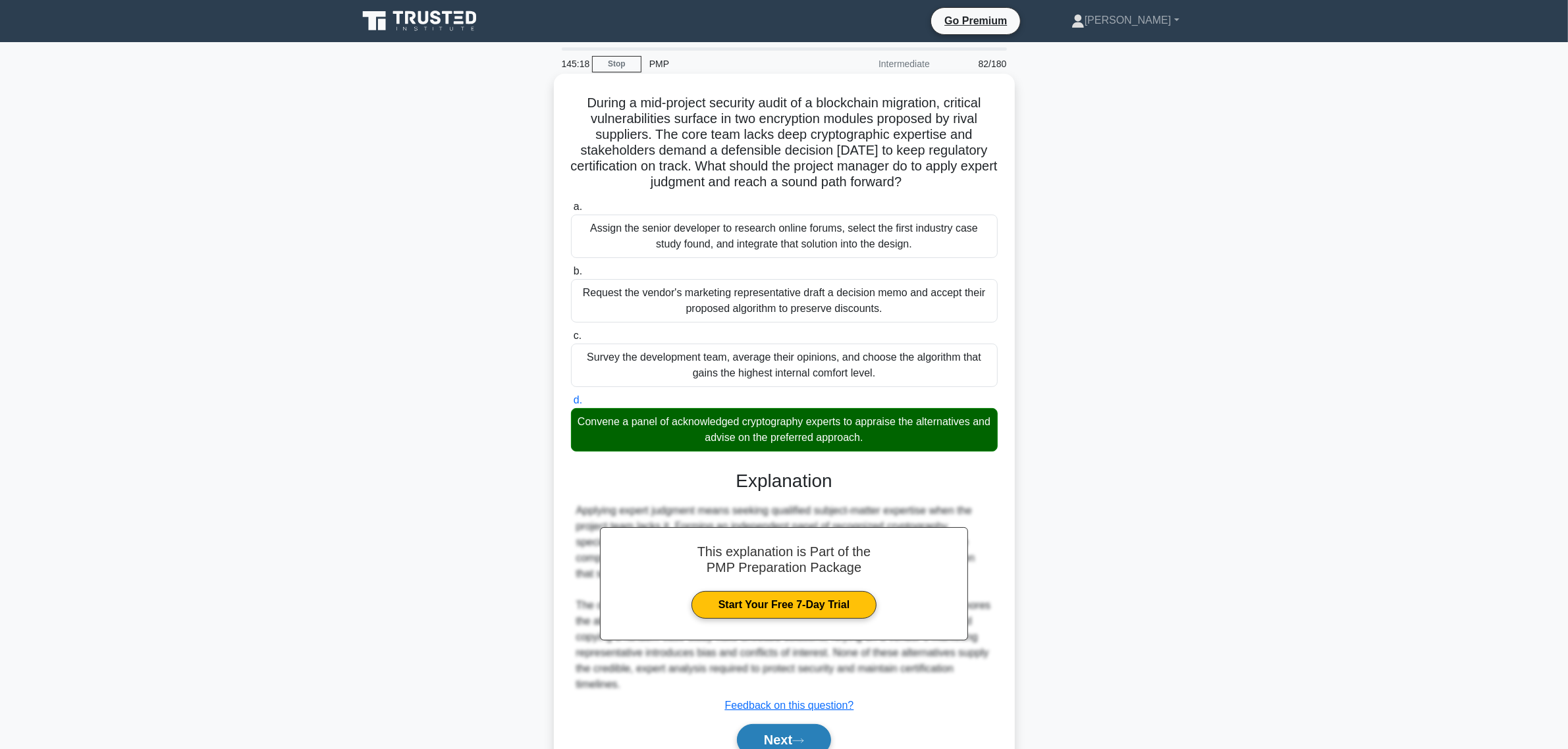
click at [823, 666] on button "Next" at bounding box center [784, 740] width 94 height 31
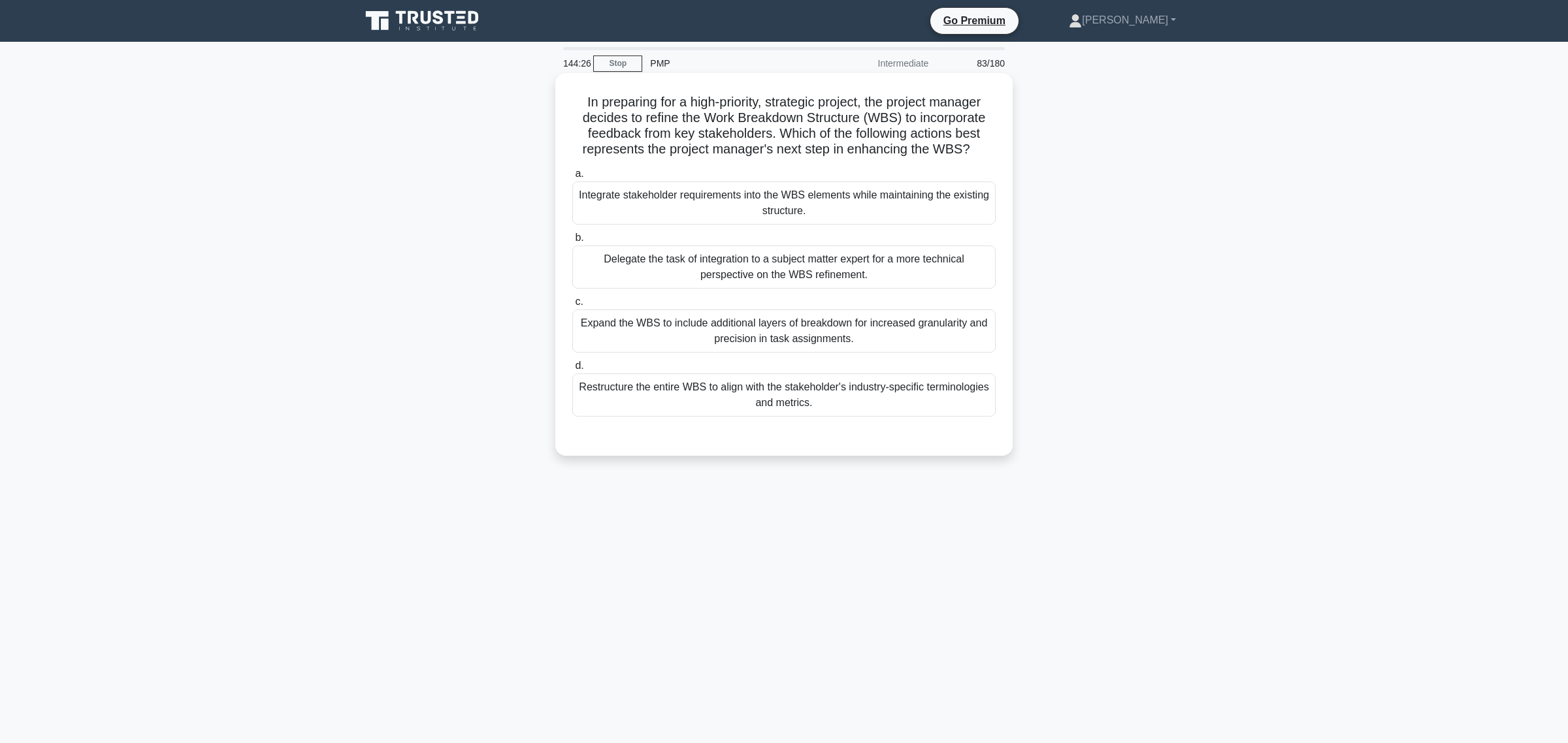
click at [814, 206] on div "Integrate stakeholder requirements into the WBS elements while maintaining the …" at bounding box center [784, 203] width 423 height 43
click at [572, 178] on input "a. Integrate stakeholder requirements into the WBS elements while maintaining t…" at bounding box center [572, 174] width 0 height 9
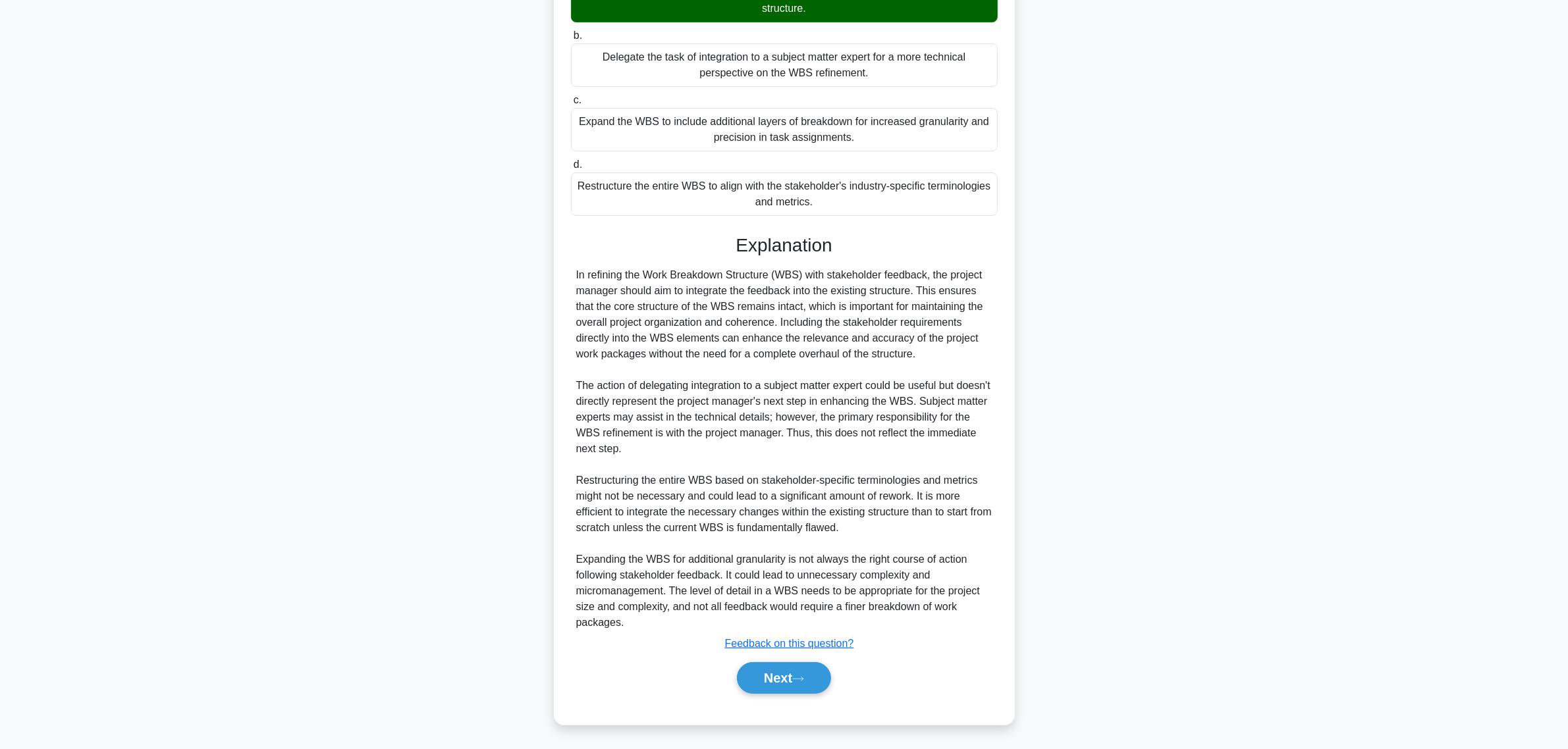
scroll to position [206, 0]
click at [795, 666] on div "a. Integrate stakeholder requirements into the WBS elements while maintaining t…" at bounding box center [784, 334] width 429 height 749
click at [792, 666] on button "Next" at bounding box center [784, 677] width 94 height 31
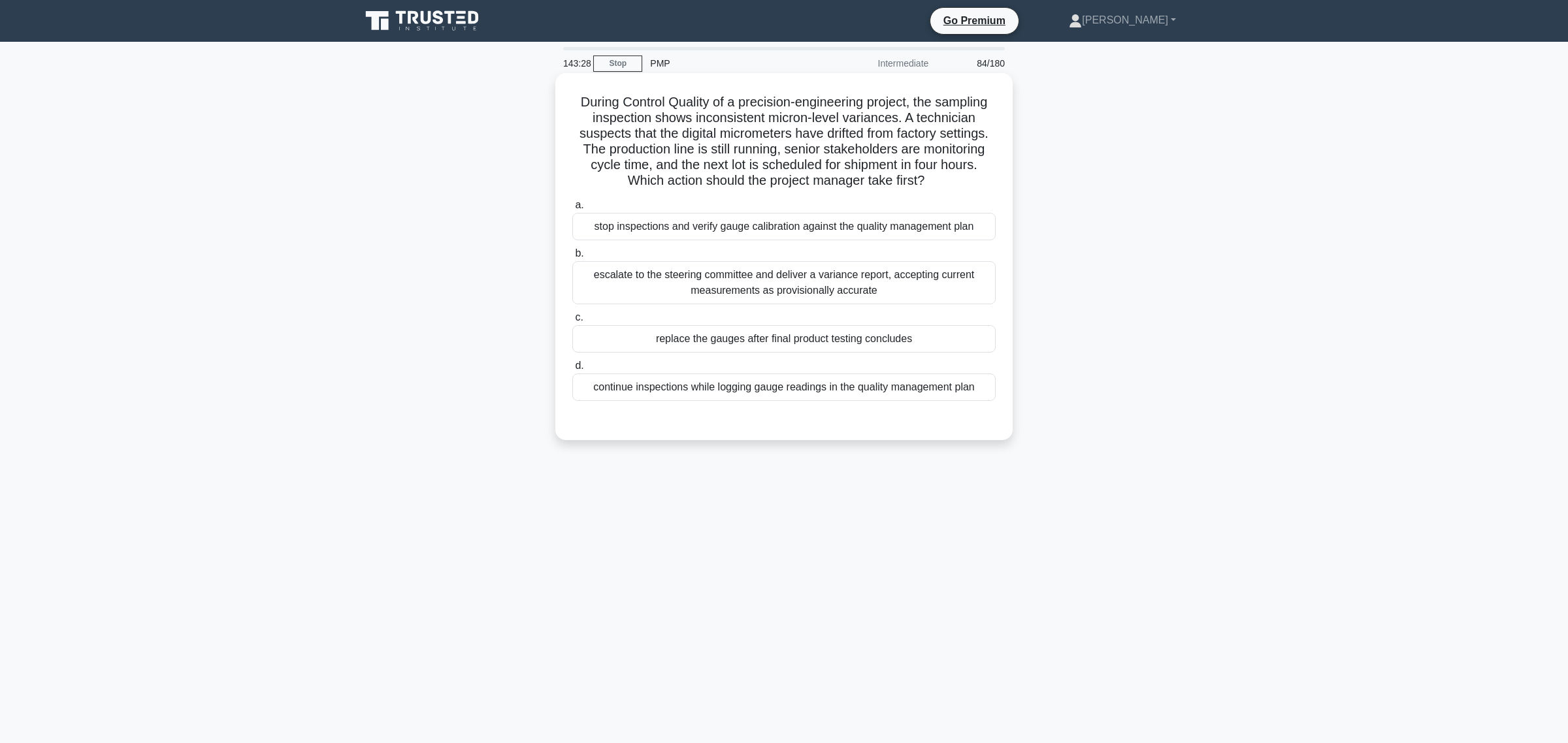
click at [673, 393] on div "continue inspections while logging gauge readings in the quality management plan" at bounding box center [784, 387] width 423 height 28
click at [572, 370] on input "d. continue inspections while logging gauge readings in the quality management …" at bounding box center [572, 366] width 0 height 9
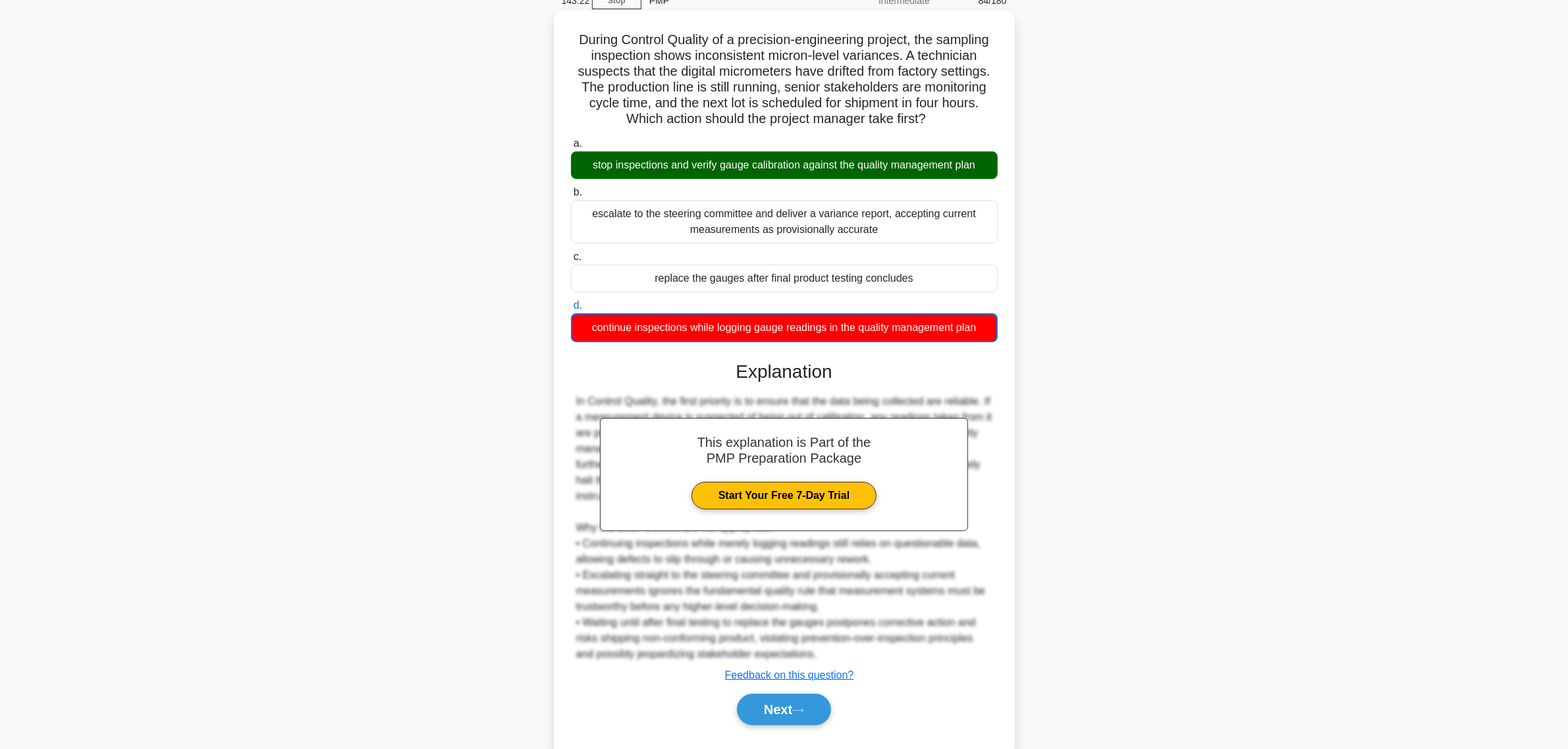
scroll to position [82, 0]
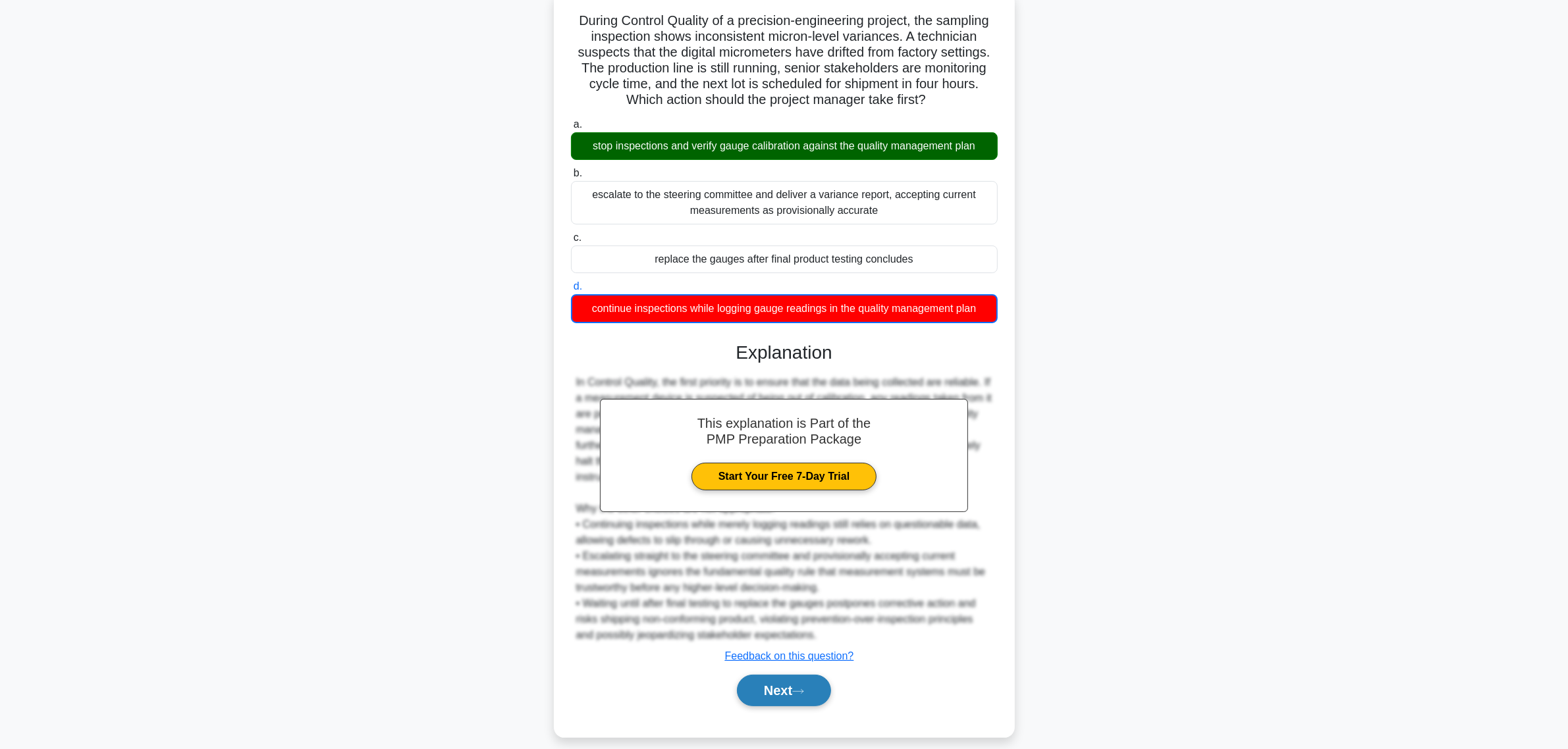
click at [804, 666] on icon at bounding box center [798, 691] width 12 height 7
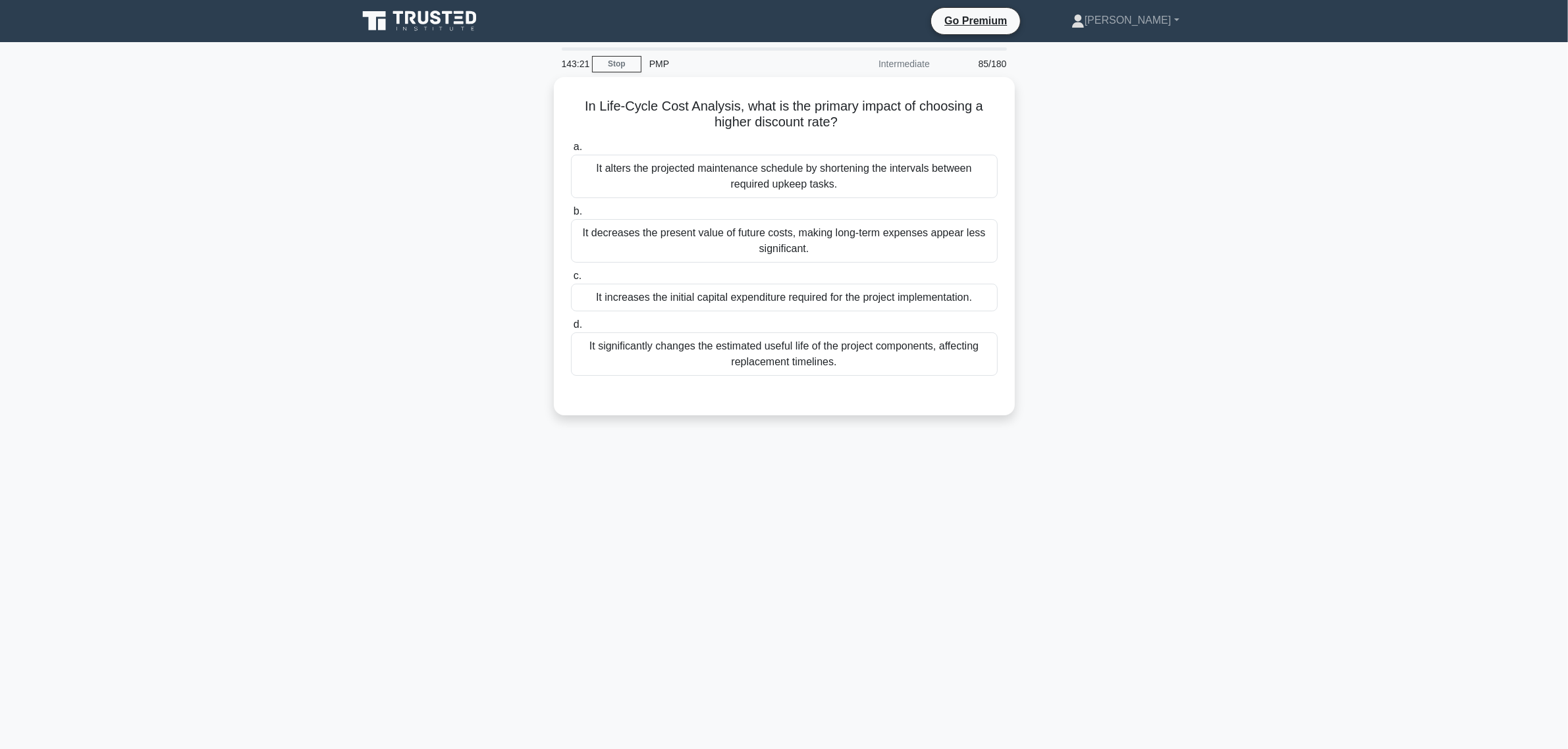
scroll to position [0, 0]
click at [811, 253] on div "It decreases the present value of future costs, making long-term expenses appea…" at bounding box center [790, 238] width 427 height 44
click at [577, 212] on input "b. It decreases the present value of future costs, making long-term expenses ap…" at bounding box center [577, 209] width 0 height 9
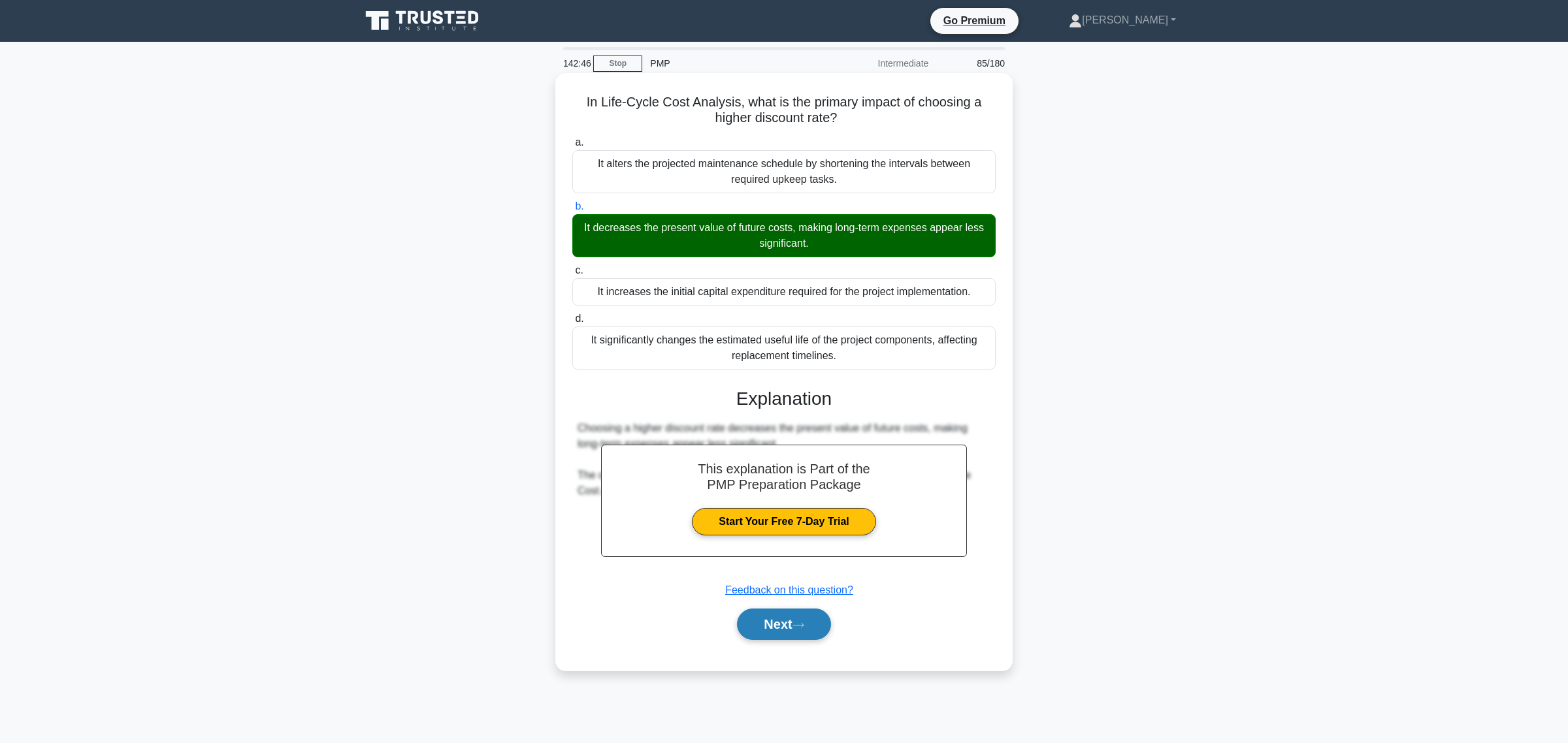
click at [801, 618] on button "Next" at bounding box center [783, 624] width 93 height 31
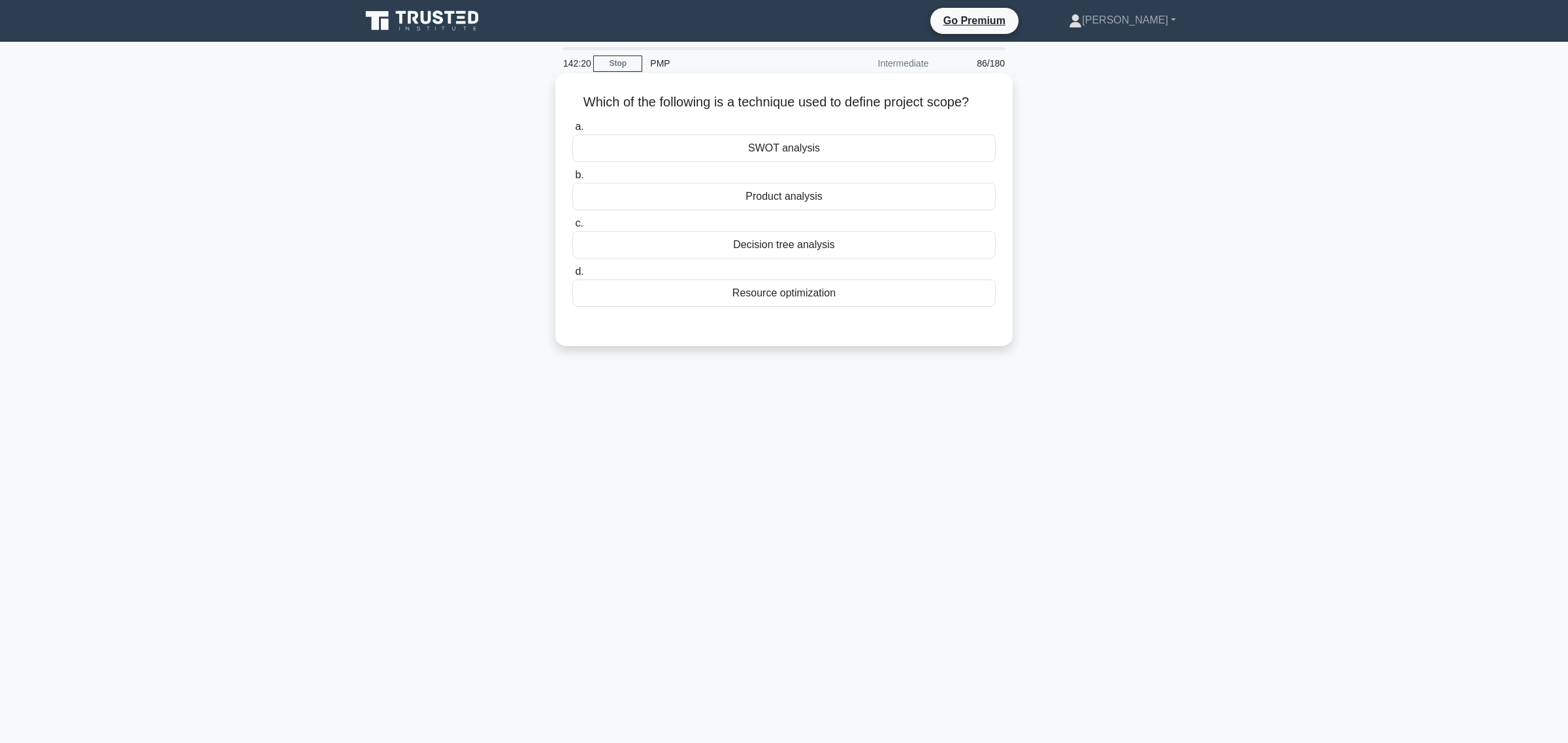
click at [779, 198] on div "Product analysis" at bounding box center [784, 196] width 423 height 28
click at [572, 180] on input "b. Product analysis" at bounding box center [572, 175] width 0 height 9
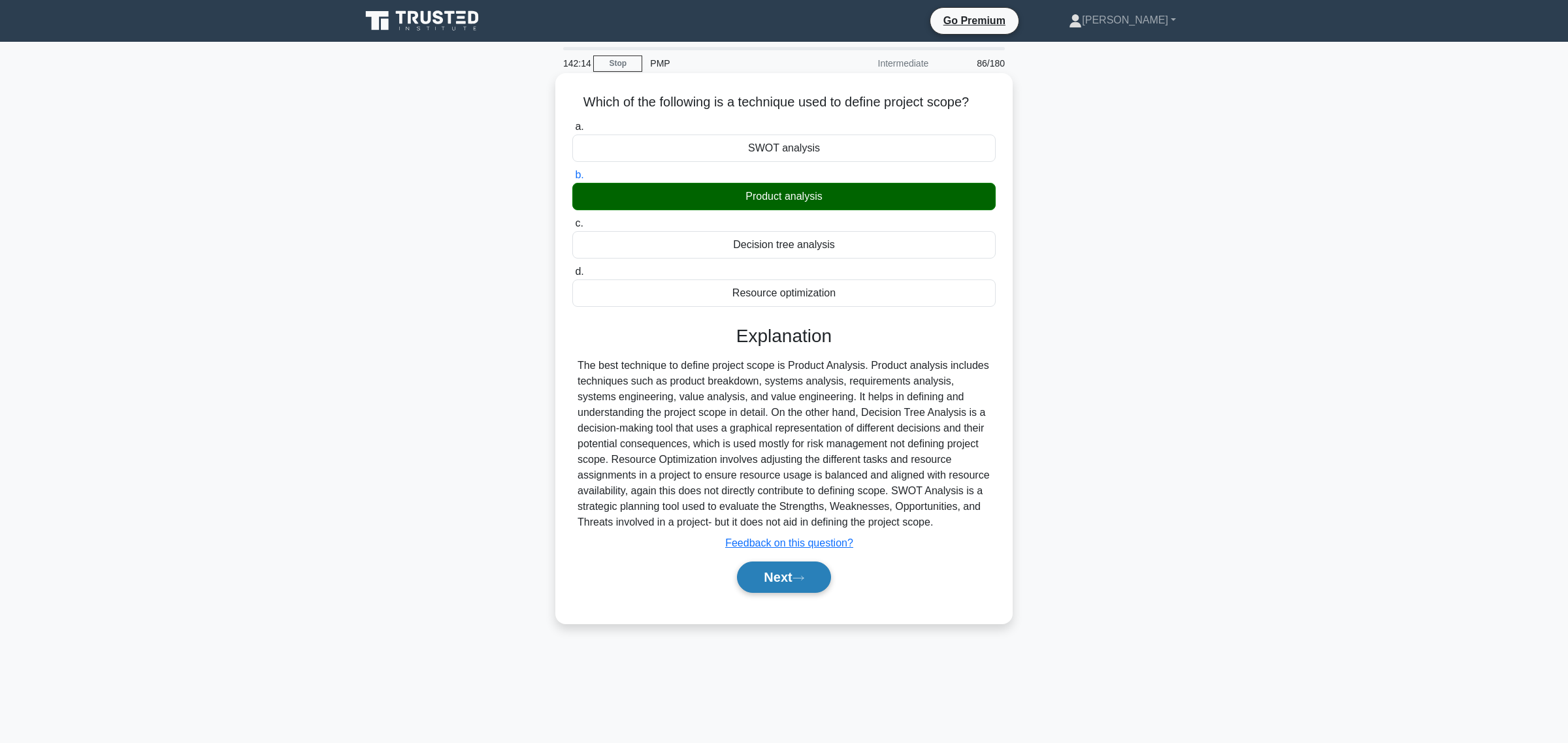
click at [763, 570] on button "Next" at bounding box center [783, 576] width 93 height 31
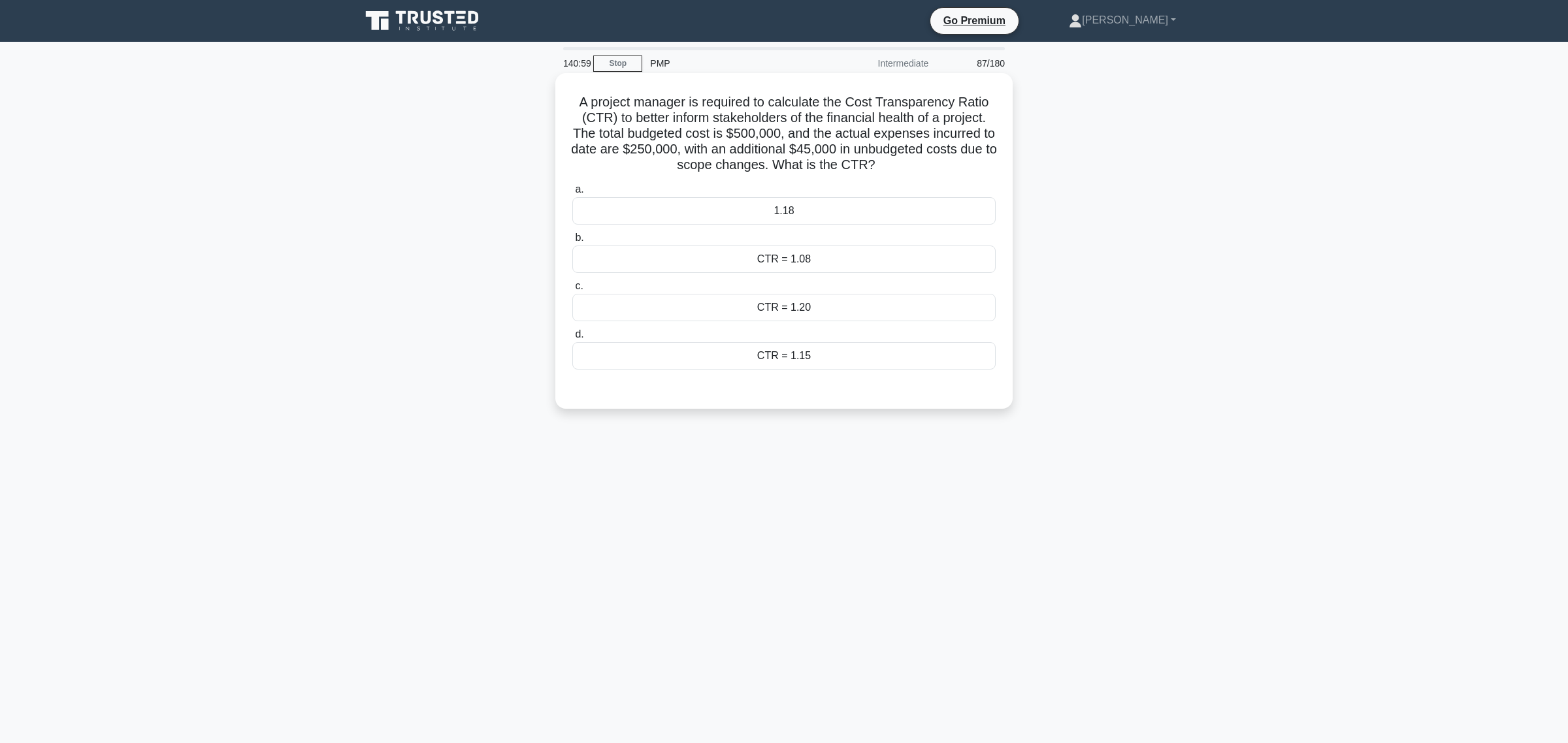
click at [766, 314] on div "CTR = 1.20" at bounding box center [784, 308] width 423 height 28
click at [572, 290] on input "c. CTR = 1.20" at bounding box center [572, 287] width 0 height 9
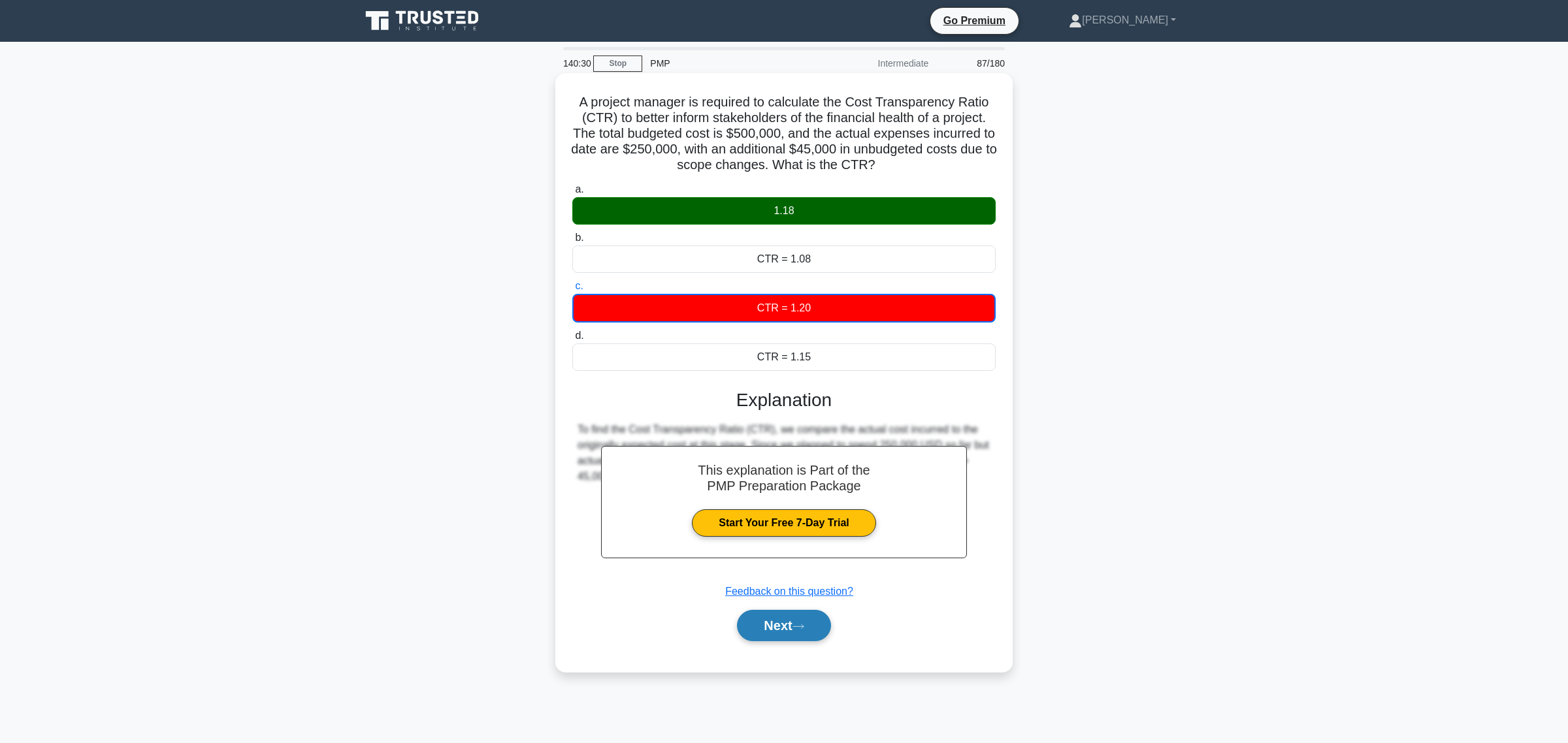
click at [798, 621] on button "Next" at bounding box center [783, 625] width 93 height 31
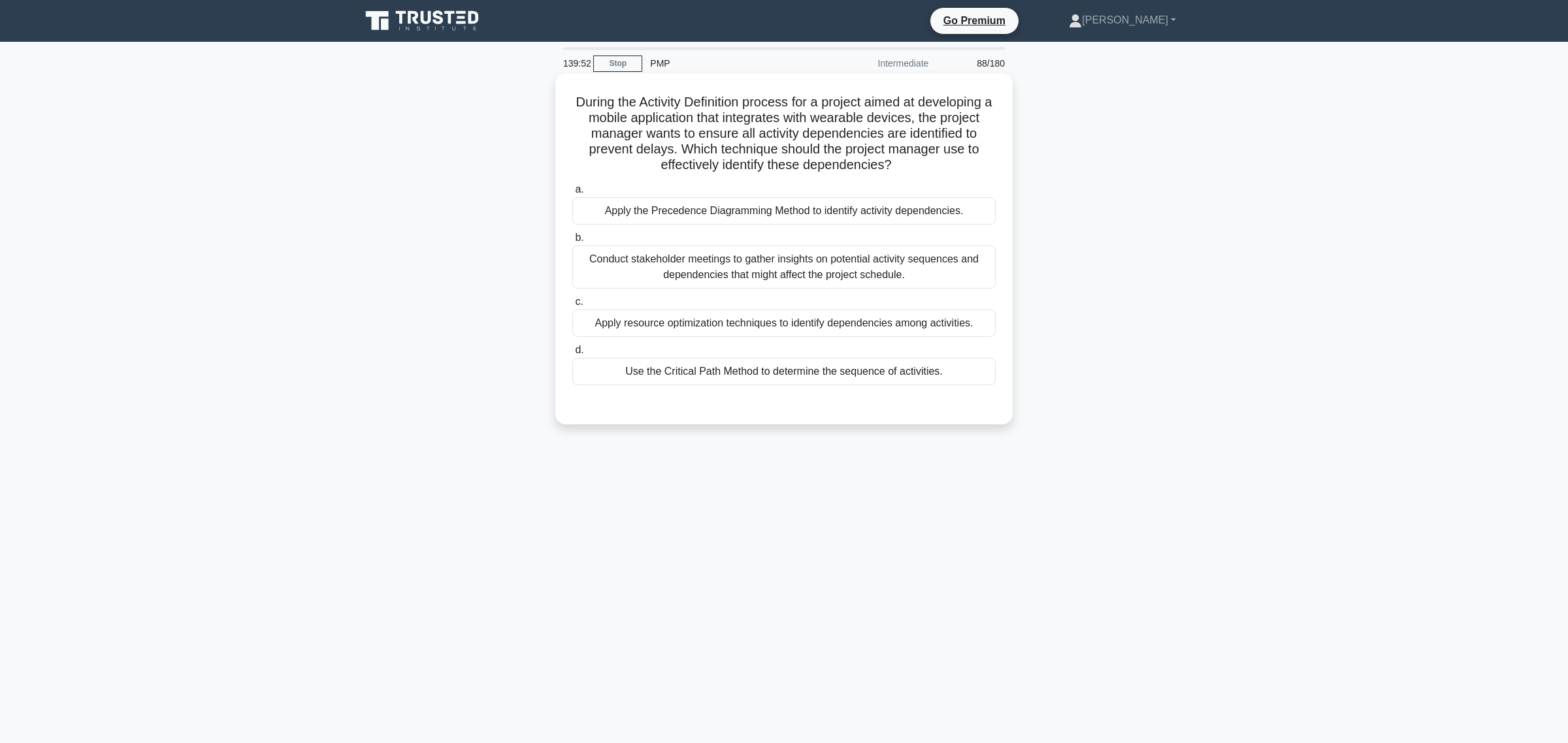
click at [704, 200] on div "Apply the Precedence Diagramming Method to identify activity dependencies." at bounding box center [784, 211] width 423 height 28
click at [572, 194] on input "a. Apply the Precedence Diagramming Method to identify activity dependencies." at bounding box center [572, 190] width 0 height 9
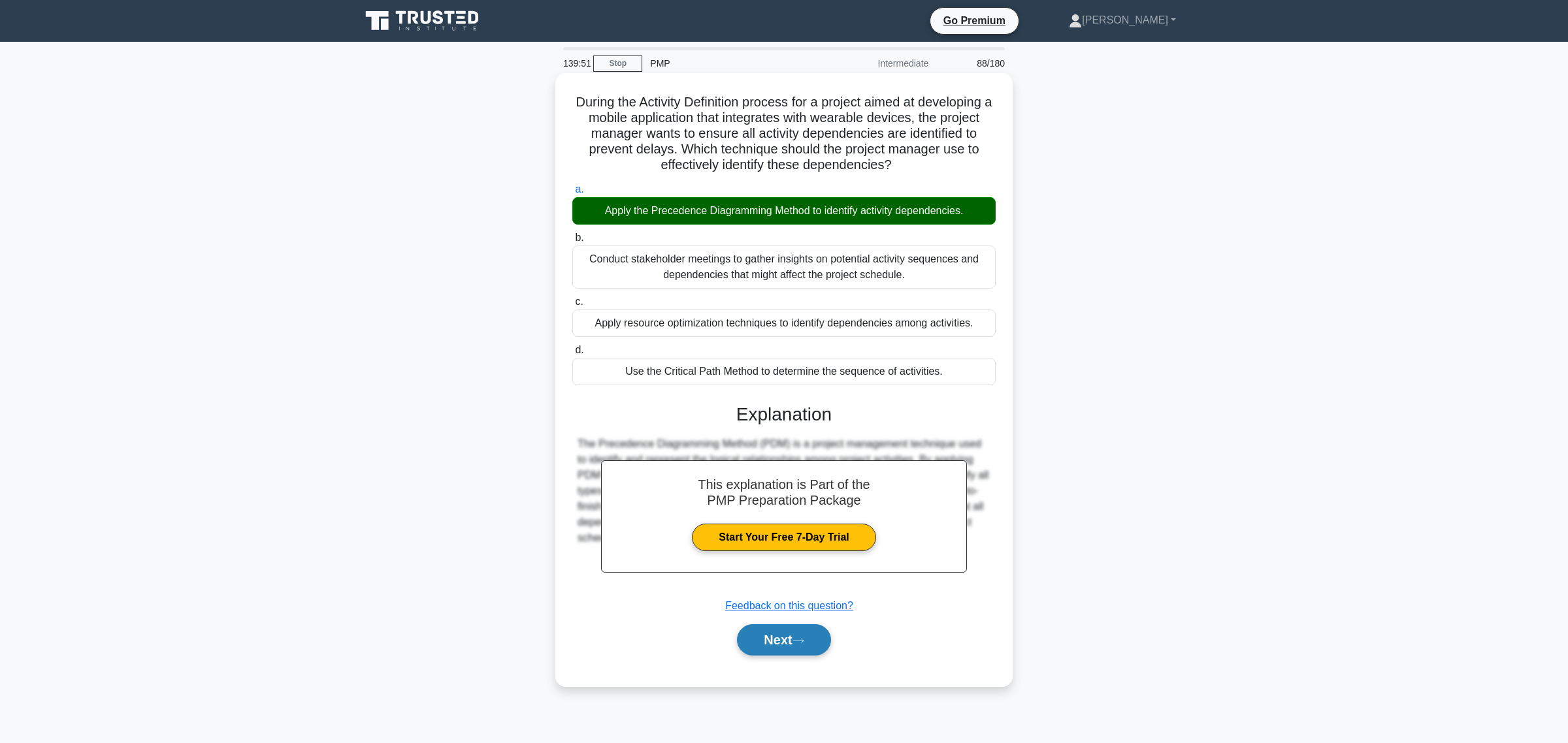
click at [789, 641] on button "Next" at bounding box center [783, 639] width 93 height 31
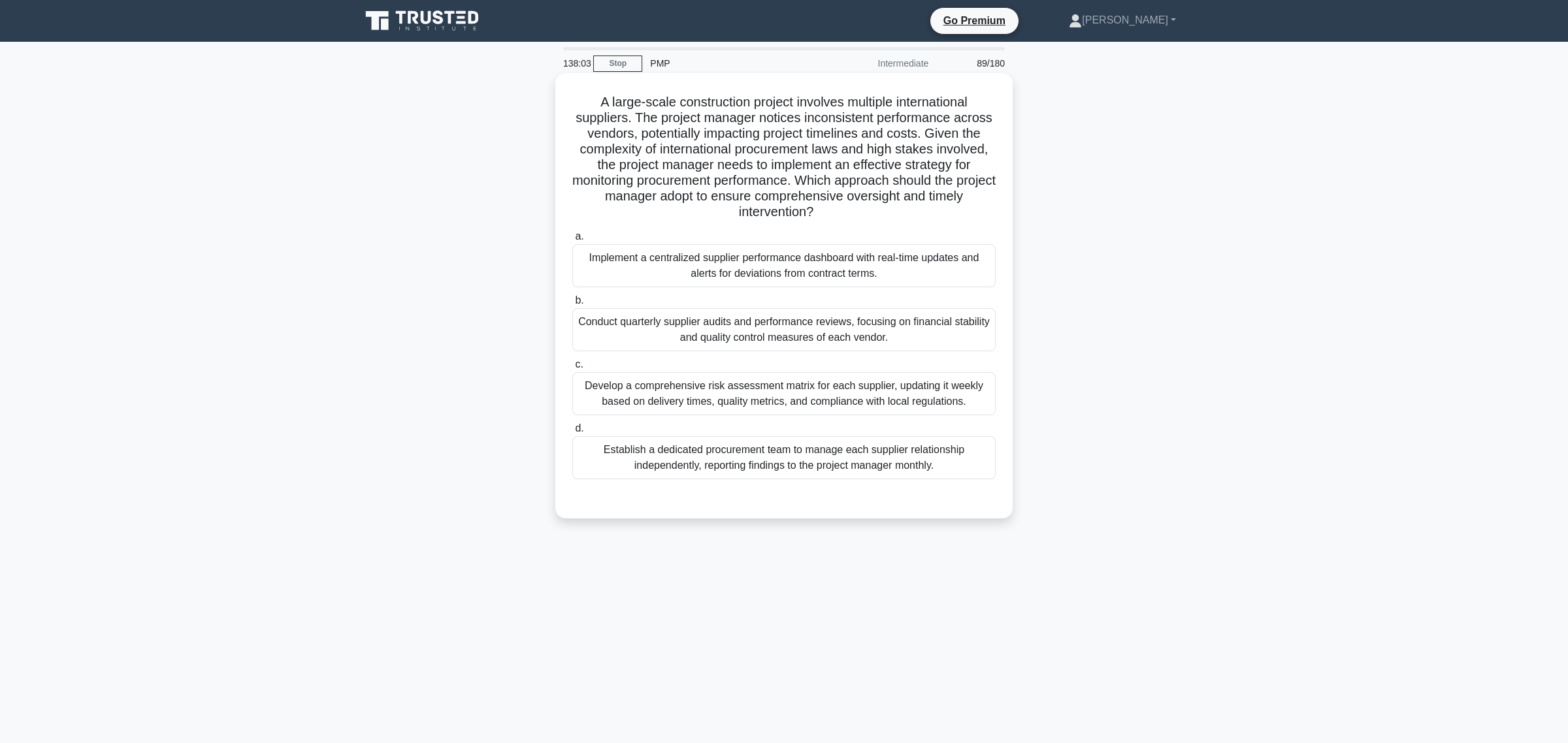
click at [740, 260] on div "Implement a centralized supplier performance dashboard with real-time updates a…" at bounding box center [784, 266] width 423 height 43
click at [572, 241] on input "a. Implement a centralized supplier performance dashboard with real-time update…" at bounding box center [572, 237] width 0 height 9
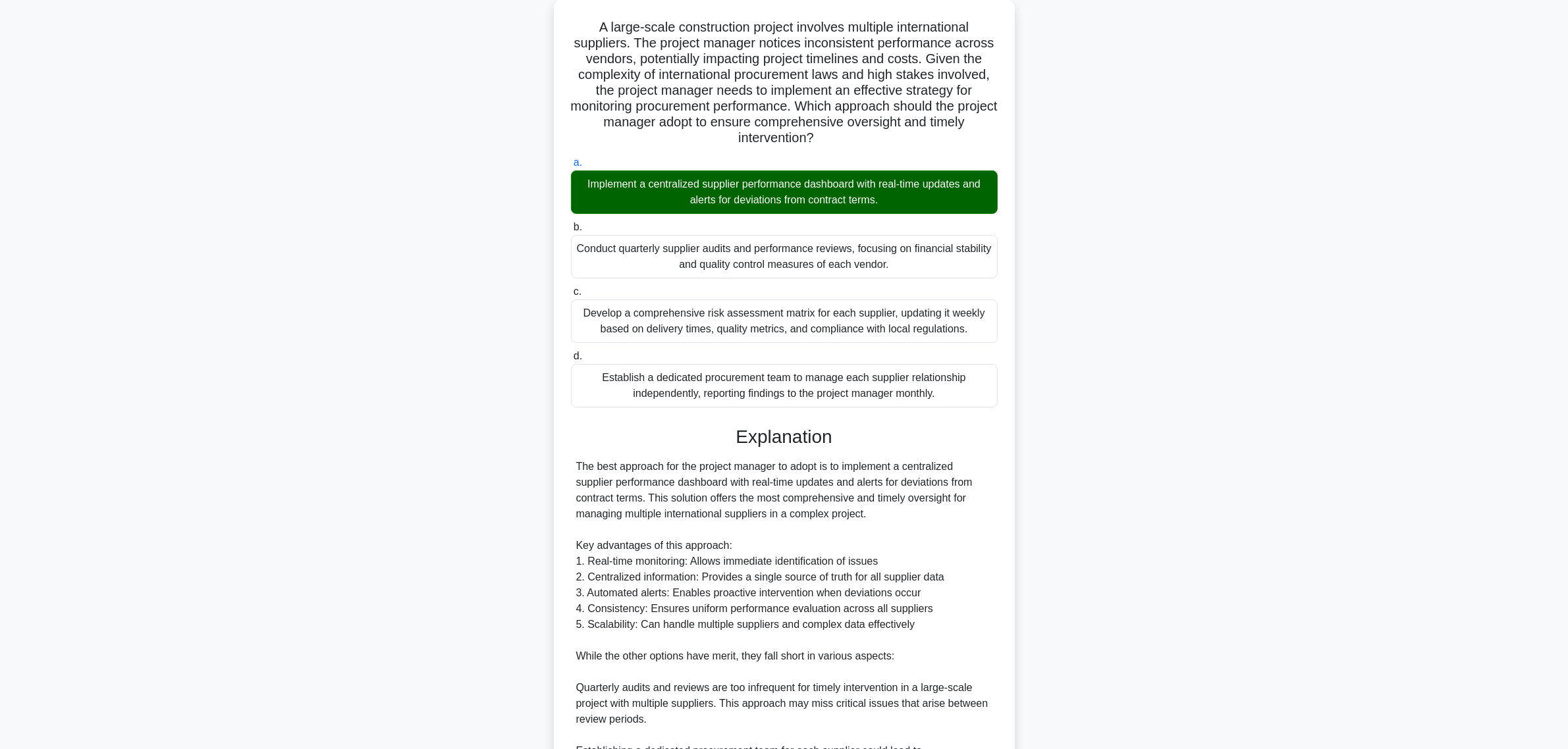
scroll to position [329, 0]
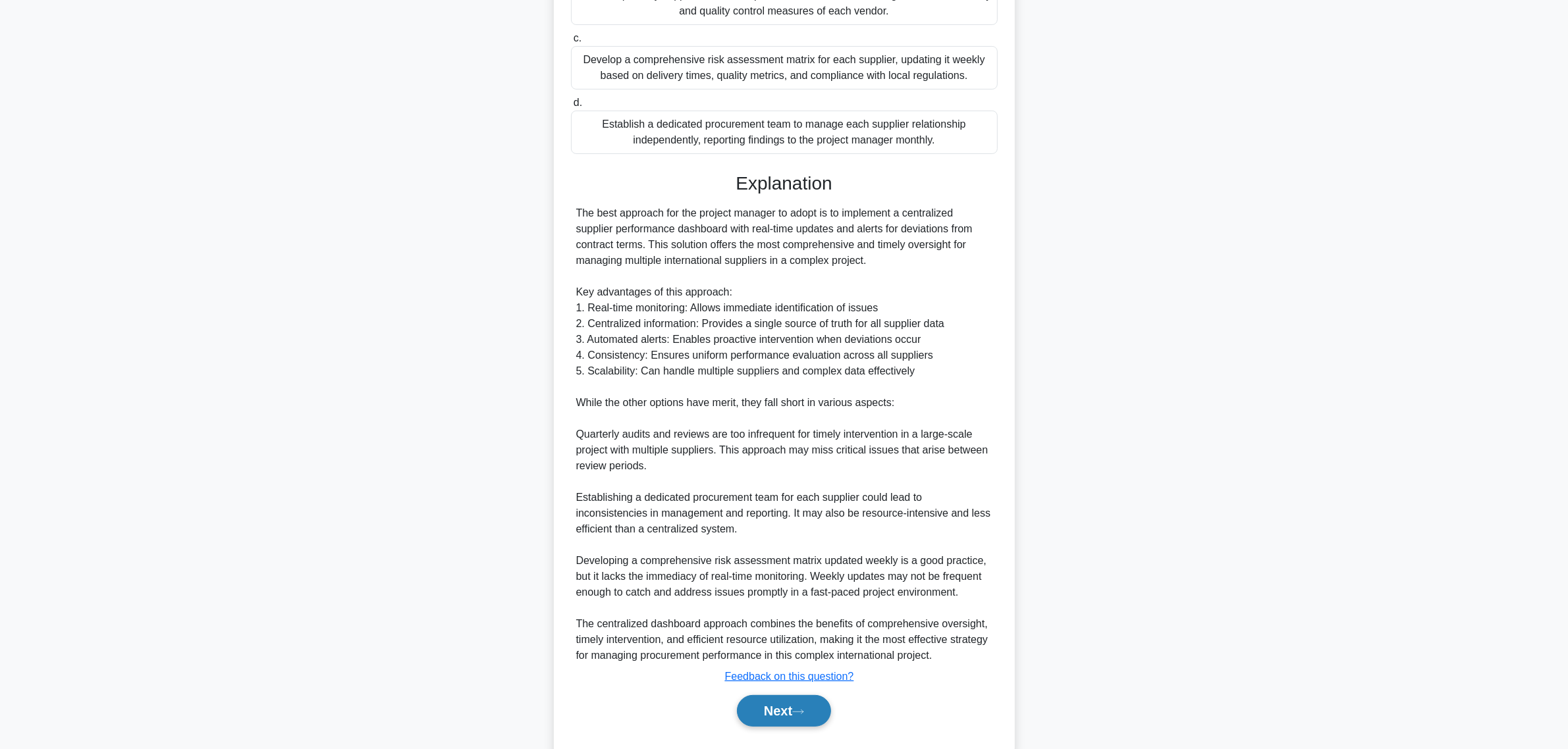
click at [779, 666] on button "Next" at bounding box center [784, 710] width 94 height 31
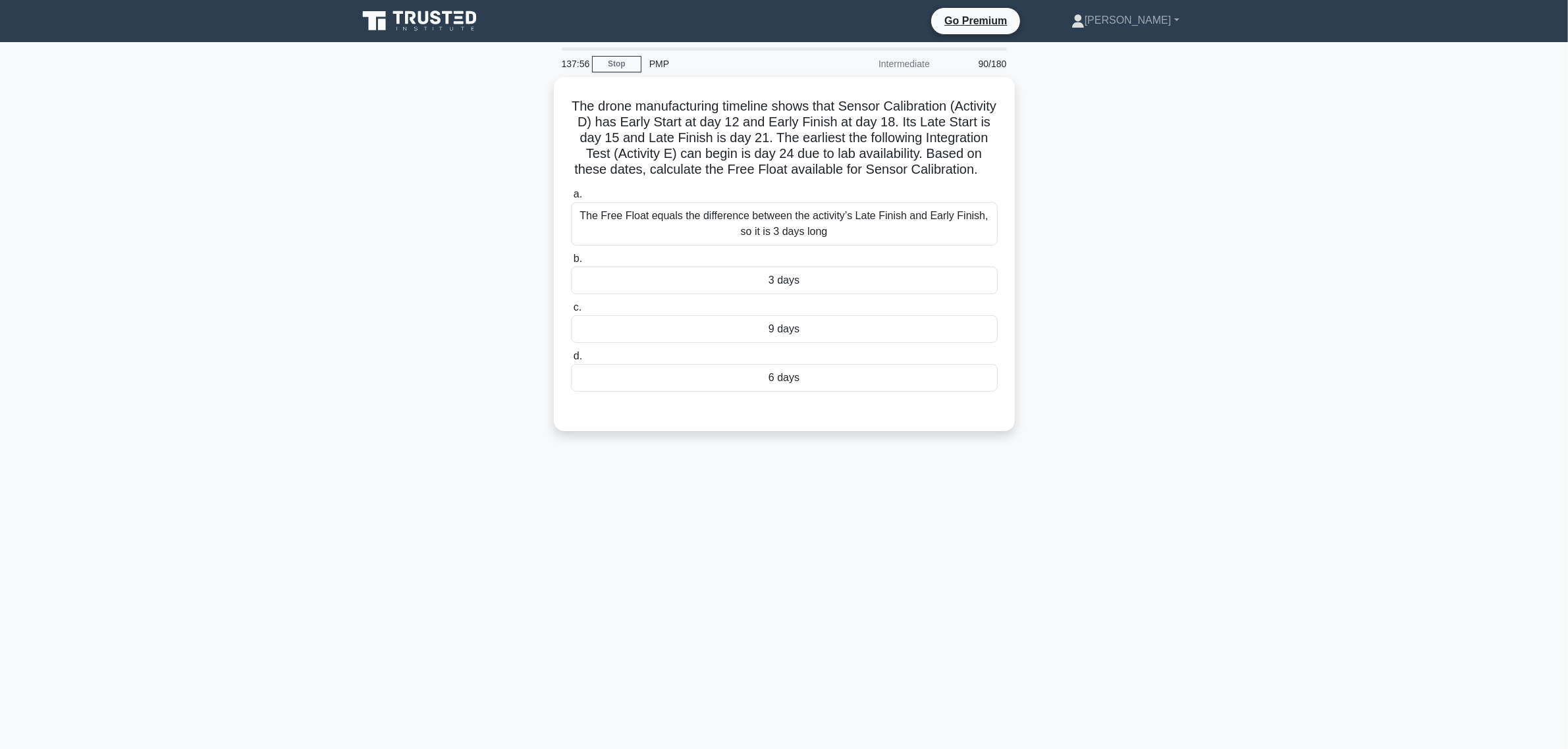
scroll to position [0, 0]
click at [880, 388] on div "6 days" at bounding box center [790, 374] width 427 height 28
click at [577, 358] on input "d. 6 days" at bounding box center [577, 353] width 0 height 9
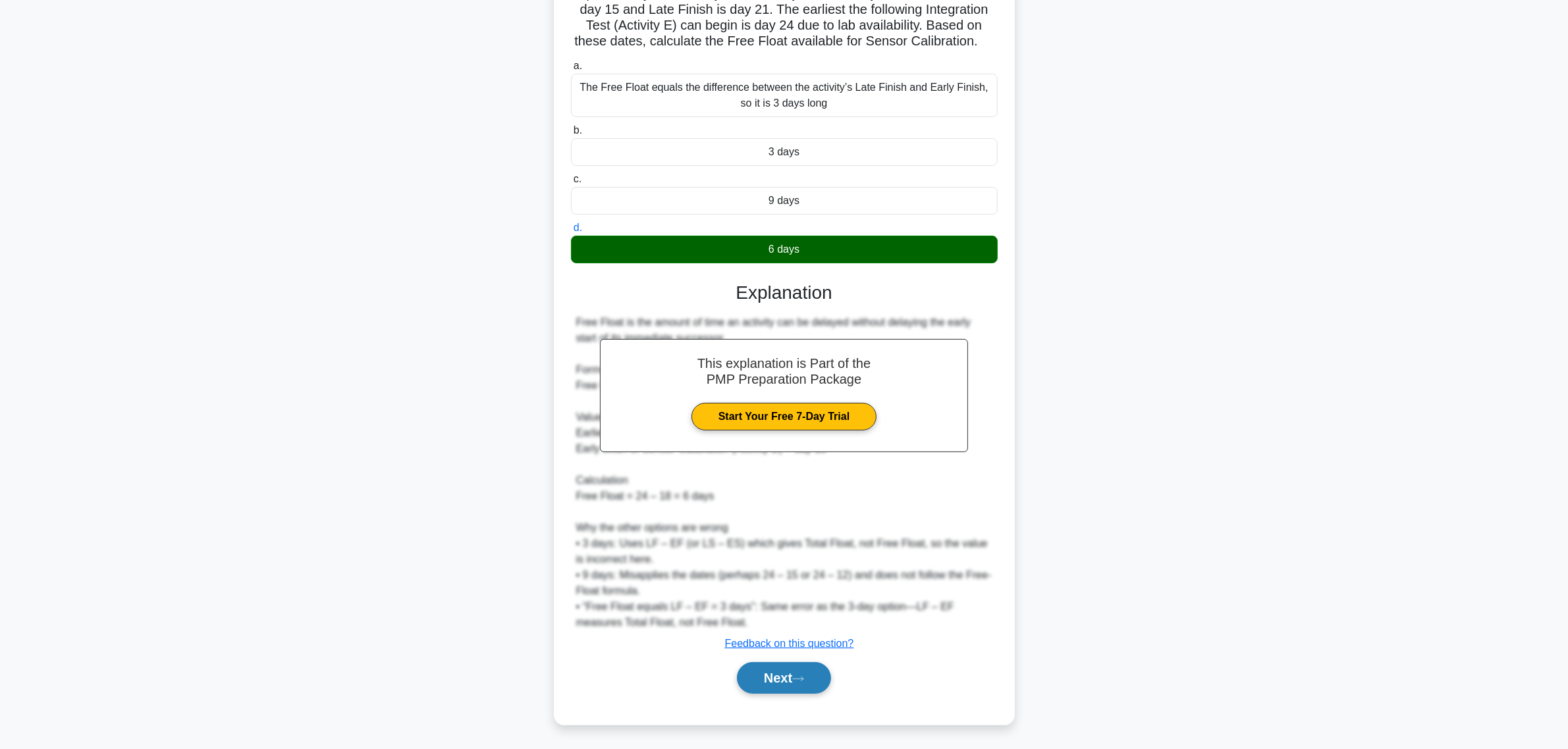
scroll to position [143, 0]
click at [821, 666] on button "Next" at bounding box center [784, 677] width 94 height 31
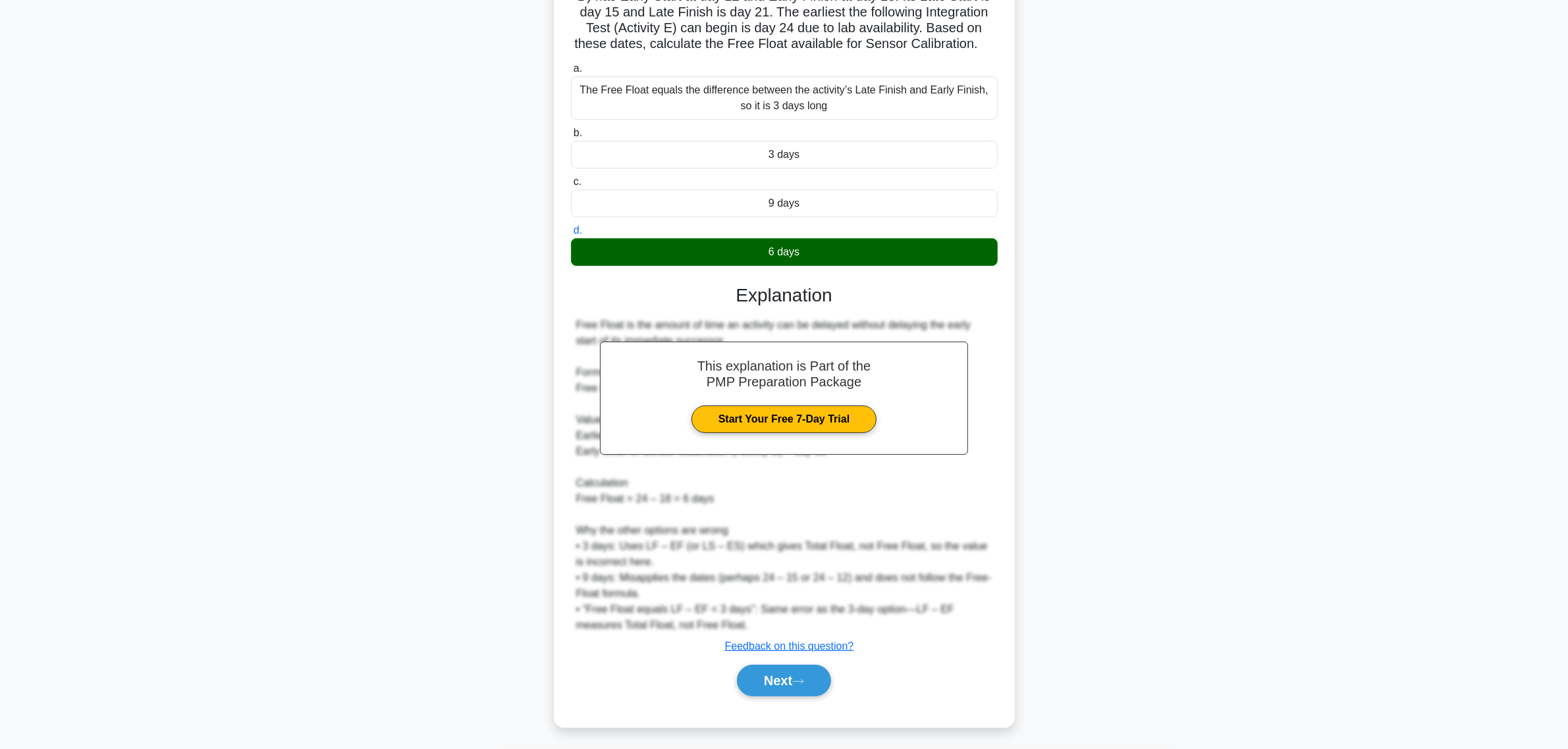
scroll to position [0, 0]
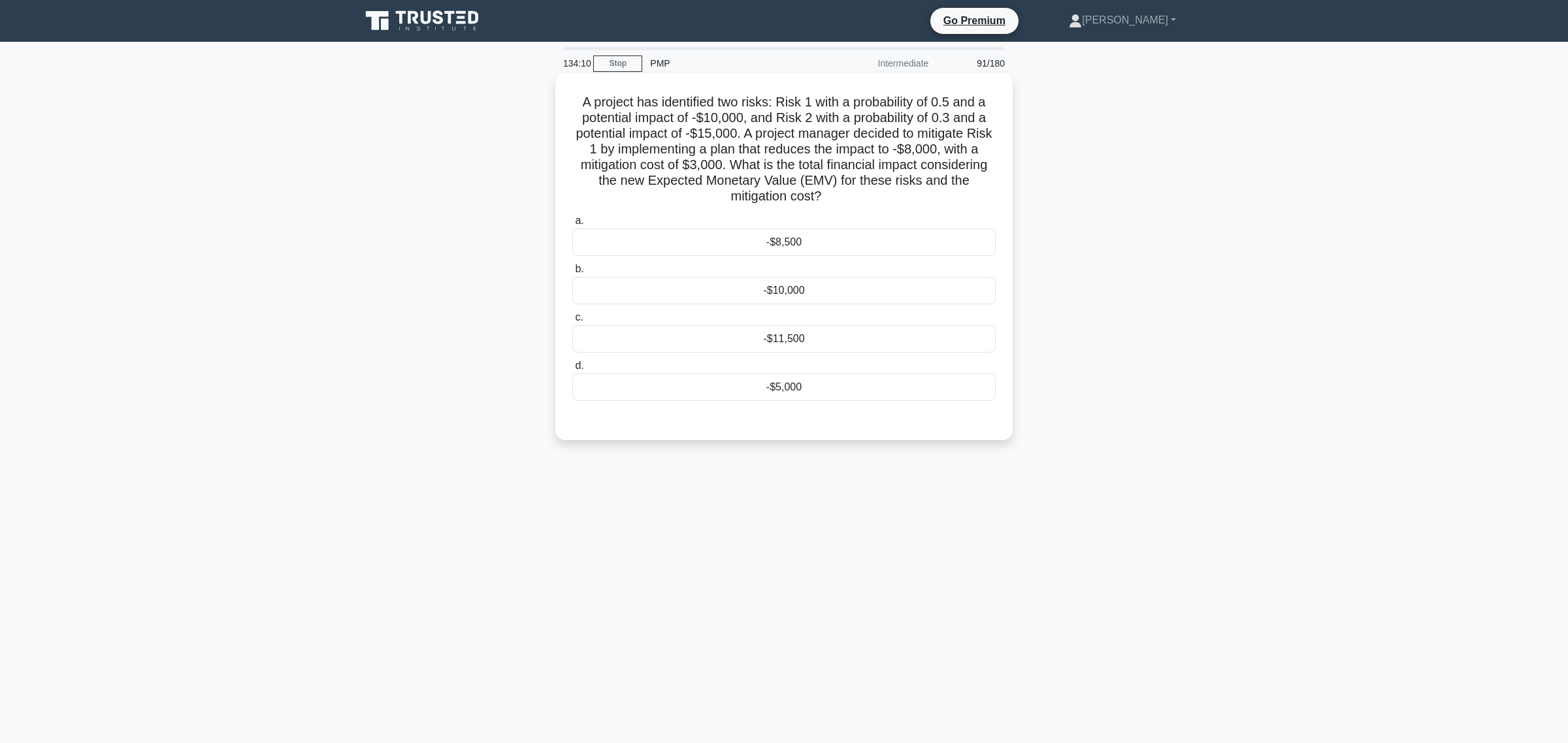
click at [780, 389] on div "-$5,000" at bounding box center [784, 387] width 423 height 28
click at [572, 370] on input "d. -$5,000" at bounding box center [572, 366] width 0 height 9
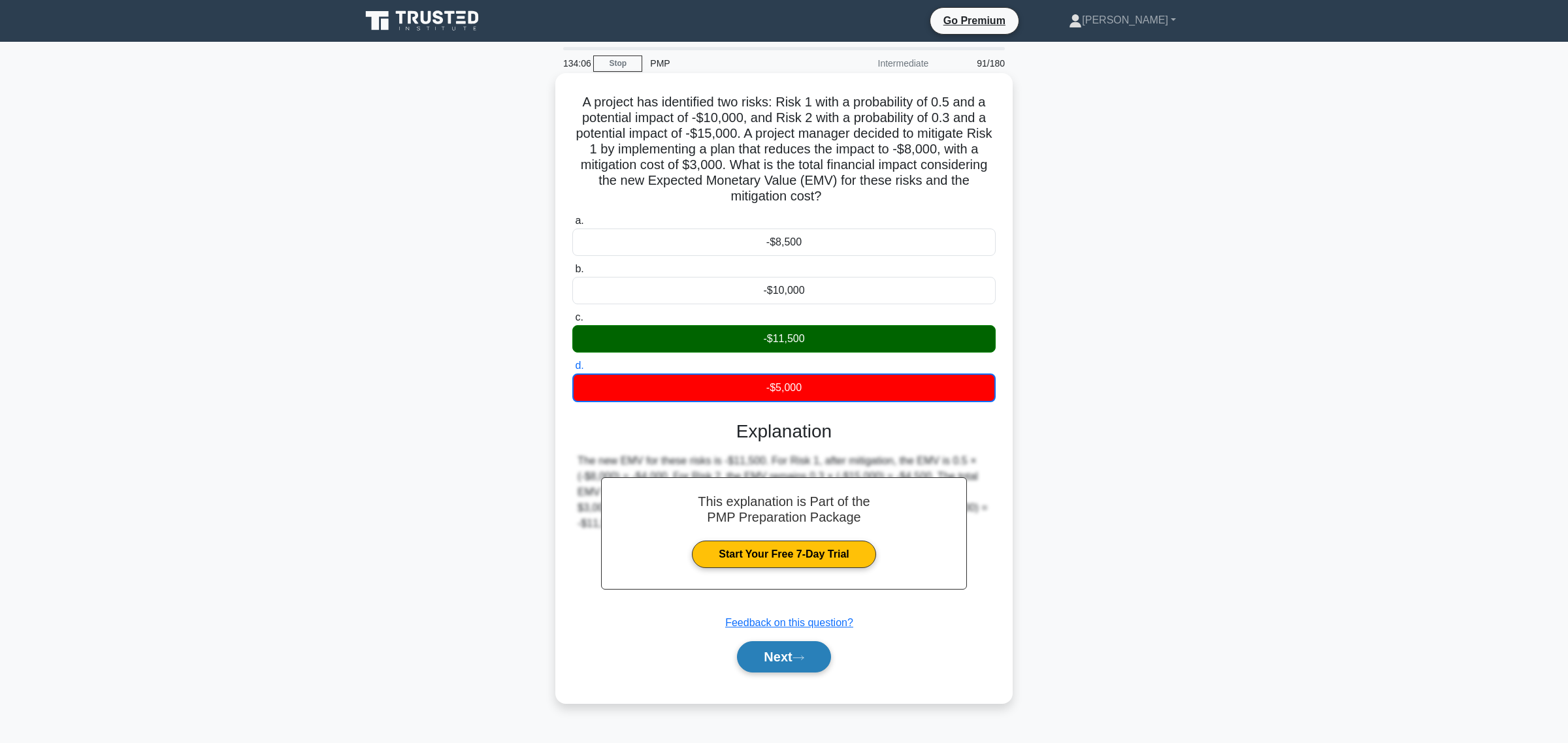
click at [801, 648] on button "Next" at bounding box center [783, 656] width 93 height 31
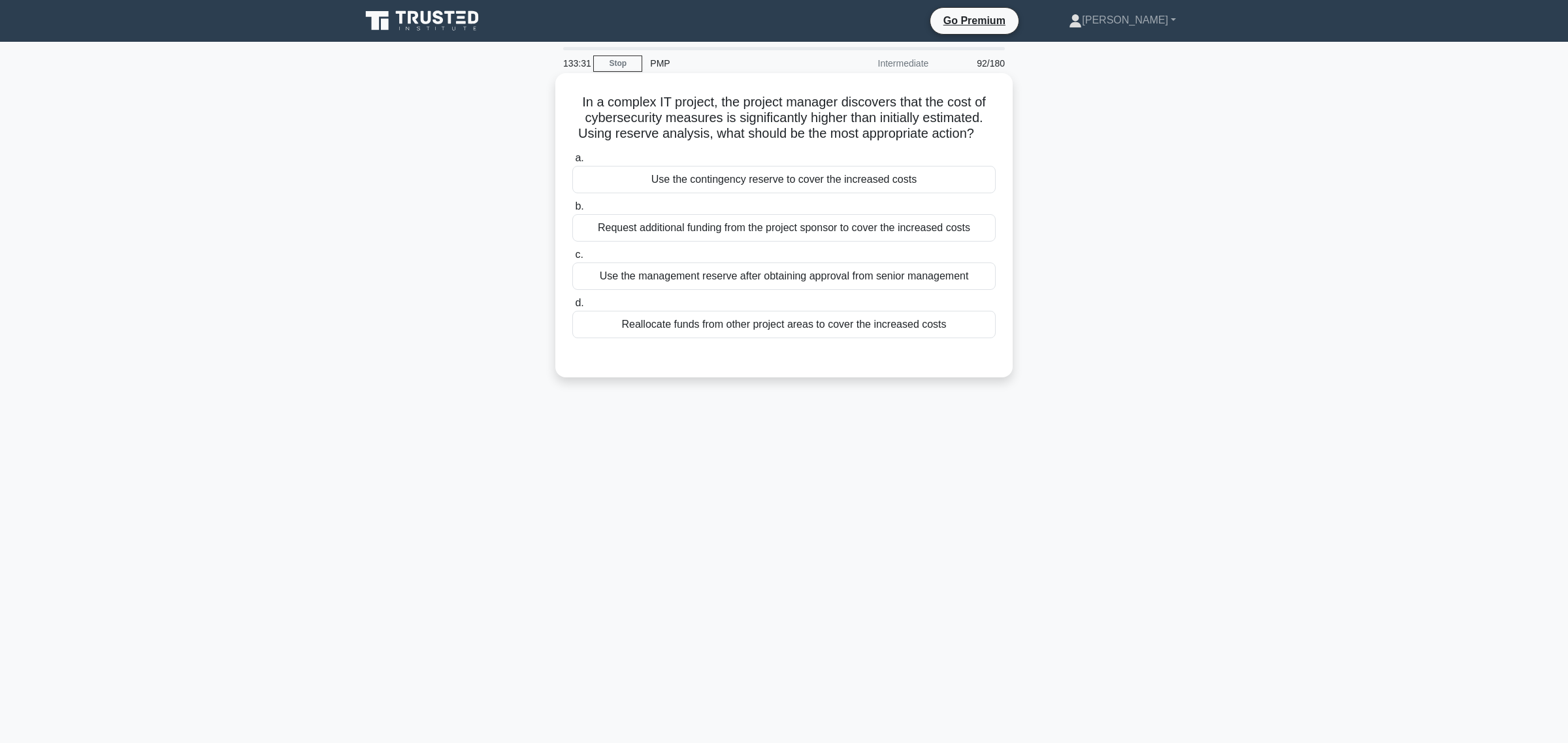
click at [746, 178] on div "Use the contingency reserve to cover the increased costs" at bounding box center [784, 180] width 423 height 28
click at [572, 163] on input "a. Use the contingency reserve to cover the increased costs" at bounding box center [572, 159] width 0 height 9
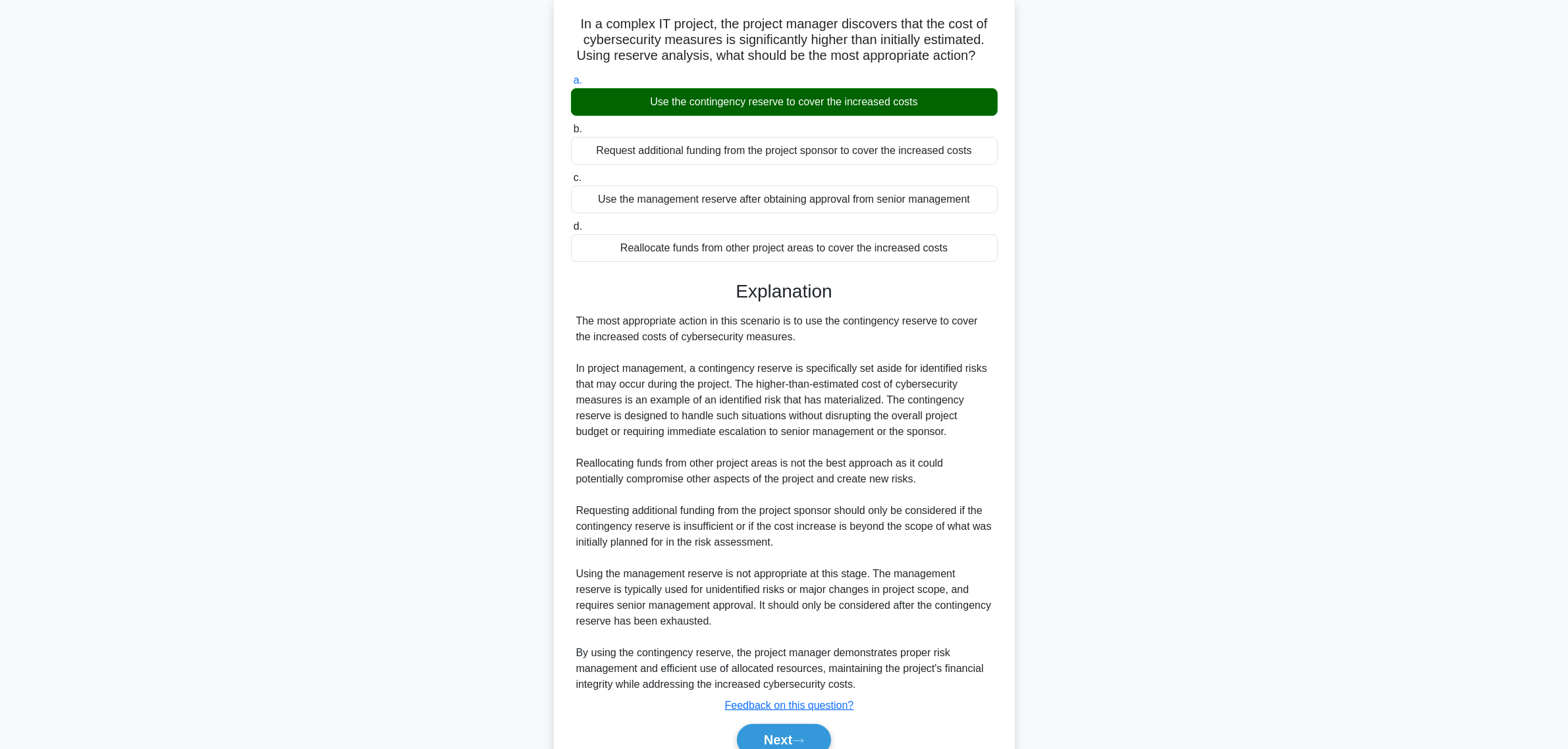
scroll to position [143, 0]
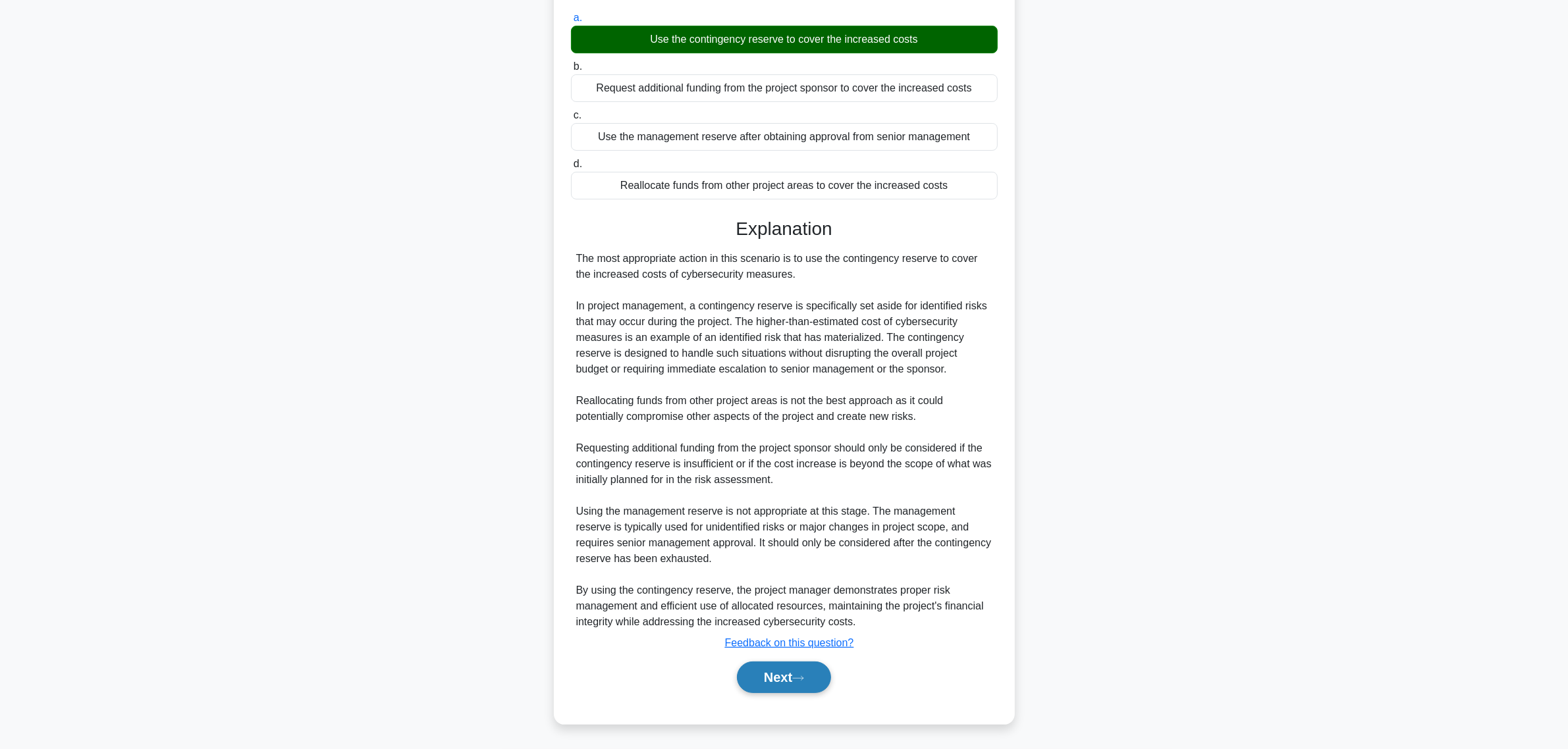
click at [768, 666] on button "Next" at bounding box center [784, 677] width 94 height 31
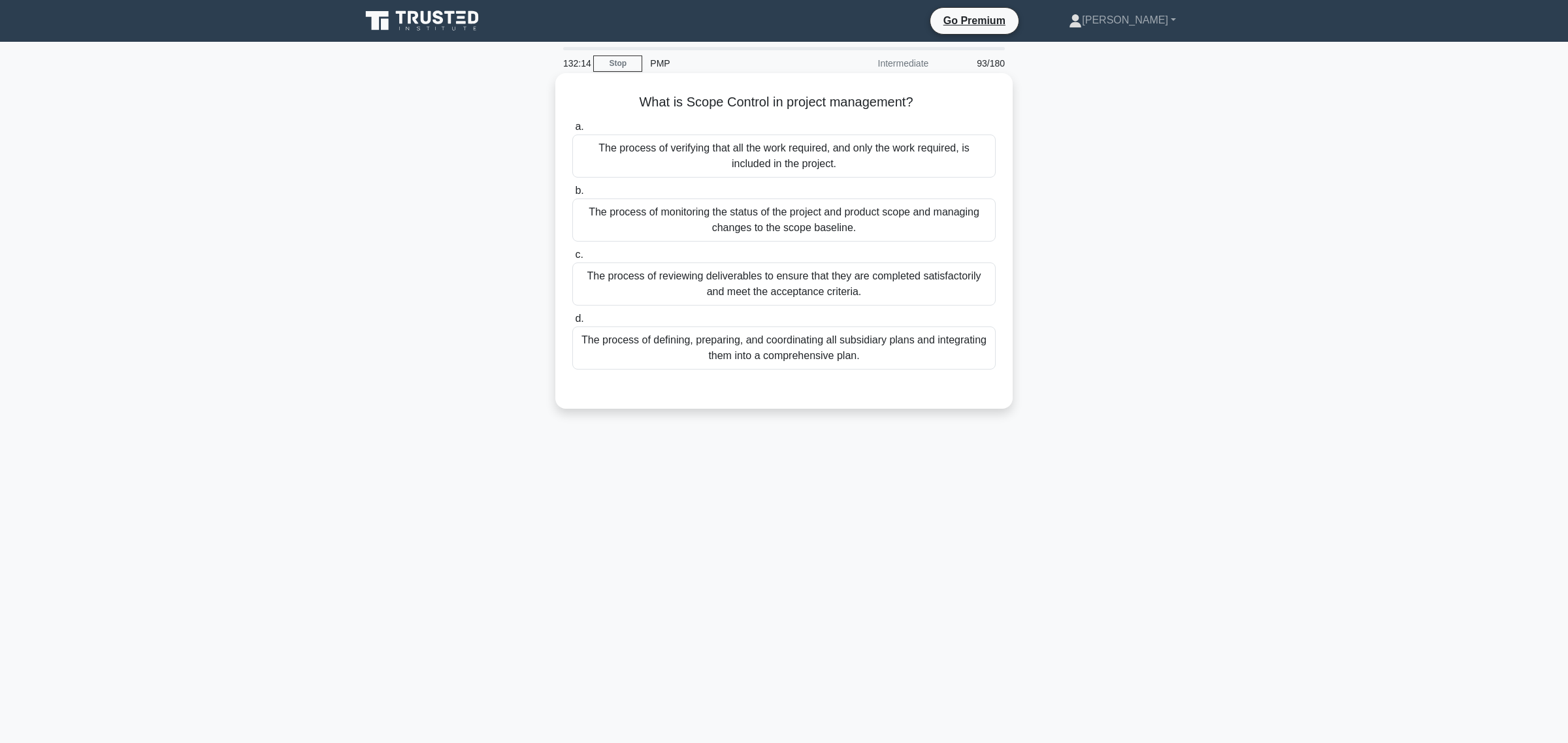
click at [750, 160] on div "The process of verifying that all the work required, and only the work required…" at bounding box center [784, 156] width 423 height 43
click at [572, 131] on input "a. The process of verifying that all the work required, and only the work requi…" at bounding box center [572, 127] width 0 height 9
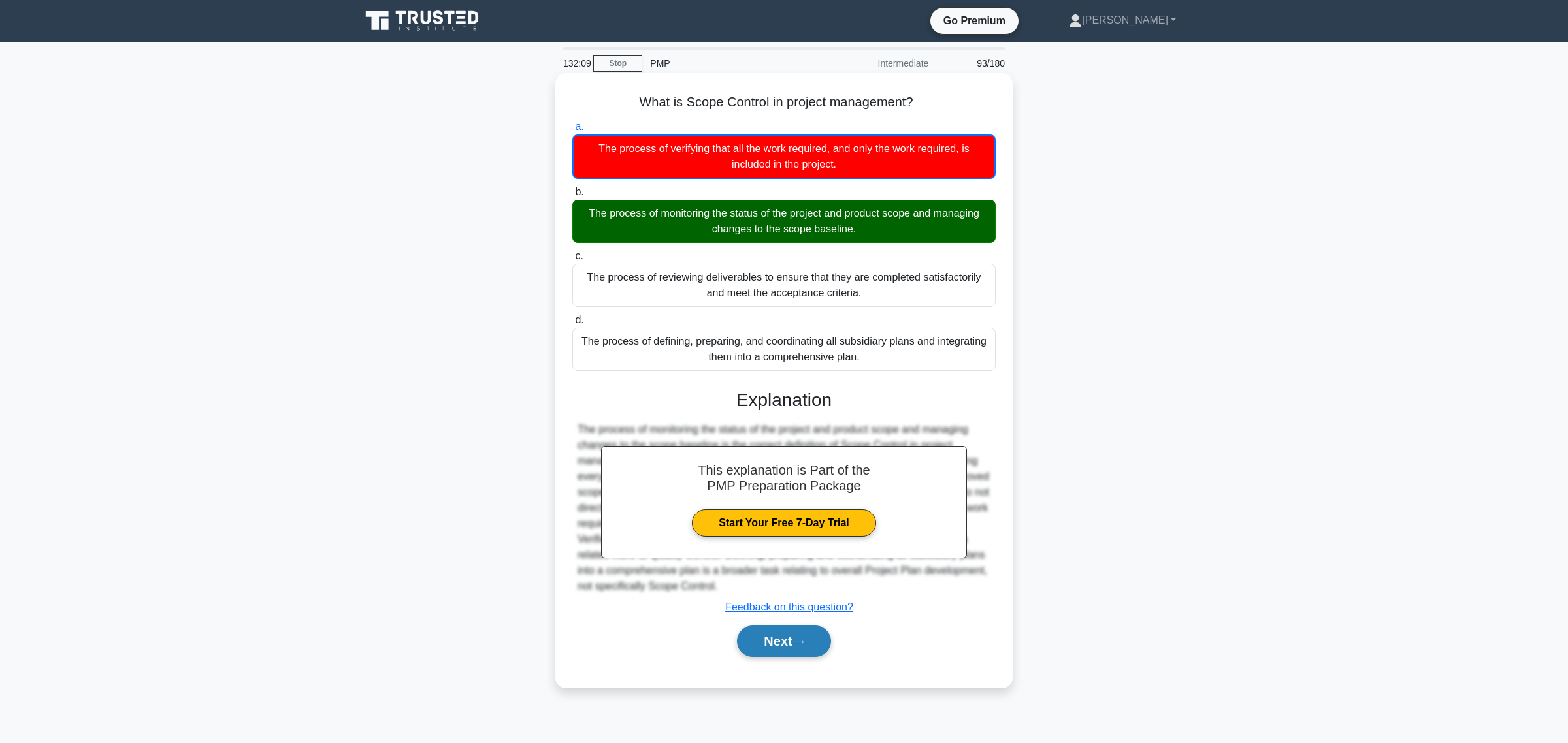
click at [801, 645] on icon at bounding box center [798, 642] width 12 height 7
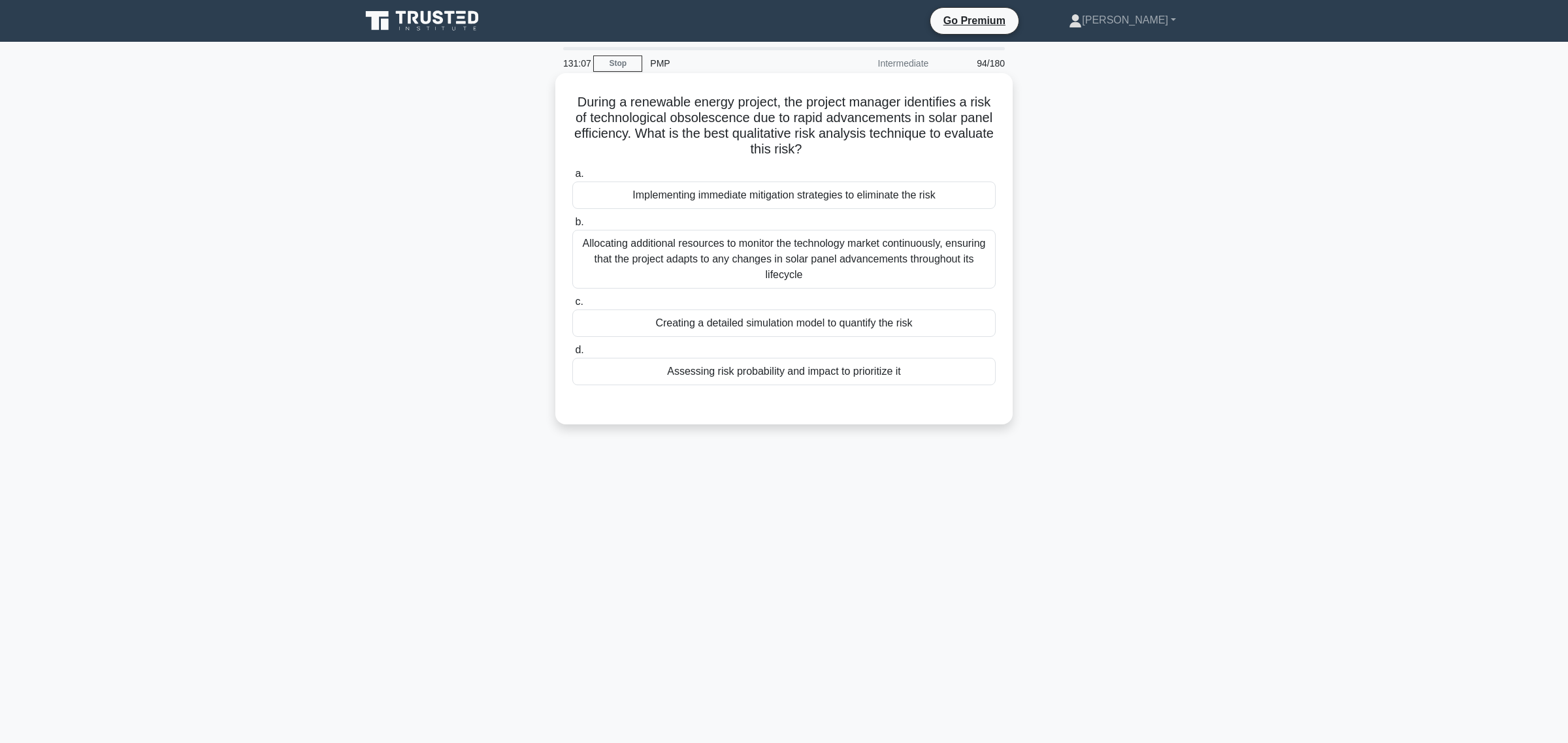
click at [776, 199] on div "Implementing immediate mitigation strategies to eliminate the risk" at bounding box center [784, 196] width 423 height 28
click at [572, 178] on input "a. Implementing immediate mitigation strategies to eliminate the risk" at bounding box center [572, 174] width 0 height 9
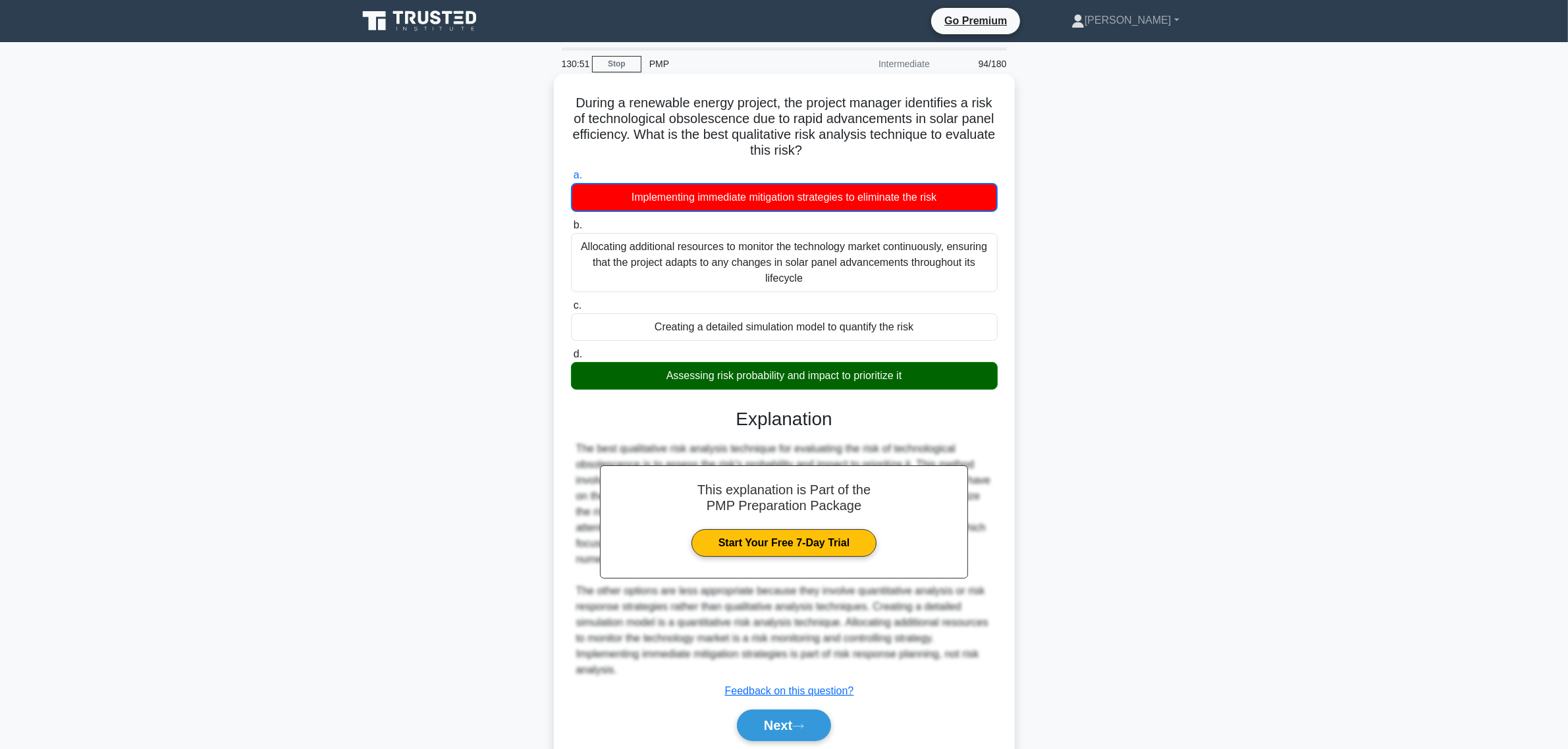
scroll to position [48, 0]
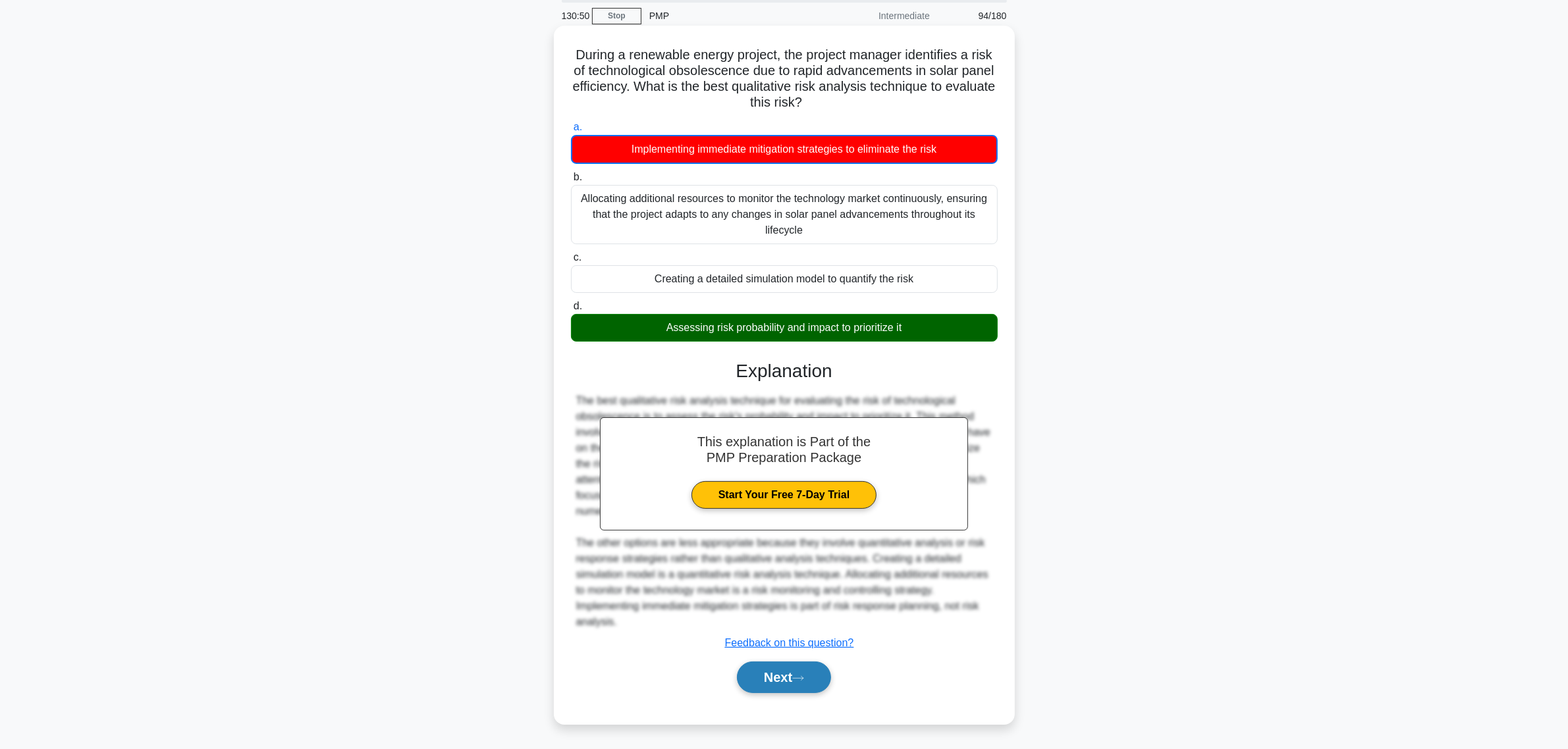
click at [830, 666] on button "Next" at bounding box center [784, 677] width 94 height 31
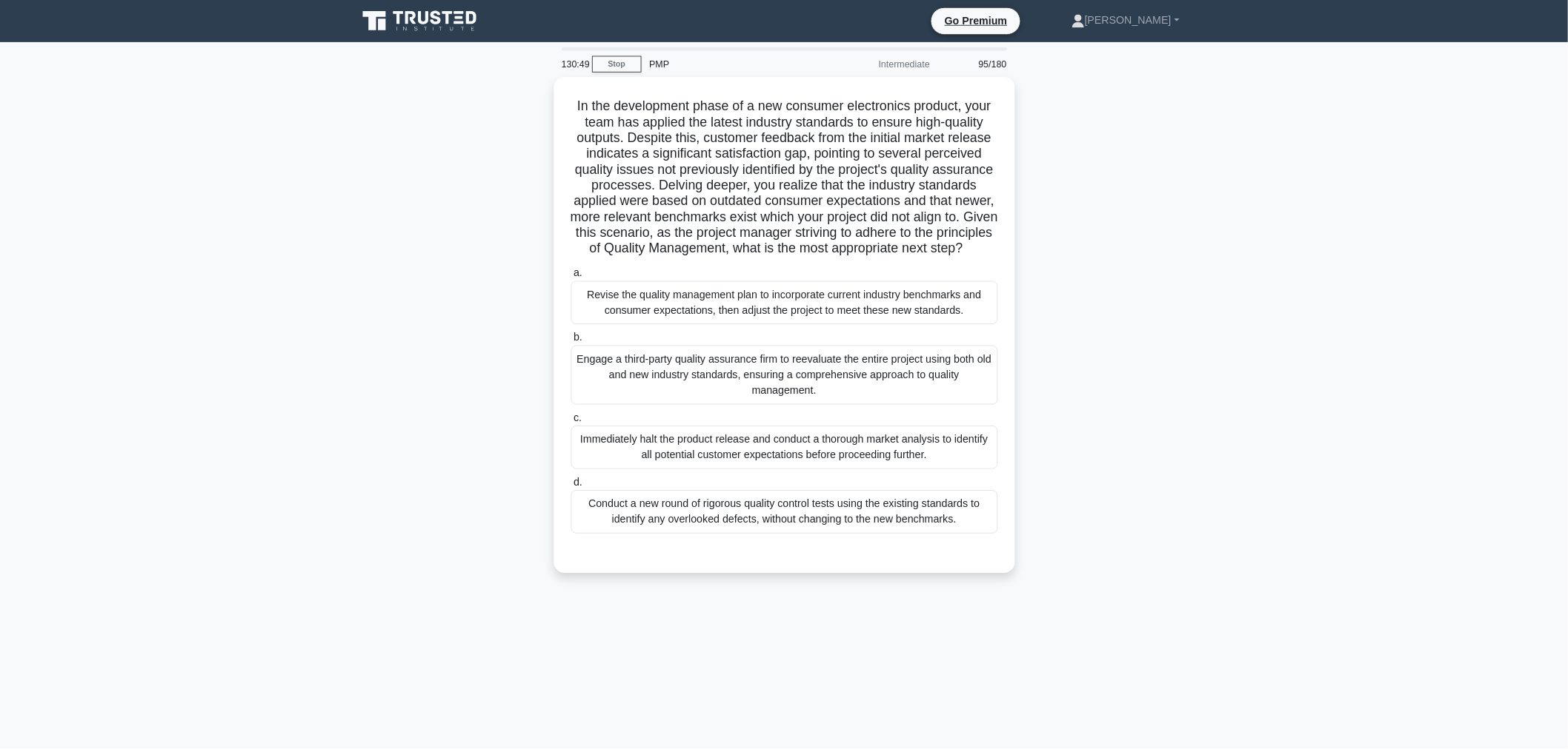
scroll to position [0, 0]
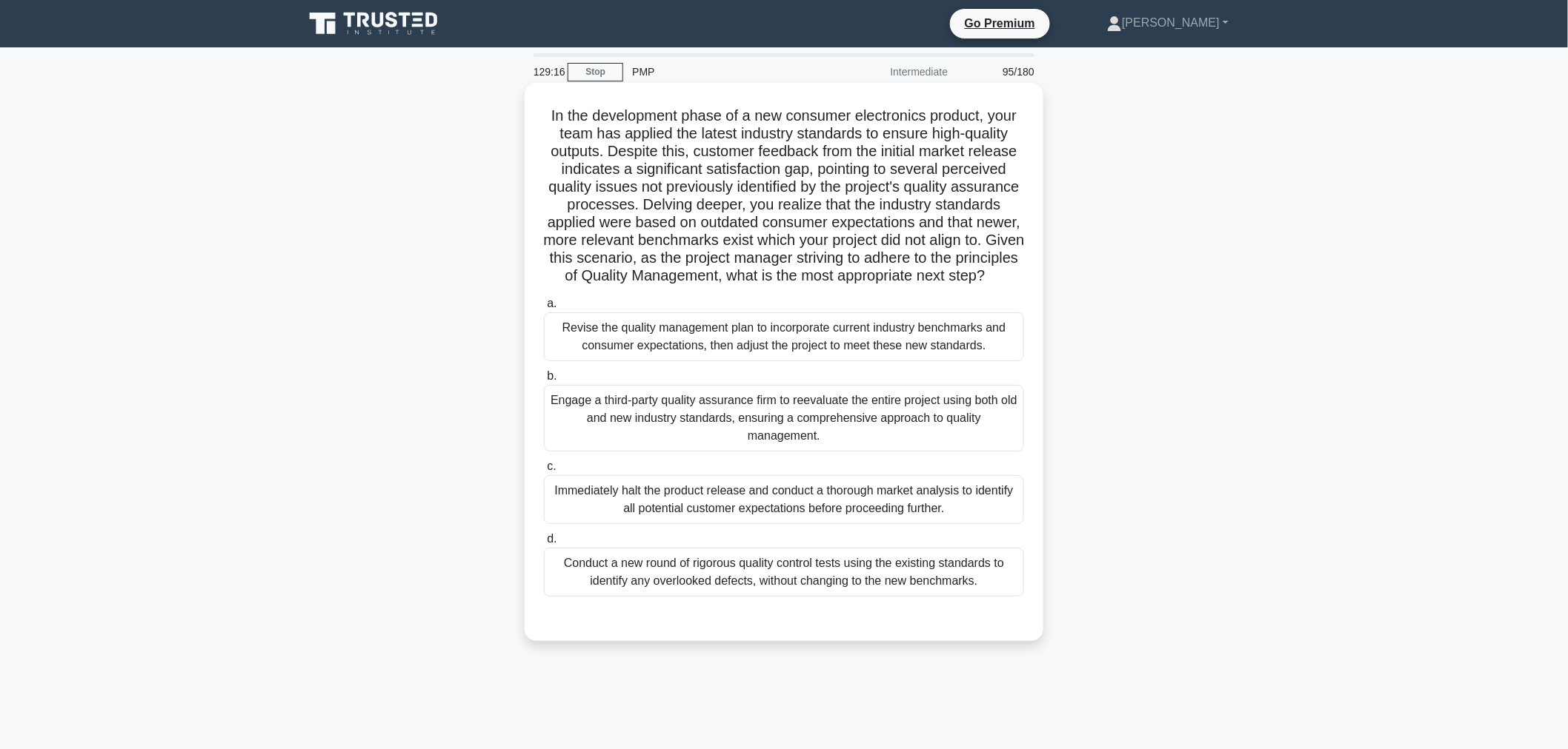
click at [712, 353] on div "Revise the quality management plan to incorporate current industry benchmarks a…" at bounding box center [784, 337] width 480 height 49
click at [544, 309] on input "a. Revise the quality management plan to incorporate current industry benchmark…" at bounding box center [544, 304] width 0 height 10
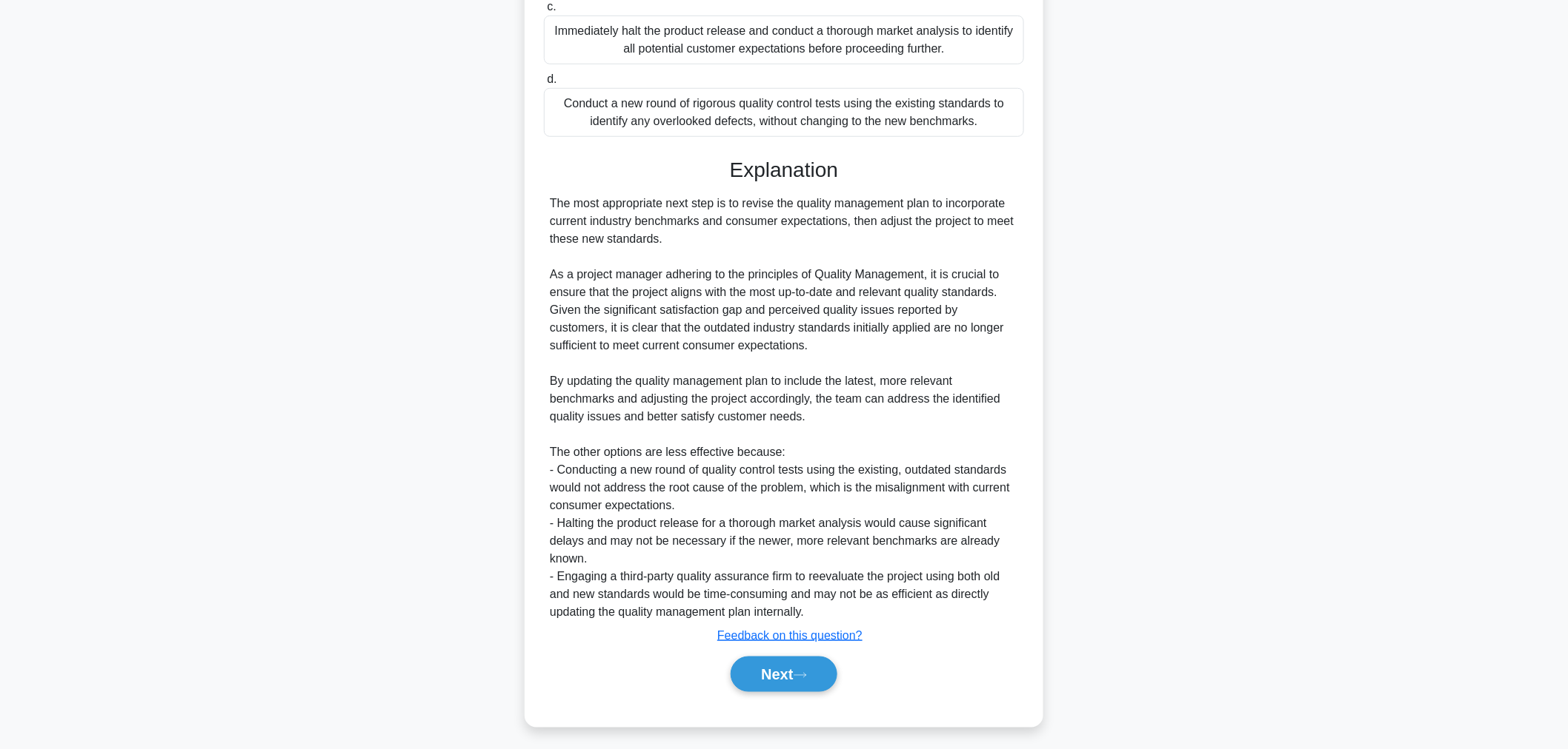
scroll to position [484, 0]
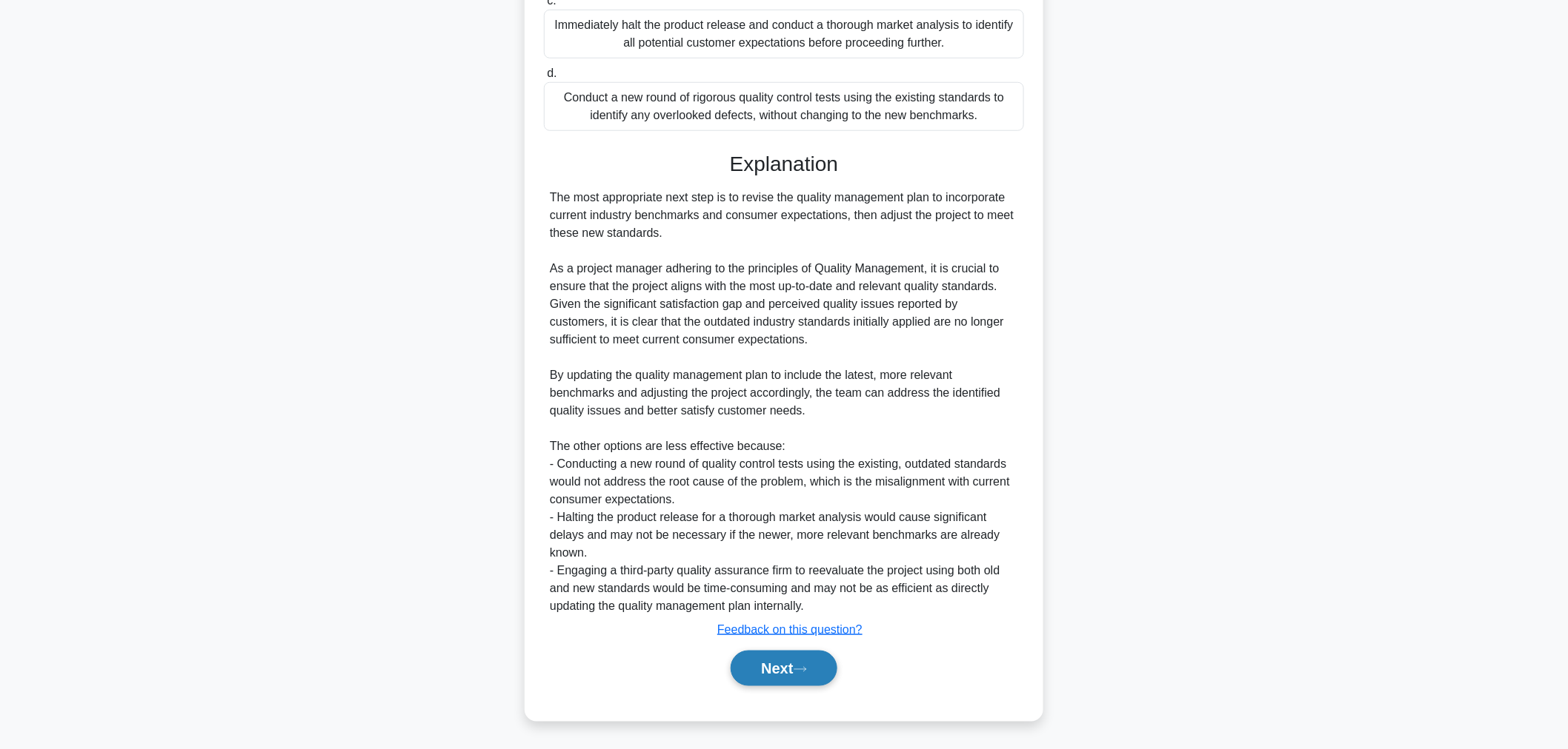
click at [754, 676] on button "Next" at bounding box center [783, 669] width 106 height 35
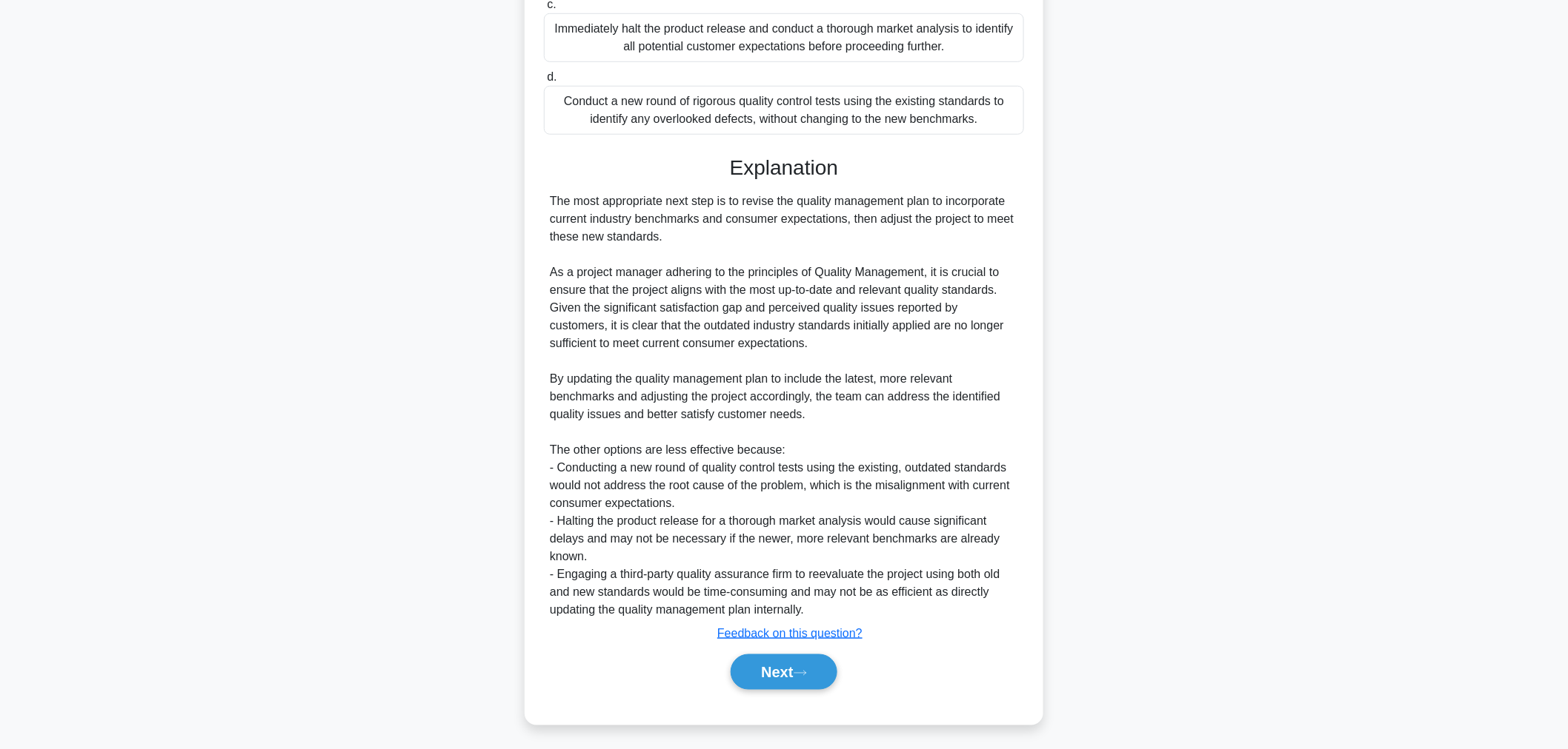
scroll to position [49, 0]
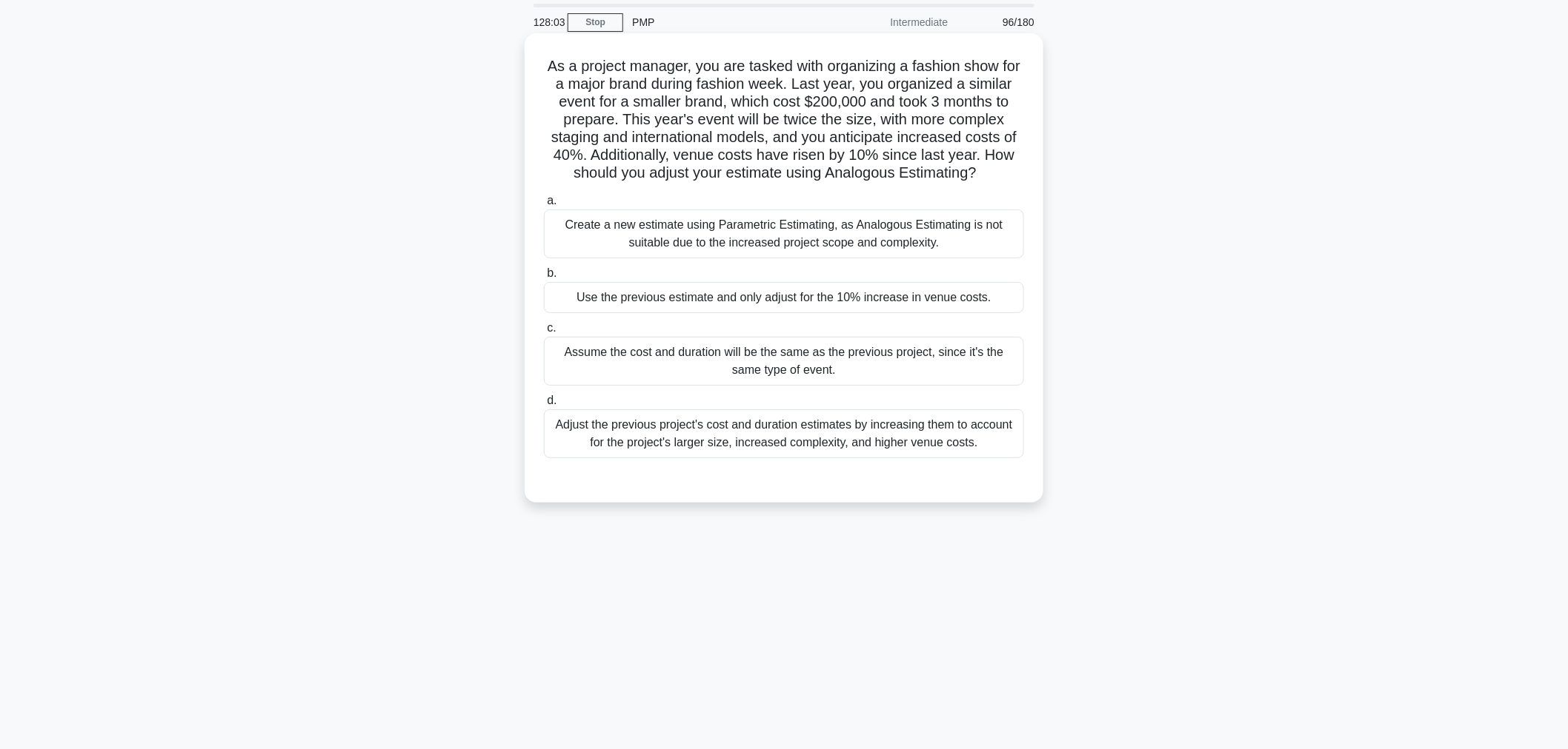
click at [676, 245] on div "Create a new estimate using Parametric Estimating, as Analogous Estimating is n…" at bounding box center [784, 234] width 480 height 49
click at [544, 206] on input "a. Create a new estimate using Parametric Estimating, as Analogous Estimating i…" at bounding box center [544, 201] width 0 height 10
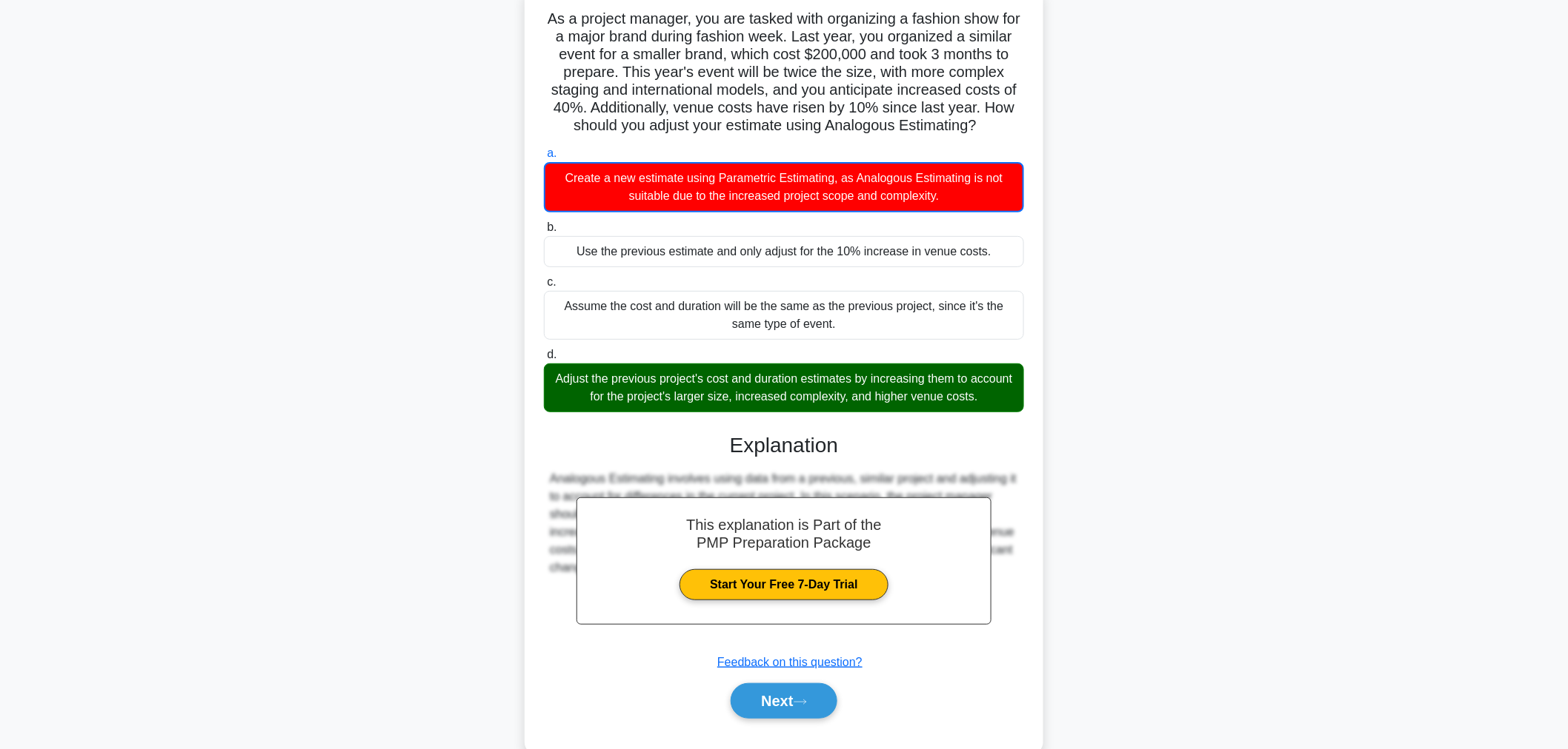
scroll to position [146, 0]
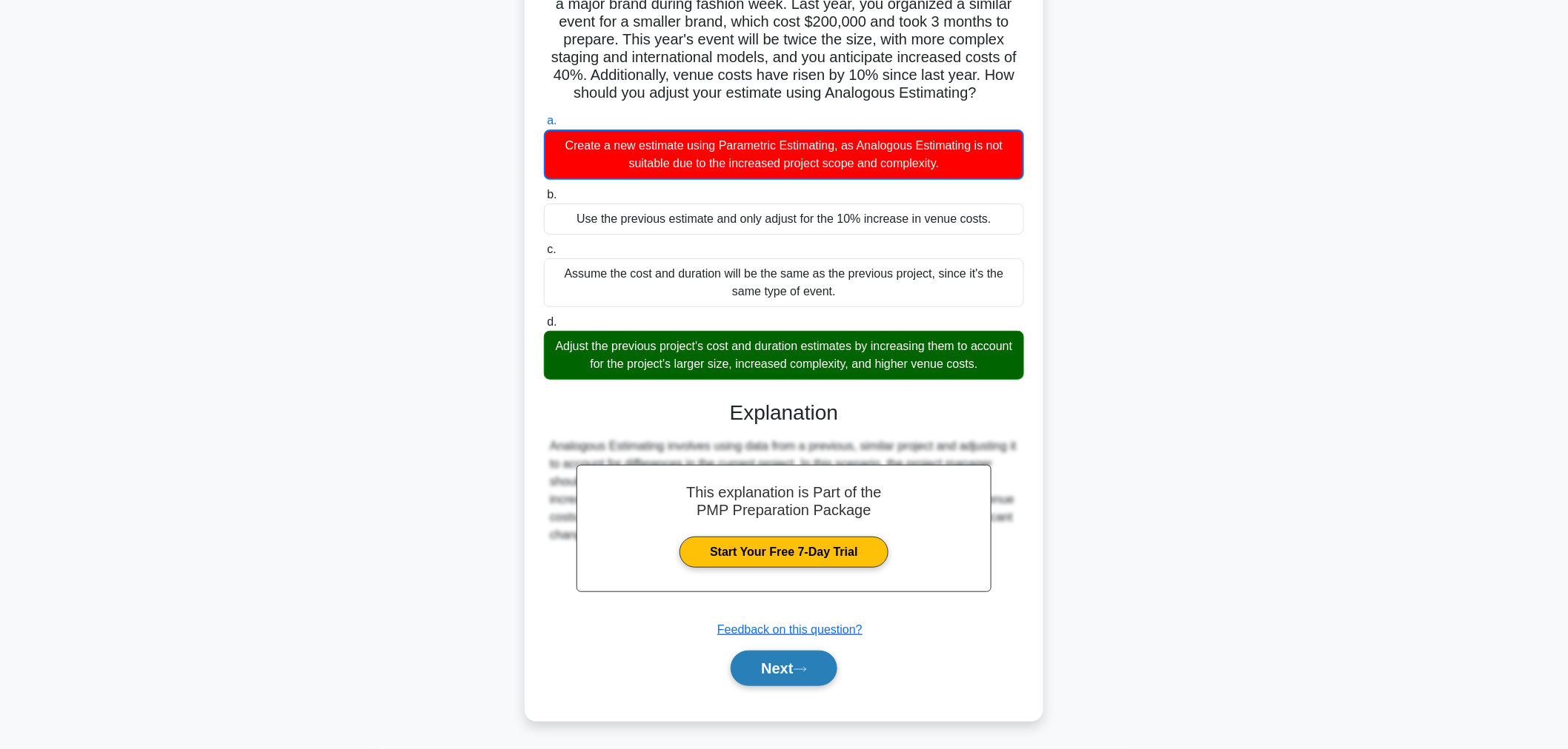
click at [752, 668] on button "Next" at bounding box center [783, 669] width 106 height 35
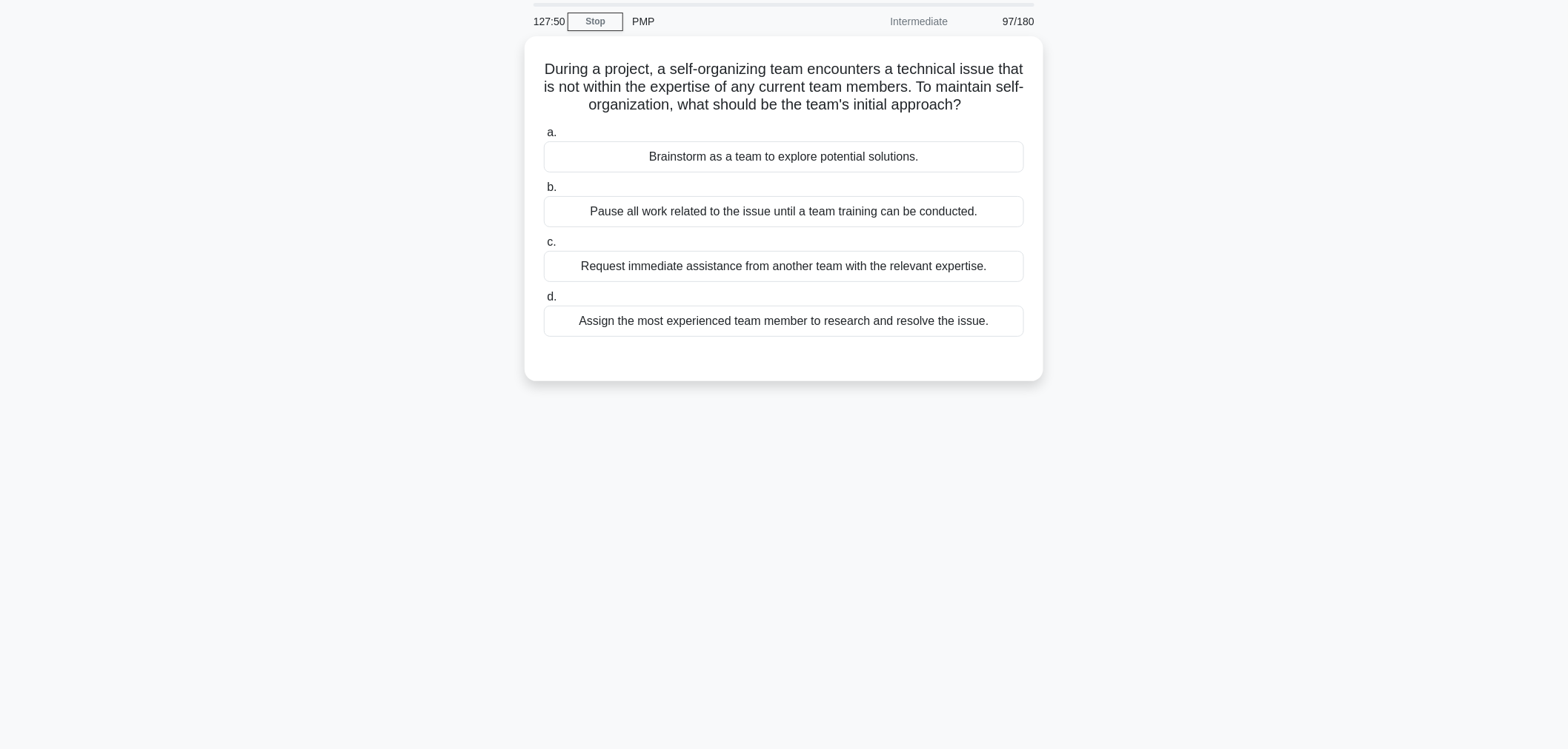
scroll to position [49, 0]
click at [717, 168] on div "Brainstorm as a team to explore potential solutions." at bounding box center [784, 154] width 480 height 31
click at [544, 135] on input "a. Brainstorm as a team to explore potential solutions." at bounding box center [544, 130] width 0 height 10
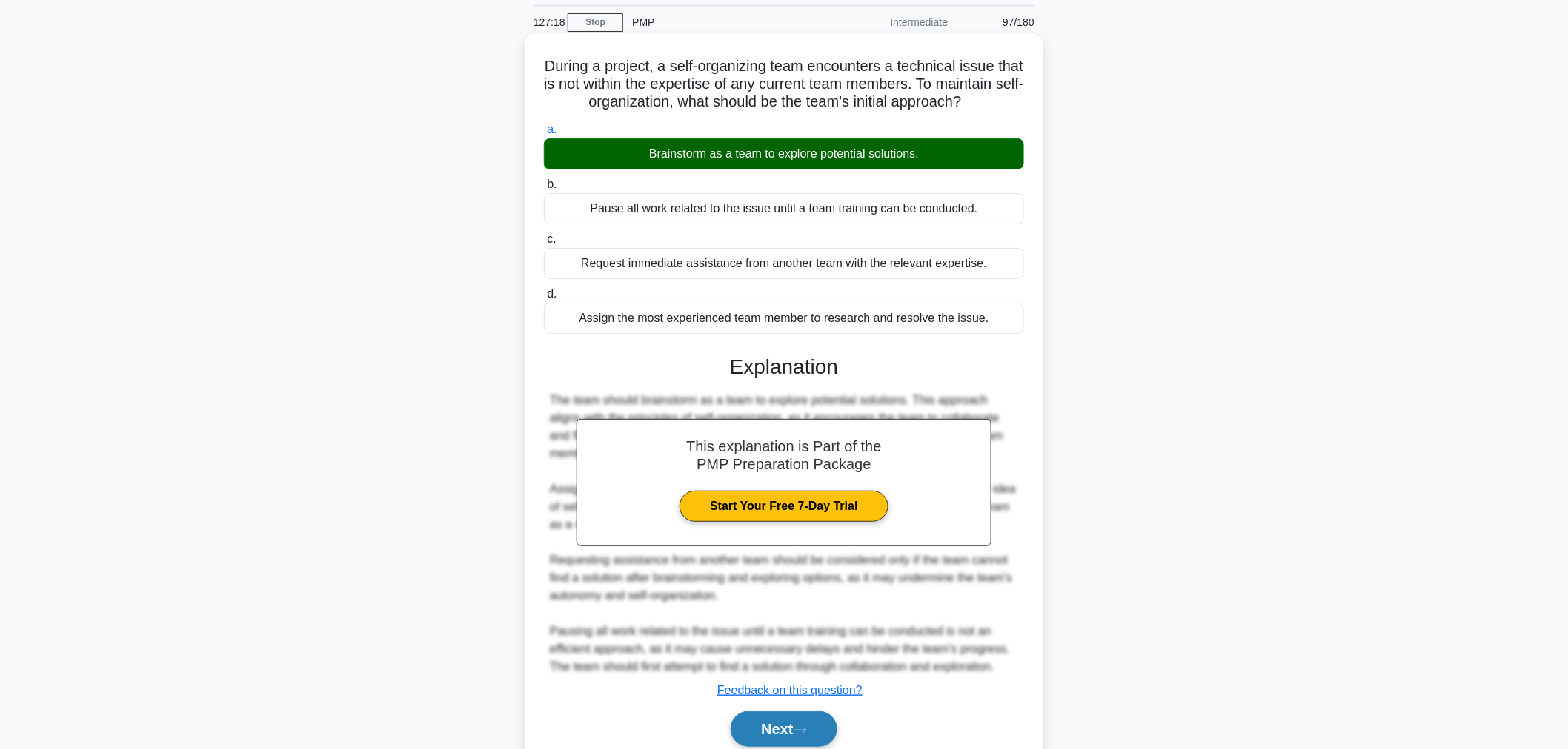
click at [780, 742] on button "Next" at bounding box center [783, 728] width 106 height 35
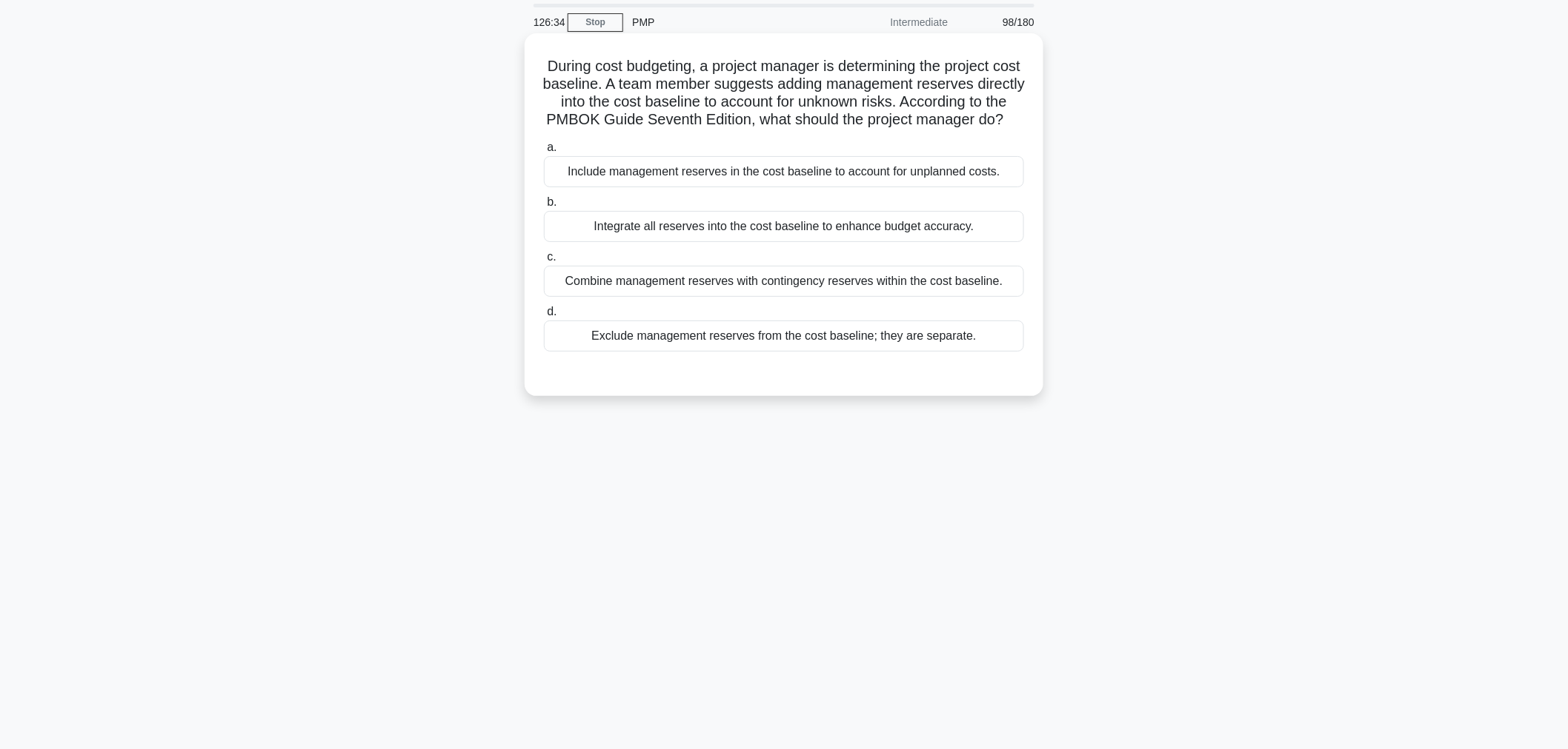
click at [935, 352] on div "Exclude management reserves from the cost baseline; they are separate." at bounding box center [784, 336] width 480 height 31
click at [544, 317] on input "d. Exclude management reserves from the cost baseline; they are separate." at bounding box center [544, 312] width 0 height 10
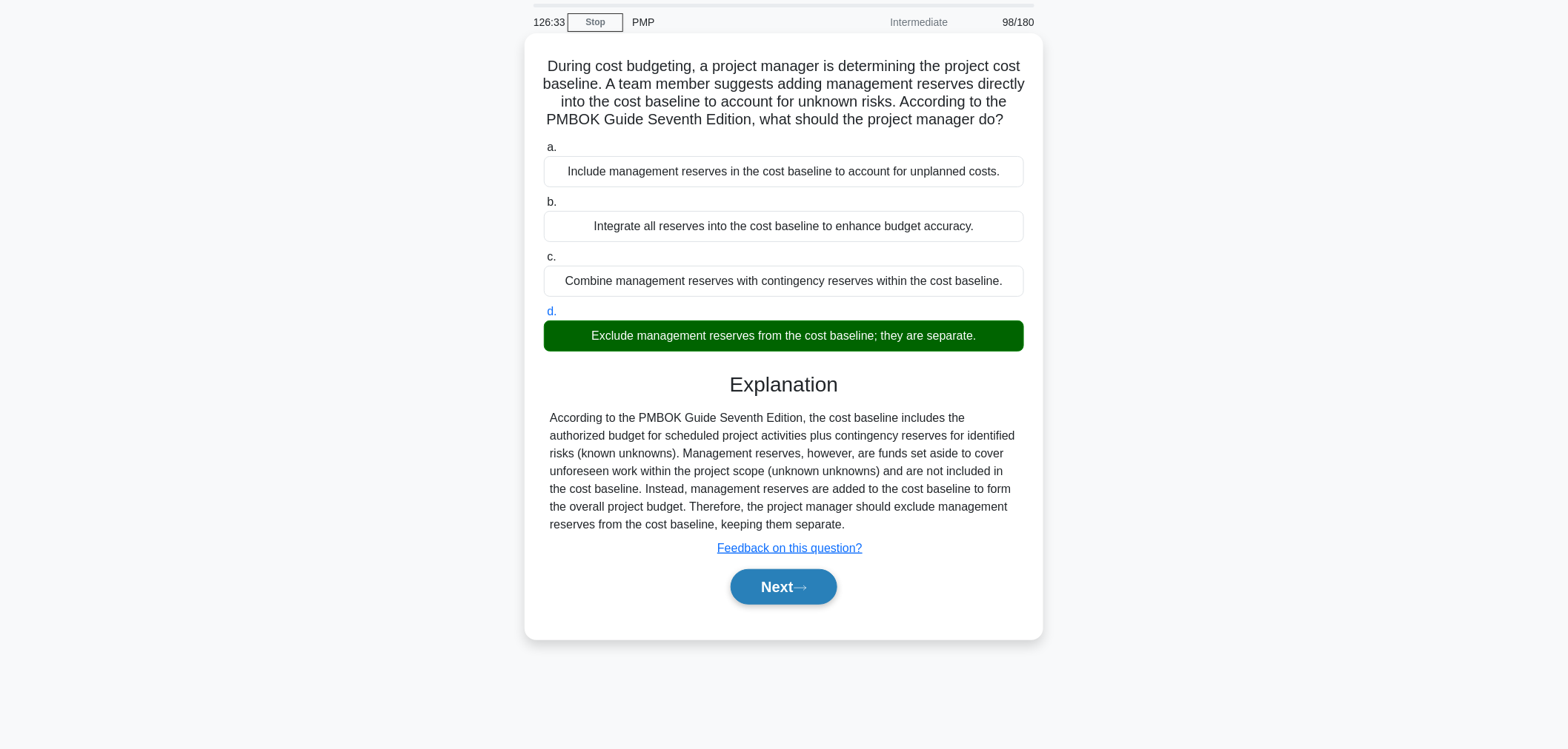
click at [804, 605] on button "Next" at bounding box center [783, 586] width 106 height 35
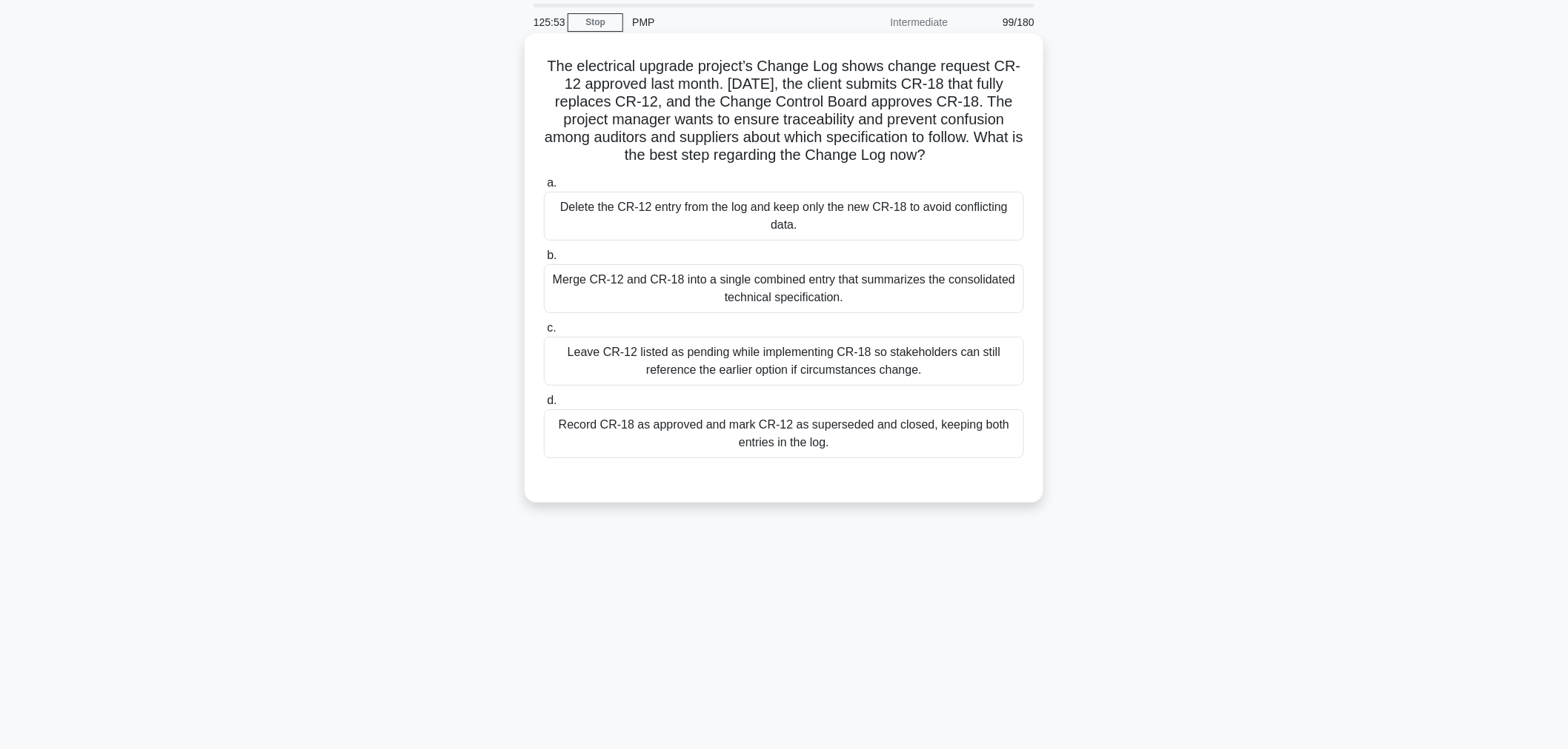
click at [783, 438] on div "Record CR-18 as approved and mark CR-12 as superseded and closed, keeping both …" at bounding box center [784, 434] width 480 height 49
click at [544, 406] on input "d. Record CR-18 as approved and mark CR-12 as superseded and closed, keeping bo…" at bounding box center [544, 401] width 0 height 10
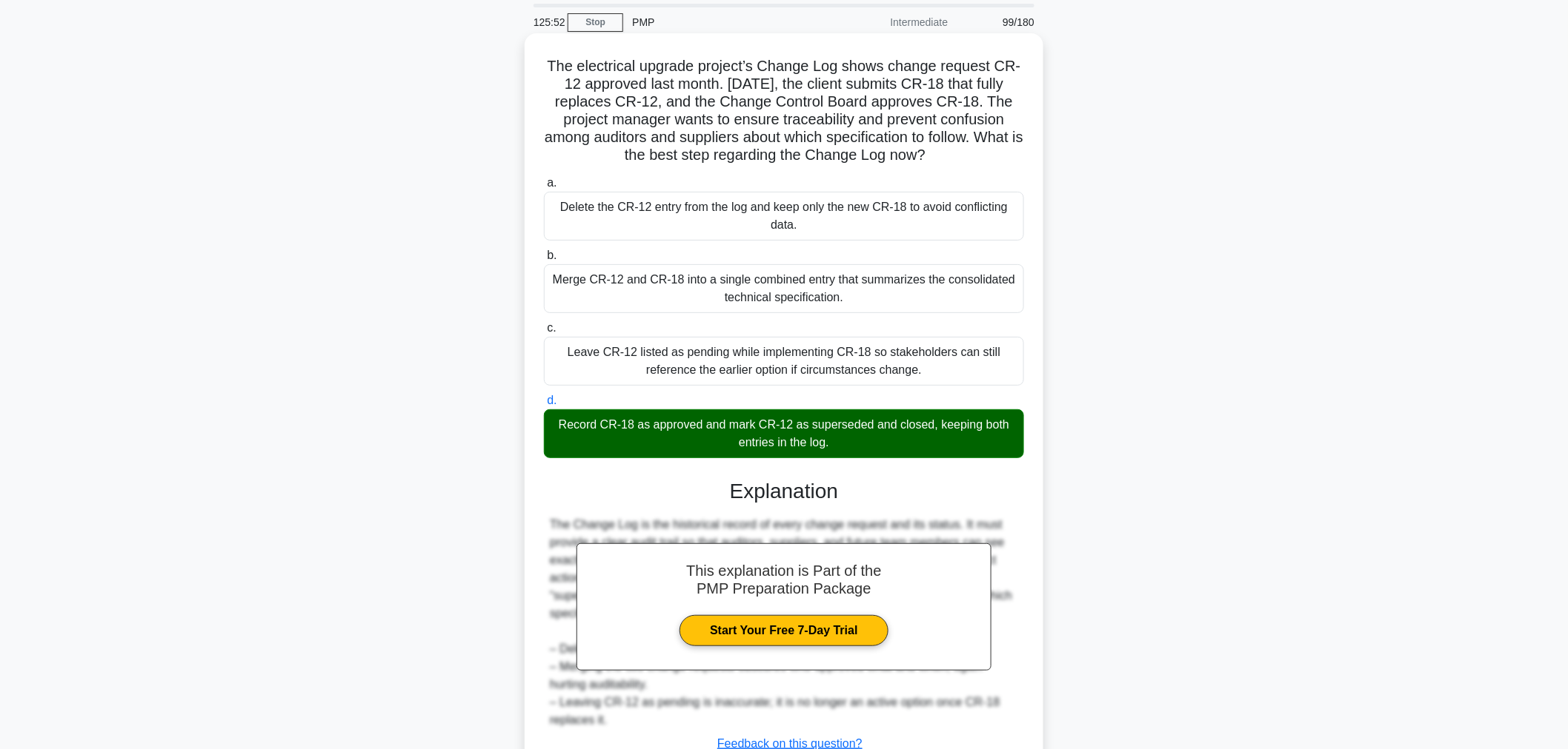
scroll to position [163, 0]
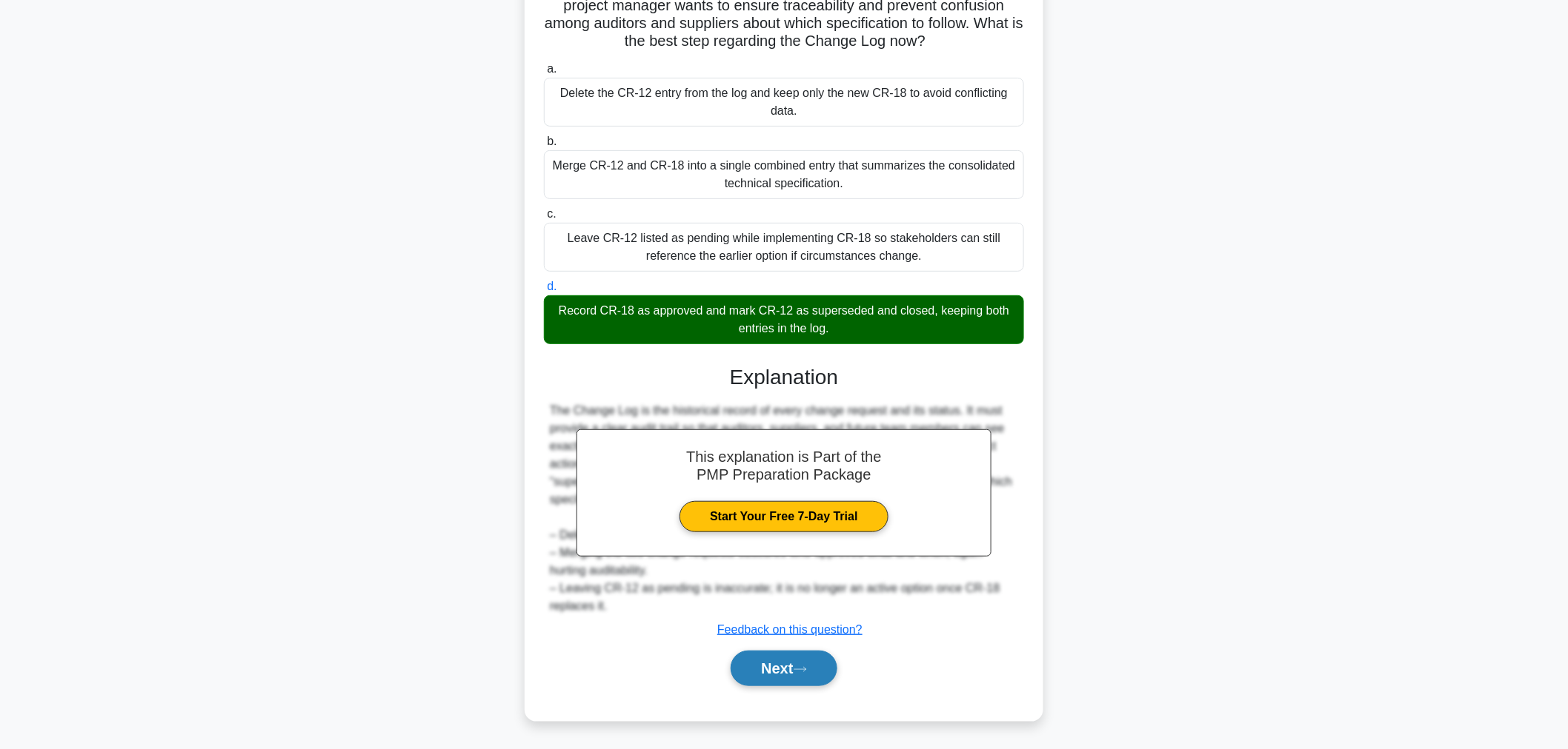
click at [784, 670] on button "Next" at bounding box center [783, 669] width 106 height 35
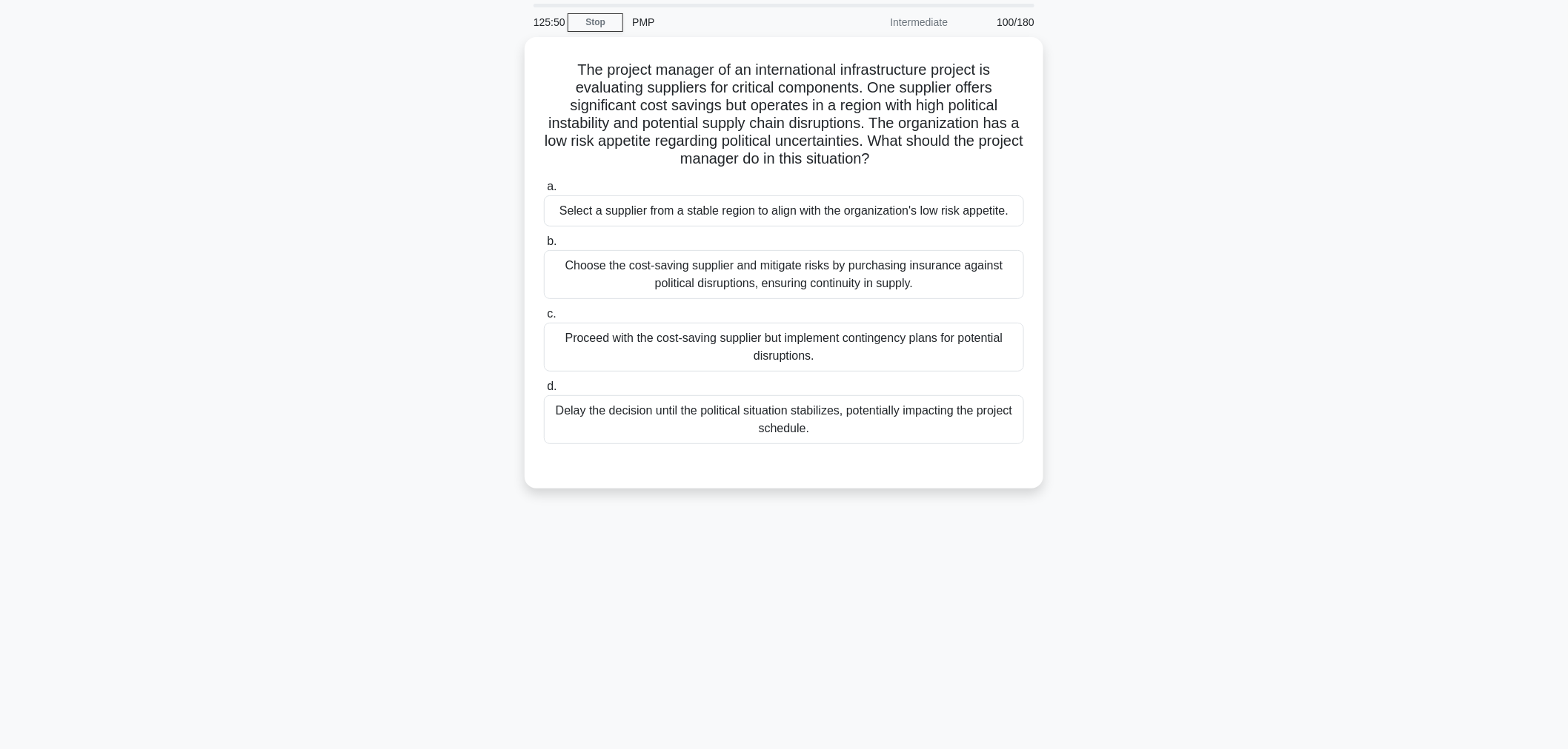
scroll to position [0, 0]
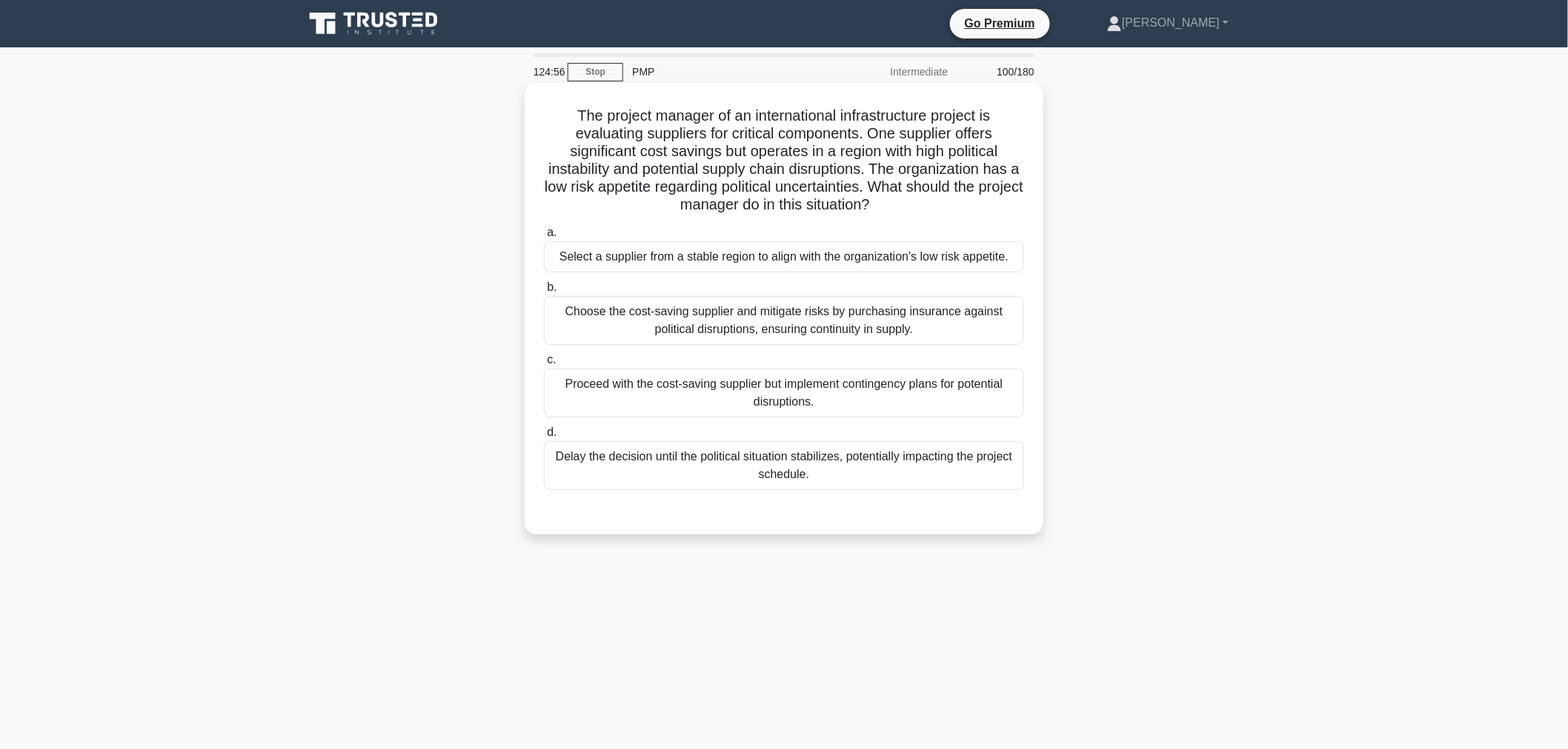
click at [812, 261] on div "Select a supplier from a stable region to align with the organization's low ris…" at bounding box center [784, 257] width 480 height 31
click at [544, 237] on input "a. Select a supplier from a stable region to align with the organization's low …" at bounding box center [544, 233] width 0 height 10
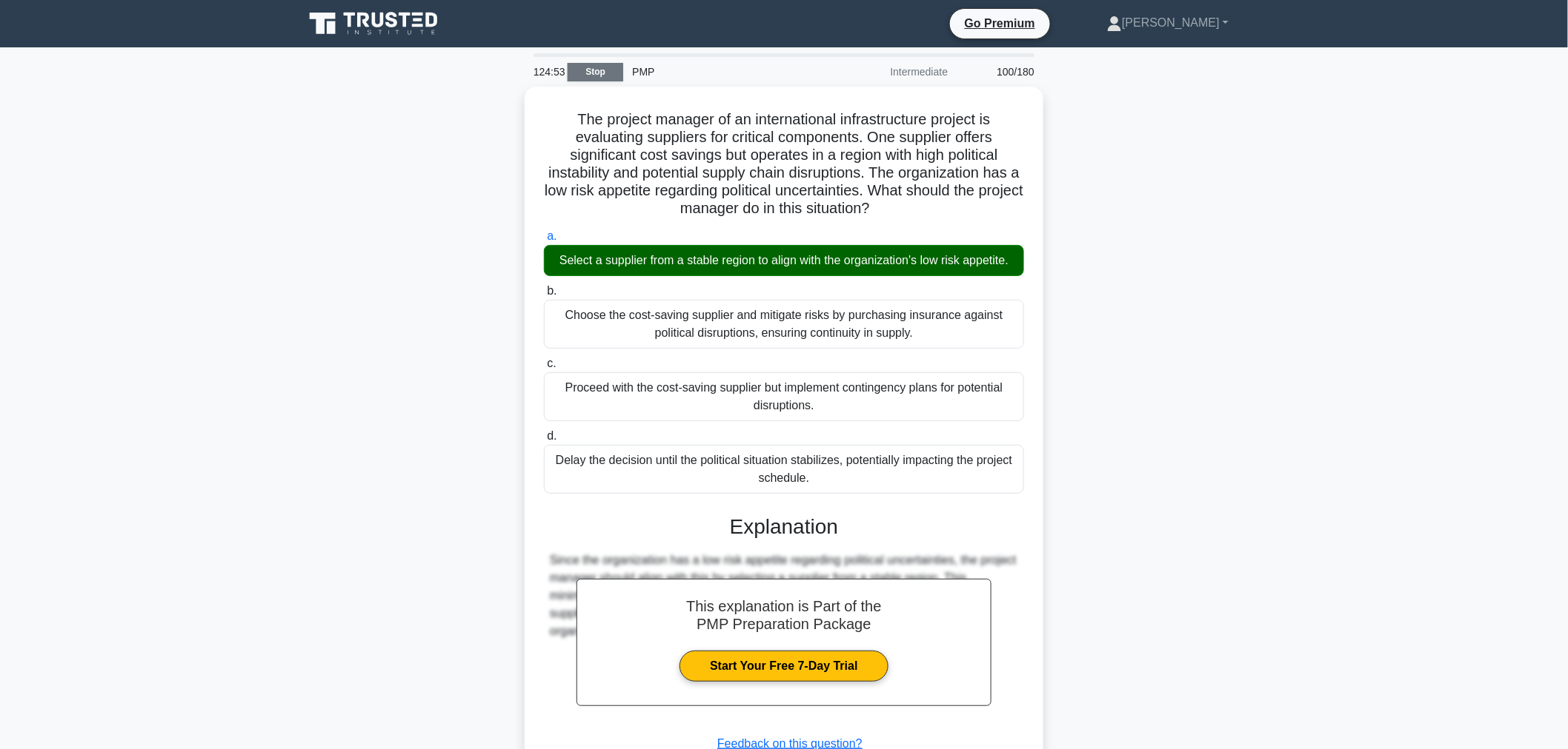
click at [603, 75] on link "Stop" at bounding box center [596, 72] width 56 height 19
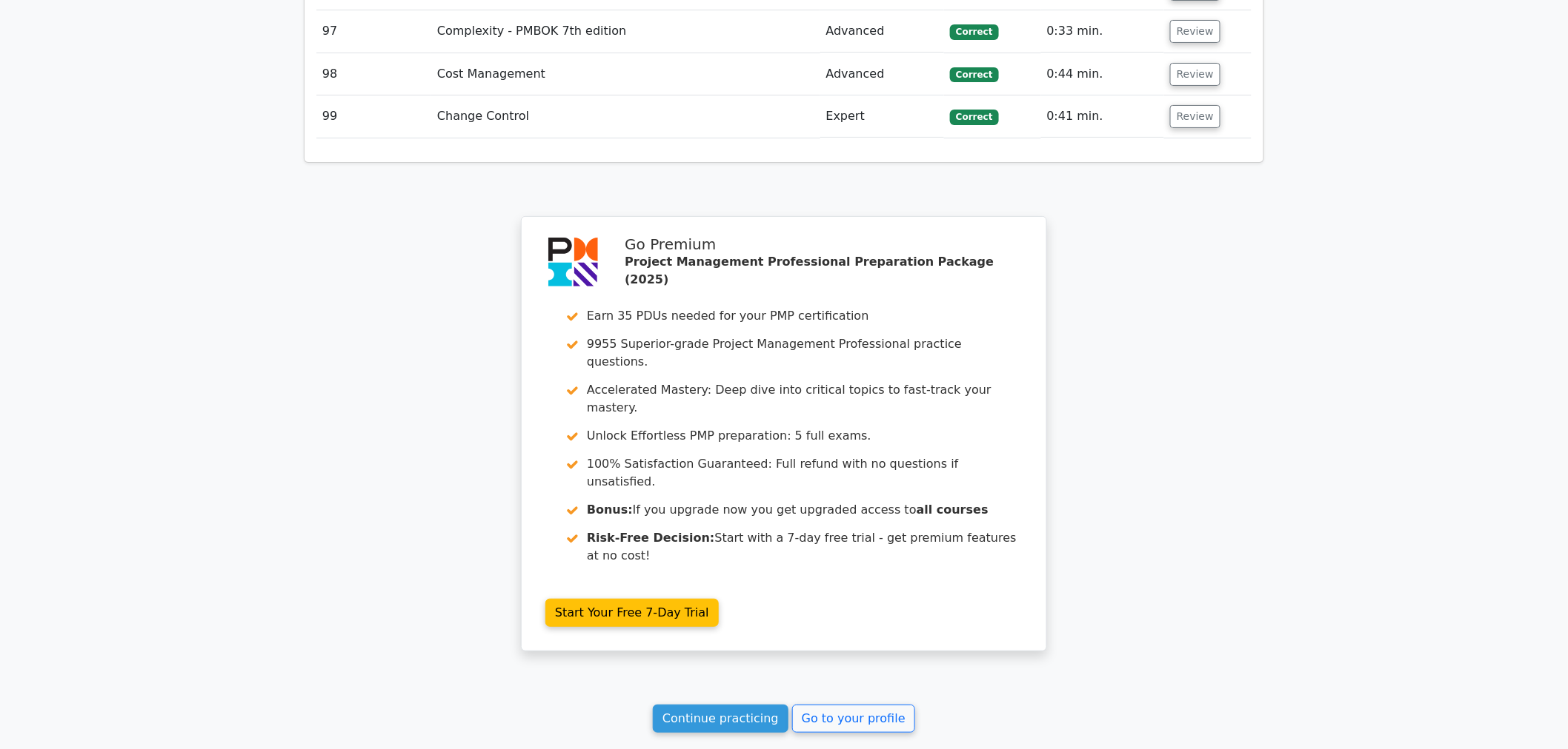
scroll to position [7194, 0]
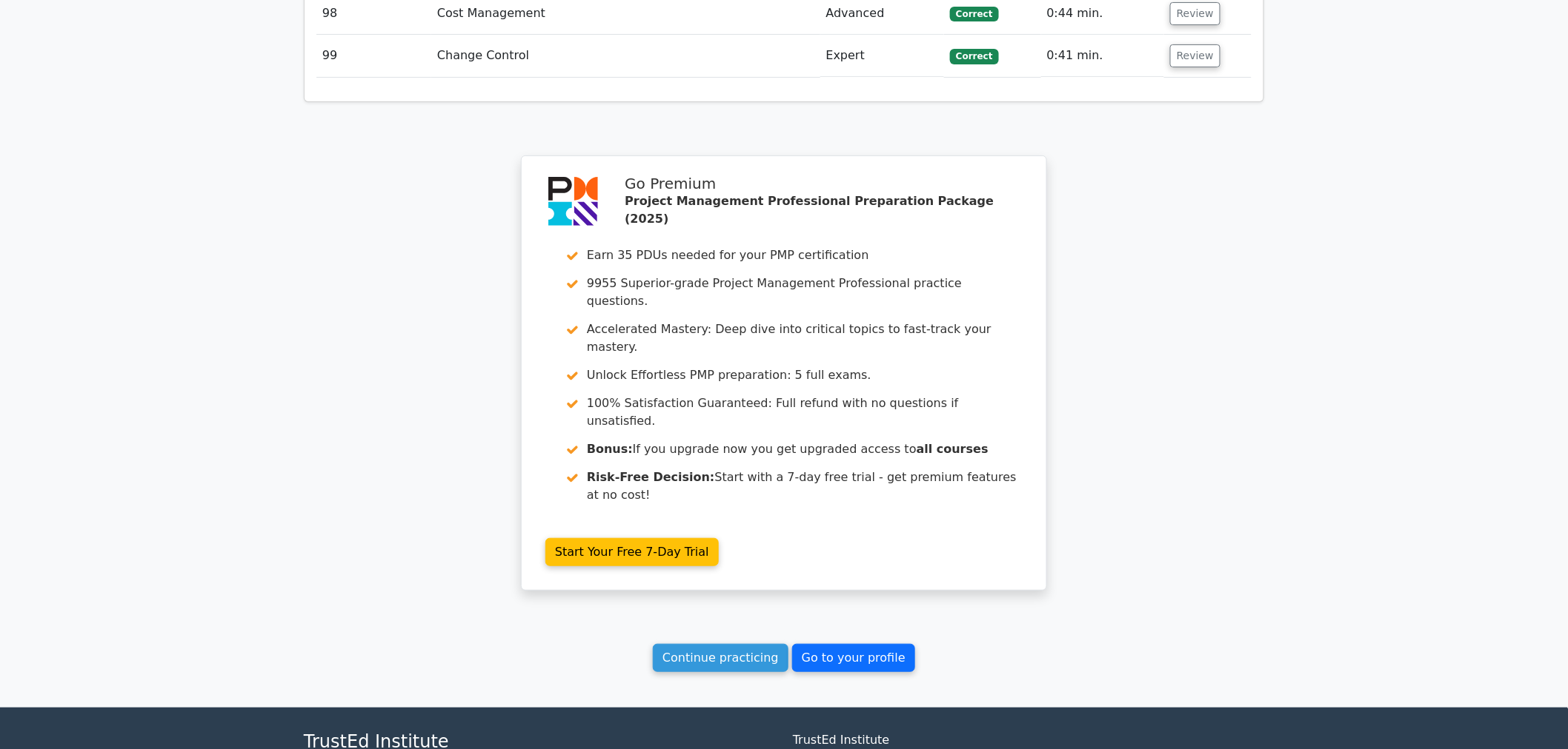
click at [832, 644] on link "Go to your profile" at bounding box center [854, 658] width 123 height 28
